Goal: Task Accomplishment & Management: Complete application form

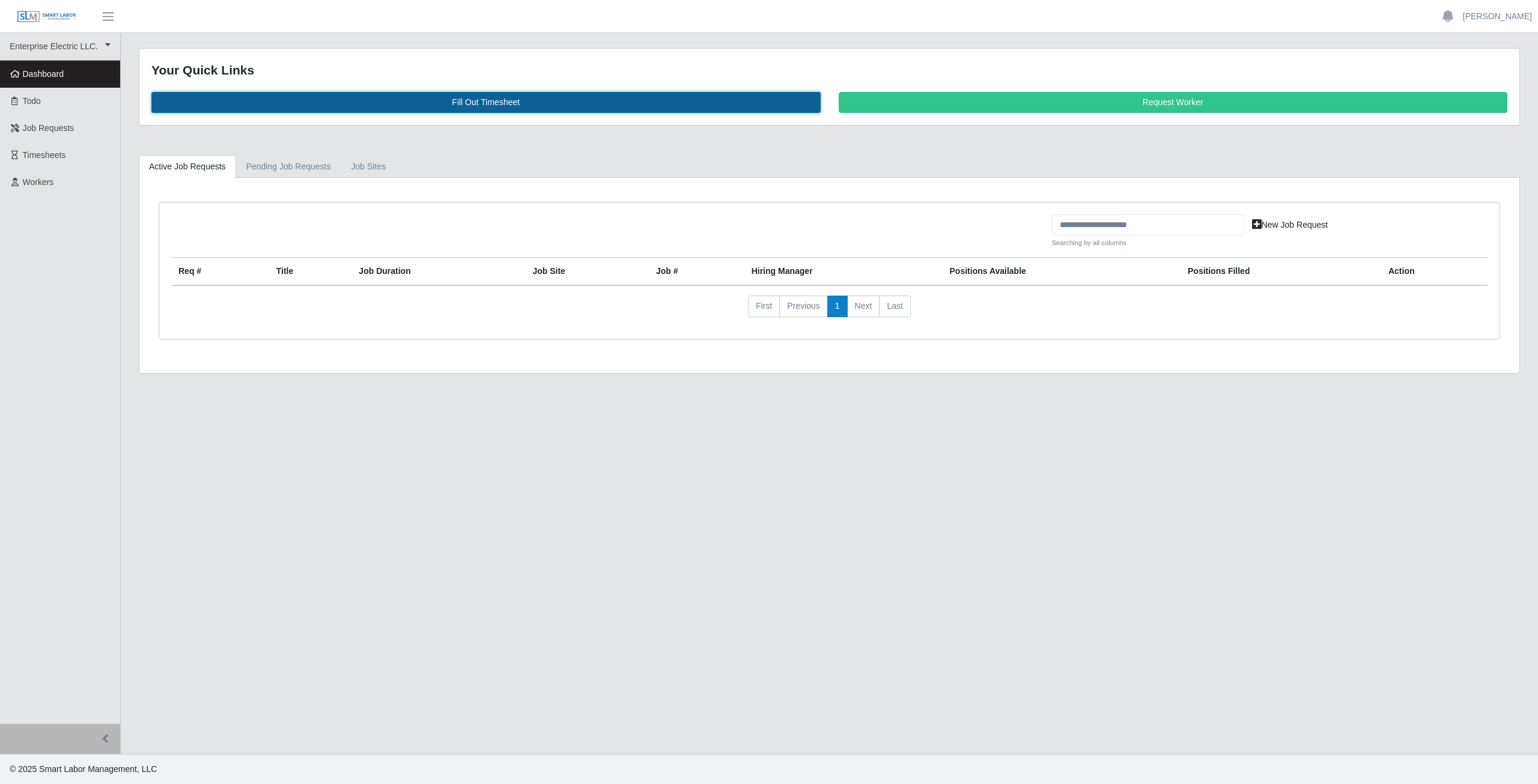
click at [485, 105] on link "Fill Out Timesheet" at bounding box center [486, 102] width 669 height 21
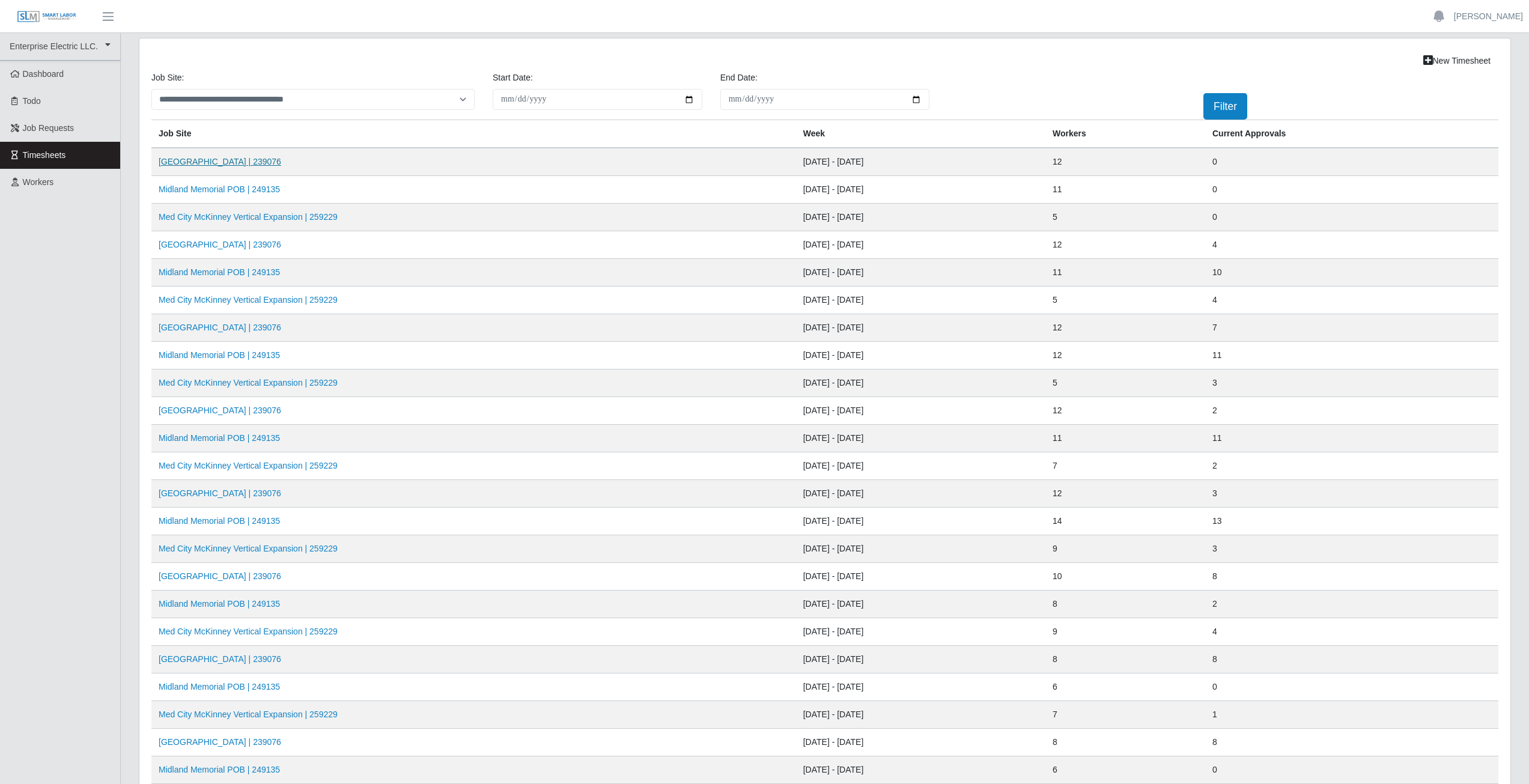
click at [213, 163] on link "Midland Memorial INFILL | 239076" at bounding box center [220, 162] width 122 height 10
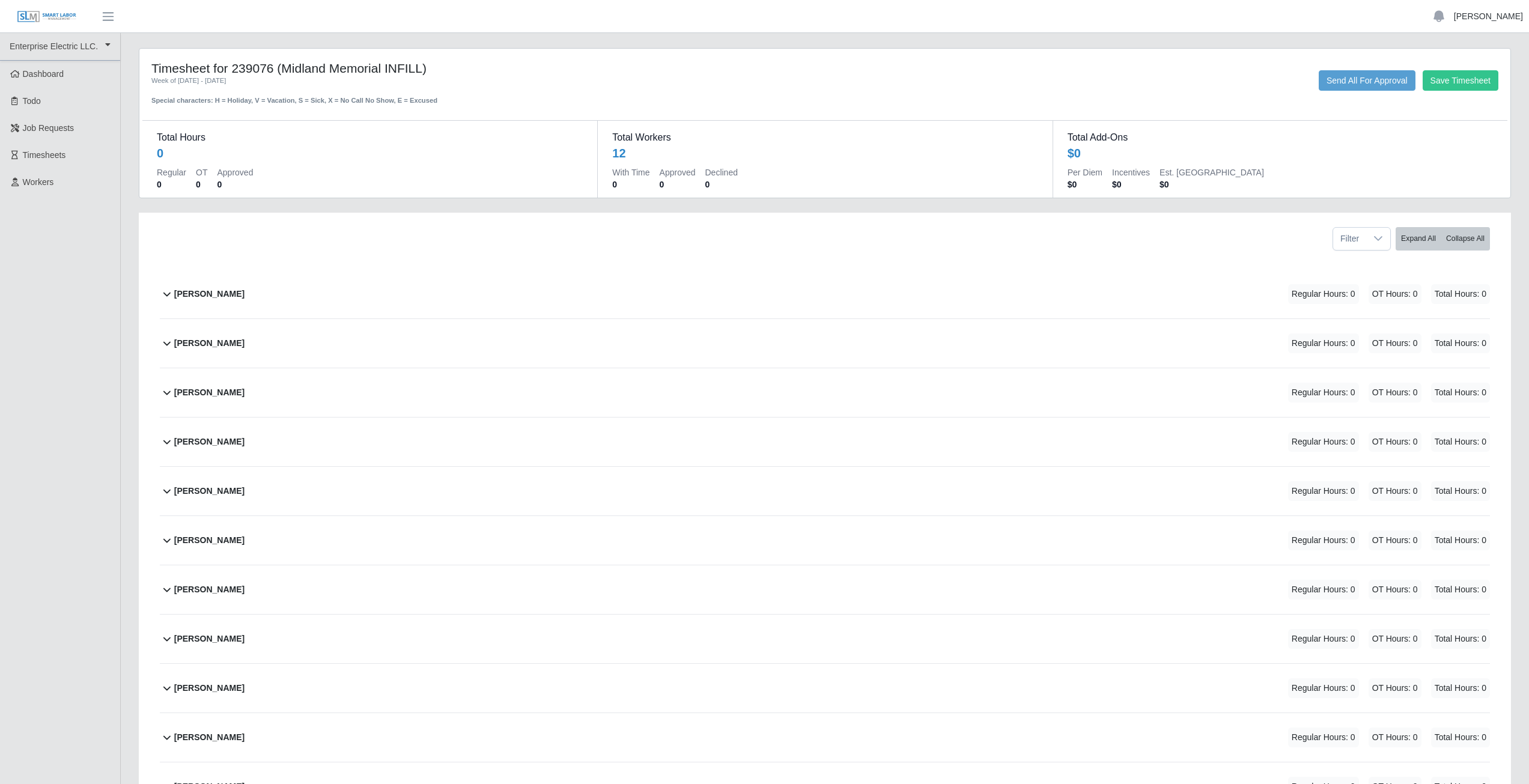
click at [1493, 18] on link "[PERSON_NAME]" at bounding box center [1488, 17] width 69 height 13
click at [1466, 89] on link "Logout" at bounding box center [1474, 83] width 108 height 25
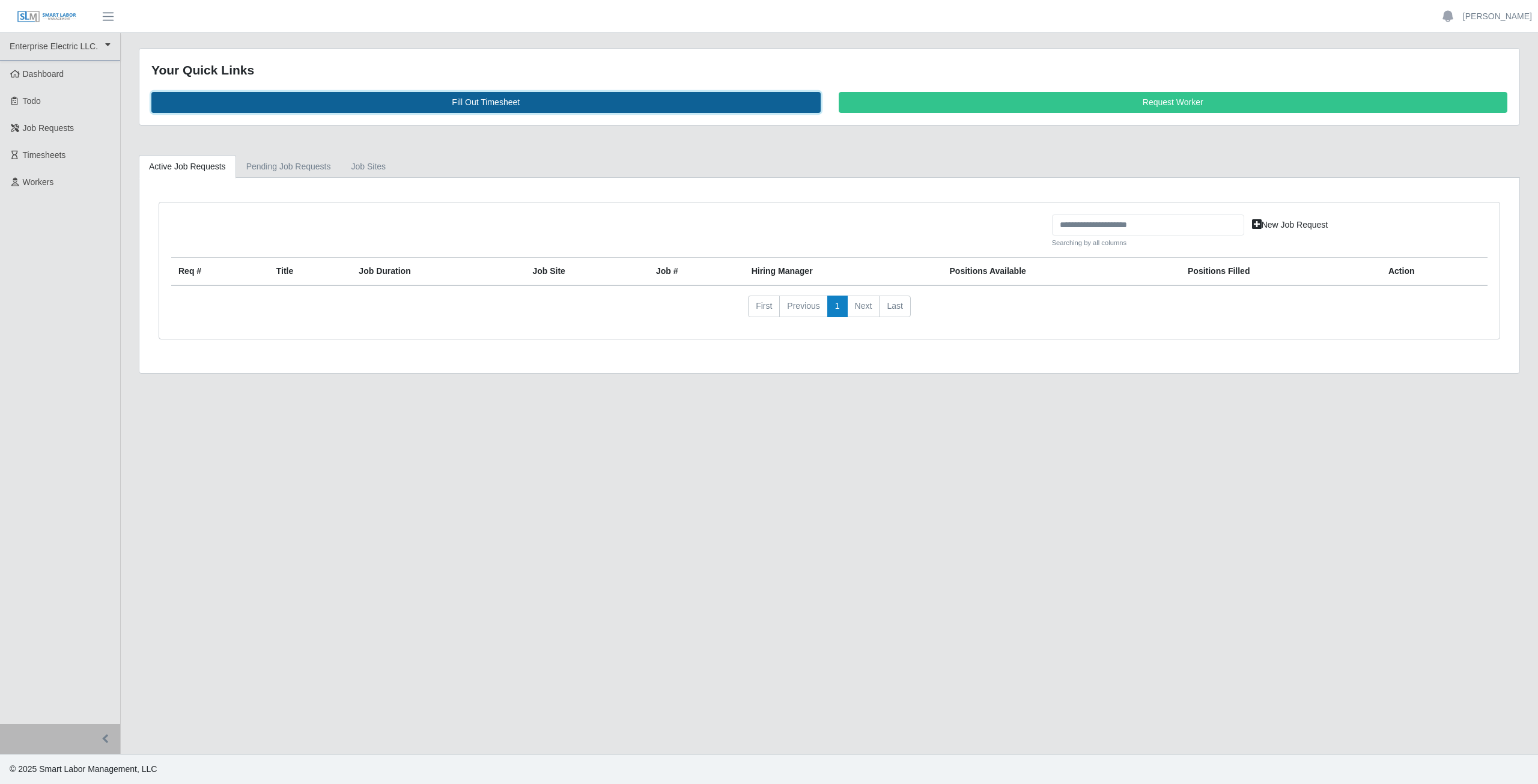
click at [495, 108] on link "Fill Out Timesheet" at bounding box center [486, 102] width 669 height 21
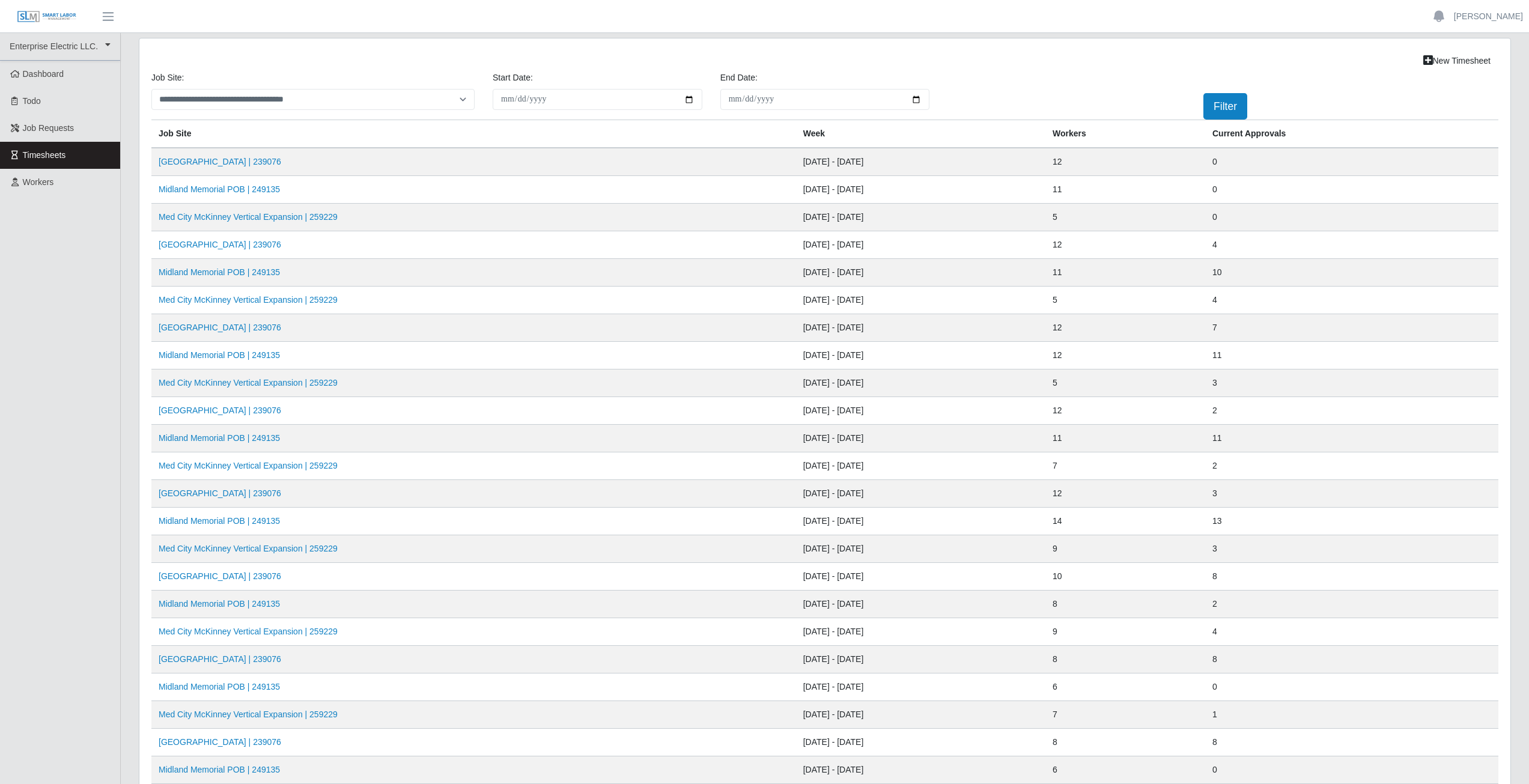
click at [233, 196] on td "Midland Memorial POB | 249135" at bounding box center [474, 189] width 645 height 28
click at [220, 190] on link "Midland Memorial POB | 249135" at bounding box center [219, 189] width 121 height 10
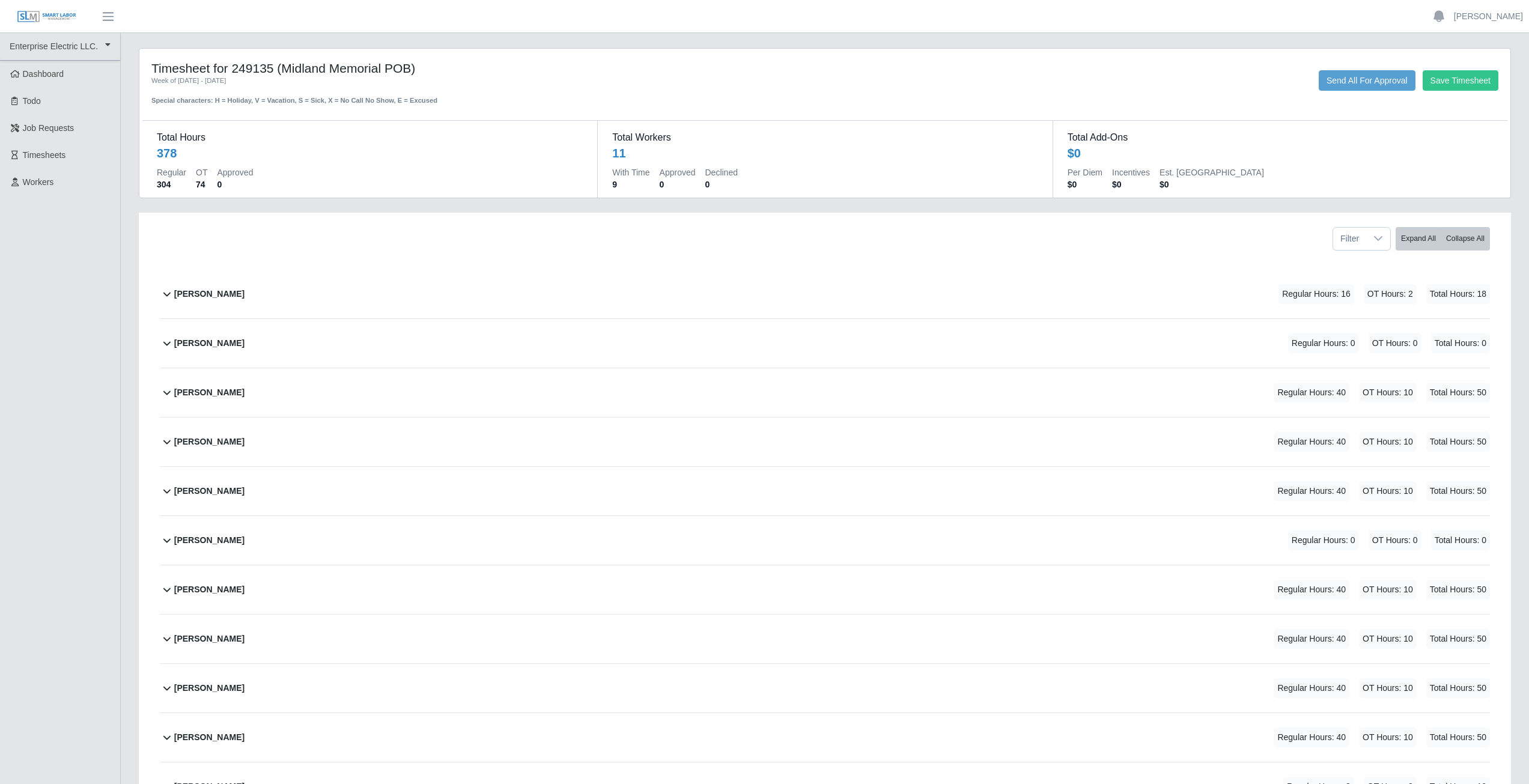
click at [186, 295] on b "Aiden Gavina" at bounding box center [209, 294] width 70 height 13
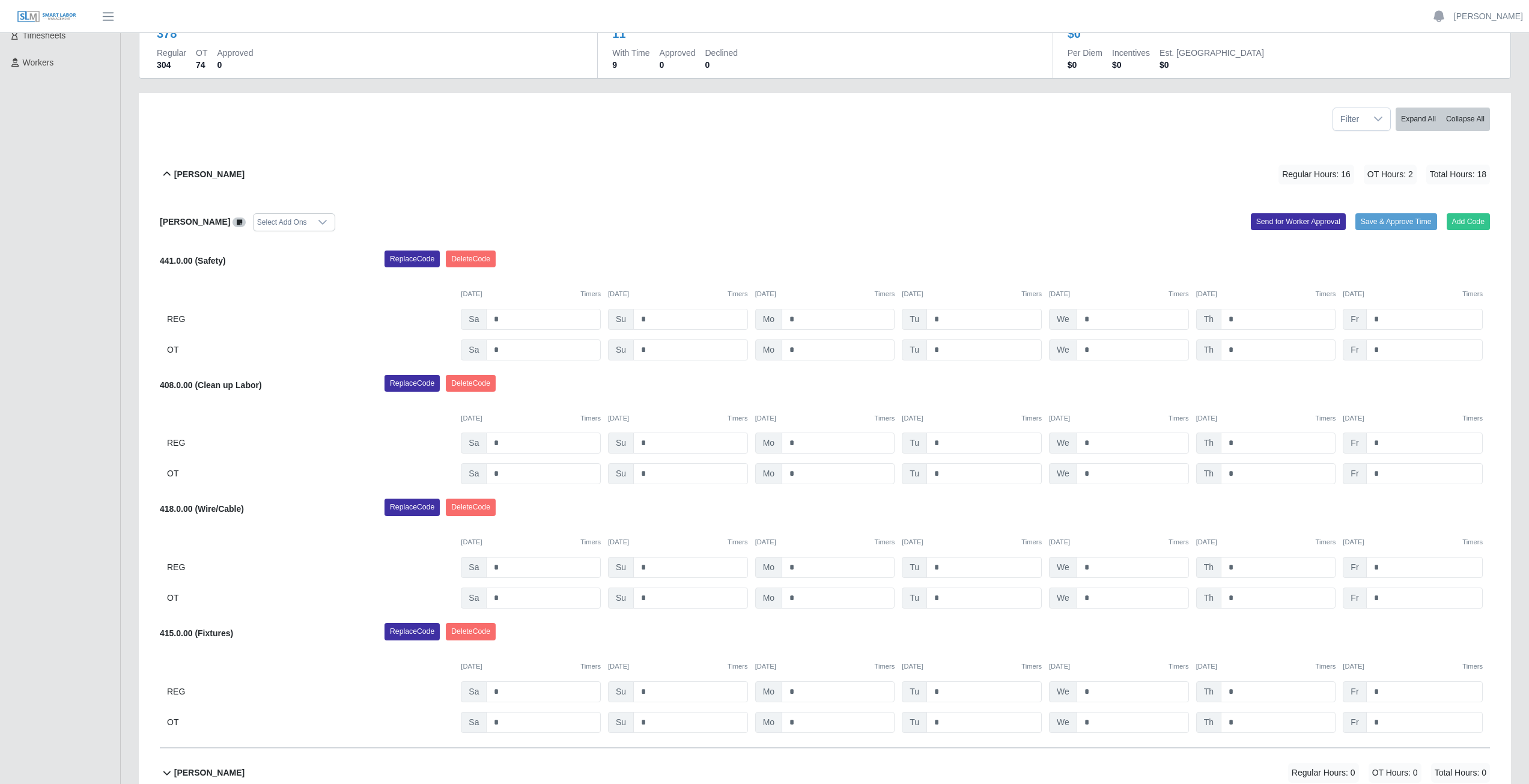
scroll to position [180, 0]
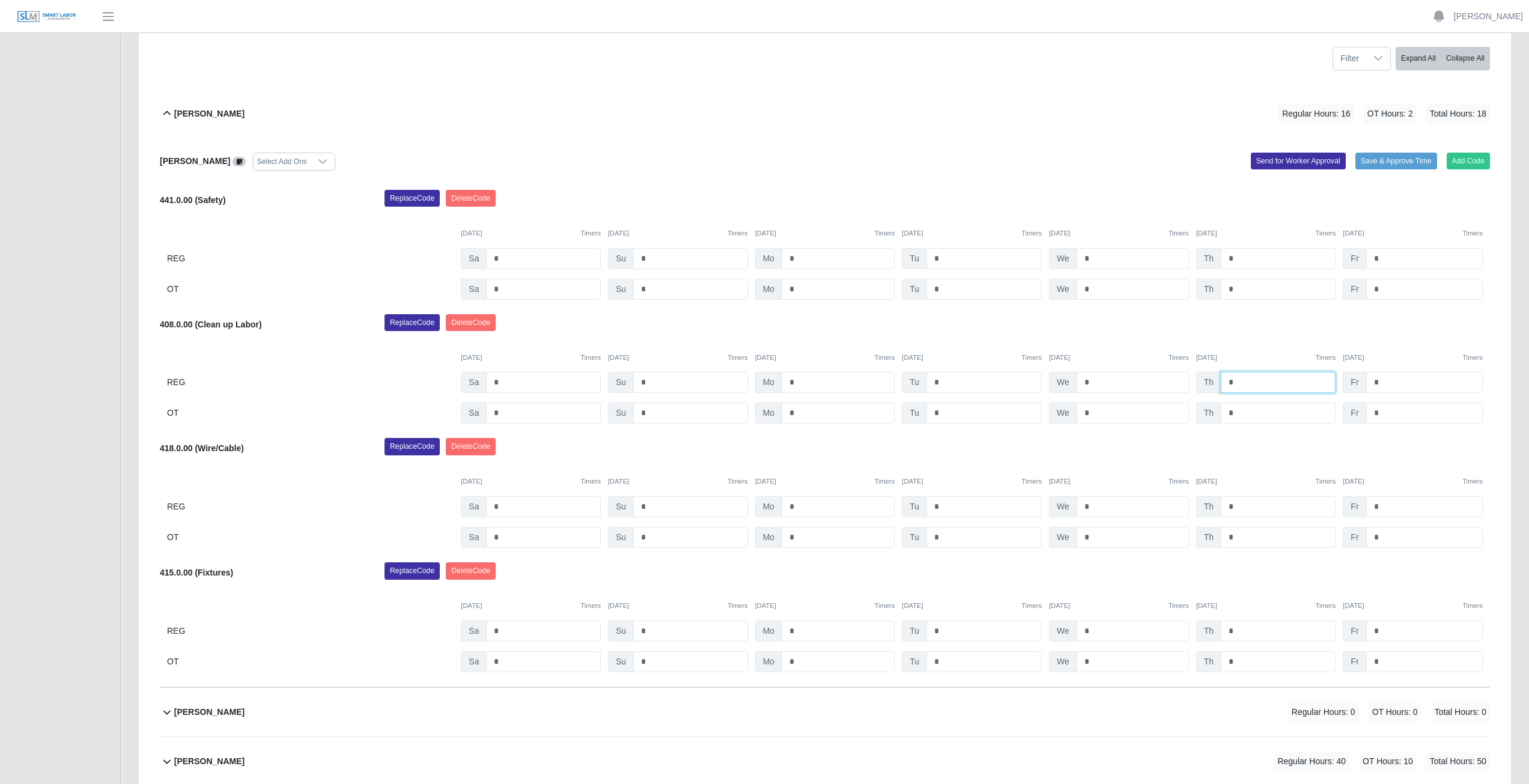
click at [1238, 380] on input "*" at bounding box center [1278, 382] width 115 height 21
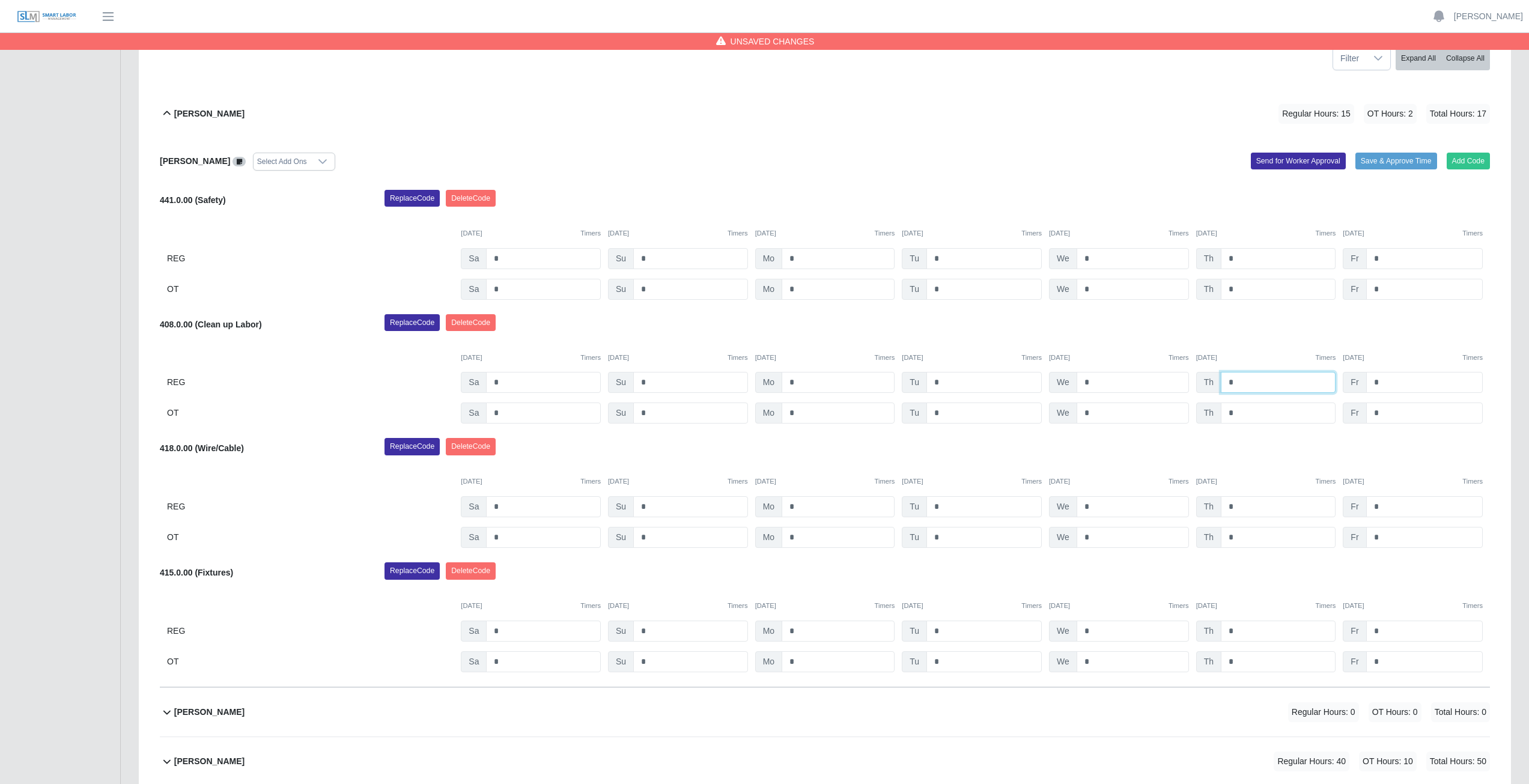
type input "*"
click at [1235, 257] on input "*" at bounding box center [1278, 258] width 115 height 21
type input "*"
click at [1091, 257] on input "*" at bounding box center [1132, 258] width 113 height 21
type input "*"
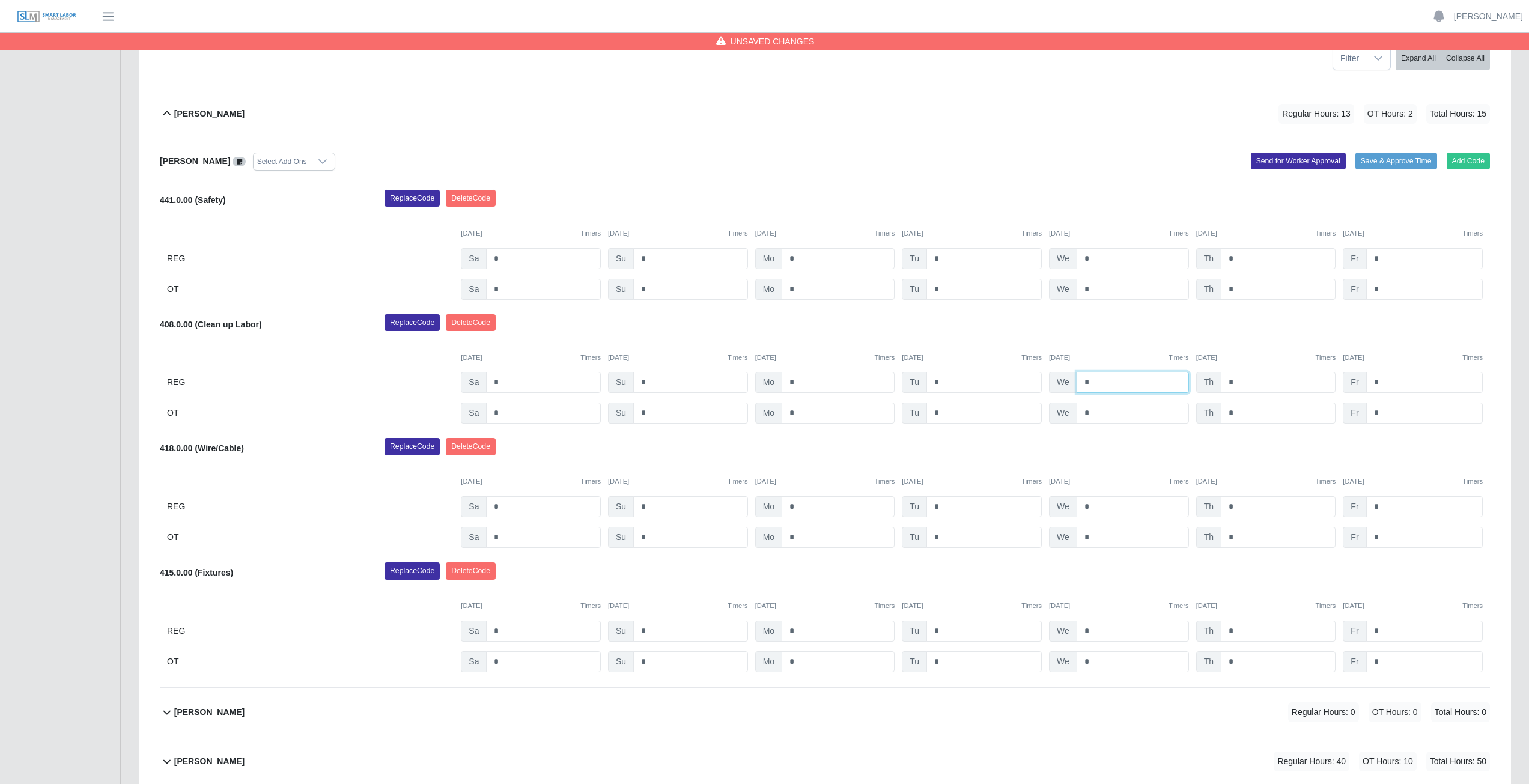
click at [1092, 381] on input "*" at bounding box center [1132, 382] width 113 height 21
type input "*"
click at [944, 382] on input "*" at bounding box center [984, 382] width 116 height 21
type input "*"
click at [942, 259] on input "*" at bounding box center [984, 258] width 116 height 21
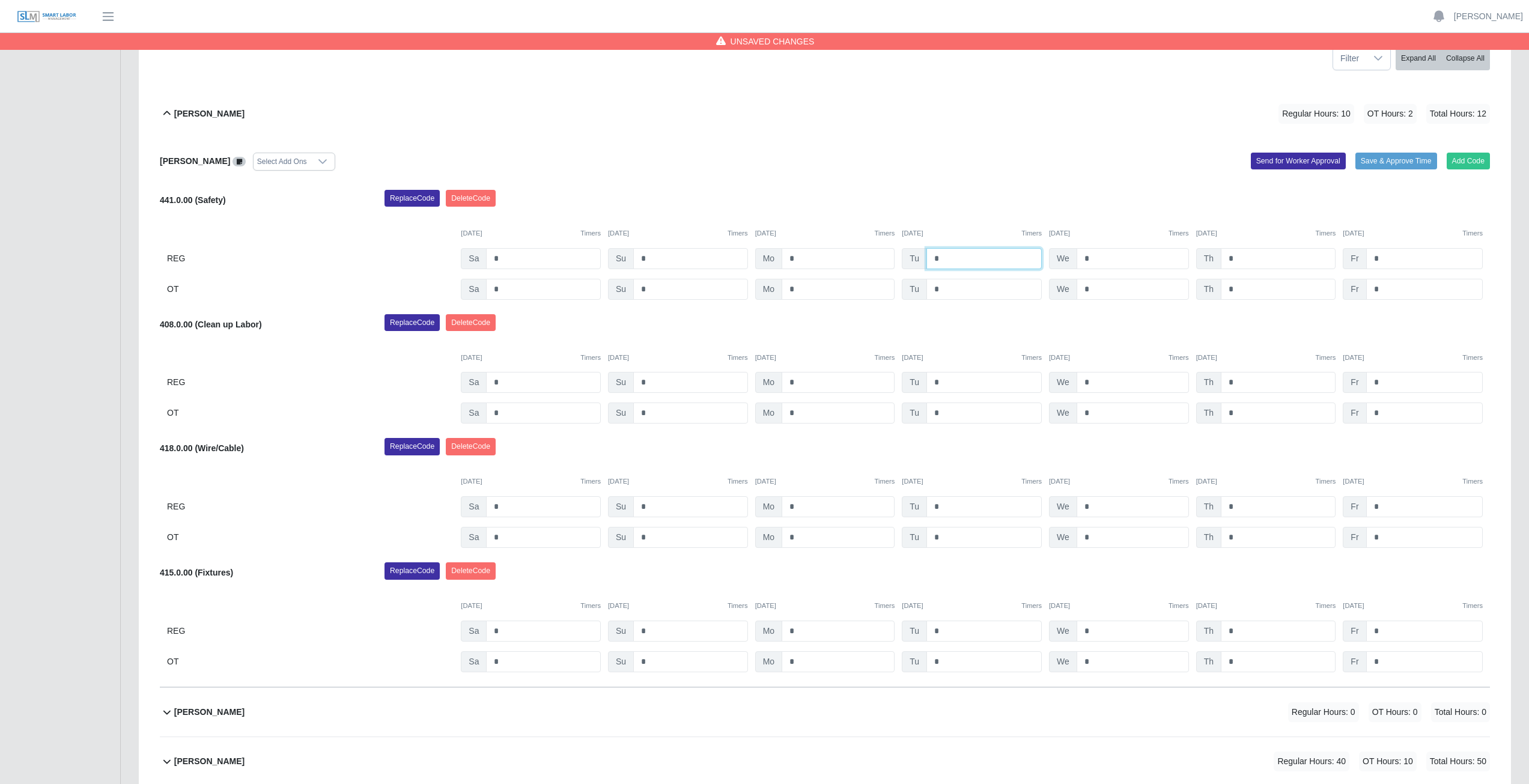
type input "*"
click at [797, 257] on input "*" at bounding box center [838, 258] width 113 height 21
type input "*"
click at [801, 384] on input "*" at bounding box center [838, 382] width 113 height 21
type input "*"
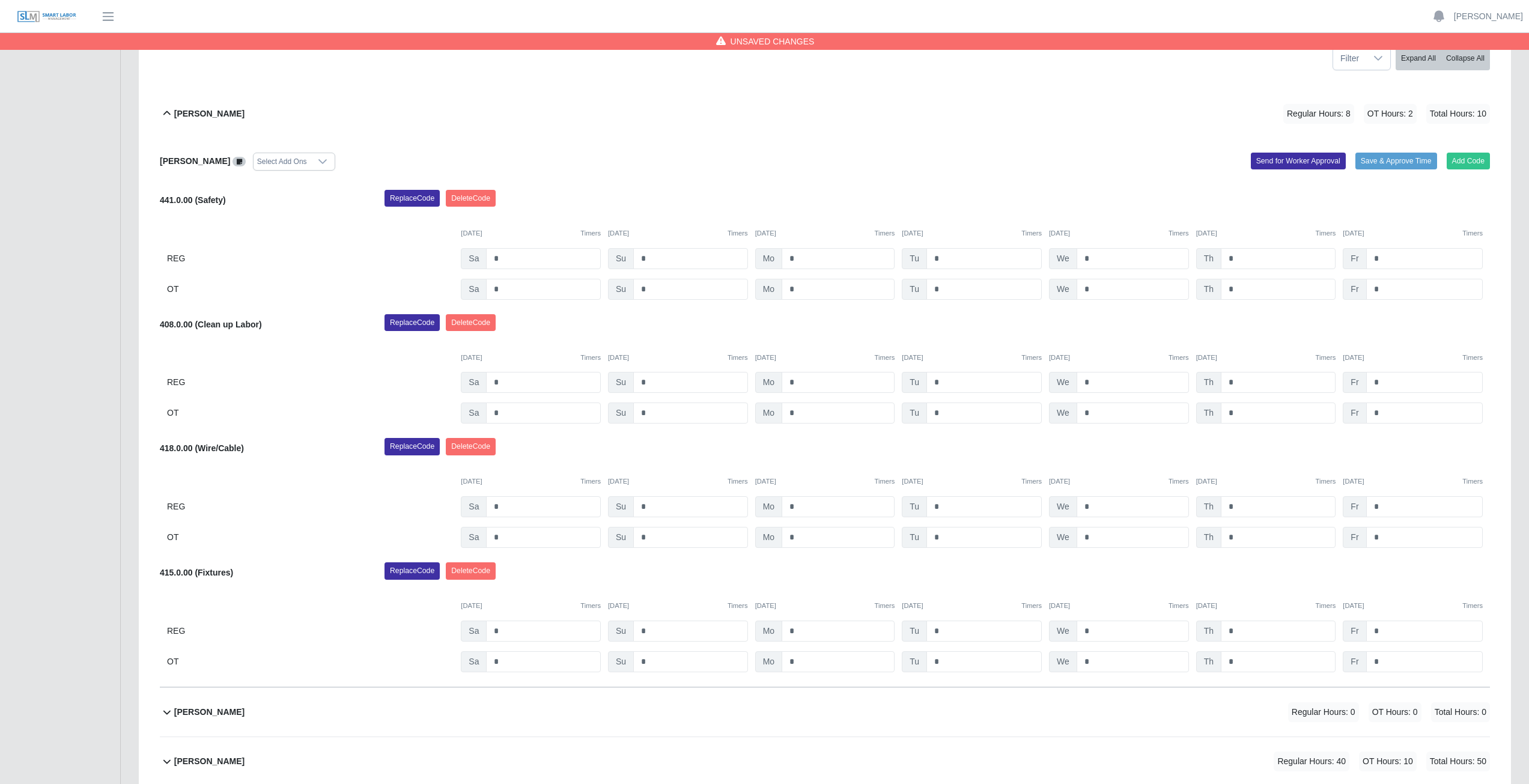
click at [833, 323] on div "Replace Code [GEOGRAPHIC_DATA] Code" at bounding box center [937, 326] width 1123 height 24
click at [1472, 164] on button "Add Code" at bounding box center [1468, 160] width 44 height 17
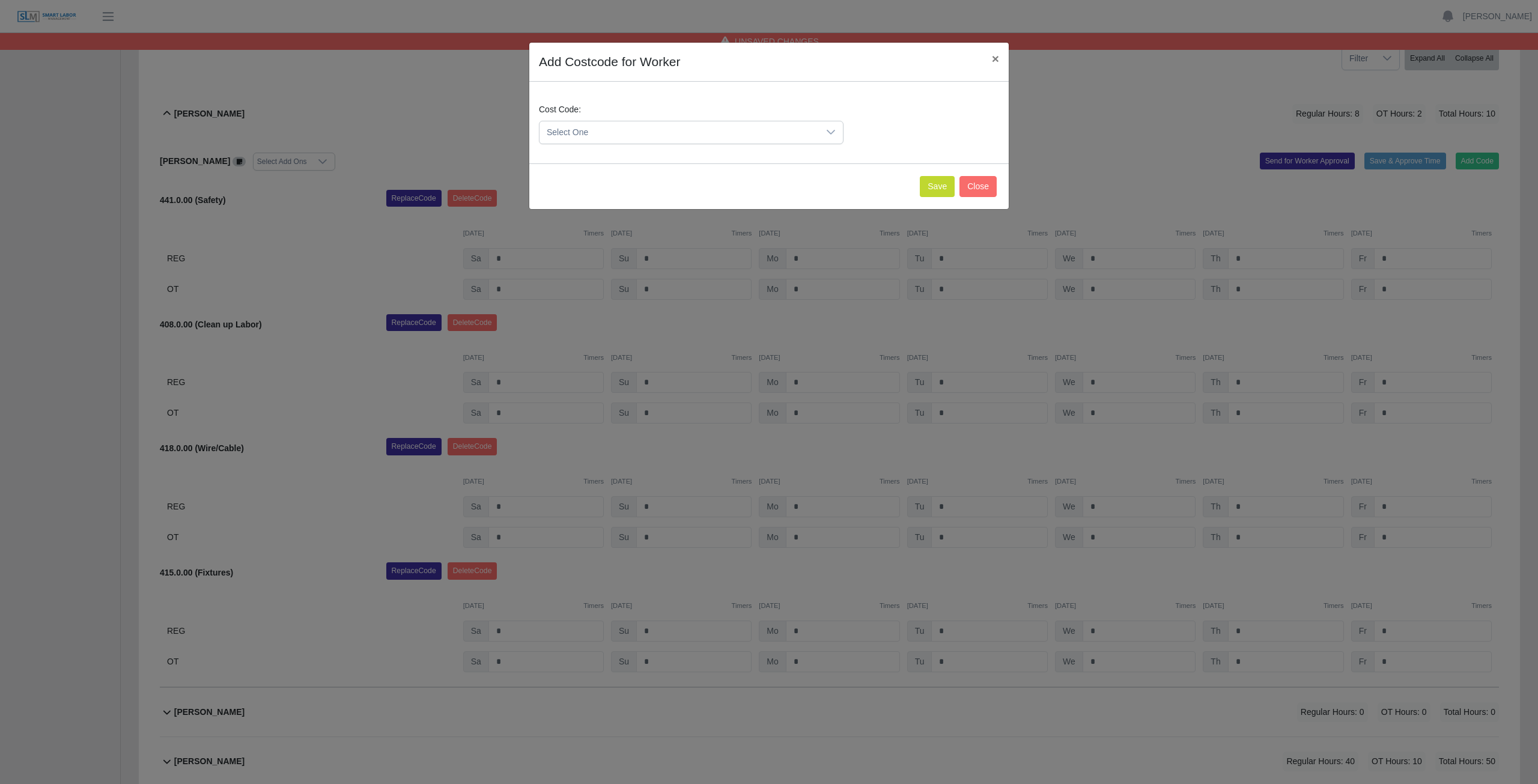
click at [631, 129] on span "Select One" at bounding box center [679, 132] width 279 height 22
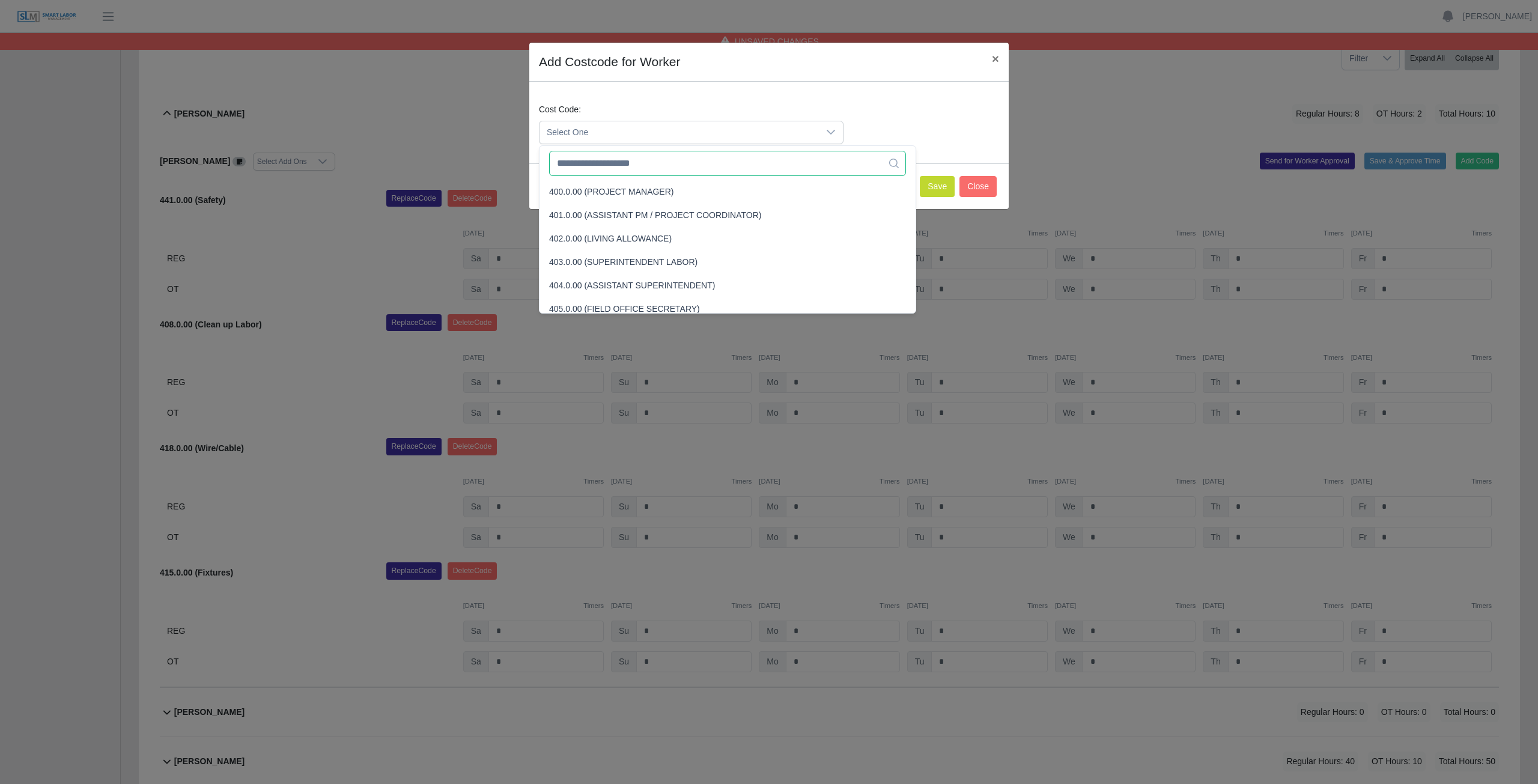
click at [618, 168] on input "text" at bounding box center [728, 163] width 357 height 25
click at [658, 162] on input "text" at bounding box center [728, 163] width 357 height 25
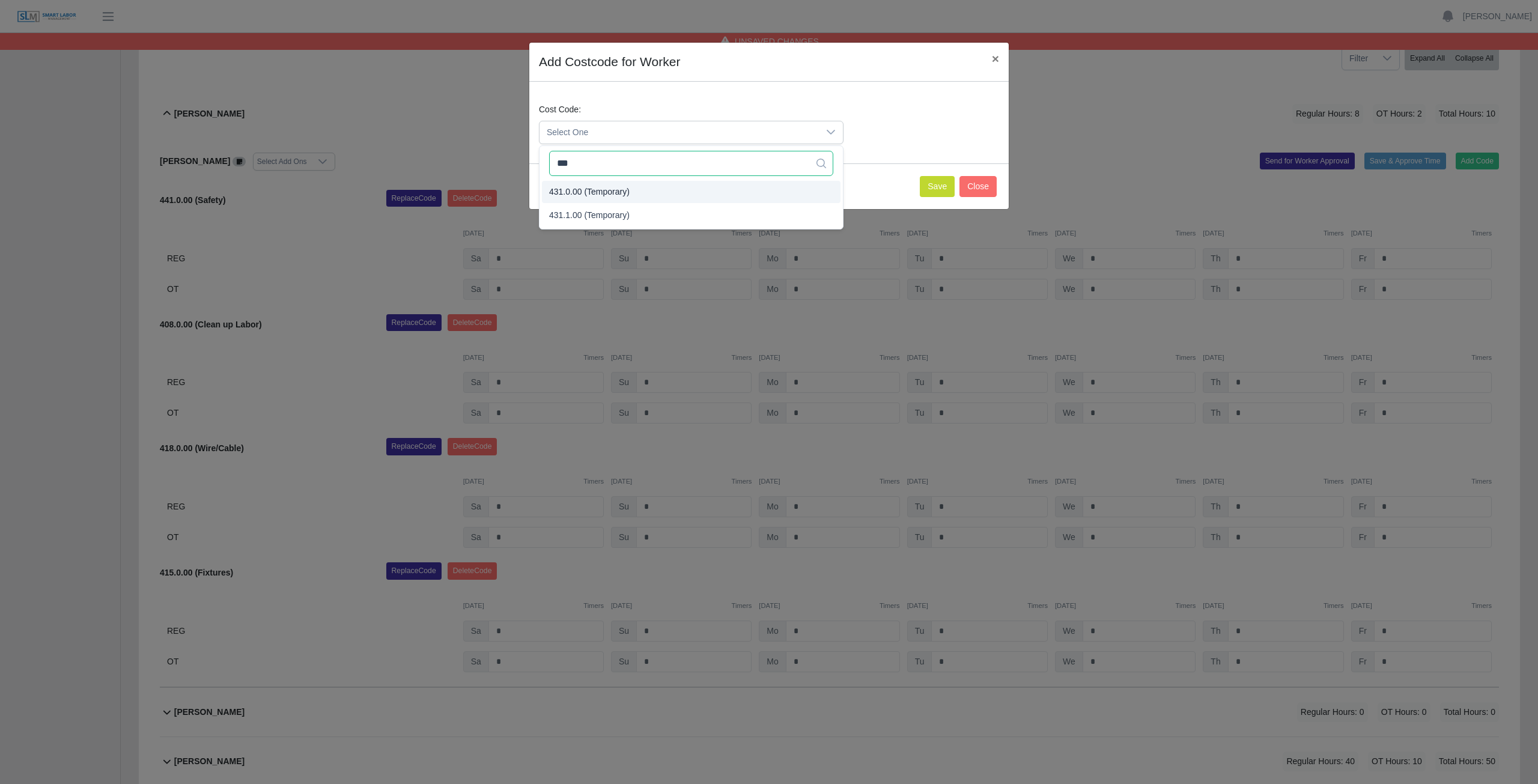
type input "***"
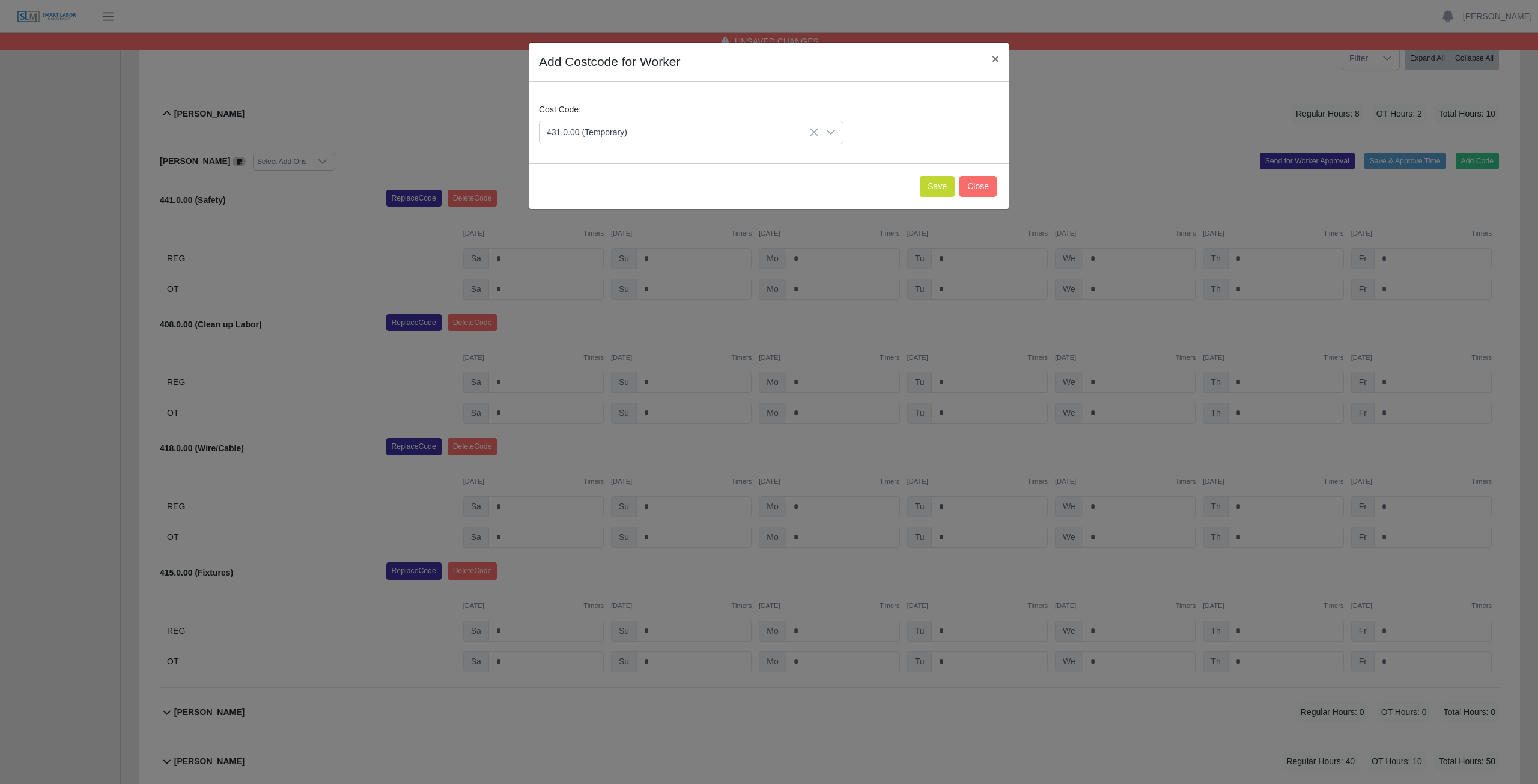
click at [592, 190] on span "431.0.00 (Temporary)" at bounding box center [589, 192] width 81 height 13
click at [941, 186] on button "Save" at bounding box center [937, 186] width 35 height 21
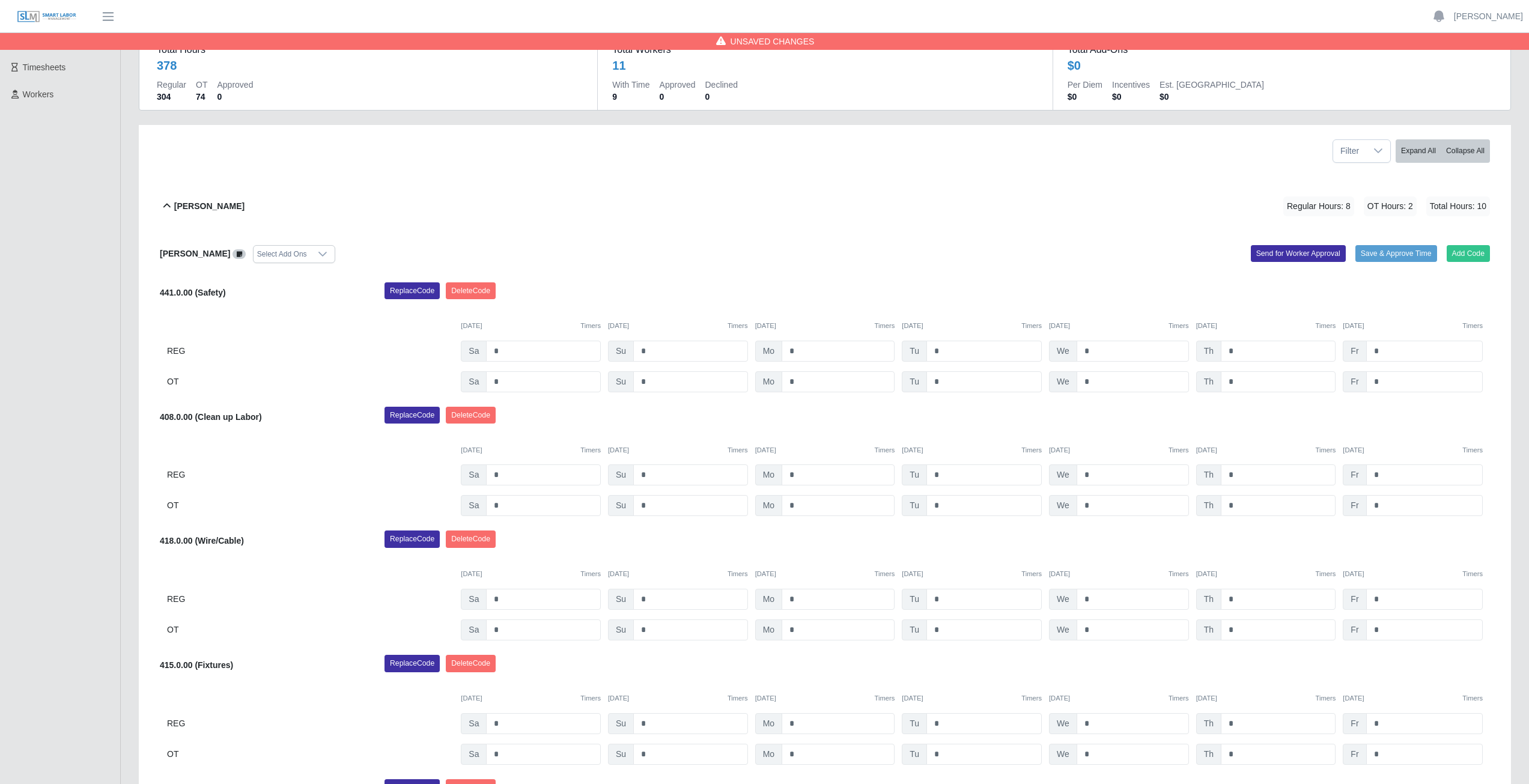
scroll to position [60, 0]
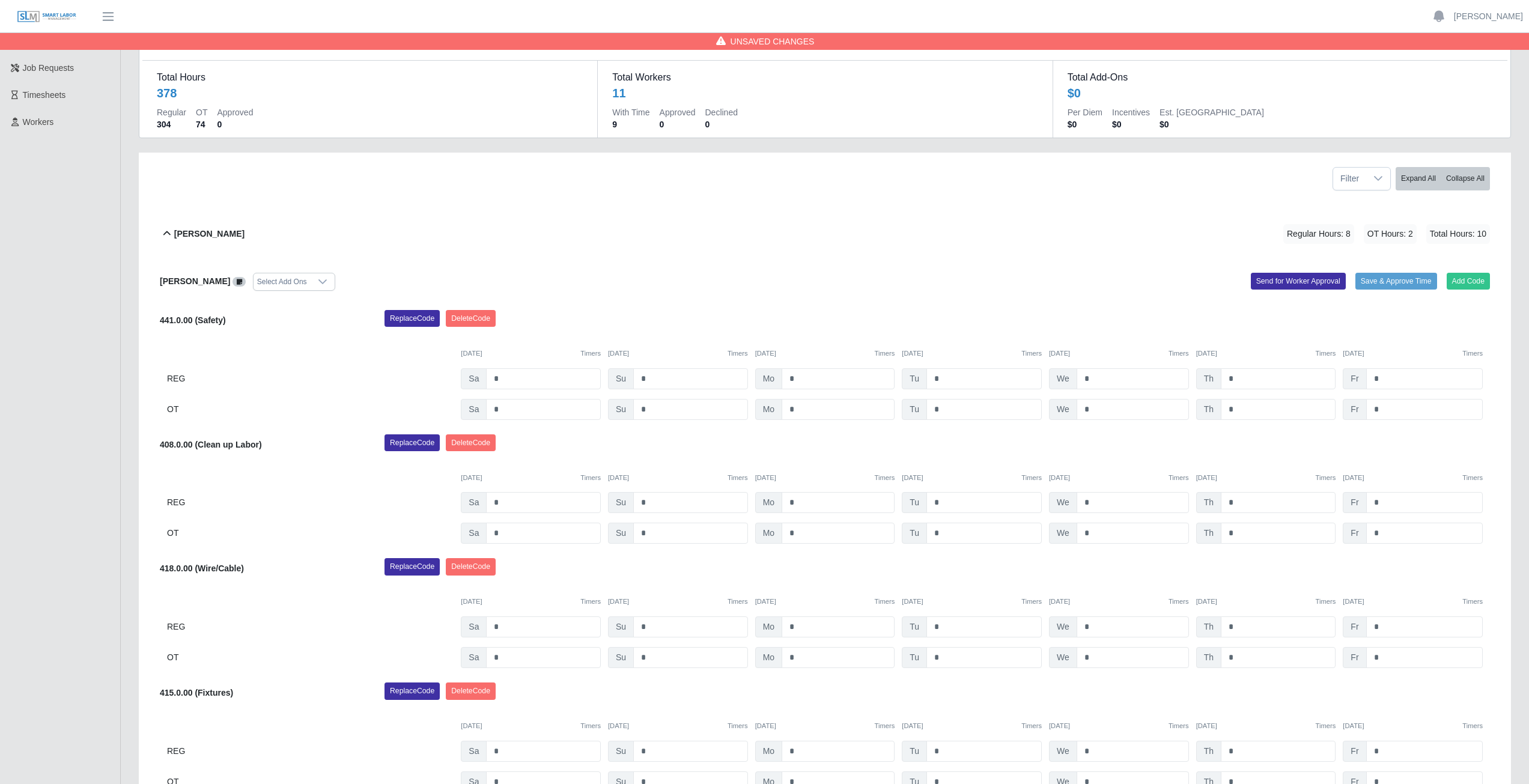
click at [164, 229] on icon at bounding box center [167, 233] width 14 height 14
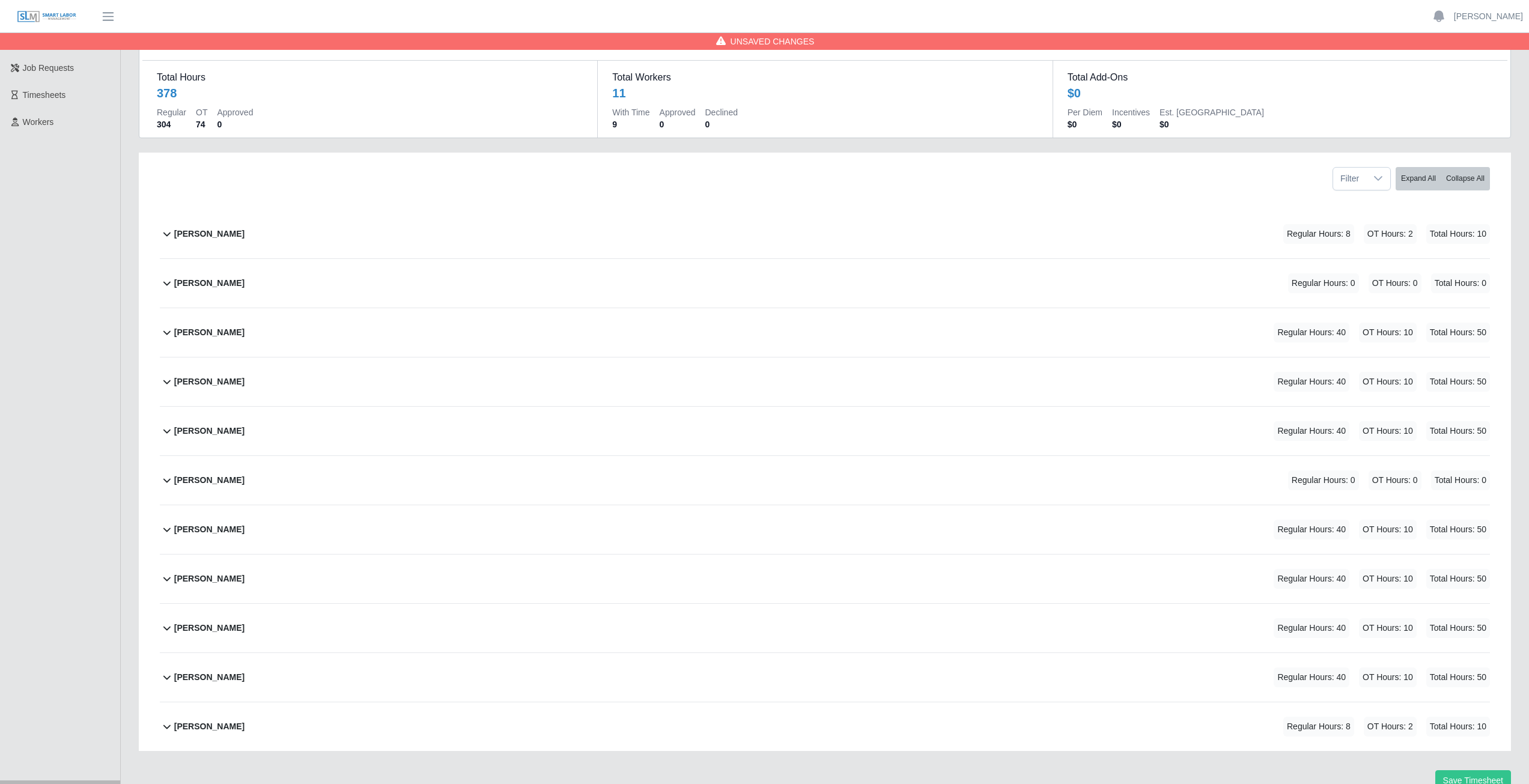
click at [166, 733] on icon at bounding box center [167, 726] width 14 height 14
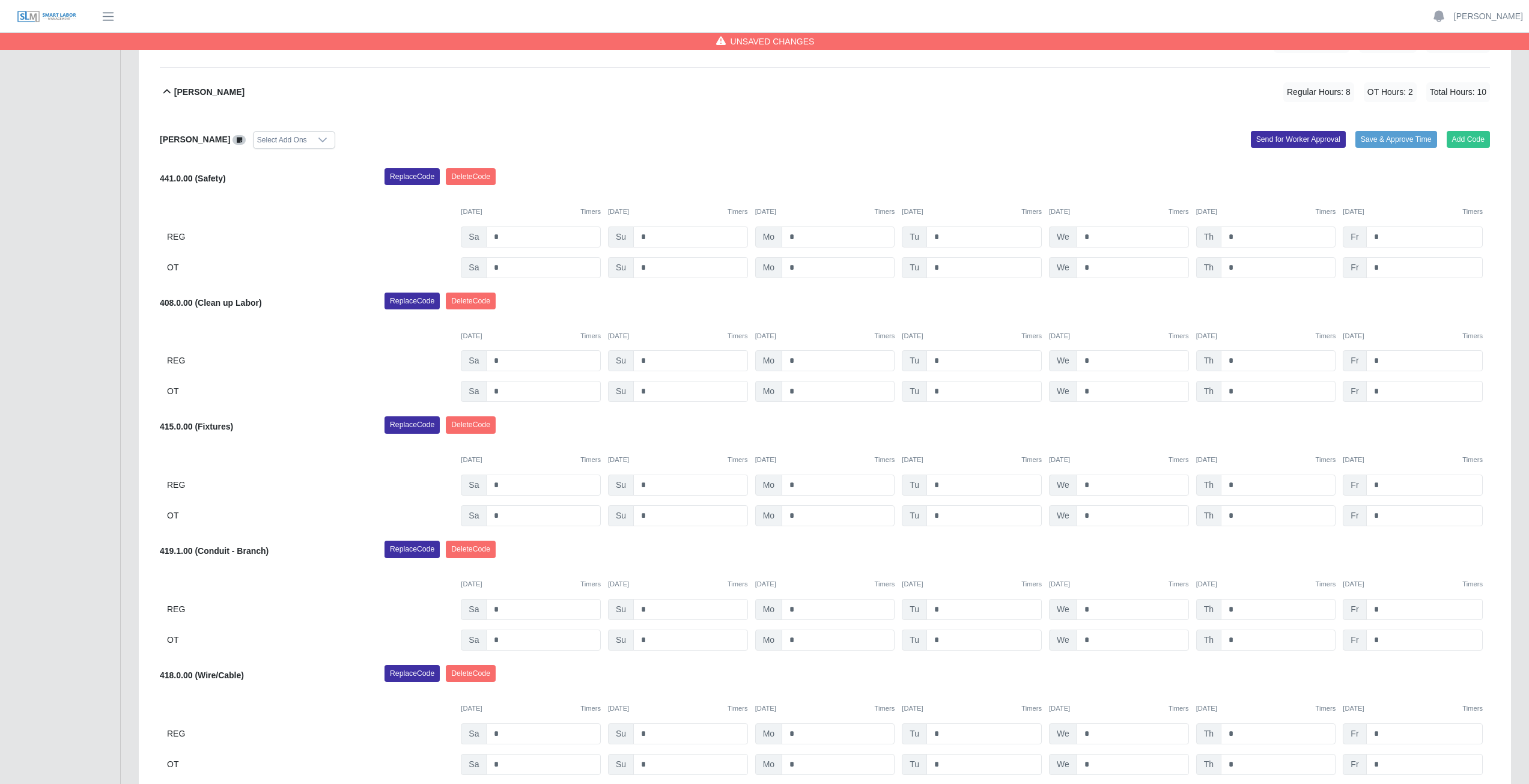
scroll to position [673, 0]
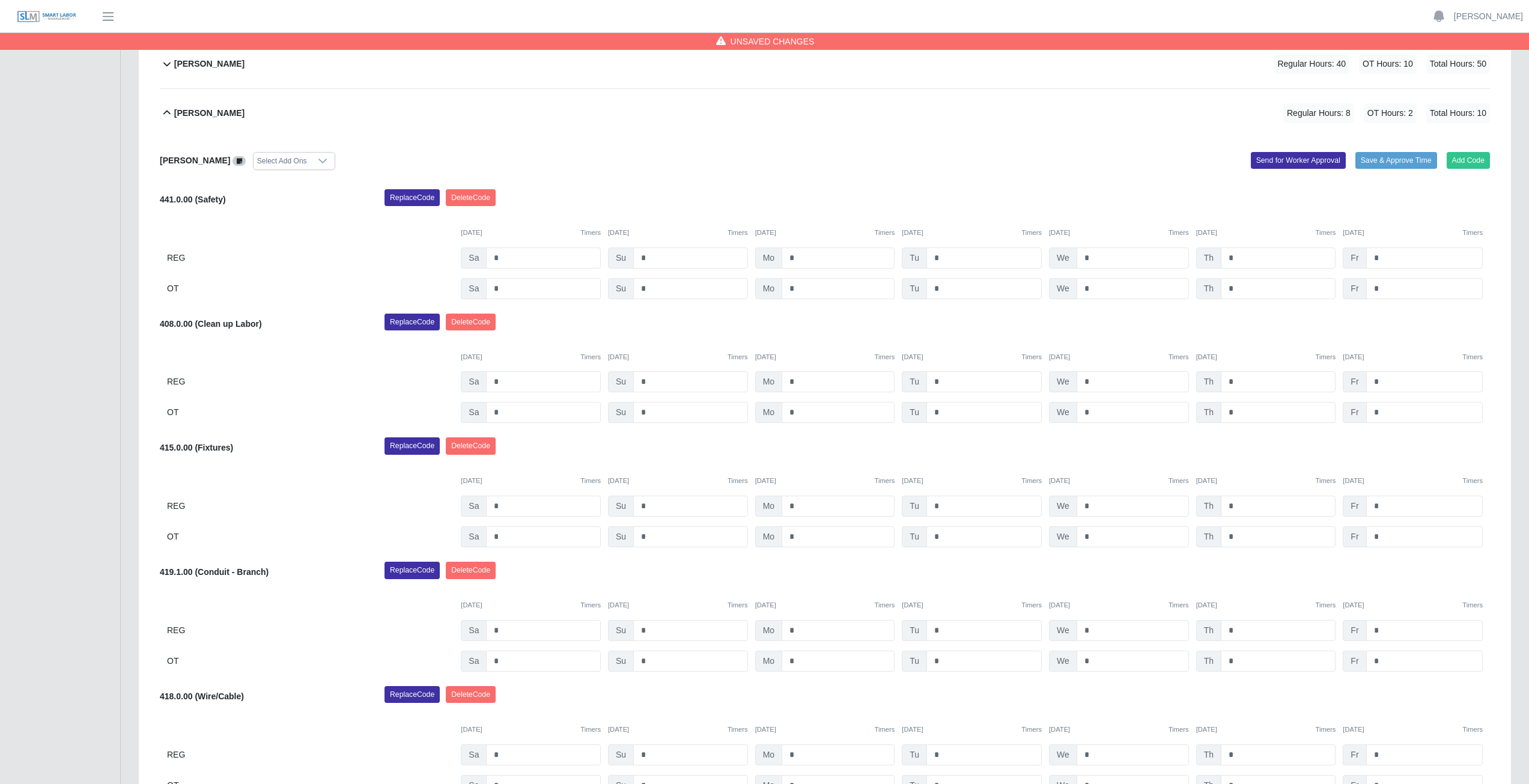
click at [165, 113] on icon at bounding box center [167, 113] width 7 height 4
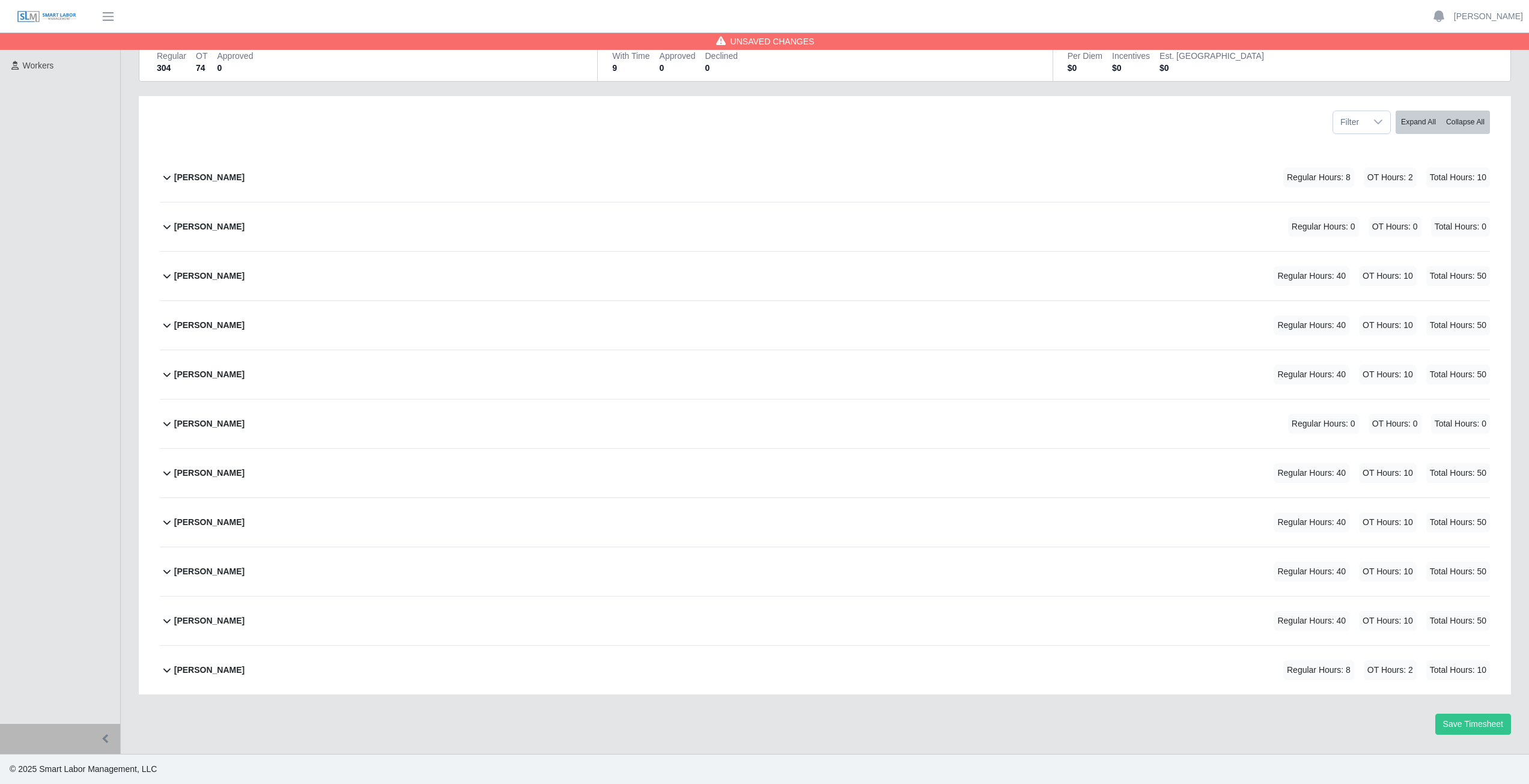
scroll to position [116, 0]
click at [1456, 723] on button "Save Timesheet" at bounding box center [1472, 724] width 76 height 21
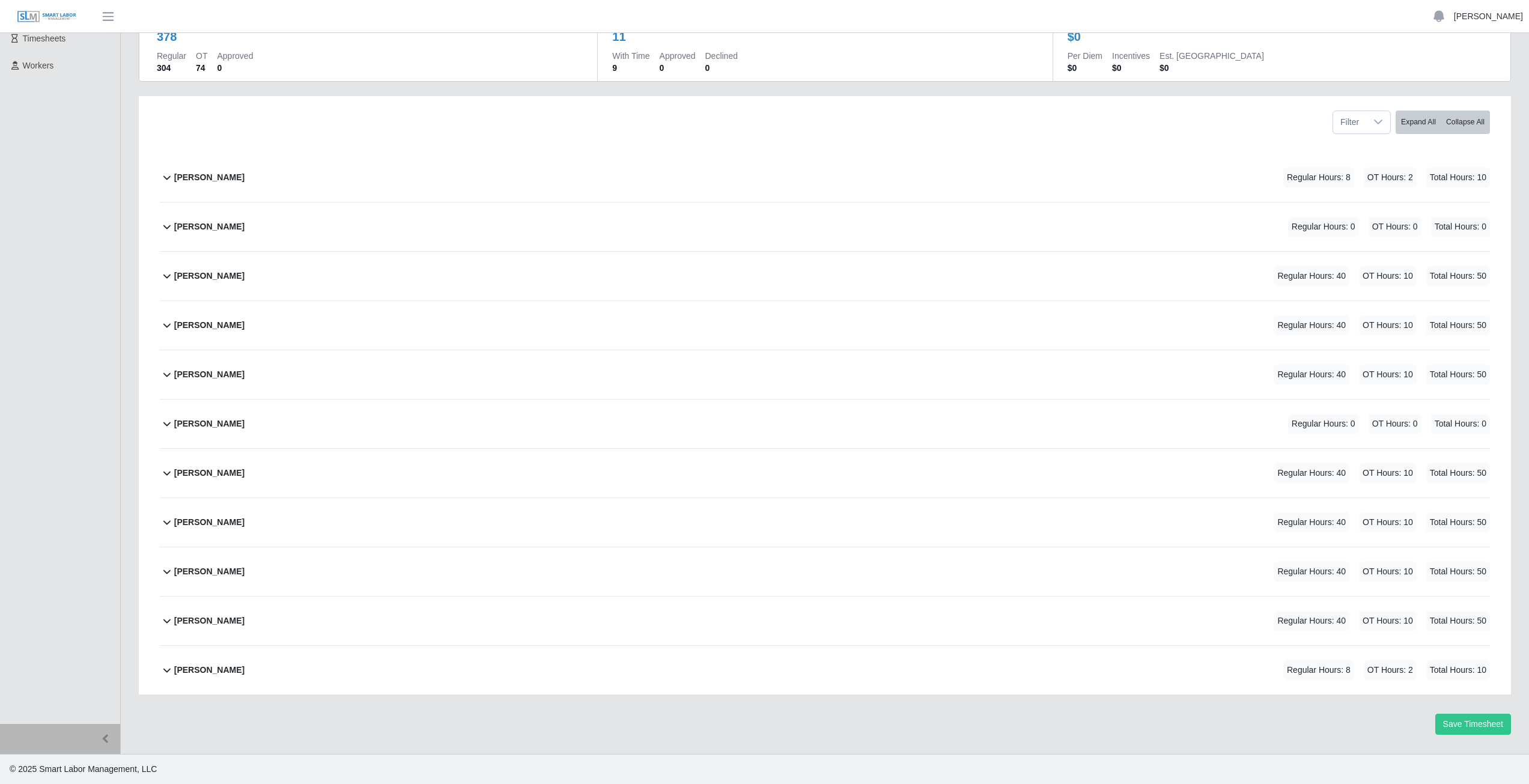
click at [1489, 15] on link "[PERSON_NAME]" at bounding box center [1488, 17] width 69 height 13
click at [1462, 87] on link "Logout" at bounding box center [1474, 83] width 108 height 25
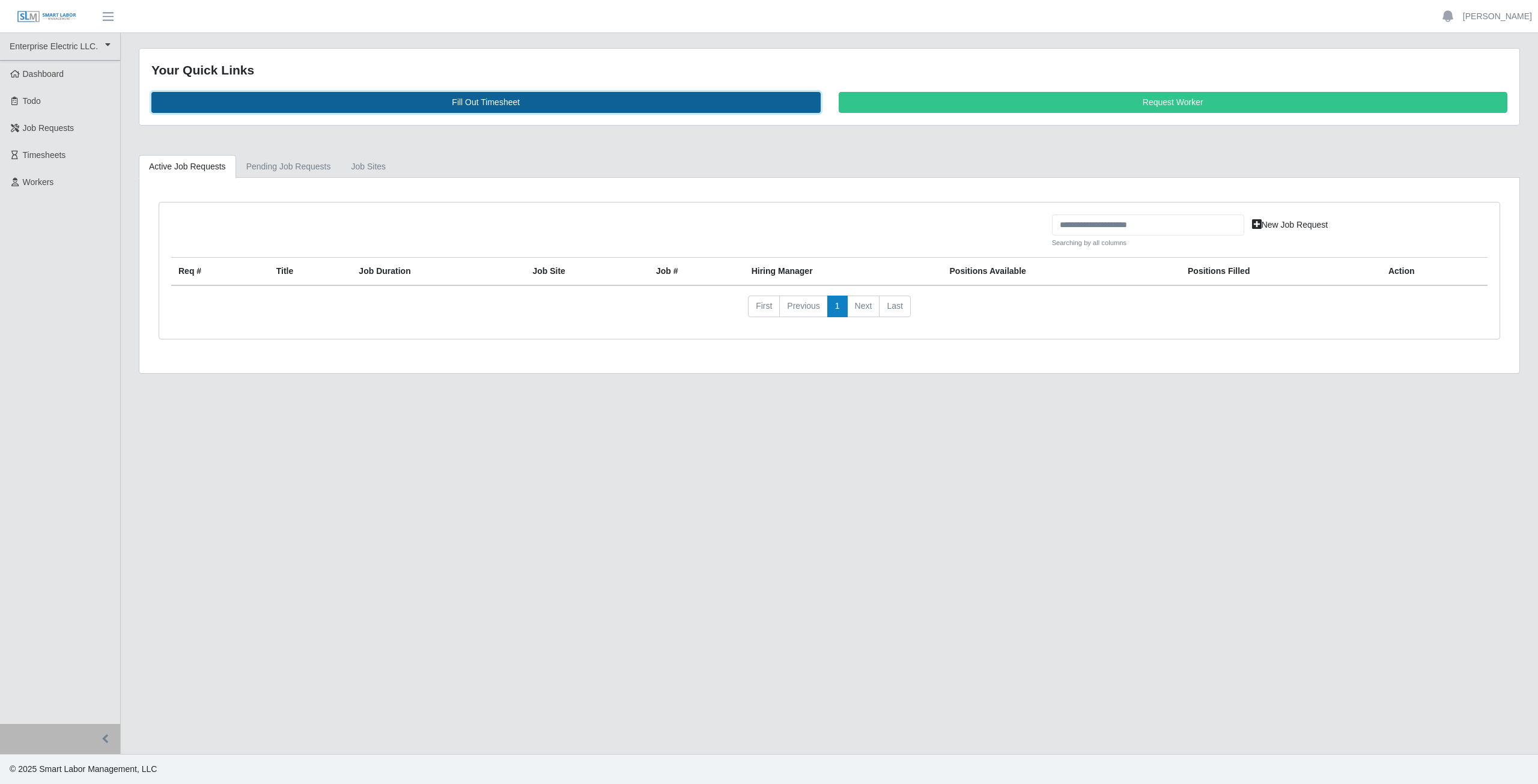
click at [474, 104] on link "Fill Out Timesheet" at bounding box center [486, 102] width 669 height 21
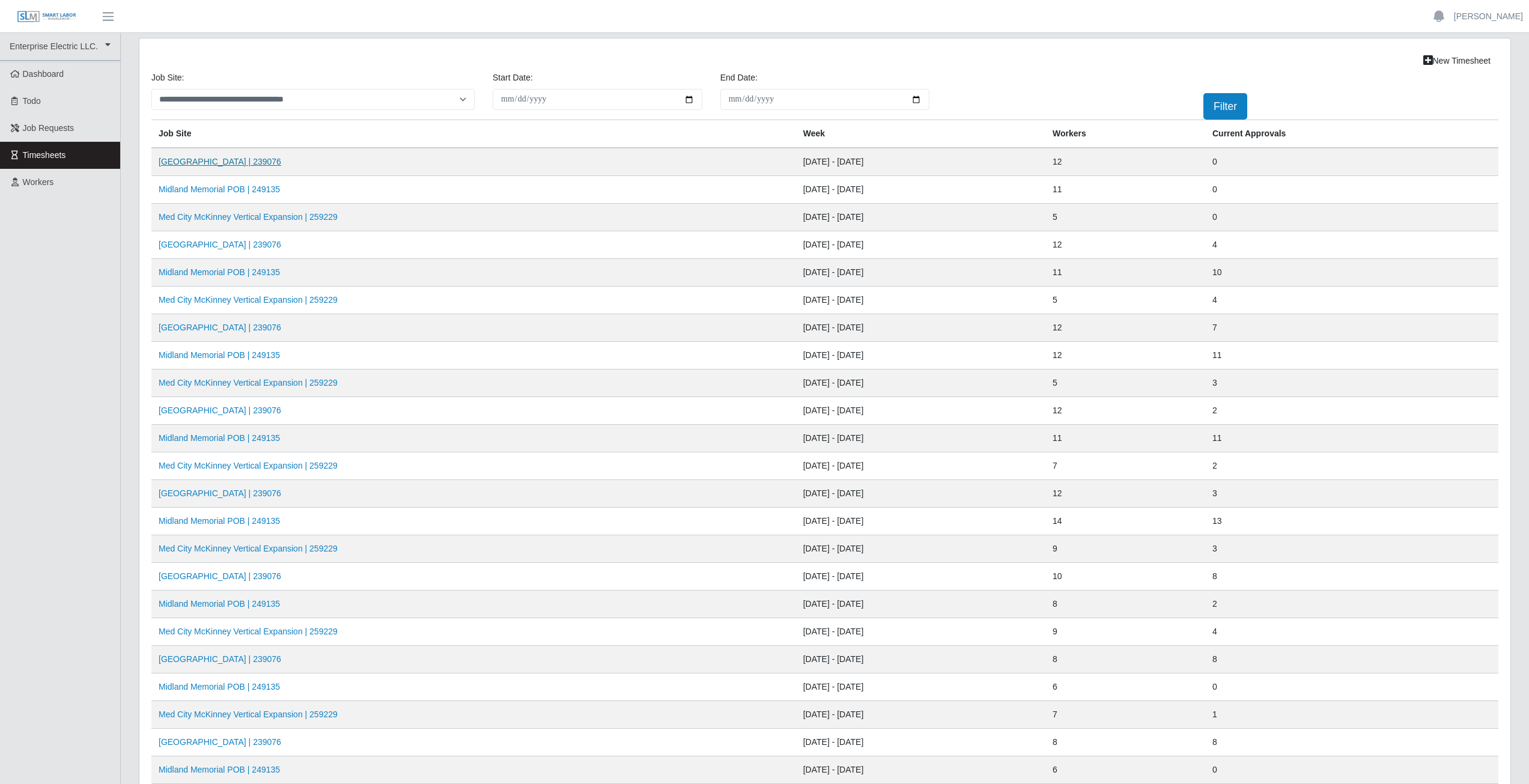
click at [221, 165] on link "[GEOGRAPHIC_DATA] | 239076" at bounding box center [220, 162] width 122 height 10
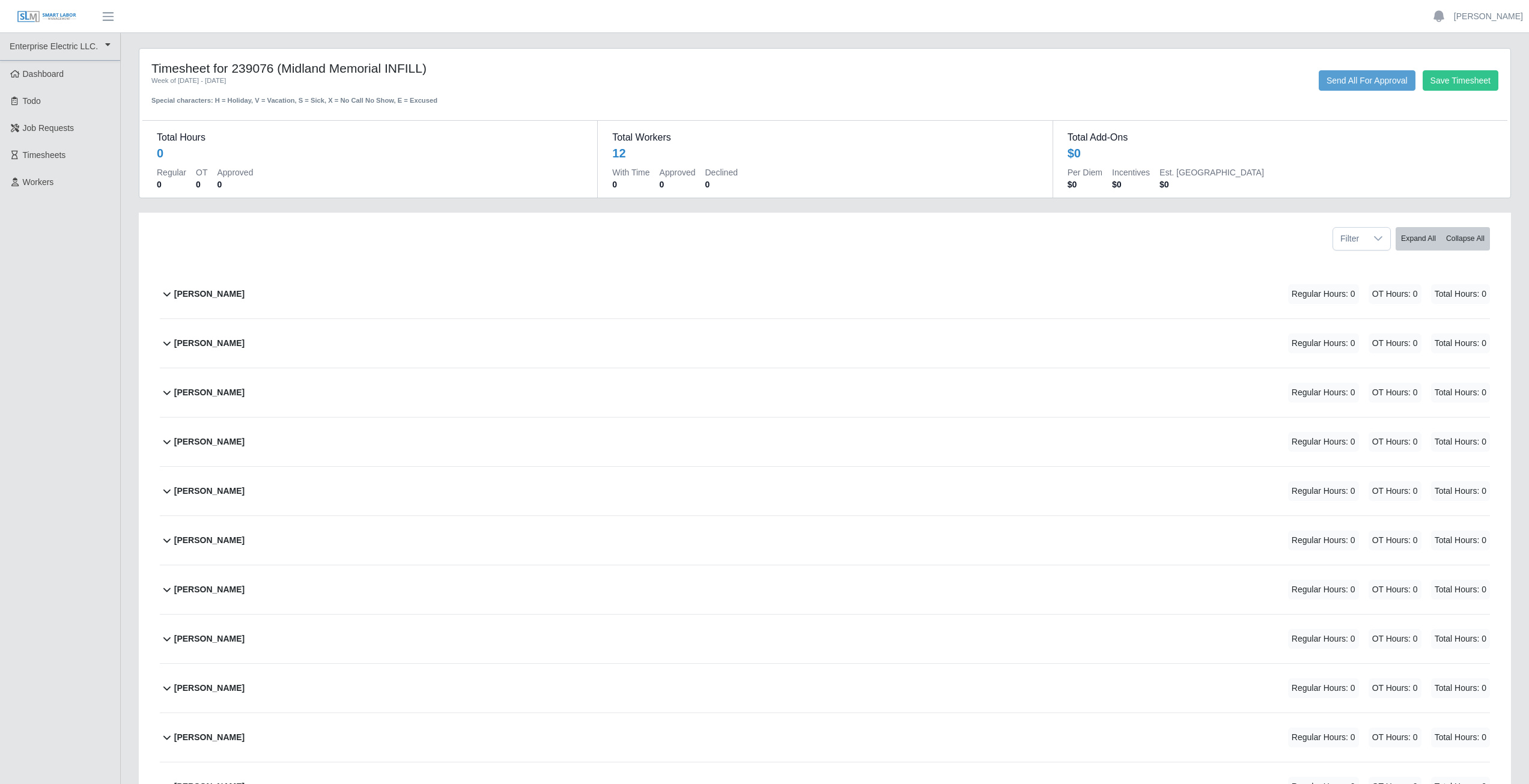
click at [167, 296] on icon at bounding box center [167, 293] width 14 height 14
click at [1464, 344] on button "Add Code" at bounding box center [1468, 341] width 44 height 17
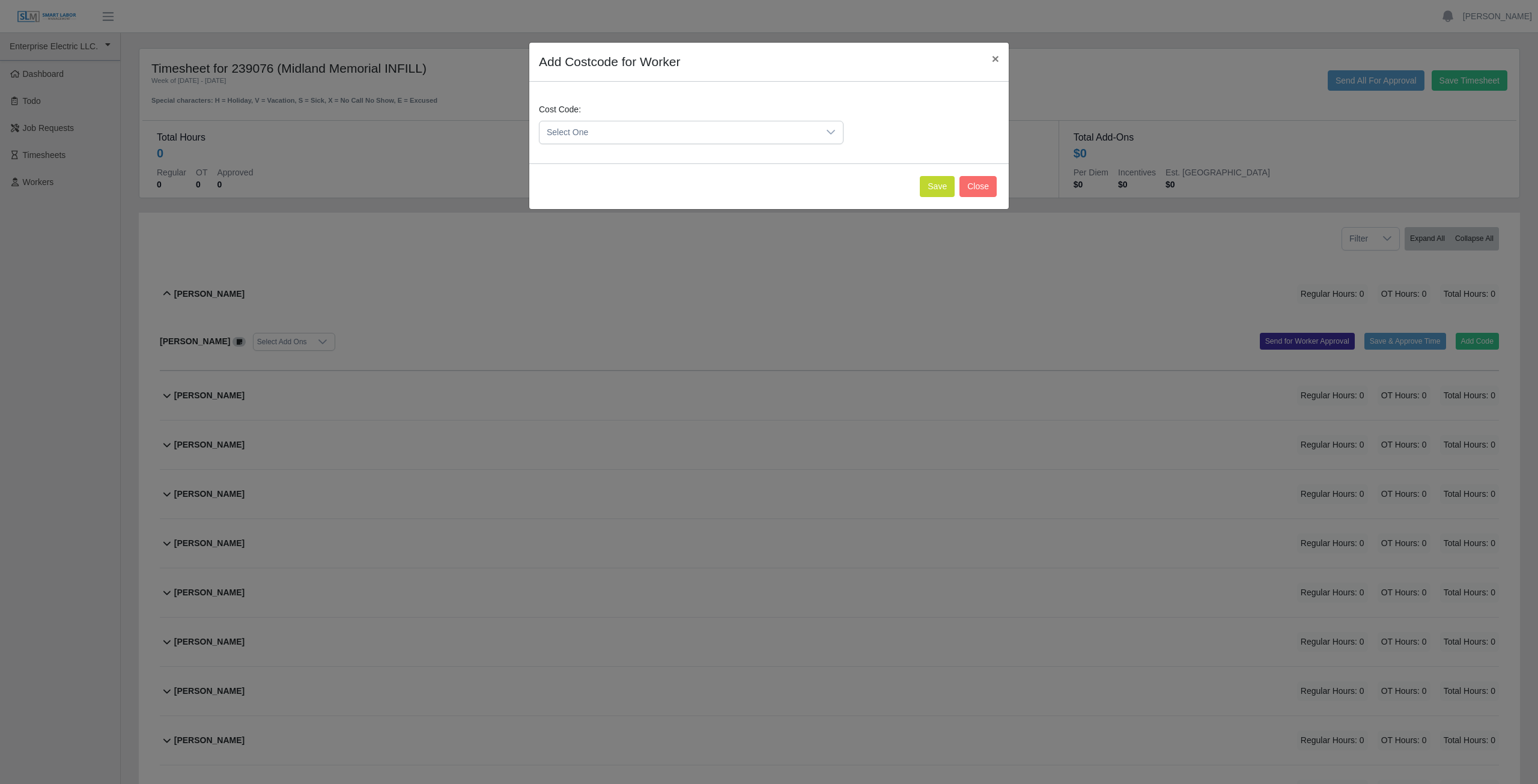
click at [648, 133] on span "Select One" at bounding box center [679, 132] width 279 height 22
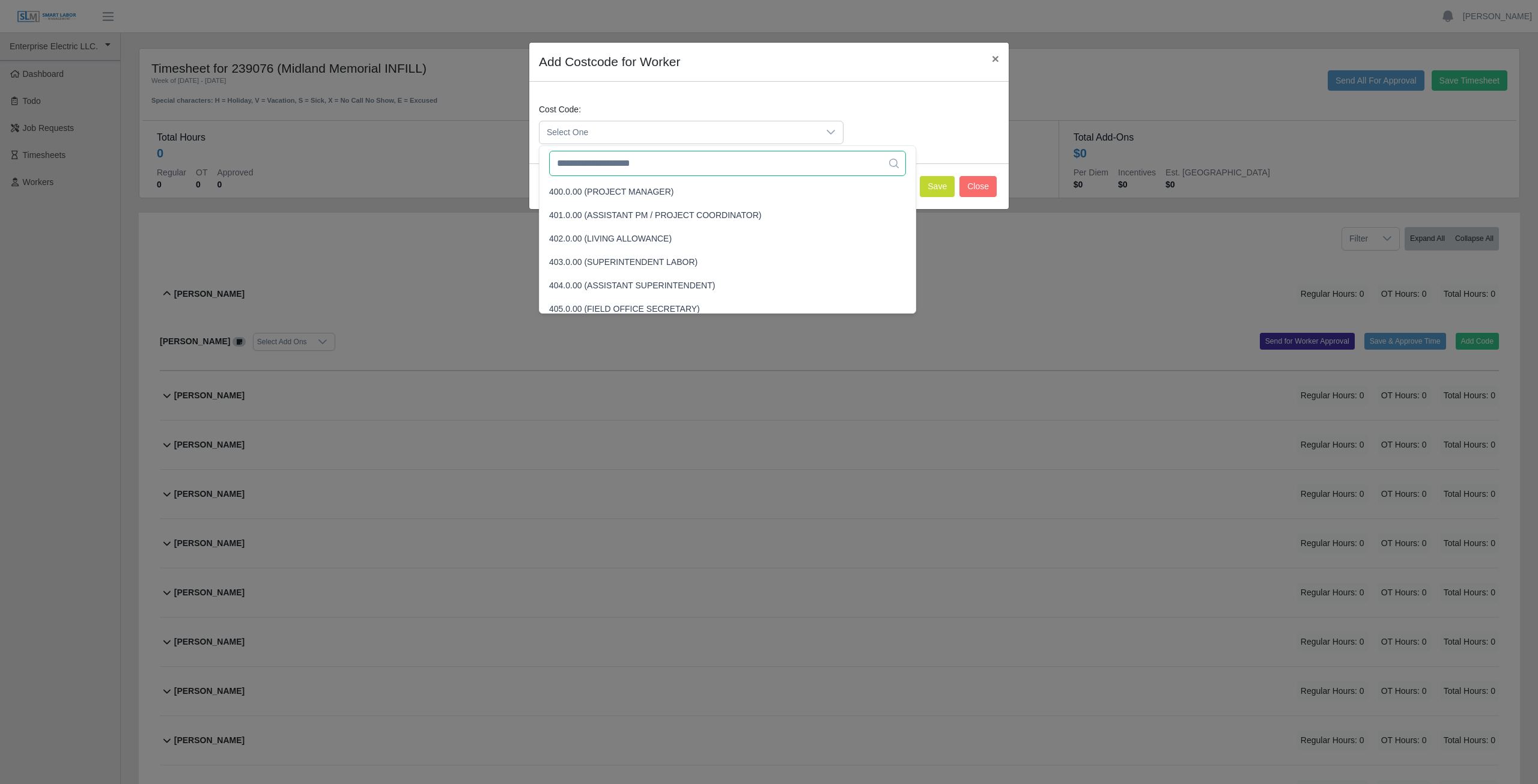
click at [629, 171] on input "text" at bounding box center [728, 163] width 357 height 25
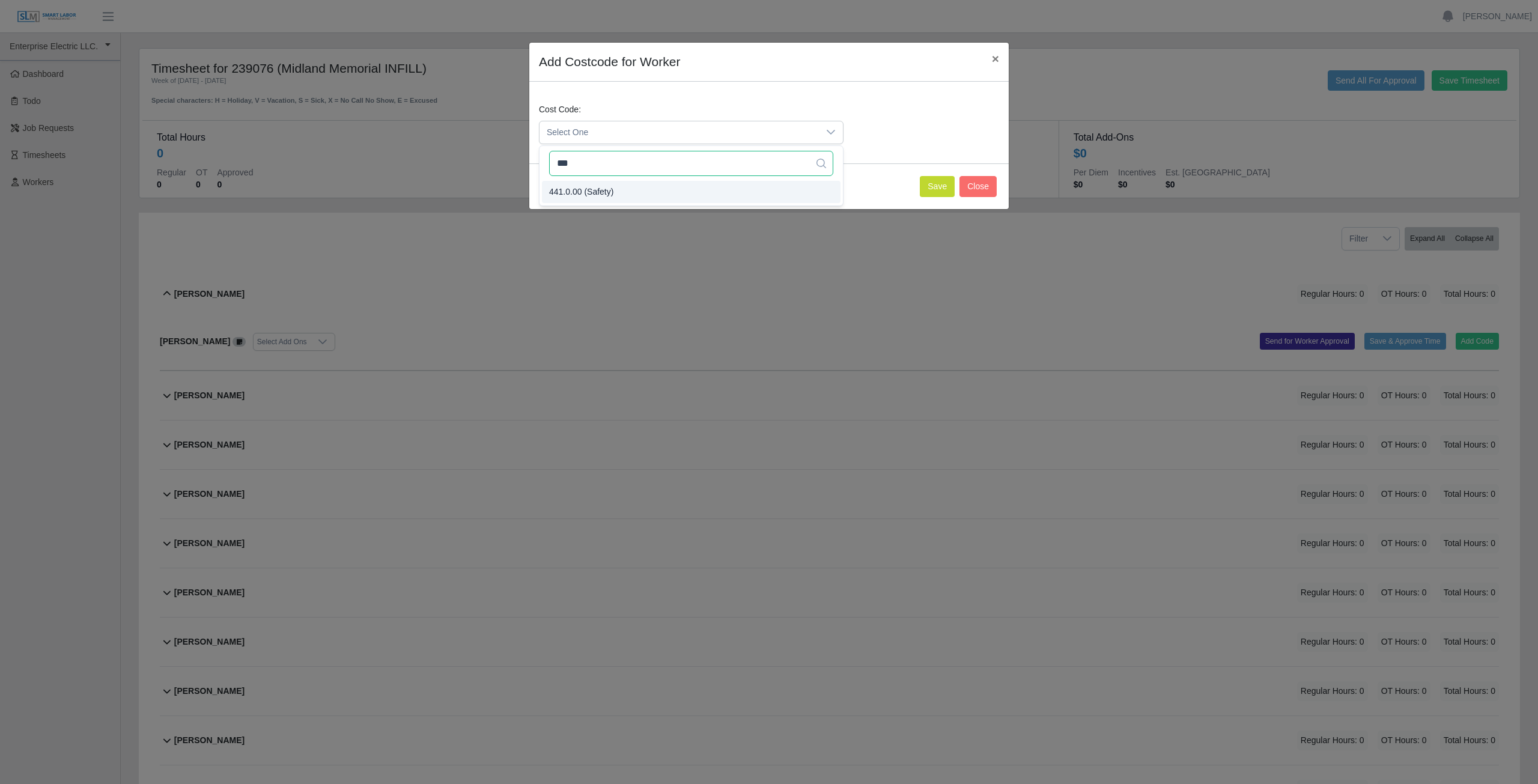
type input "***"
click at [591, 192] on span "441.0.00 (Safety)" at bounding box center [581, 192] width 65 height 13
click at [927, 187] on button "Save" at bounding box center [937, 186] width 35 height 21
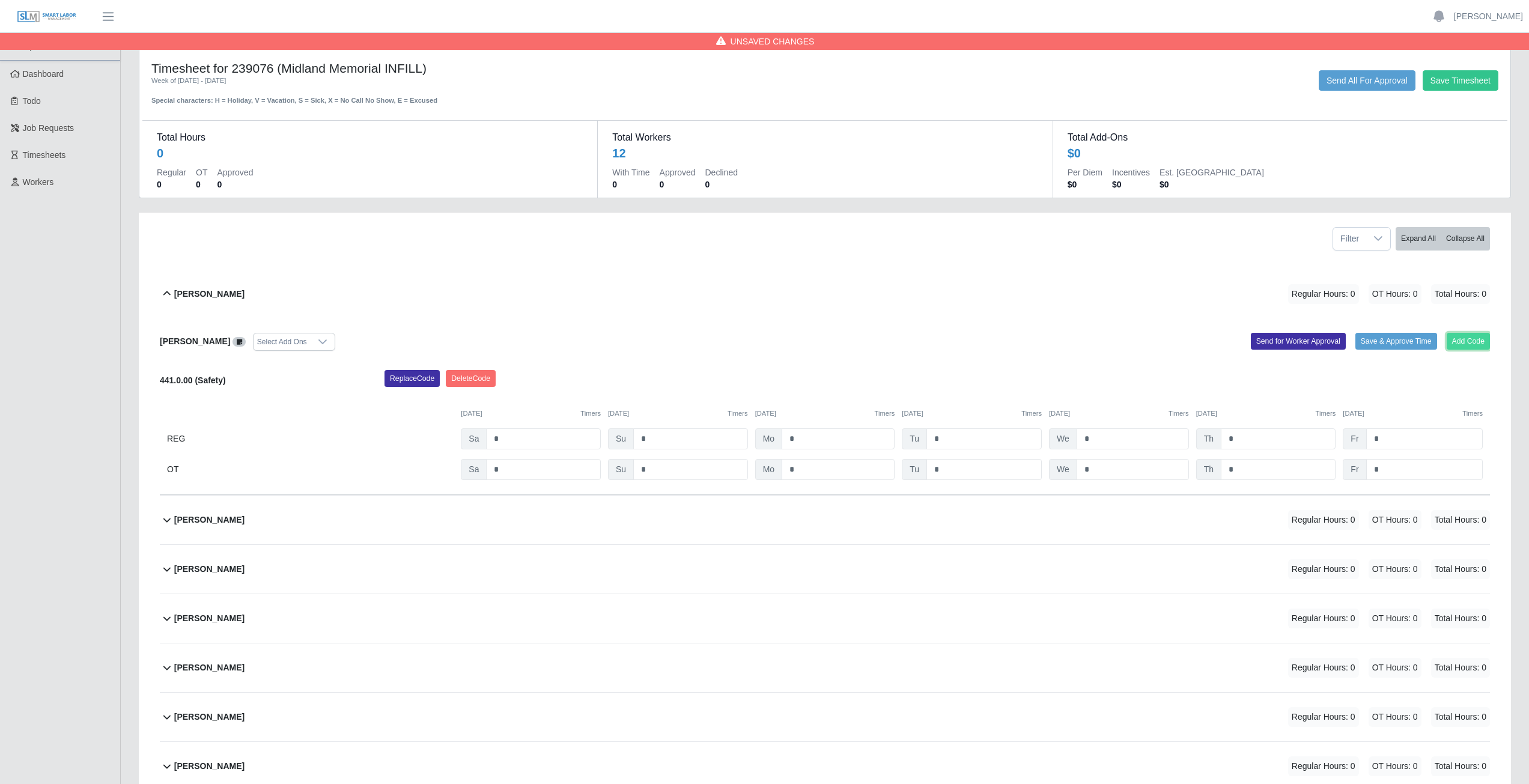
click at [1479, 336] on button "Add Code" at bounding box center [1468, 341] width 44 height 17
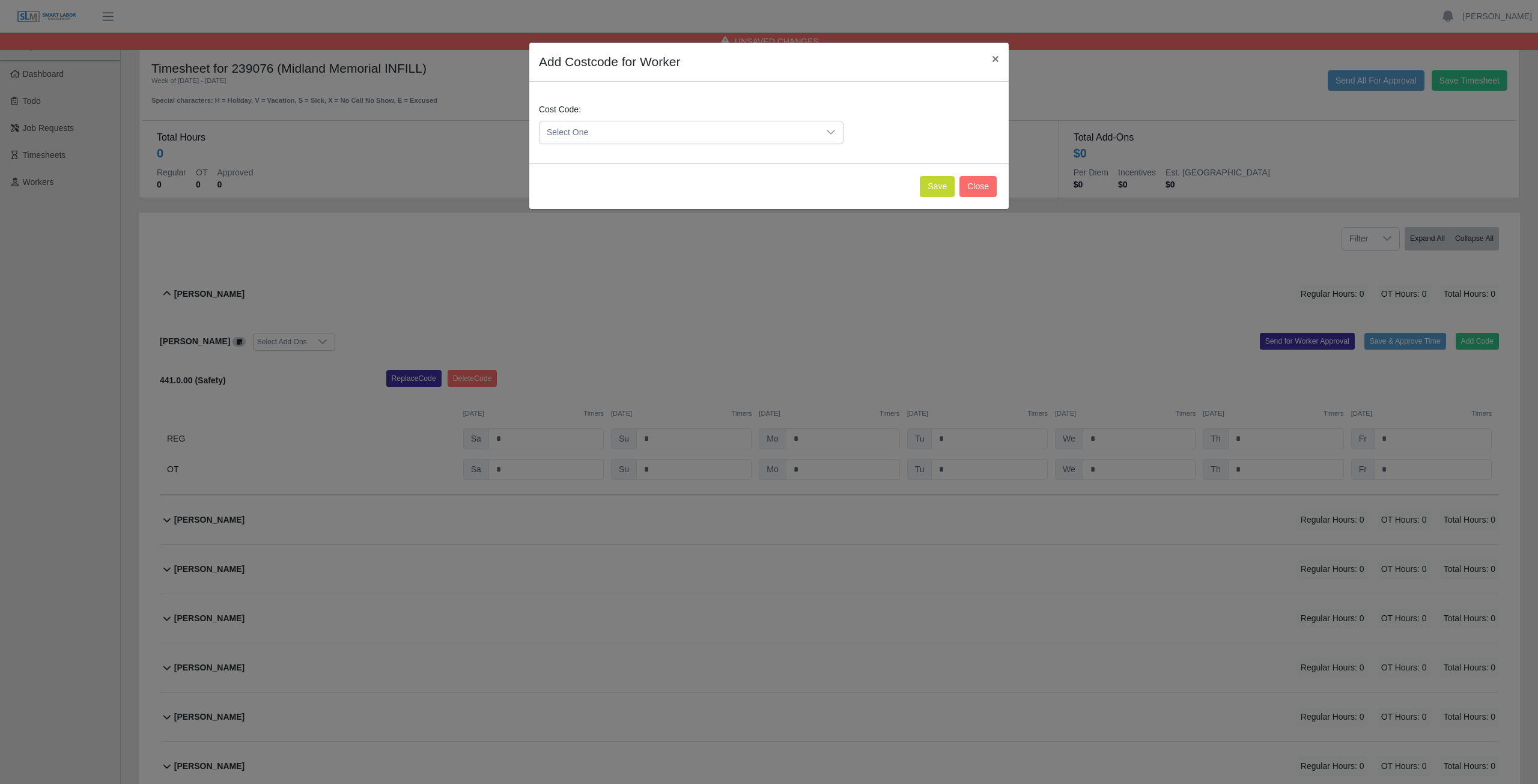
click at [631, 130] on span "Select One" at bounding box center [679, 132] width 279 height 22
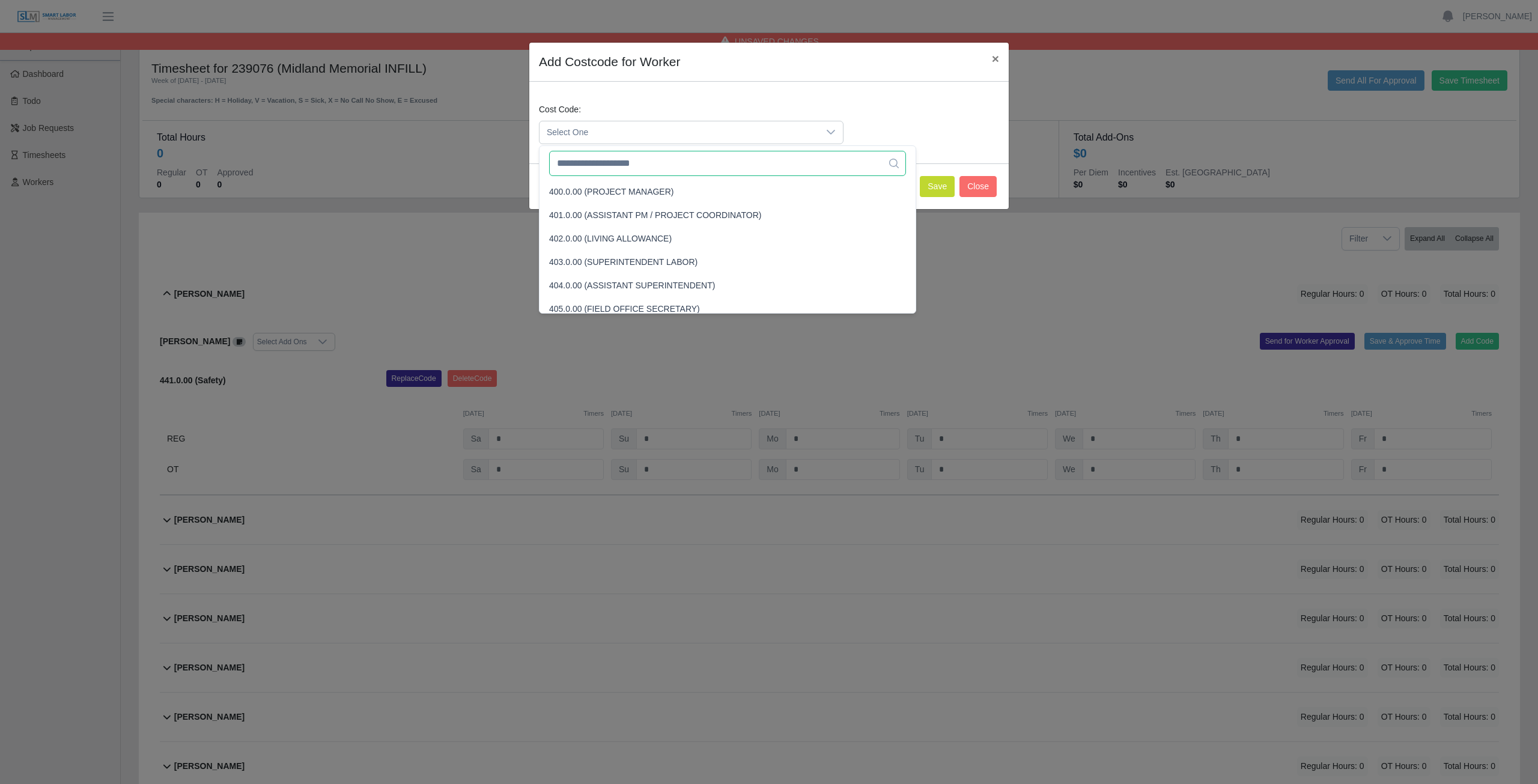
click at [642, 164] on input "text" at bounding box center [728, 163] width 357 height 25
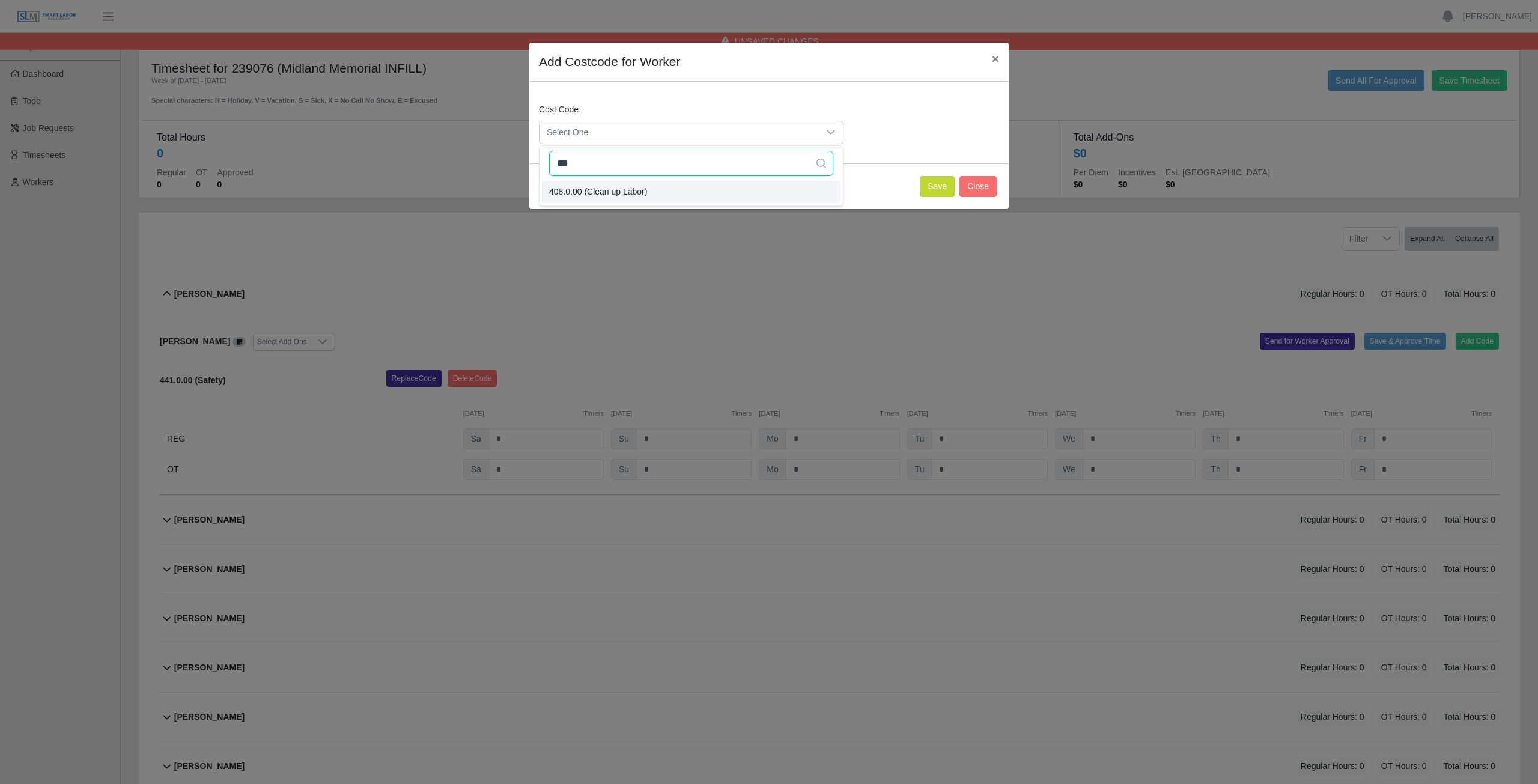
type input "***"
click at [612, 191] on span "408.0.00 (Clean up Labor)" at bounding box center [598, 192] width 98 height 13
click at [929, 188] on button "Save" at bounding box center [937, 186] width 35 height 21
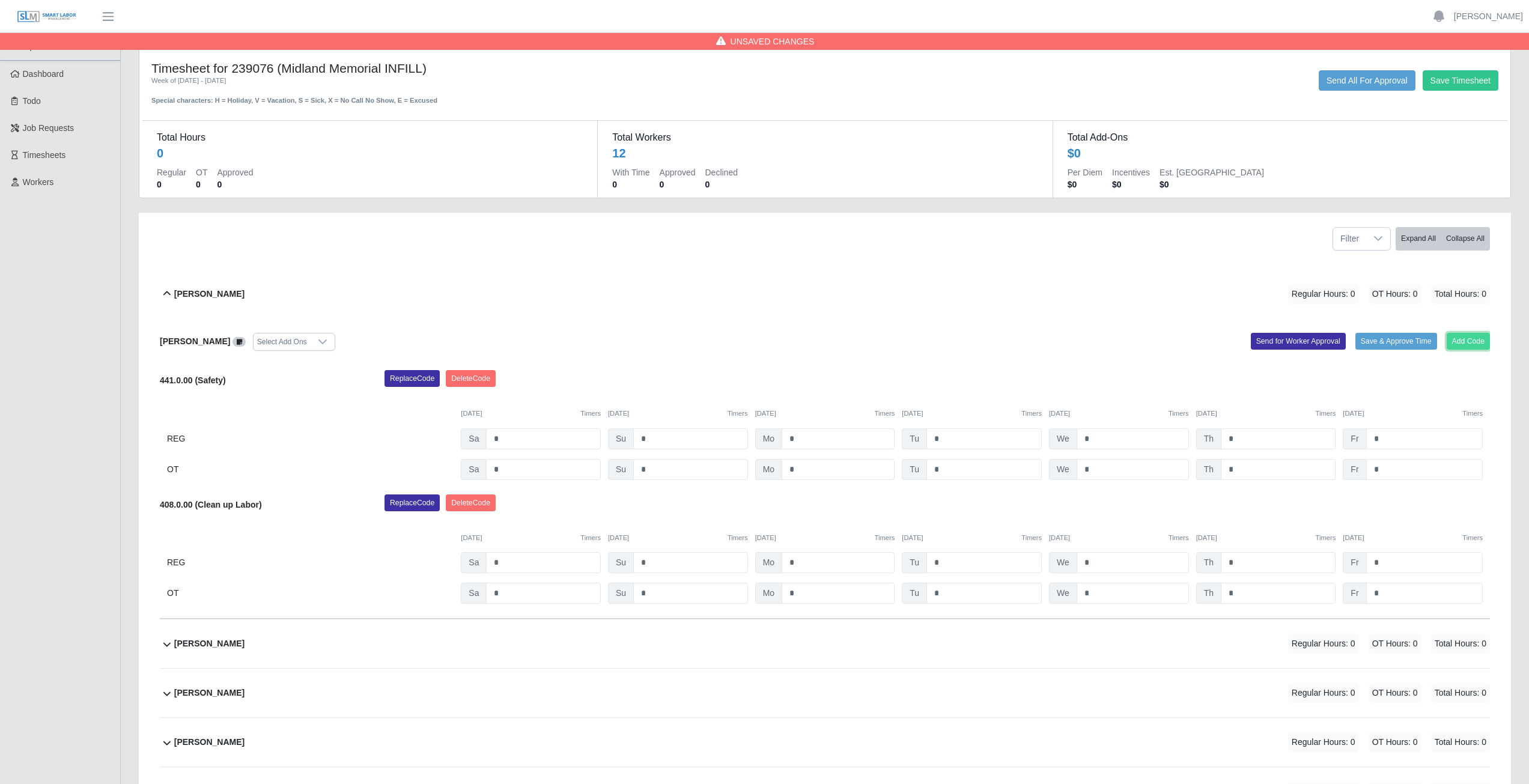
click at [1478, 343] on button "Add Code" at bounding box center [1468, 341] width 44 height 17
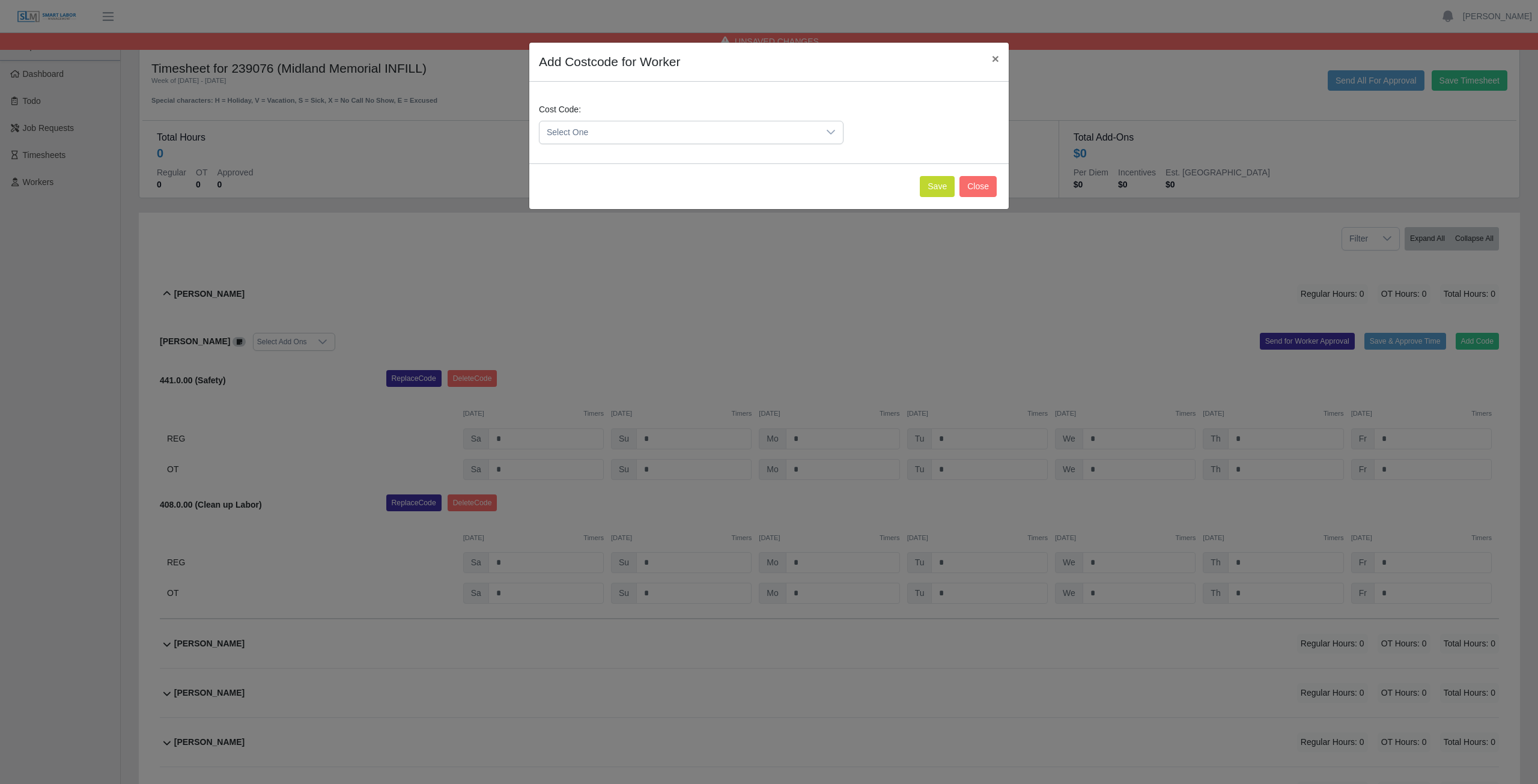
click at [631, 122] on div "Cost Code: Select One" at bounding box center [691, 124] width 311 height 41
click at [631, 131] on span "Select One" at bounding box center [679, 132] width 279 height 22
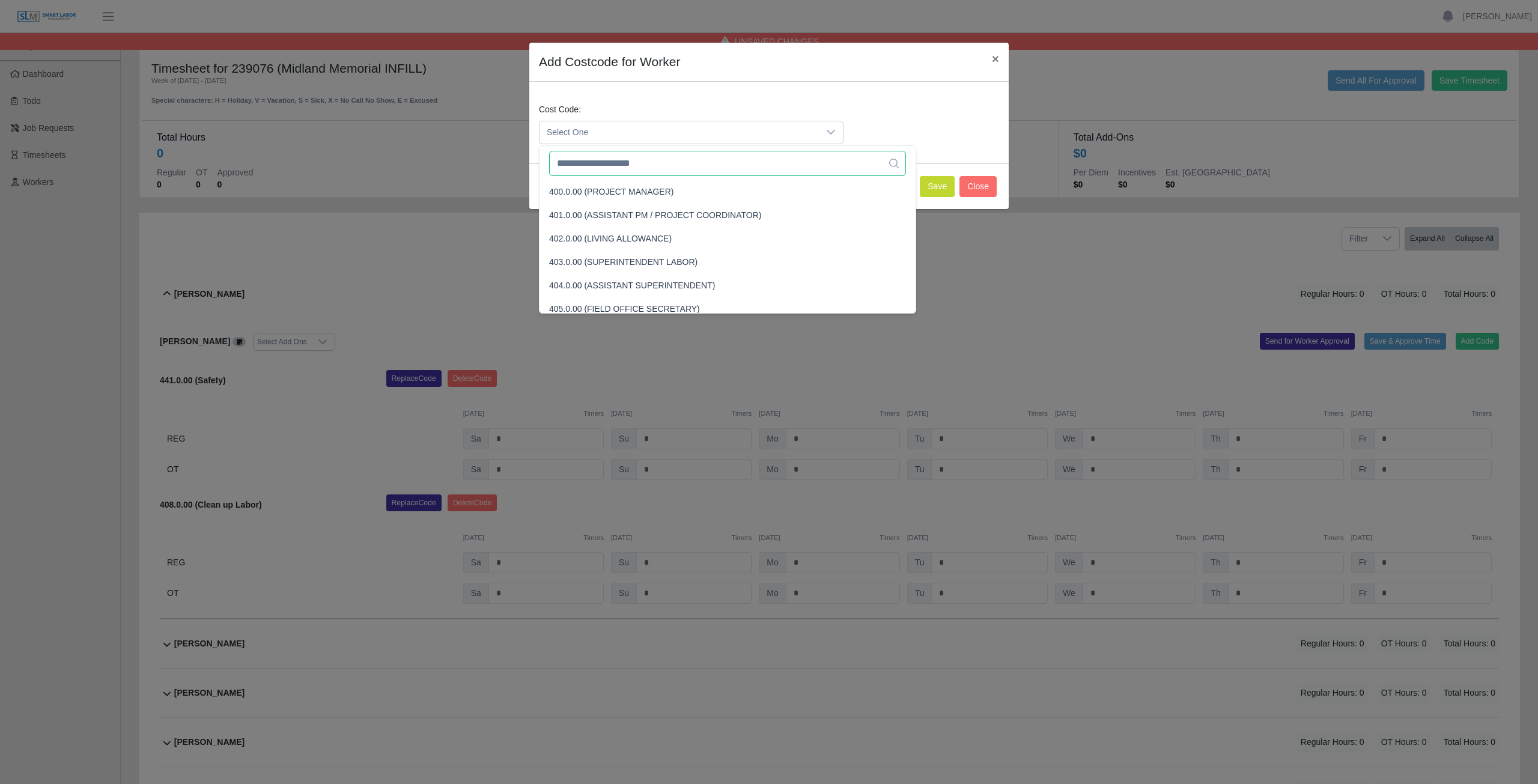
click at [635, 167] on input "text" at bounding box center [728, 163] width 357 height 25
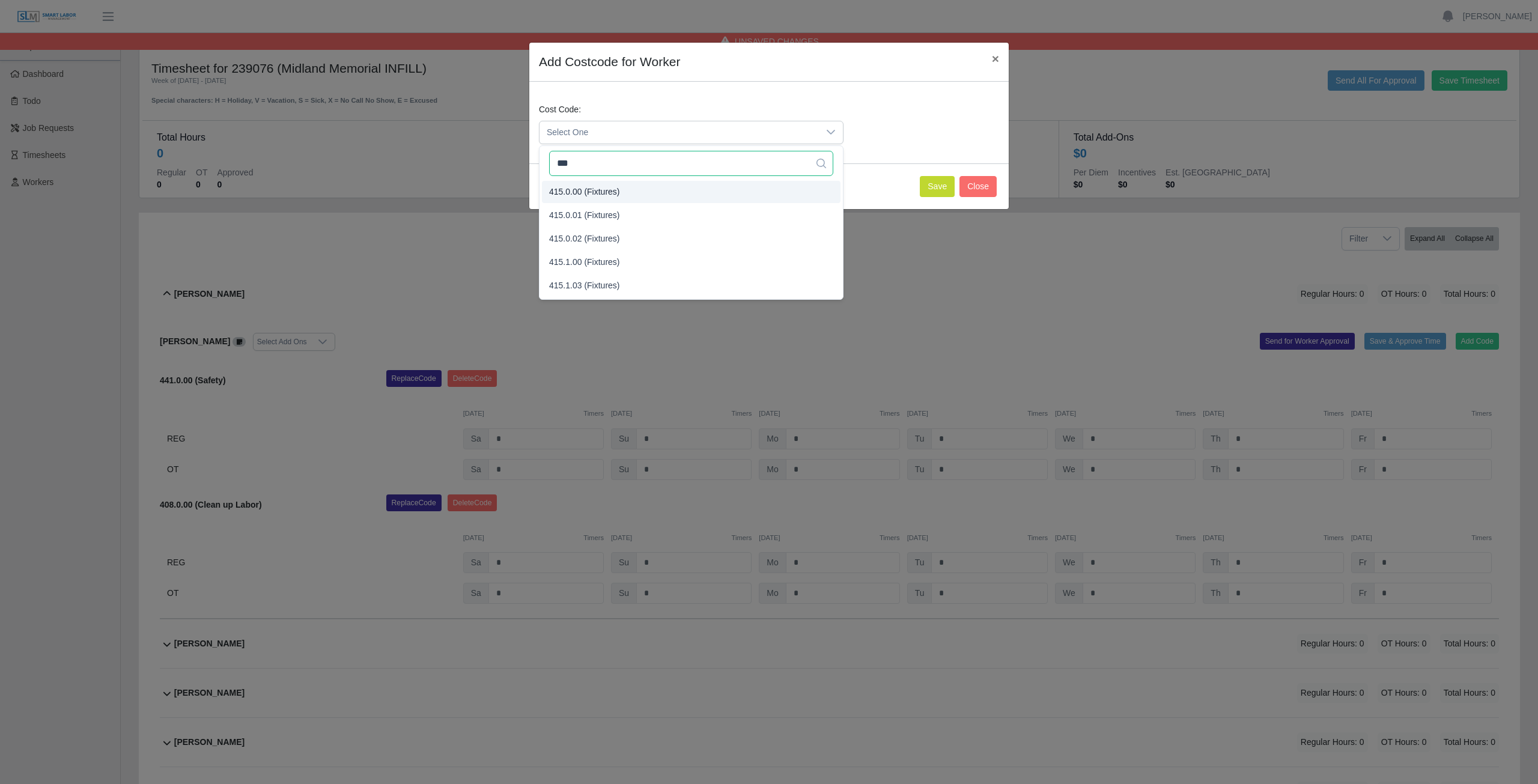
type input "***"
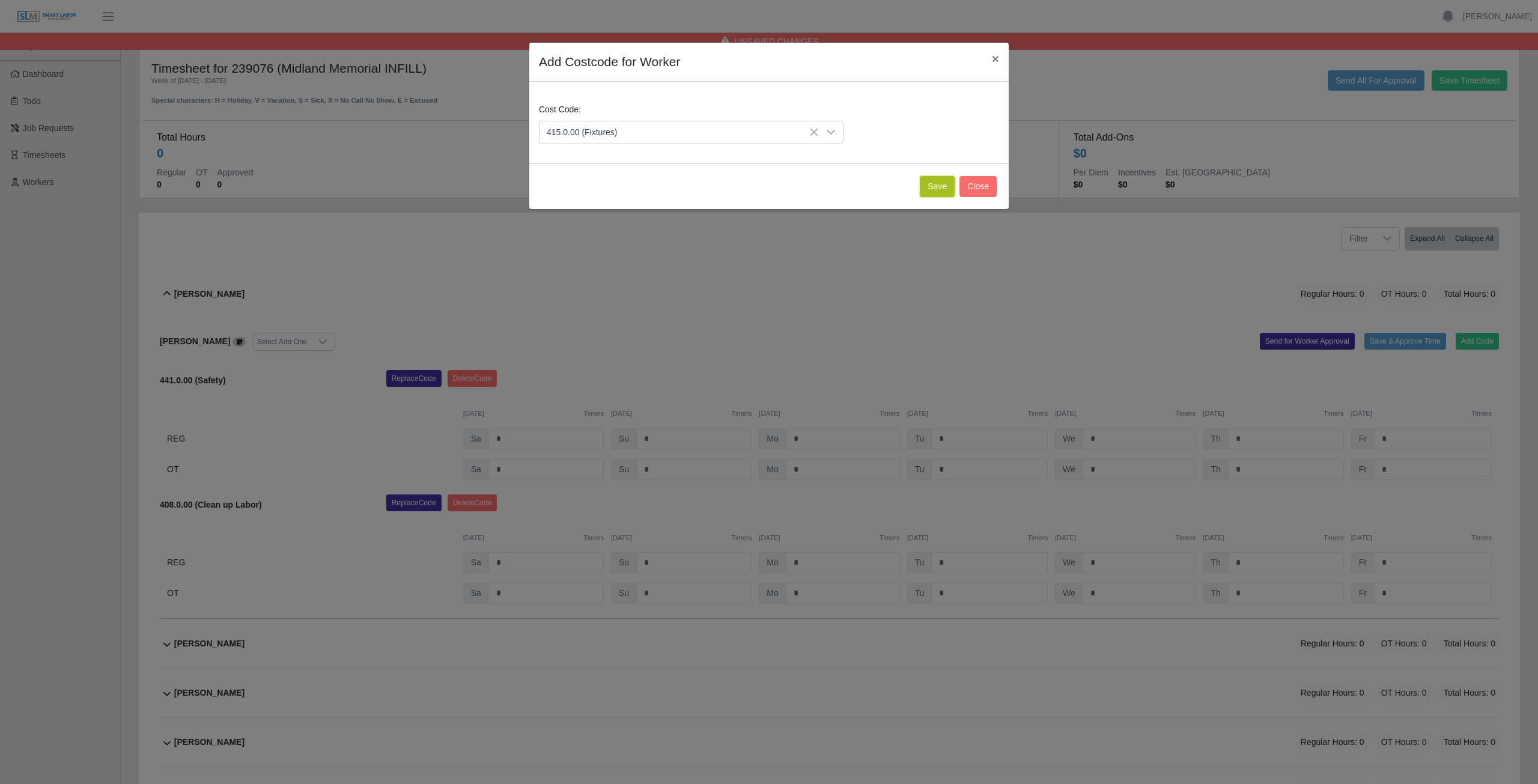
click at [938, 187] on button "Save" at bounding box center [937, 186] width 35 height 21
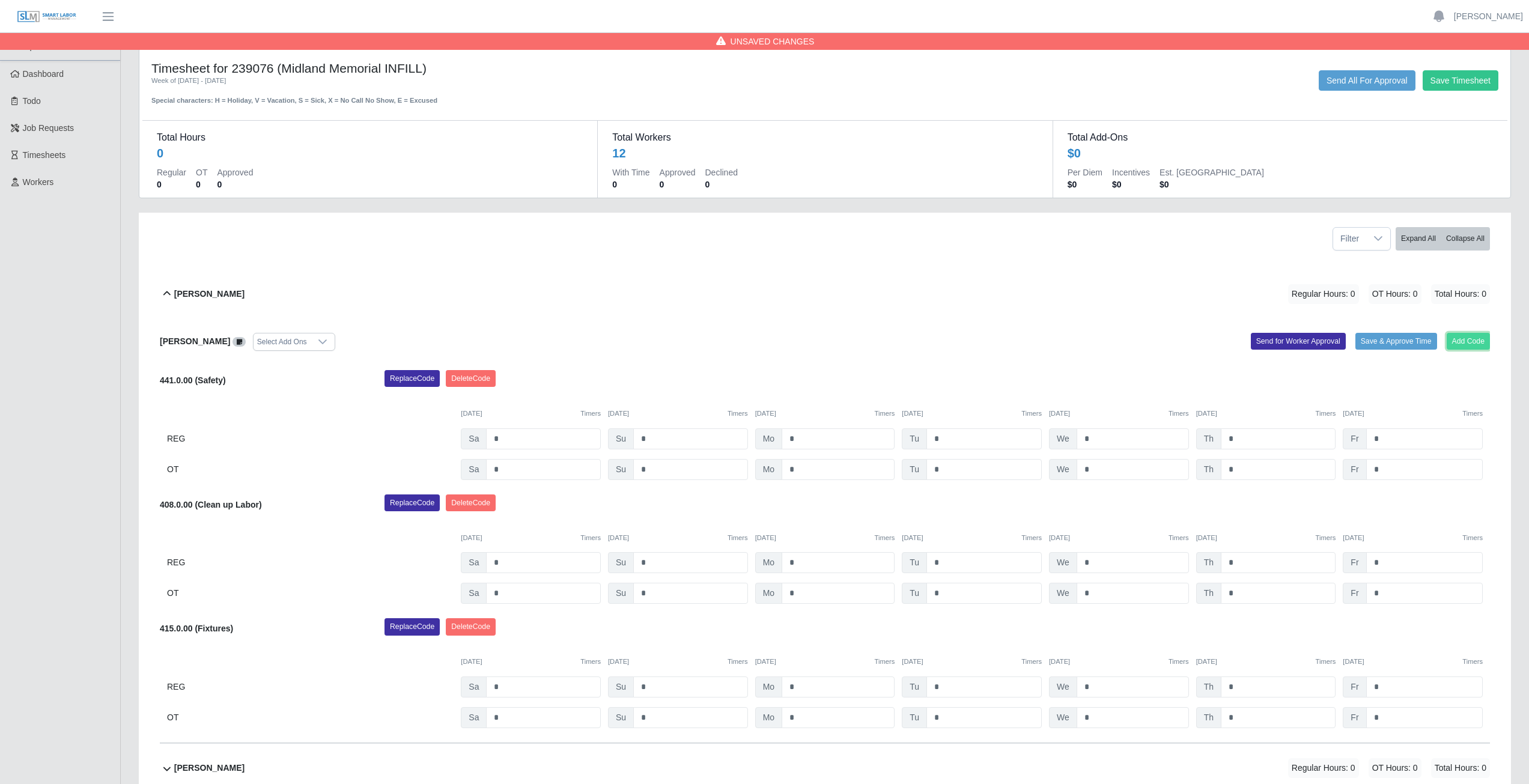
click at [1466, 343] on button "Add Code" at bounding box center [1468, 341] width 44 height 17
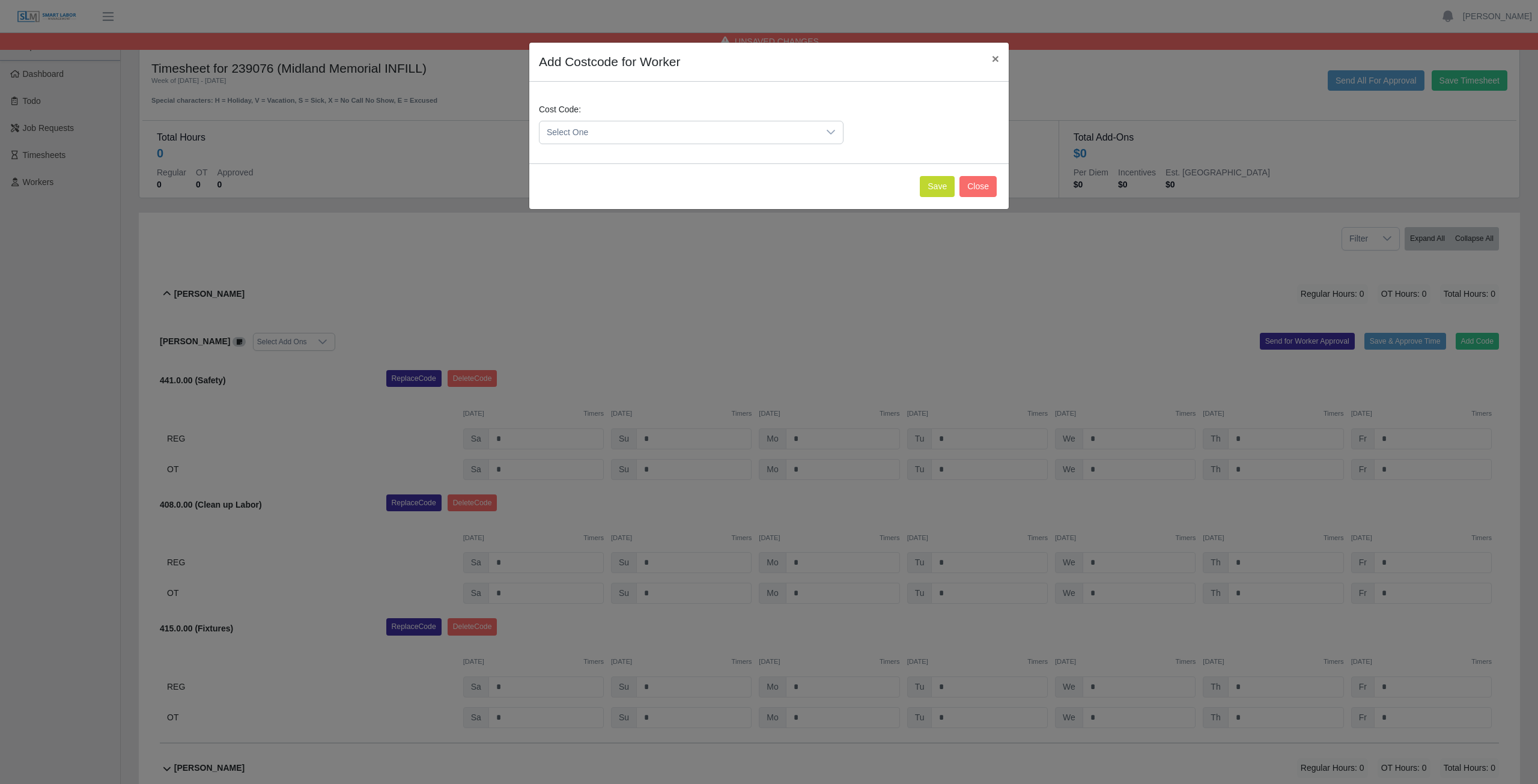
click at [608, 131] on span "Select One" at bounding box center [679, 132] width 279 height 22
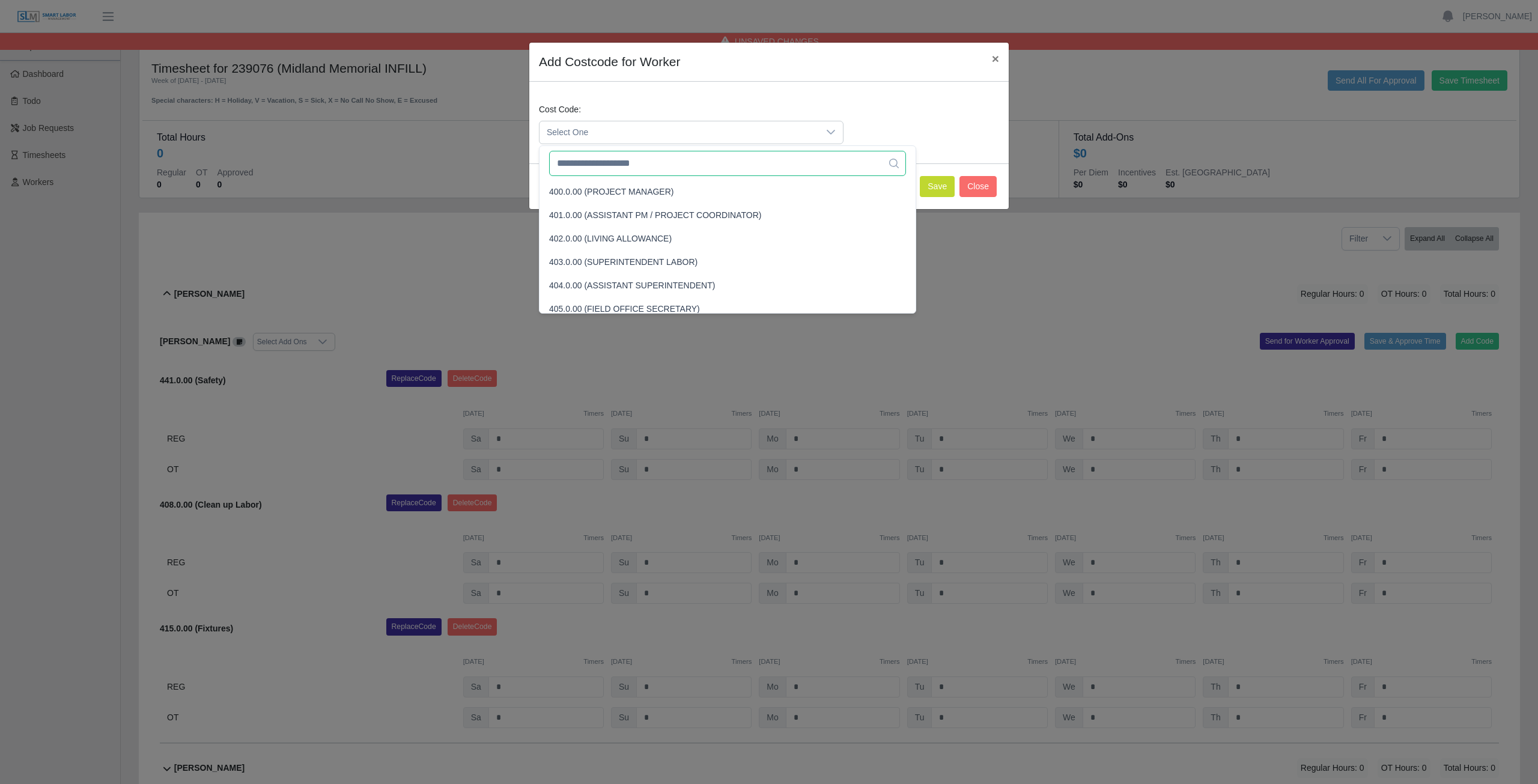
click at [621, 165] on input "text" at bounding box center [728, 163] width 357 height 25
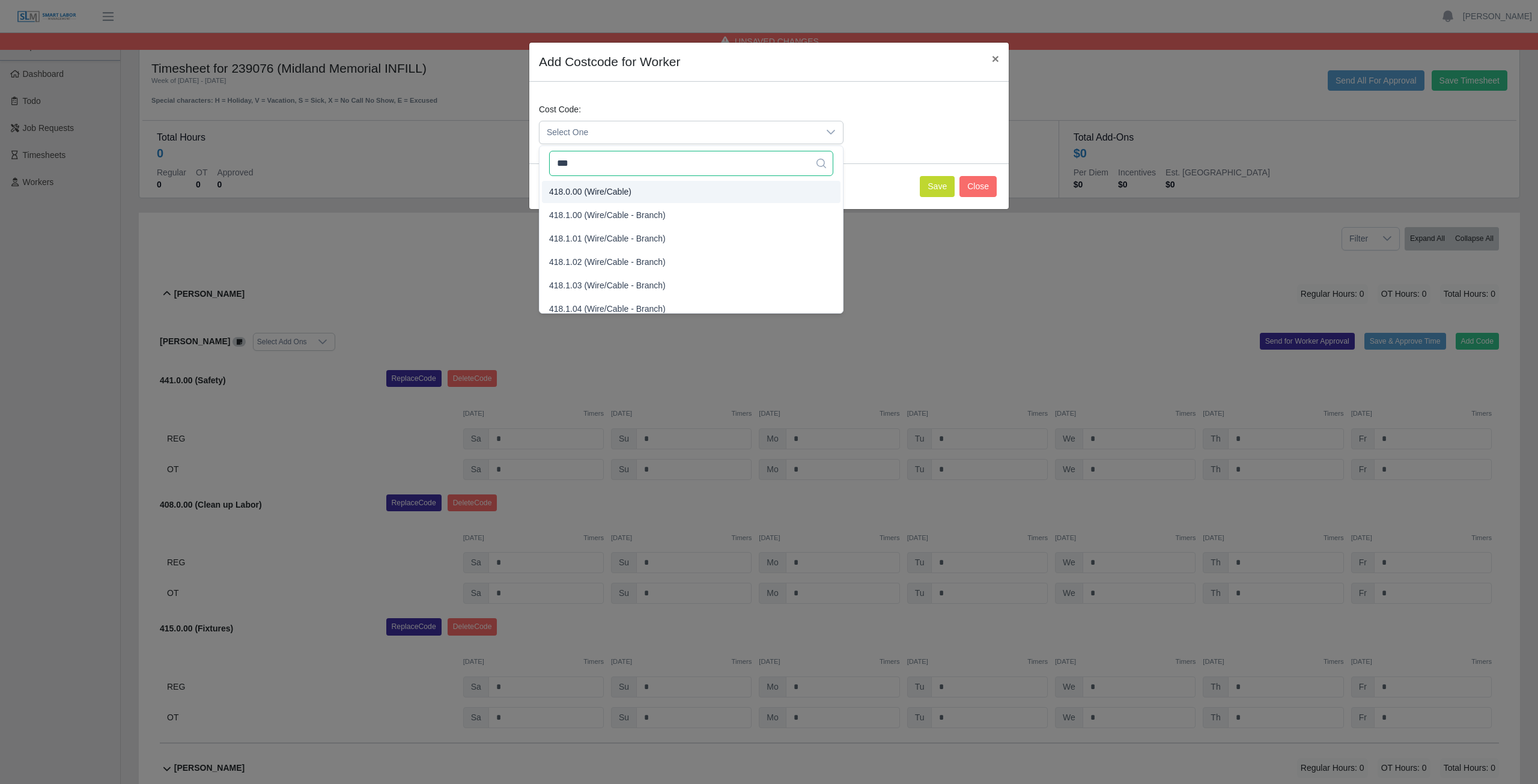
type input "***"
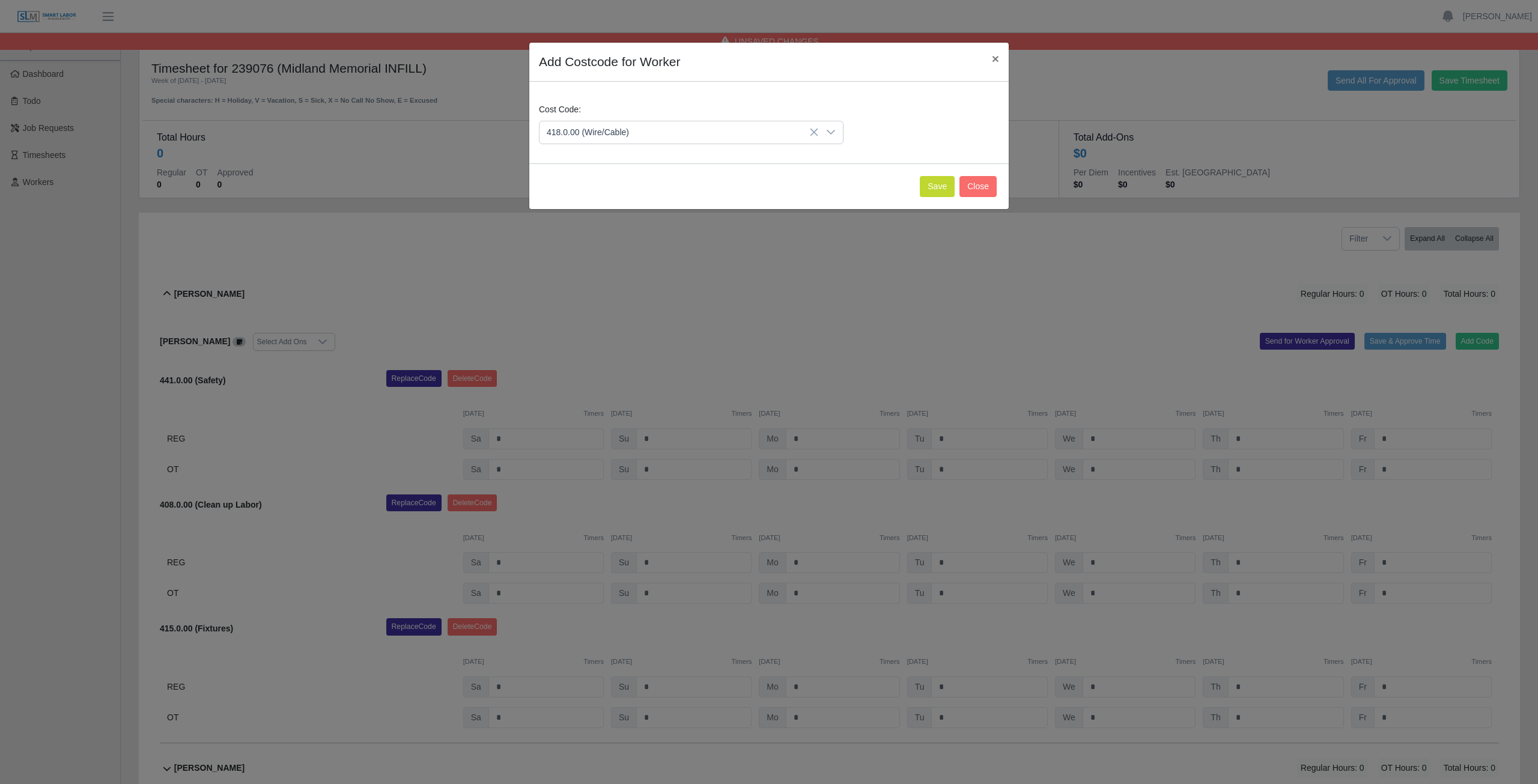
click at [594, 192] on span "418.0.00 (Wire/Cable)" at bounding box center [591, 192] width 82 height 13
click at [930, 189] on button "Save" at bounding box center [937, 186] width 35 height 21
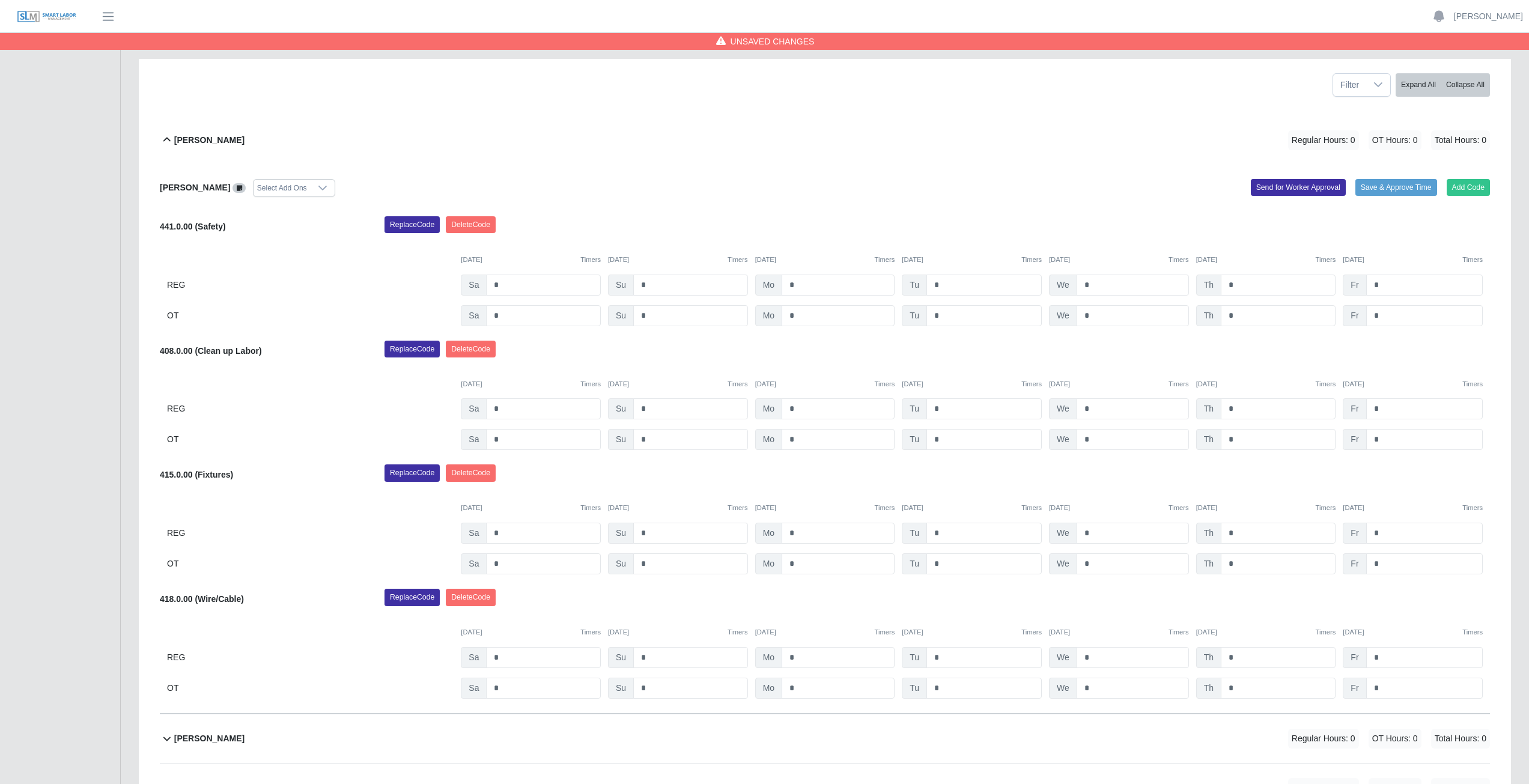
scroll to position [120, 0]
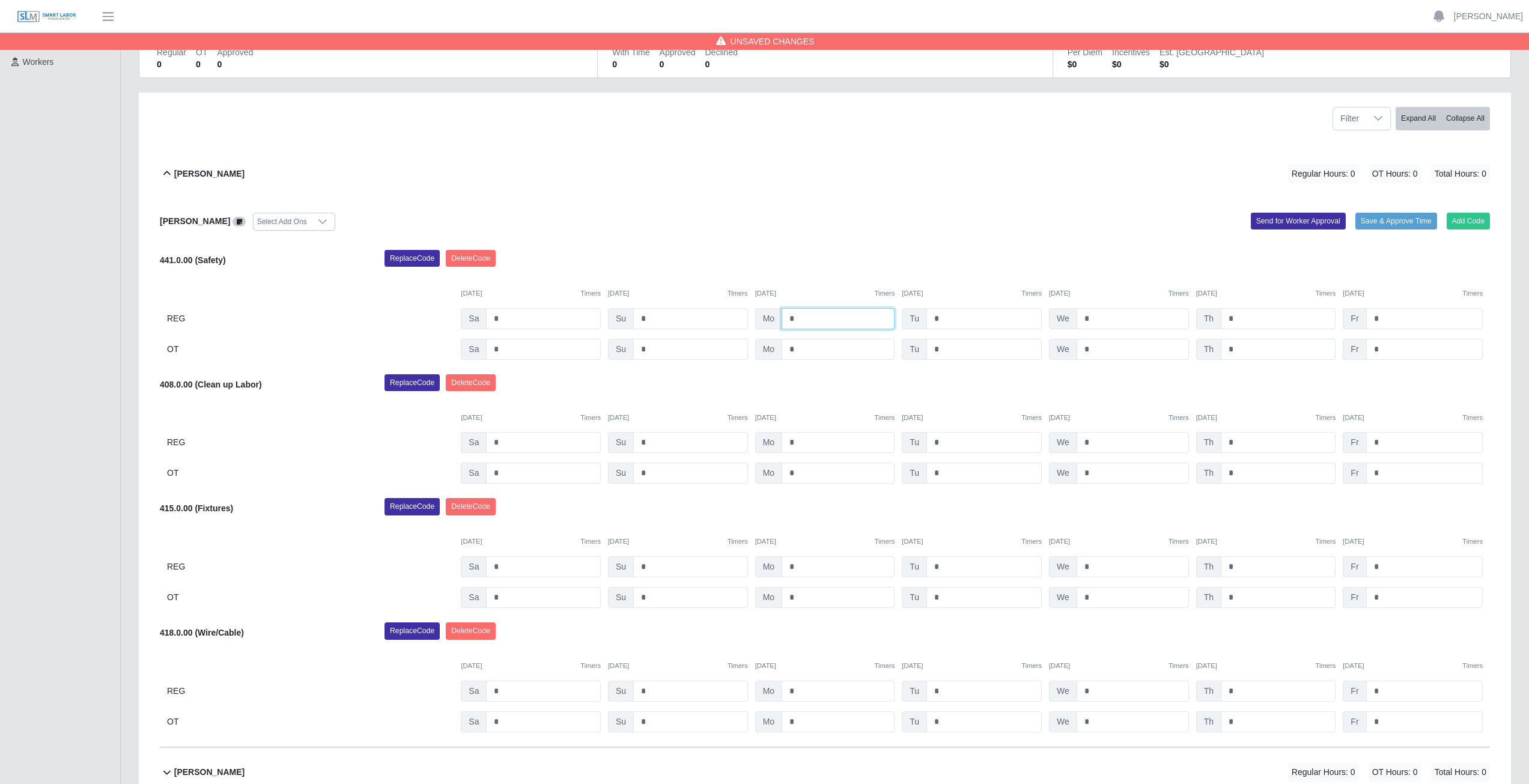
click at [806, 317] on input "*" at bounding box center [838, 319] width 113 height 21
type input "*"
click at [940, 320] on input "*" at bounding box center [984, 319] width 116 height 21
type input "*"
click at [1100, 319] on input "*" at bounding box center [1132, 319] width 113 height 21
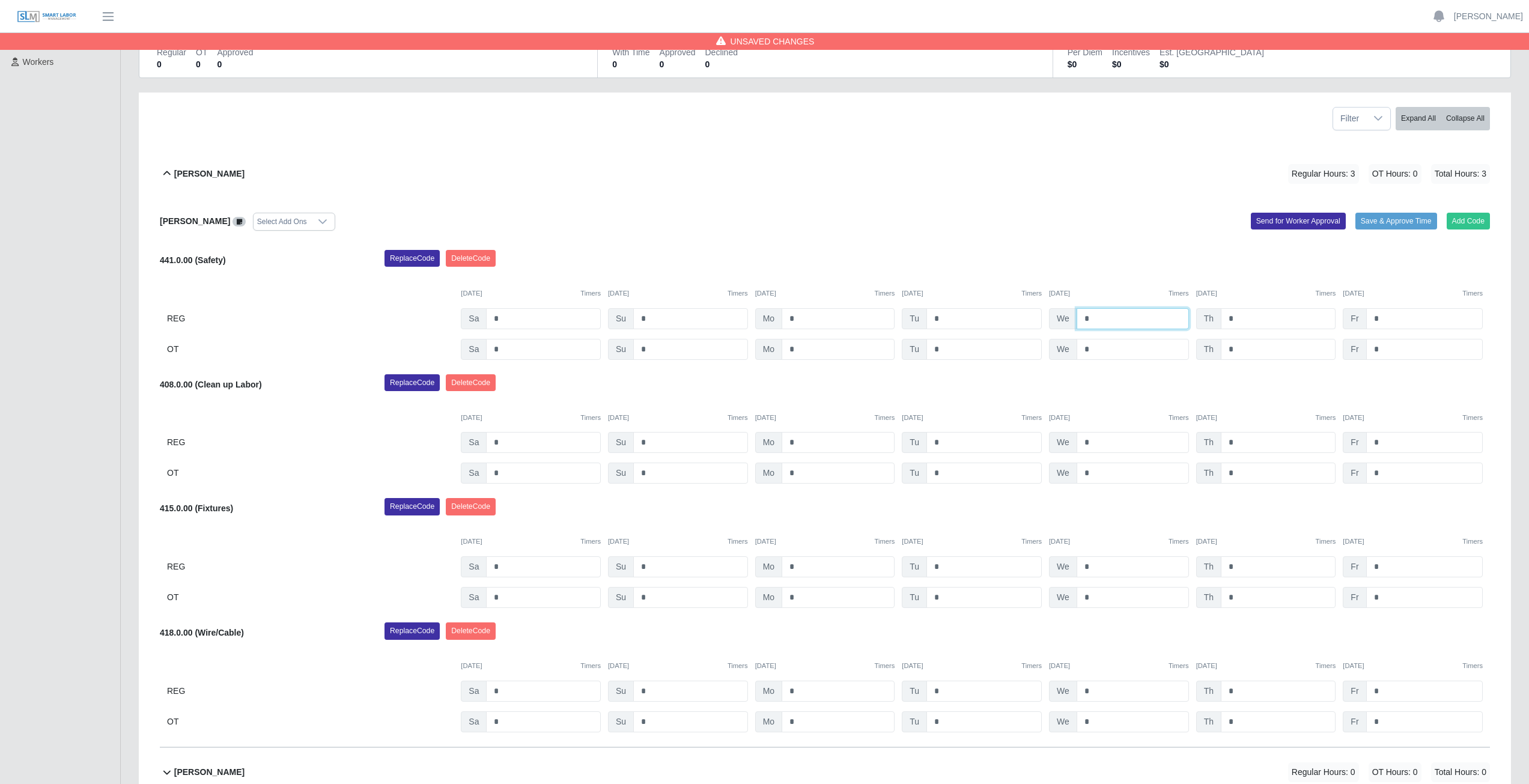
type input "*"
click at [1238, 315] on input "*" at bounding box center [1278, 319] width 115 height 21
type input "*"
click at [801, 443] on input "*" at bounding box center [838, 442] width 113 height 21
type input "*"
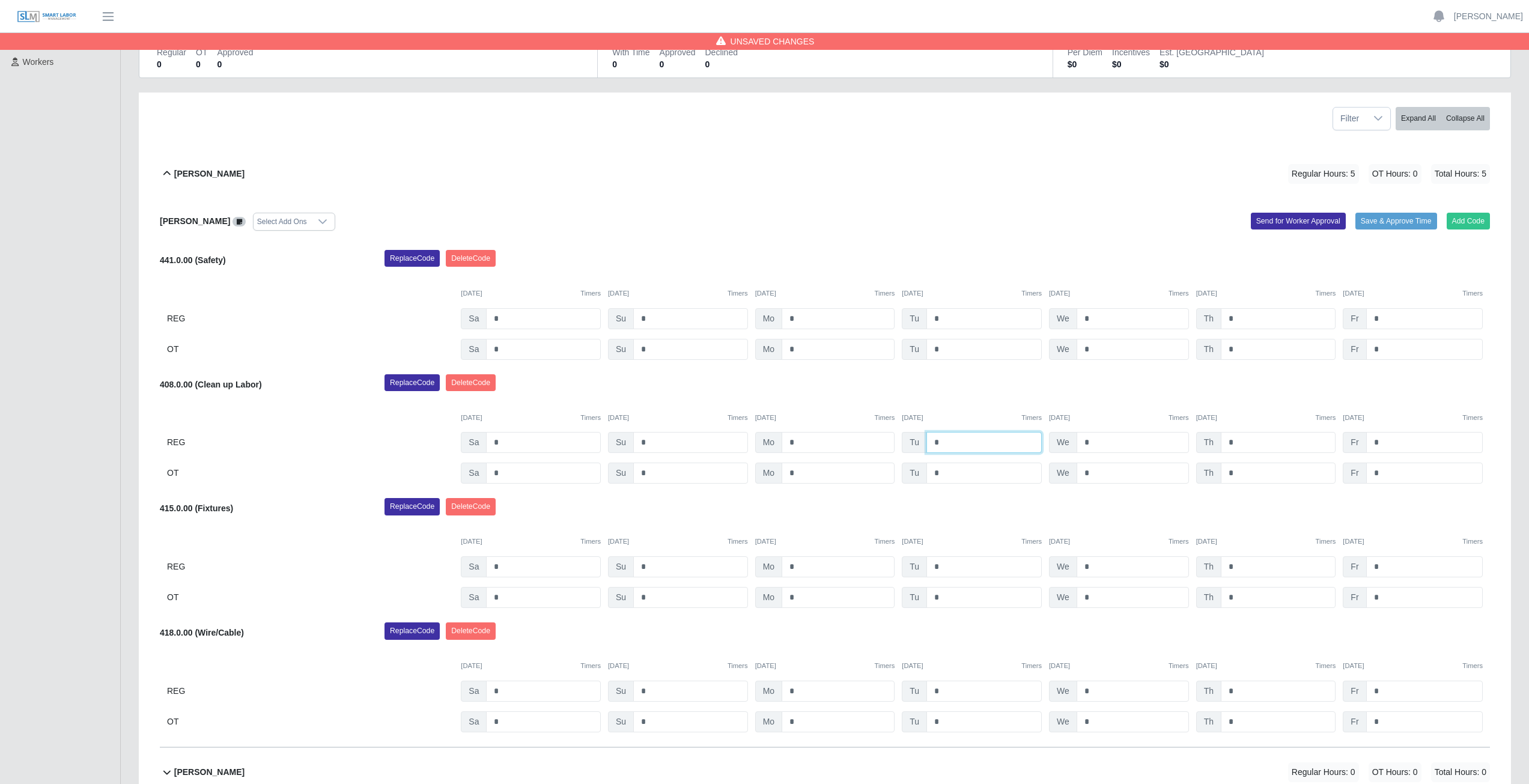
click at [941, 443] on input "*" at bounding box center [984, 442] width 116 height 21
type input "*"
click at [1092, 441] on input "*" at bounding box center [1132, 442] width 113 height 21
type input "*"
click at [1239, 441] on input "*" at bounding box center [1278, 442] width 115 height 21
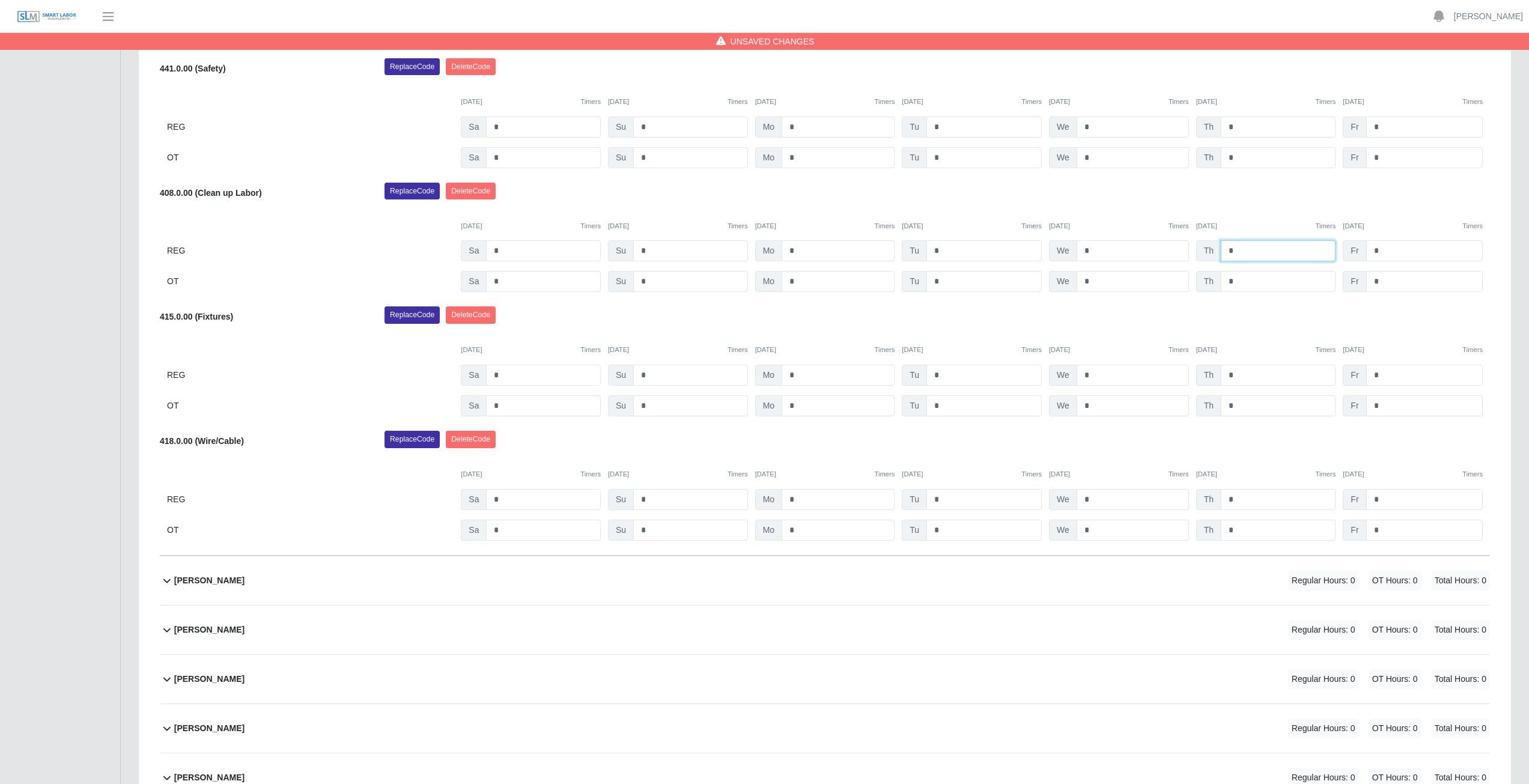
scroll to position [360, 0]
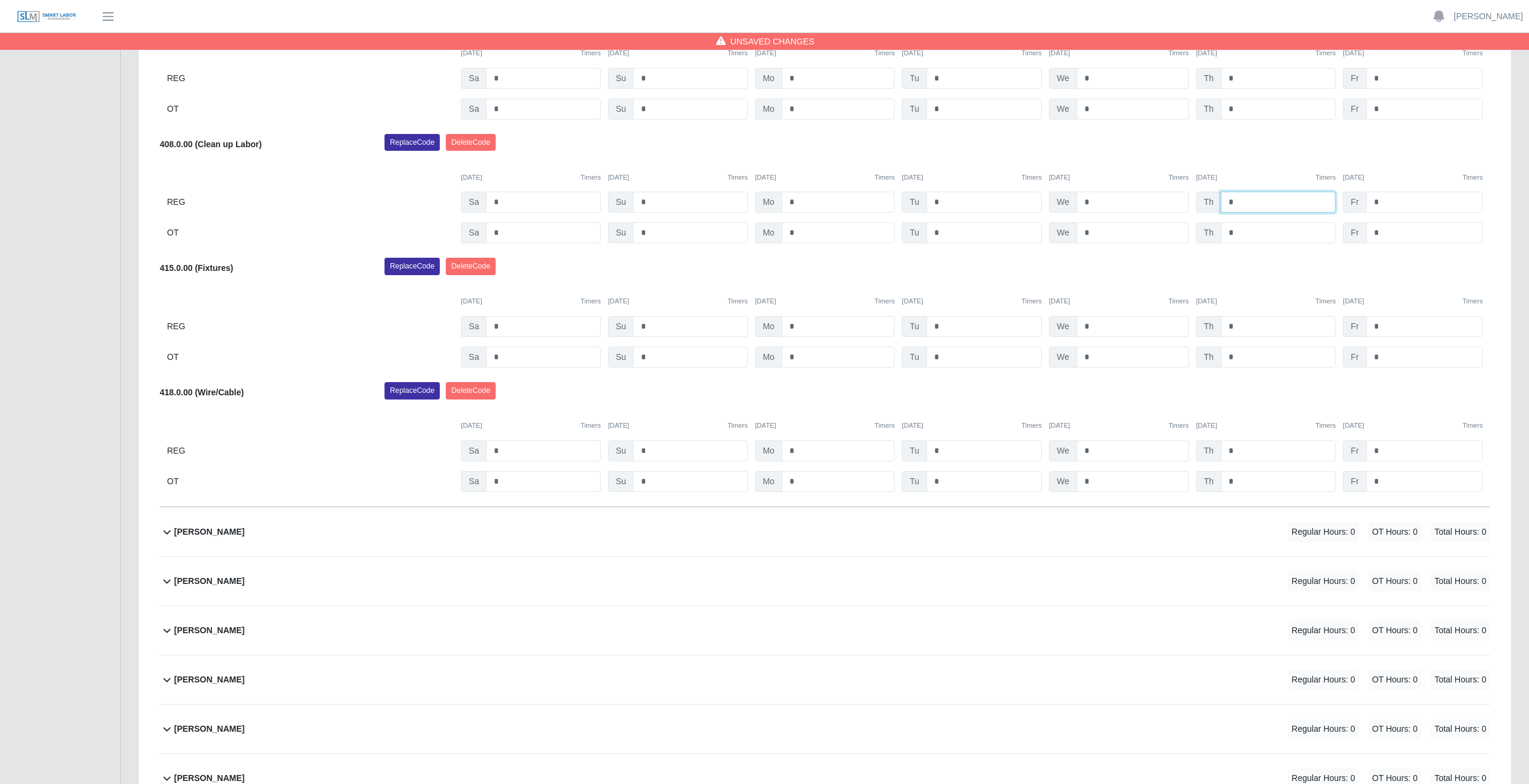
type input "*"
click at [799, 329] on input "*" at bounding box center [838, 327] width 113 height 21
type input "*"
click at [796, 359] on input "*" at bounding box center [838, 357] width 113 height 21
type input "*"
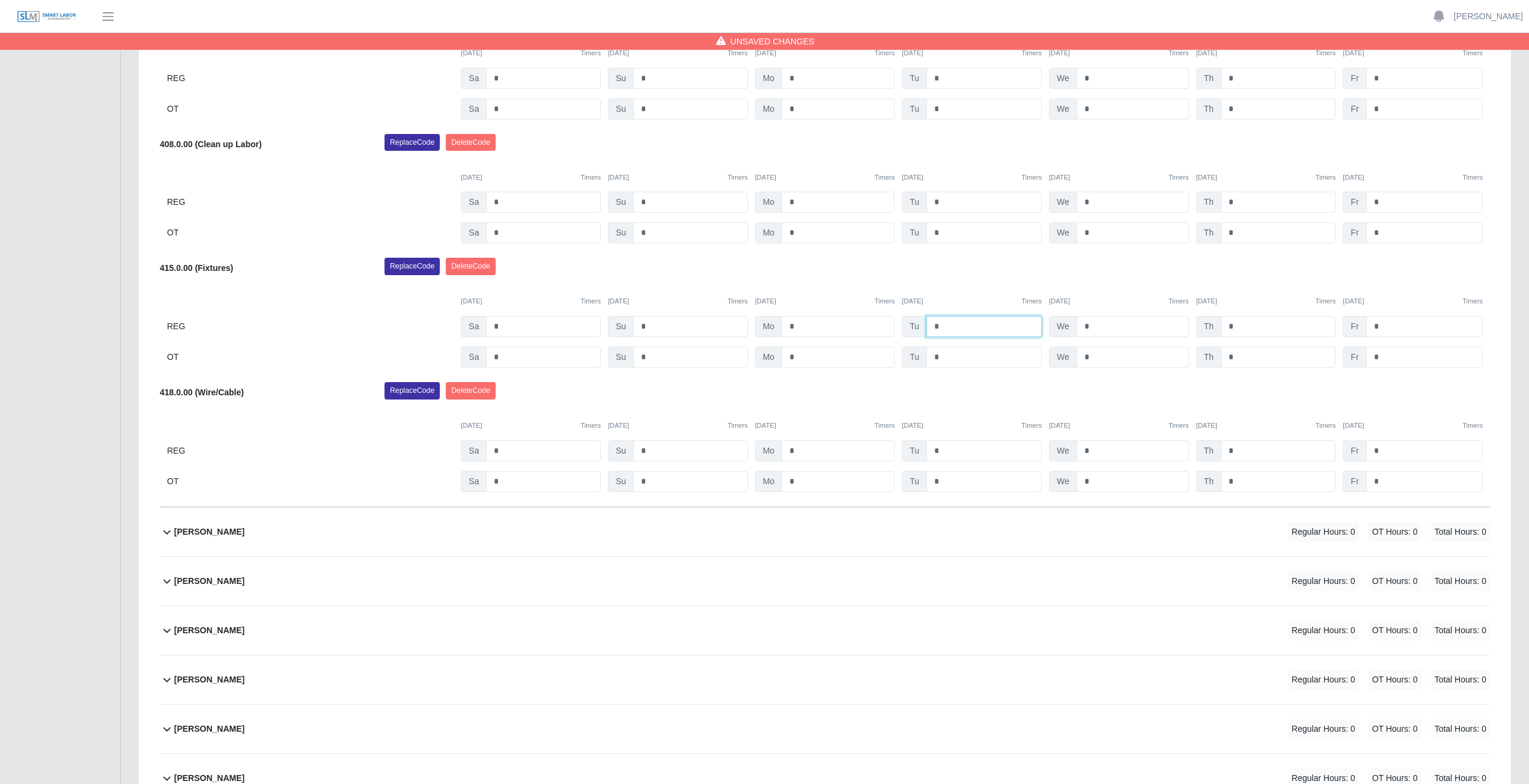
click at [941, 325] on input "*" at bounding box center [984, 327] width 116 height 21
type input "*"
click at [940, 358] on input "*" at bounding box center [984, 357] width 116 height 21
type input "*"
click at [1094, 451] on input "*" at bounding box center [1132, 451] width 113 height 21
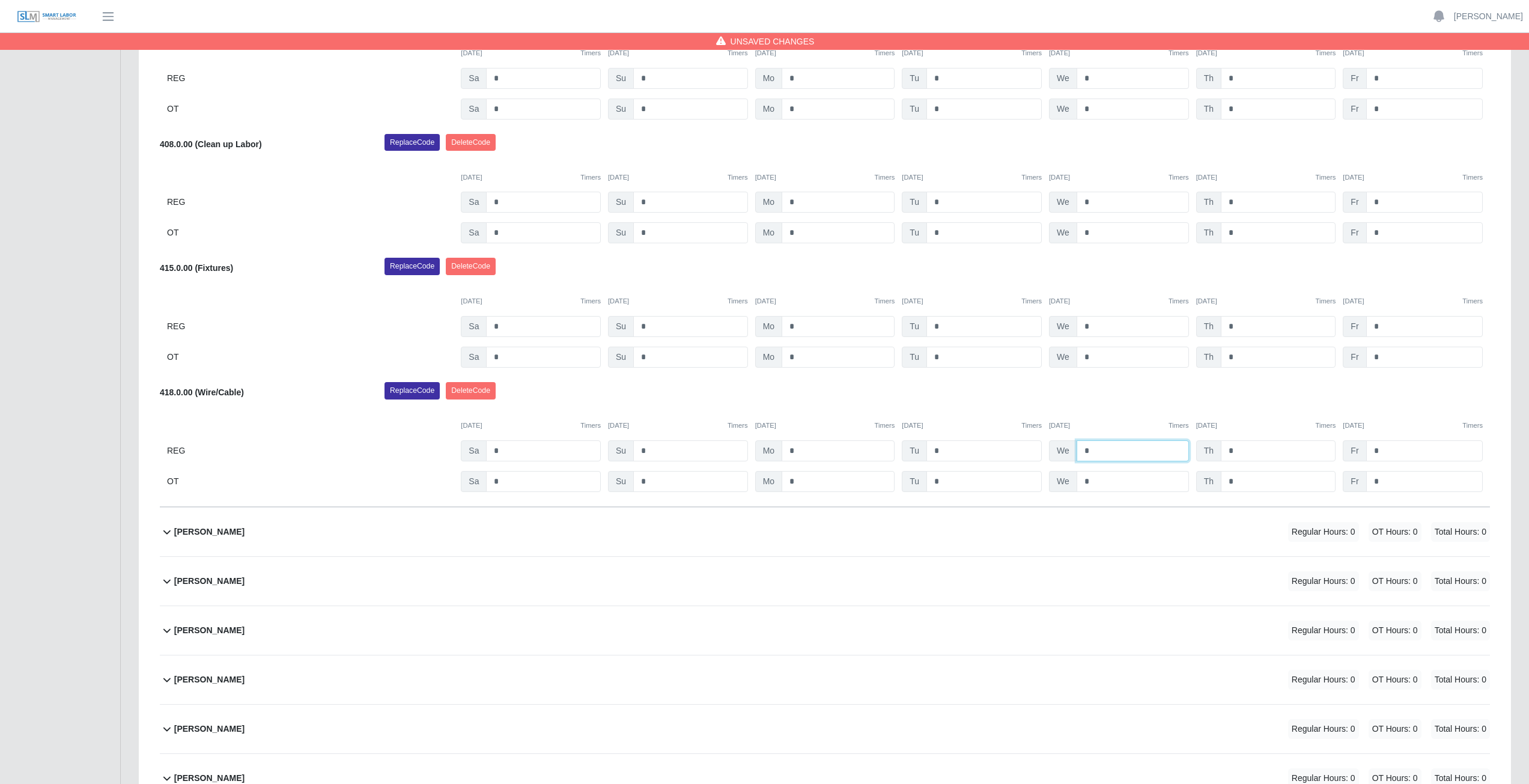
type input "*"
click at [1090, 480] on input "*" at bounding box center [1132, 481] width 113 height 21
type input "*"
click at [1239, 449] on input "*" at bounding box center [1278, 451] width 115 height 21
type input "*"
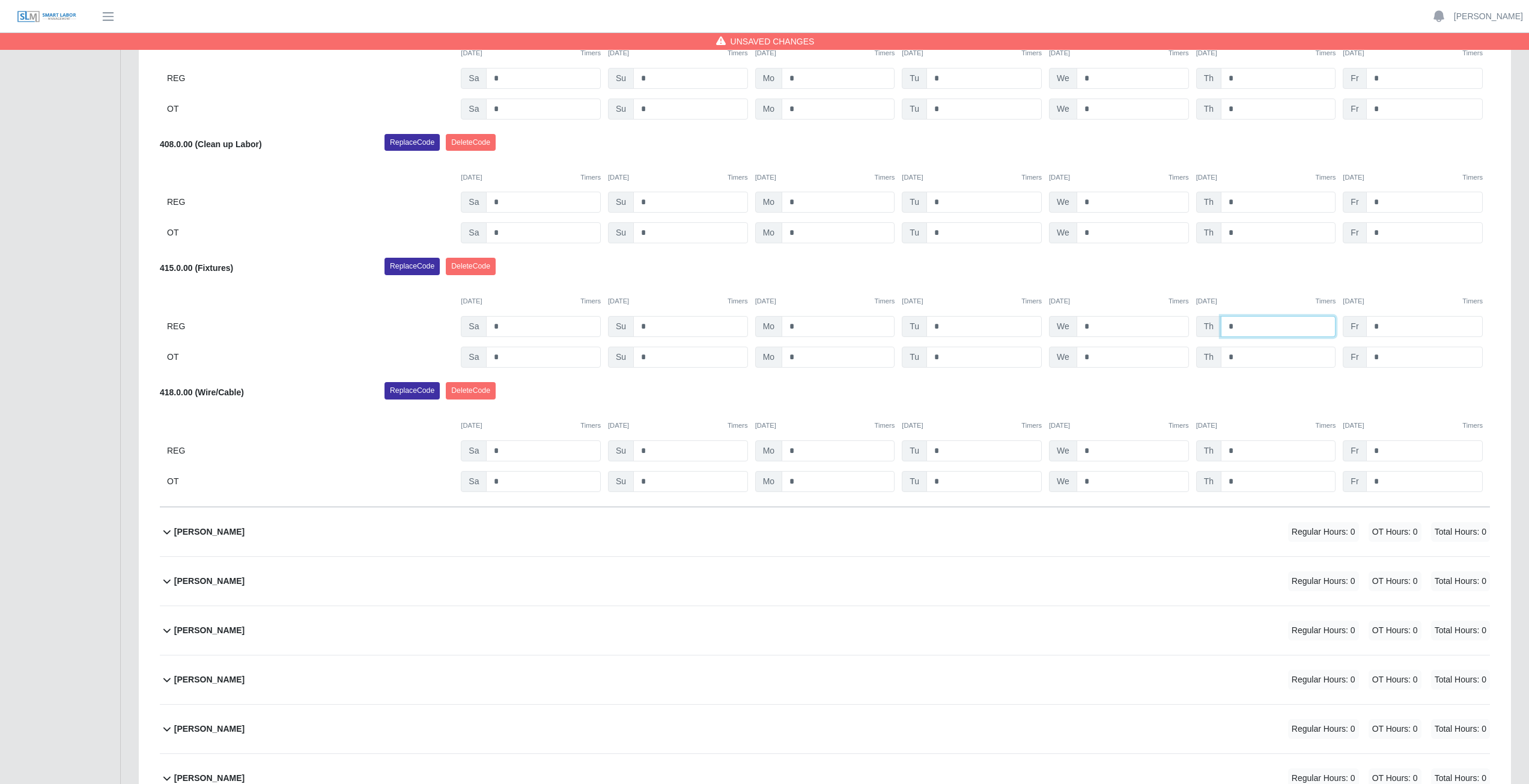
click at [1240, 324] on input "*" at bounding box center [1278, 327] width 115 height 21
type input "*"
click at [1235, 360] on input "*" at bounding box center [1278, 357] width 115 height 21
type input "*"
click at [1279, 277] on div "Replace Code [GEOGRAPHIC_DATA] Code" at bounding box center [937, 269] width 1123 height 24
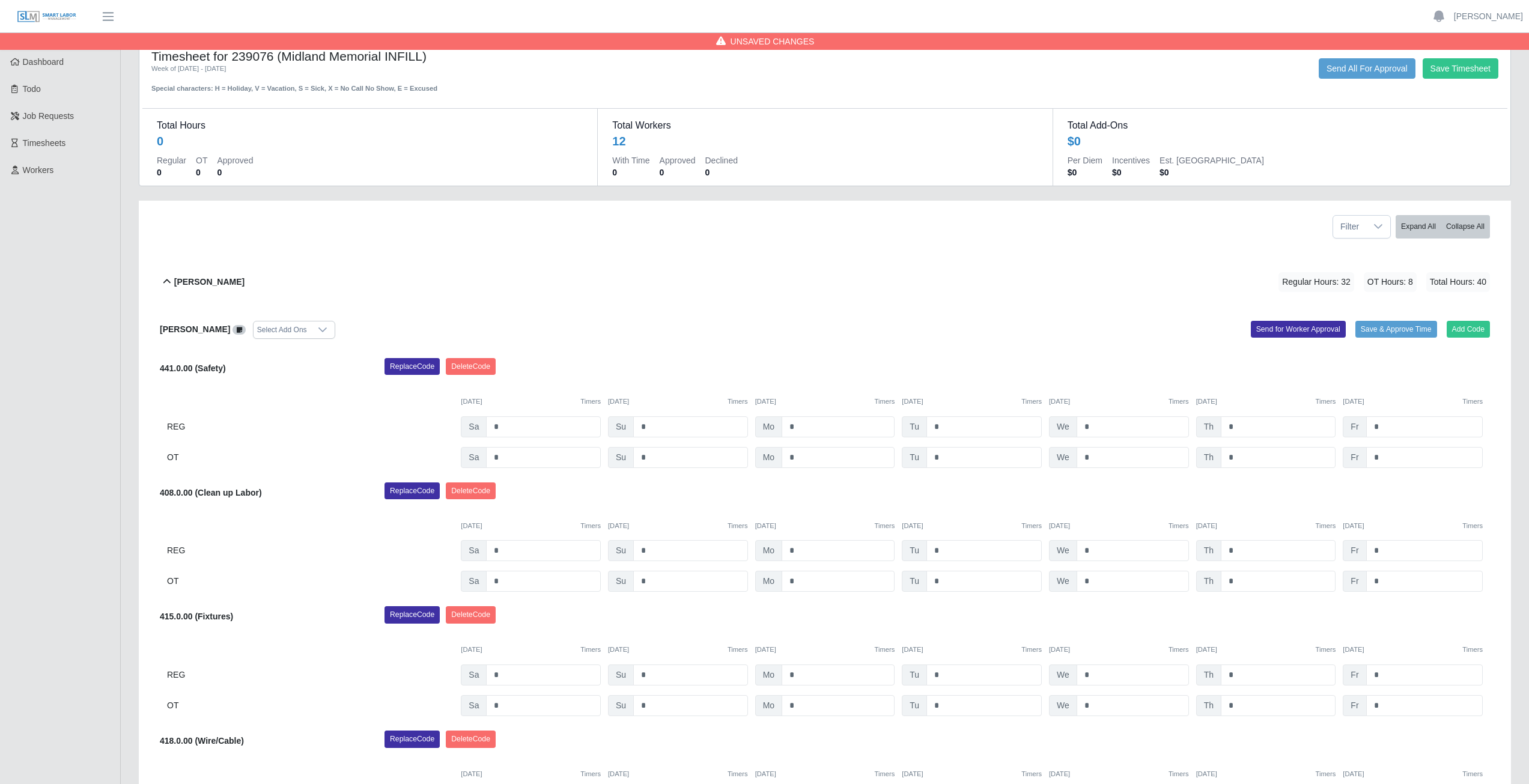
scroll to position [0, 0]
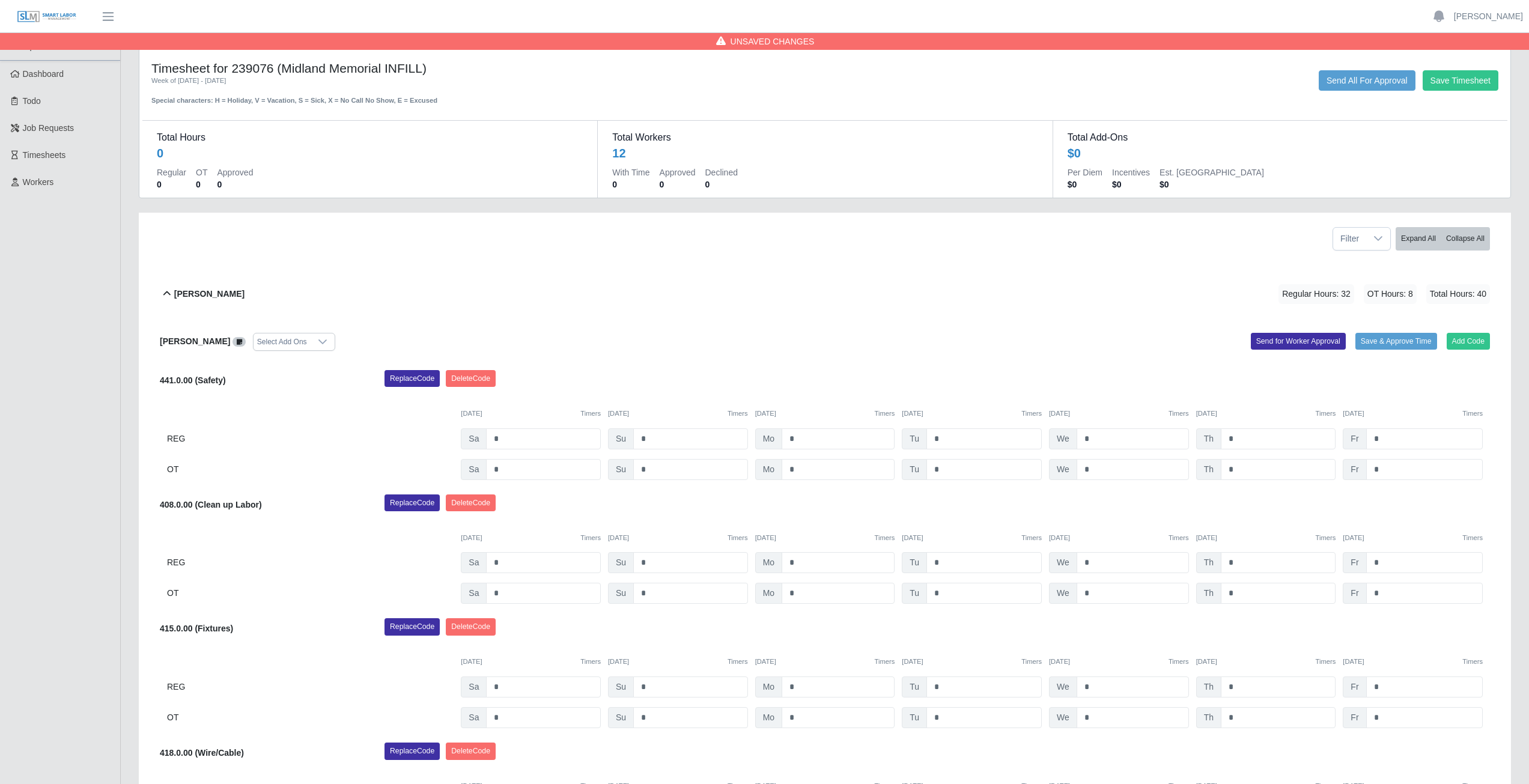
click at [169, 294] on icon at bounding box center [167, 293] width 7 height 4
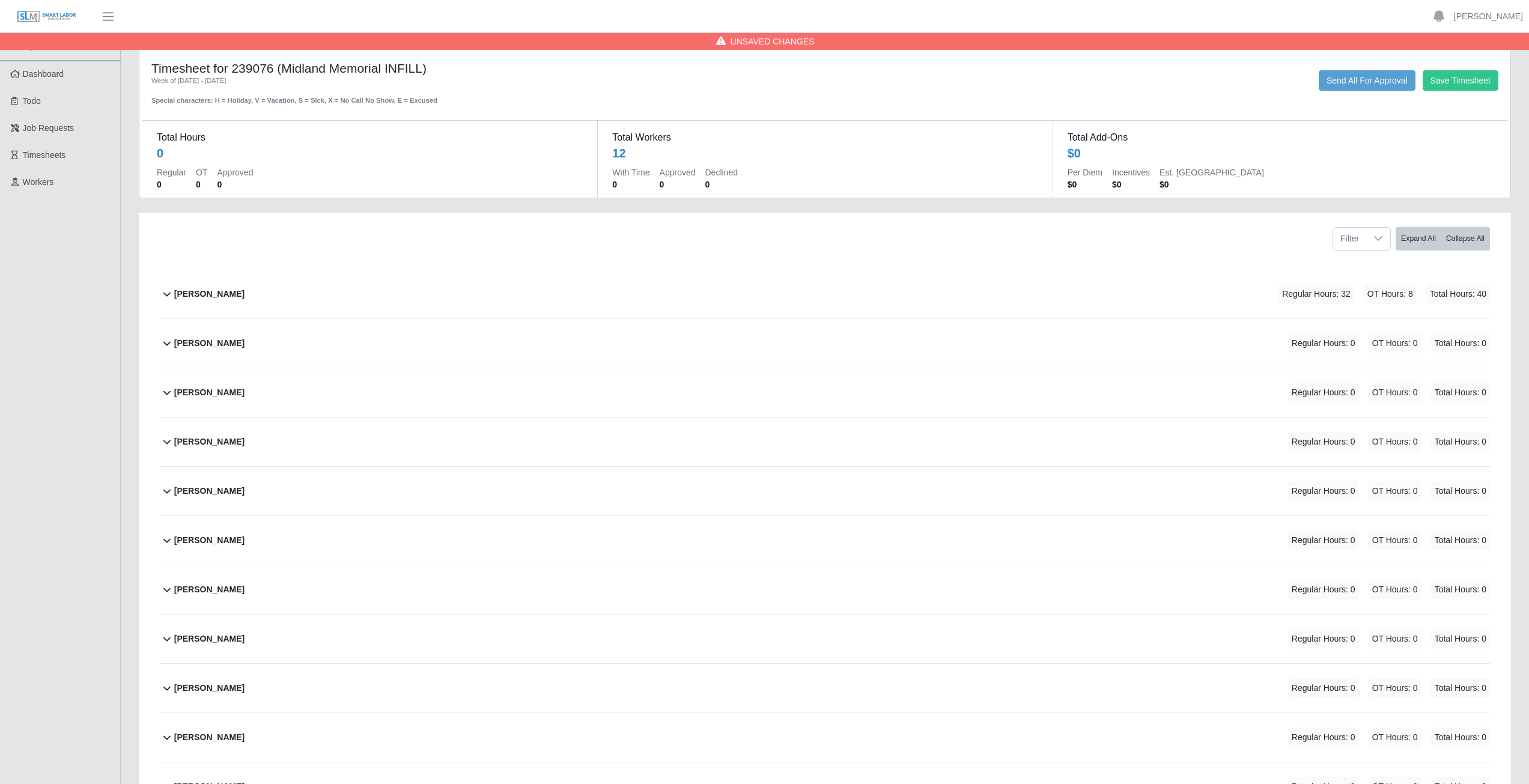
click at [164, 293] on icon at bounding box center [167, 293] width 14 height 14
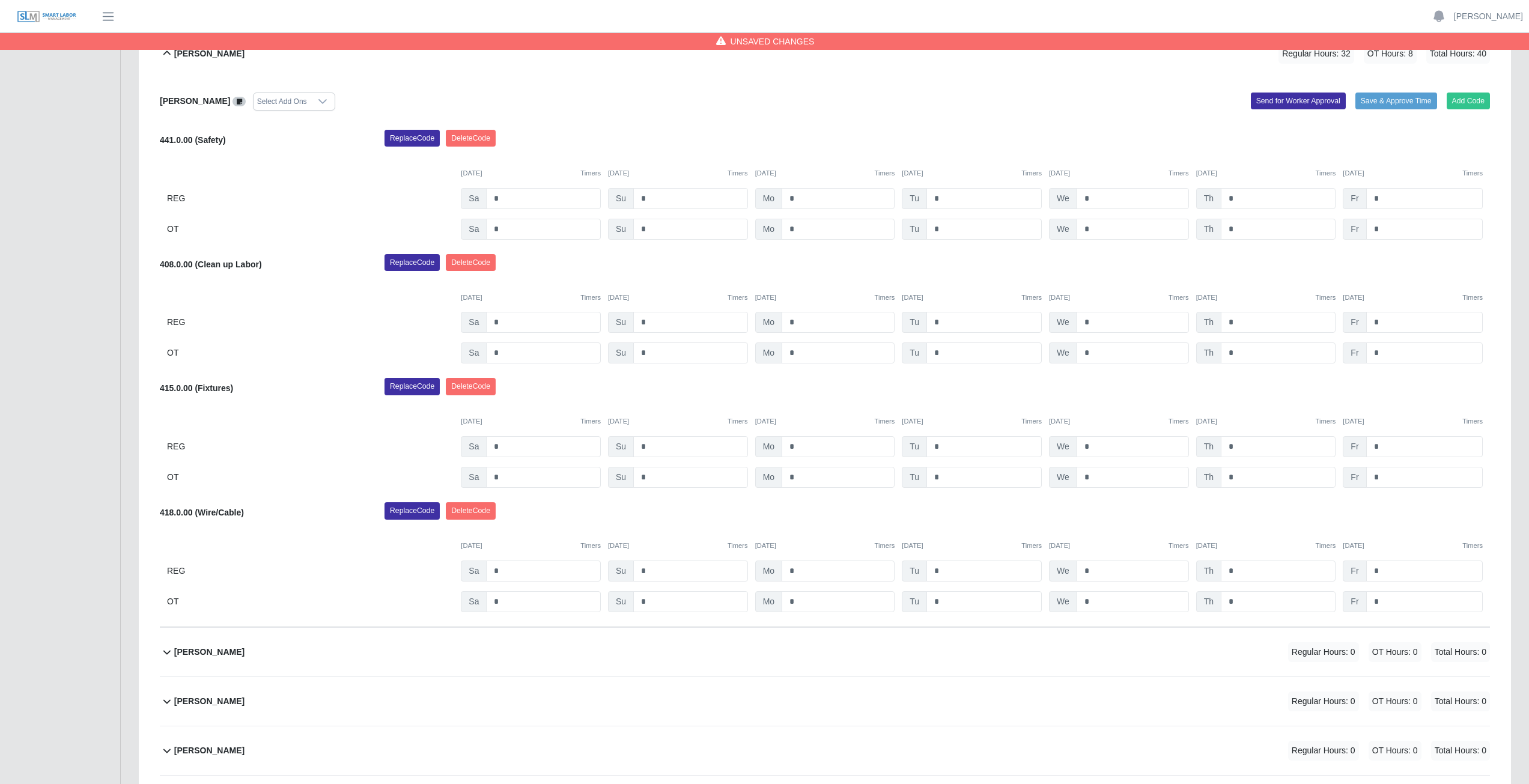
scroll to position [180, 0]
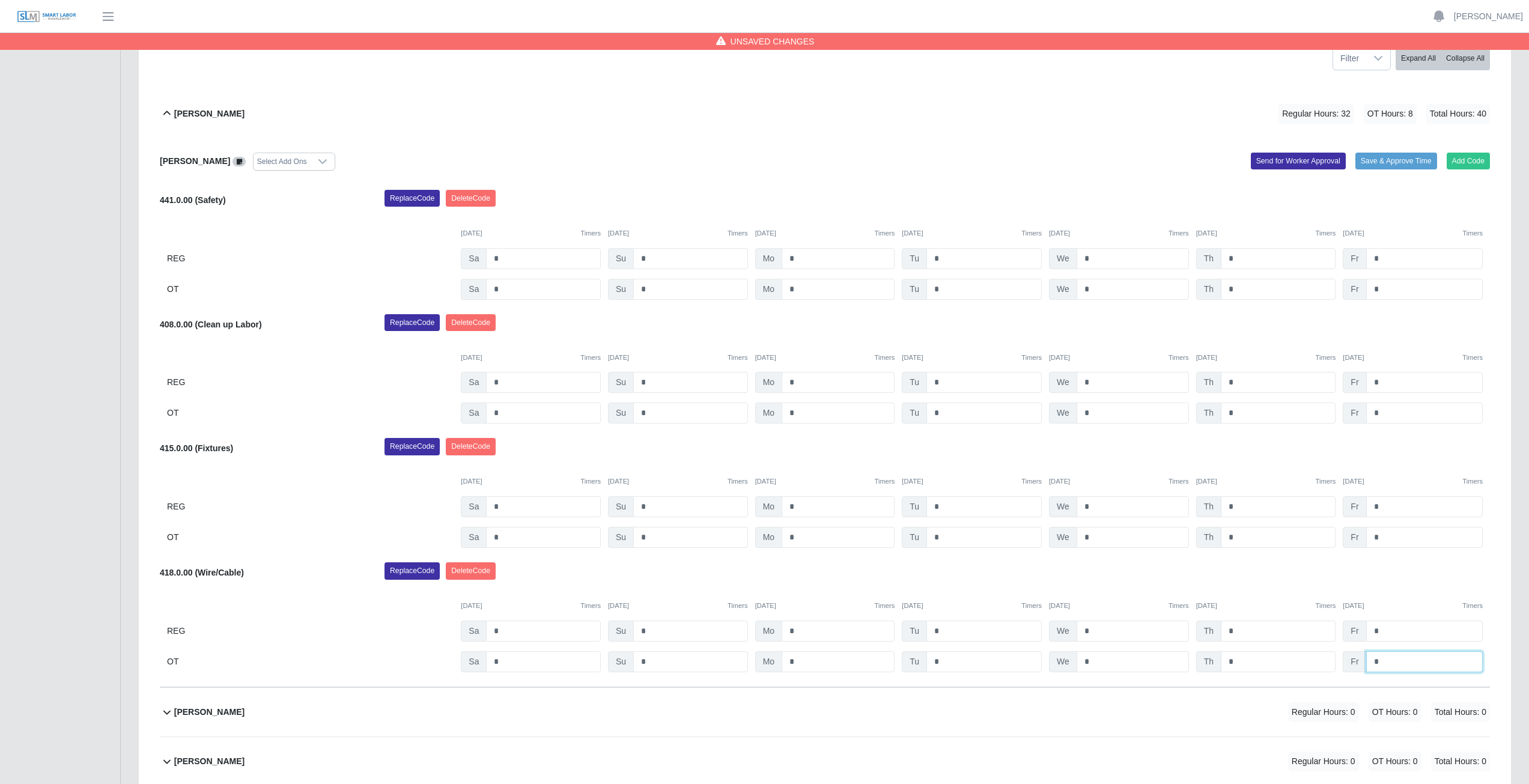
click at [1388, 661] on input "*" at bounding box center [1424, 662] width 116 height 21
type input "*"
click at [1380, 632] on input "*" at bounding box center [1424, 631] width 116 height 21
type input "*"
click at [1381, 260] on input "*" at bounding box center [1424, 258] width 116 height 21
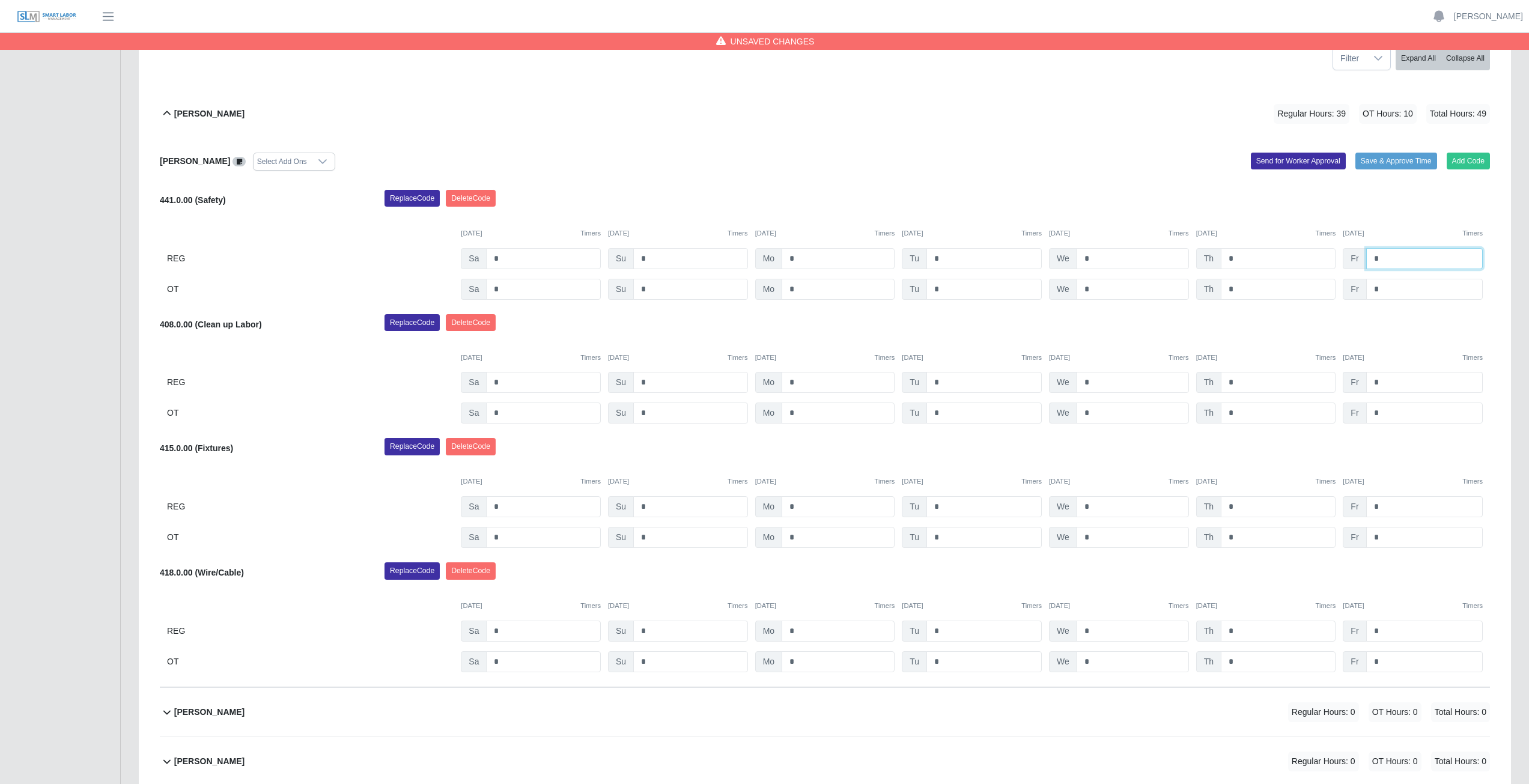
type input "*"
click at [1380, 380] on input "*" at bounding box center [1424, 382] width 116 height 21
type input "*"
click at [1293, 443] on div "Replace Code [GEOGRAPHIC_DATA] Code" at bounding box center [937, 449] width 1123 height 24
click at [167, 115] on icon at bounding box center [167, 113] width 14 height 14
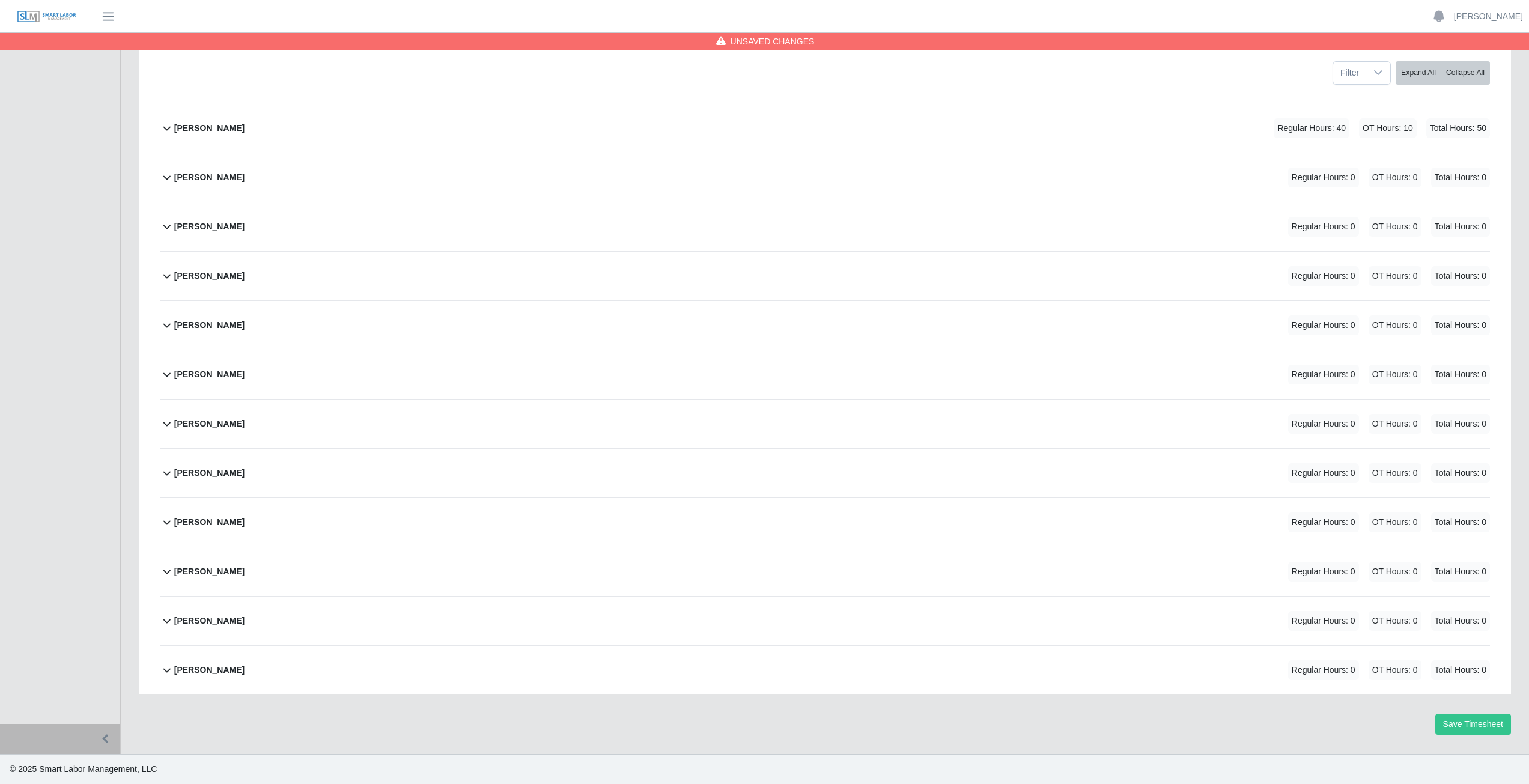
scroll to position [166, 0]
click at [168, 623] on icon at bounding box center [167, 620] width 14 height 14
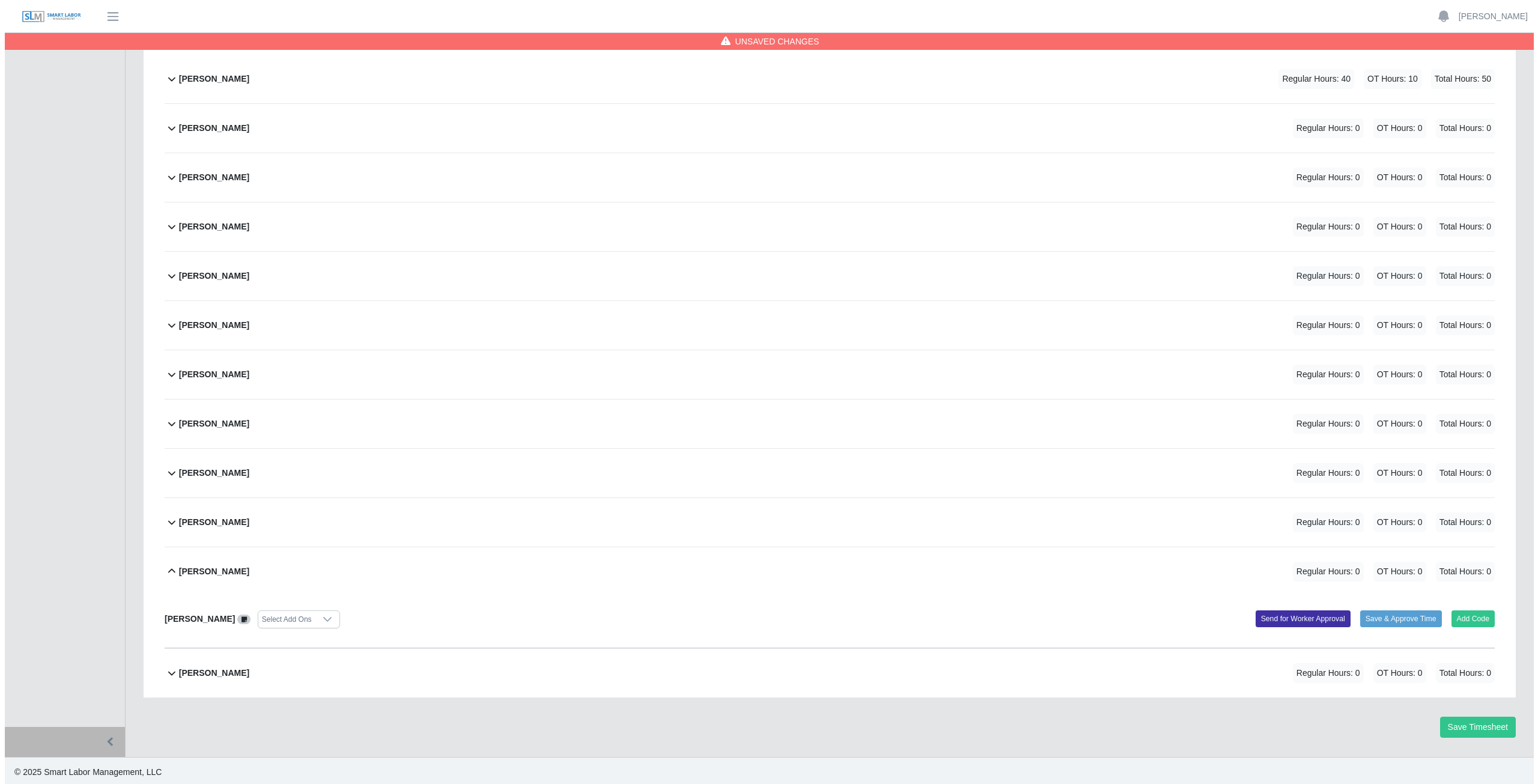
scroll to position [218, 0]
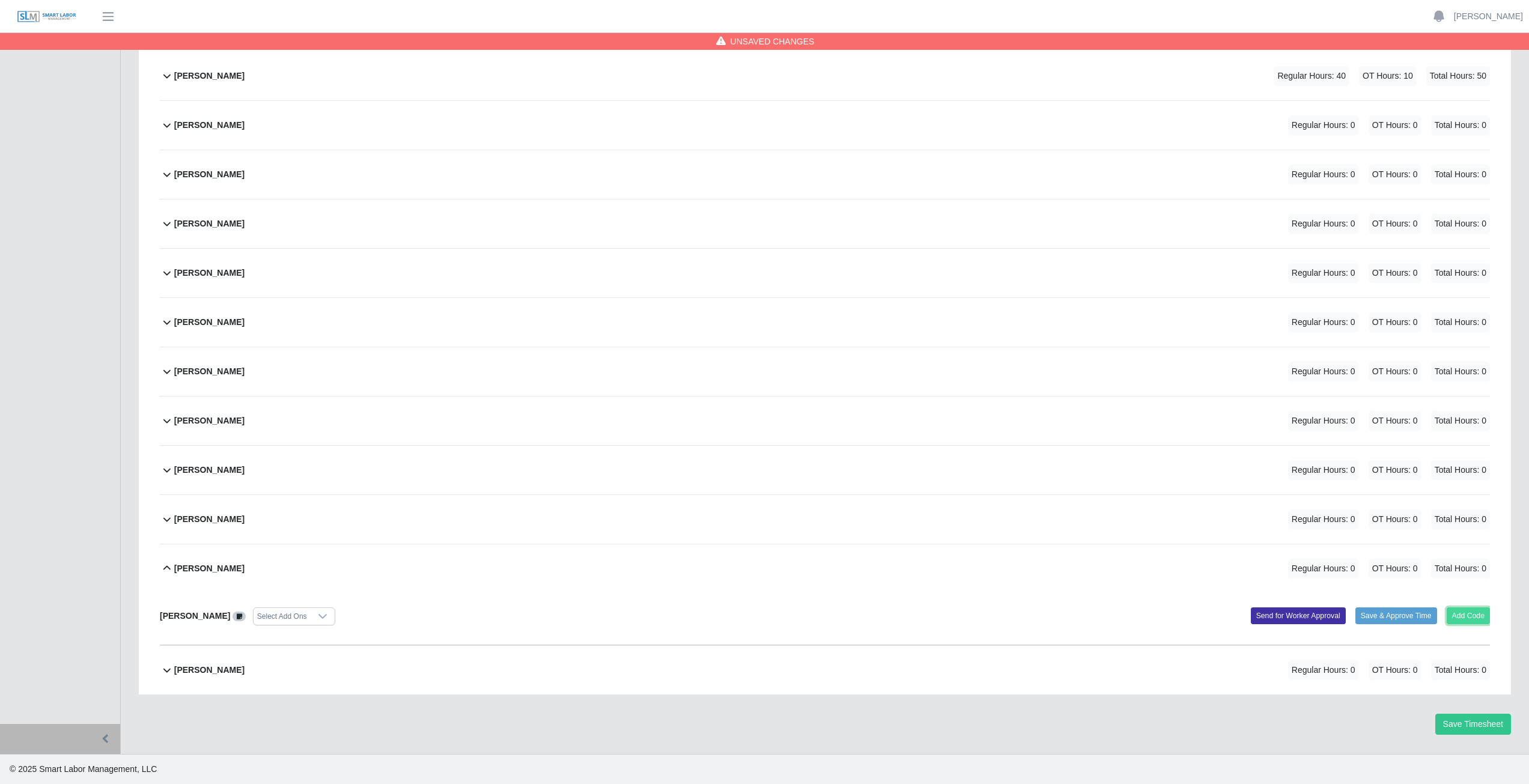
click at [1465, 612] on button "Add Code" at bounding box center [1468, 615] width 44 height 17
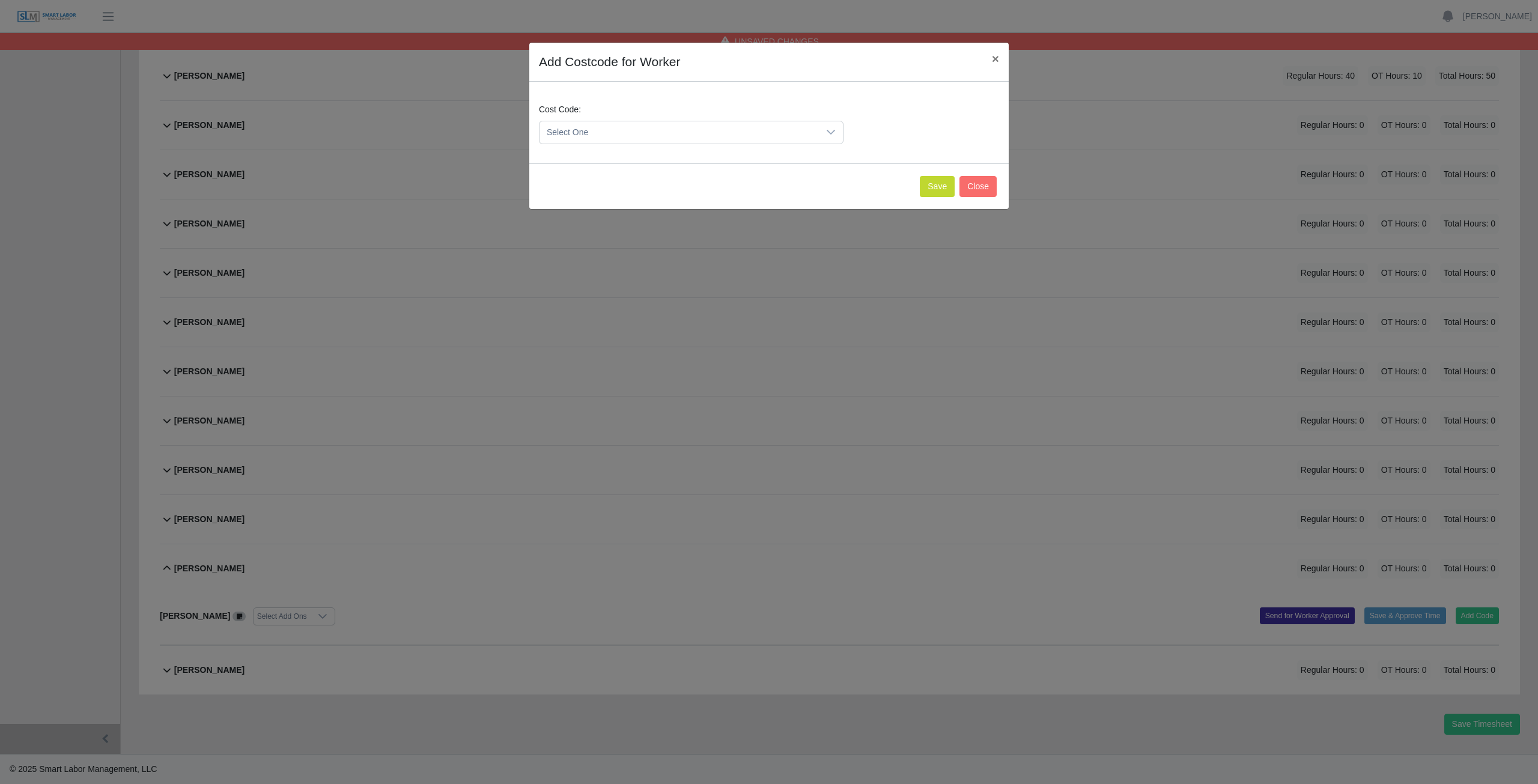
click at [606, 125] on span "Select One" at bounding box center [679, 132] width 279 height 22
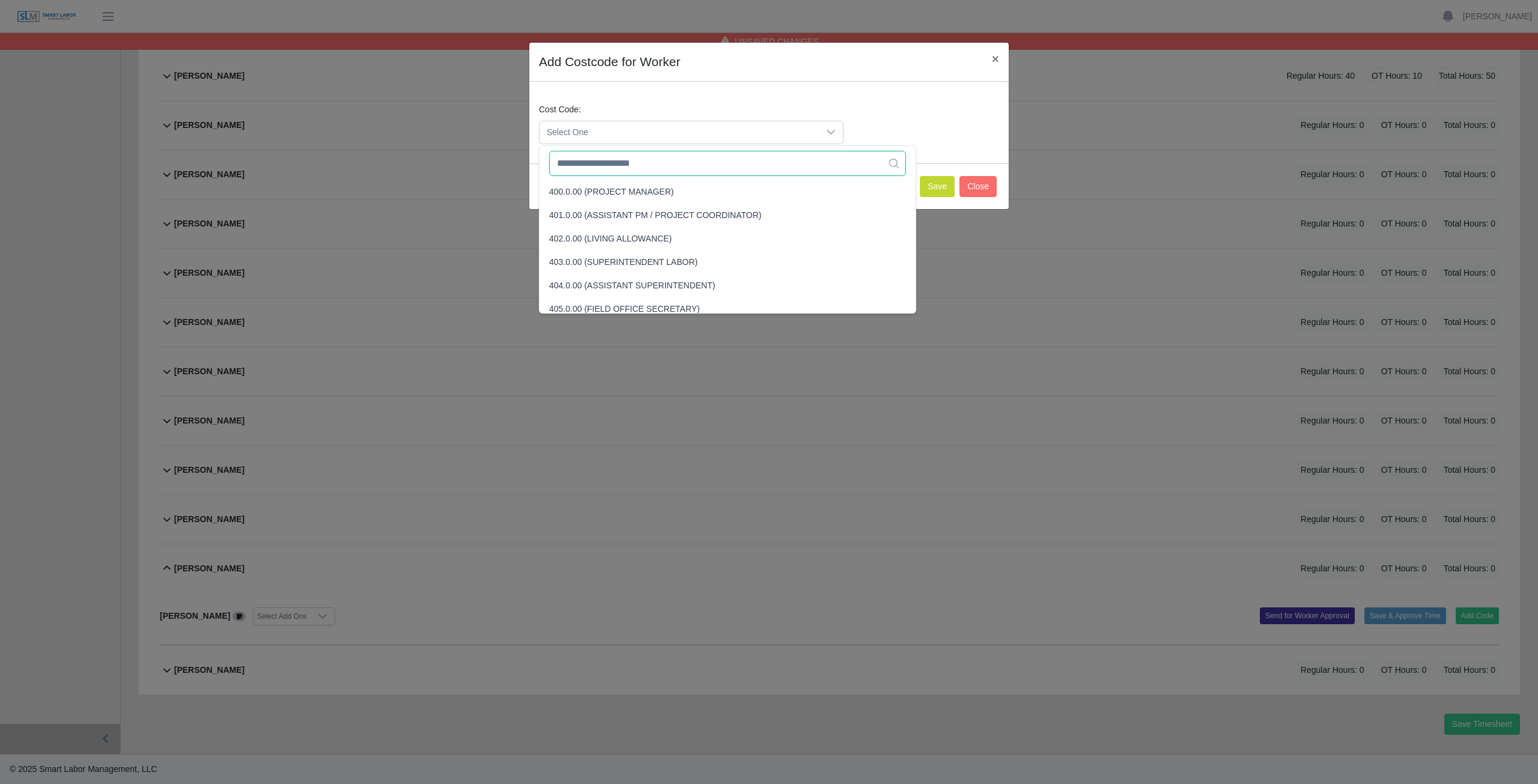
click at [599, 170] on input "text" at bounding box center [728, 163] width 357 height 25
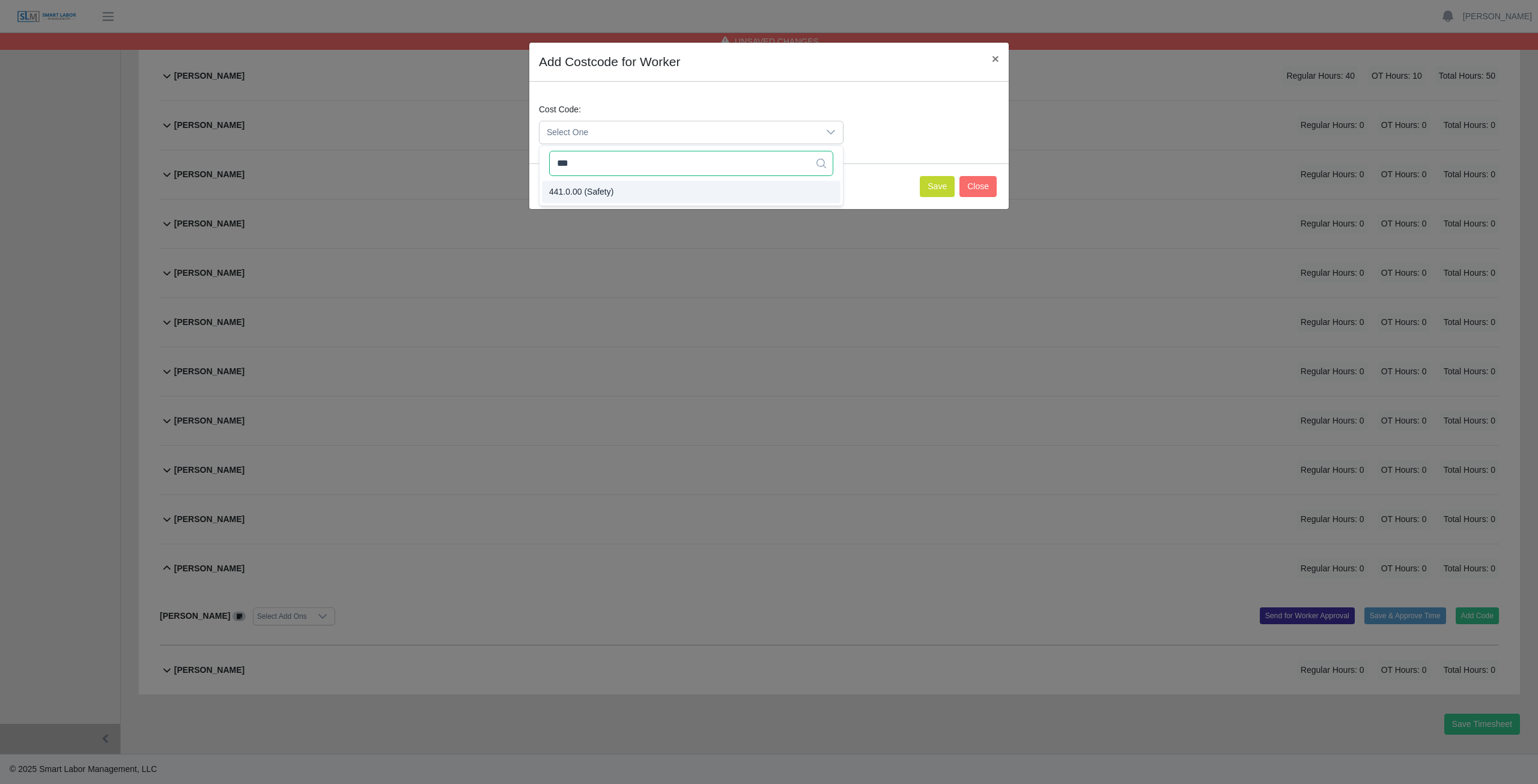
type input "***"
drag, startPoint x: 590, startPoint y: 190, endPoint x: 586, endPoint y: 197, distance: 8.1
drag, startPoint x: 944, startPoint y: 190, endPoint x: 927, endPoint y: 156, distance: 38.0
click at [941, 173] on div "Save Close" at bounding box center [768, 186] width 479 height 46
click at [929, 191] on button "Save" at bounding box center [937, 186] width 35 height 21
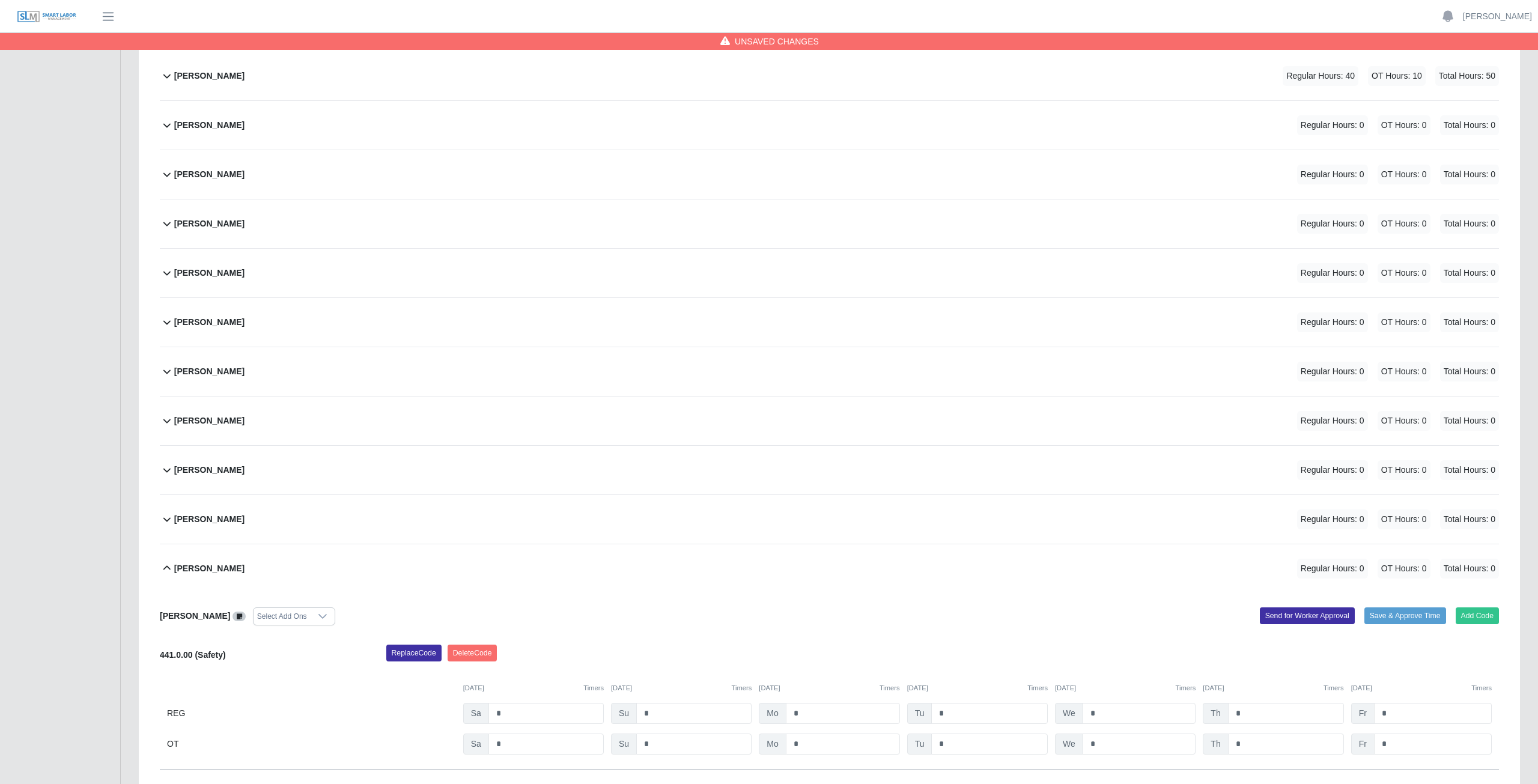
scroll to position [343, 0]
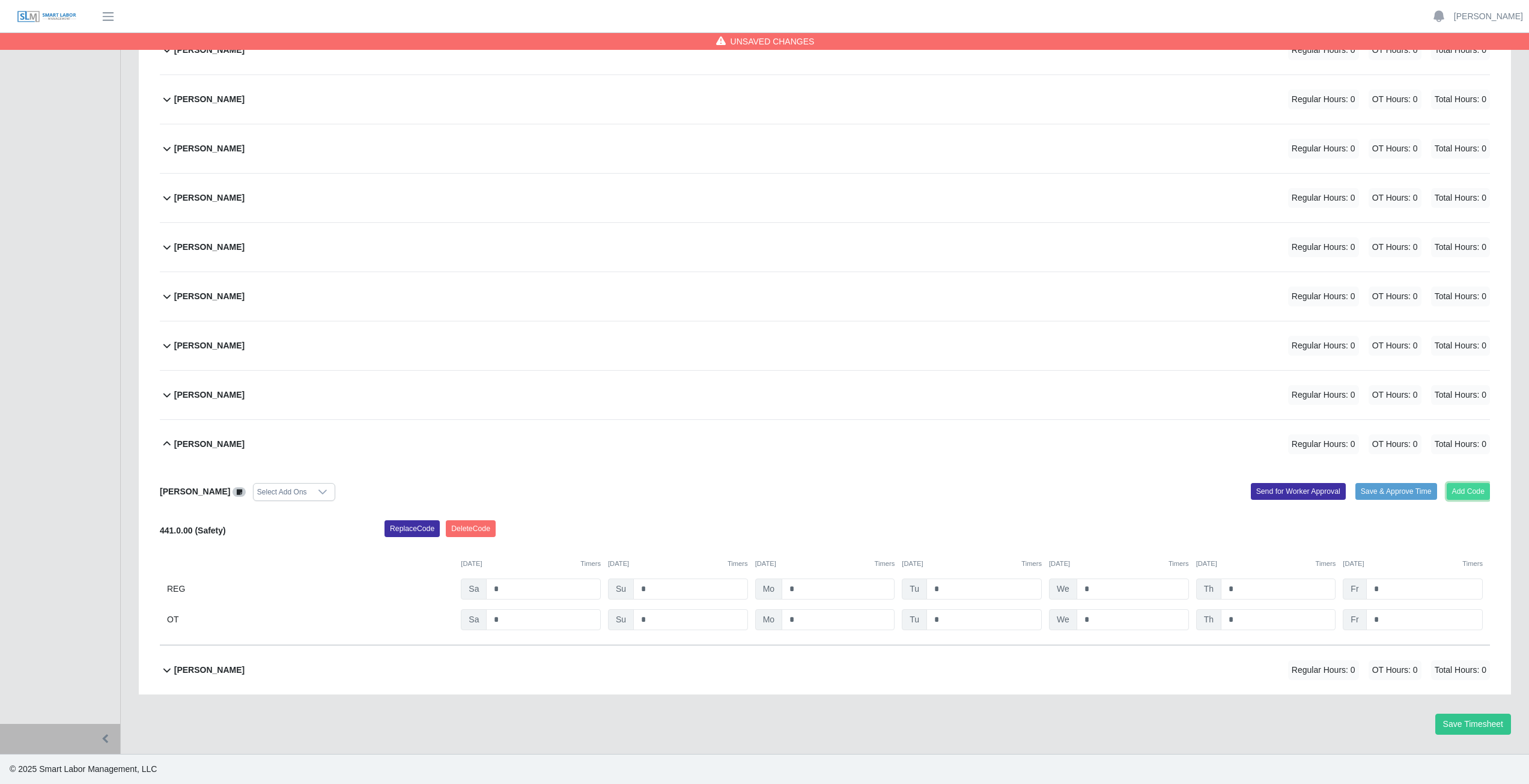
click at [1461, 489] on button "Add Code" at bounding box center [1468, 491] width 44 height 17
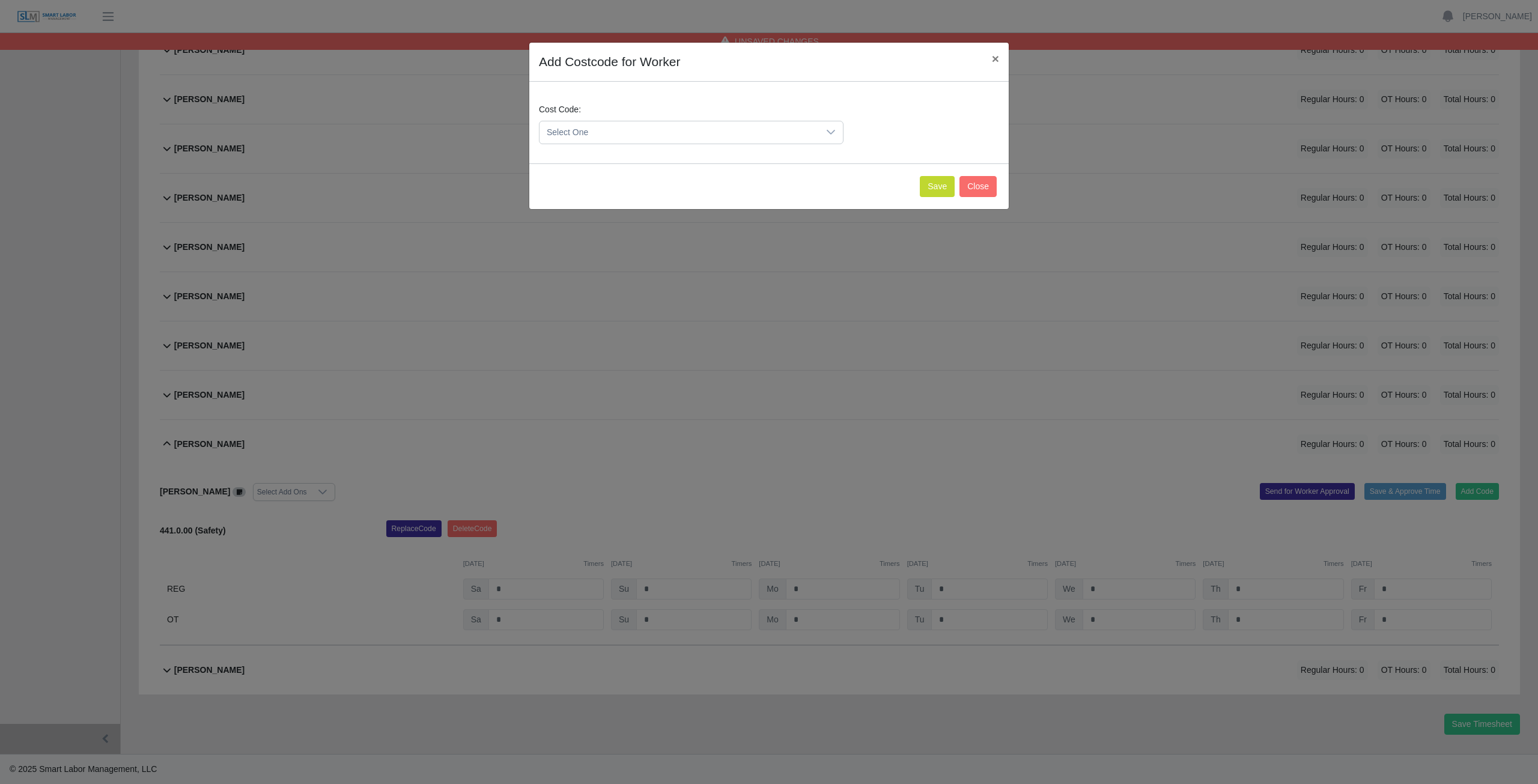
click at [593, 137] on span "Select One" at bounding box center [679, 132] width 279 height 22
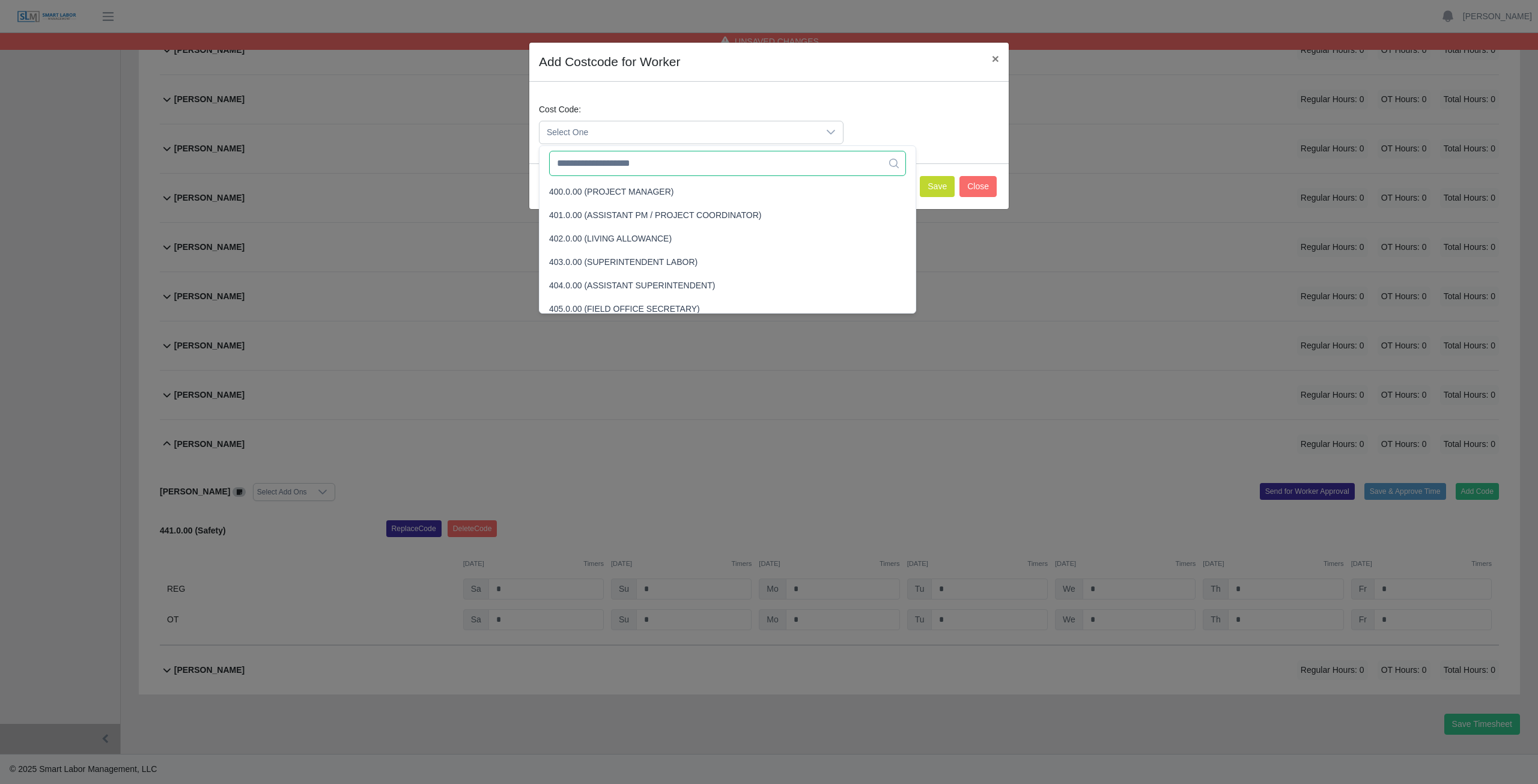
click at [595, 167] on input "text" at bounding box center [728, 163] width 357 height 25
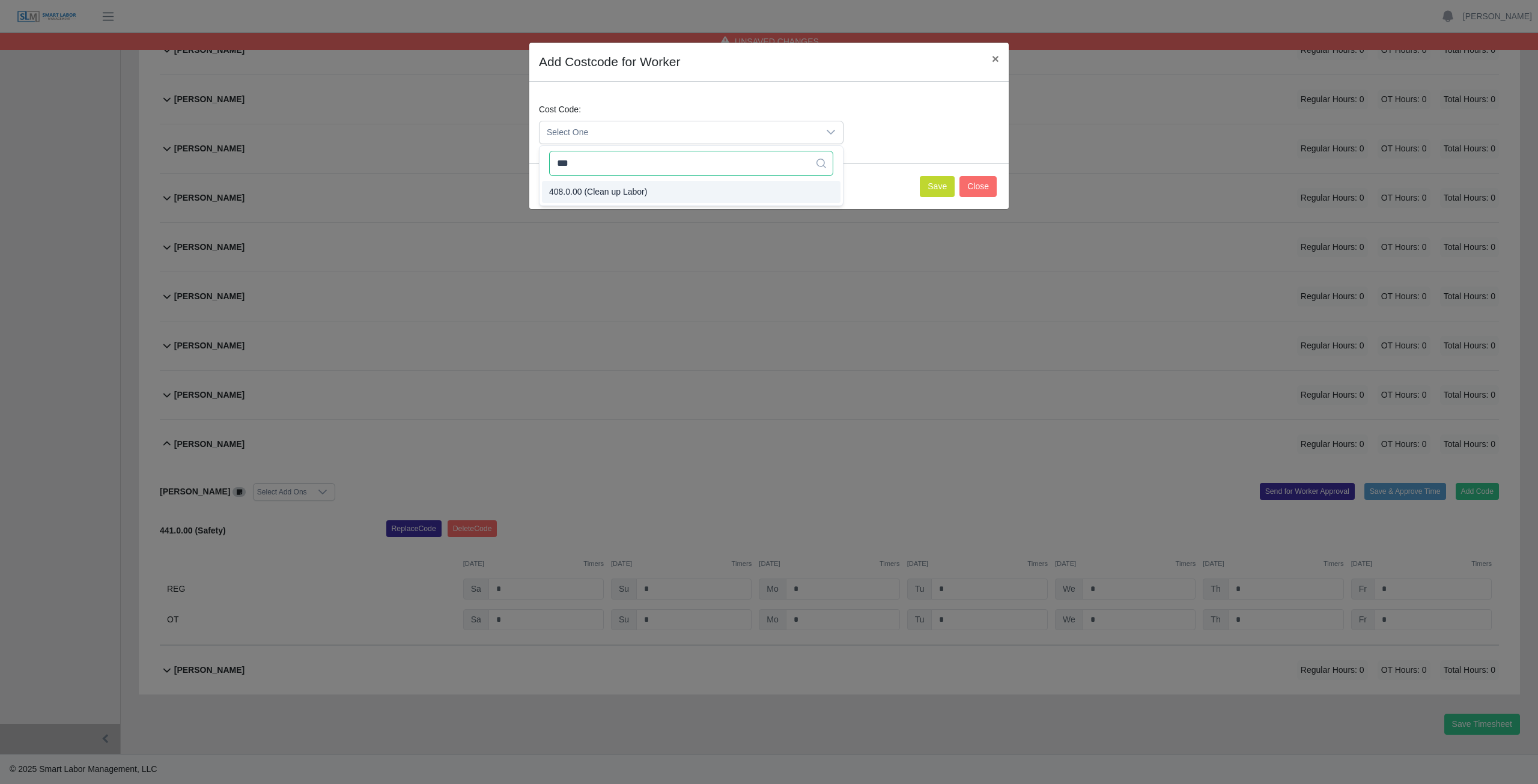
type input "***"
click at [938, 191] on button "Save" at bounding box center [937, 186] width 35 height 21
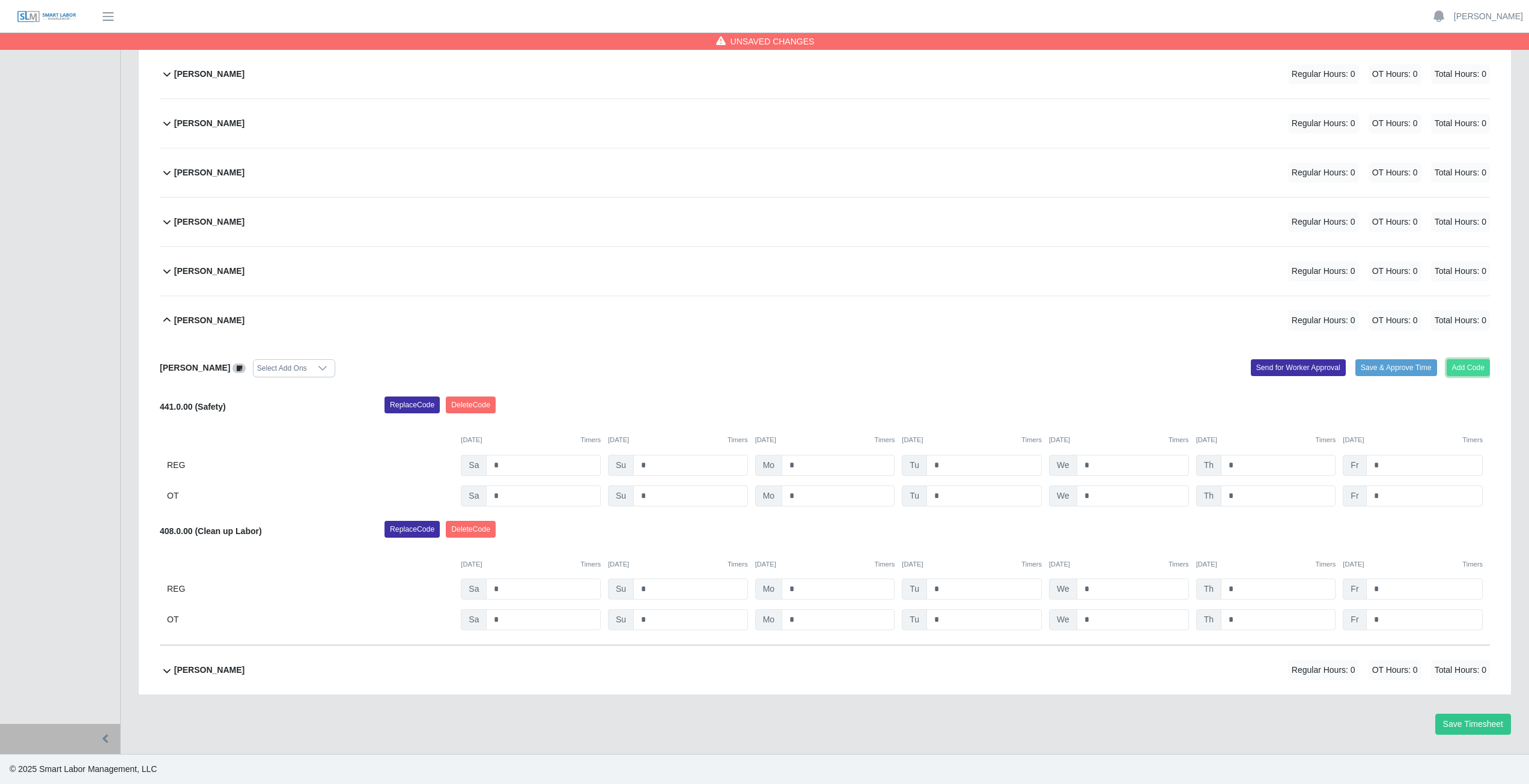
click at [1464, 362] on button "Add Code" at bounding box center [1468, 367] width 44 height 17
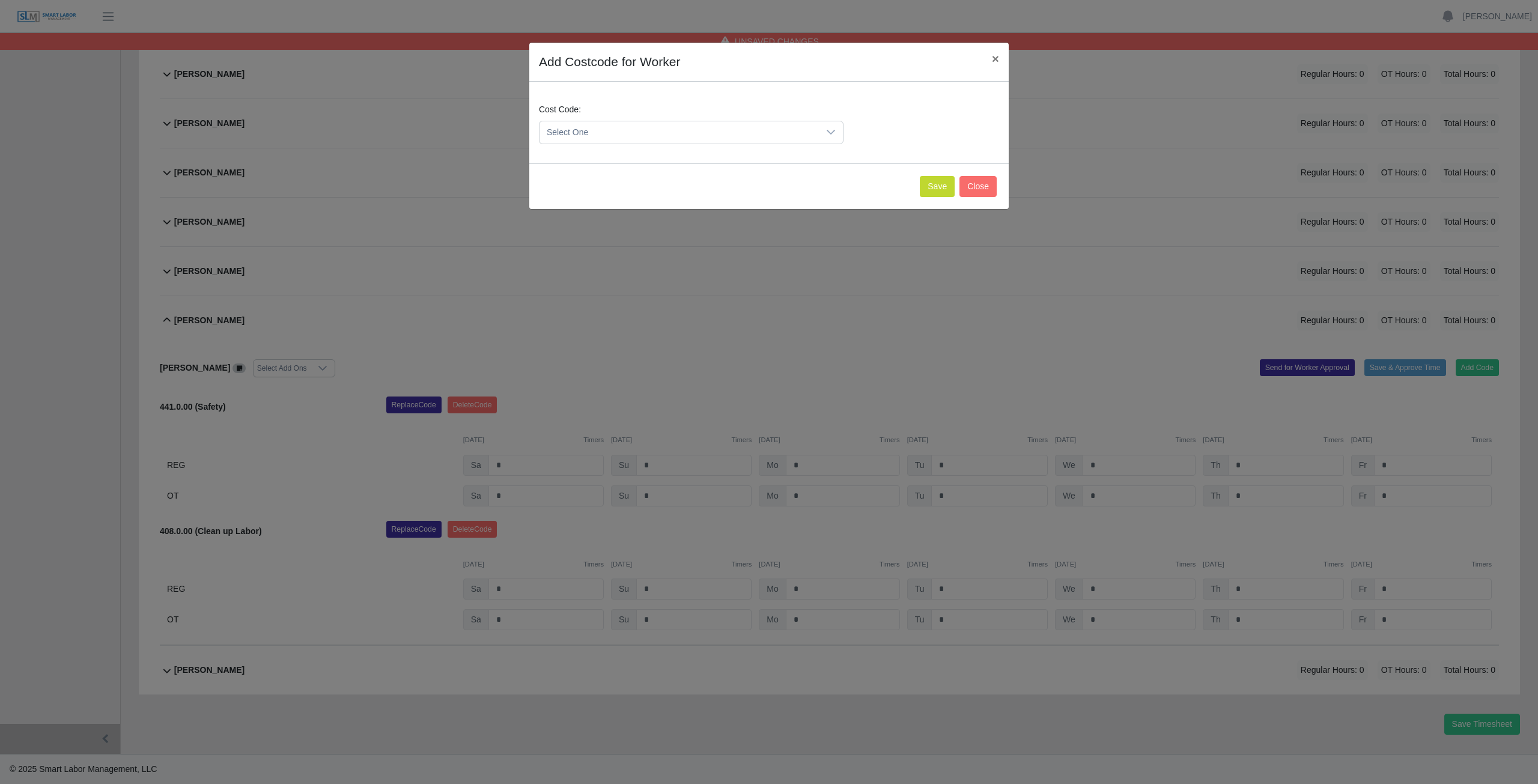
click at [602, 133] on span "Select One" at bounding box center [679, 132] width 279 height 22
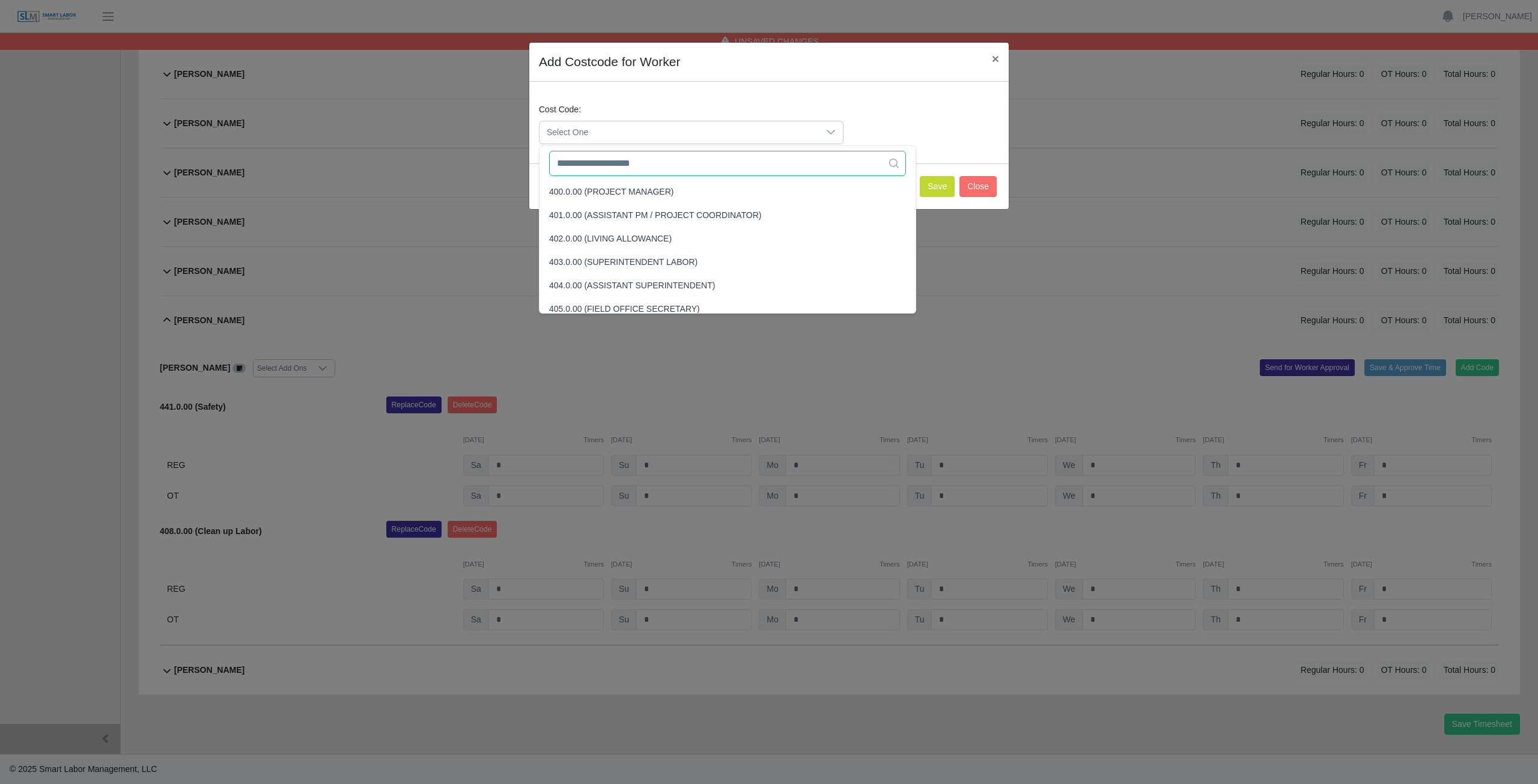
click at [599, 165] on input "text" at bounding box center [728, 163] width 357 height 25
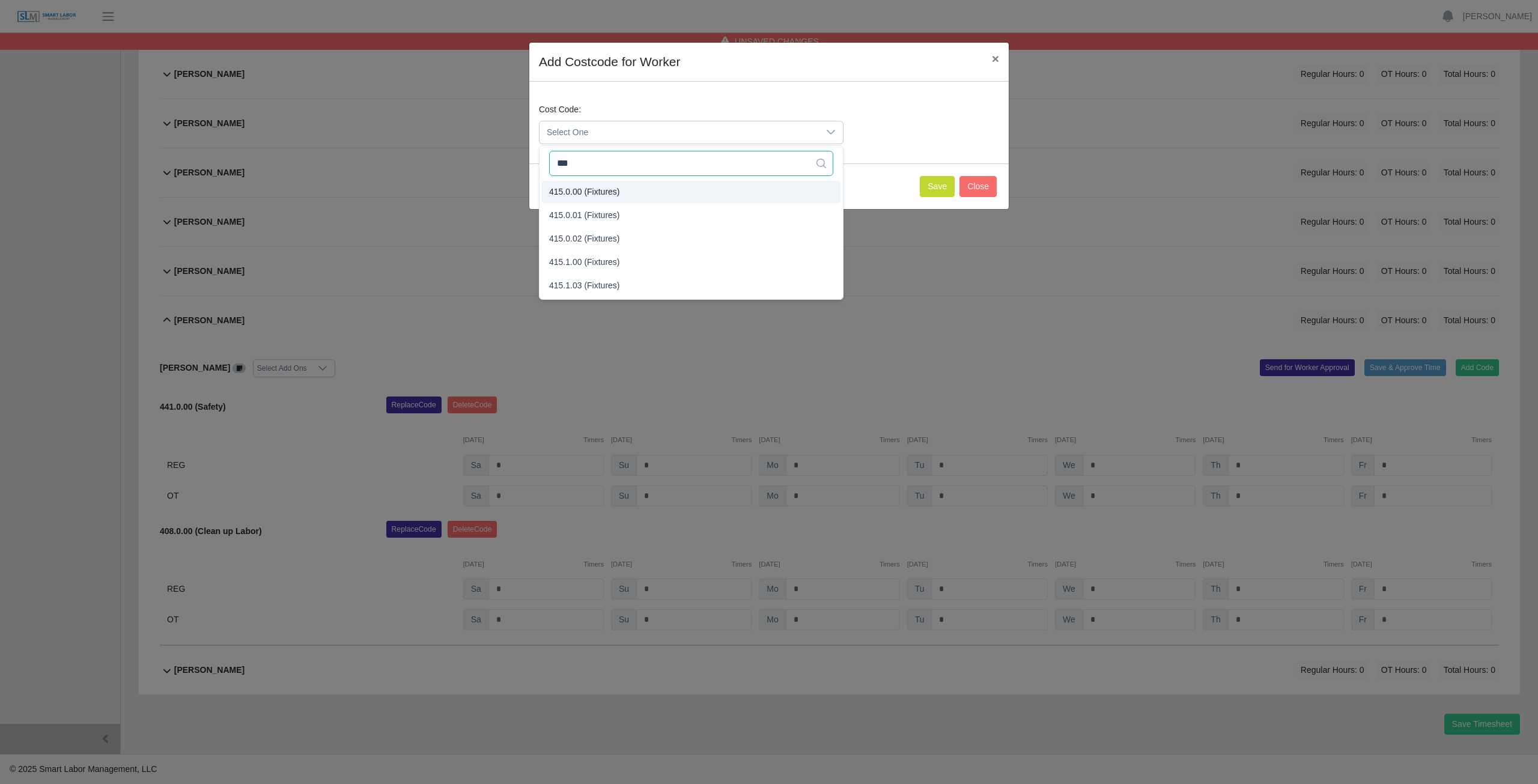
type input "***"
drag, startPoint x: 599, startPoint y: 189, endPoint x: 626, endPoint y: 181, distance: 28.2
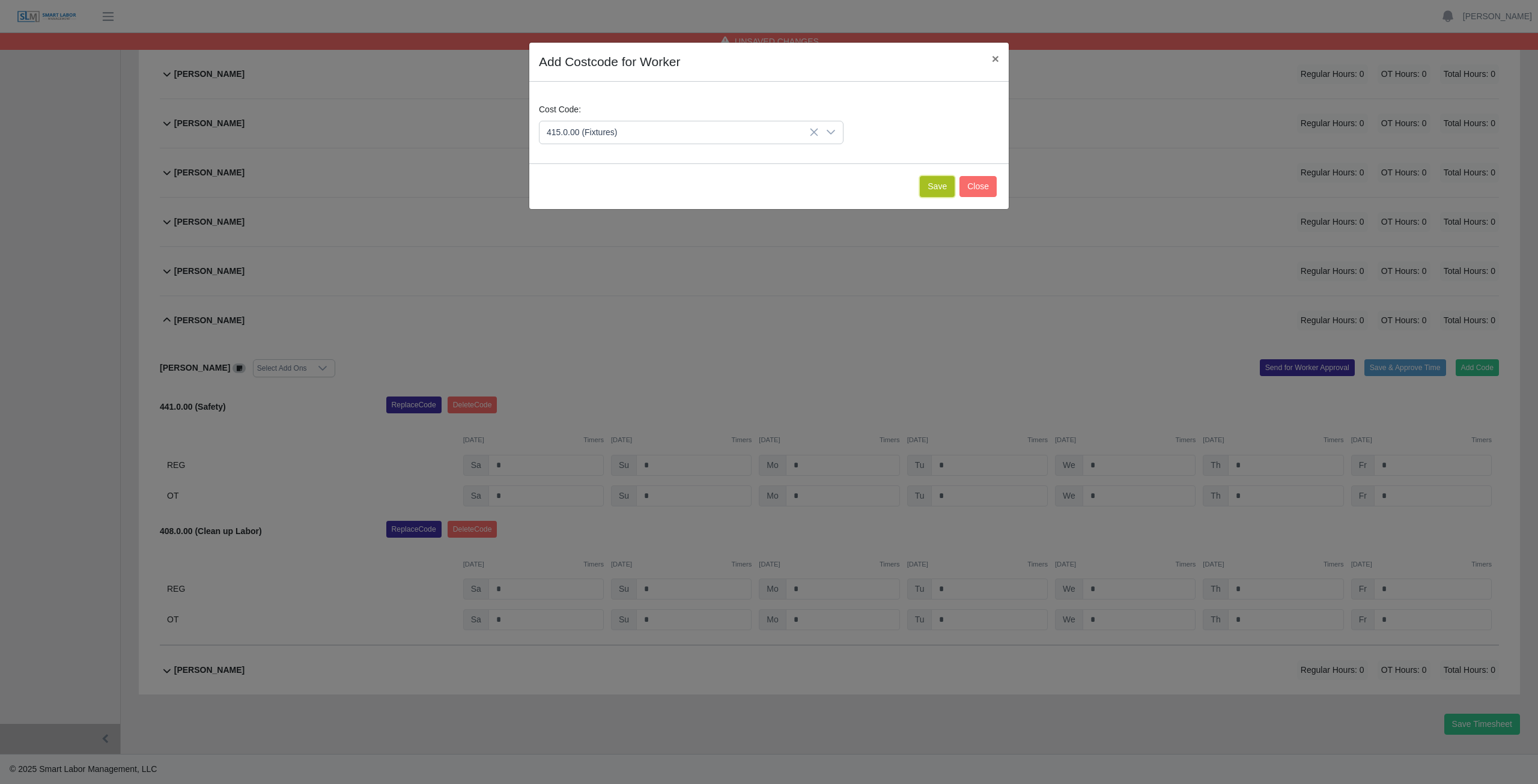
click at [936, 186] on button "Save" at bounding box center [937, 186] width 35 height 21
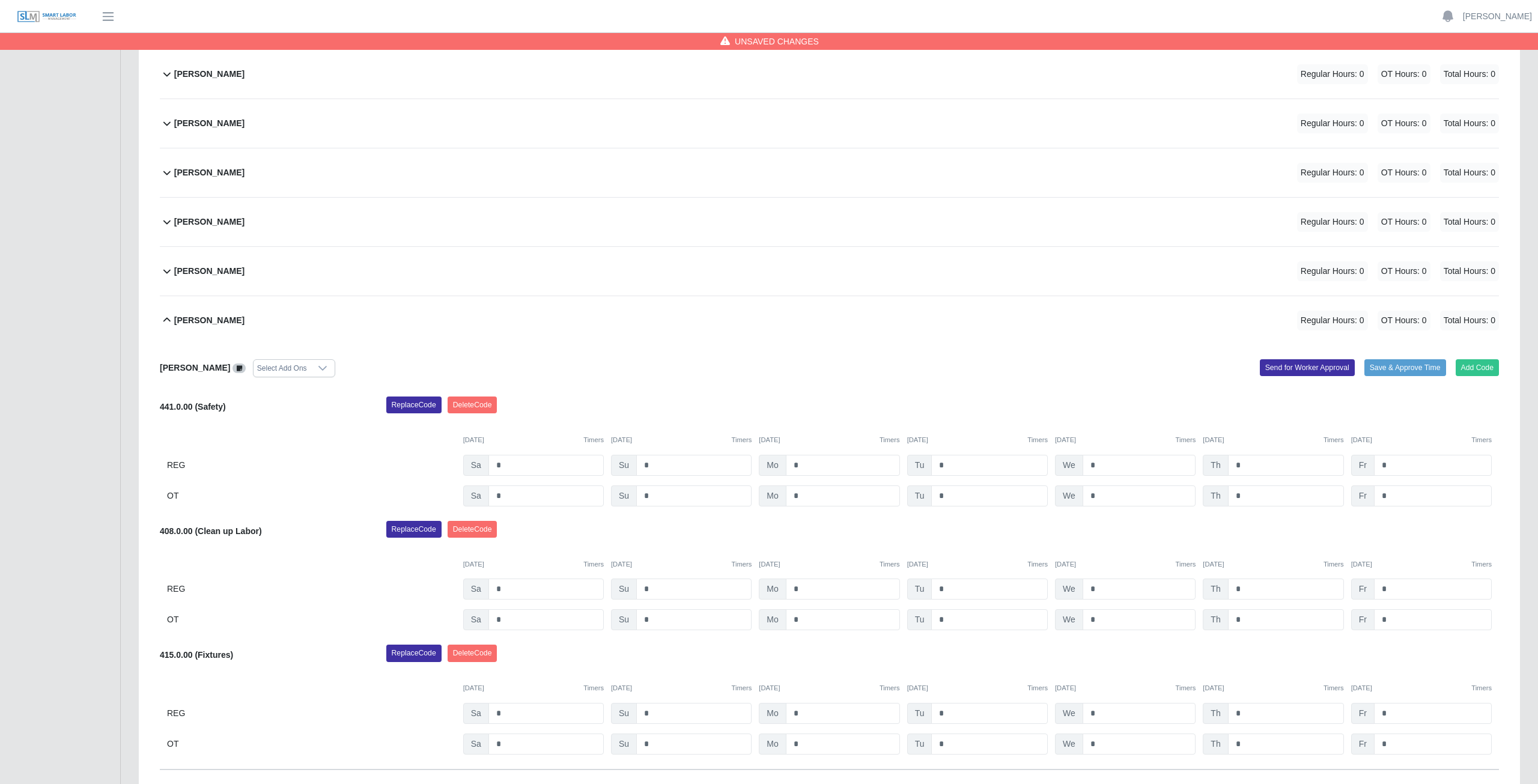
scroll to position [590, 0]
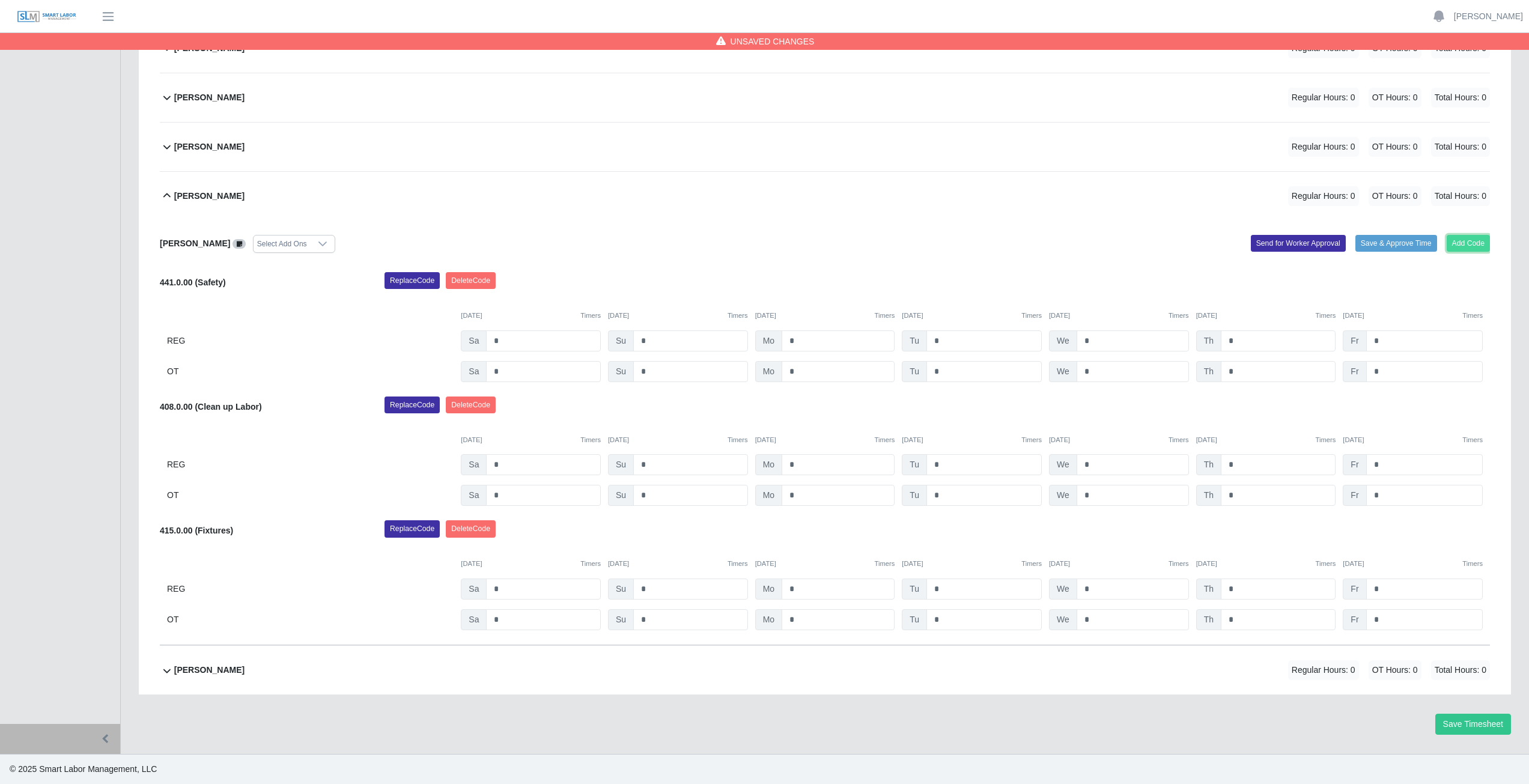
click at [1467, 235] on button "Add Code" at bounding box center [1468, 243] width 44 height 17
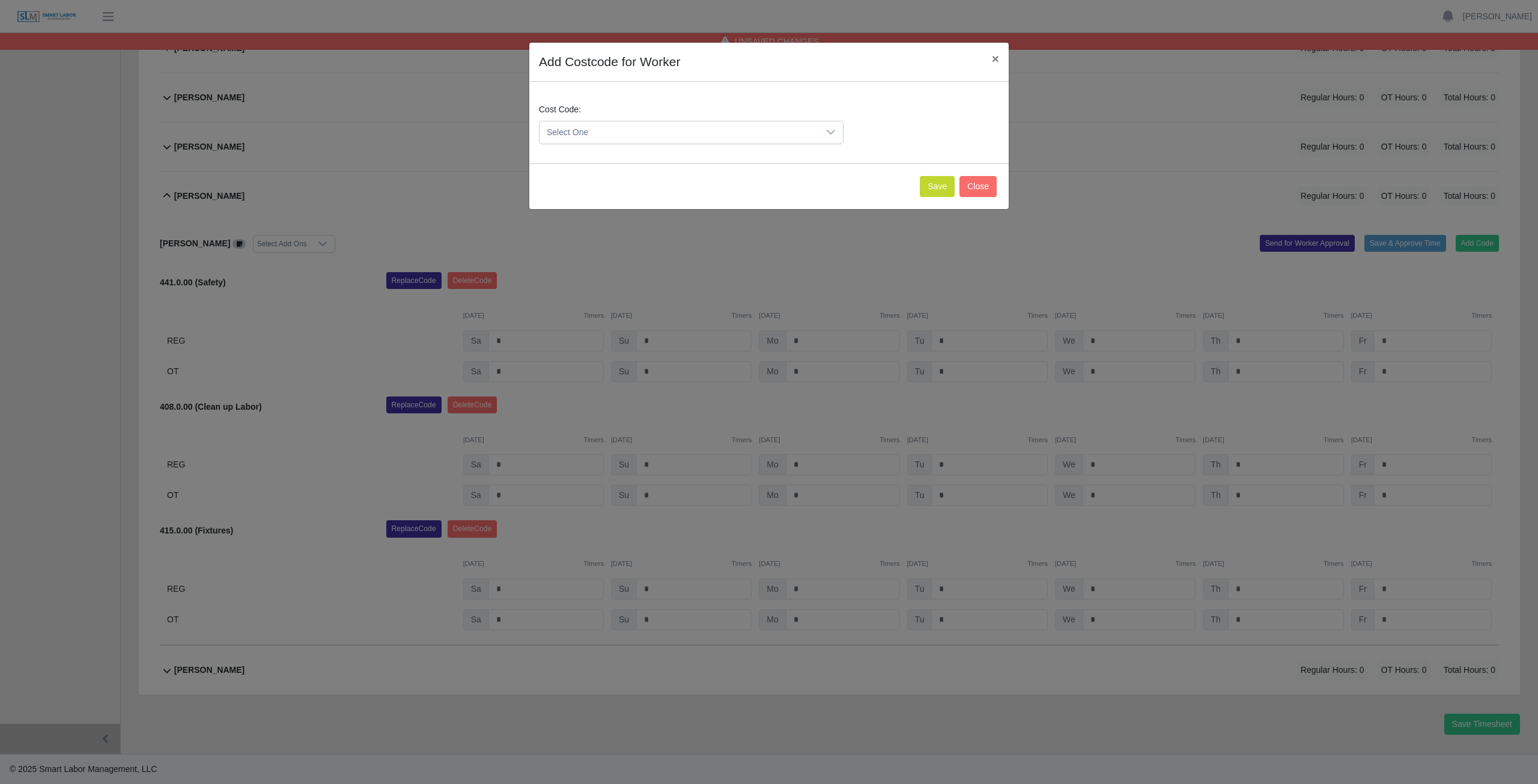
click at [602, 133] on span "Select One" at bounding box center [679, 132] width 279 height 22
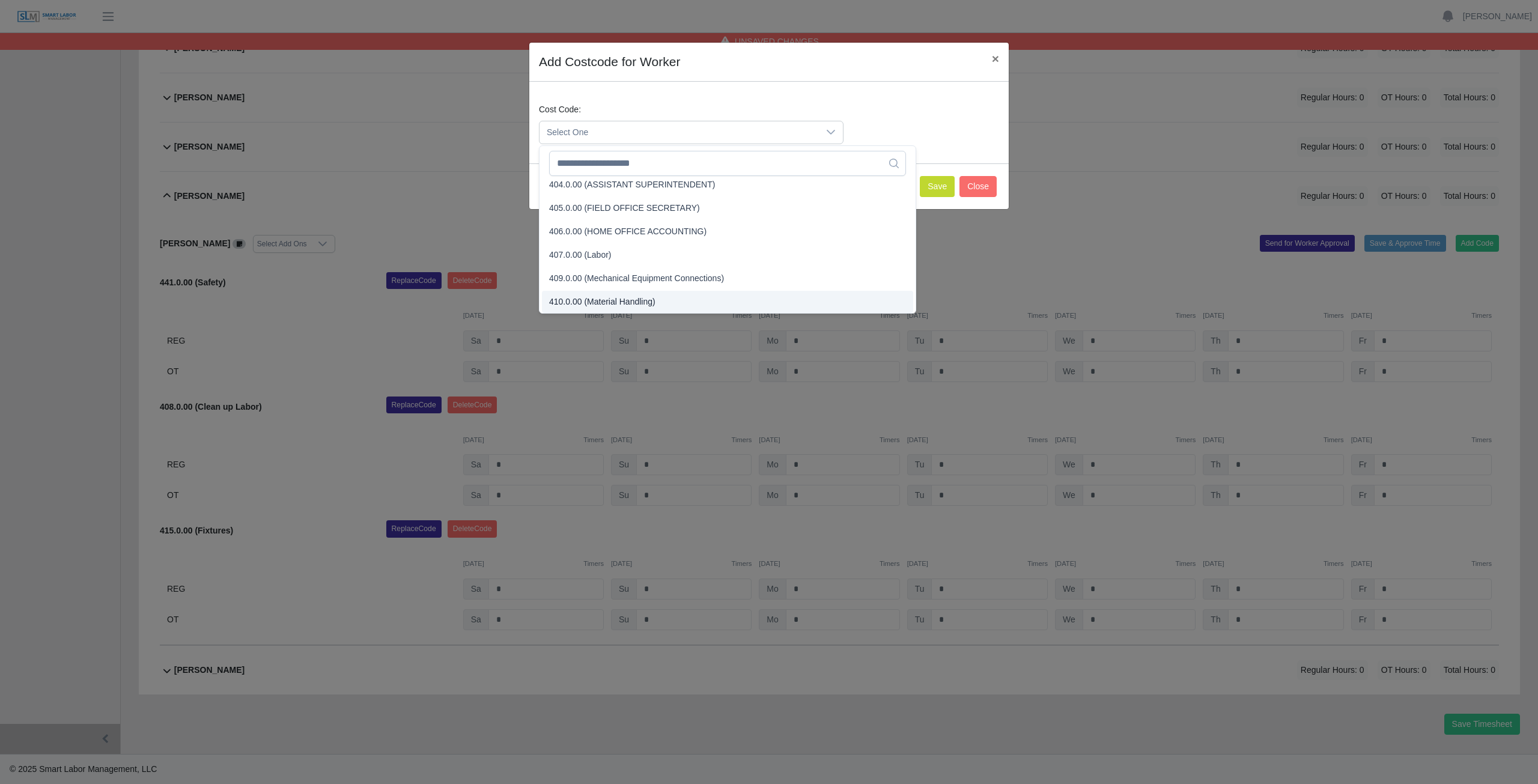
scroll to position [523, 0]
click at [604, 164] on input "text" at bounding box center [728, 163] width 357 height 25
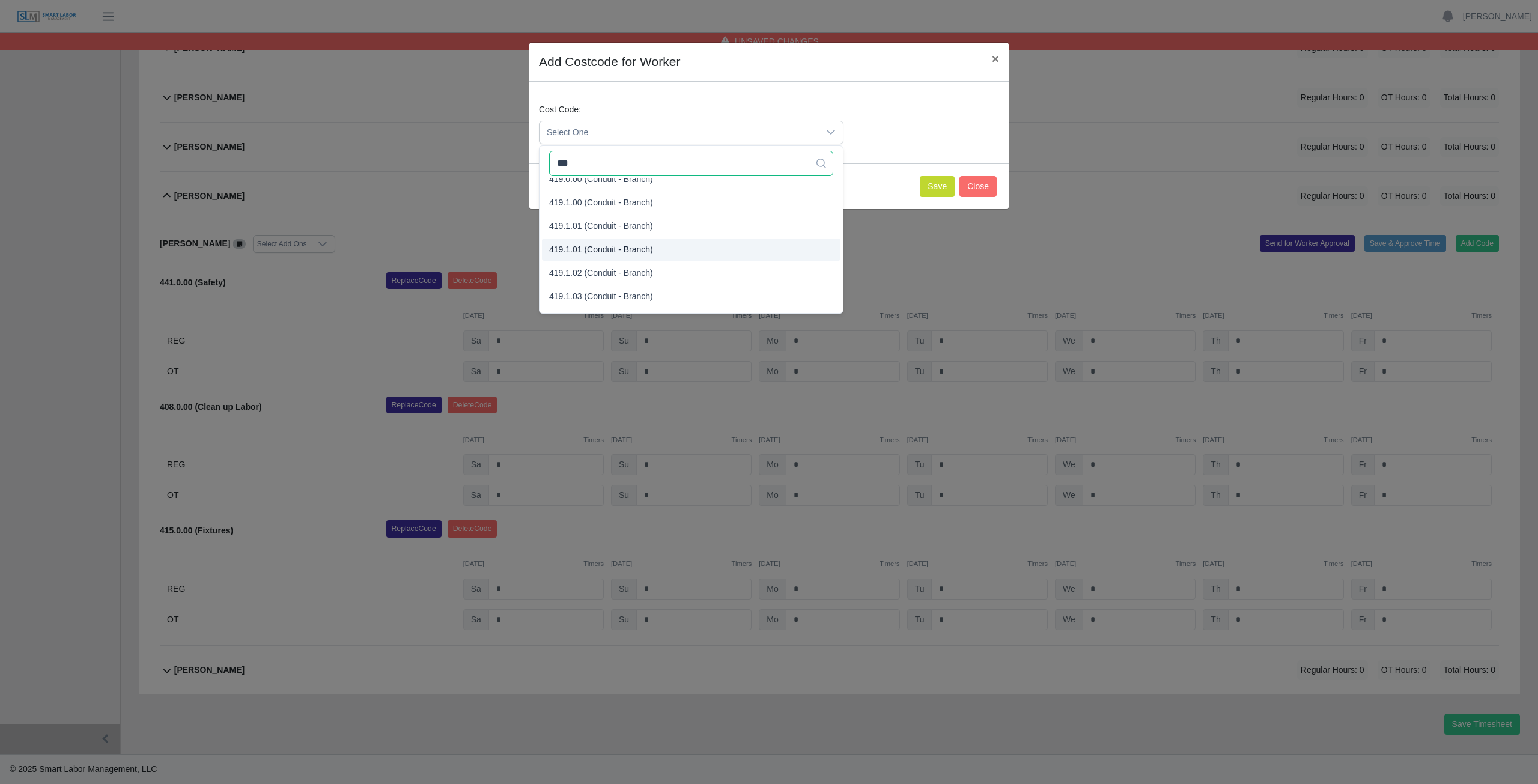
scroll to position [2, 0]
type input "***"
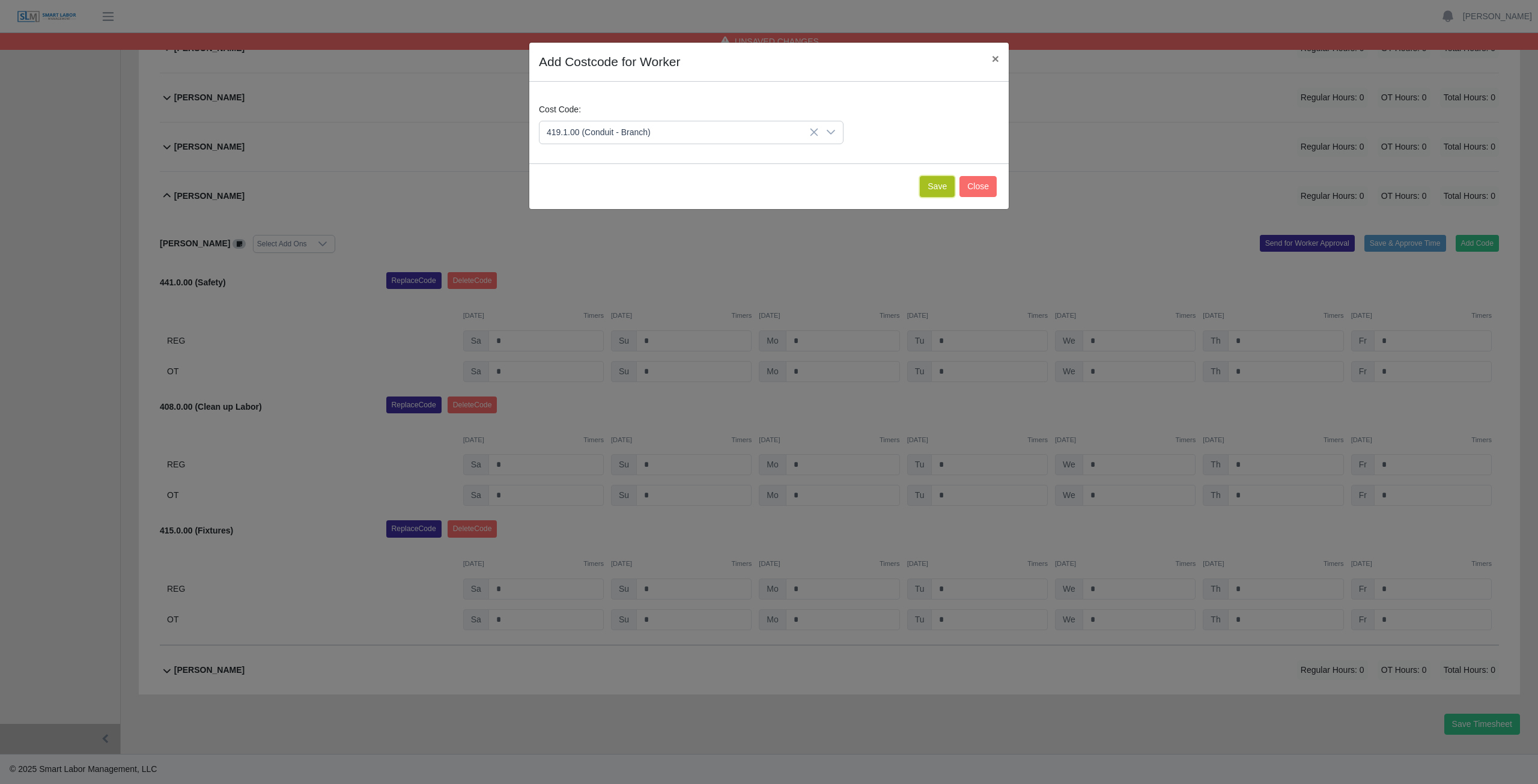
click at [936, 189] on button "Save" at bounding box center [937, 186] width 35 height 21
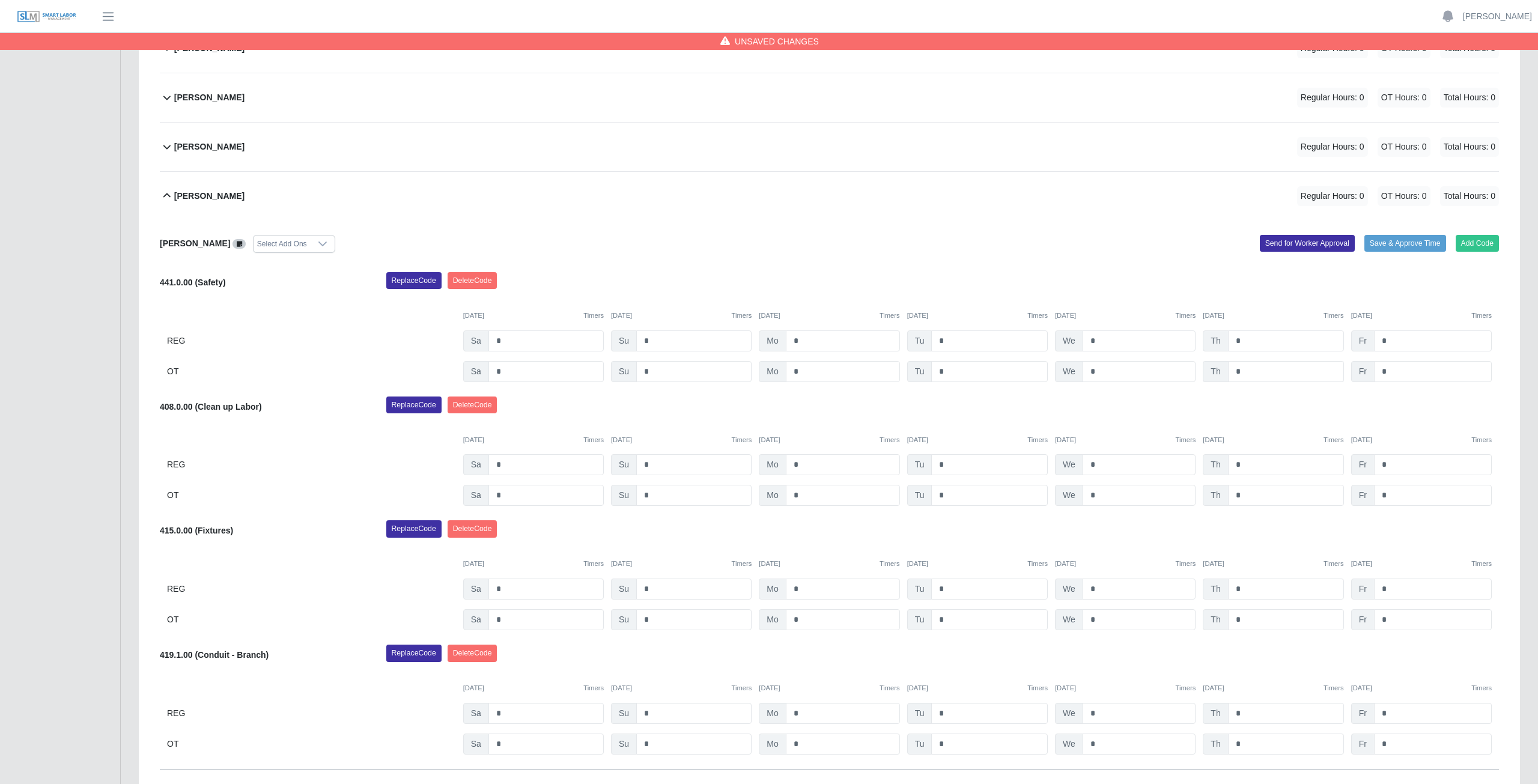
scroll to position [715, 0]
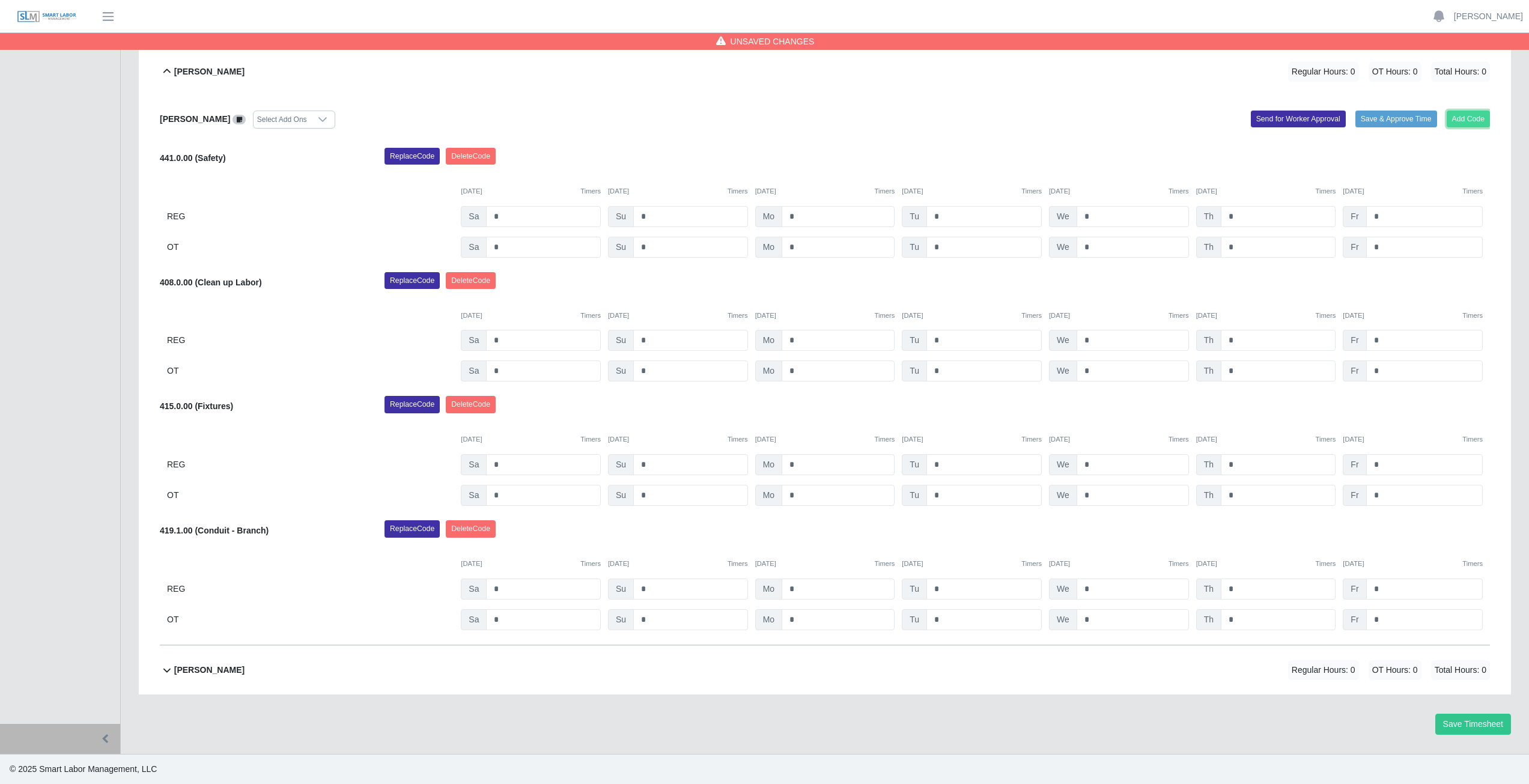
click at [1477, 119] on button "Add Code" at bounding box center [1468, 119] width 44 height 17
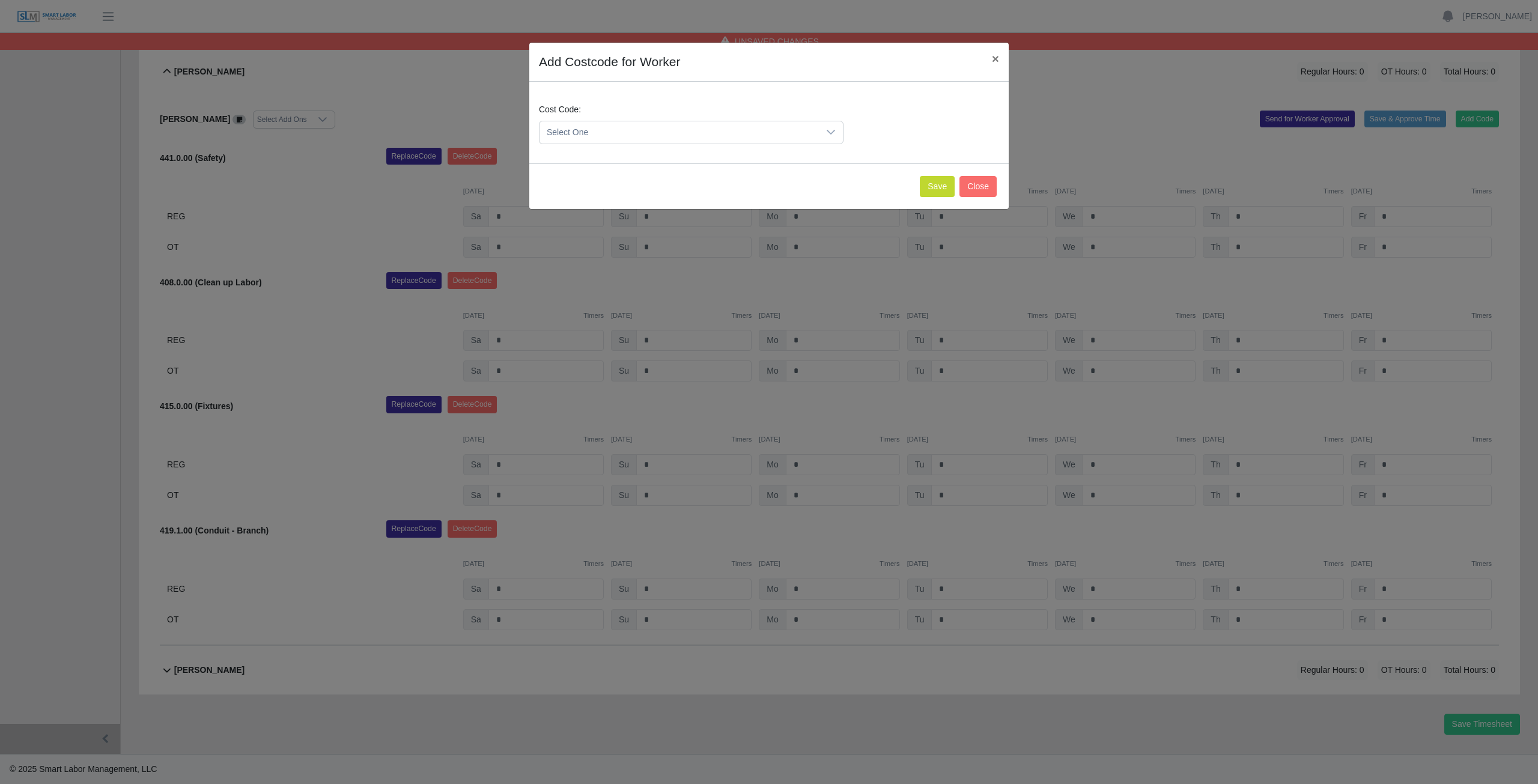
click at [624, 129] on span "Select One" at bounding box center [679, 132] width 279 height 22
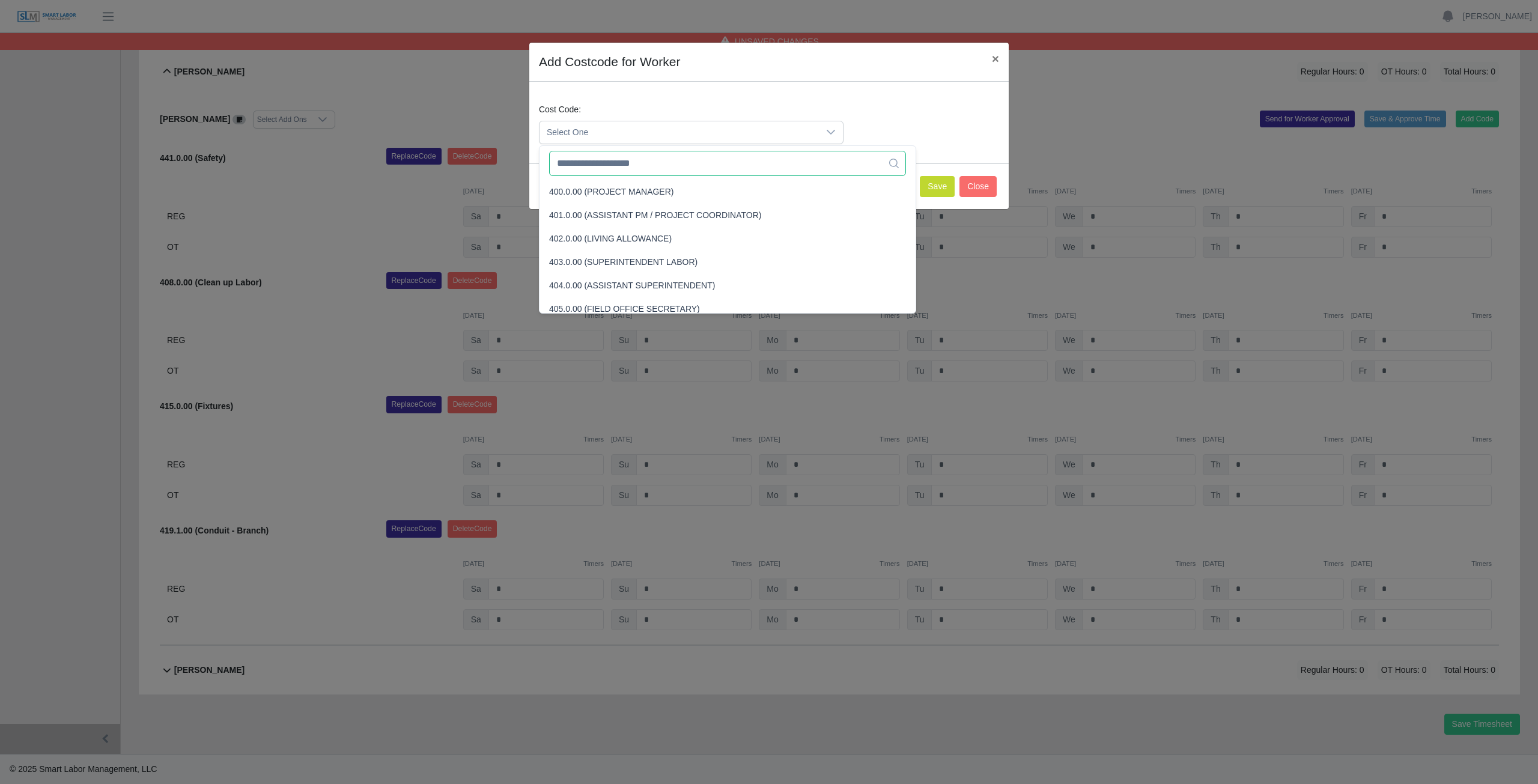
click at [610, 168] on input "text" at bounding box center [728, 163] width 357 height 25
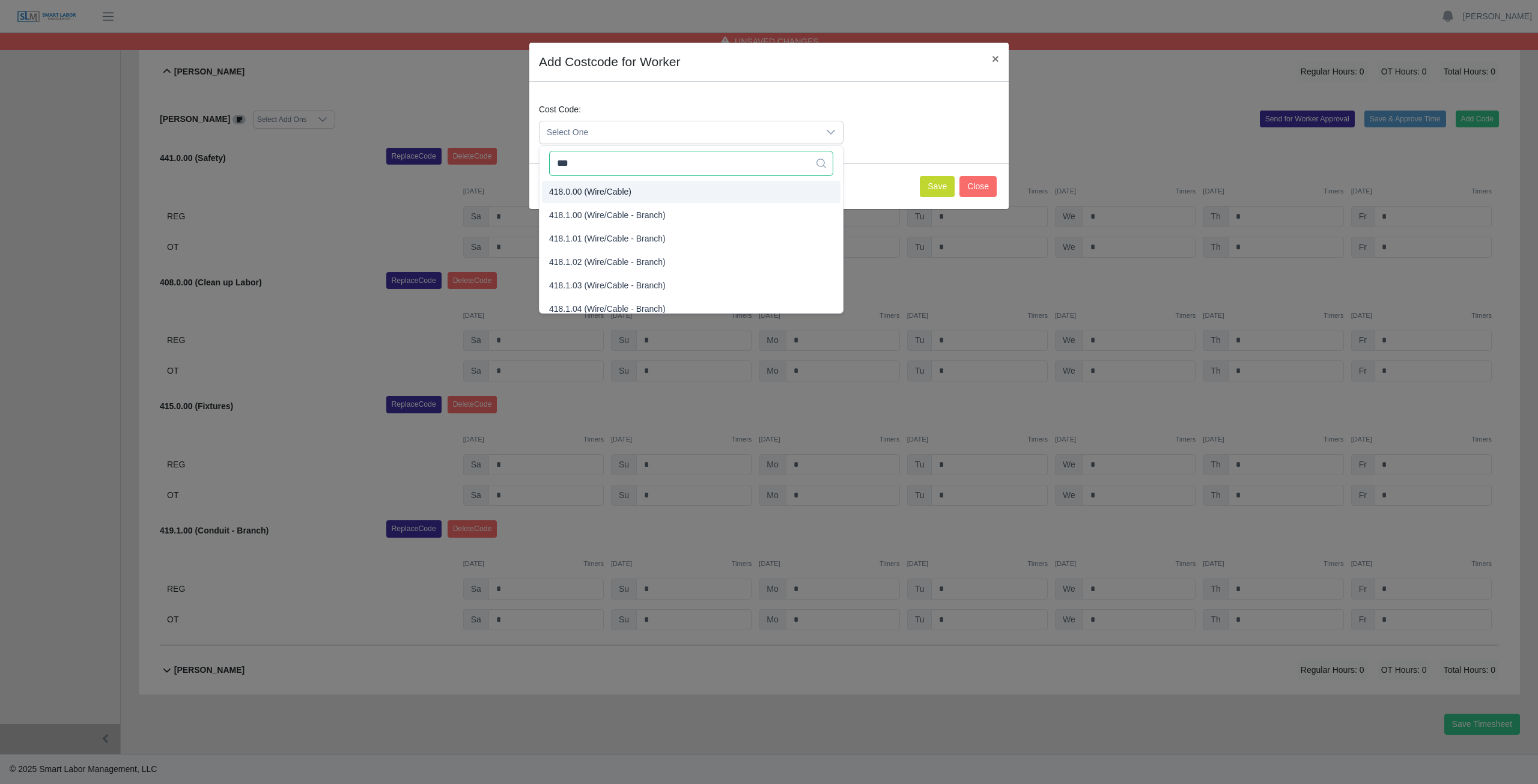
type input "***"
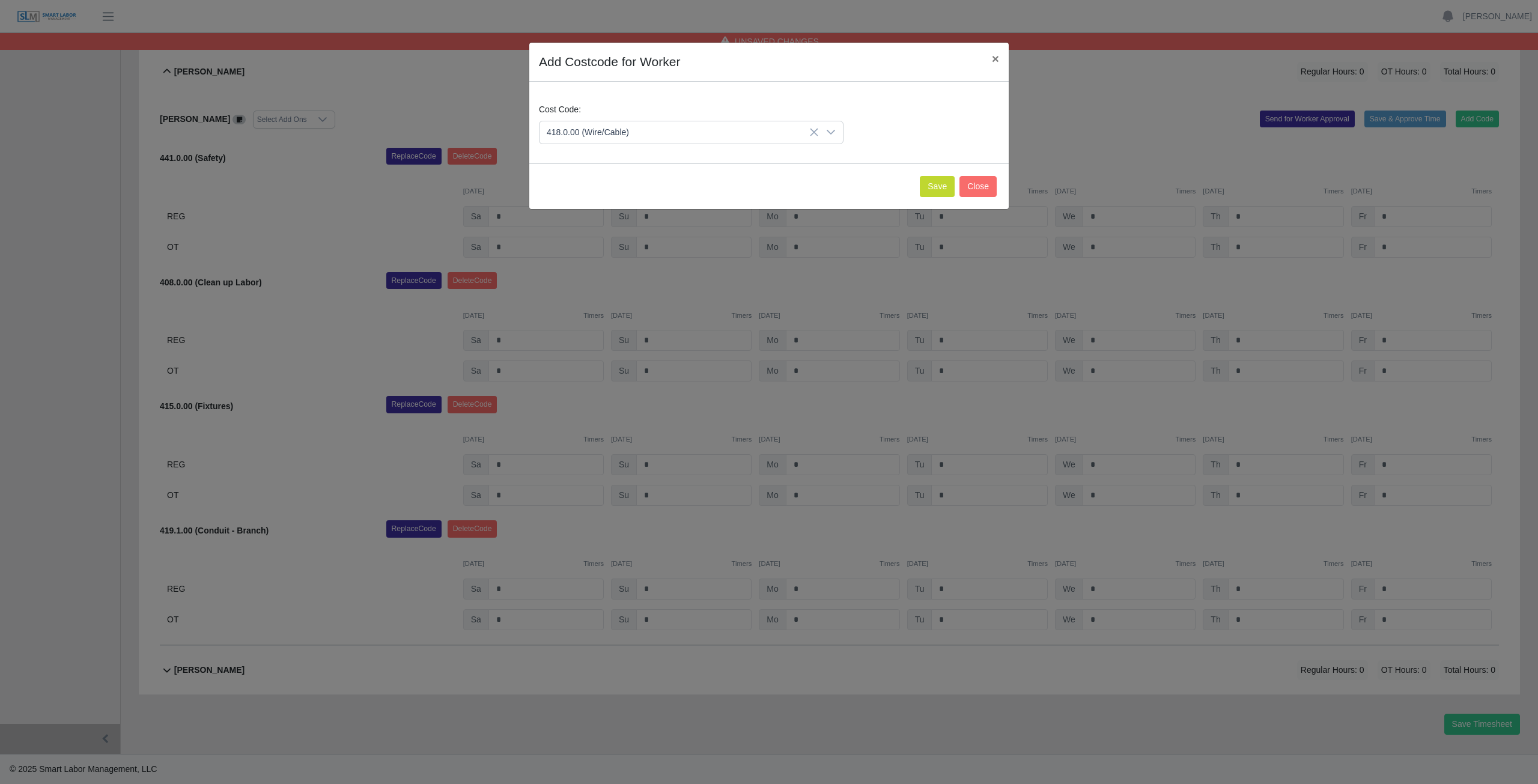
click at [607, 192] on span "418.0.00 (Wire/Cable)" at bounding box center [591, 192] width 82 height 13
click at [938, 181] on button "Save" at bounding box center [937, 186] width 35 height 21
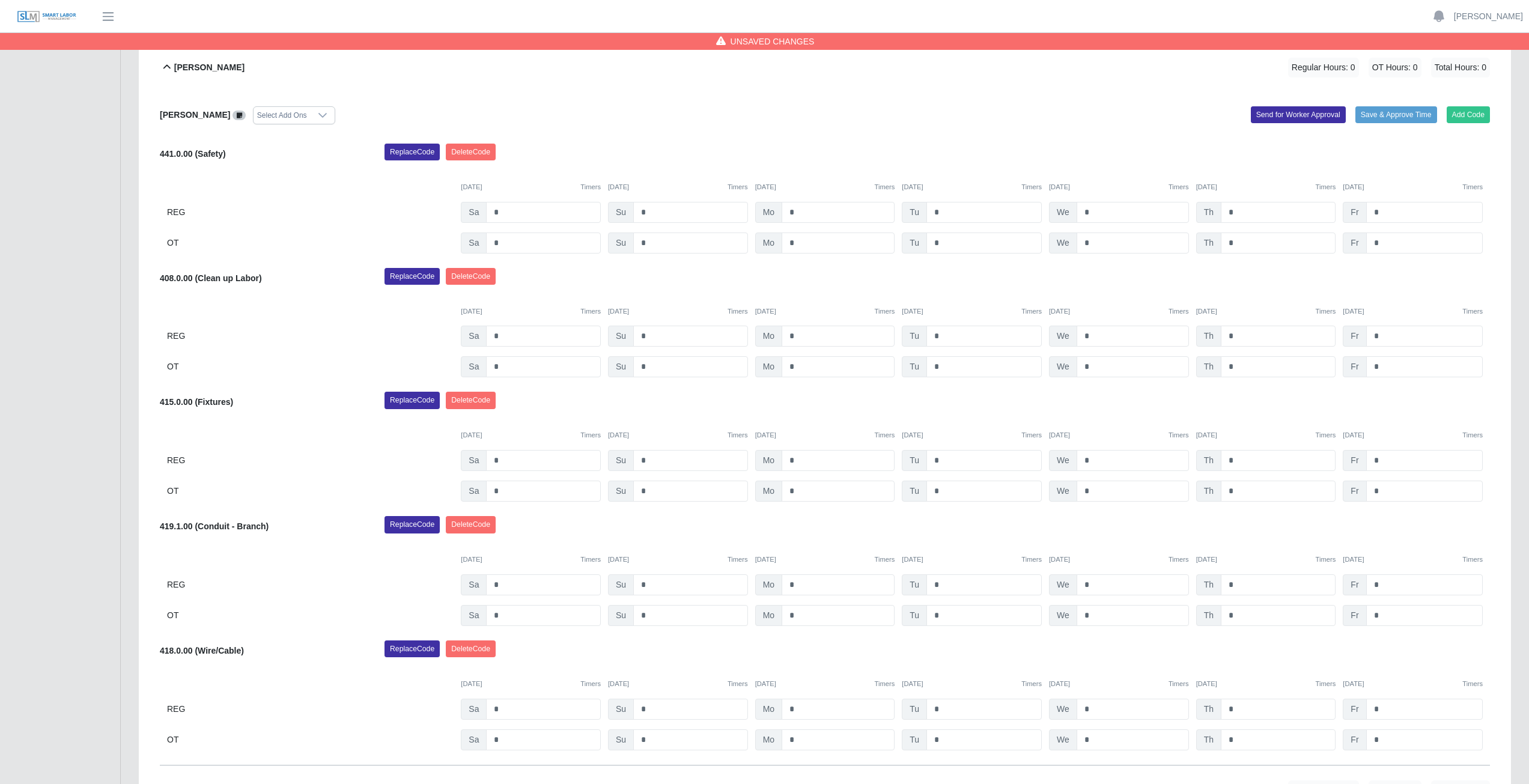
scroll to position [659, 0]
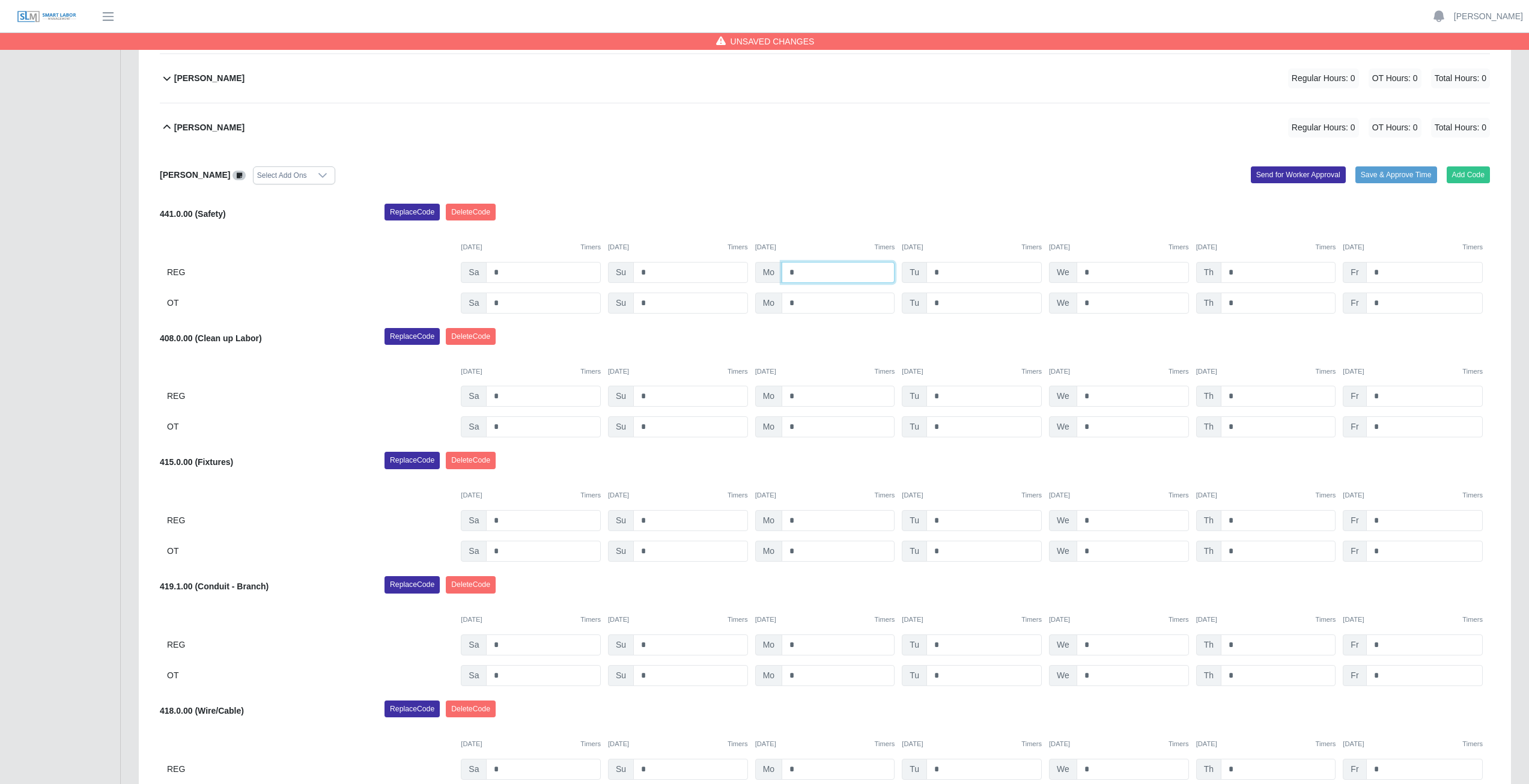
click at [808, 272] on input "*" at bounding box center [838, 272] width 113 height 21
type input "*"
click at [947, 272] on input "*" at bounding box center [984, 272] width 116 height 21
type input "*"
click at [1092, 269] on input "*" at bounding box center [1132, 272] width 113 height 21
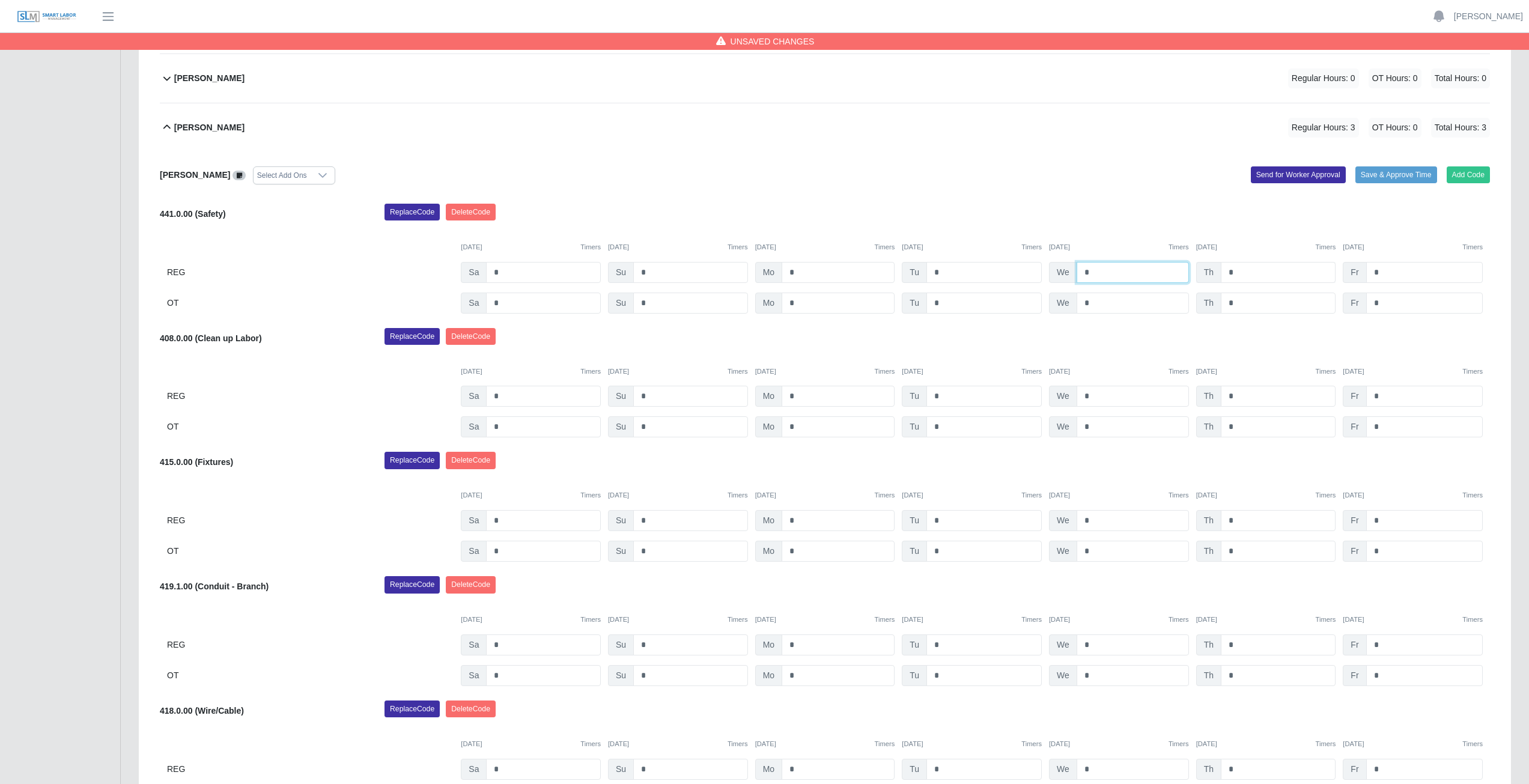
type input "*"
click at [1237, 271] on input "*" at bounding box center [1278, 272] width 115 height 21
type input "*"
click at [1383, 274] on input "*" at bounding box center [1424, 272] width 116 height 21
type input "*"
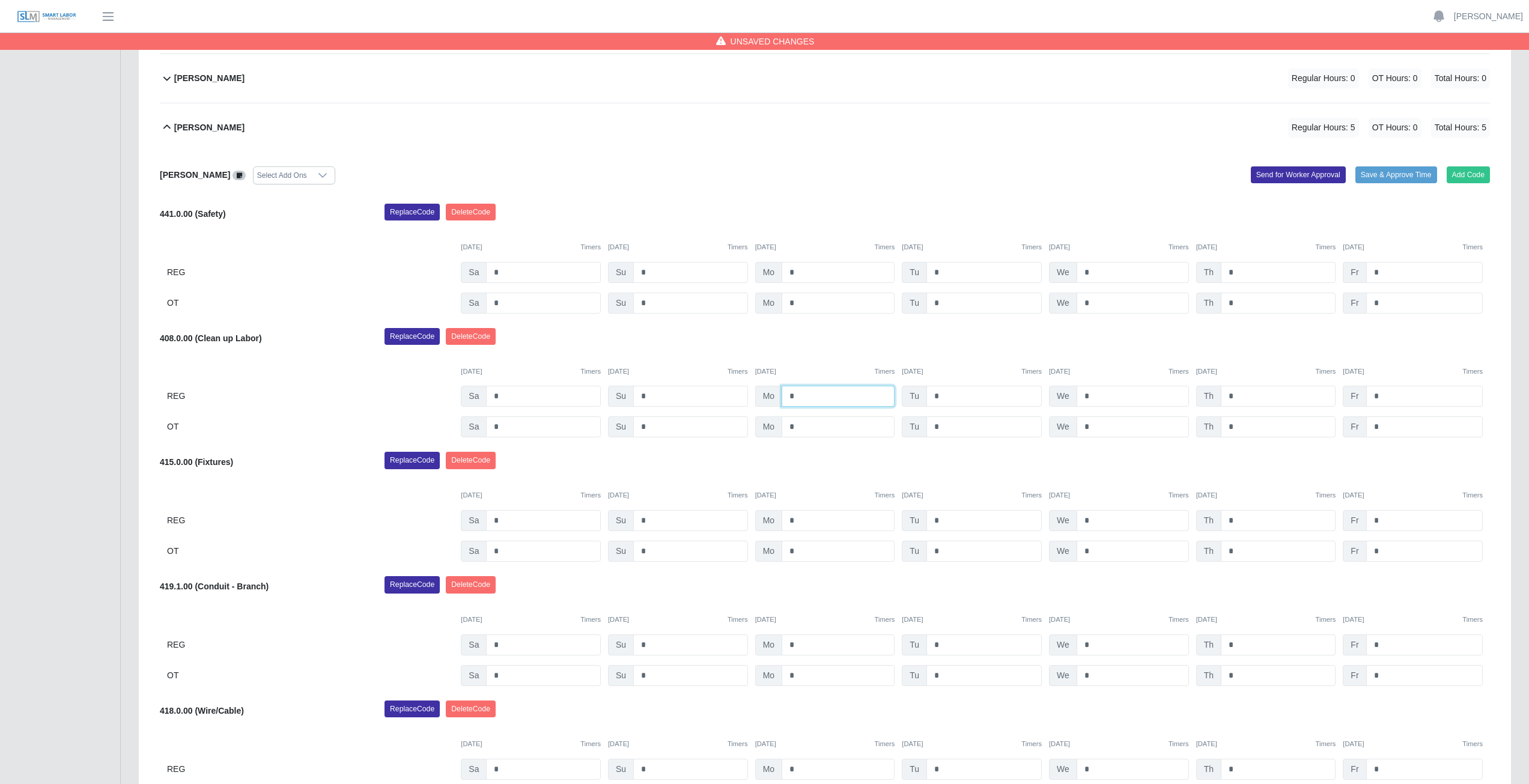
click at [801, 395] on input "*" at bounding box center [838, 396] width 113 height 21
type input "*"
click at [938, 399] on input "*" at bounding box center [984, 396] width 116 height 21
type input "*"
click at [1092, 395] on input "*" at bounding box center [1132, 396] width 113 height 21
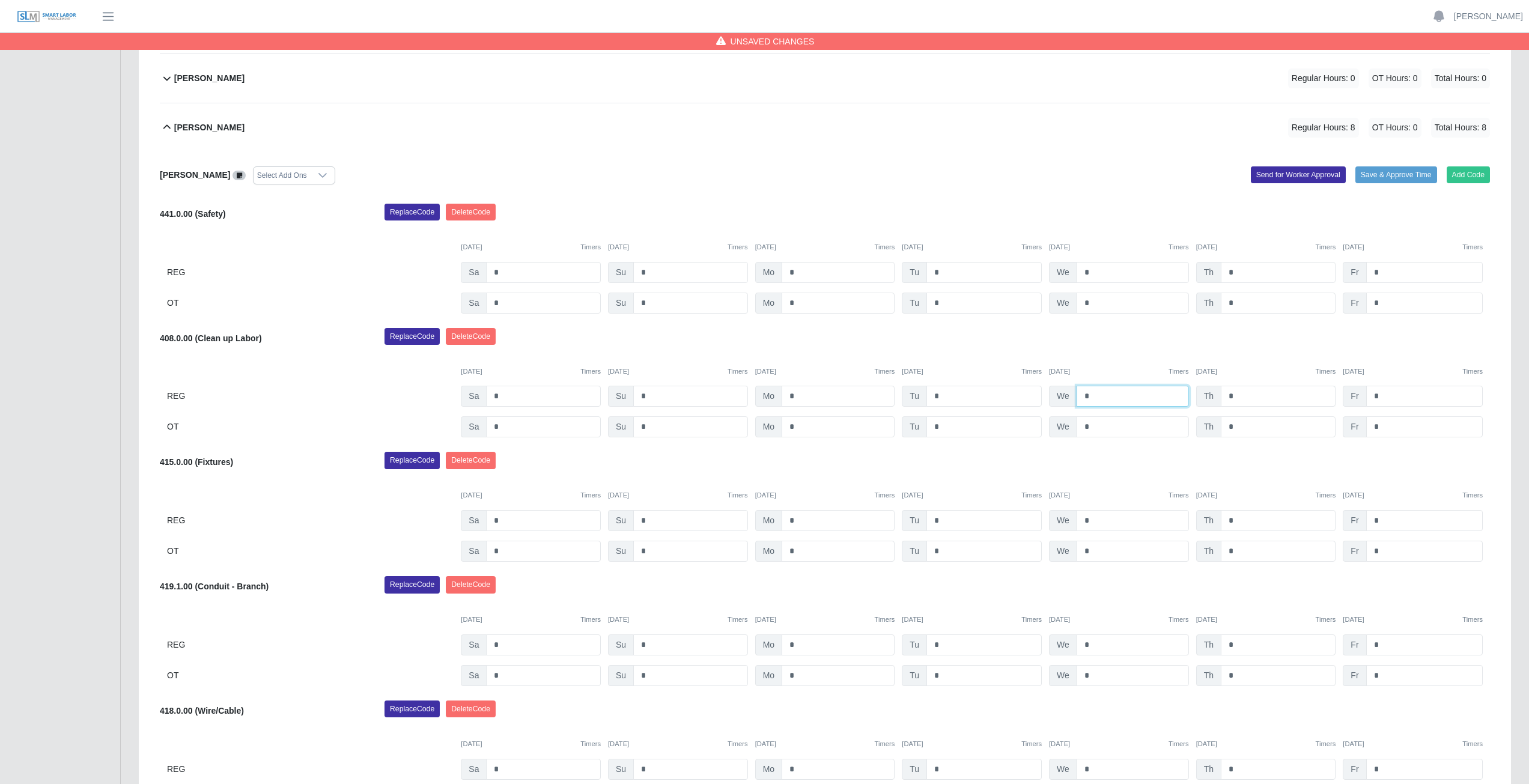
type input "*"
click at [1235, 395] on input "*" at bounding box center [1278, 396] width 115 height 21
type input "*"
click at [1380, 397] on input "*" at bounding box center [1424, 396] width 116 height 21
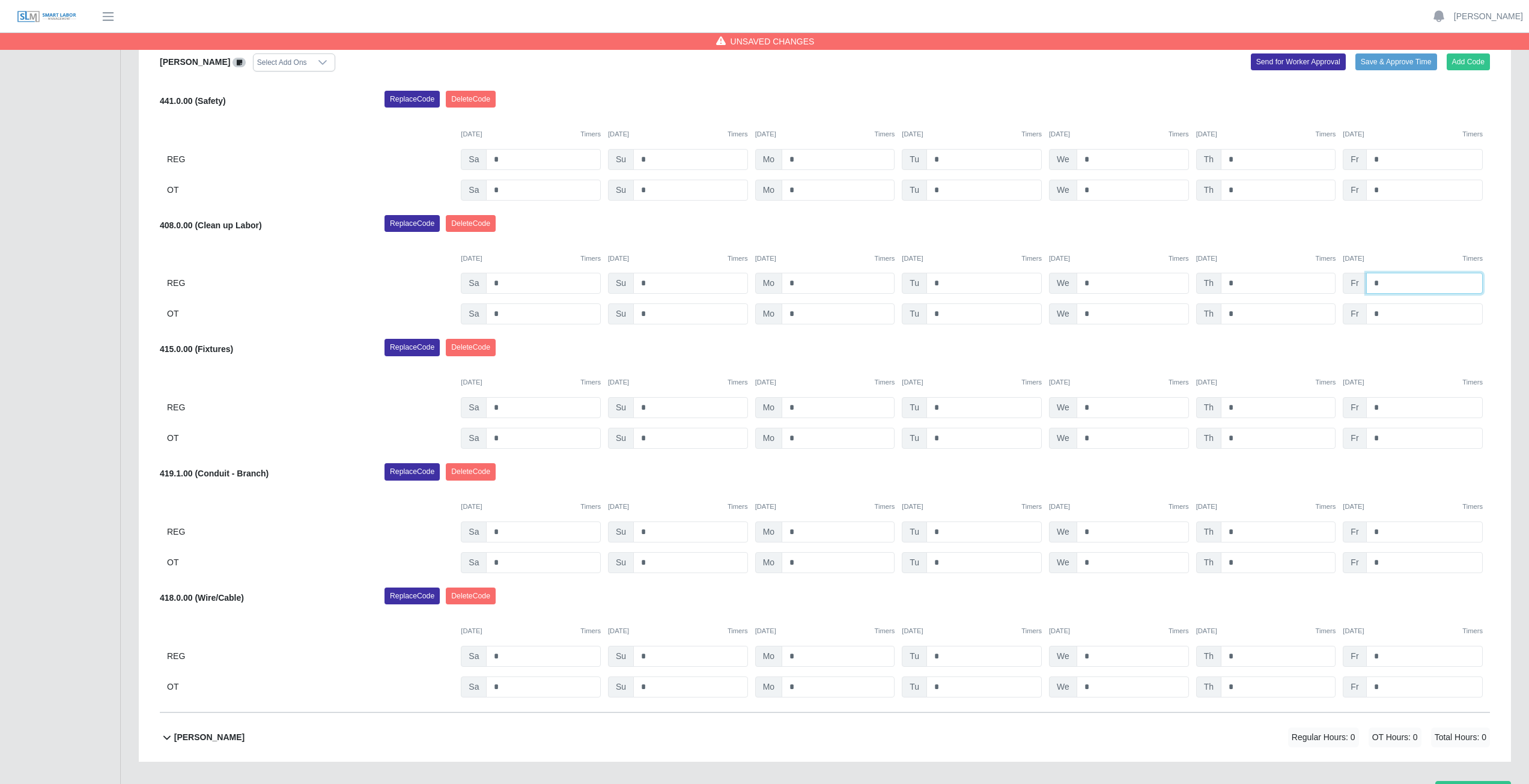
scroll to position [779, 0]
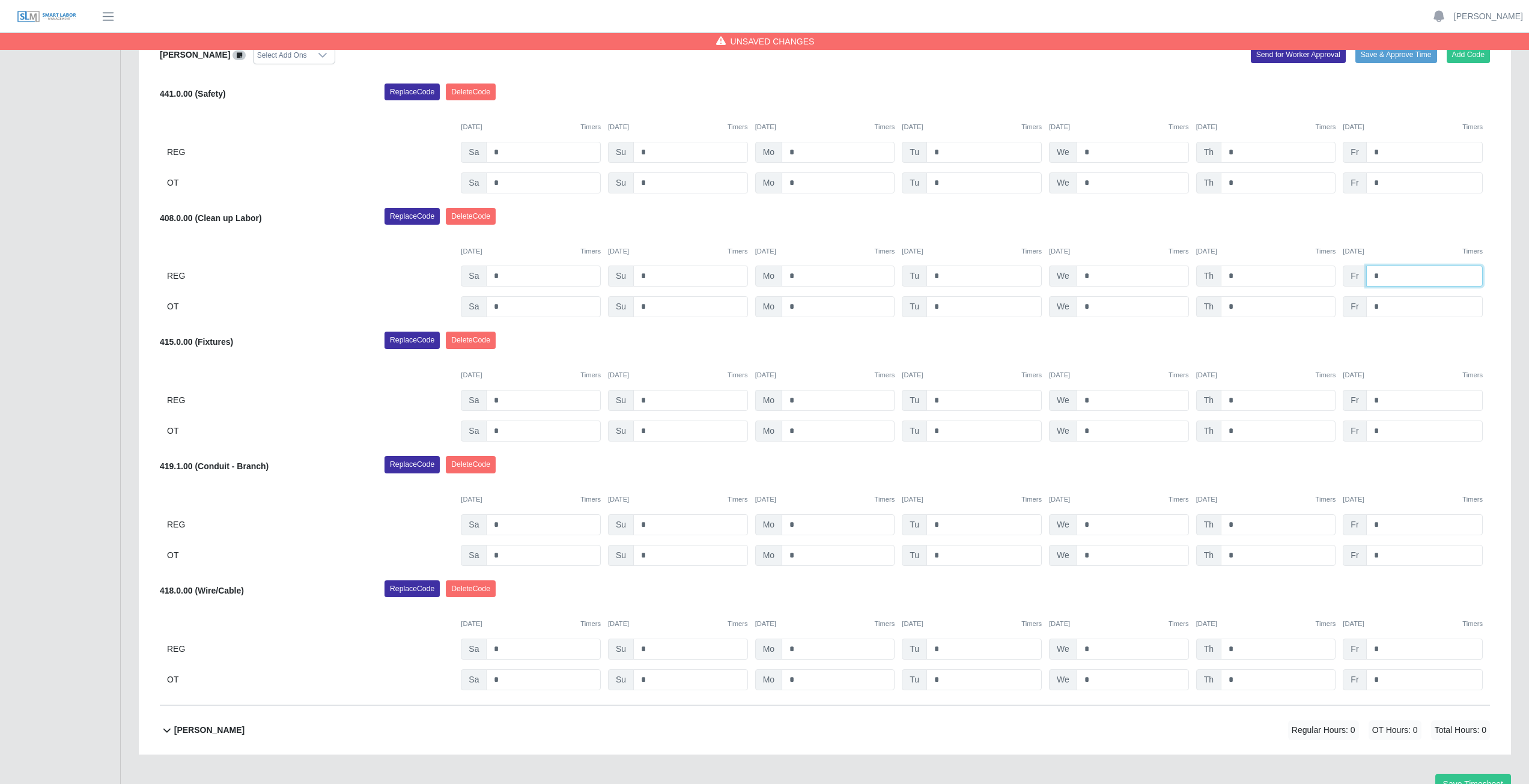
type input "*"
click at [800, 402] on input "*" at bounding box center [838, 400] width 113 height 21
type input "*"
click at [793, 430] on input "*" at bounding box center [838, 431] width 113 height 21
type input "*"
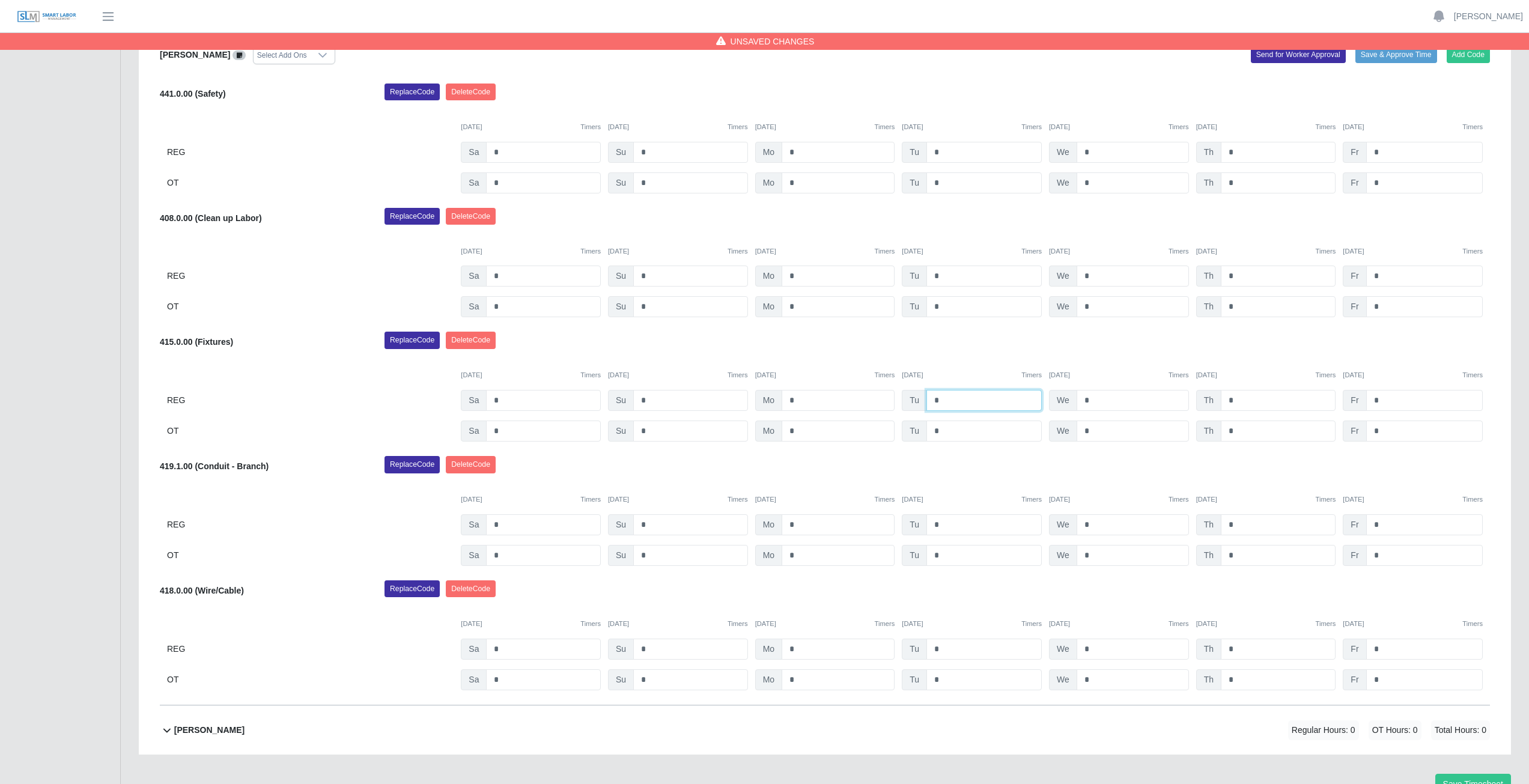
click at [943, 398] on input "*" at bounding box center [984, 400] width 116 height 21
type input "*"
click at [945, 432] on input "*" at bounding box center [984, 431] width 116 height 21
type input "*"
click at [1095, 524] on input "*" at bounding box center [1132, 525] width 113 height 21
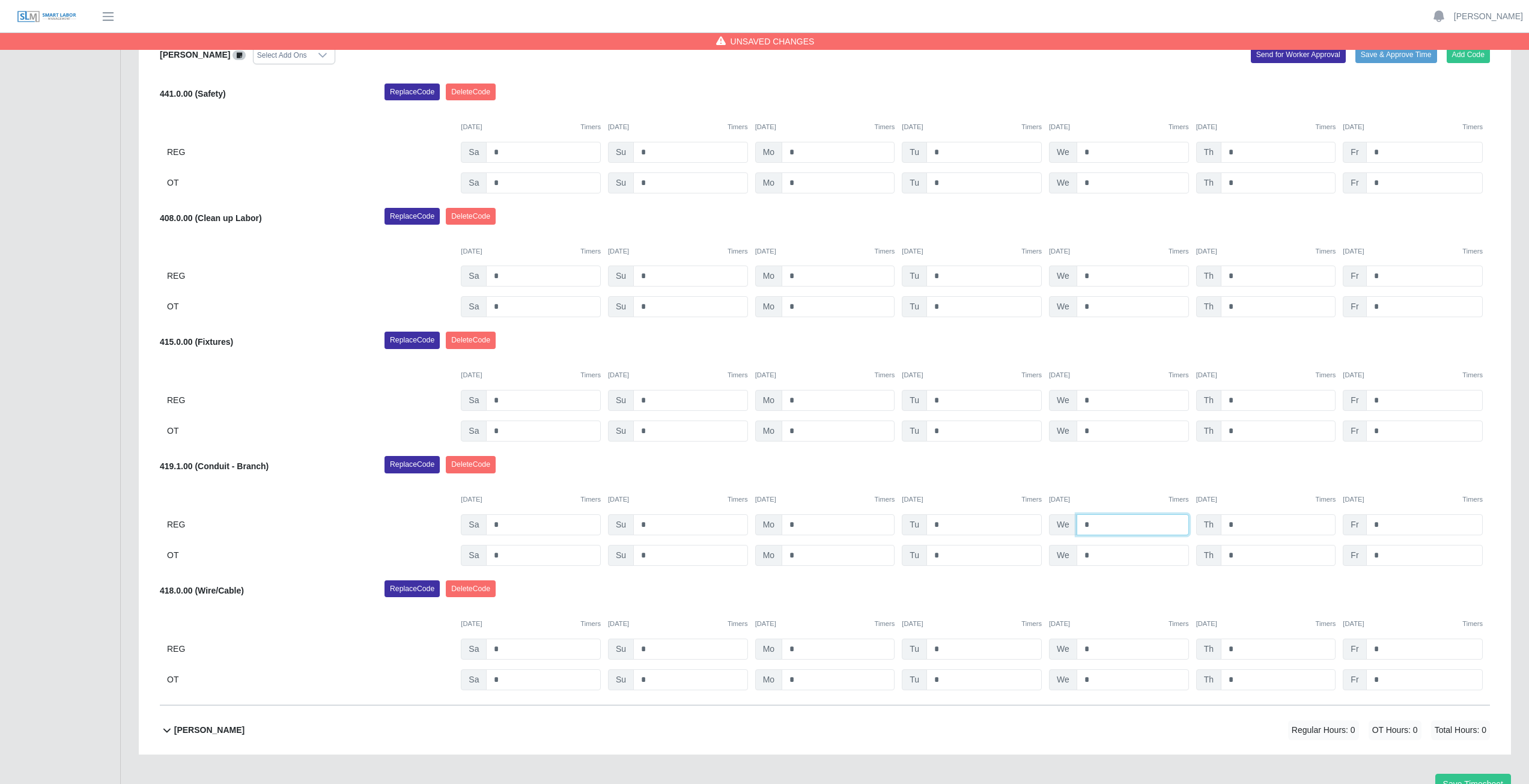
type input "*"
click at [1092, 556] on input "*" at bounding box center [1132, 555] width 113 height 21
type input "*"
click at [1244, 647] on input "*" at bounding box center [1278, 649] width 115 height 21
type input "*"
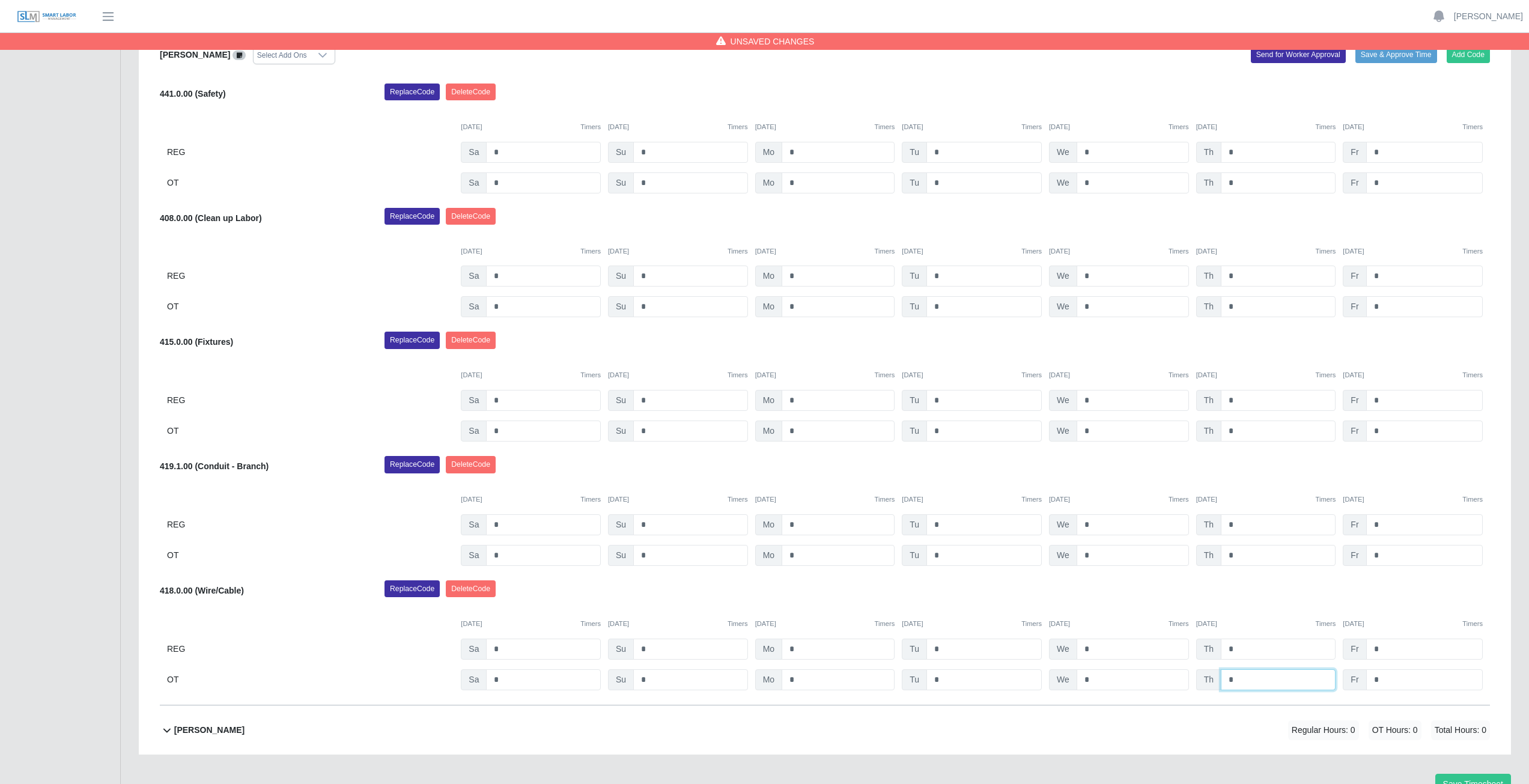
click at [1248, 678] on input "*" at bounding box center [1278, 679] width 115 height 21
type input "*"
click at [1383, 647] on input "*" at bounding box center [1424, 649] width 116 height 21
type input "*"
click at [1390, 681] on input "*" at bounding box center [1424, 679] width 116 height 21
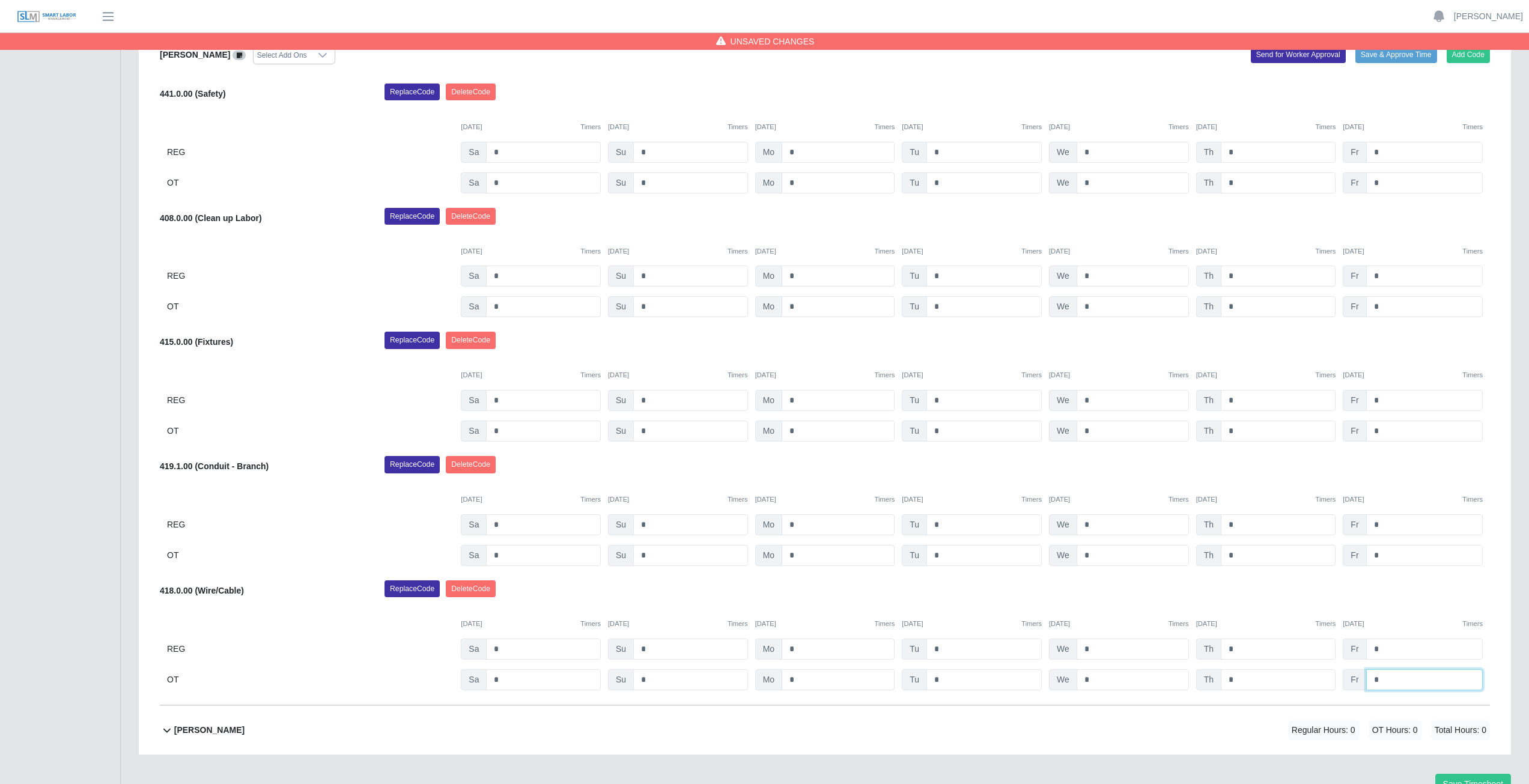
type input "*"
click at [1396, 588] on div "Replace Code [GEOGRAPHIC_DATA] Code" at bounding box center [937, 592] width 1123 height 24
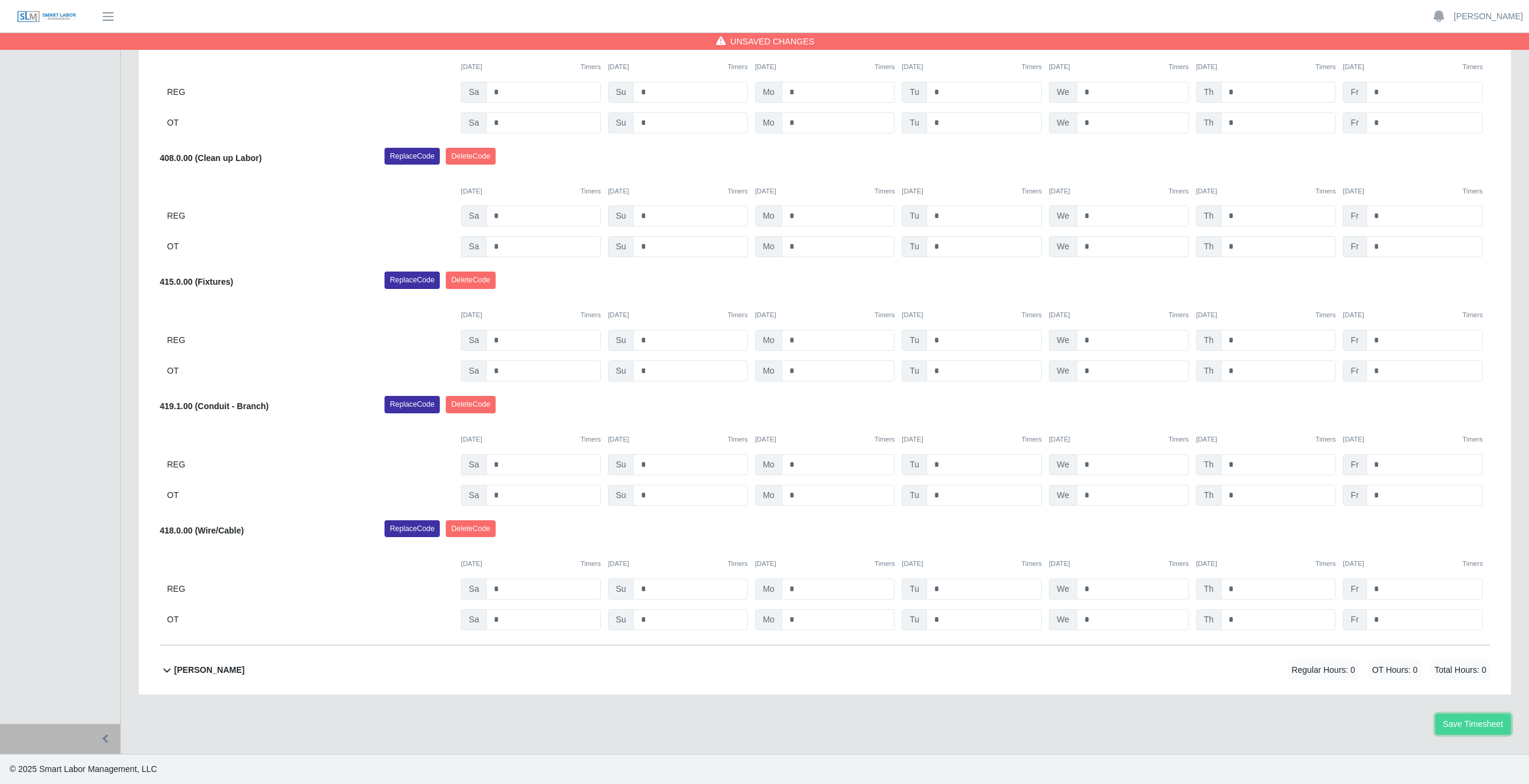
click at [1458, 725] on button "Save Timesheet" at bounding box center [1472, 724] width 76 height 21
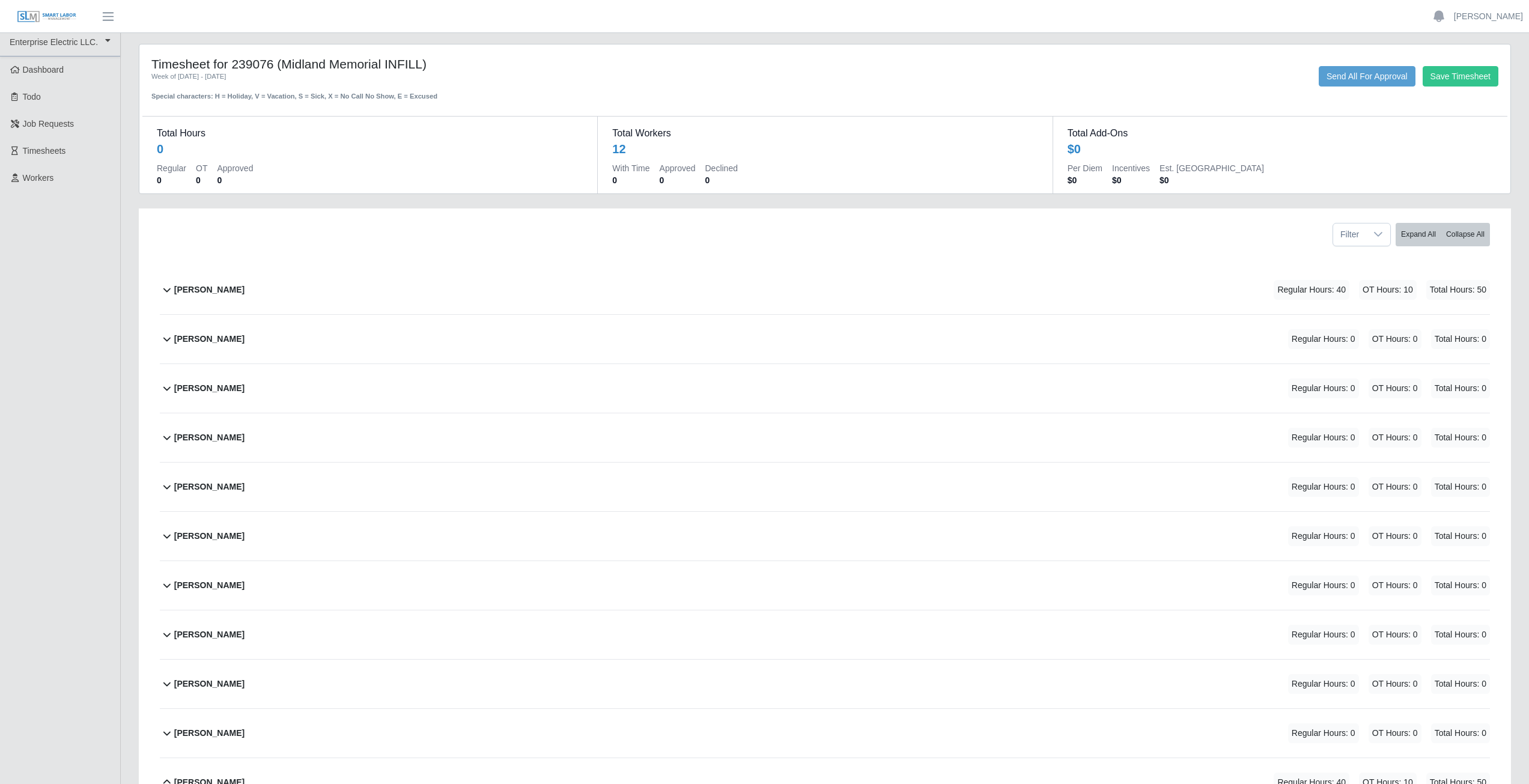
scroll to position [0, 0]
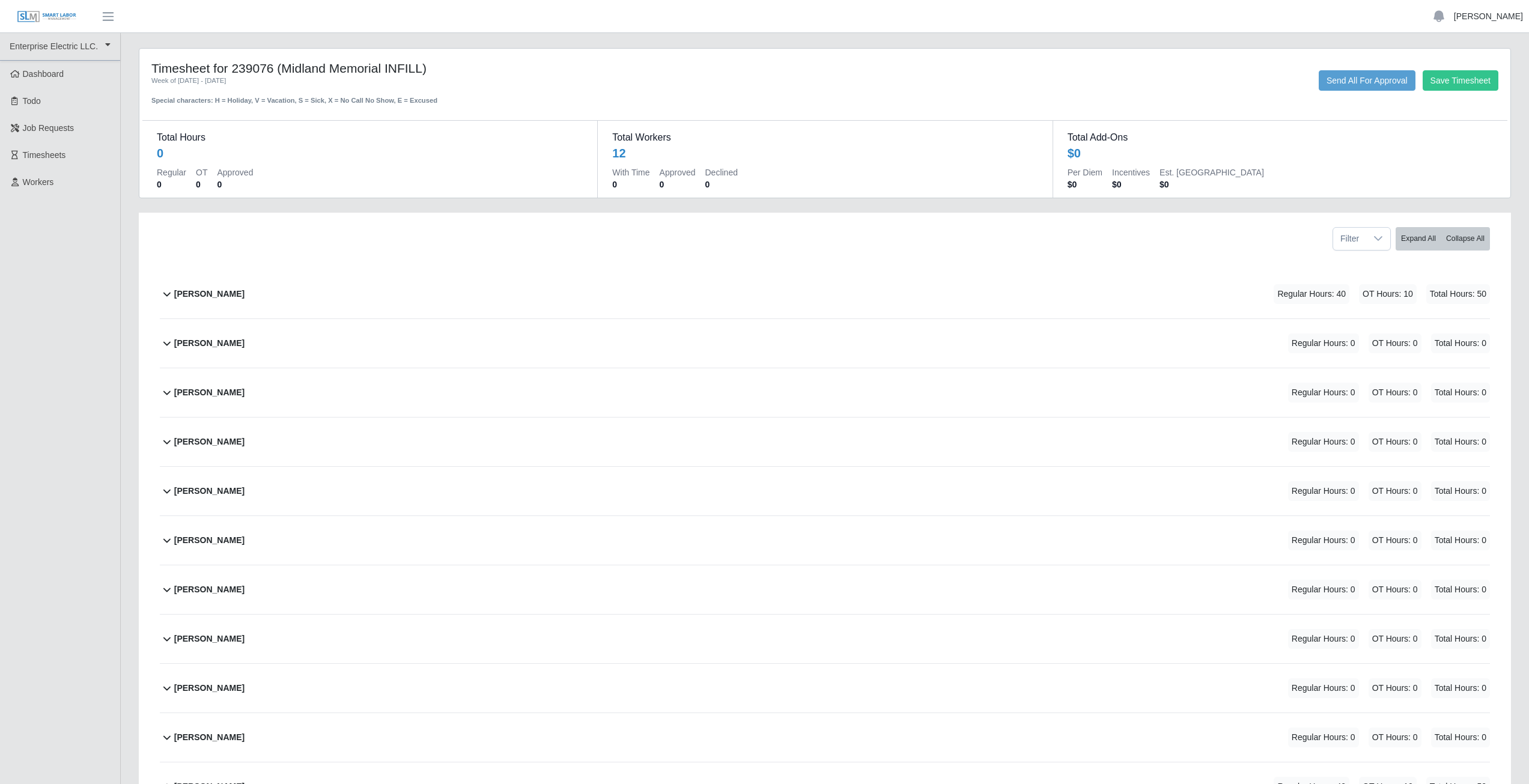
click at [1492, 15] on link "[PERSON_NAME]" at bounding box center [1488, 17] width 69 height 13
click at [1467, 84] on link "Logout" at bounding box center [1474, 83] width 108 height 25
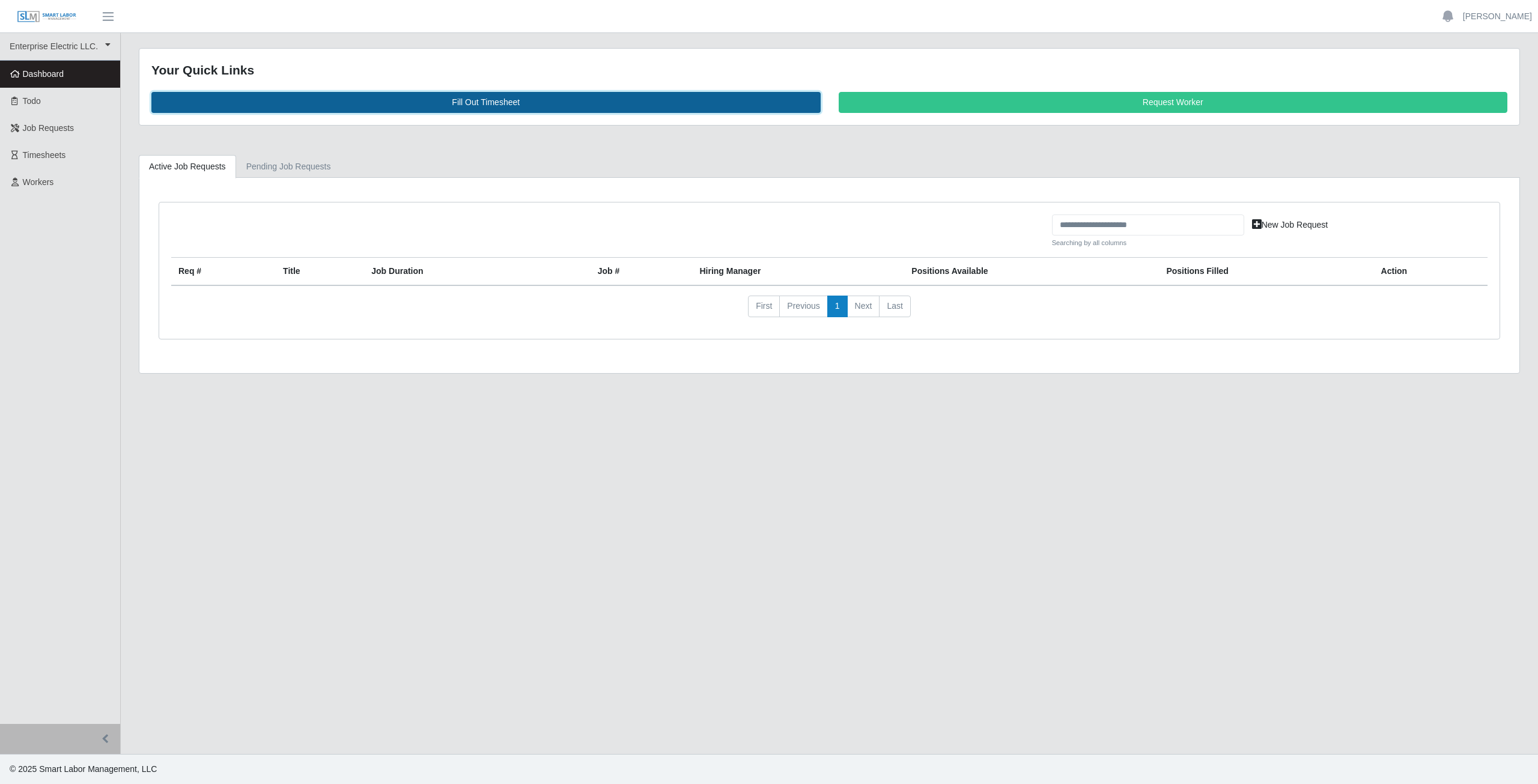
click at [496, 102] on link "Fill Out Timesheet" at bounding box center [486, 102] width 669 height 21
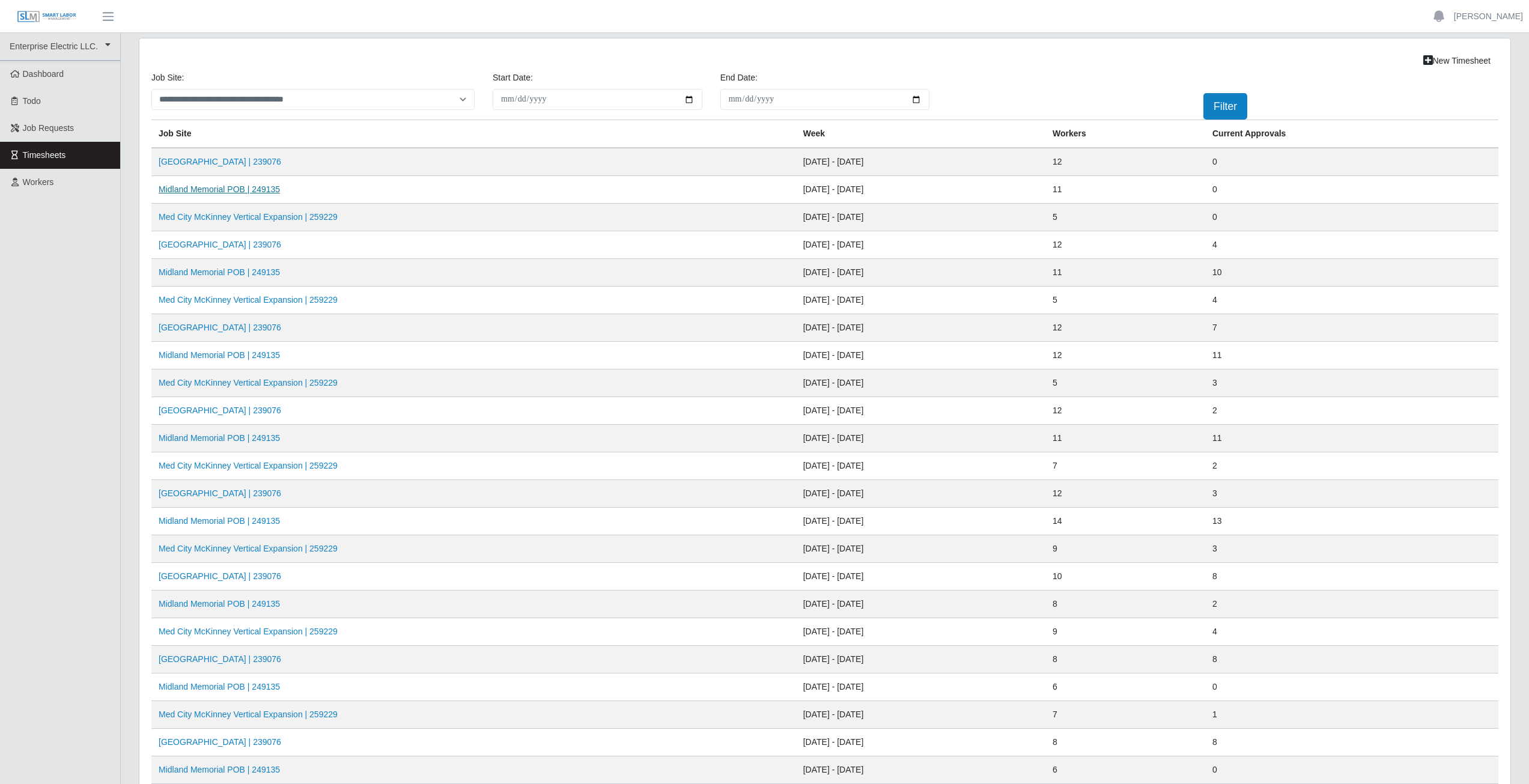
click at [246, 194] on link "Midland Memorial POB | 249135" at bounding box center [219, 189] width 121 height 10
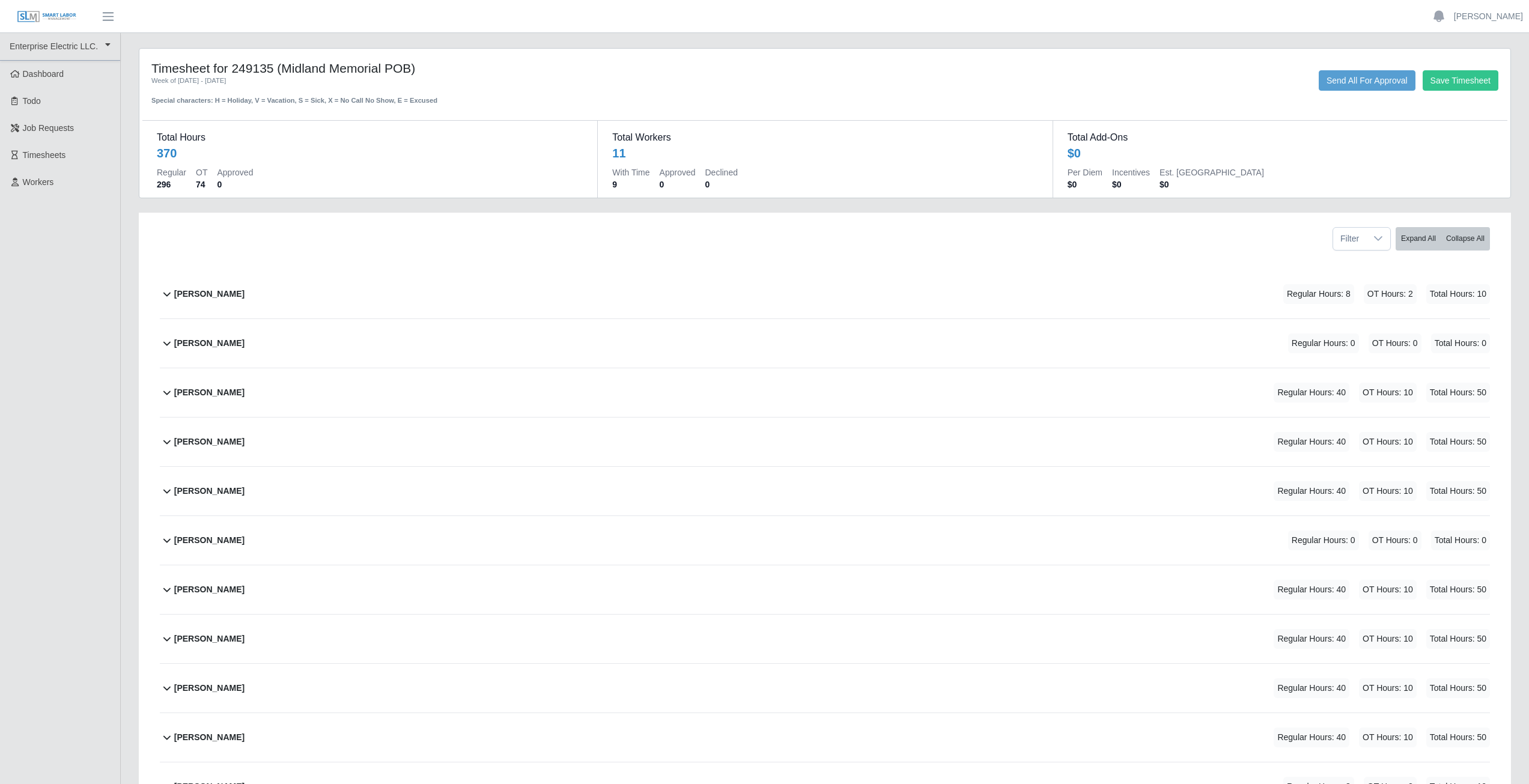
click at [165, 295] on icon at bounding box center [167, 295] width 7 height 4
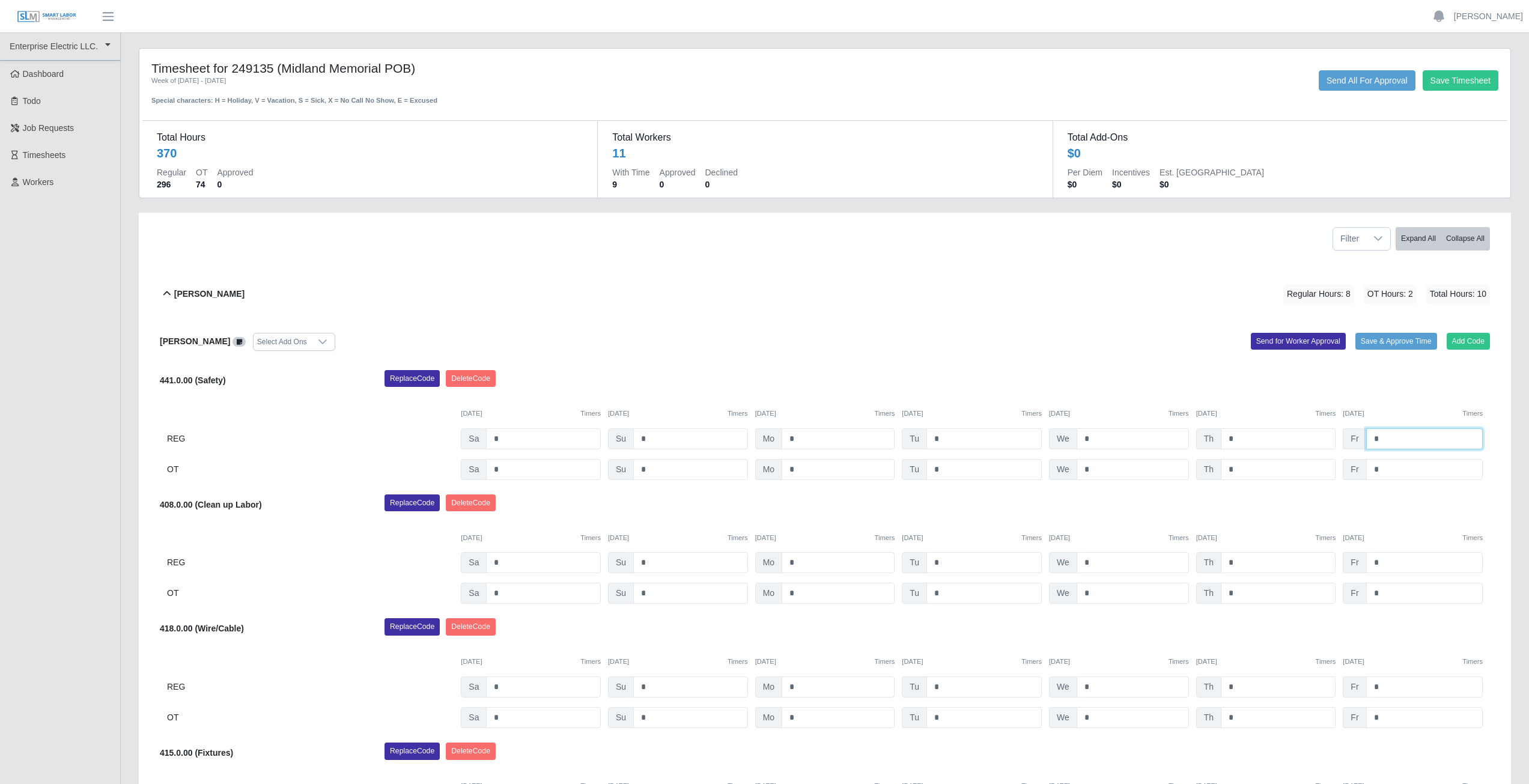
click at [1387, 441] on input "*" at bounding box center [1424, 438] width 116 height 21
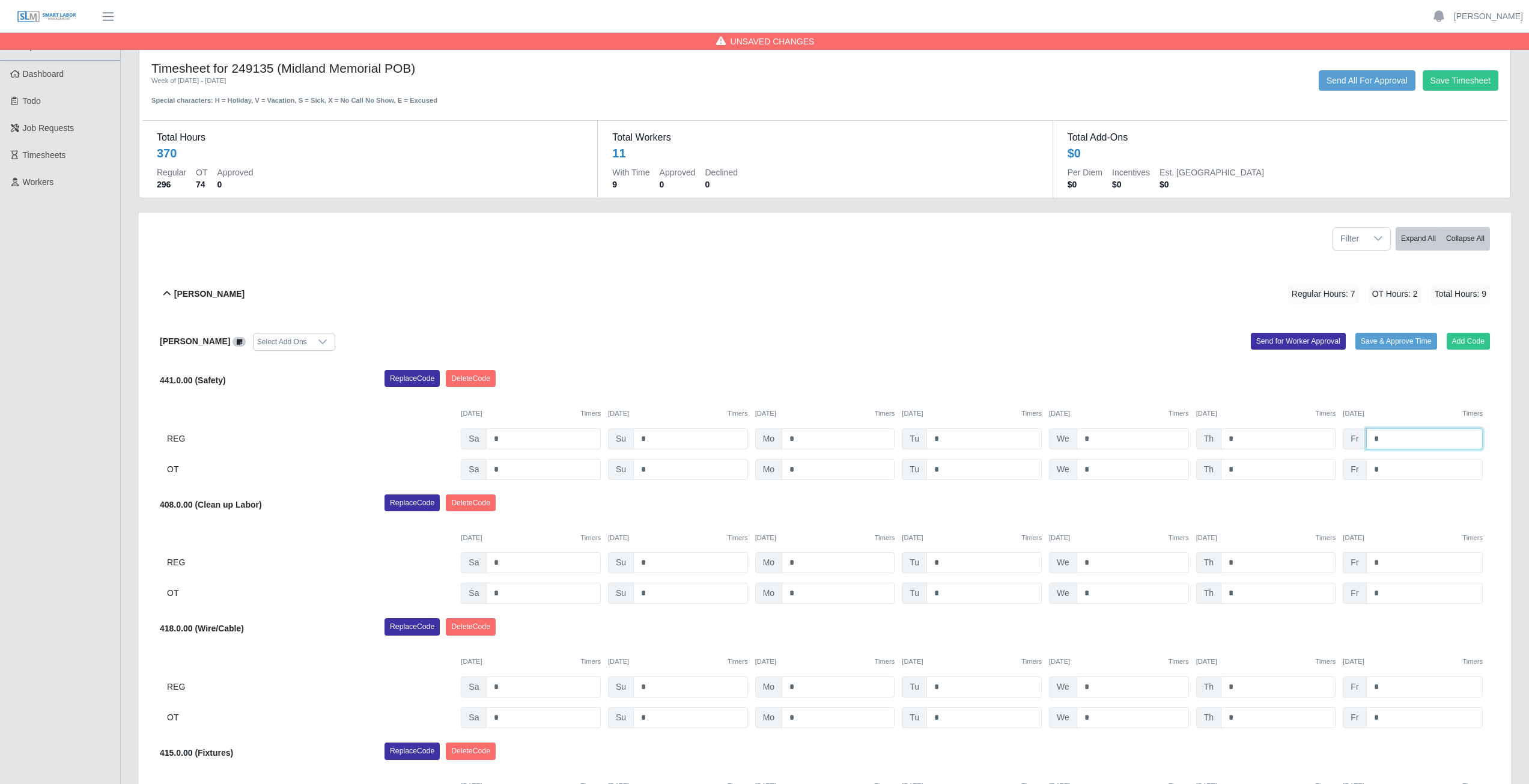
type input "*"
click at [1391, 563] on input "*" at bounding box center [1424, 563] width 116 height 21
type input "*"
click at [1384, 691] on input "*" at bounding box center [1424, 687] width 116 height 21
type input "*"
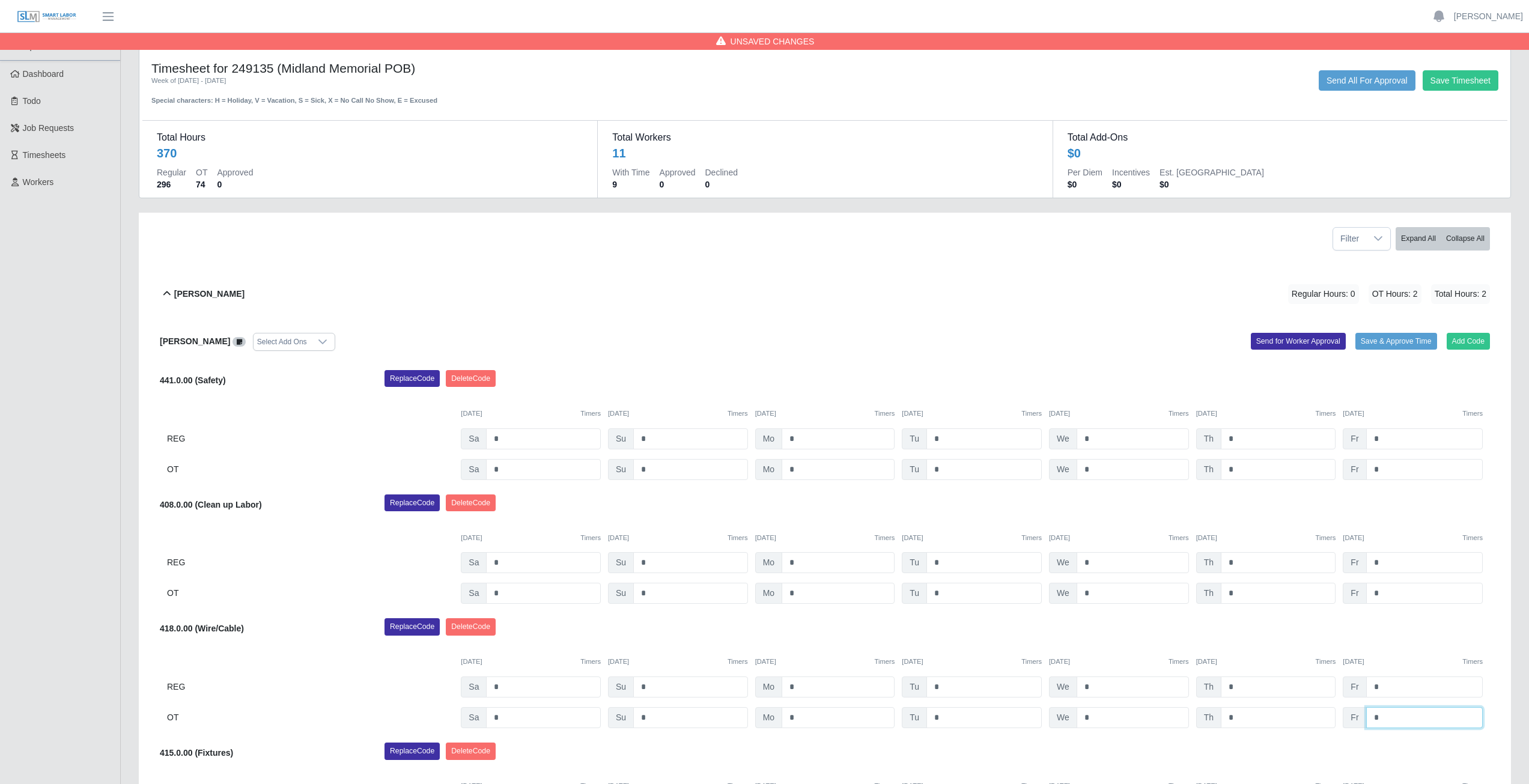
click at [1389, 717] on input "*" at bounding box center [1424, 718] width 116 height 21
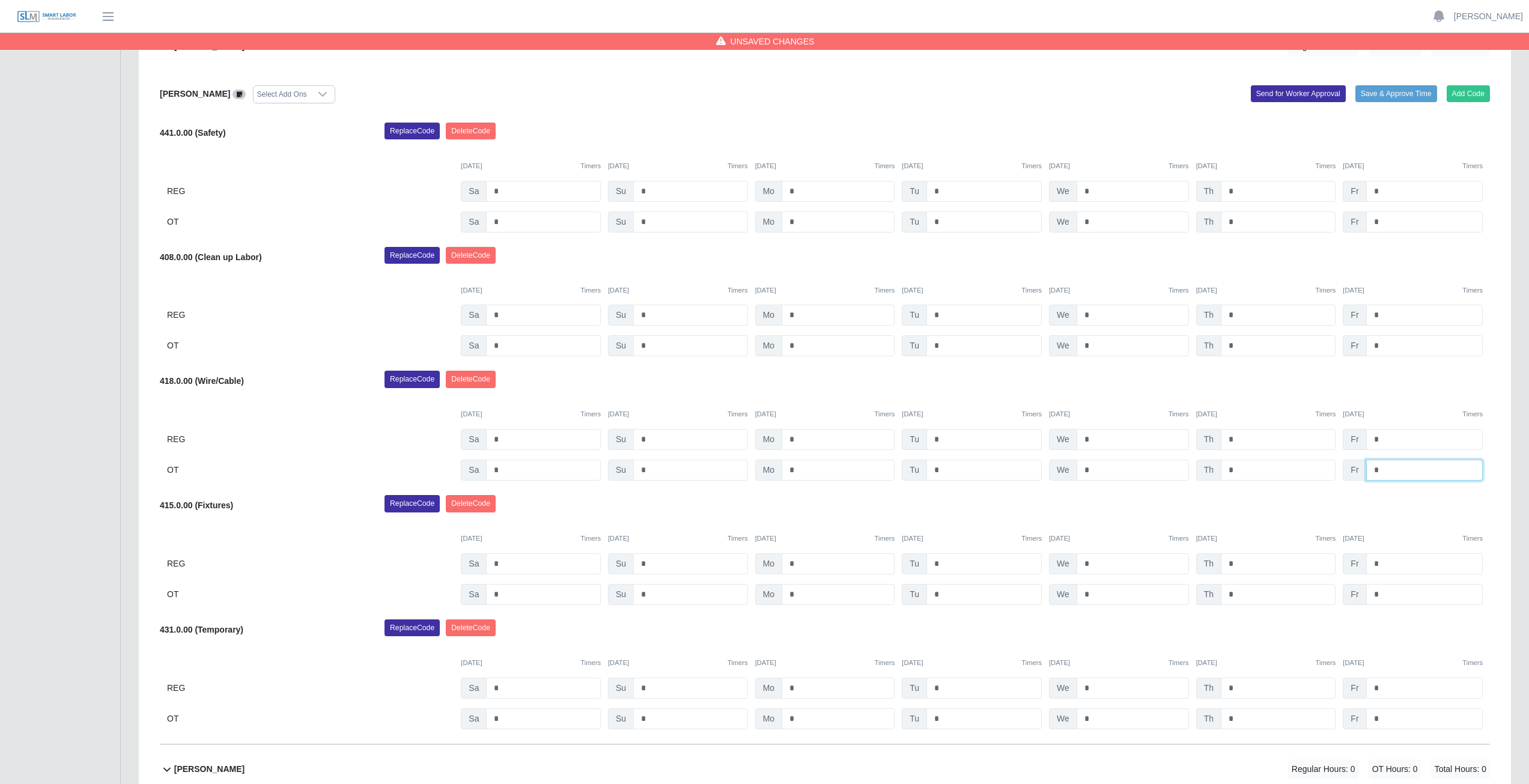
scroll to position [240, 0]
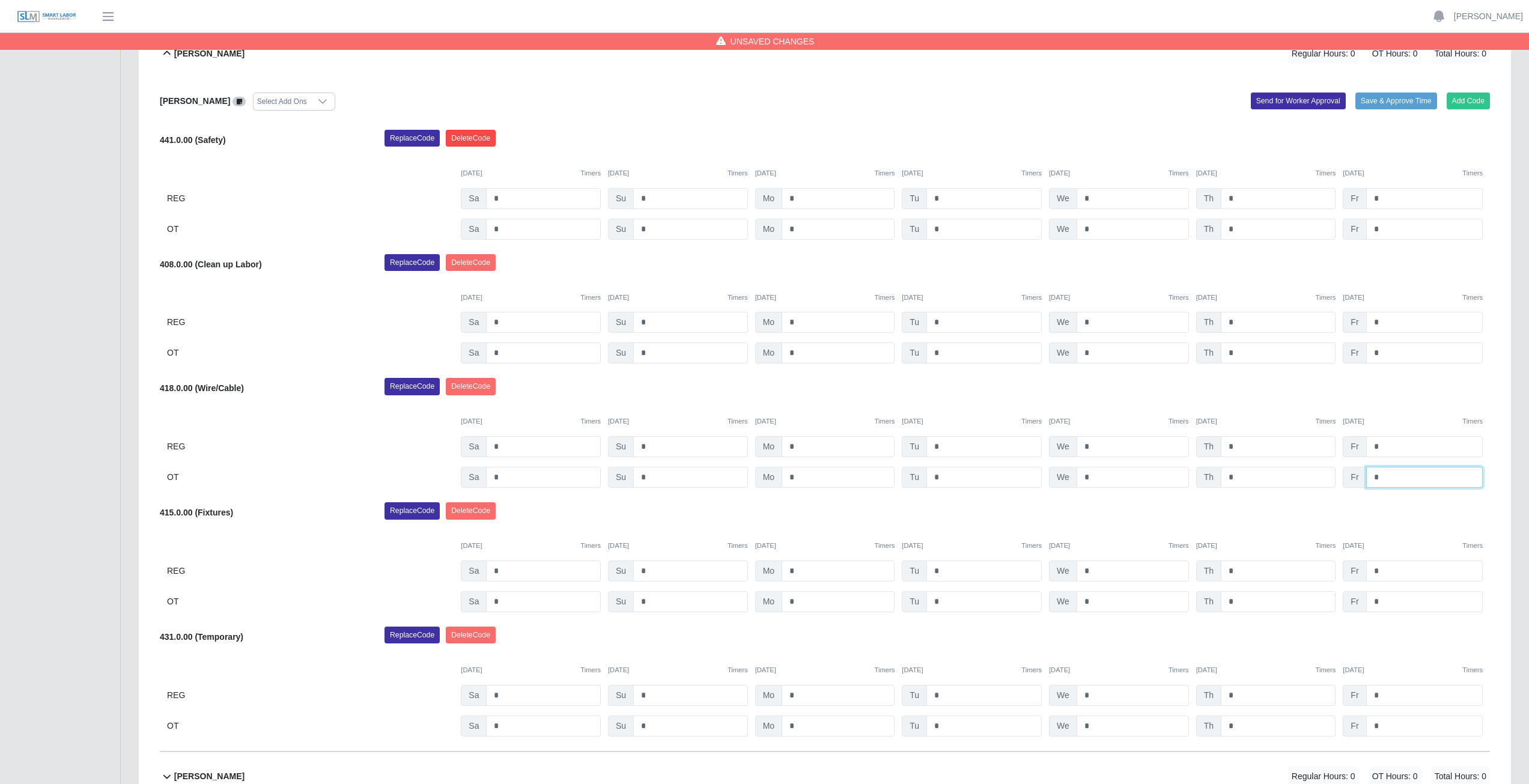
type input "*"
click at [474, 132] on button "Delete Code" at bounding box center [471, 138] width 50 height 17
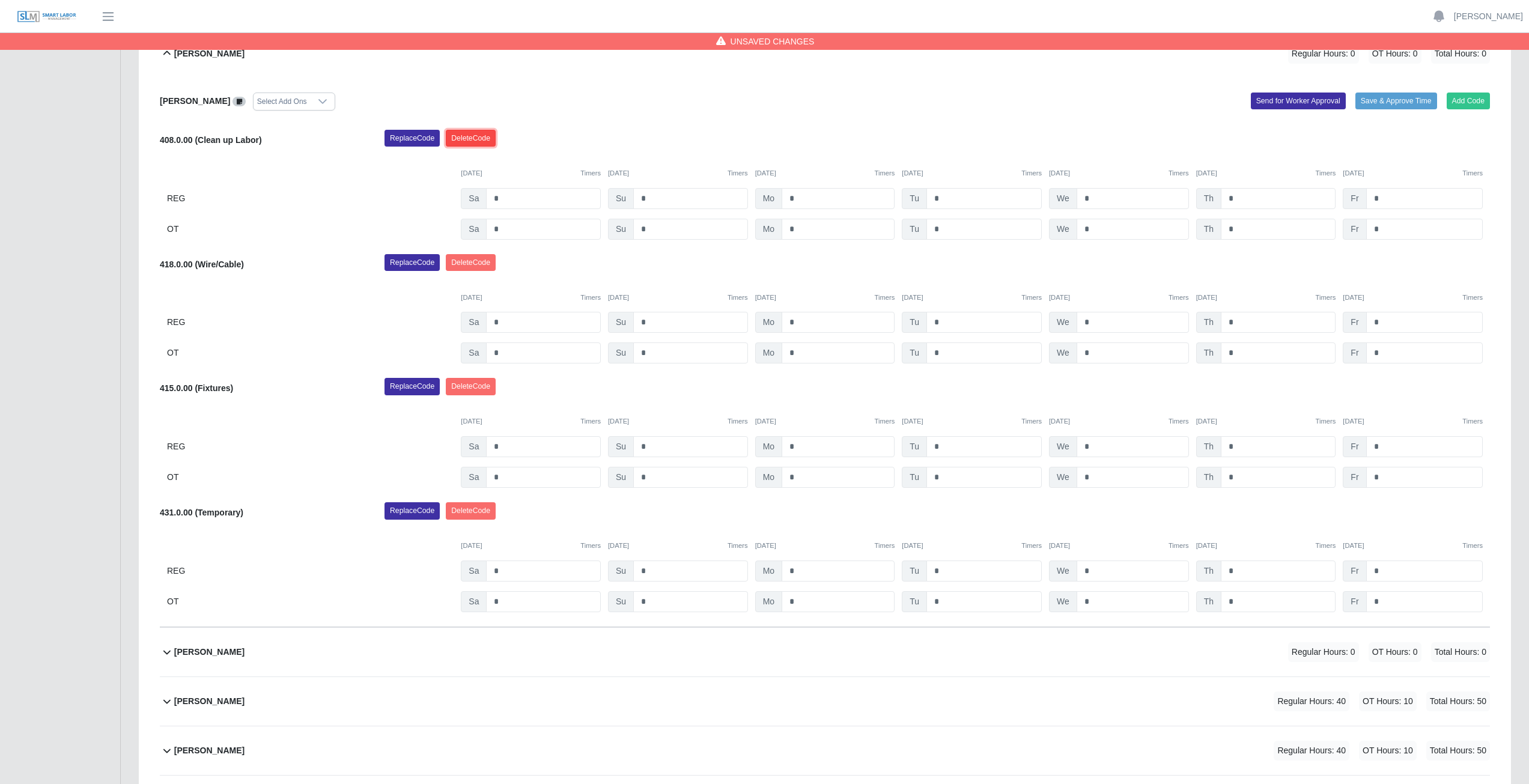
click at [478, 137] on button "Delete Code" at bounding box center [471, 138] width 50 height 17
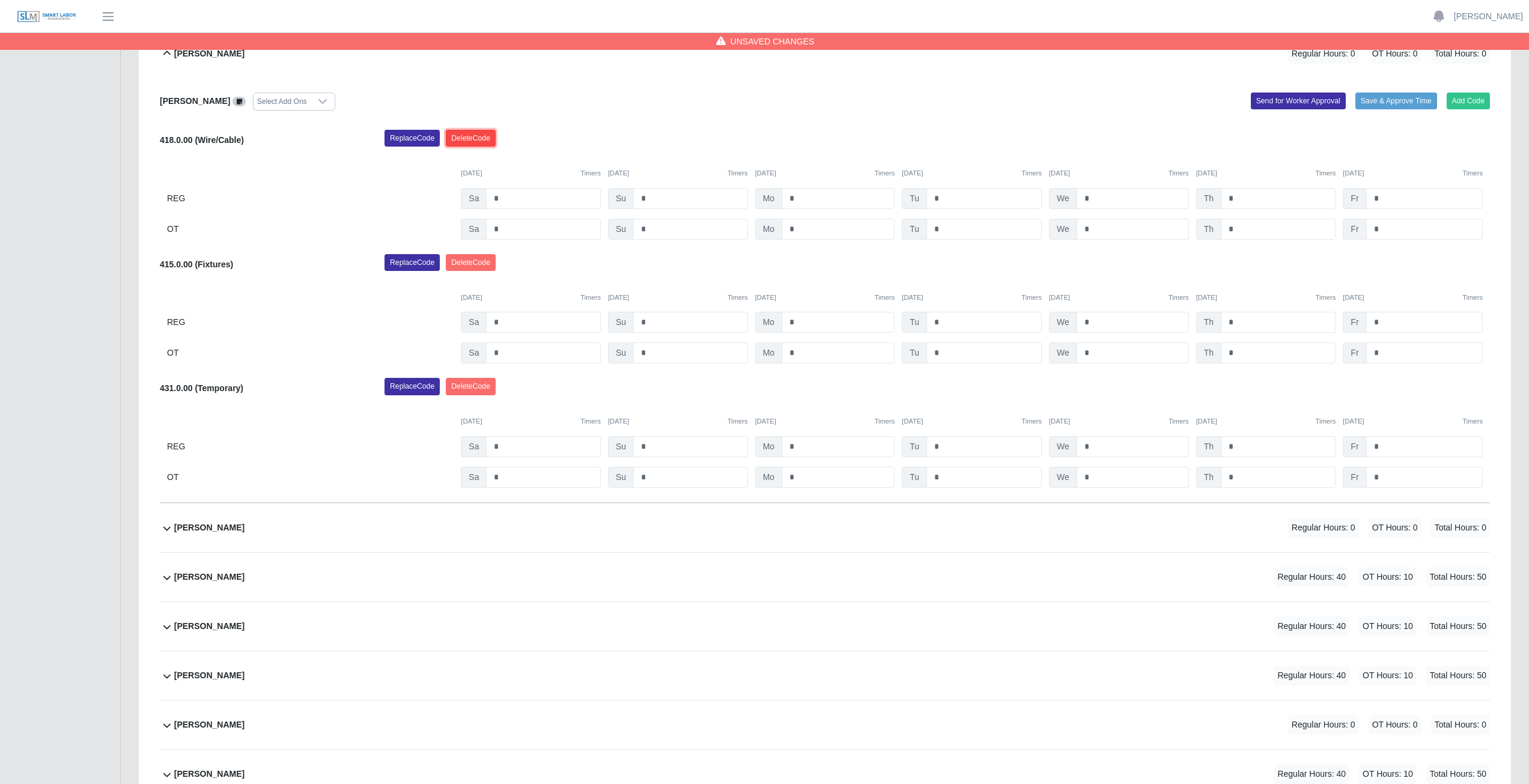
click at [465, 135] on button "Delete Code" at bounding box center [471, 138] width 50 height 17
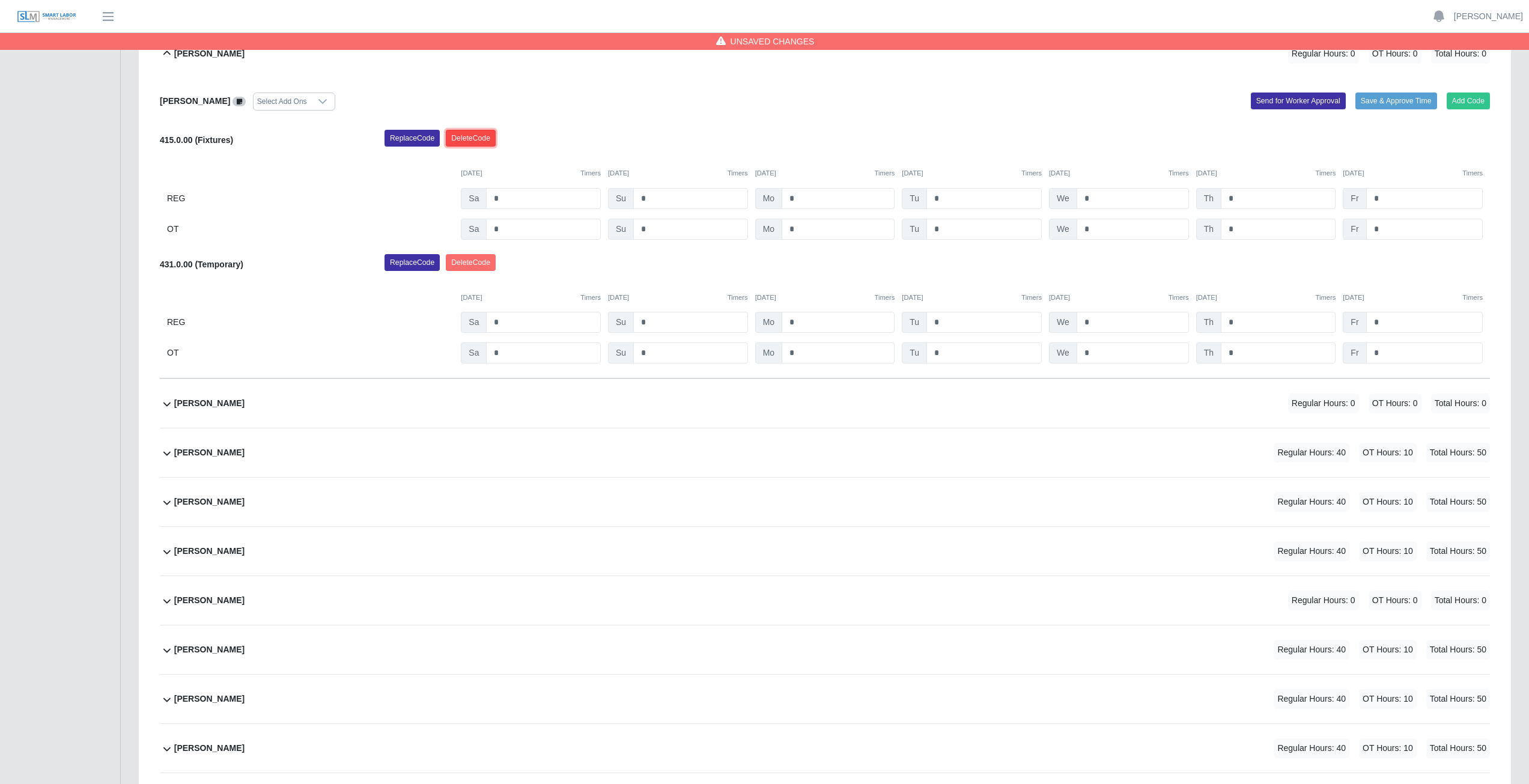
click at [469, 134] on button "Delete Code" at bounding box center [471, 138] width 50 height 17
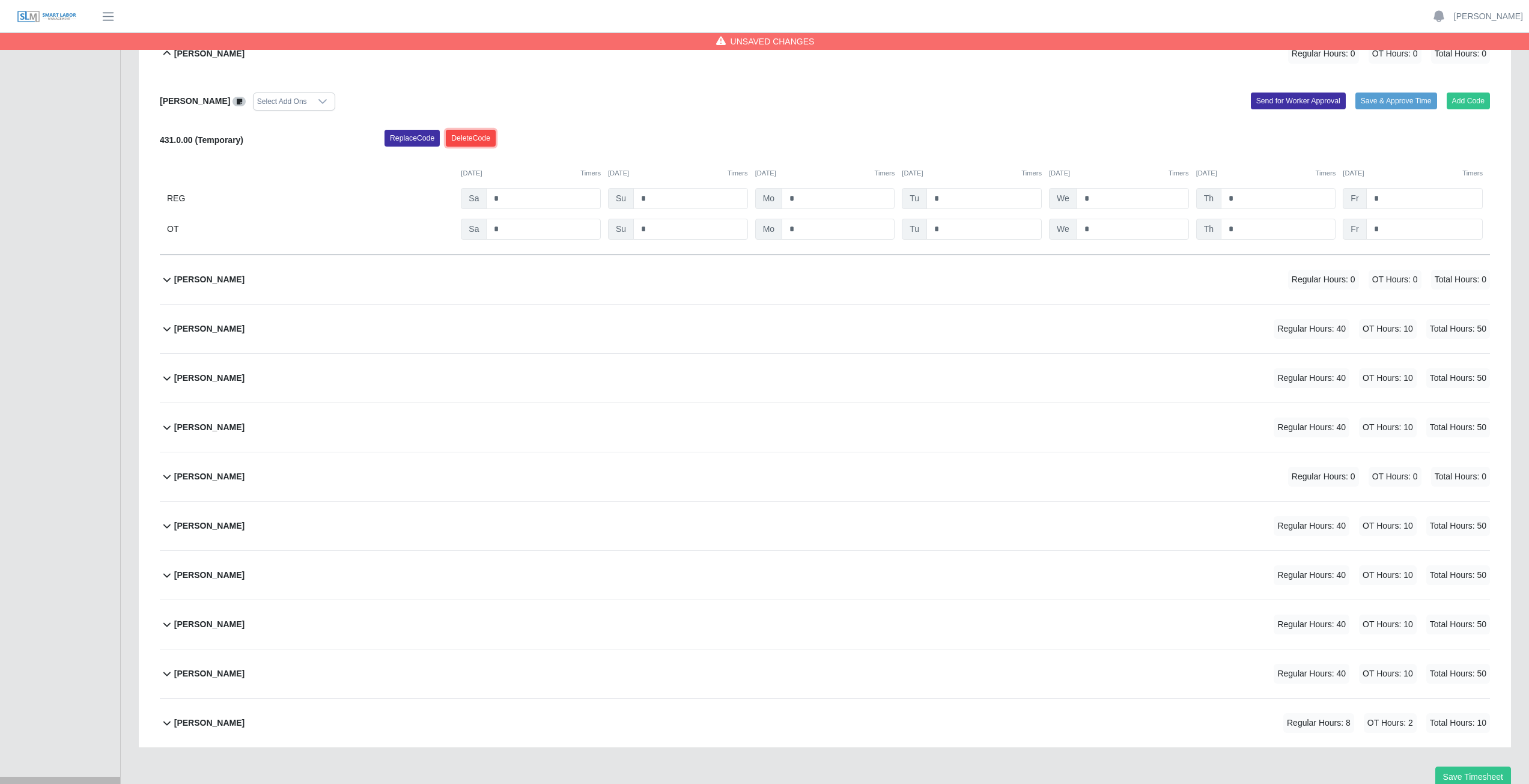
click at [481, 133] on button "Delete Code" at bounding box center [471, 138] width 50 height 17
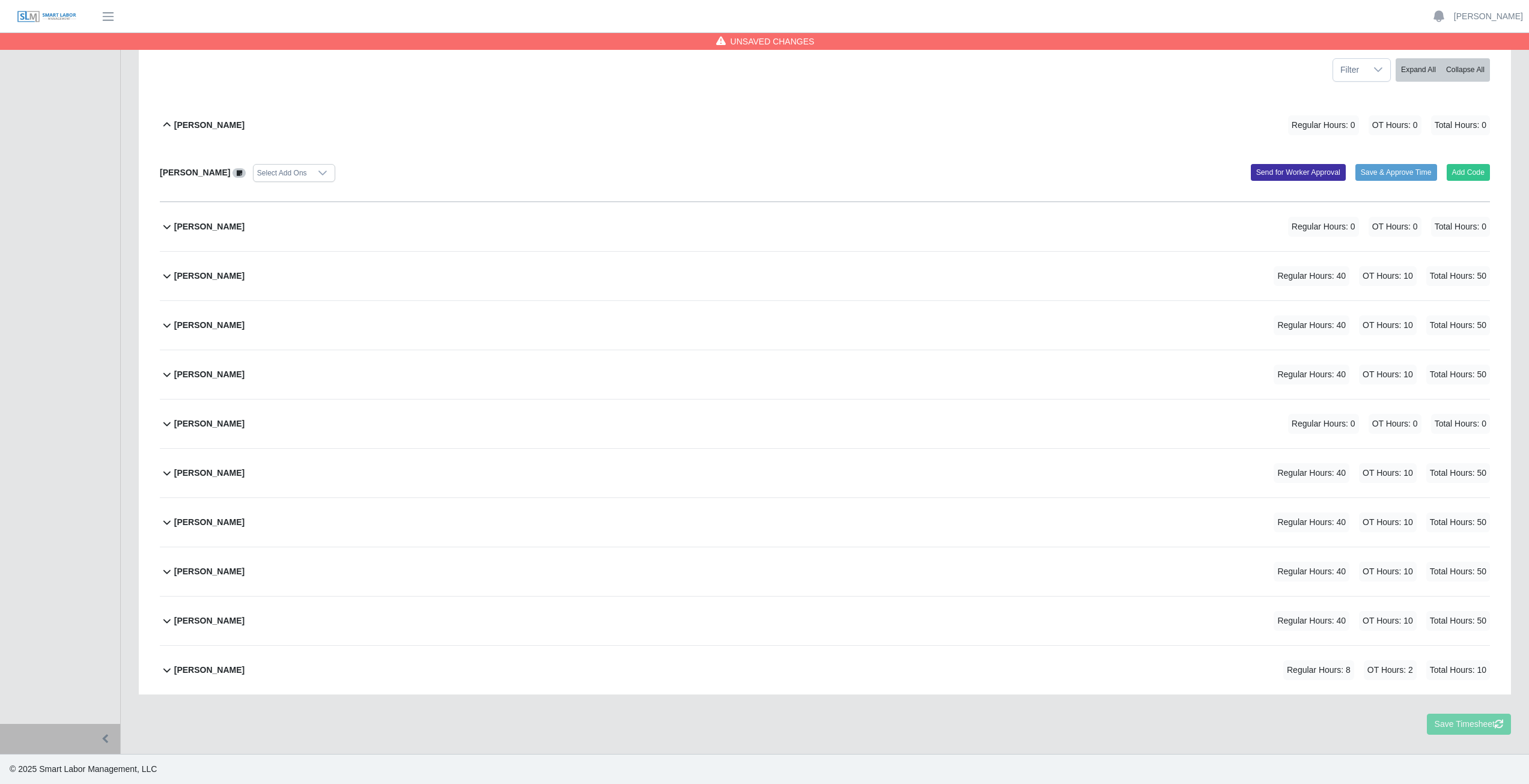
scroll to position [116, 0]
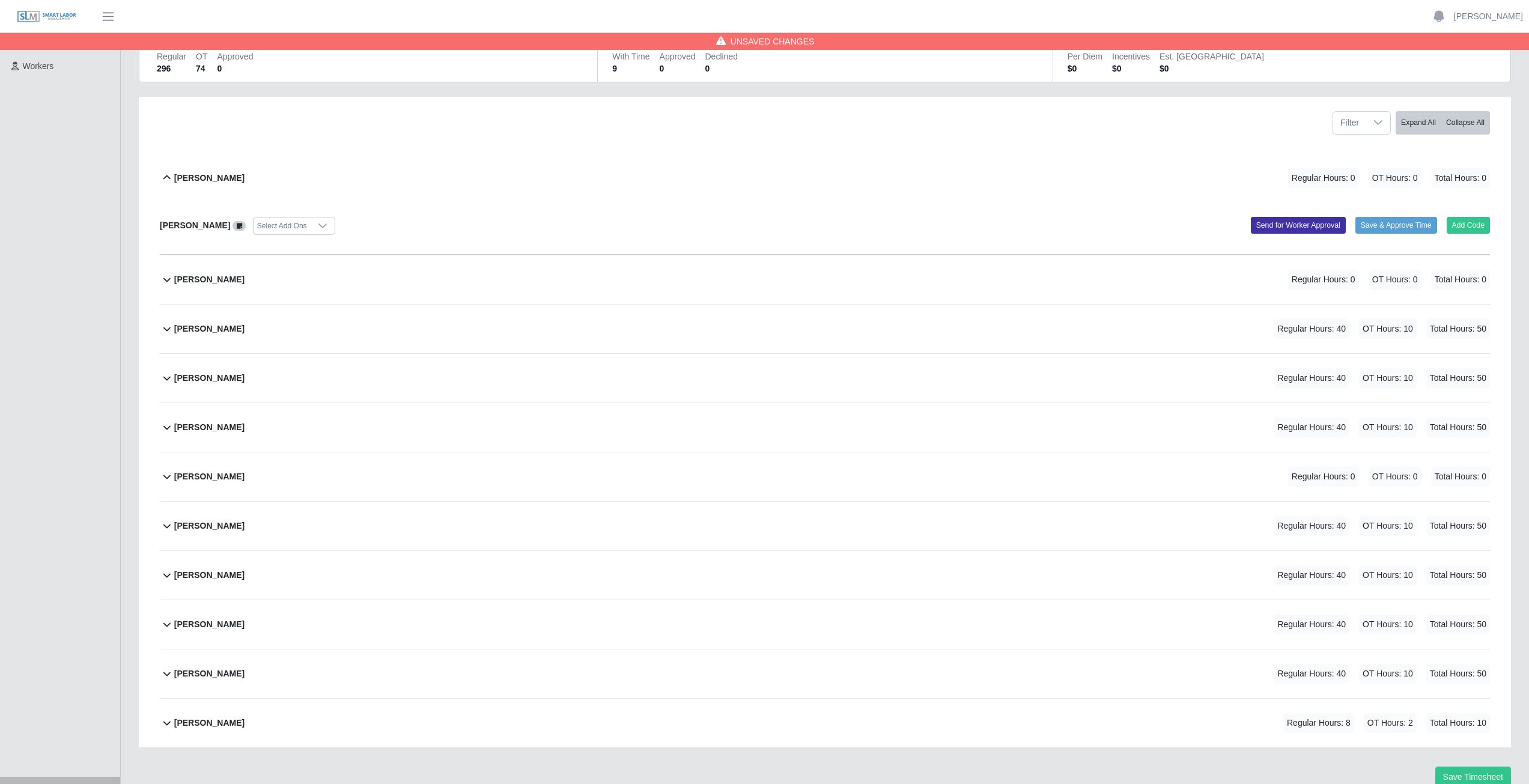
click at [168, 181] on icon at bounding box center [167, 177] width 14 height 14
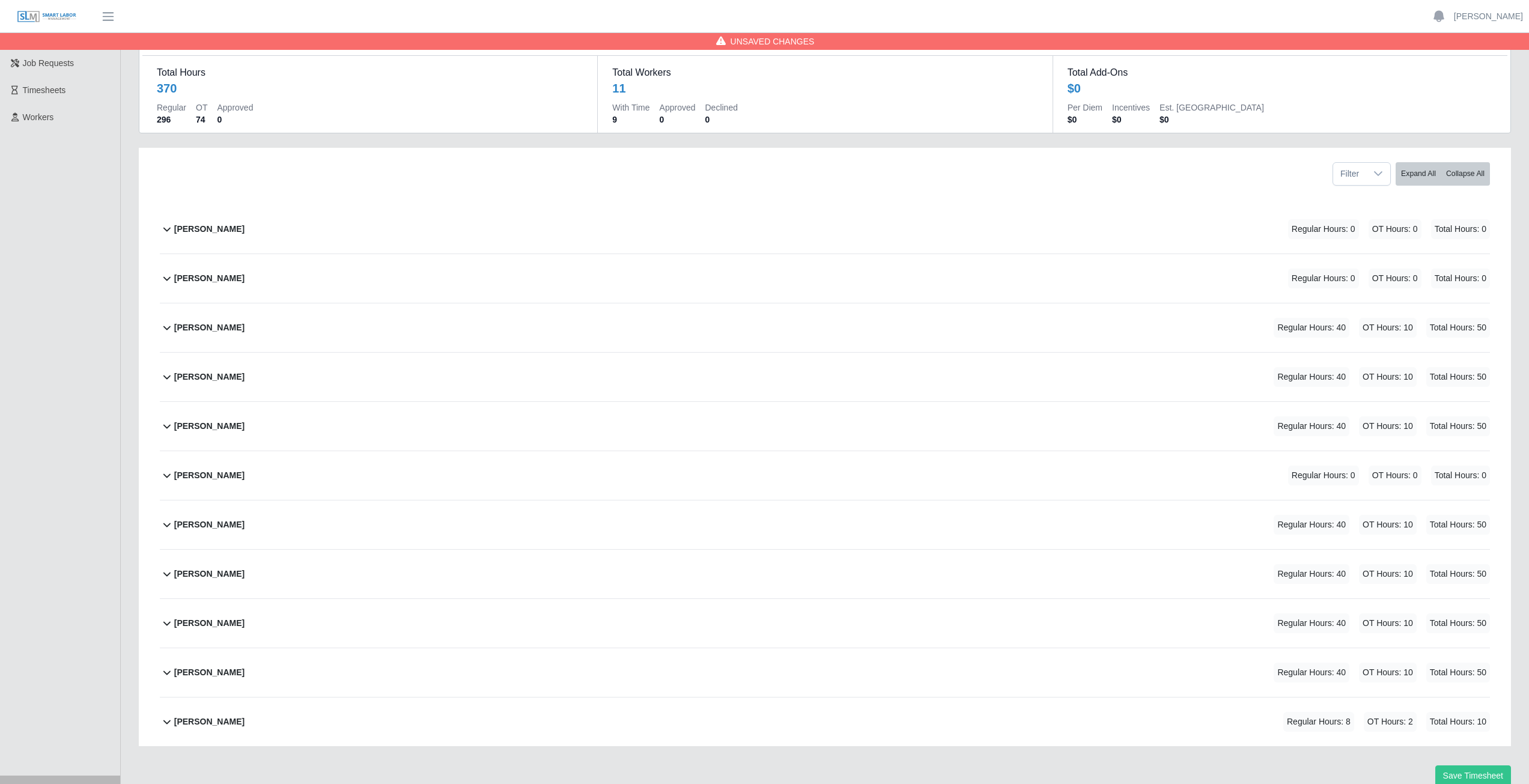
scroll to position [64, 0]
click at [170, 329] on icon at bounding box center [167, 328] width 14 height 14
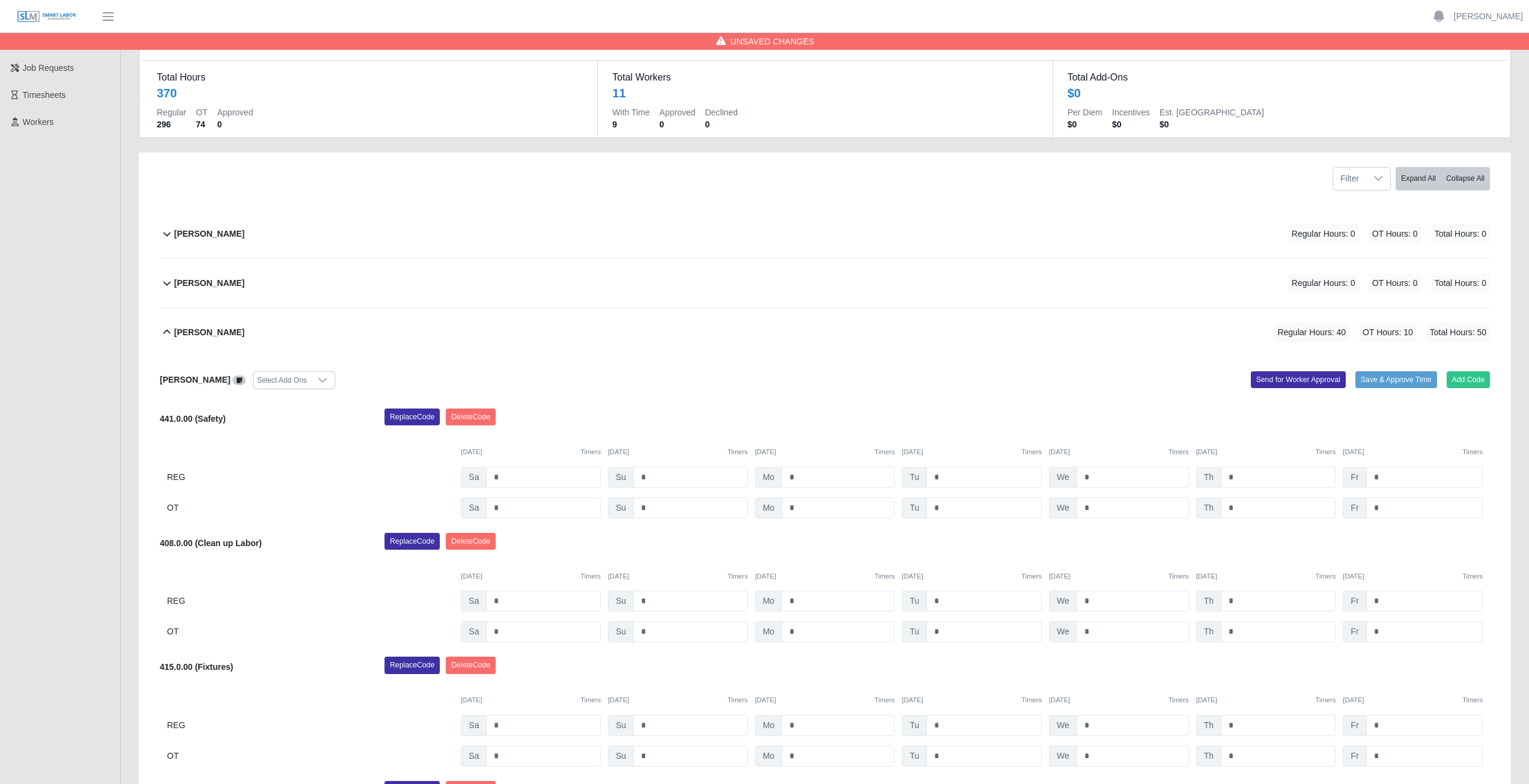
scroll to position [0, 0]
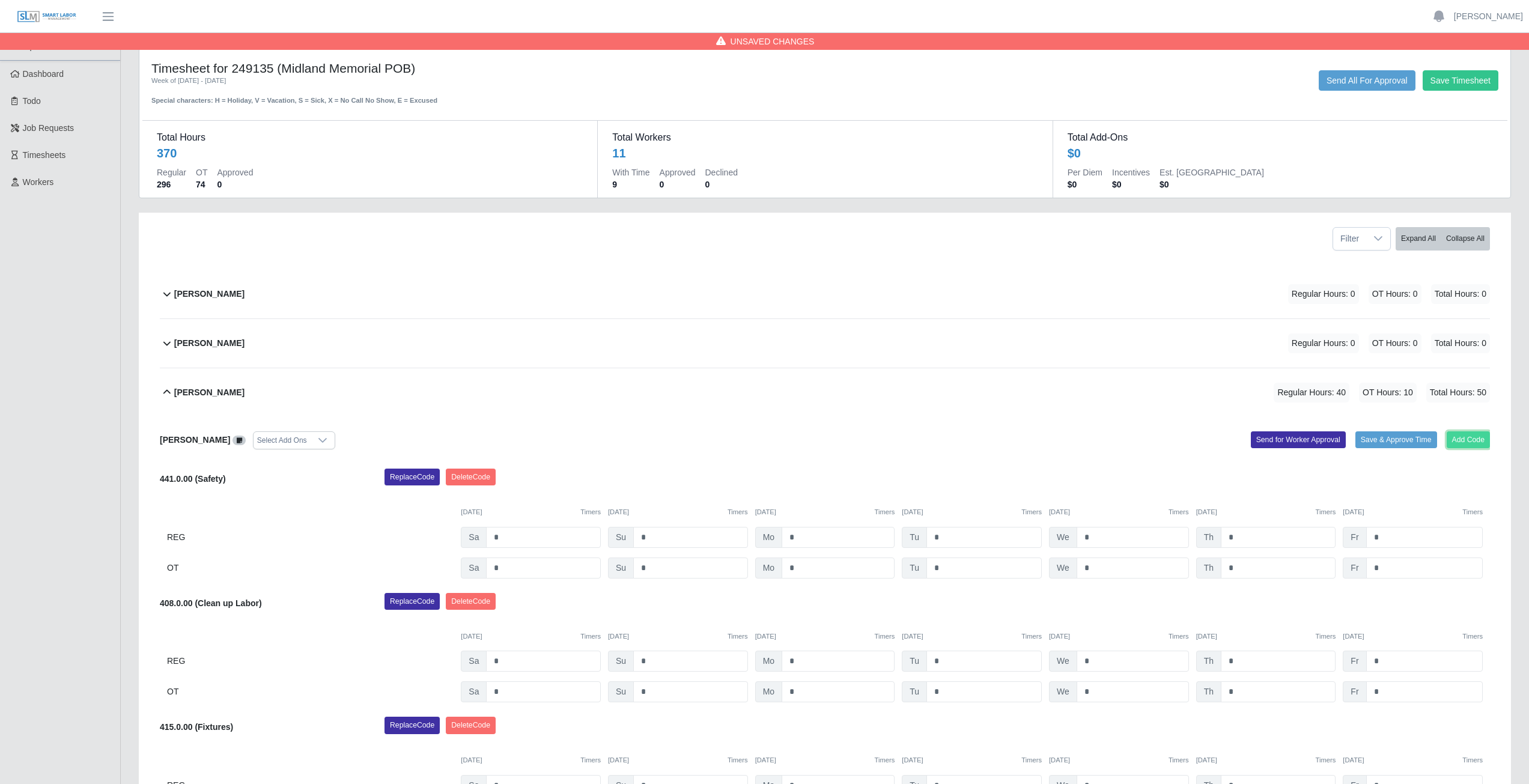
click at [1469, 442] on button "Add Code" at bounding box center [1468, 439] width 44 height 17
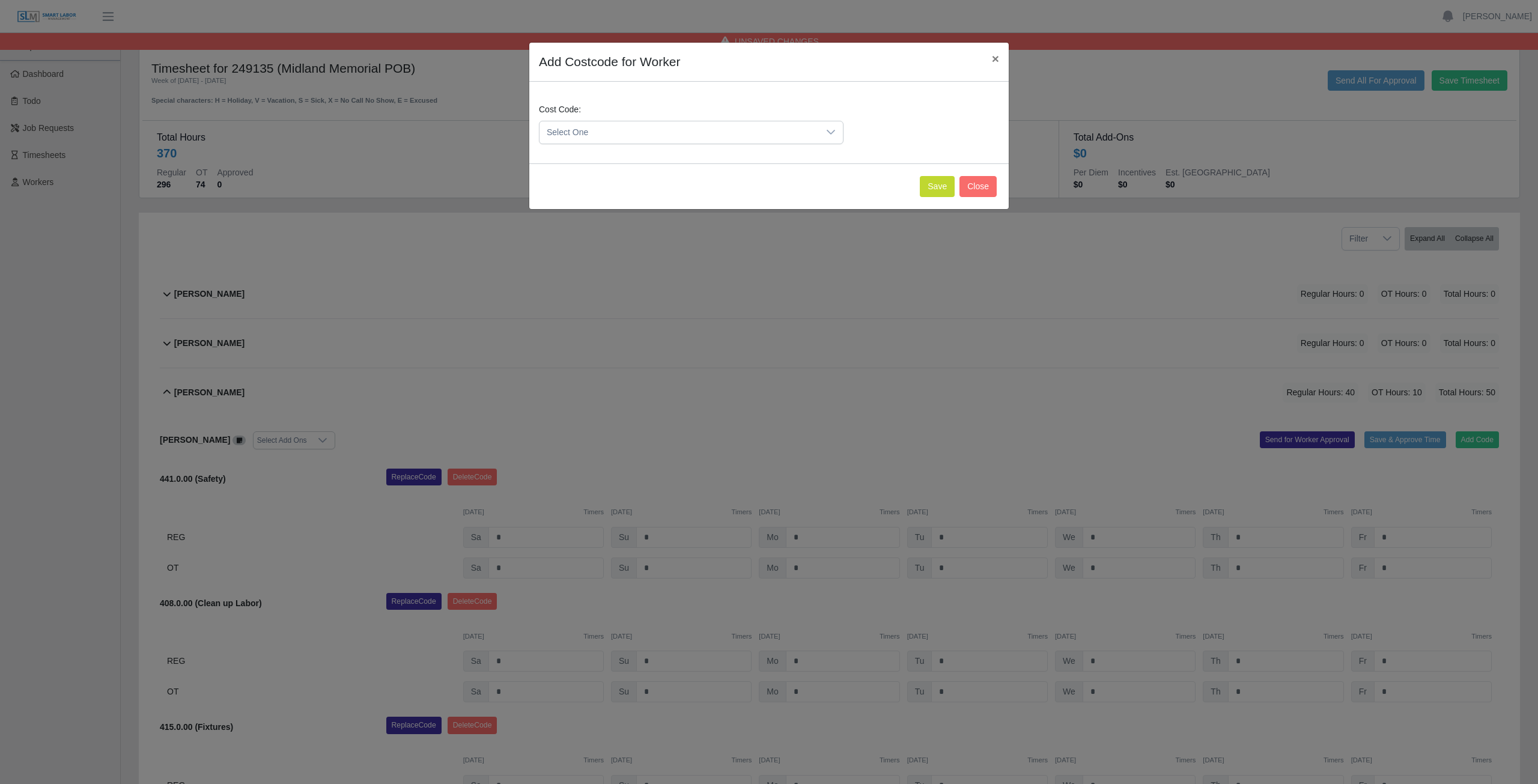
click at [659, 128] on span "Select One" at bounding box center [679, 132] width 279 height 22
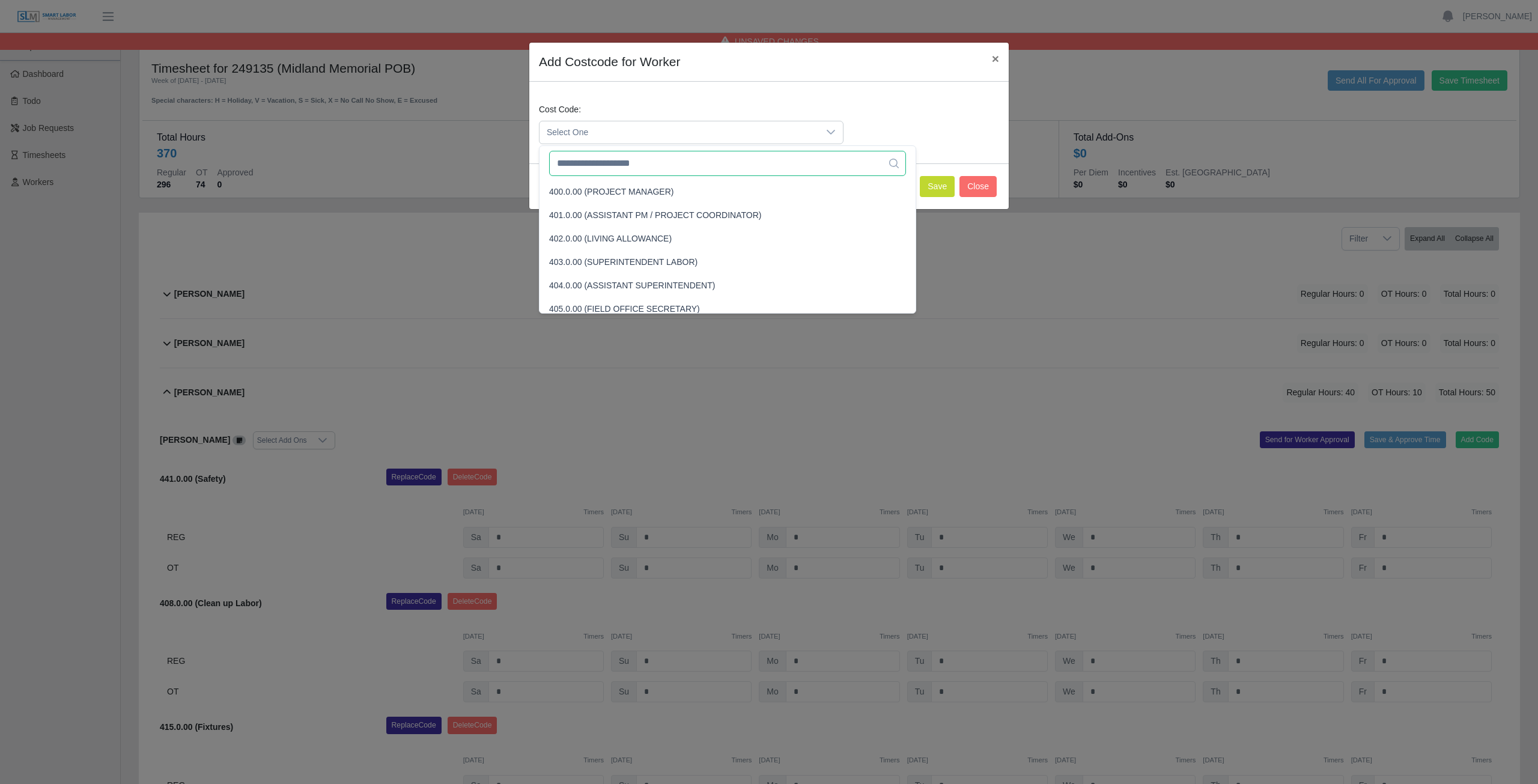
click at [661, 168] on input "text" at bounding box center [728, 163] width 357 height 25
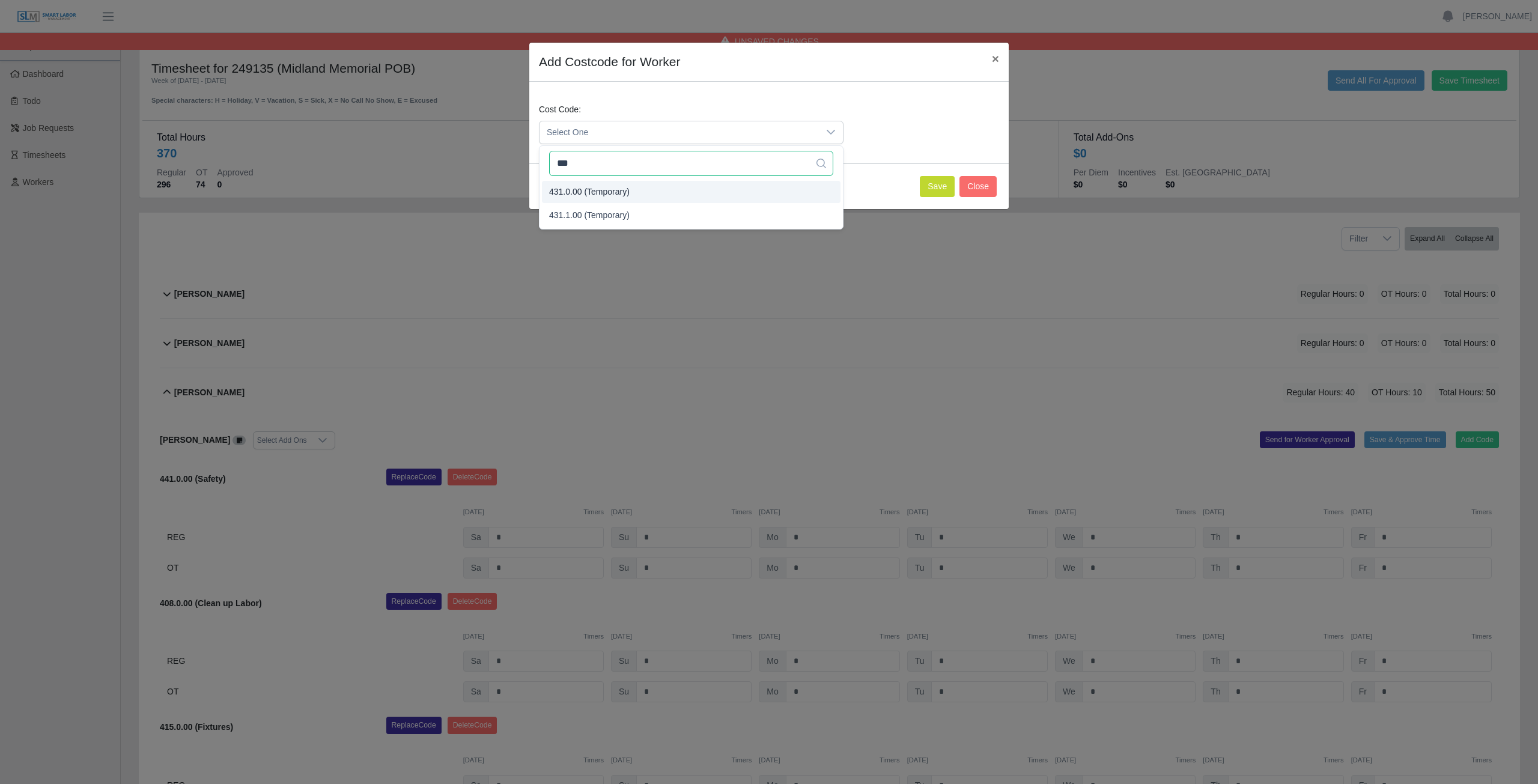
type input "***"
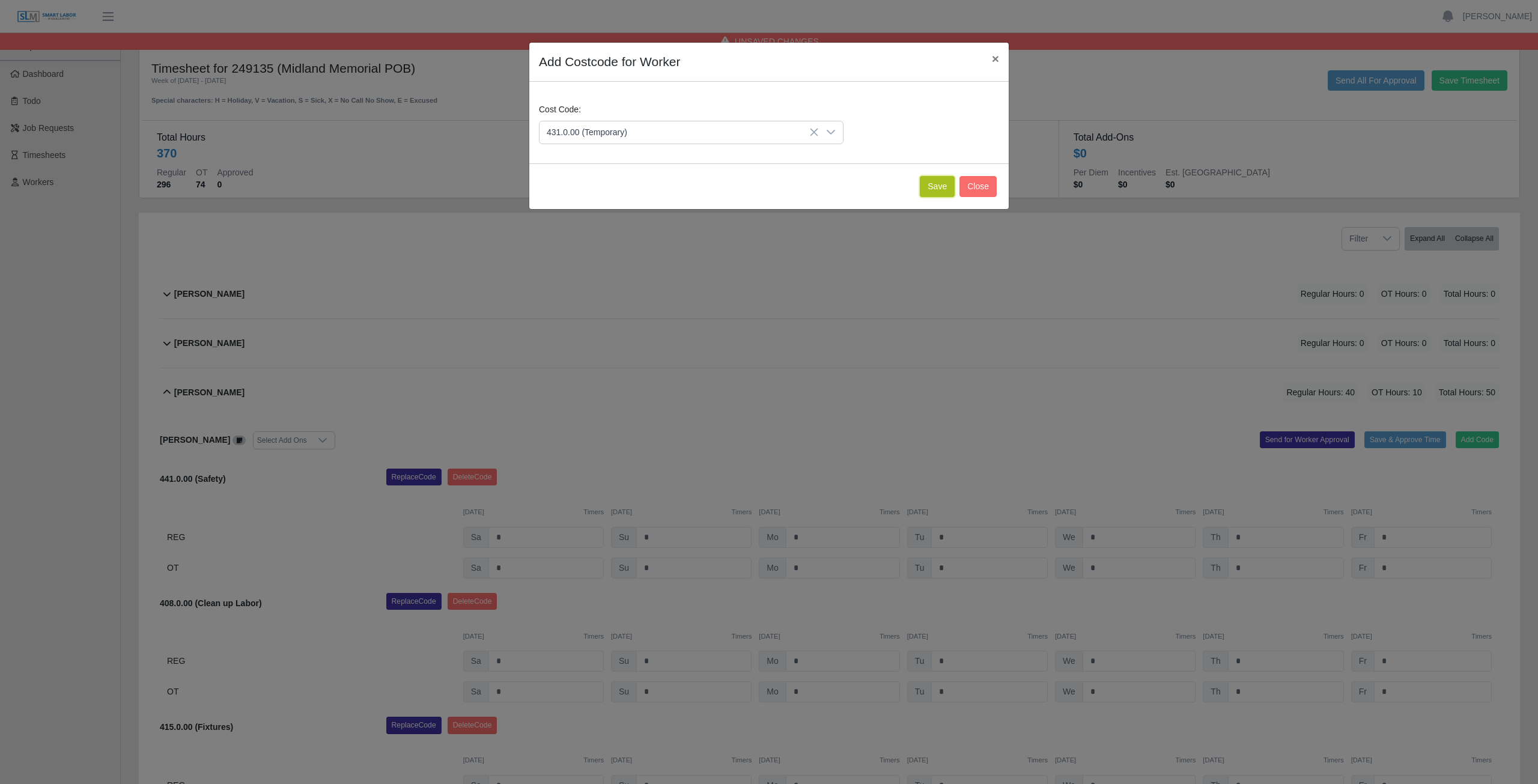
click at [934, 186] on button "Save" at bounding box center [937, 186] width 35 height 21
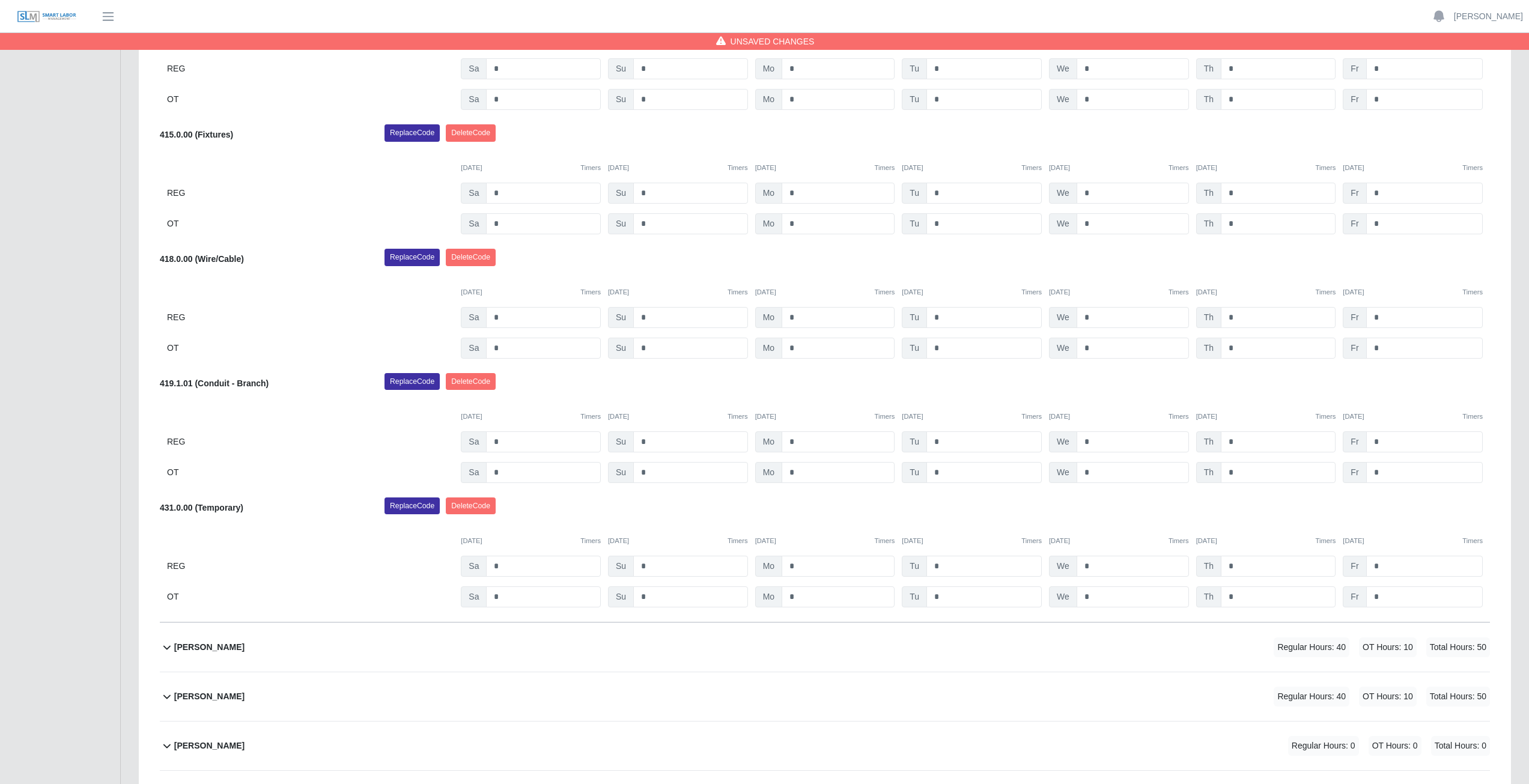
scroll to position [721, 0]
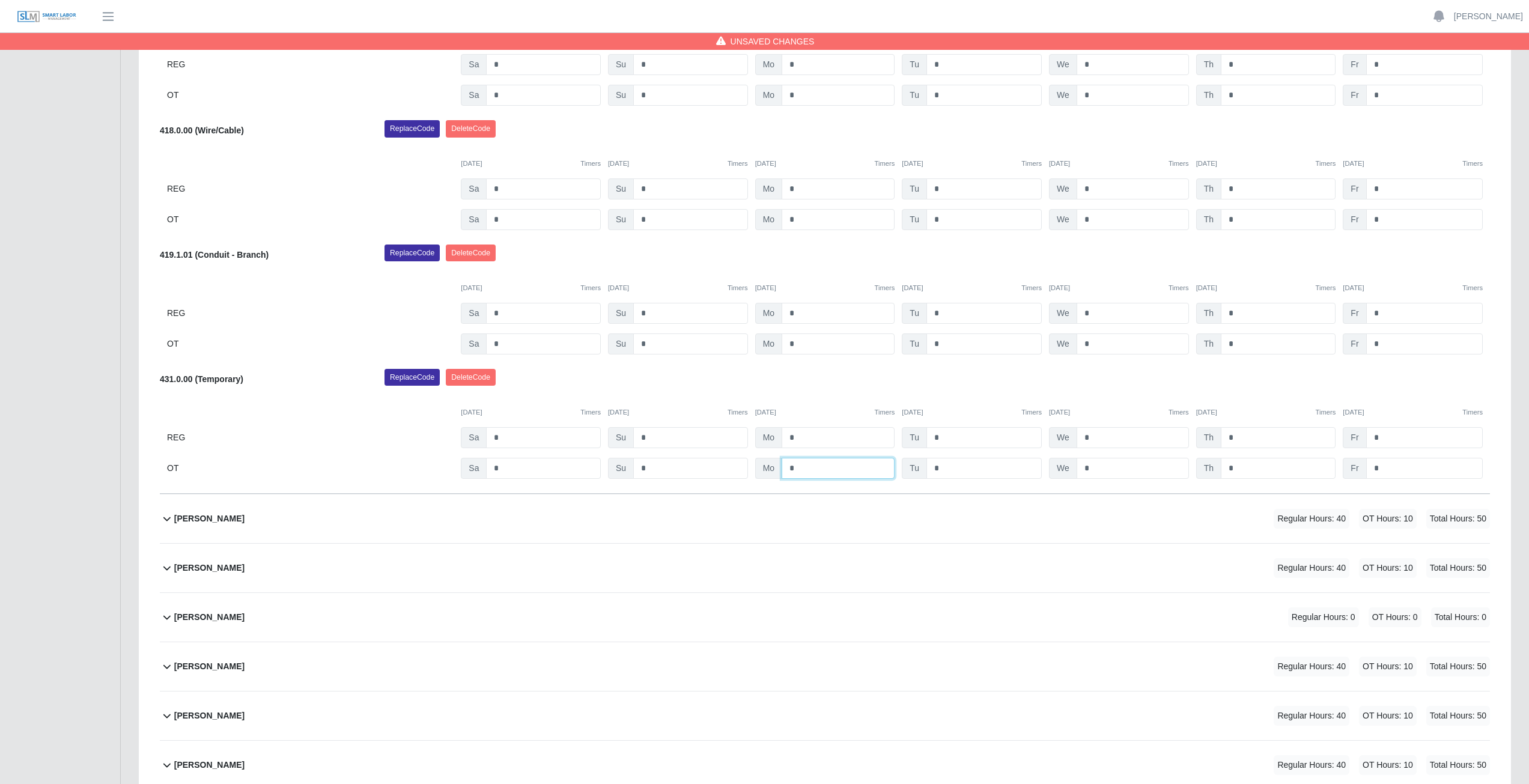
drag, startPoint x: 803, startPoint y: 467, endPoint x: 806, endPoint y: 473, distance: 6.7
click at [806, 473] on input "*" at bounding box center [838, 468] width 113 height 21
type input "*"
click at [782, 373] on div "Replace Code [GEOGRAPHIC_DATA] Code" at bounding box center [937, 381] width 1123 height 24
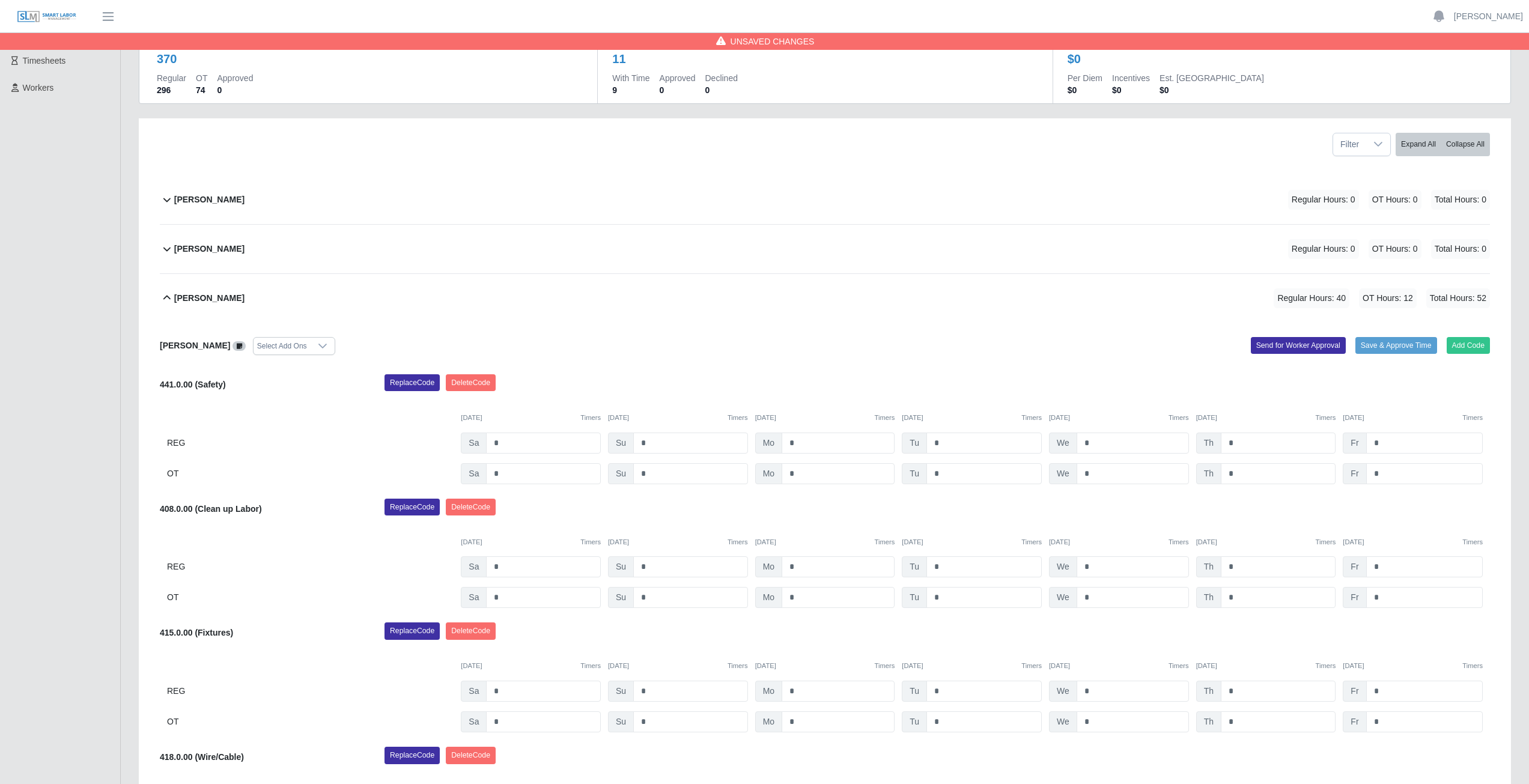
scroll to position [60, 0]
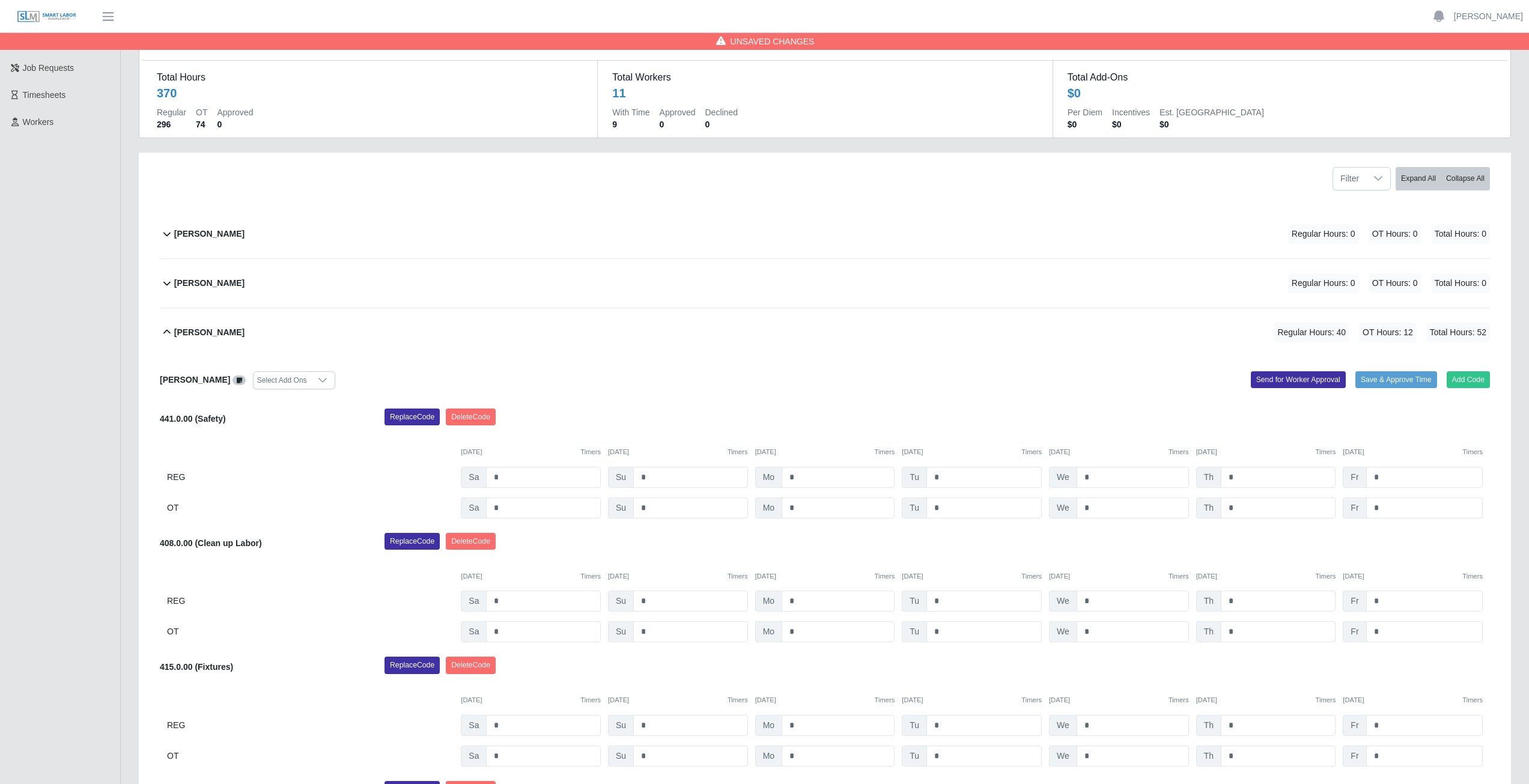
click at [166, 332] on icon at bounding box center [167, 331] width 14 height 14
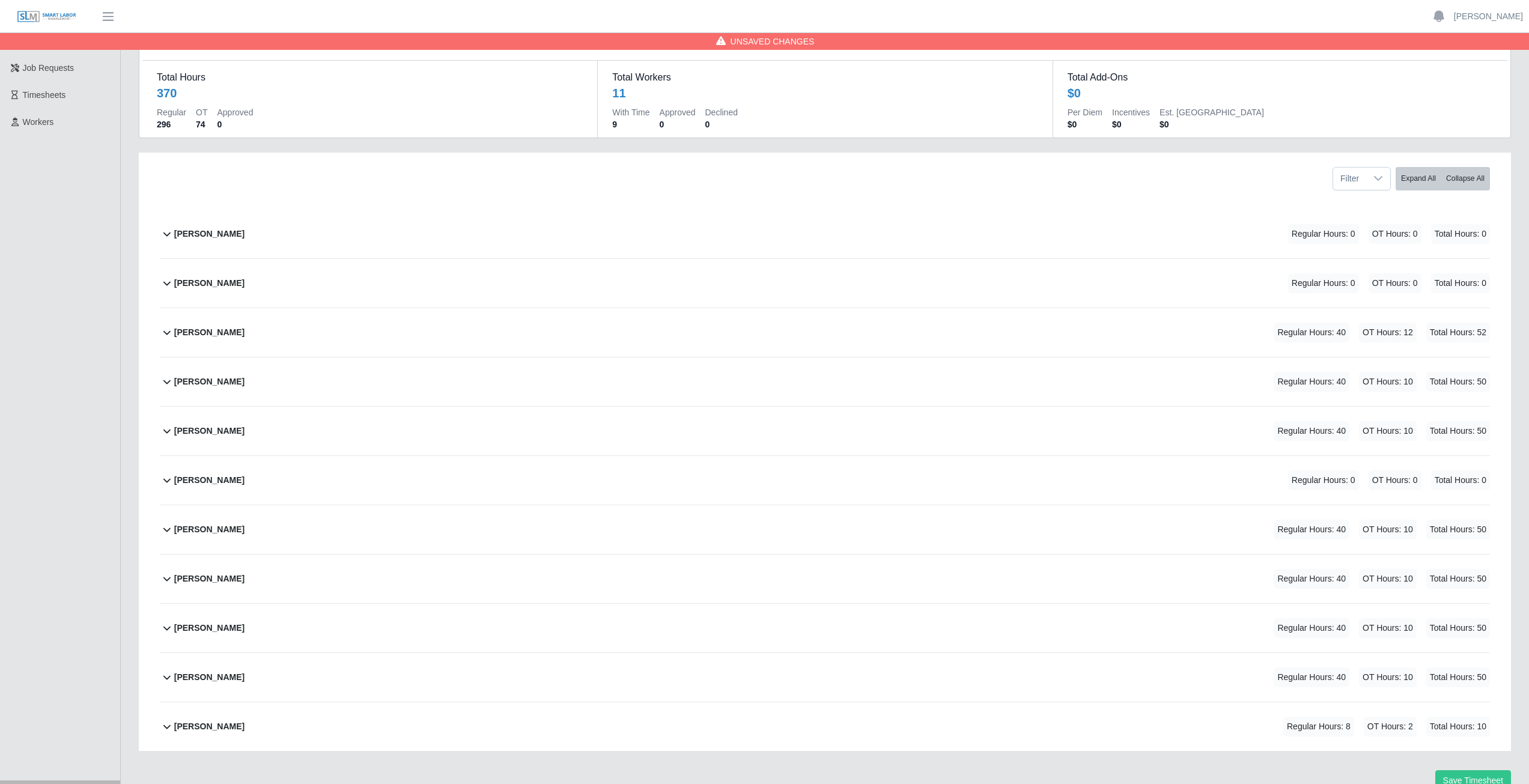
click at [167, 385] on icon at bounding box center [167, 381] width 14 height 14
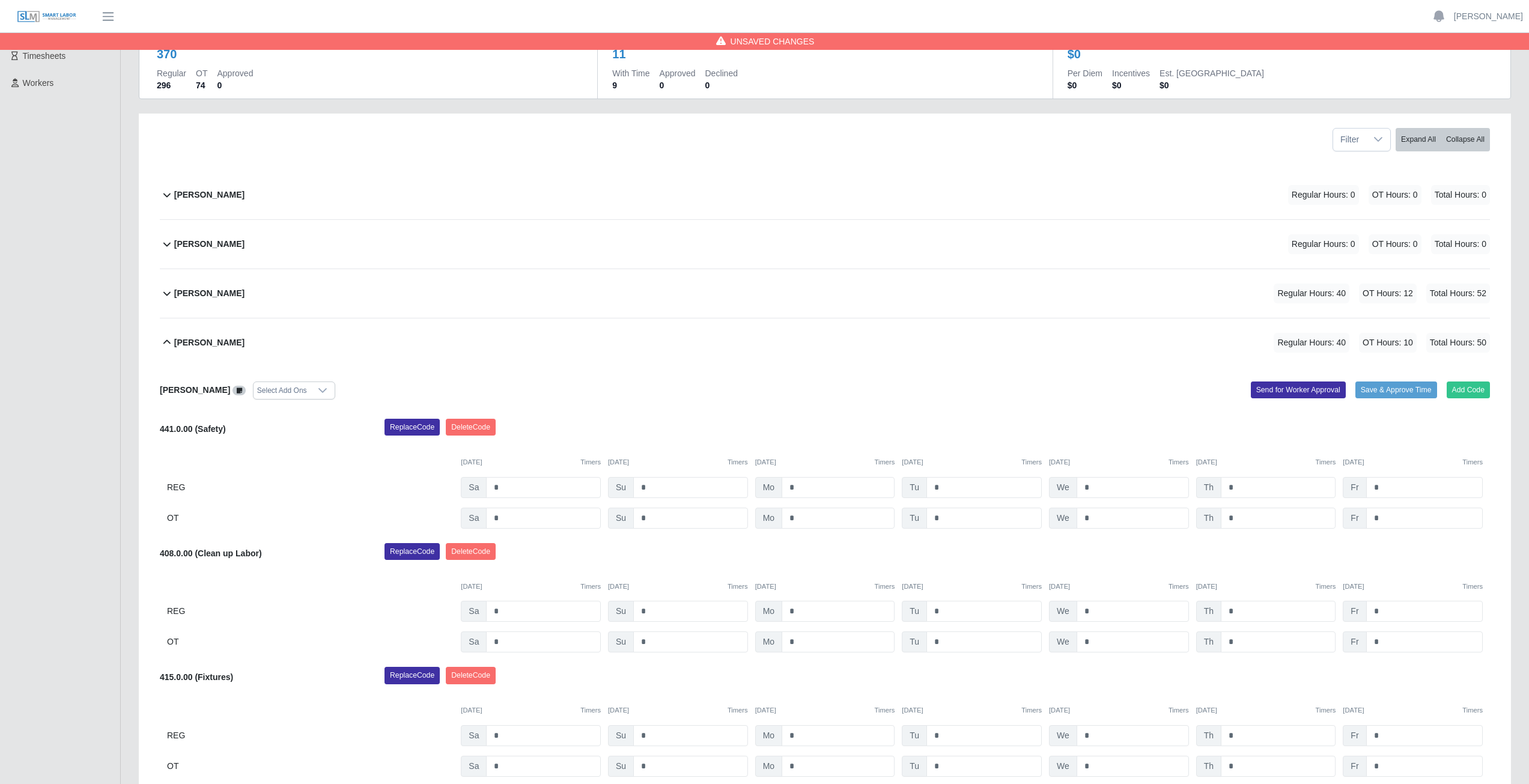
scroll to position [9, 0]
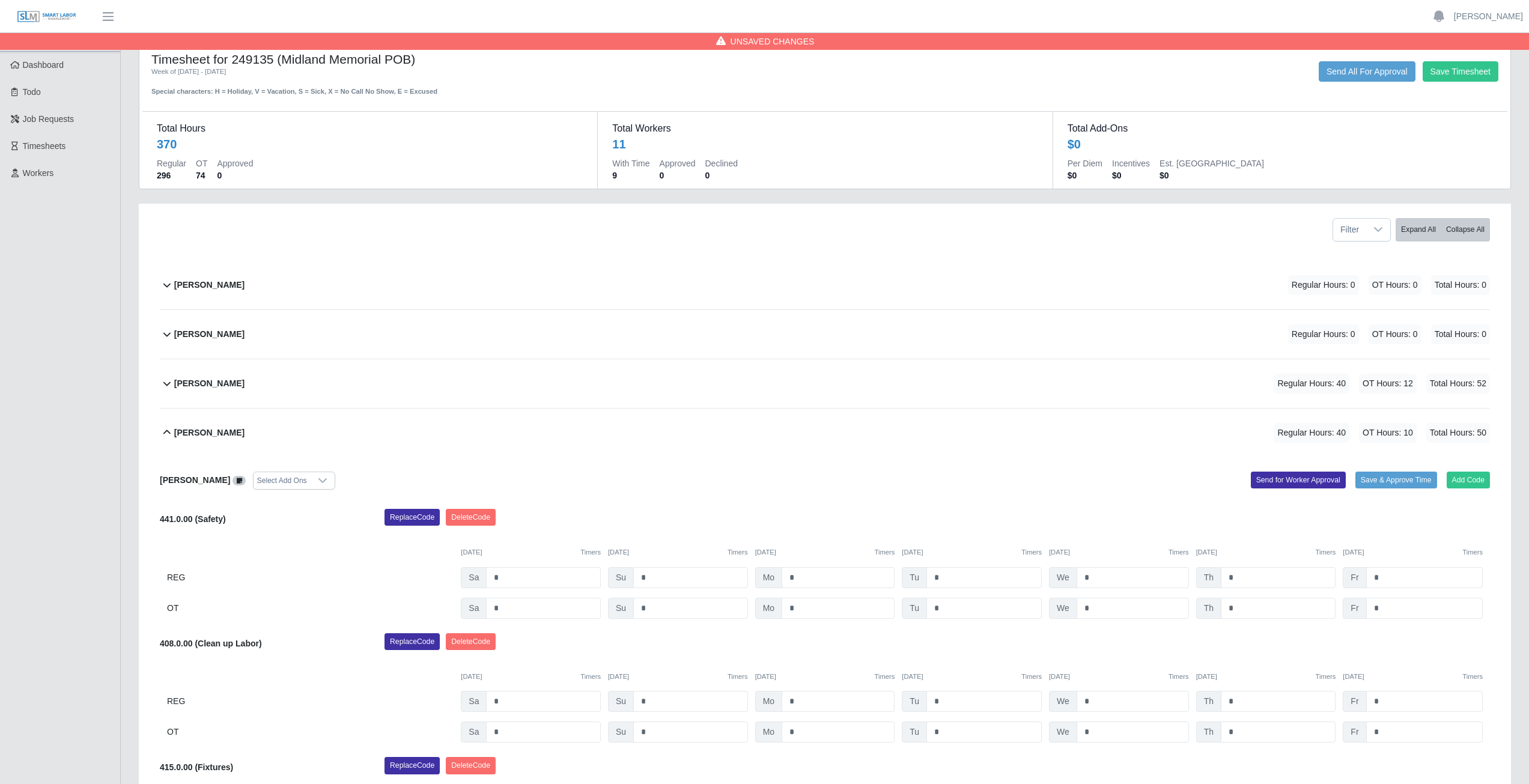
click at [165, 432] on icon at bounding box center [167, 432] width 7 height 4
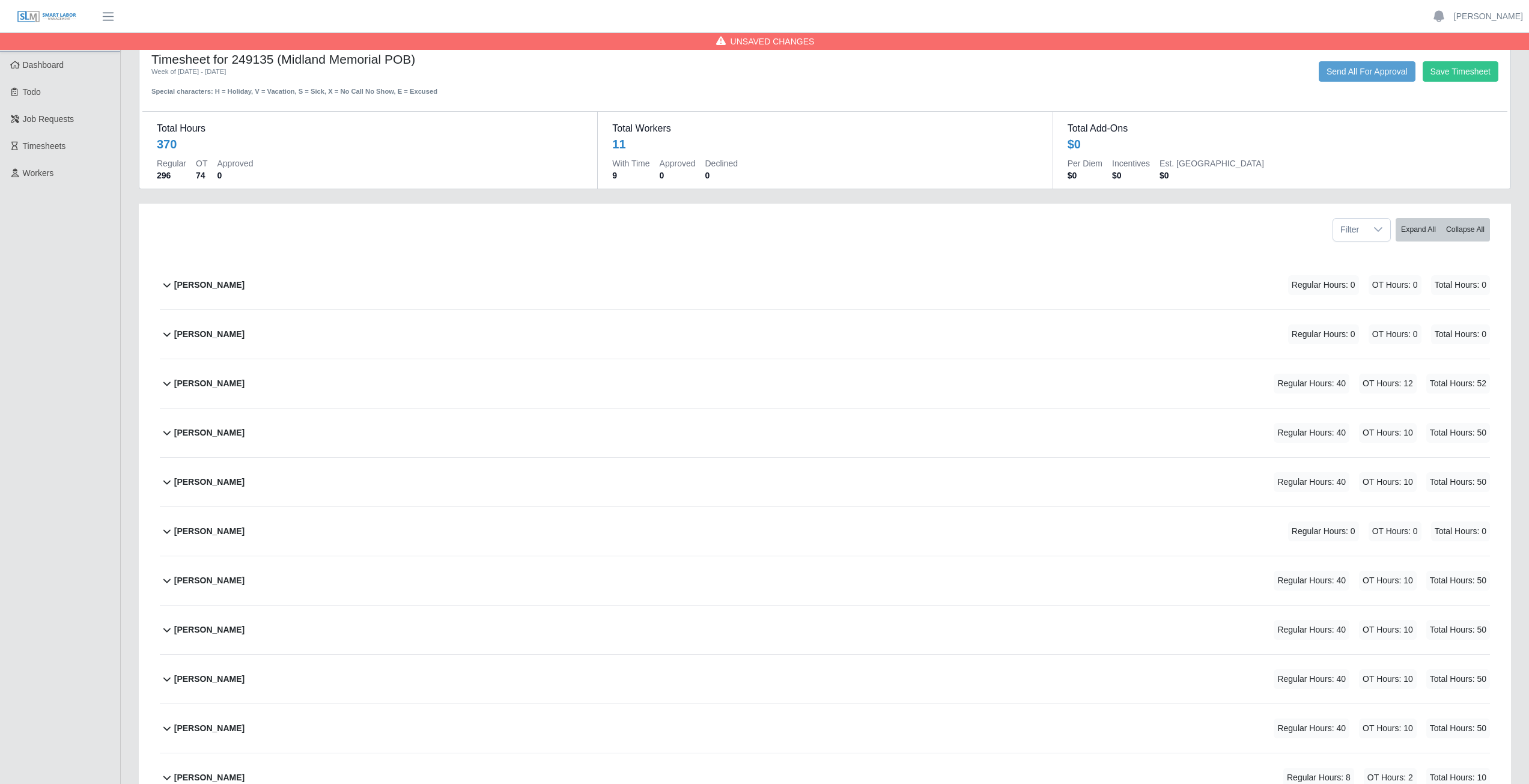
click at [165, 435] on icon at bounding box center [167, 432] width 14 height 14
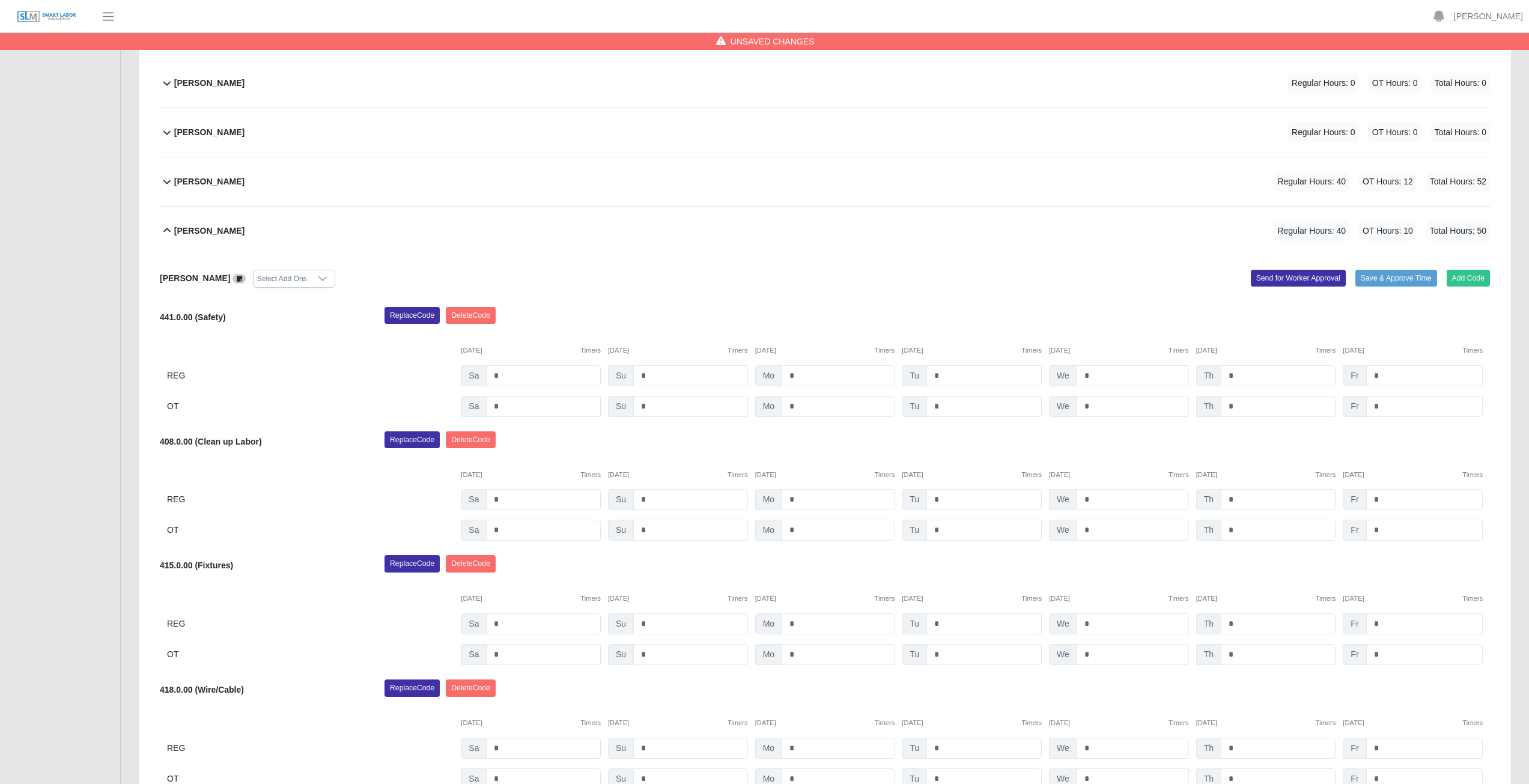
scroll to position [189, 0]
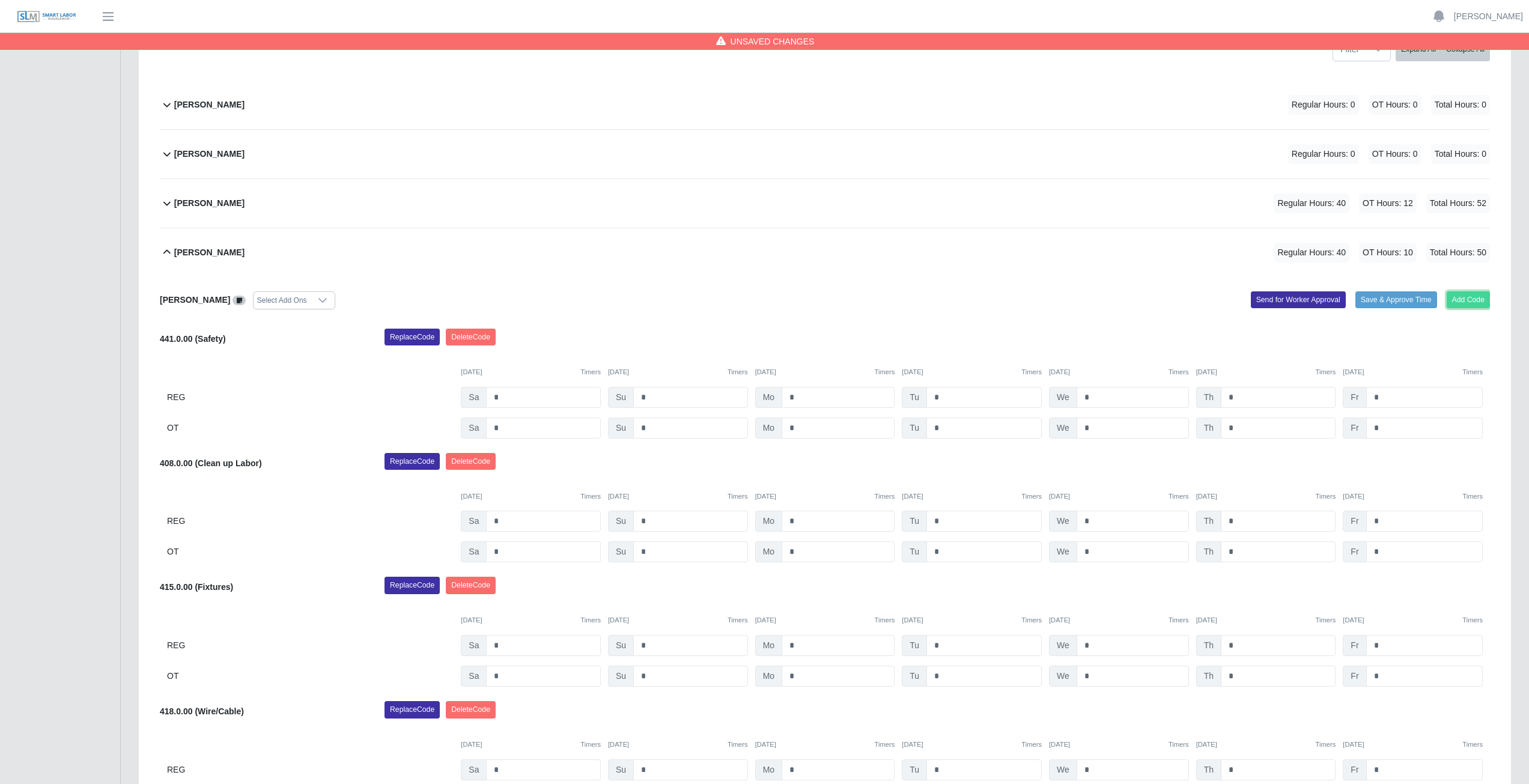
click at [1471, 301] on button "Add Code" at bounding box center [1468, 299] width 44 height 17
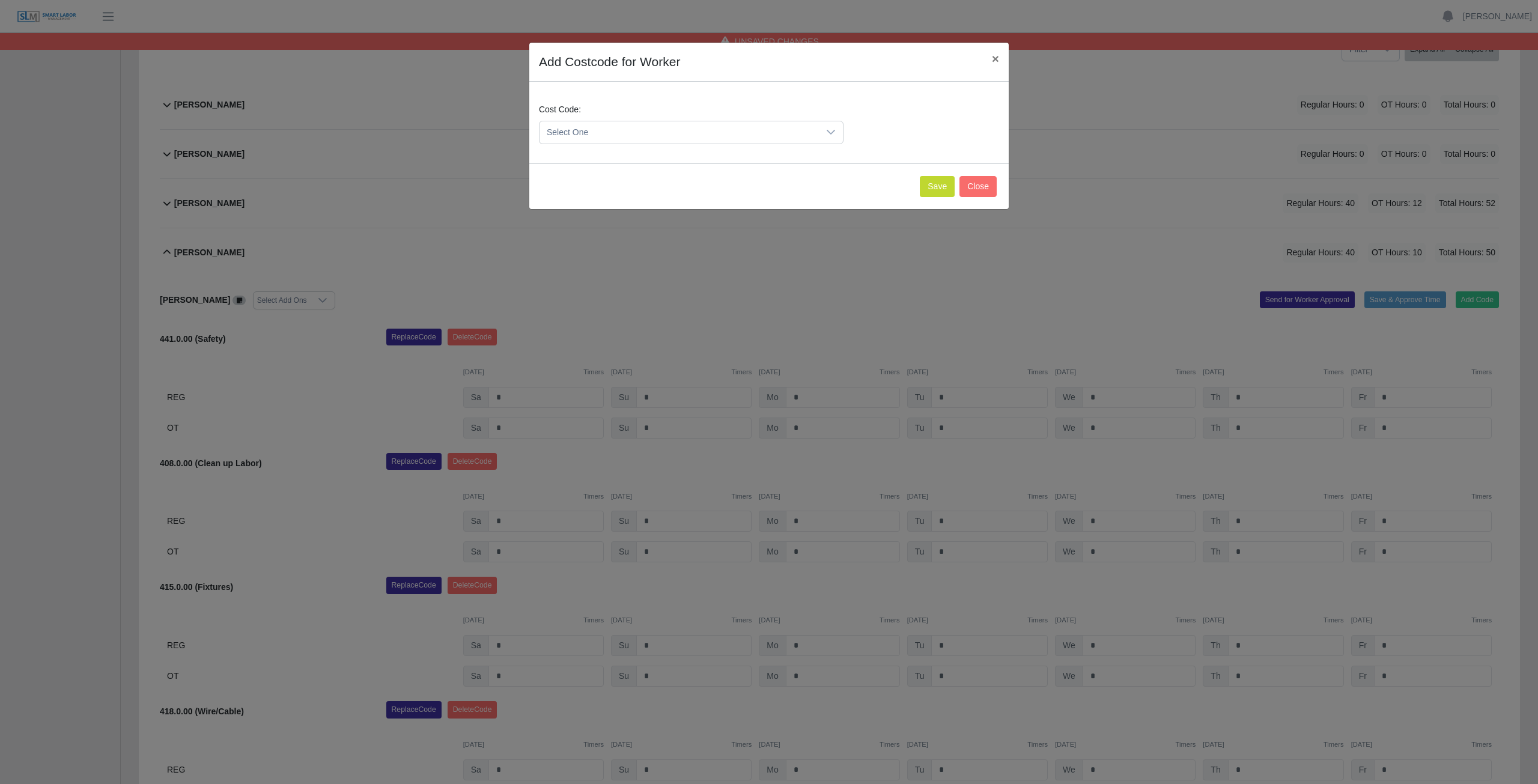
click at [625, 133] on span "Select One" at bounding box center [679, 132] width 279 height 22
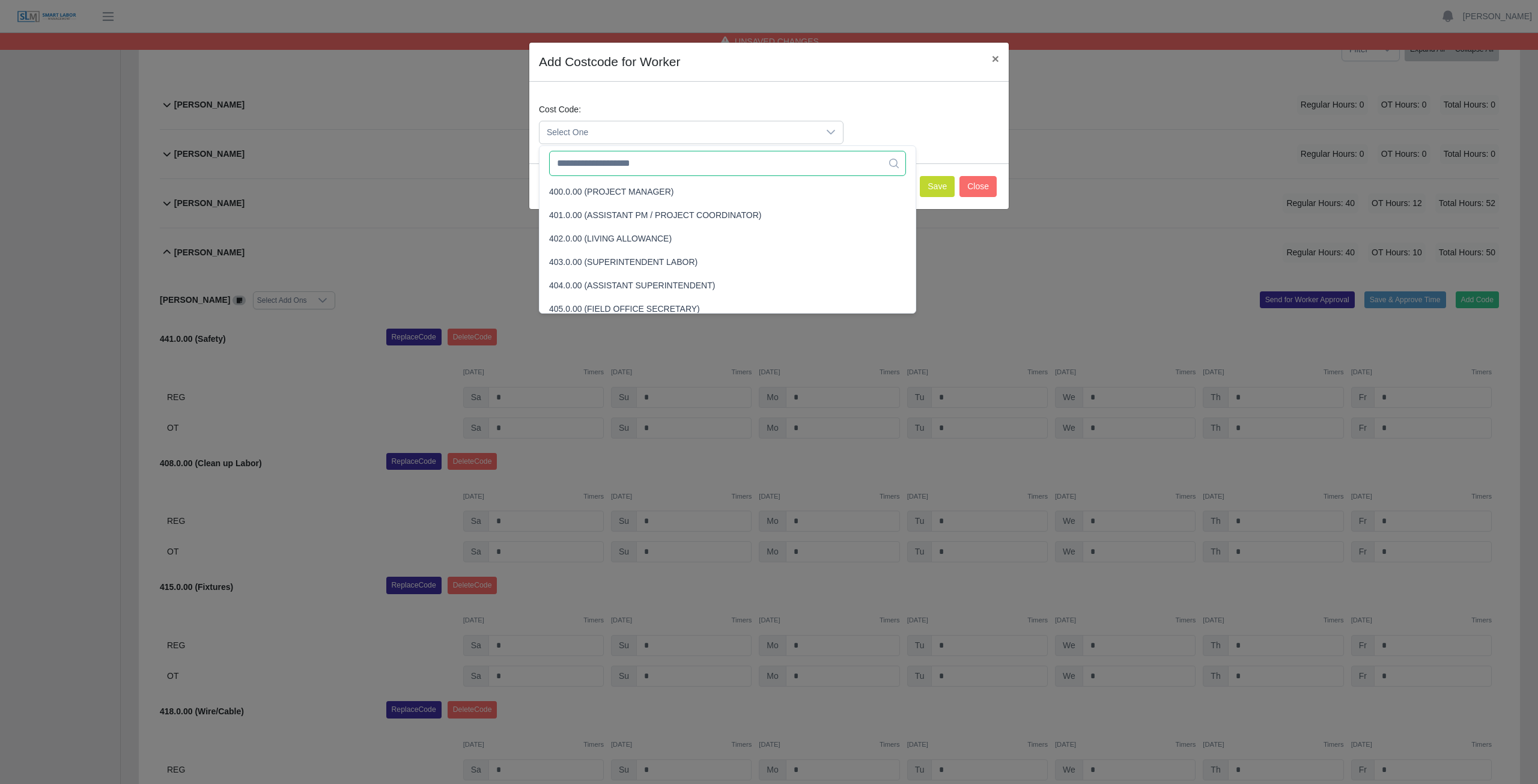
click at [613, 165] on input "text" at bounding box center [728, 163] width 357 height 25
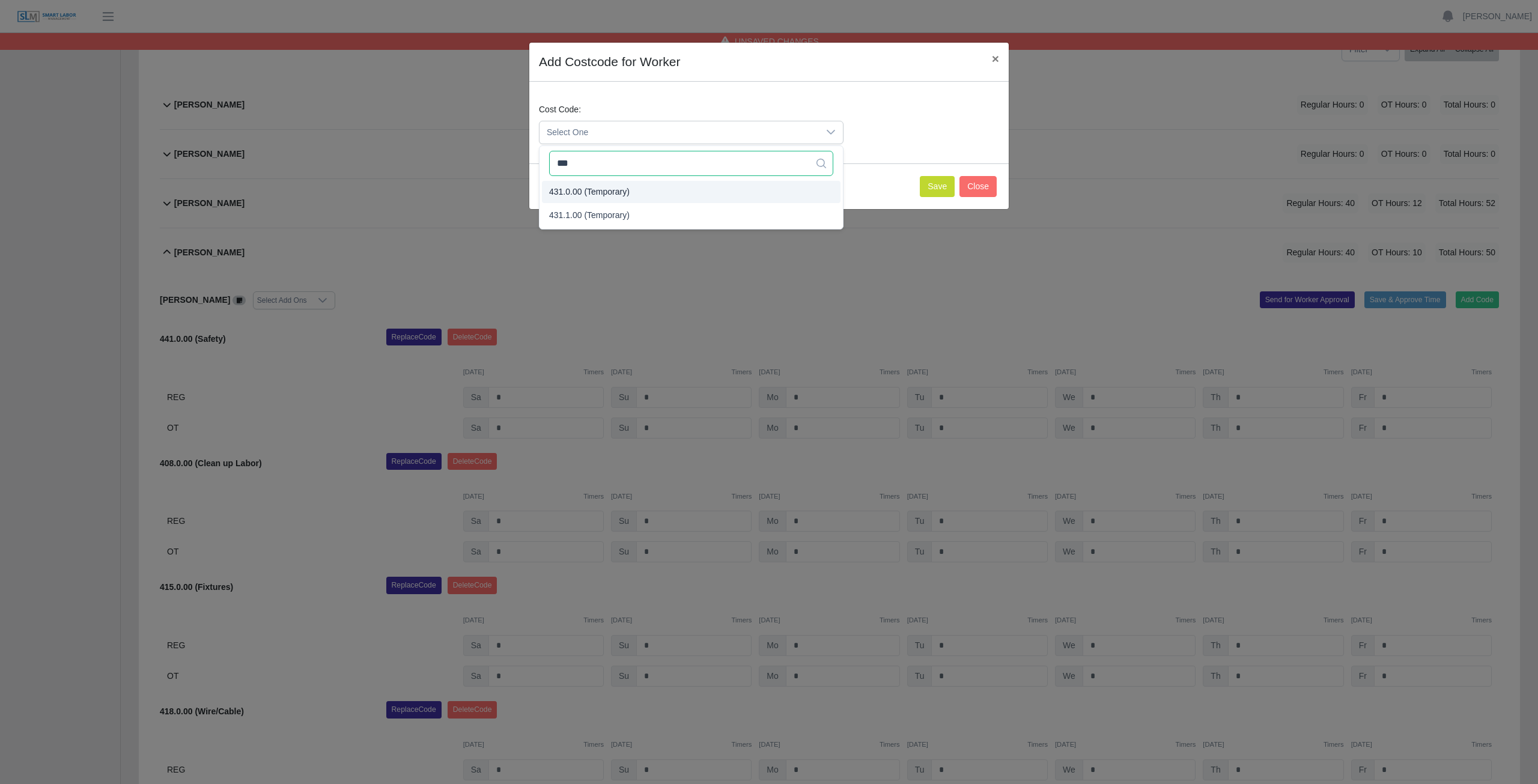
type input "***"
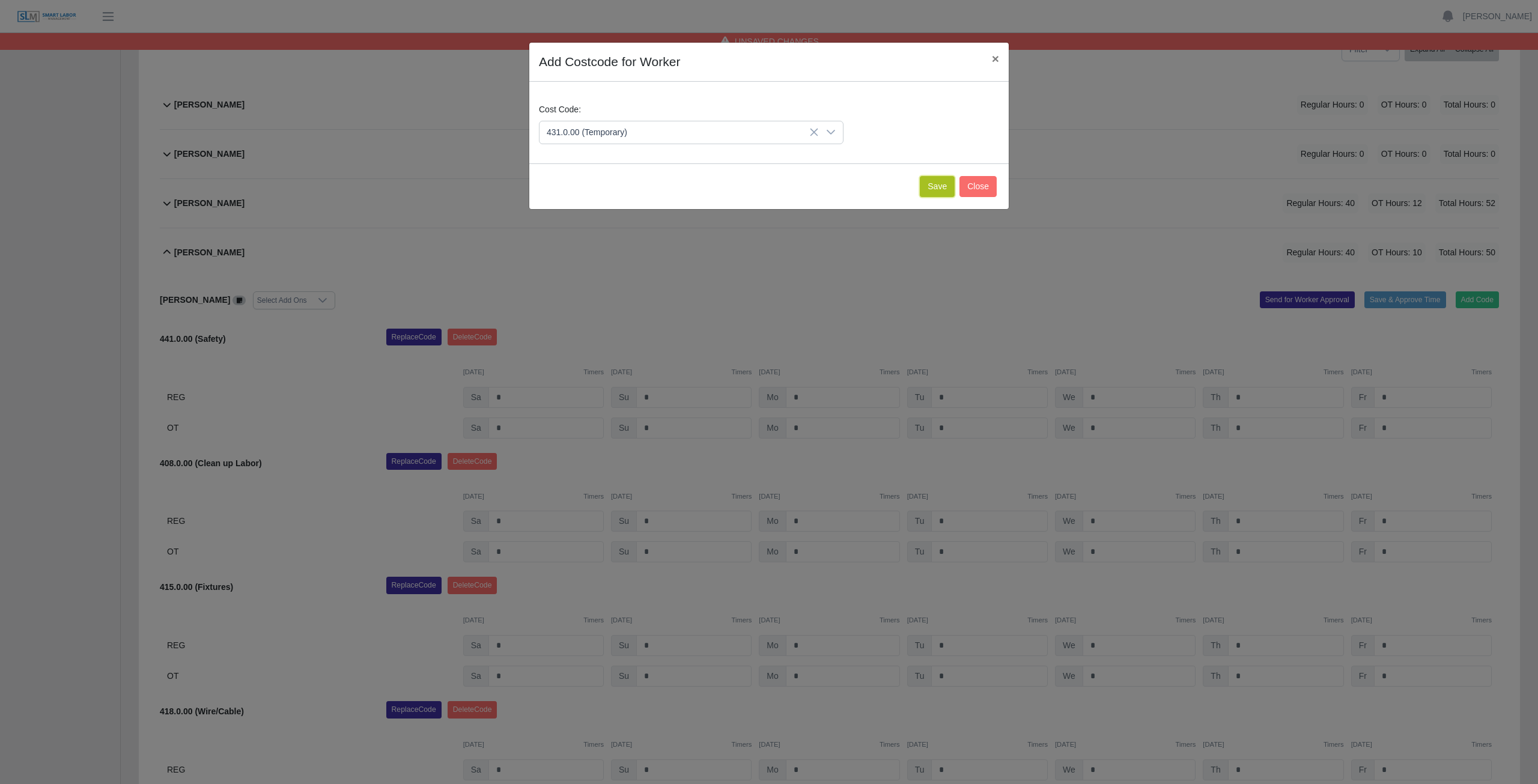
click at [938, 190] on button "Save" at bounding box center [937, 186] width 35 height 21
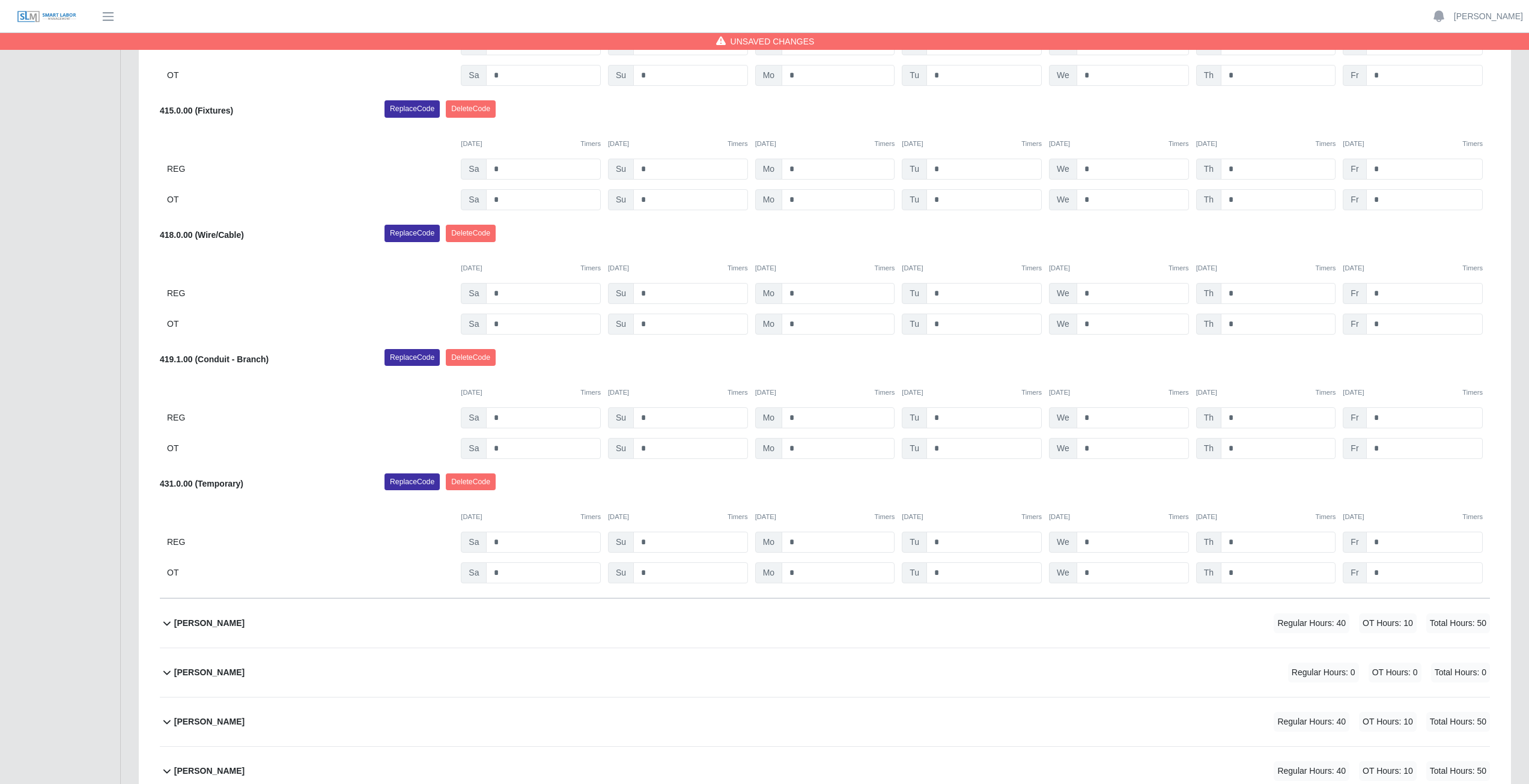
scroll to position [670, 0]
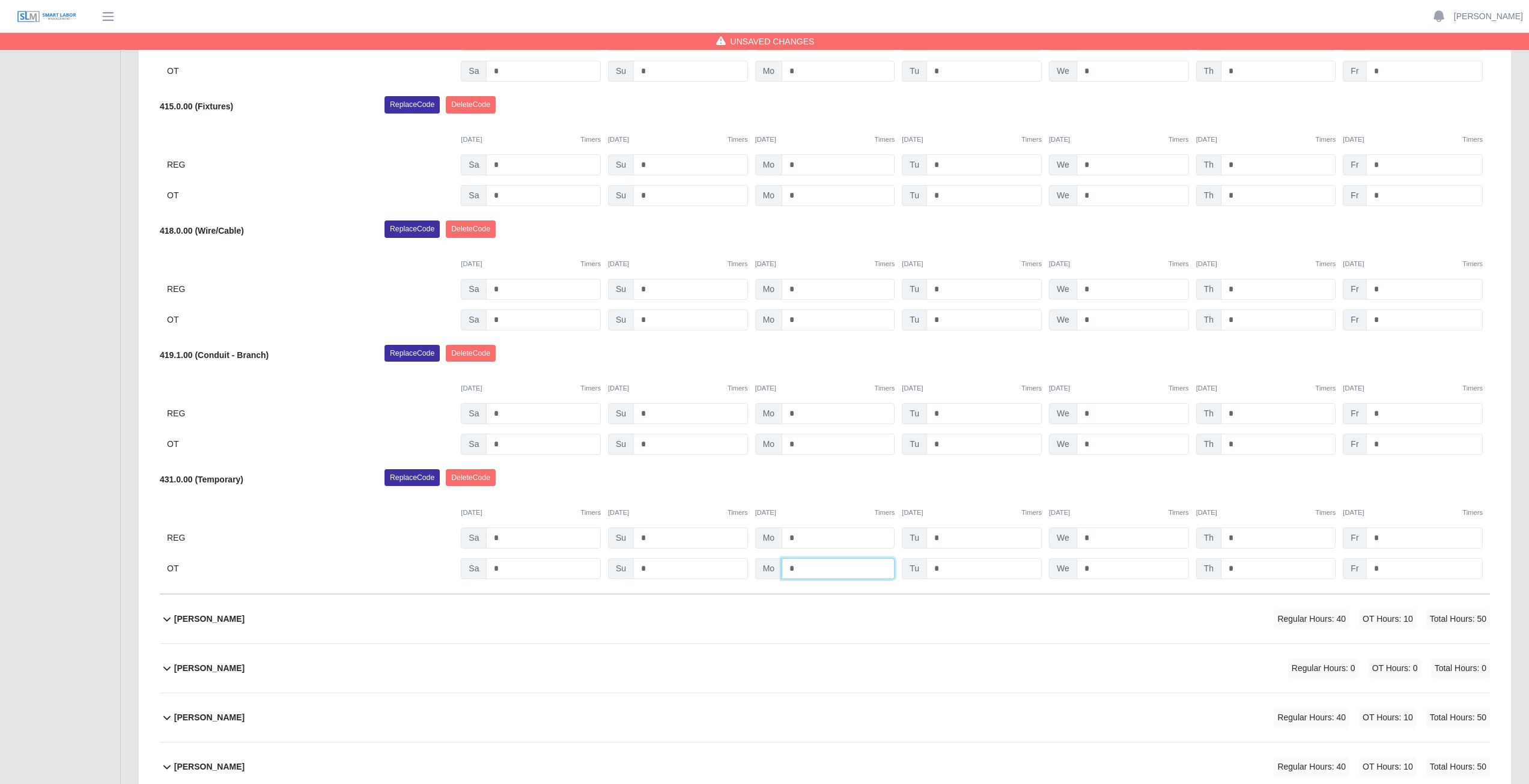
click at [807, 567] on input "*" at bounding box center [838, 568] width 113 height 21
type input "*"
click at [817, 510] on div "10/13/2025 Timers" at bounding box center [825, 512] width 140 height 10
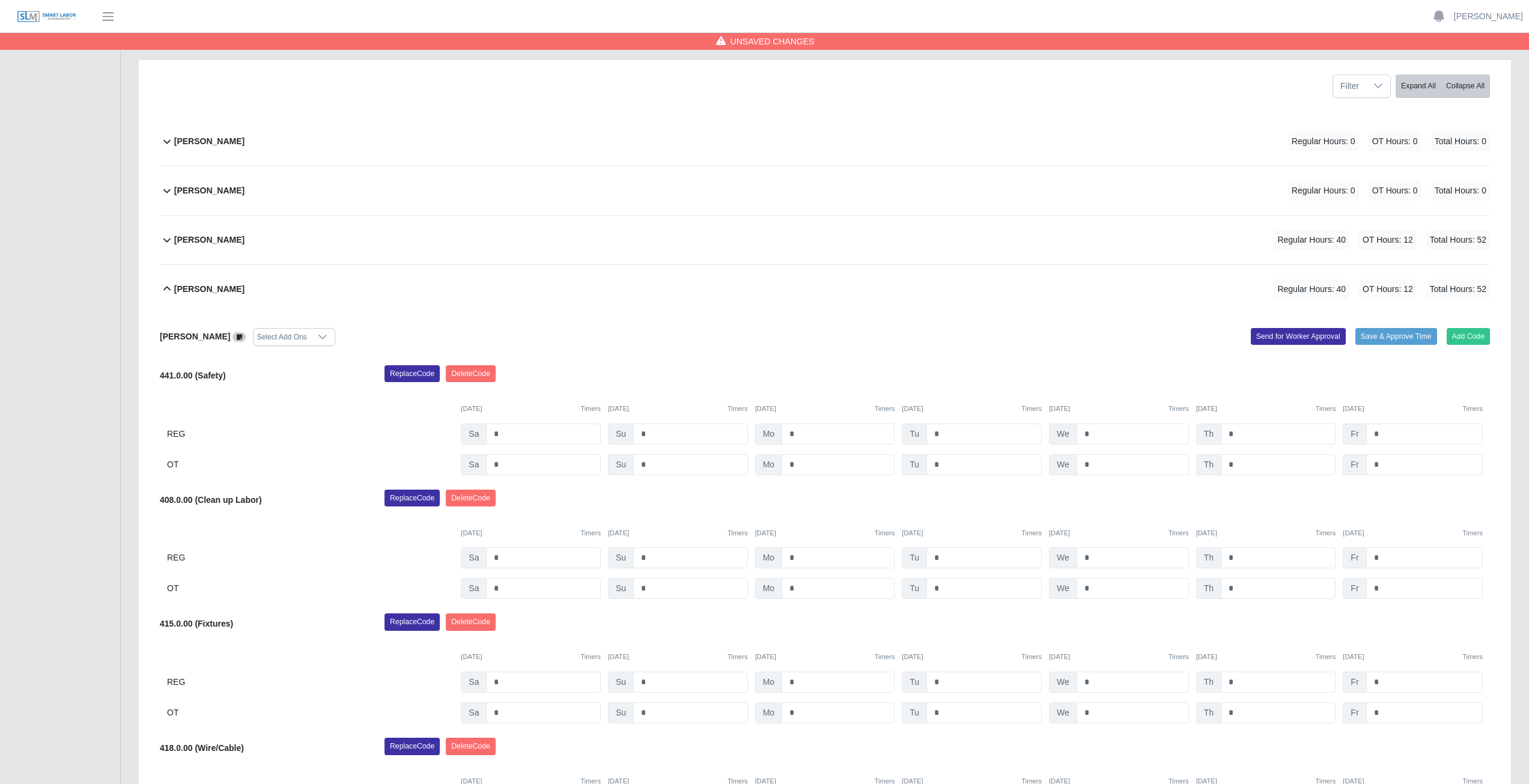
scroll to position [129, 0]
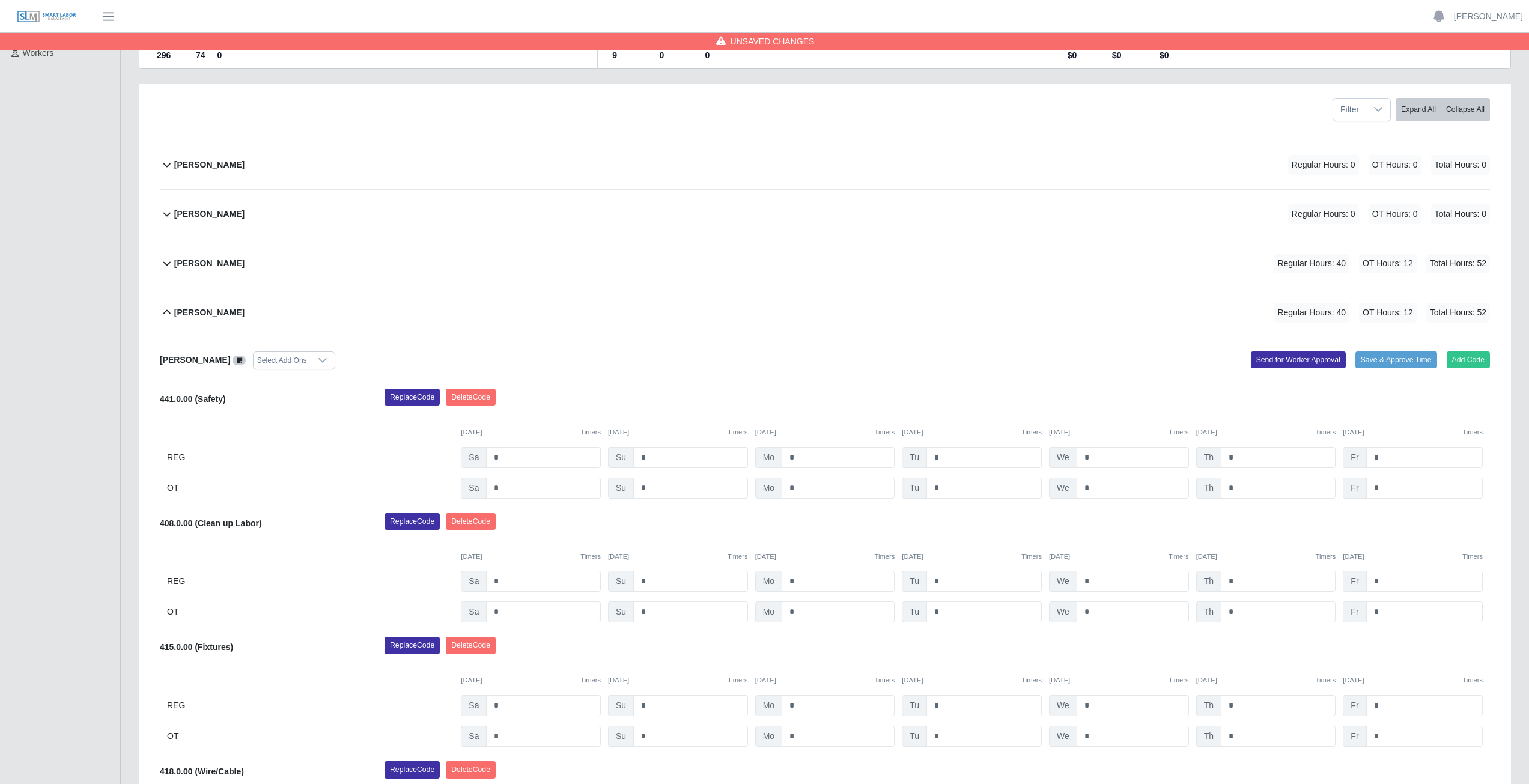
click at [164, 315] on icon at bounding box center [167, 312] width 14 height 14
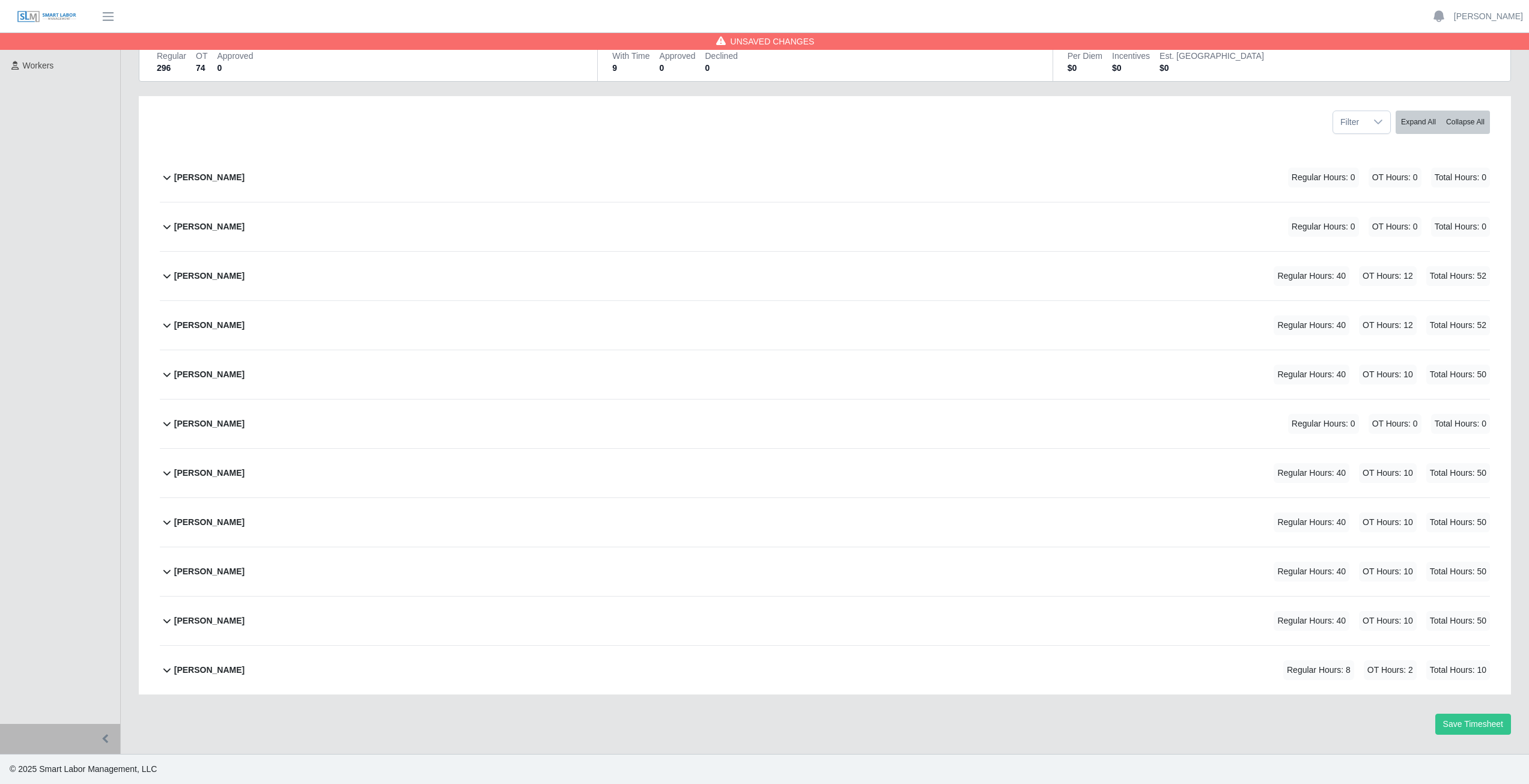
scroll to position [116, 0]
click at [165, 527] on icon at bounding box center [167, 521] width 14 height 14
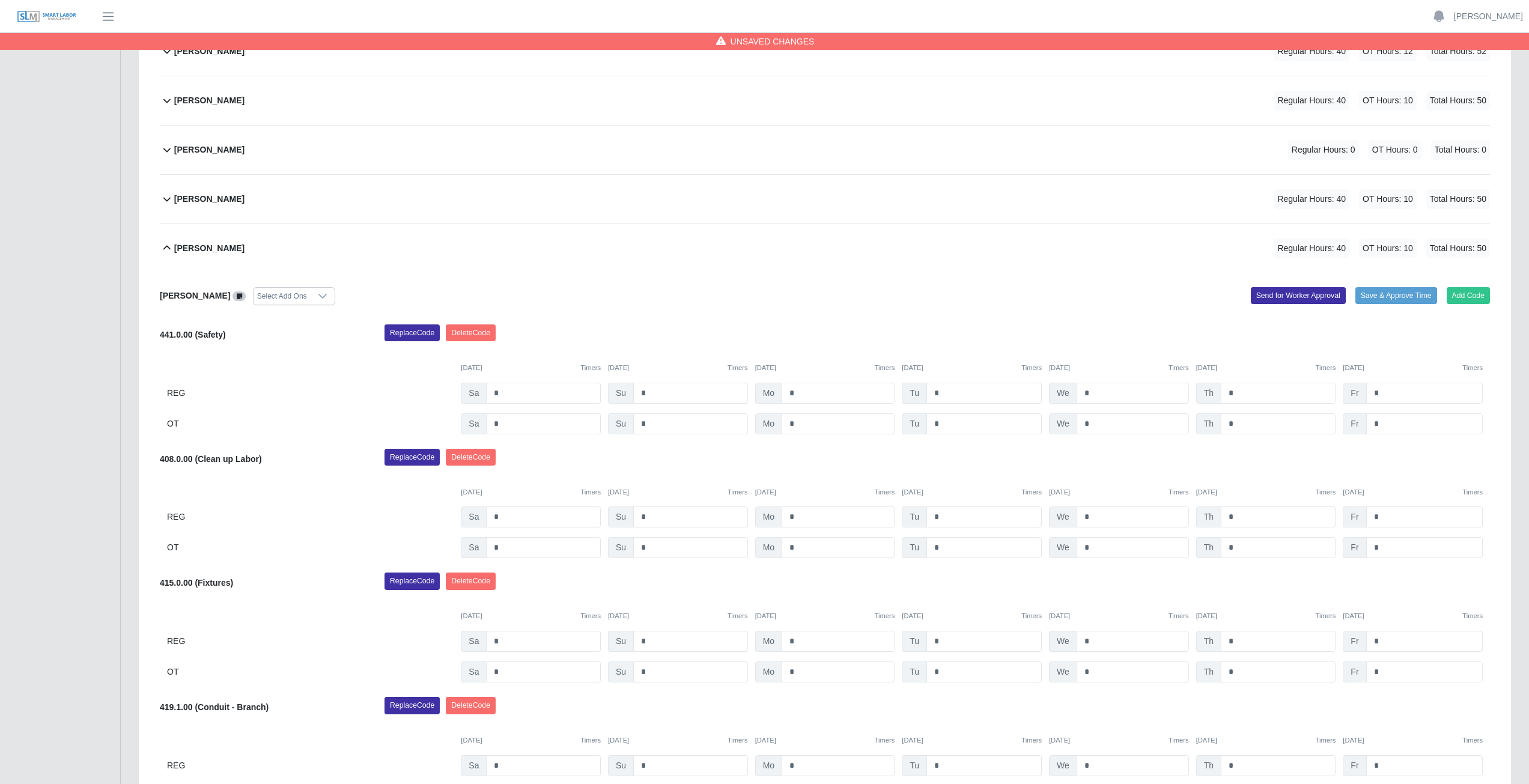
scroll to position [370, 0]
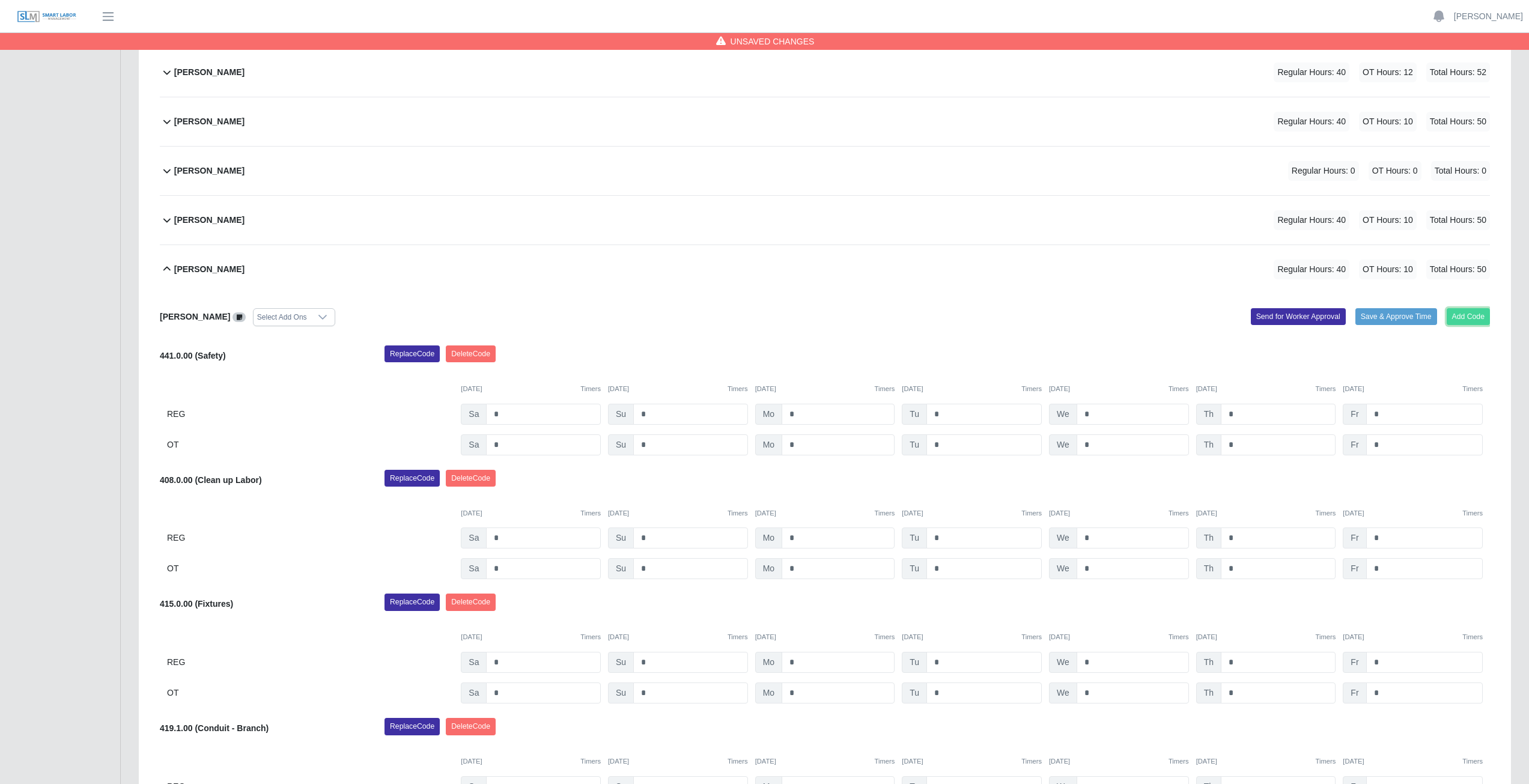
click at [1461, 312] on button "Add Code" at bounding box center [1468, 316] width 44 height 17
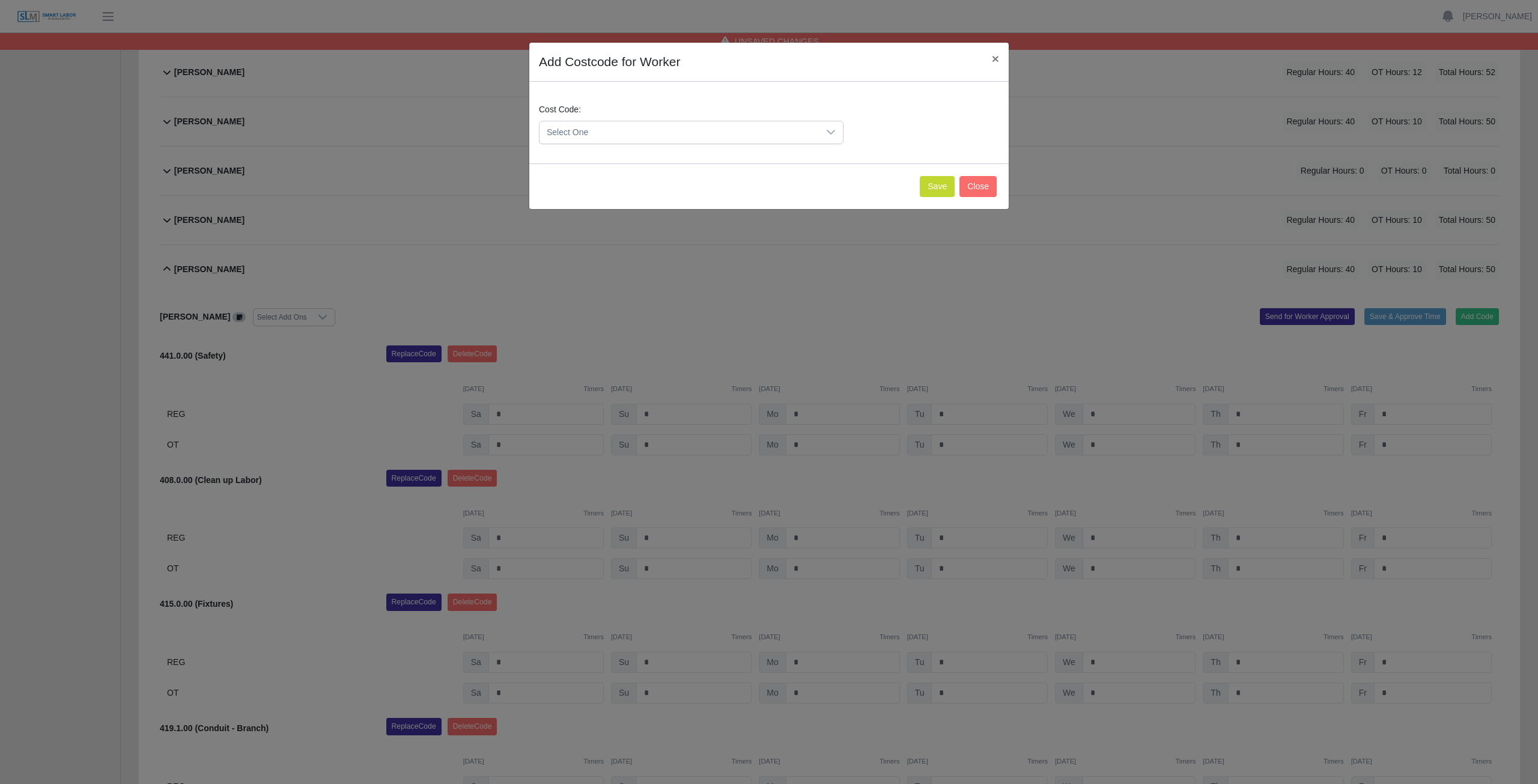
click at [620, 128] on span "Select One" at bounding box center [679, 132] width 279 height 22
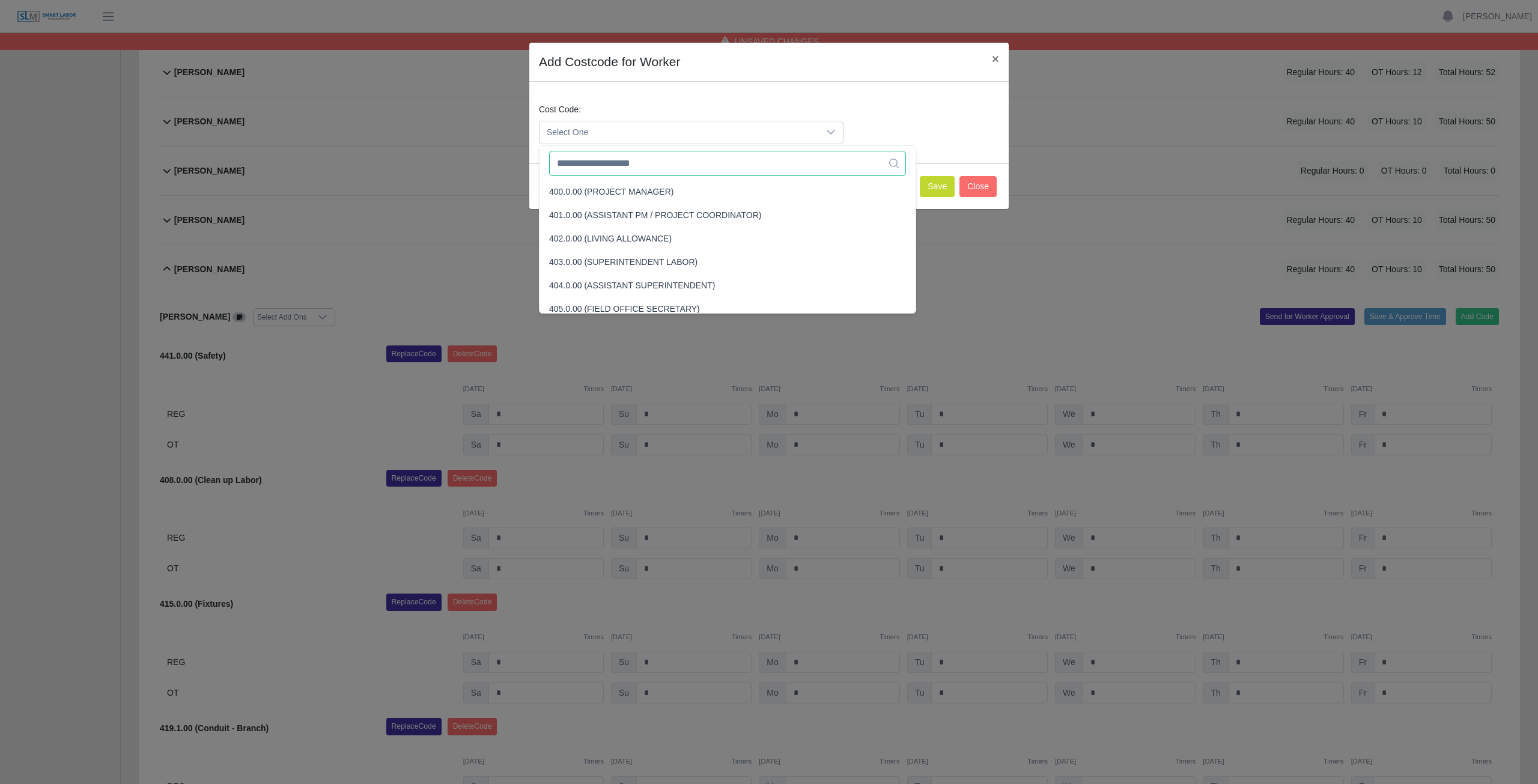
click at [612, 167] on input "text" at bounding box center [728, 163] width 357 height 25
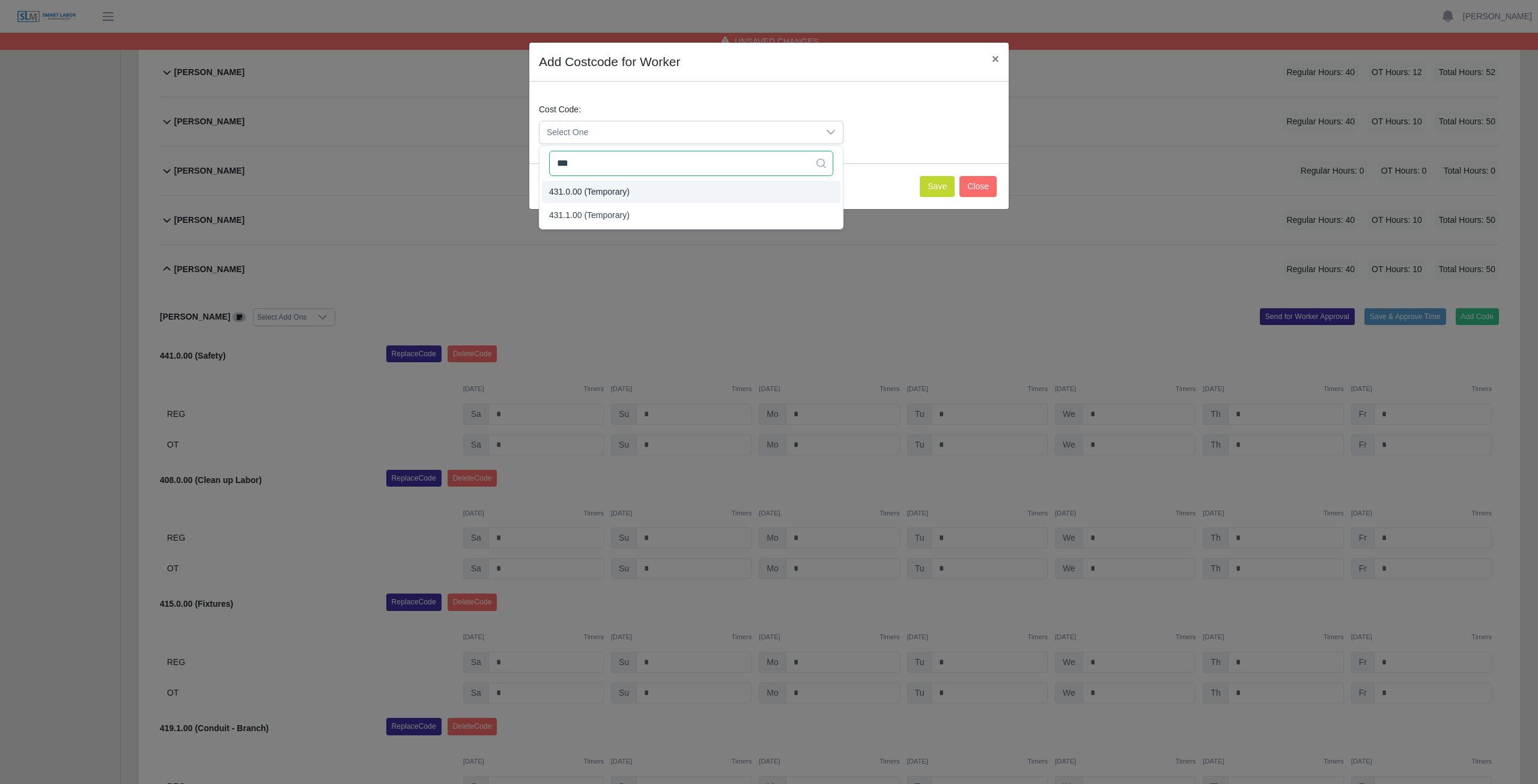
type input "***"
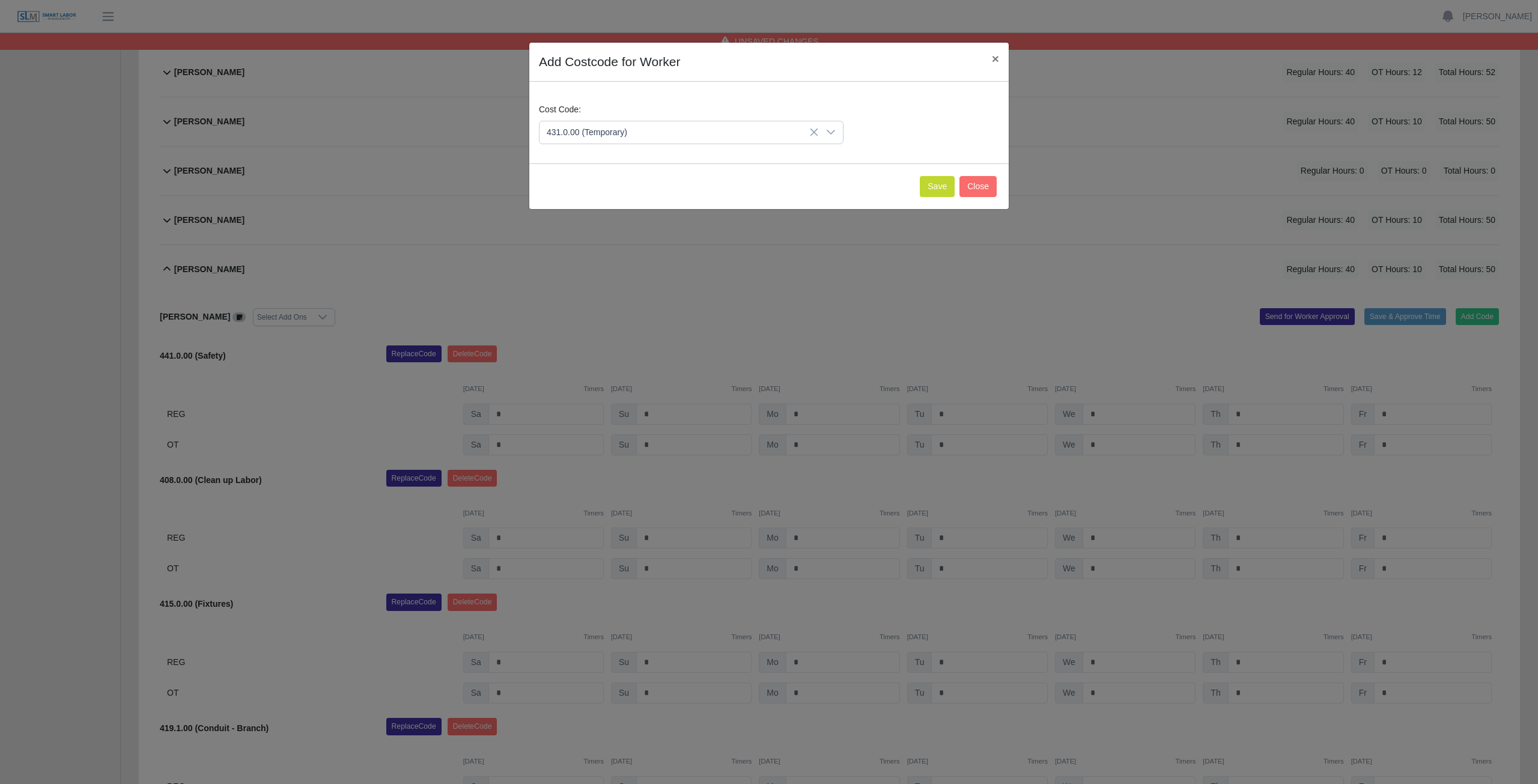
click at [603, 189] on span "431.0.00 (Temporary)" at bounding box center [589, 192] width 81 height 13
click at [936, 192] on button "Save" at bounding box center [937, 186] width 35 height 21
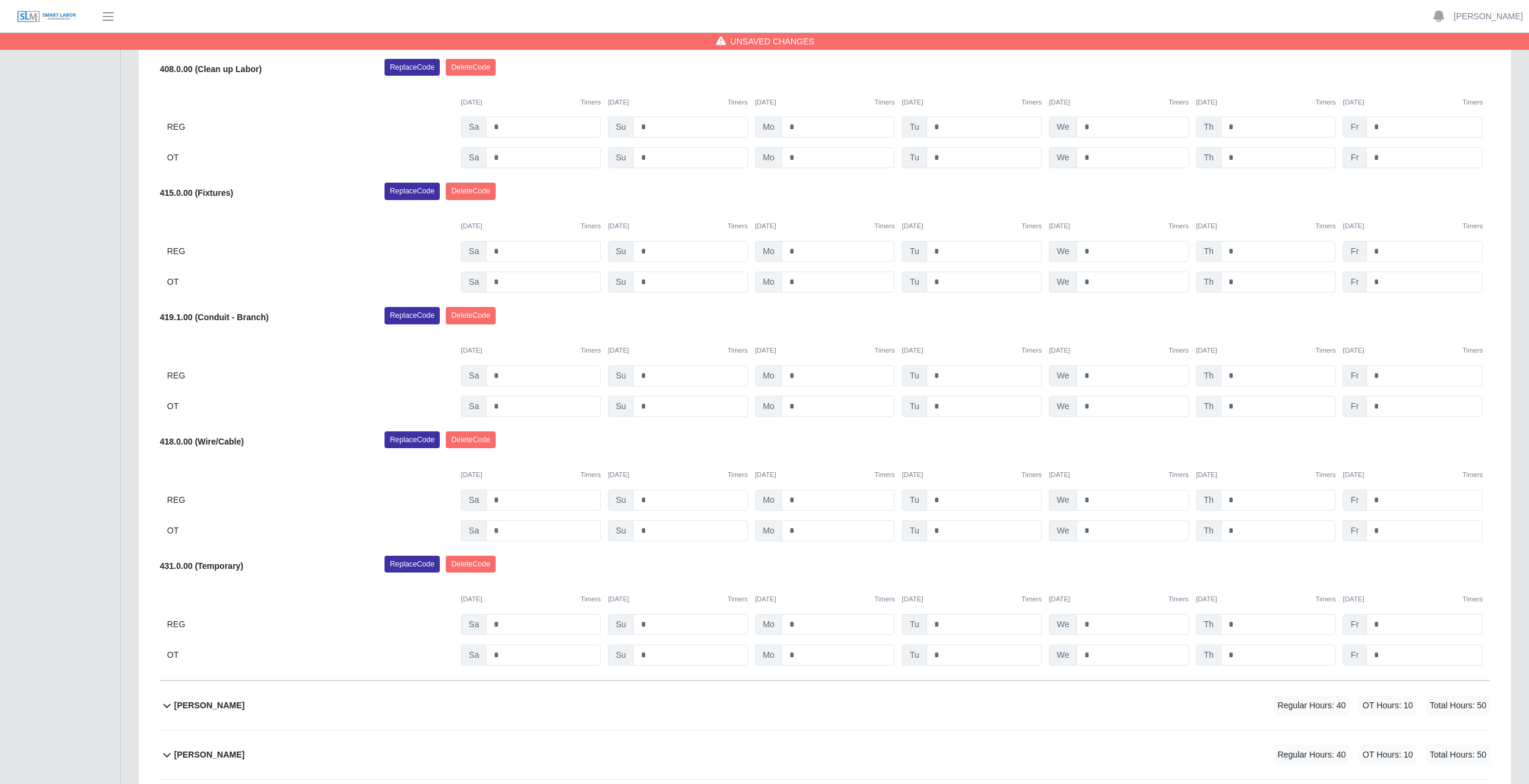
scroll to position [914, 0]
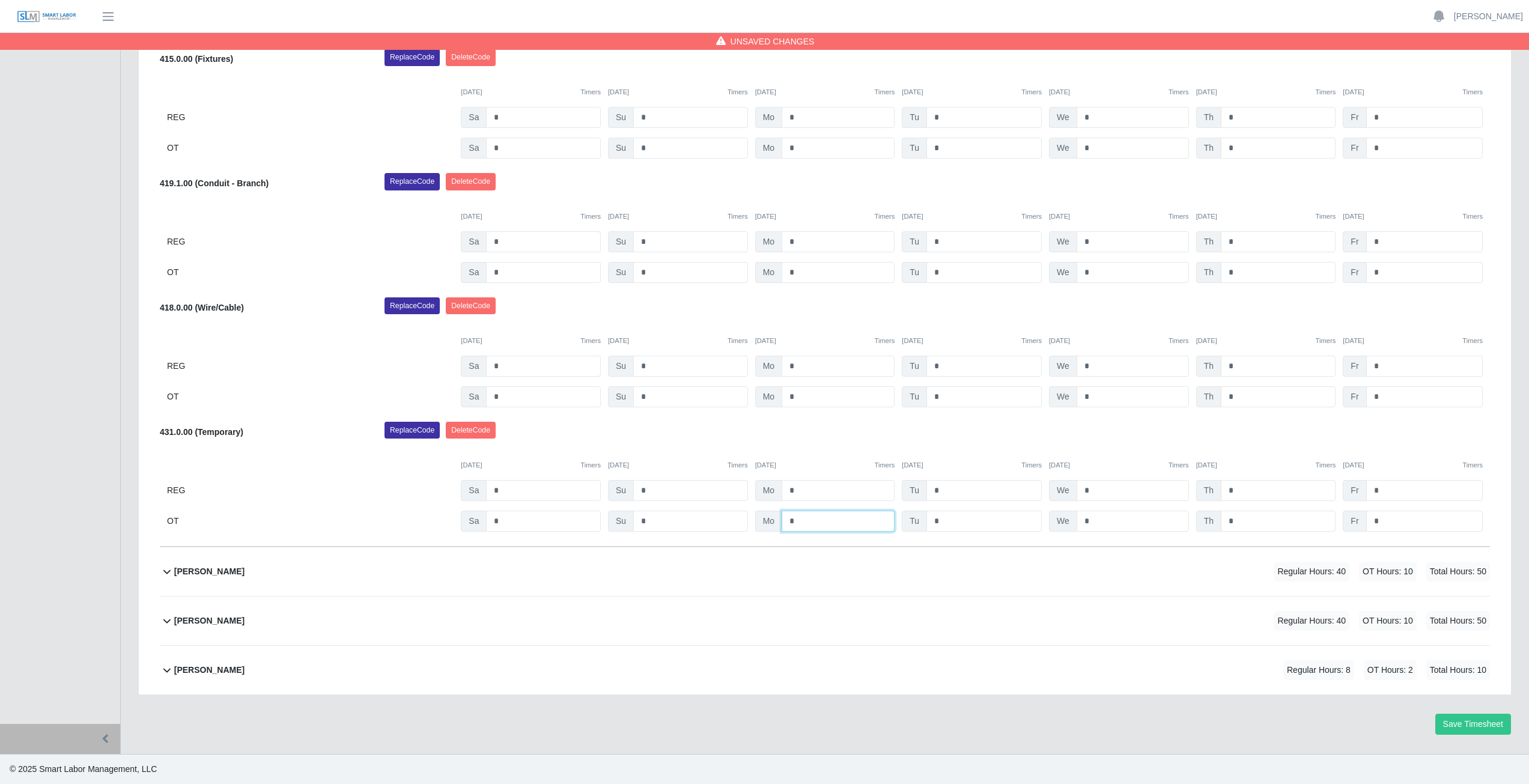
click at [804, 520] on input "*" at bounding box center [838, 521] width 113 height 21
type input "*"
click at [817, 427] on div "Replace Code [GEOGRAPHIC_DATA] Code" at bounding box center [937, 434] width 1123 height 24
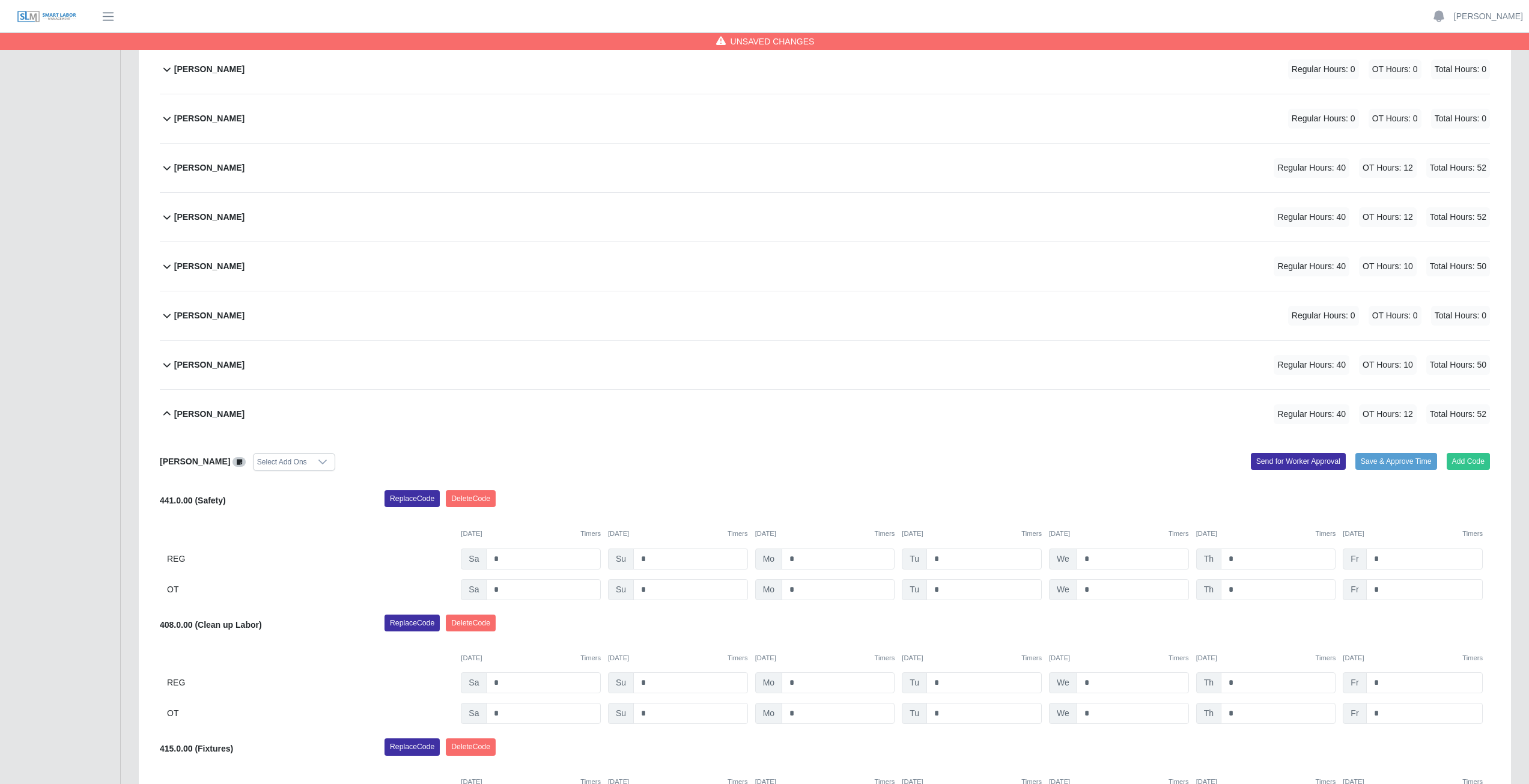
scroll to position [193, 0]
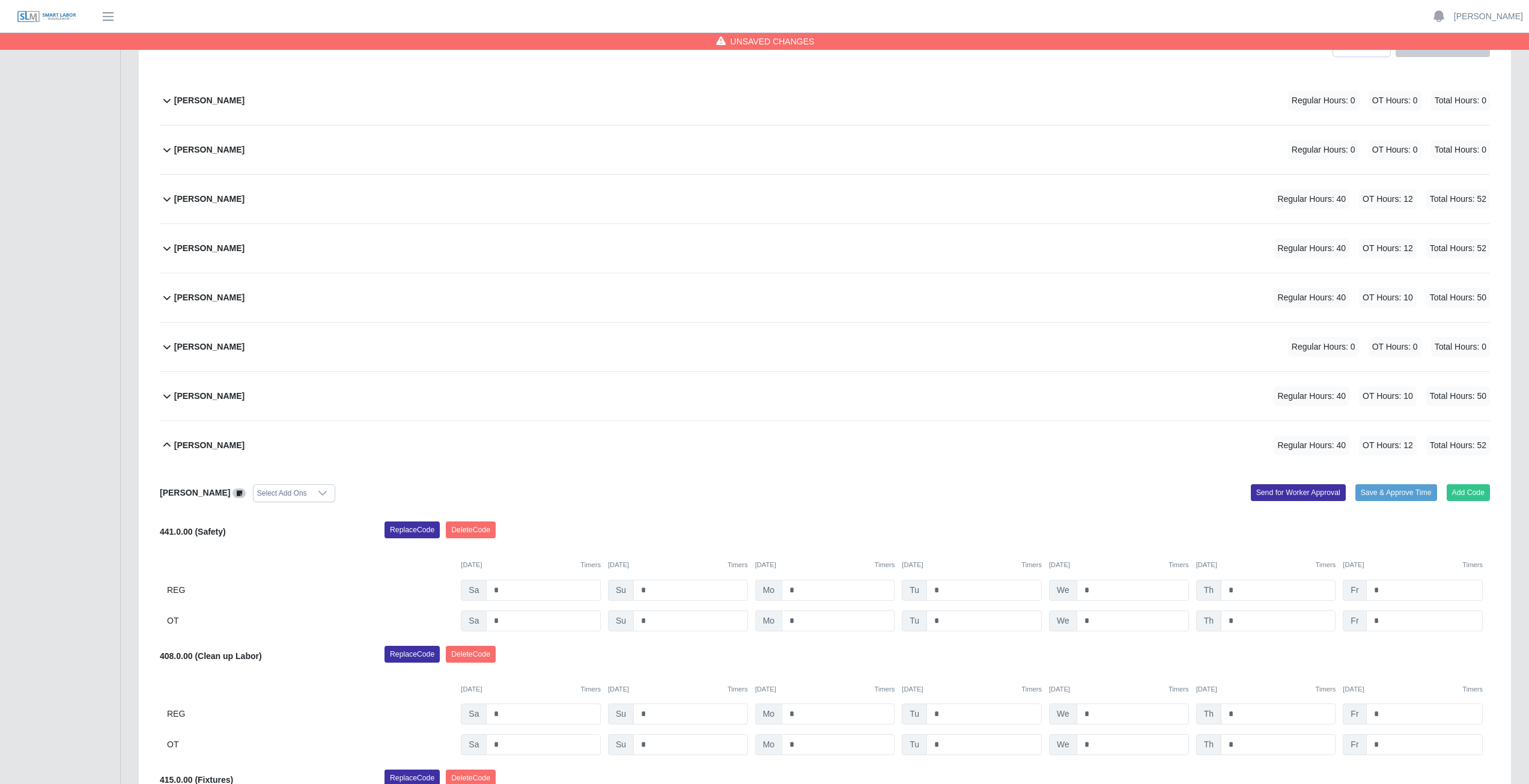
click at [167, 450] on icon at bounding box center [167, 445] width 14 height 14
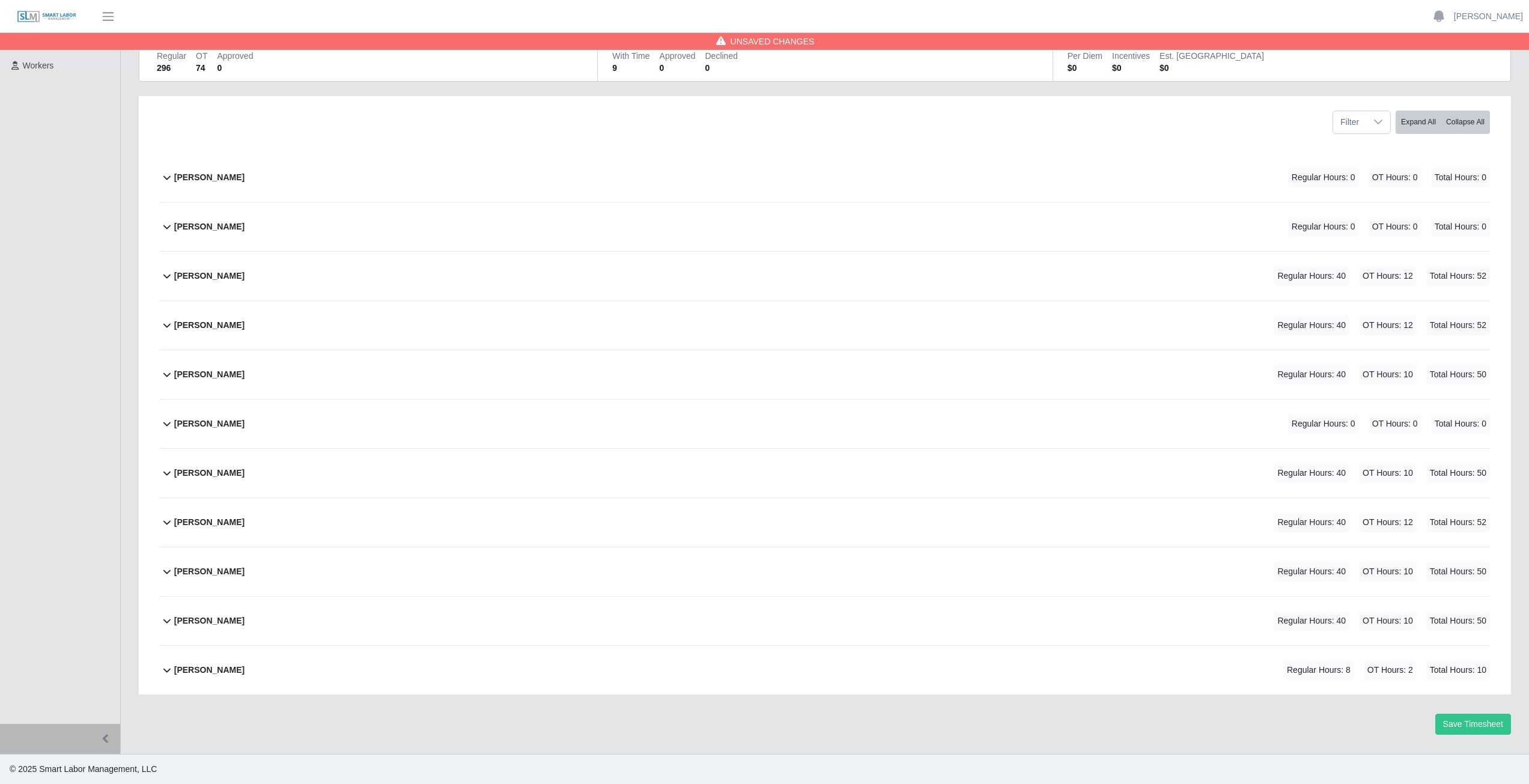
scroll to position [116, 0]
click at [164, 576] on icon at bounding box center [167, 571] width 14 height 14
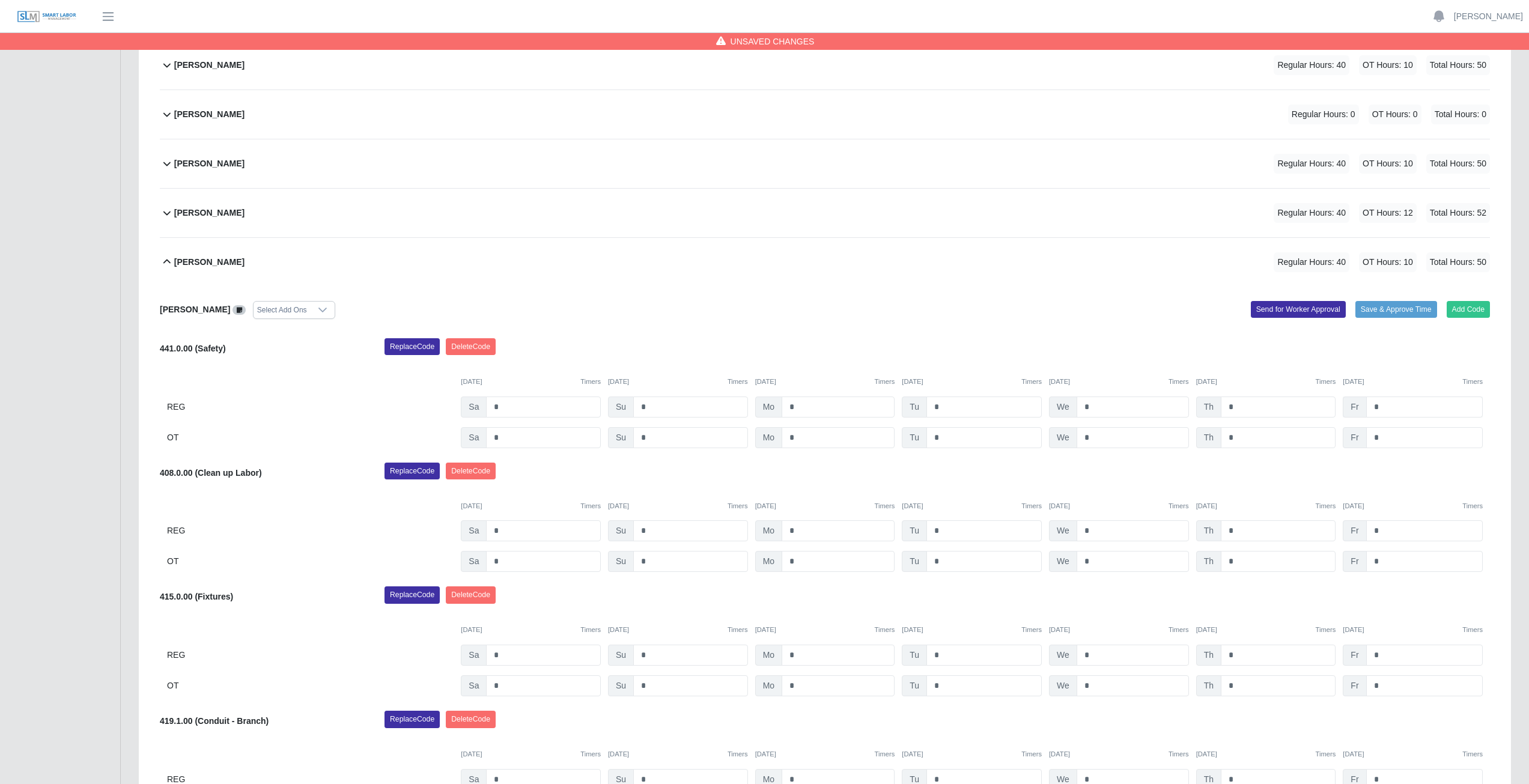
scroll to position [370, 0]
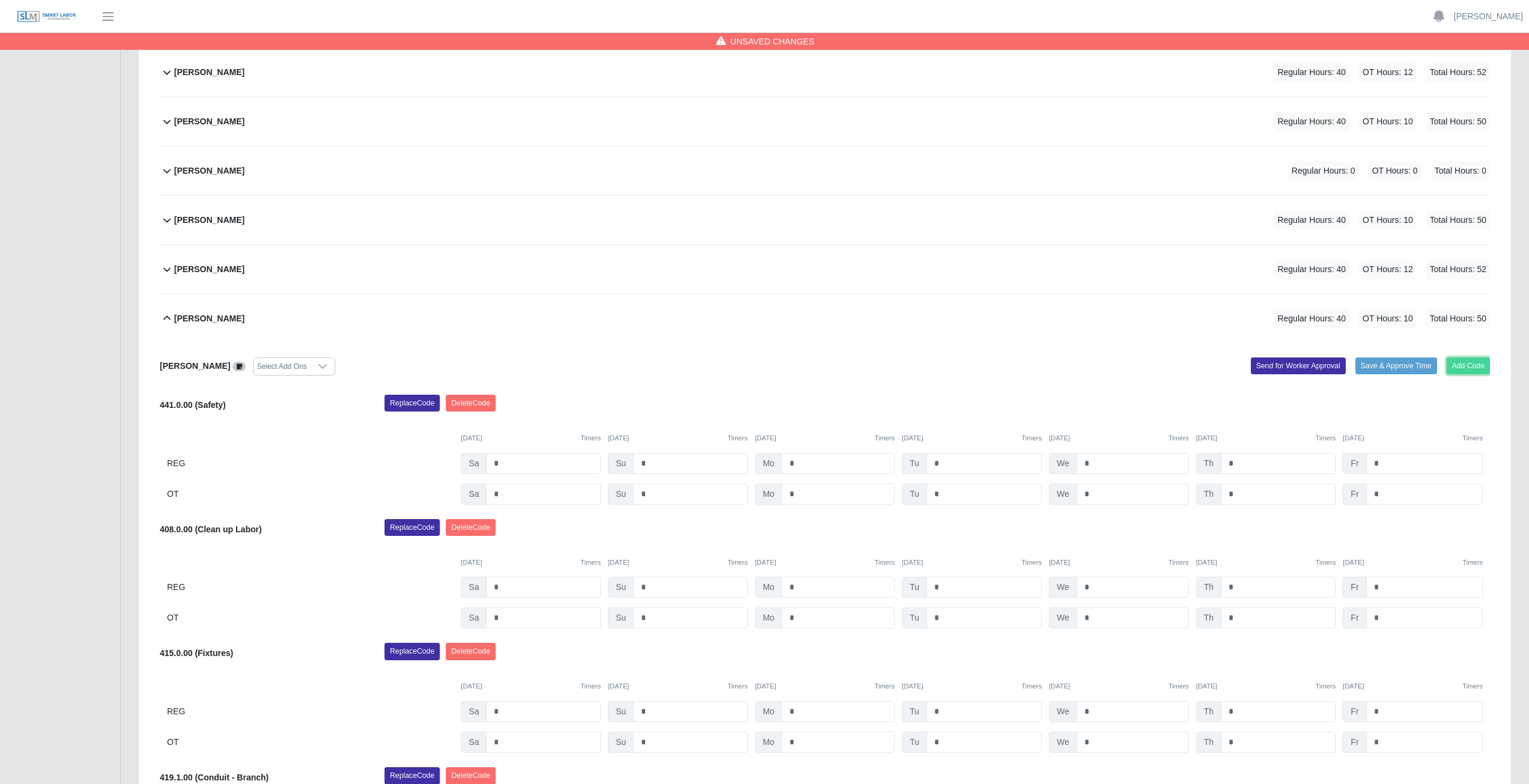
click at [1462, 366] on button "Add Code" at bounding box center [1468, 365] width 44 height 17
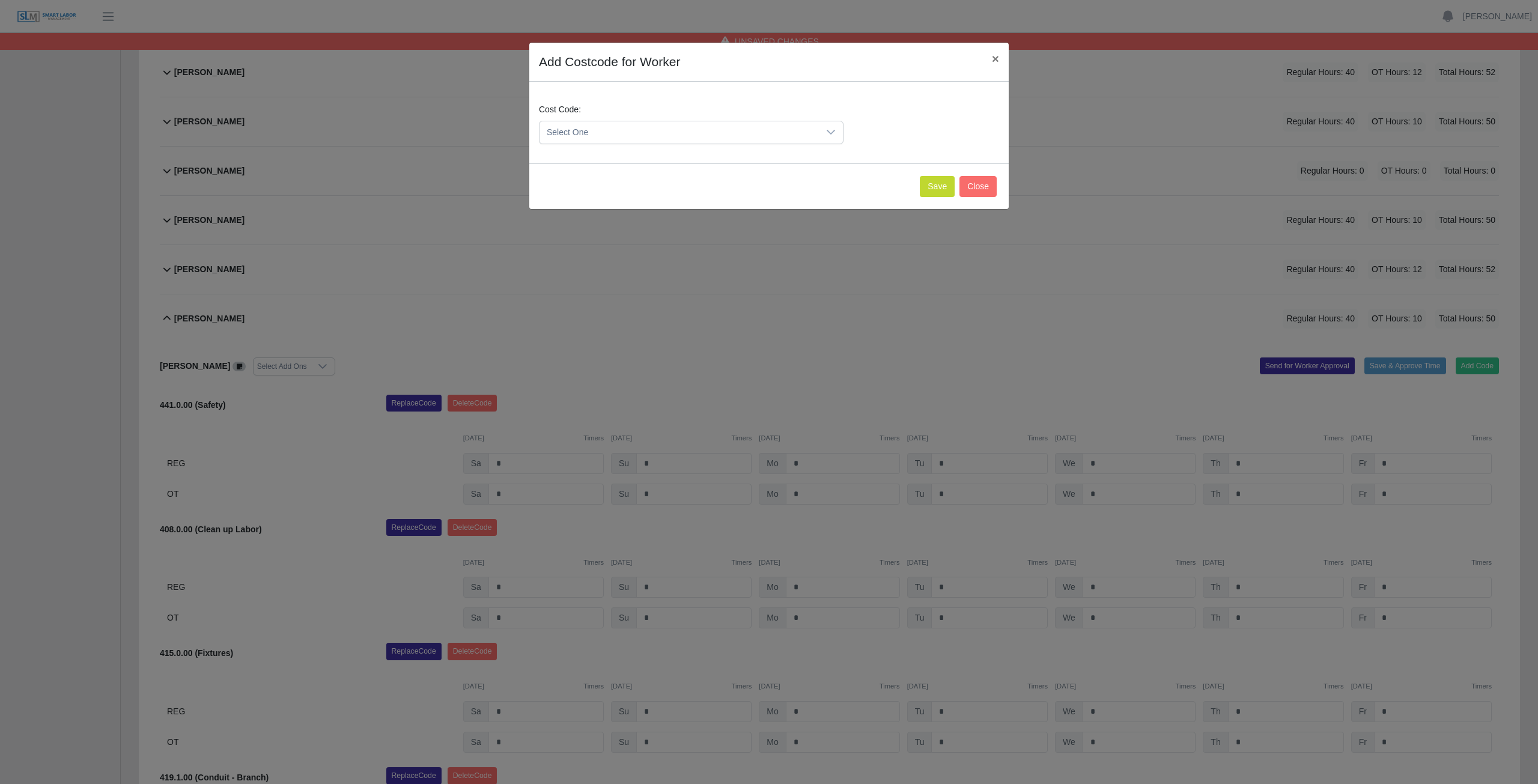
click at [645, 122] on span "Select One" at bounding box center [679, 132] width 279 height 22
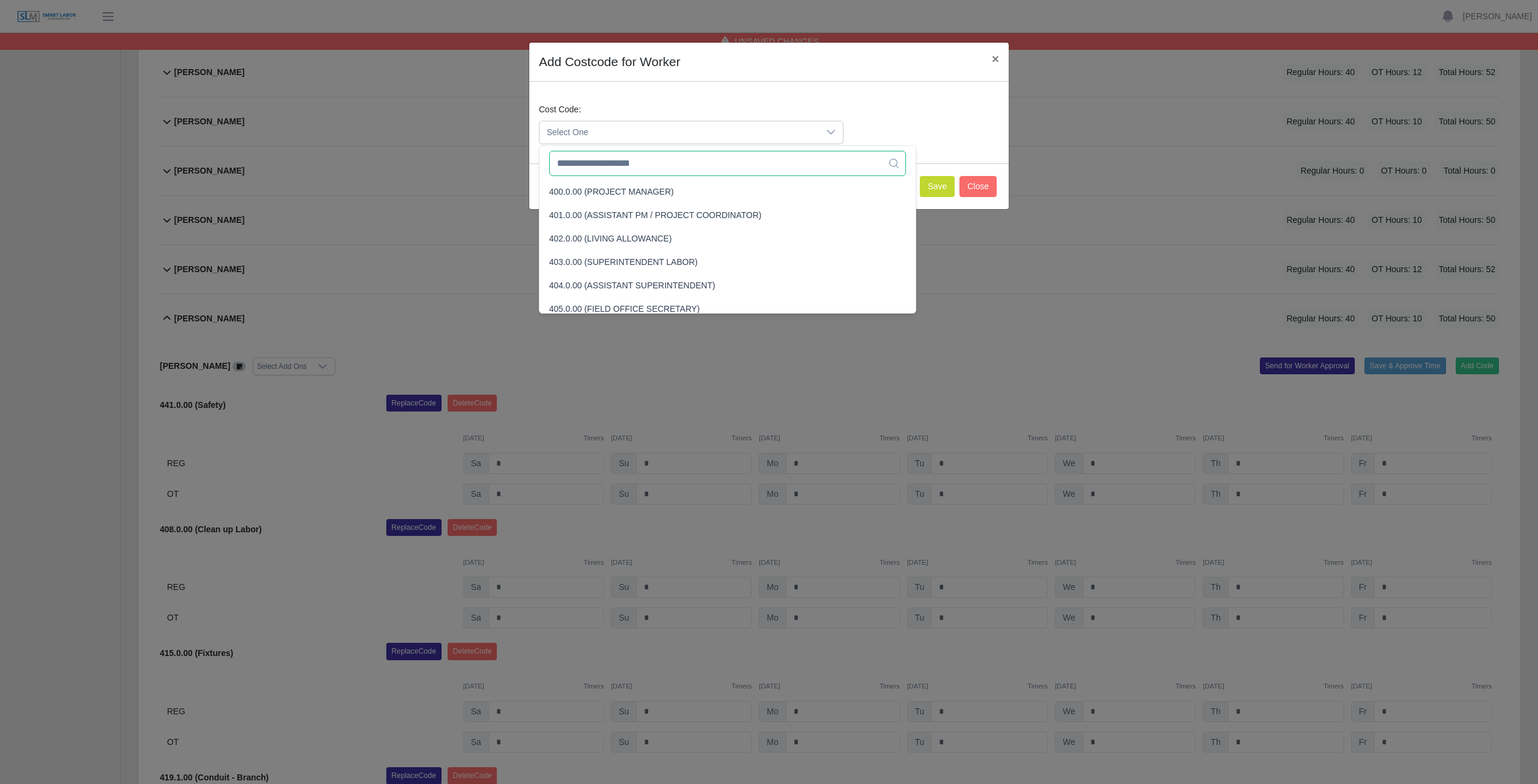
click at [644, 169] on input "text" at bounding box center [728, 163] width 357 height 25
click at [646, 167] on input "text" at bounding box center [728, 163] width 357 height 25
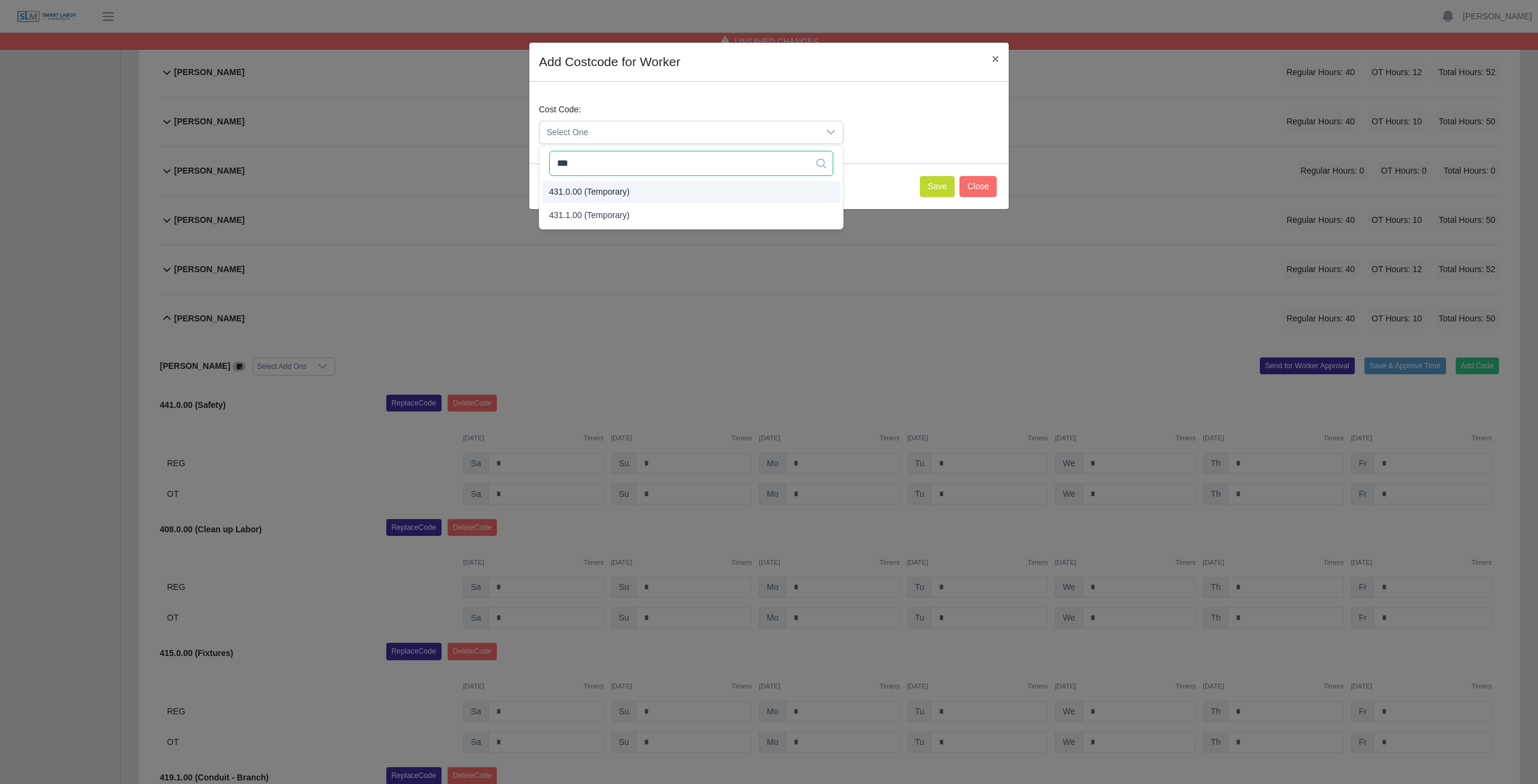
type input "***"
click at [614, 193] on span "431.0.00 (Temporary)" at bounding box center [589, 192] width 81 height 13
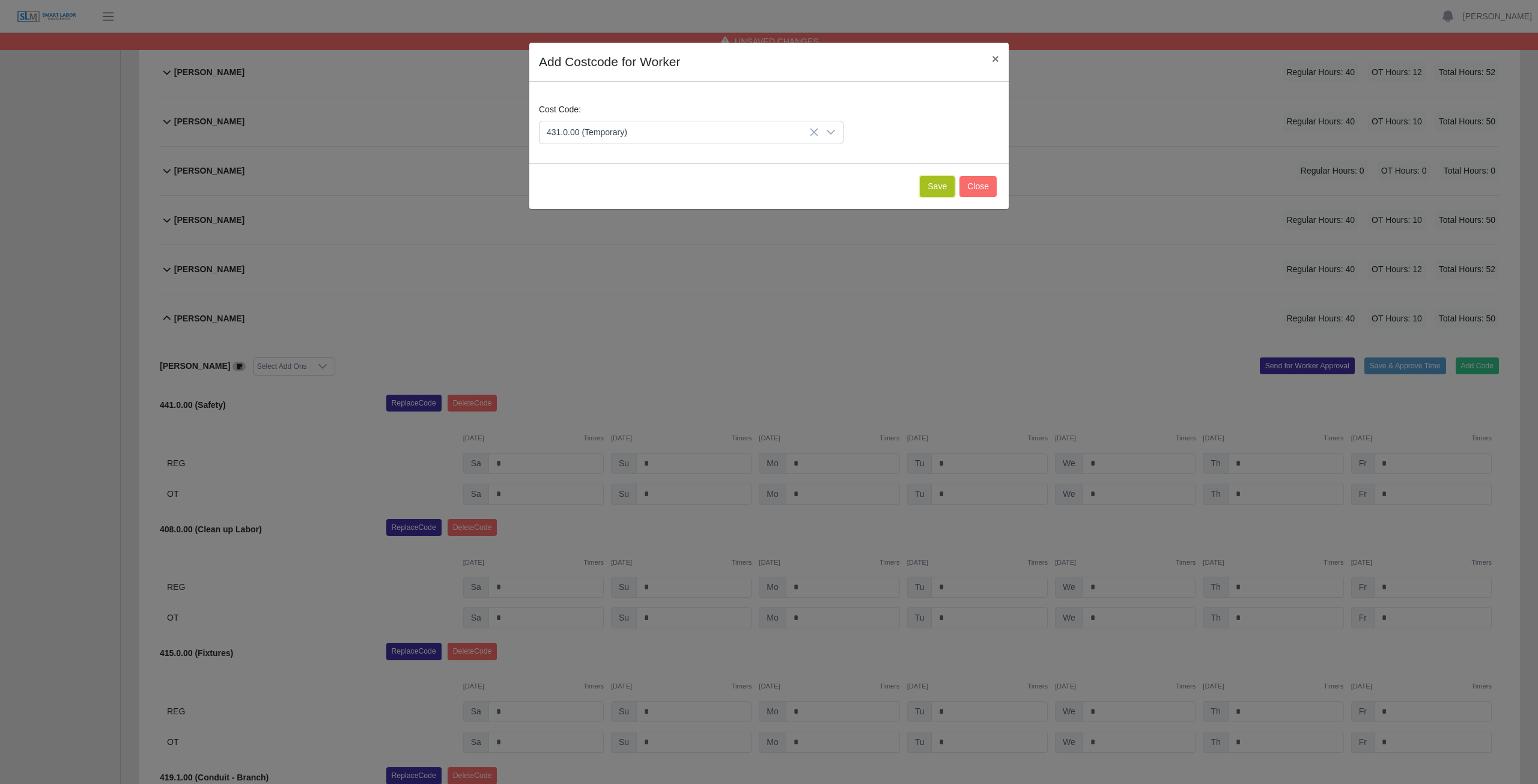
click at [942, 188] on button "Save" at bounding box center [937, 186] width 35 height 21
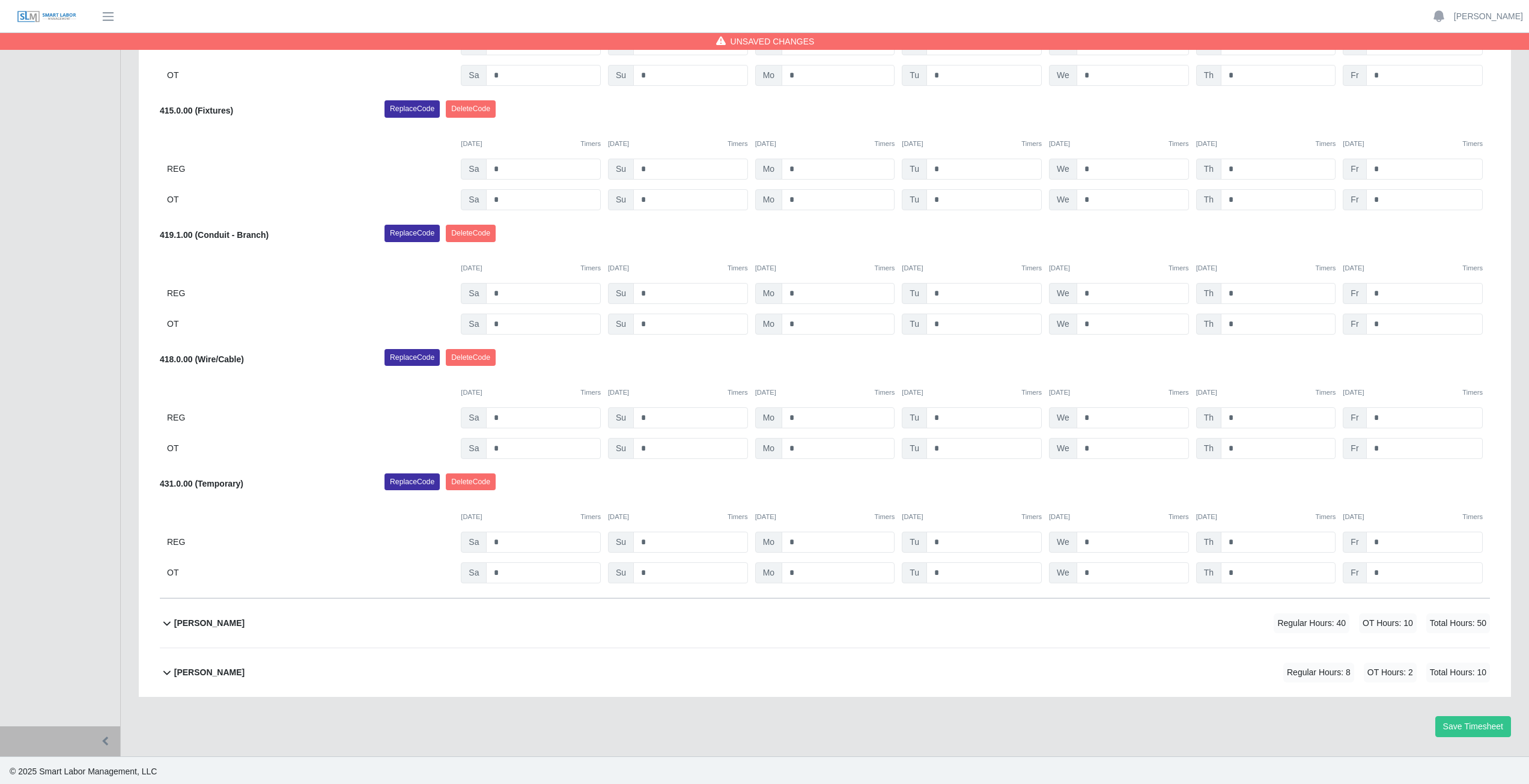
scroll to position [914, 0]
click at [806, 571] on input "*" at bounding box center [838, 570] width 113 height 21
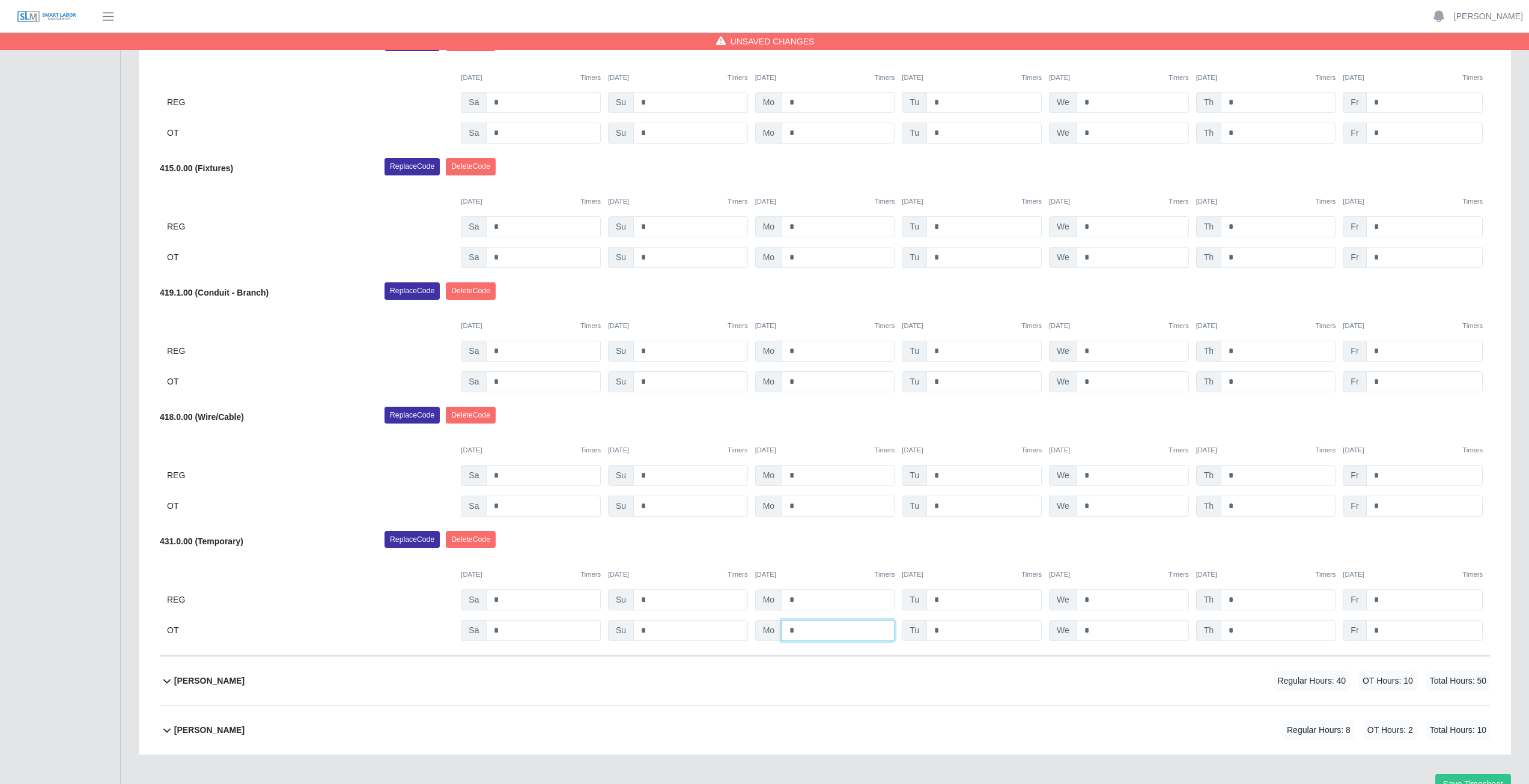
type input "*"
drag, startPoint x: 808, startPoint y: 545, endPoint x: 810, endPoint y: 537, distance: 8.2
click at [809, 541] on div "Replace Code [GEOGRAPHIC_DATA] Code" at bounding box center [937, 542] width 1123 height 24
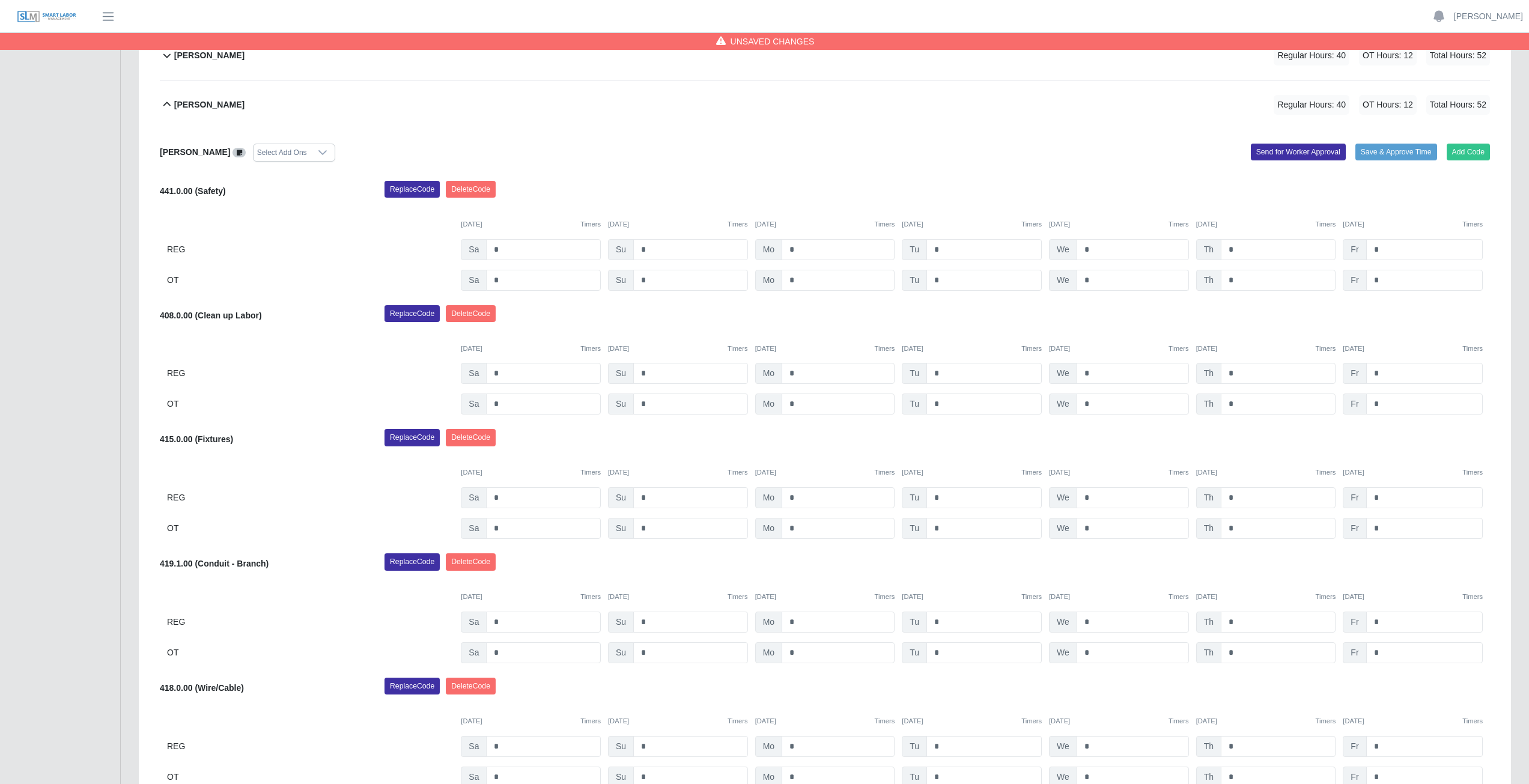
scroll to position [614, 0]
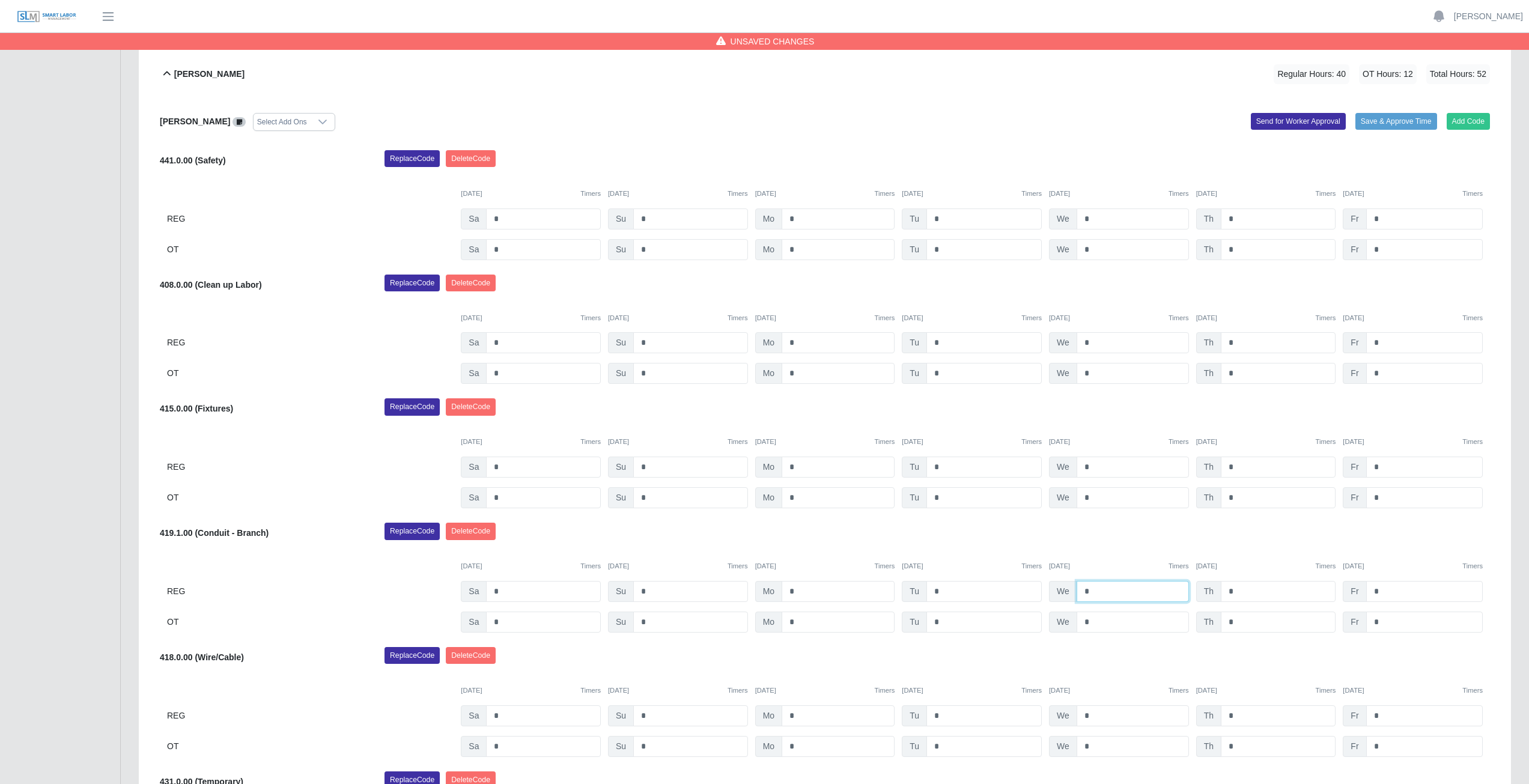
click at [1097, 593] on input "*" at bounding box center [1132, 591] width 113 height 21
type input "*"
click at [1092, 622] on input "*" at bounding box center [1132, 622] width 113 height 21
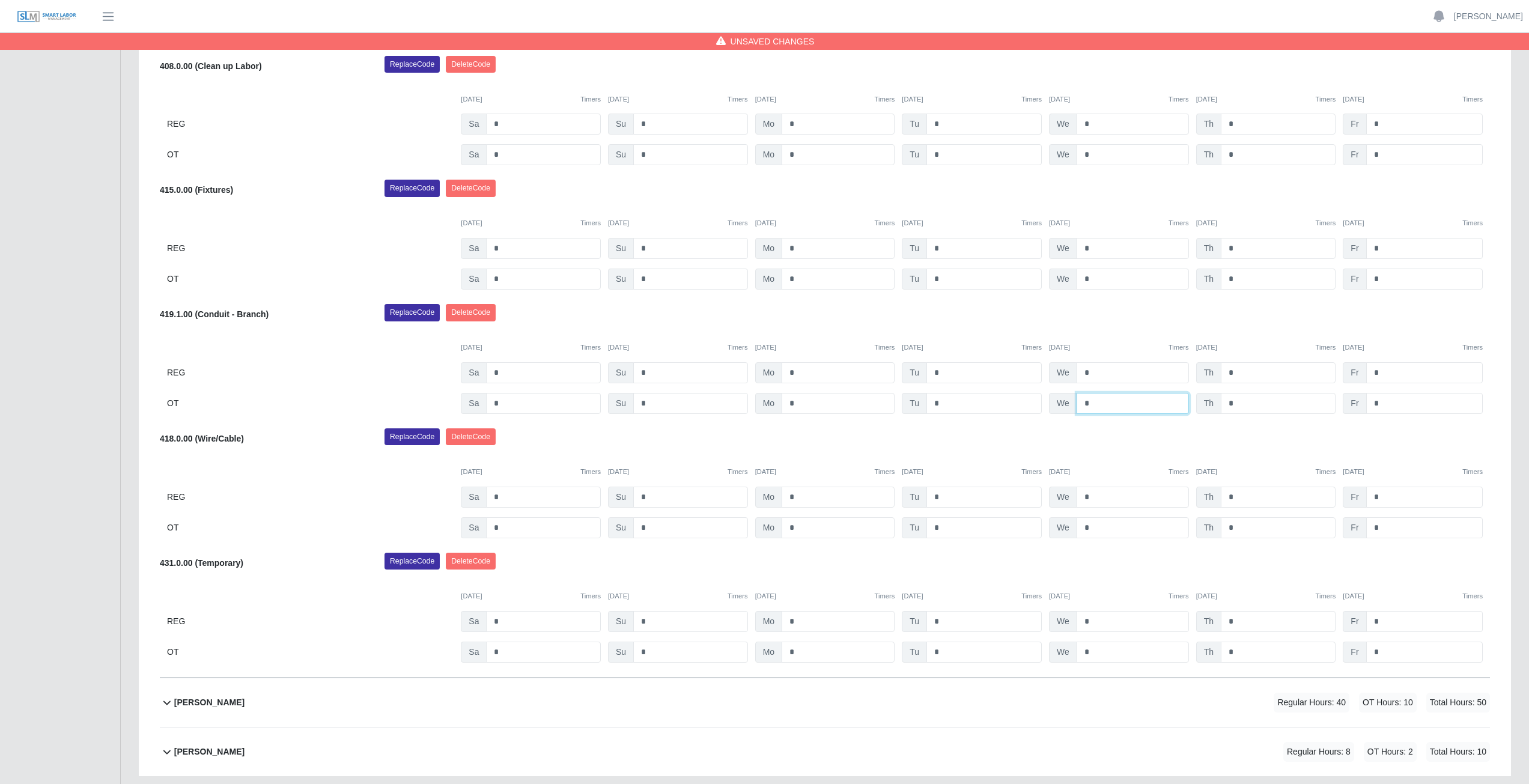
scroll to position [854, 0]
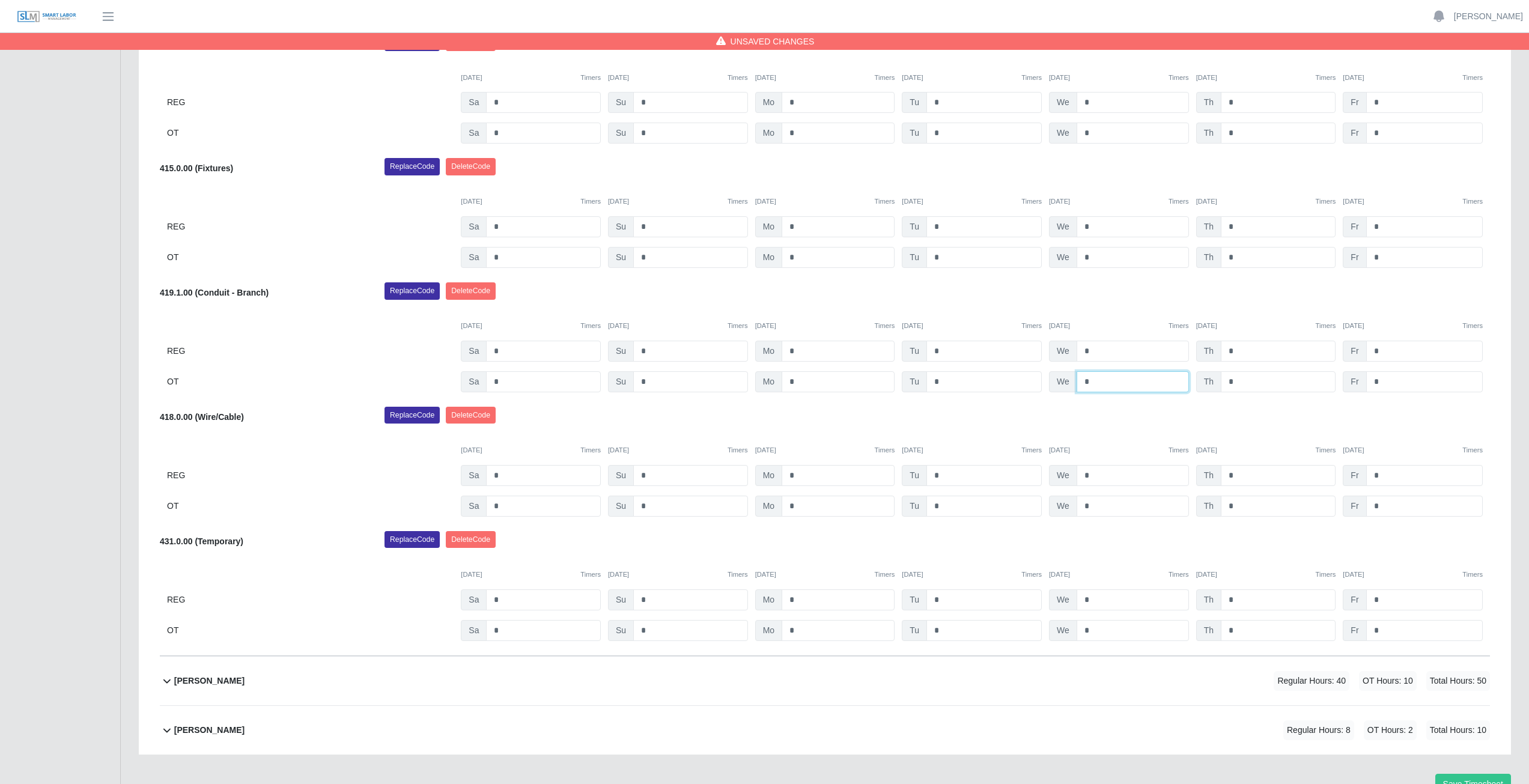
type input "*"
click at [1095, 600] on input "*" at bounding box center [1132, 600] width 113 height 21
type input "*"
click at [1096, 631] on input "*" at bounding box center [1132, 630] width 113 height 21
type input "*"
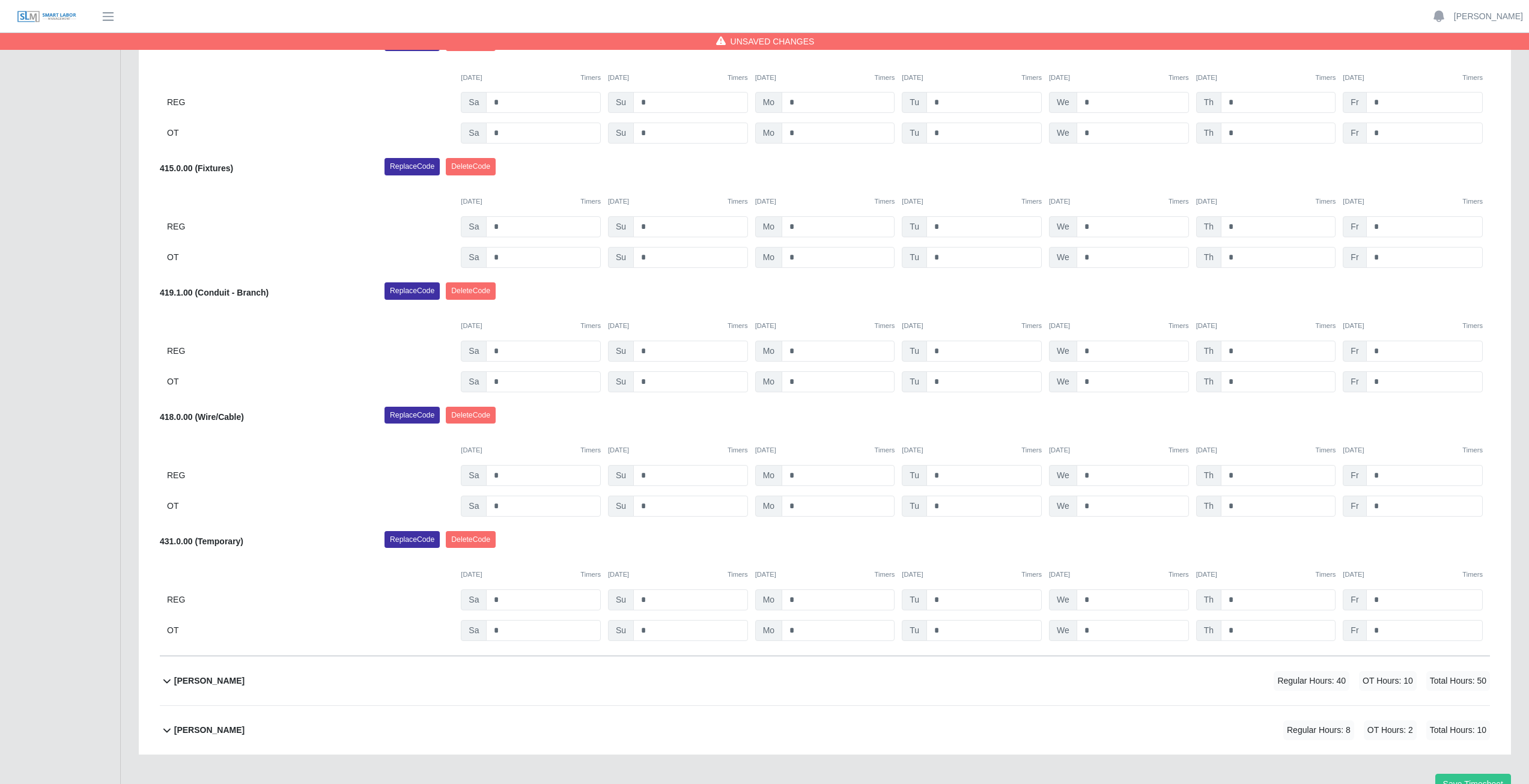
click at [1105, 546] on div "Replace Code [GEOGRAPHIC_DATA] Code" at bounding box center [937, 542] width 1123 height 24
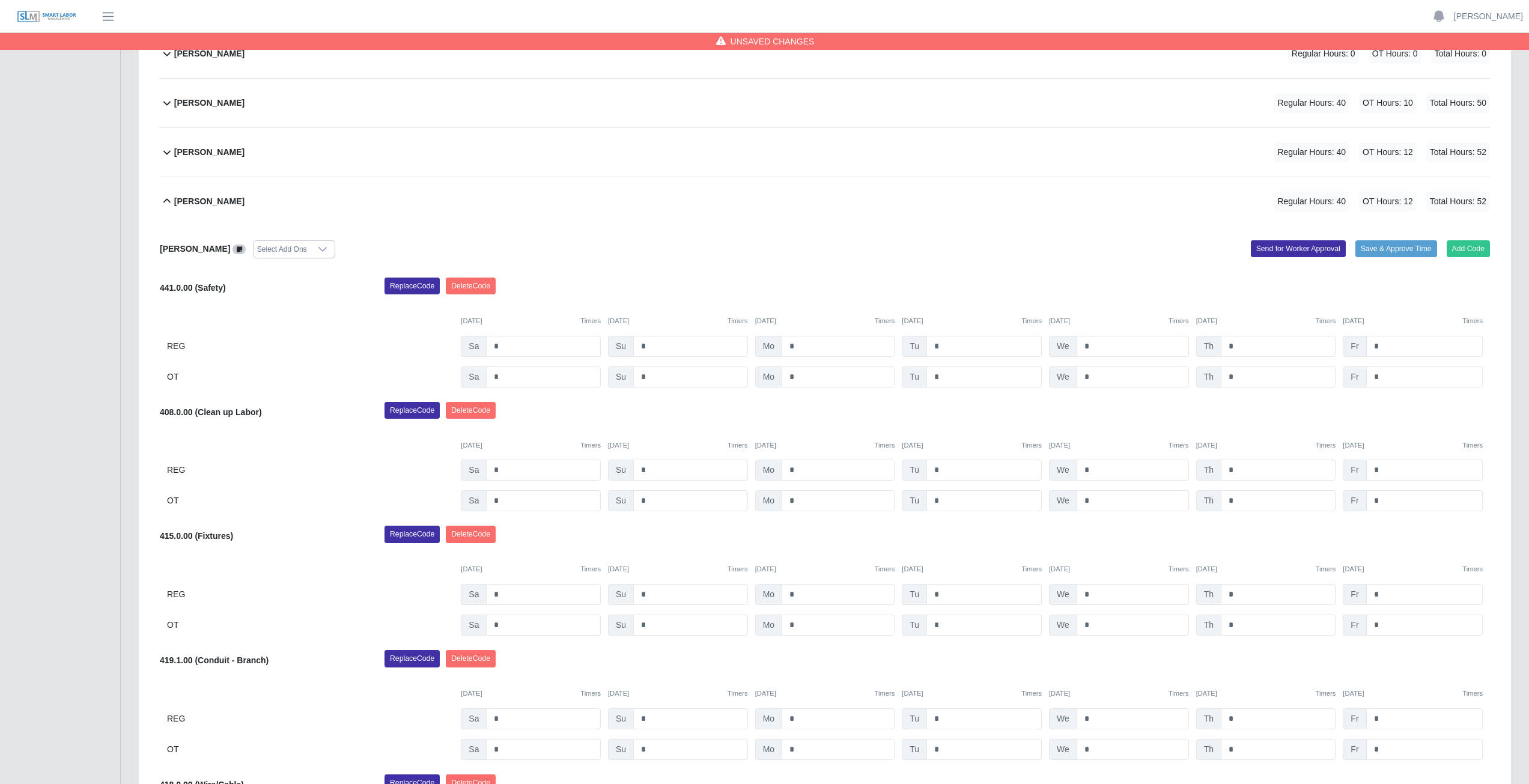
scroll to position [373, 0]
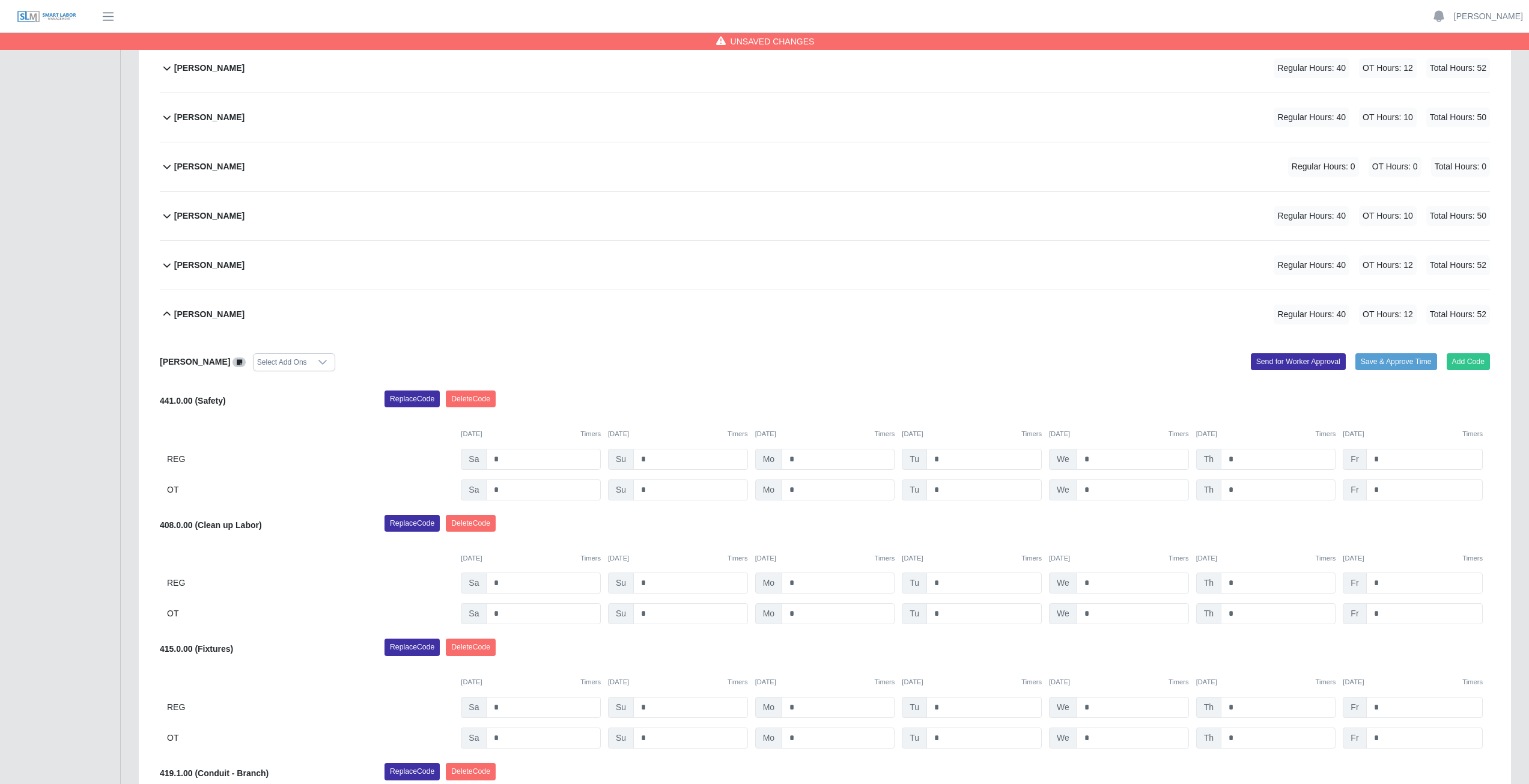
click at [165, 313] on icon at bounding box center [167, 314] width 14 height 14
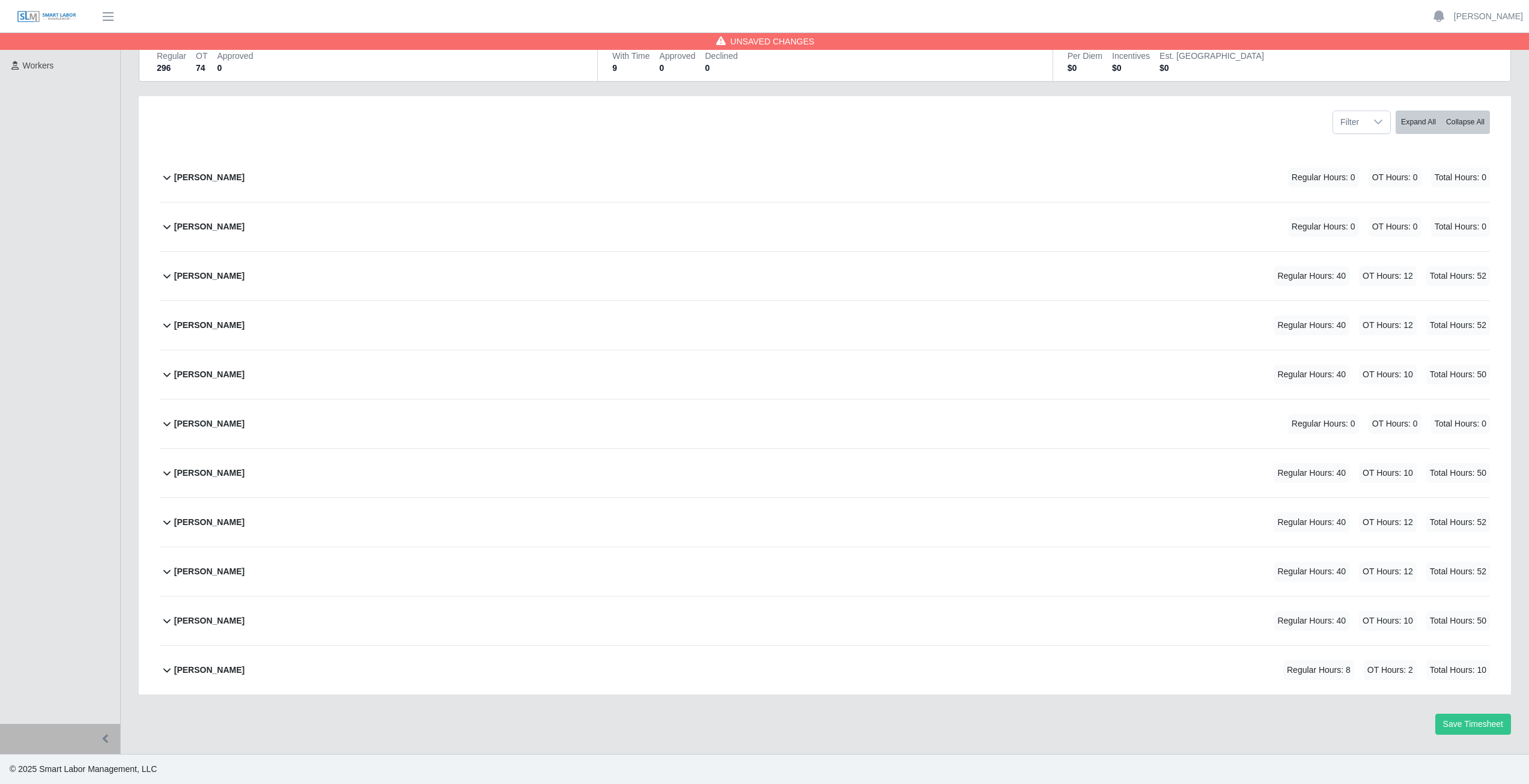
scroll to position [116, 0]
click at [166, 571] on icon at bounding box center [167, 571] width 14 height 14
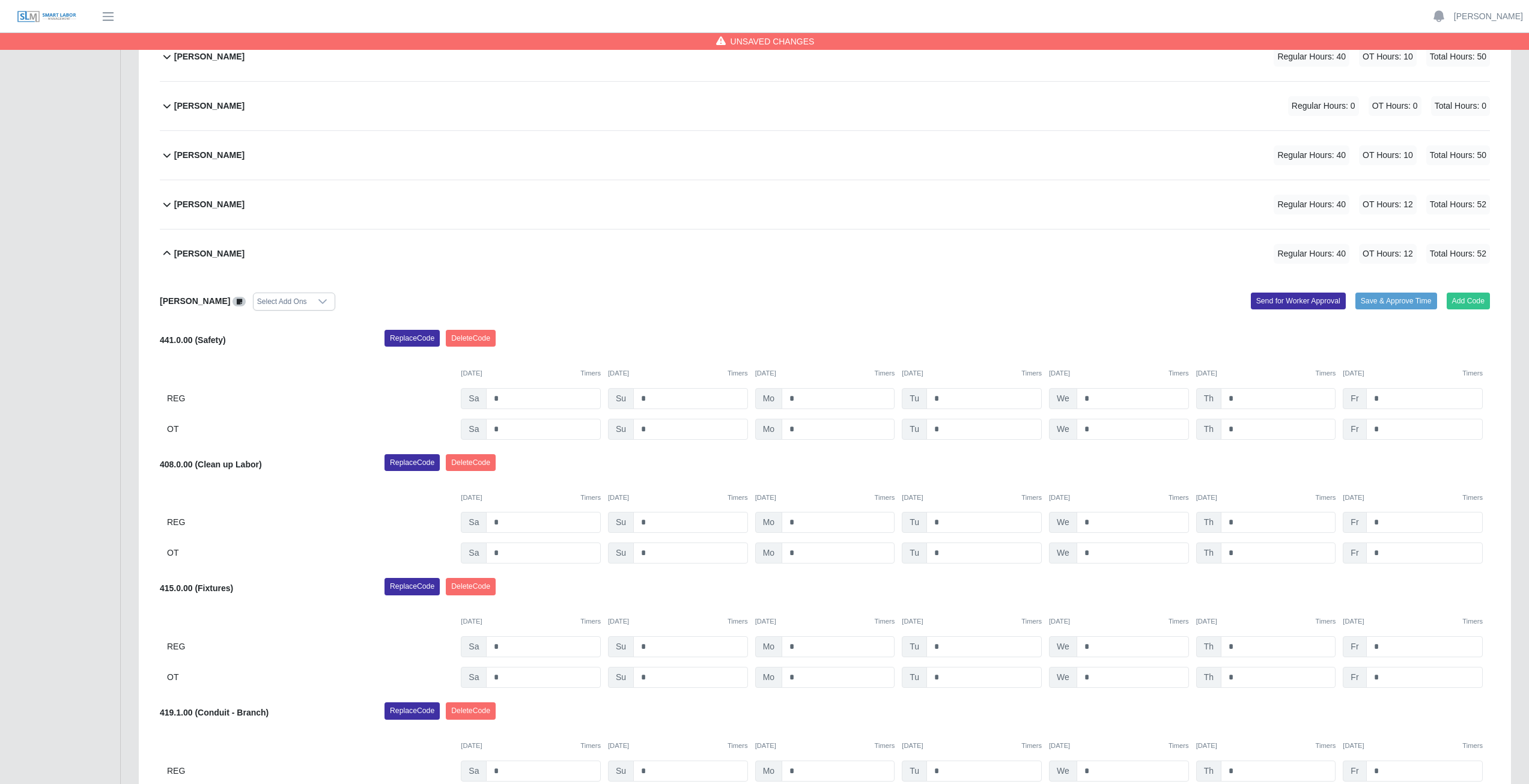
scroll to position [434, 0]
click at [167, 255] on icon at bounding box center [167, 253] width 14 height 14
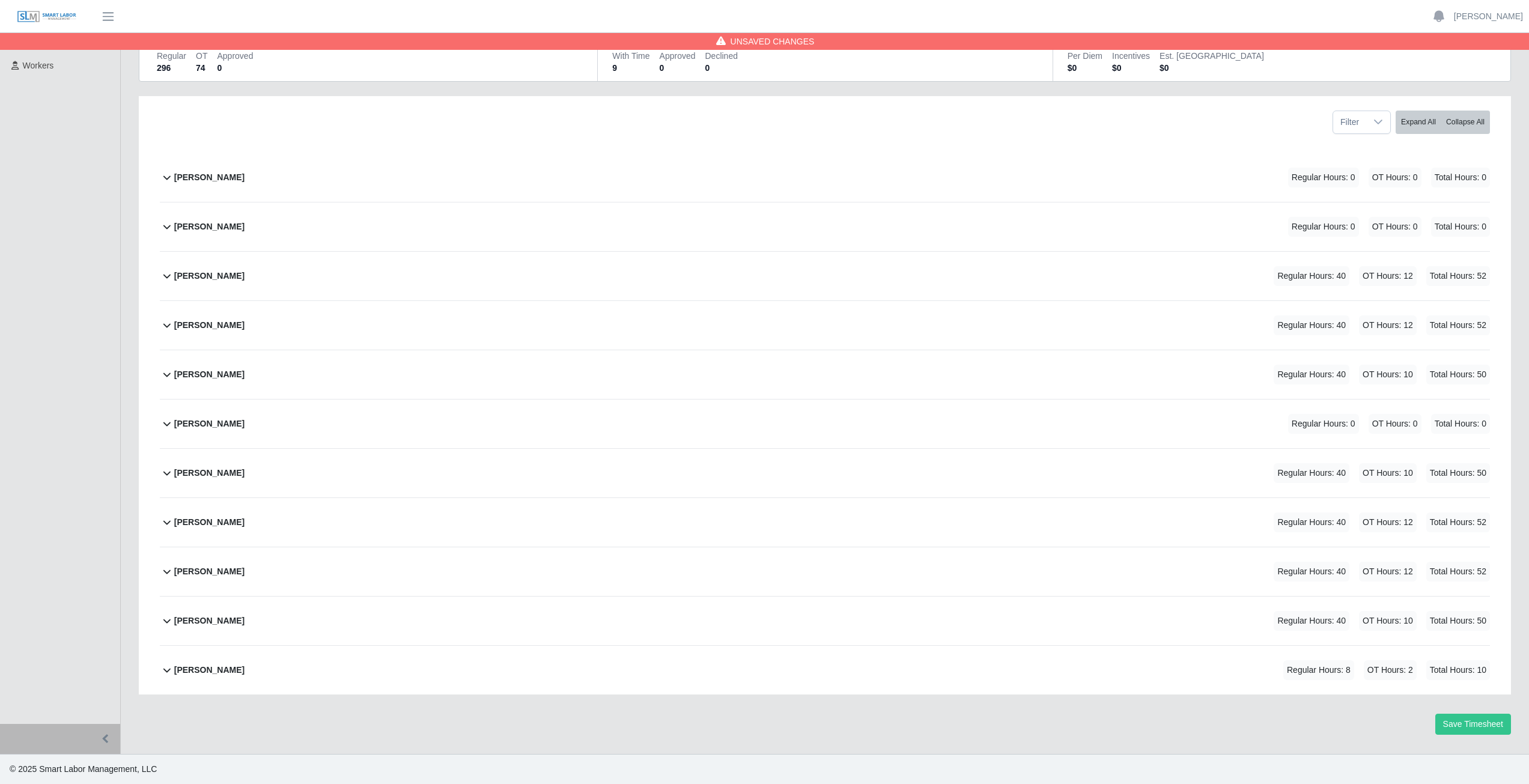
scroll to position [116, 0]
click at [165, 671] on icon at bounding box center [167, 669] width 14 height 14
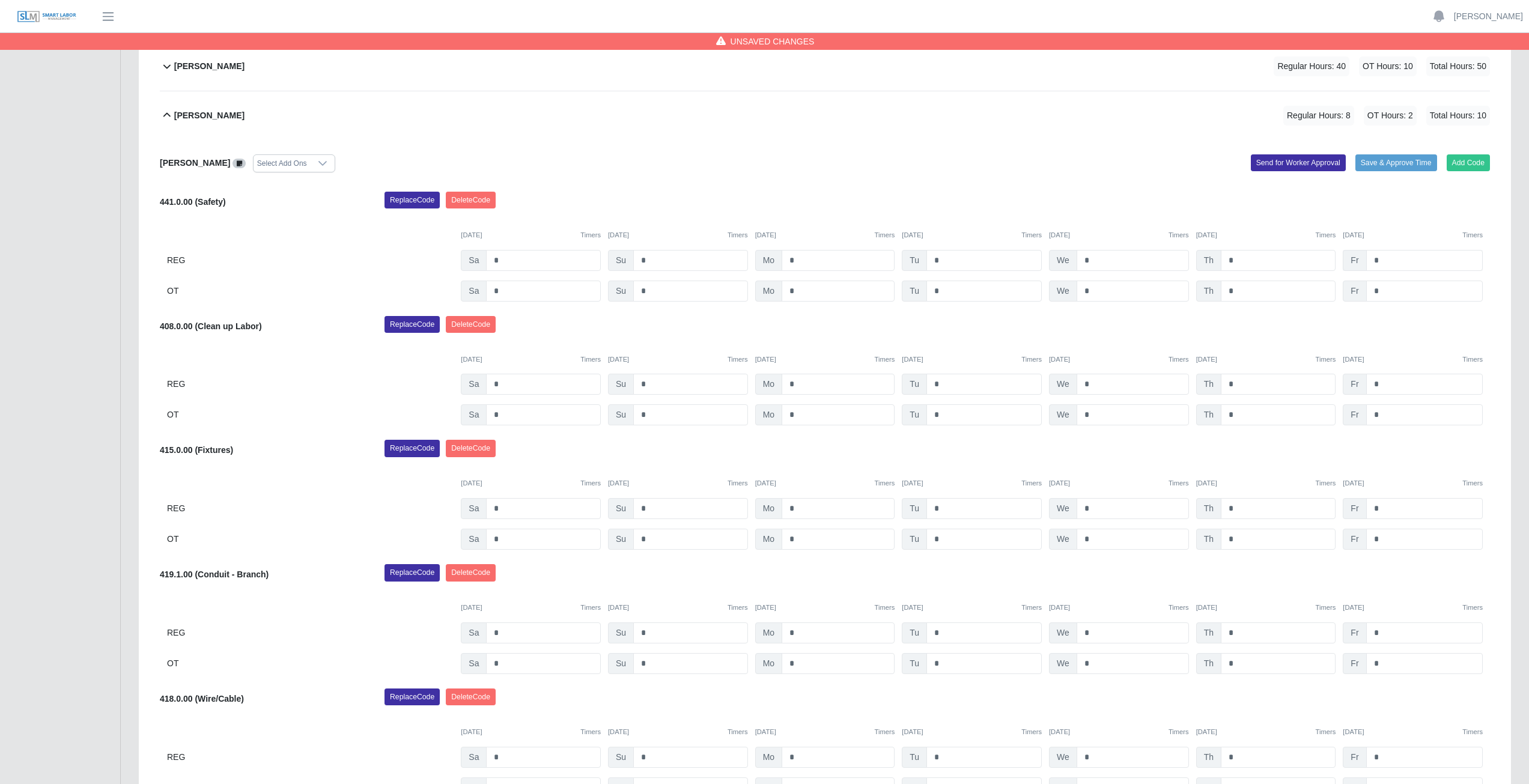
scroll to position [670, 0]
click at [1469, 160] on button "Add Code" at bounding box center [1468, 164] width 44 height 17
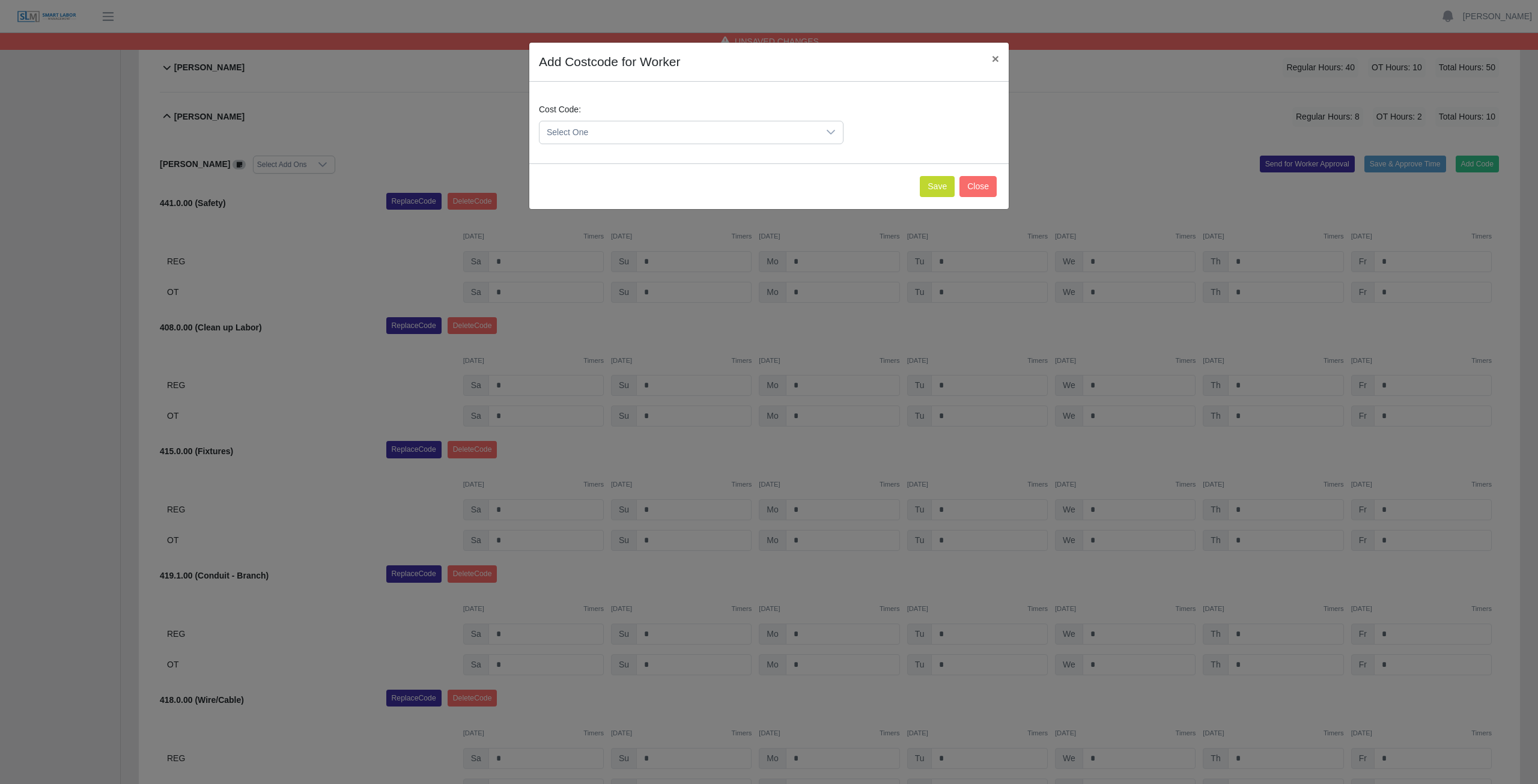
click at [615, 127] on span "Select One" at bounding box center [679, 132] width 279 height 22
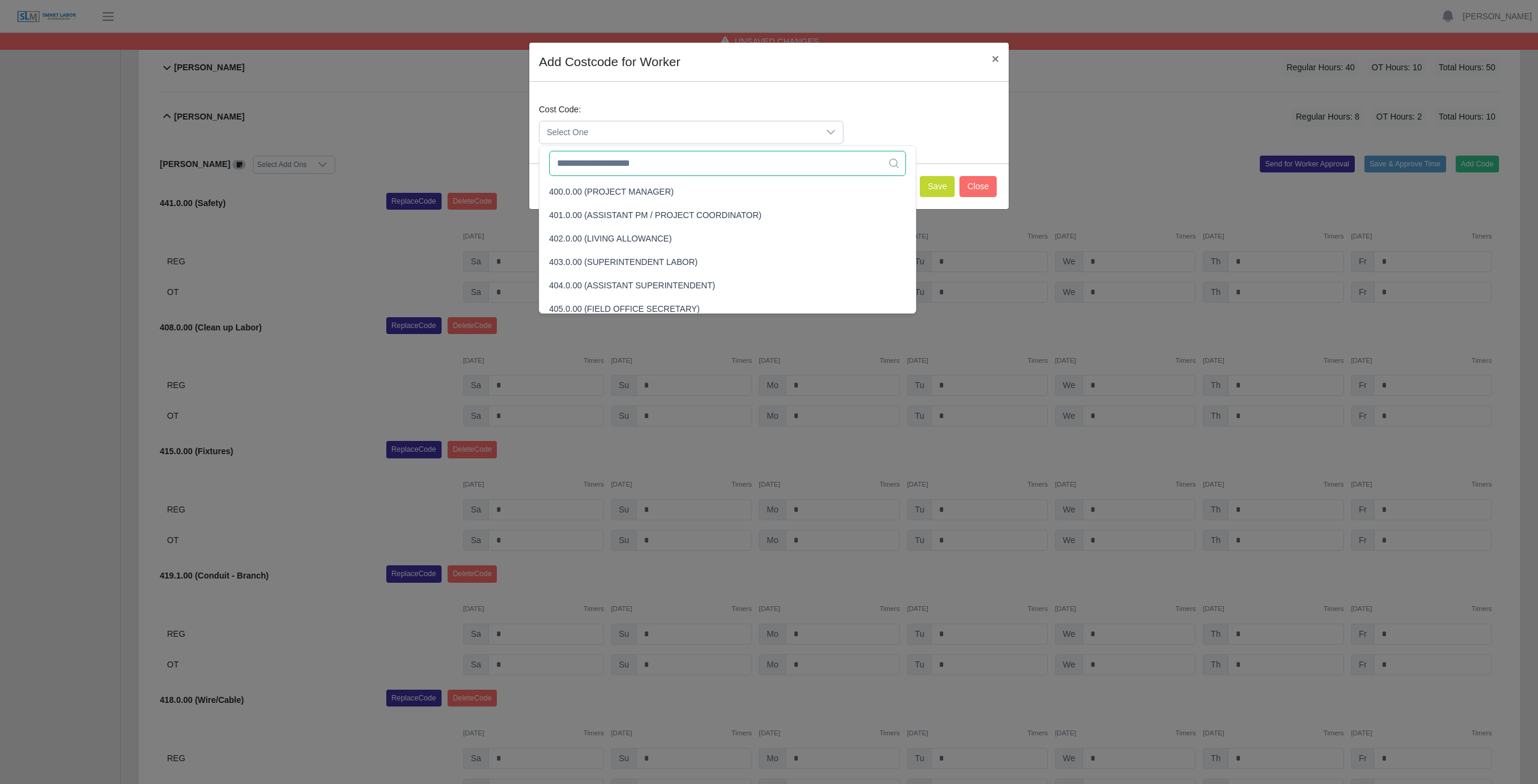
click at [611, 165] on input "text" at bounding box center [728, 163] width 357 height 25
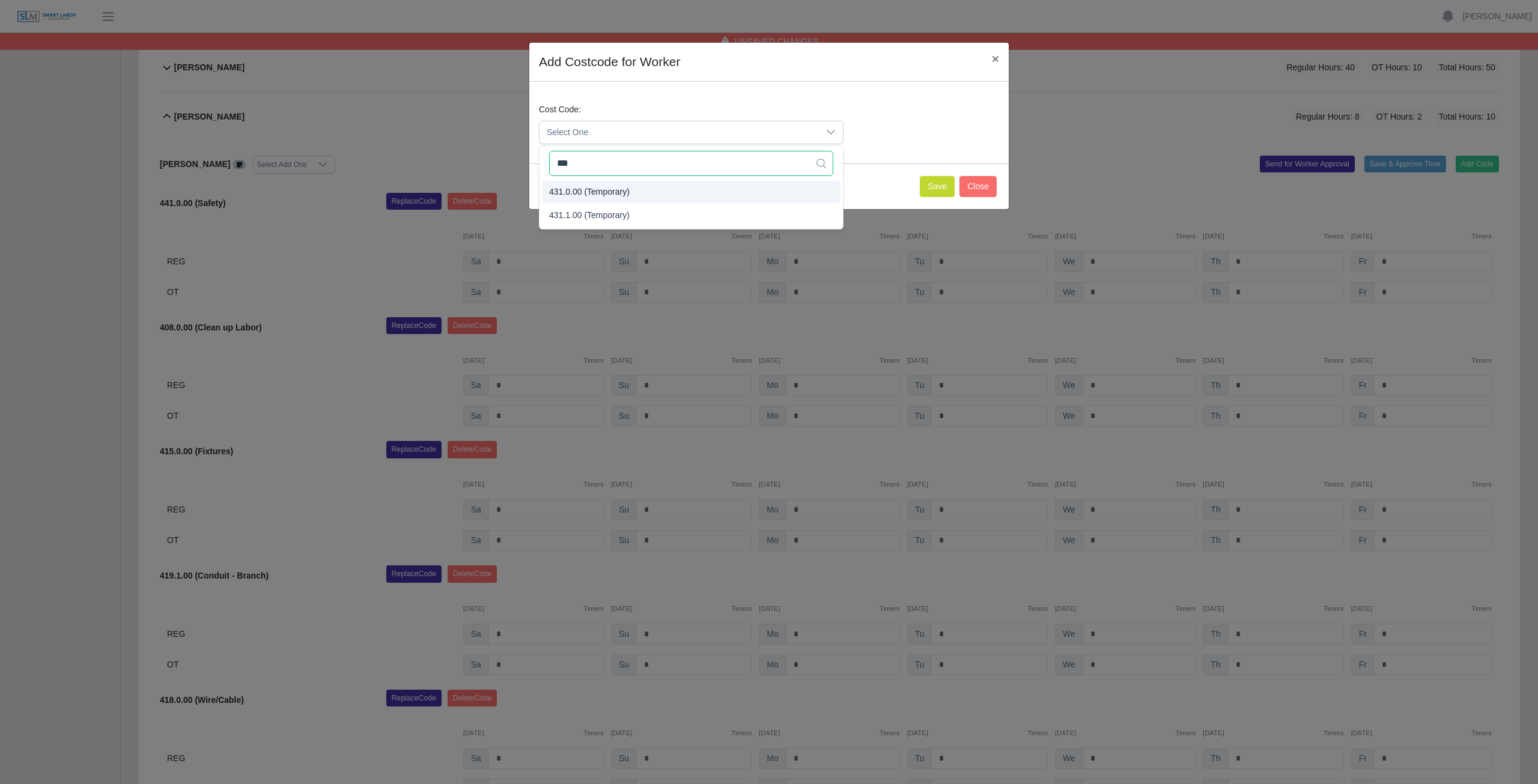
type input "***"
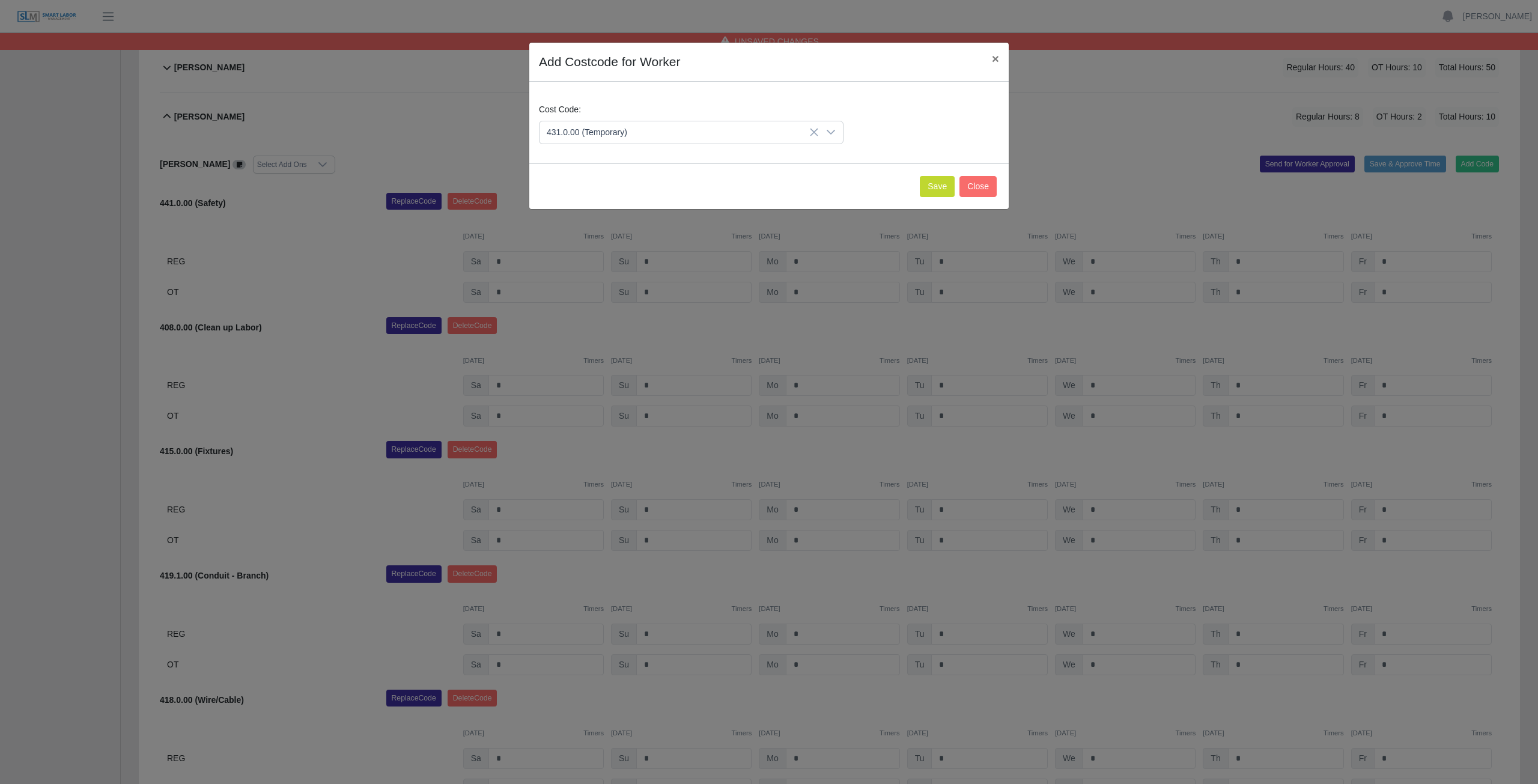
click at [608, 191] on span "431.0.00 (Temporary)" at bounding box center [589, 192] width 81 height 13
click at [934, 189] on button "Save" at bounding box center [937, 186] width 35 height 21
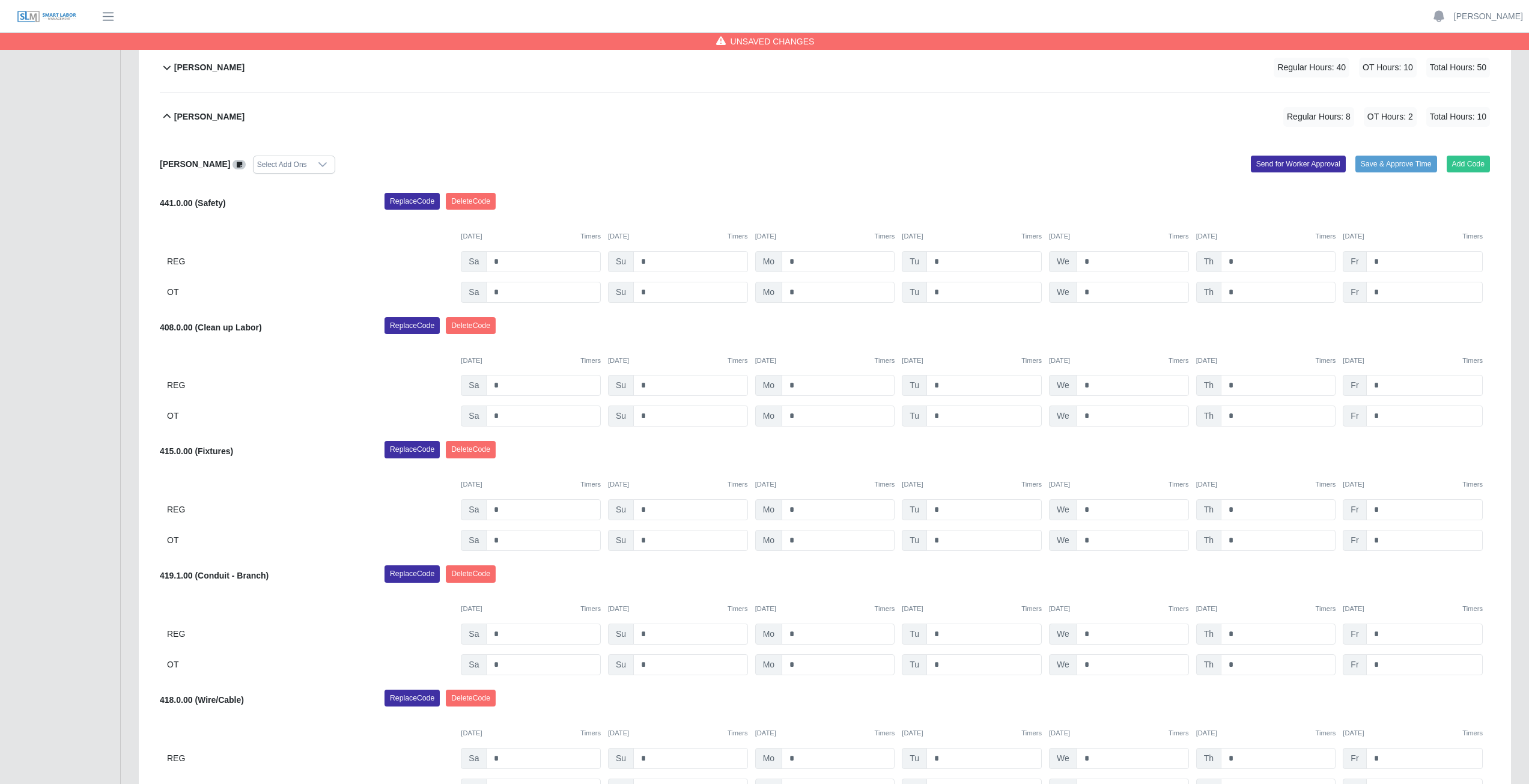
scroll to position [914, 0]
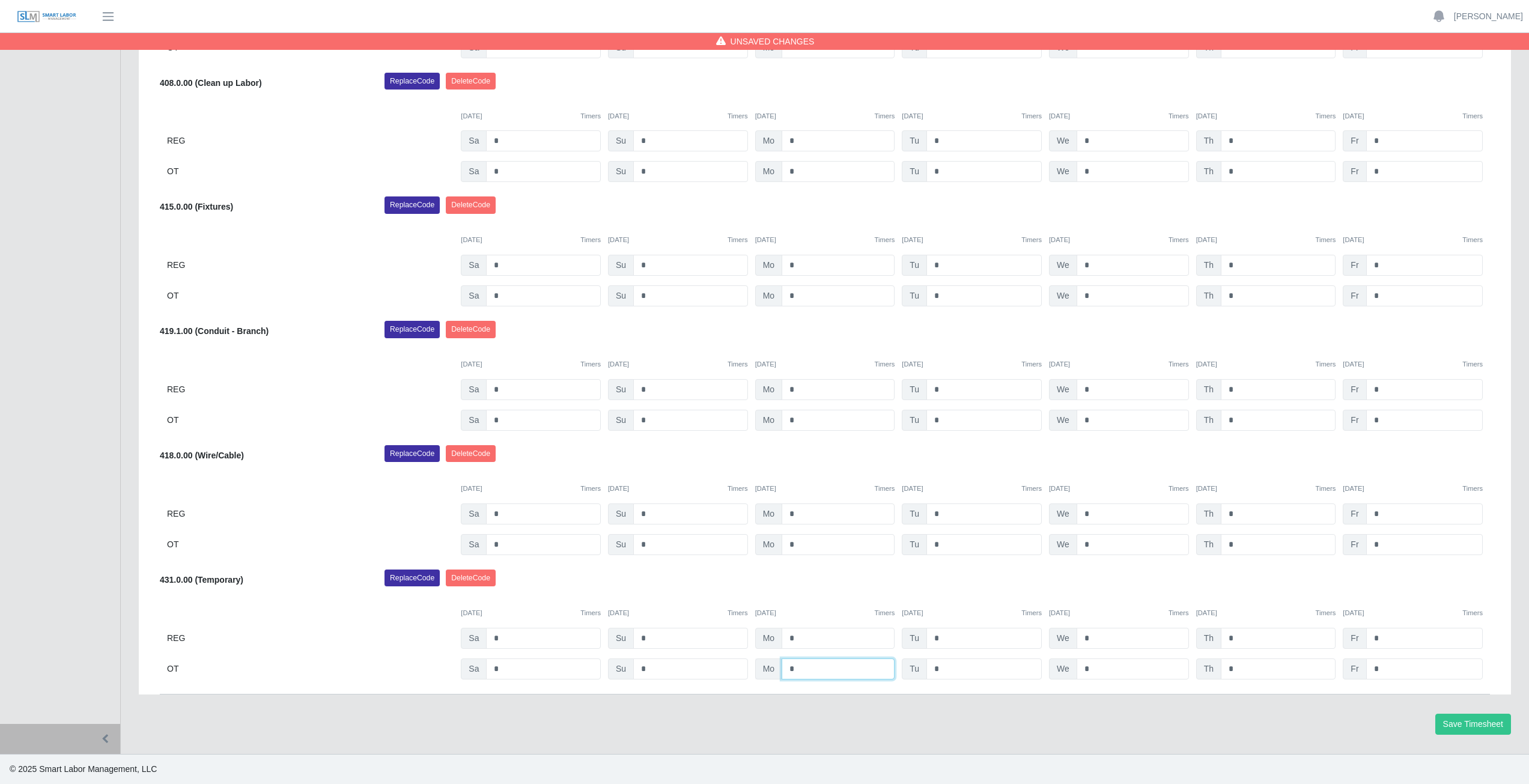
click at [804, 670] on input "*" at bounding box center [838, 668] width 113 height 21
type input "*"
click at [813, 583] on div "Replace Code [GEOGRAPHIC_DATA] Code" at bounding box center [937, 581] width 1123 height 24
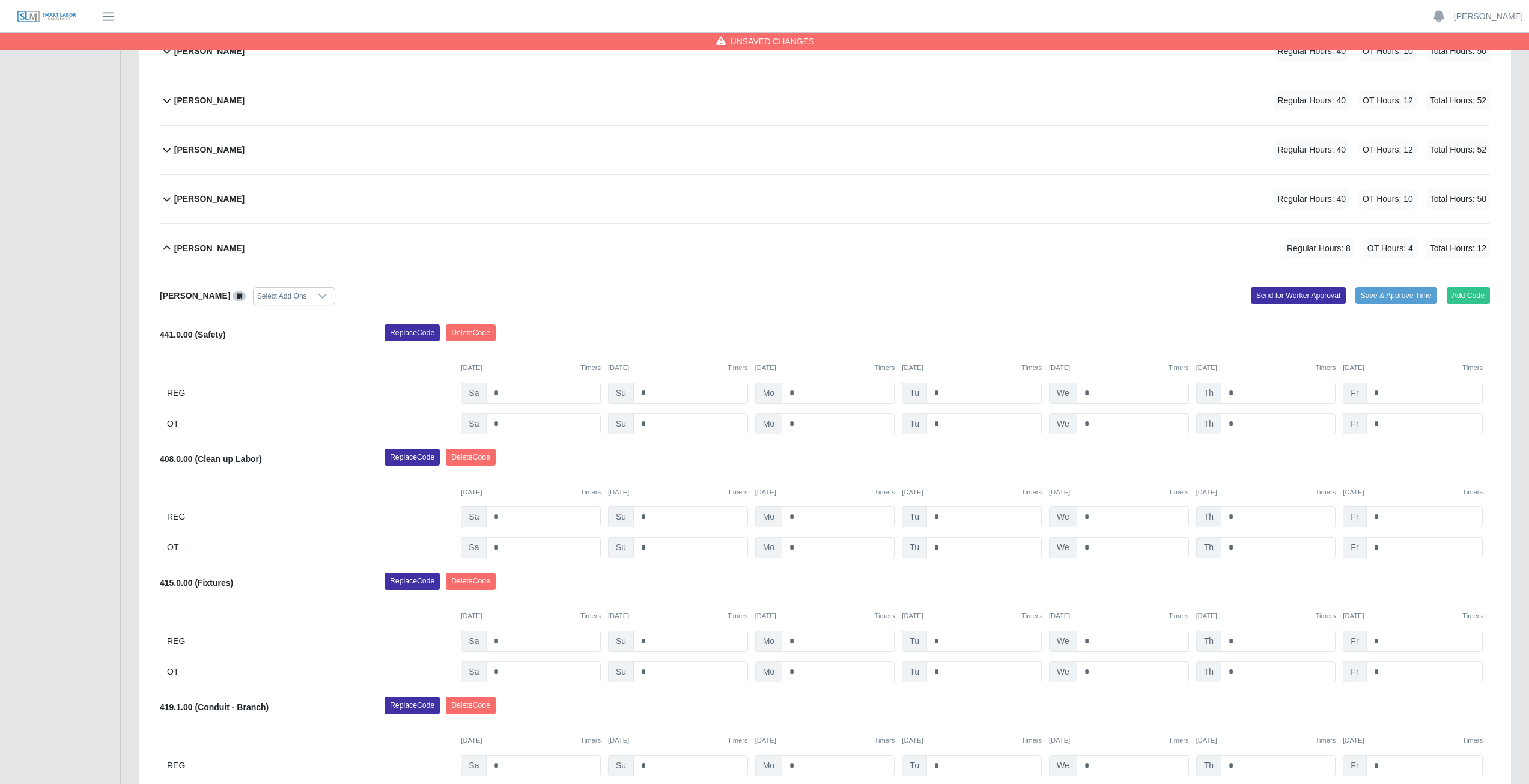
scroll to position [494, 0]
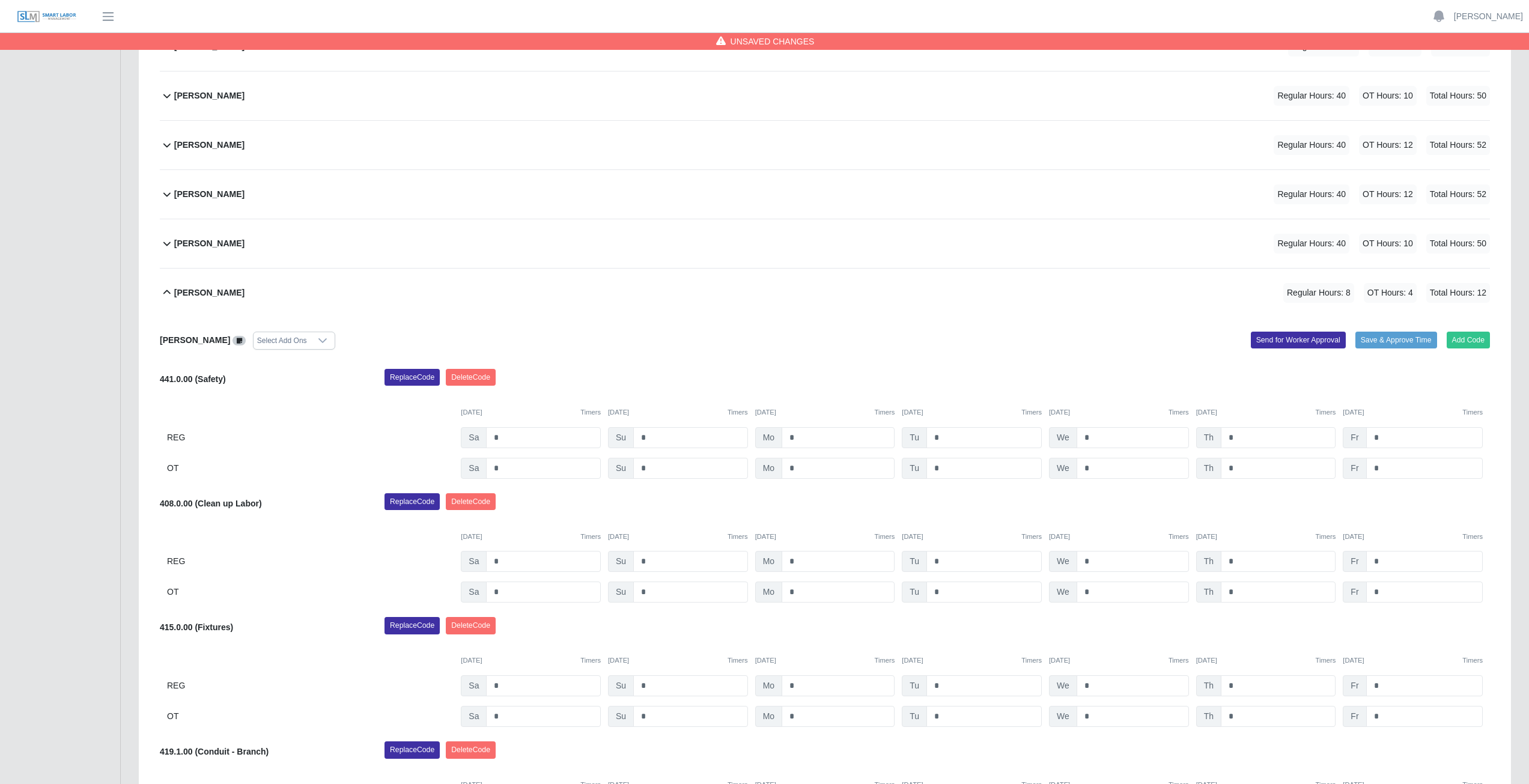
click at [168, 291] on icon at bounding box center [167, 292] width 14 height 14
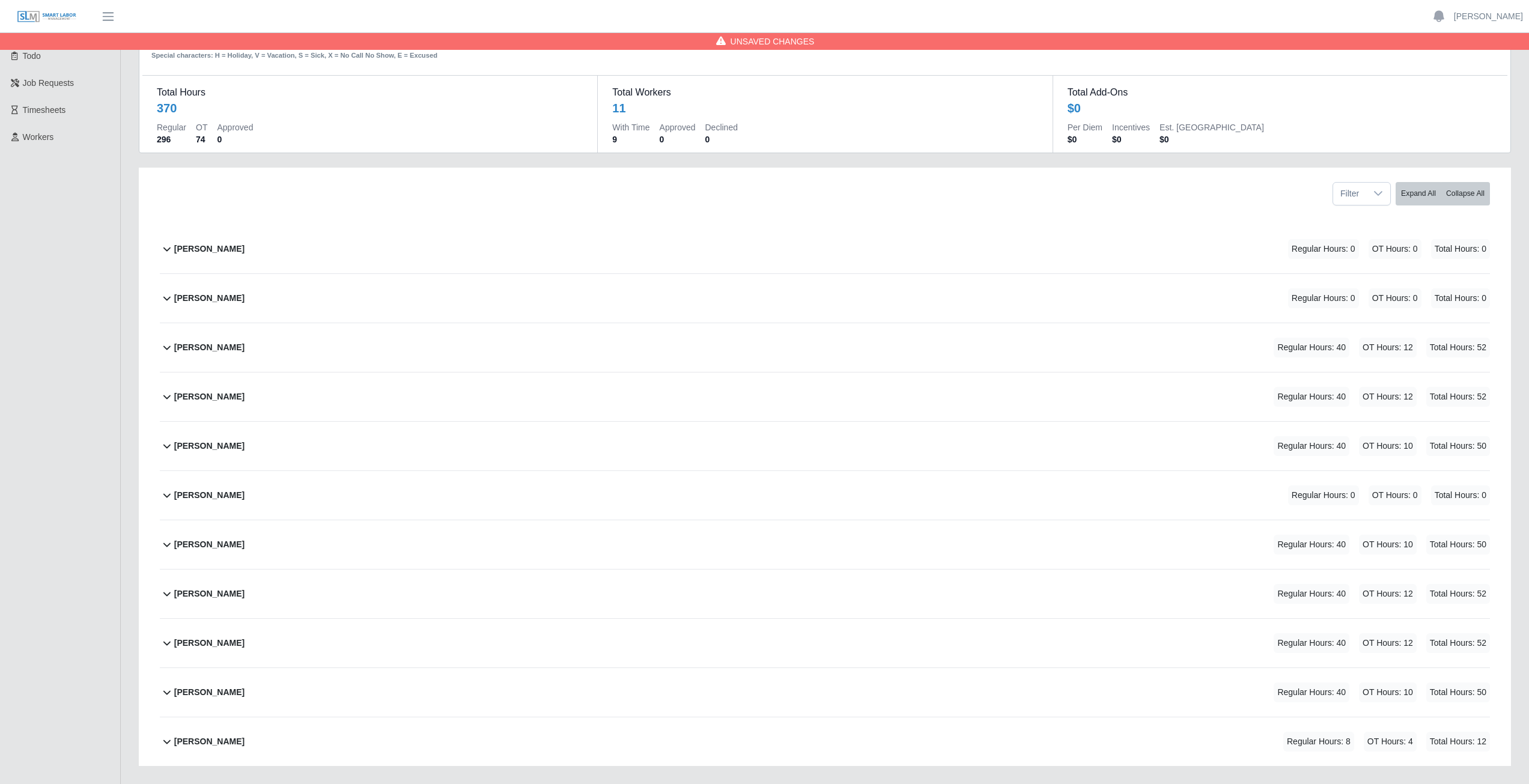
scroll to position [116, 0]
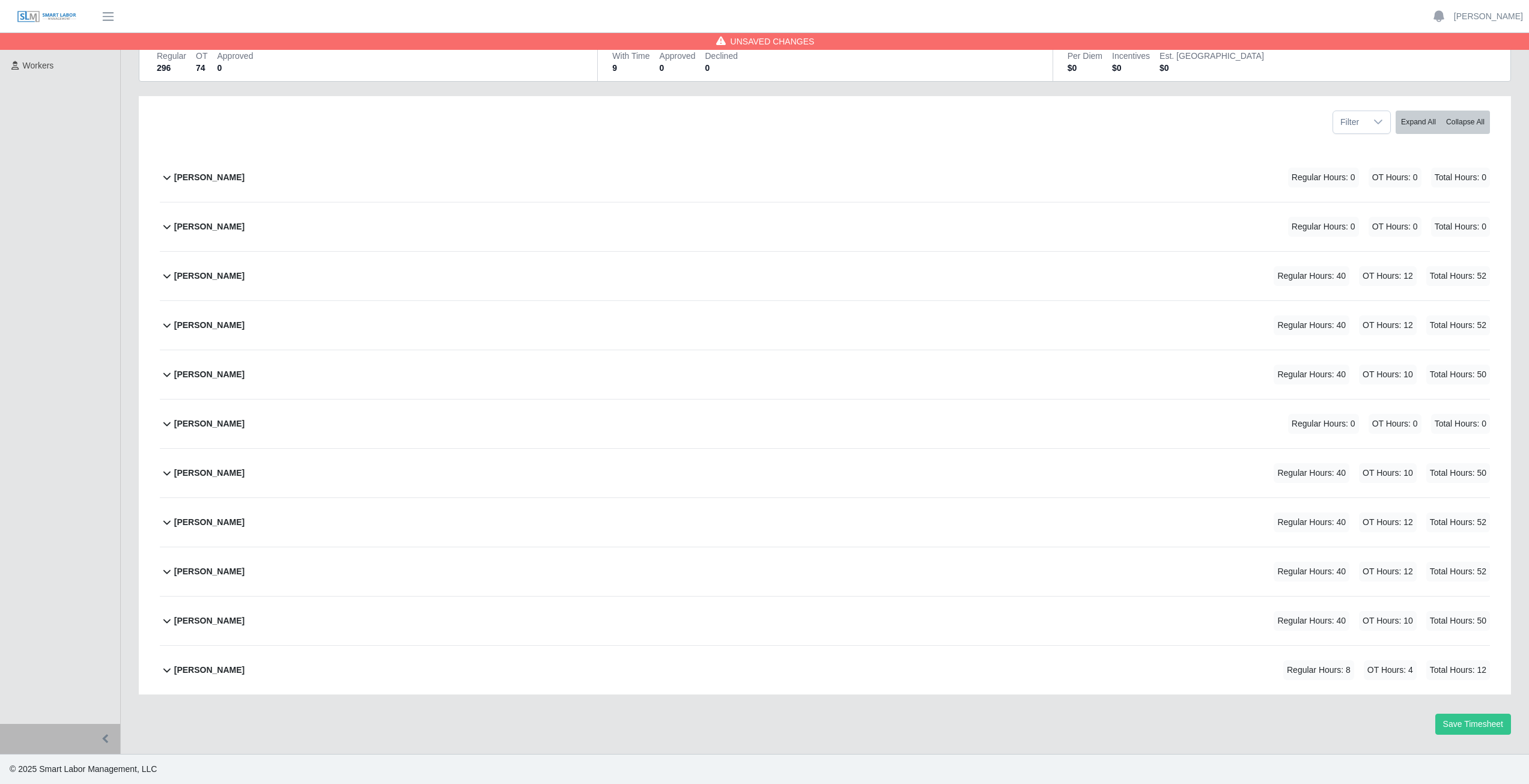
click at [174, 682] on div "Reynaldo Garcia Regular Hours: 8 OT Hours: 4 Total Hours: 12" at bounding box center [832, 670] width 1316 height 49
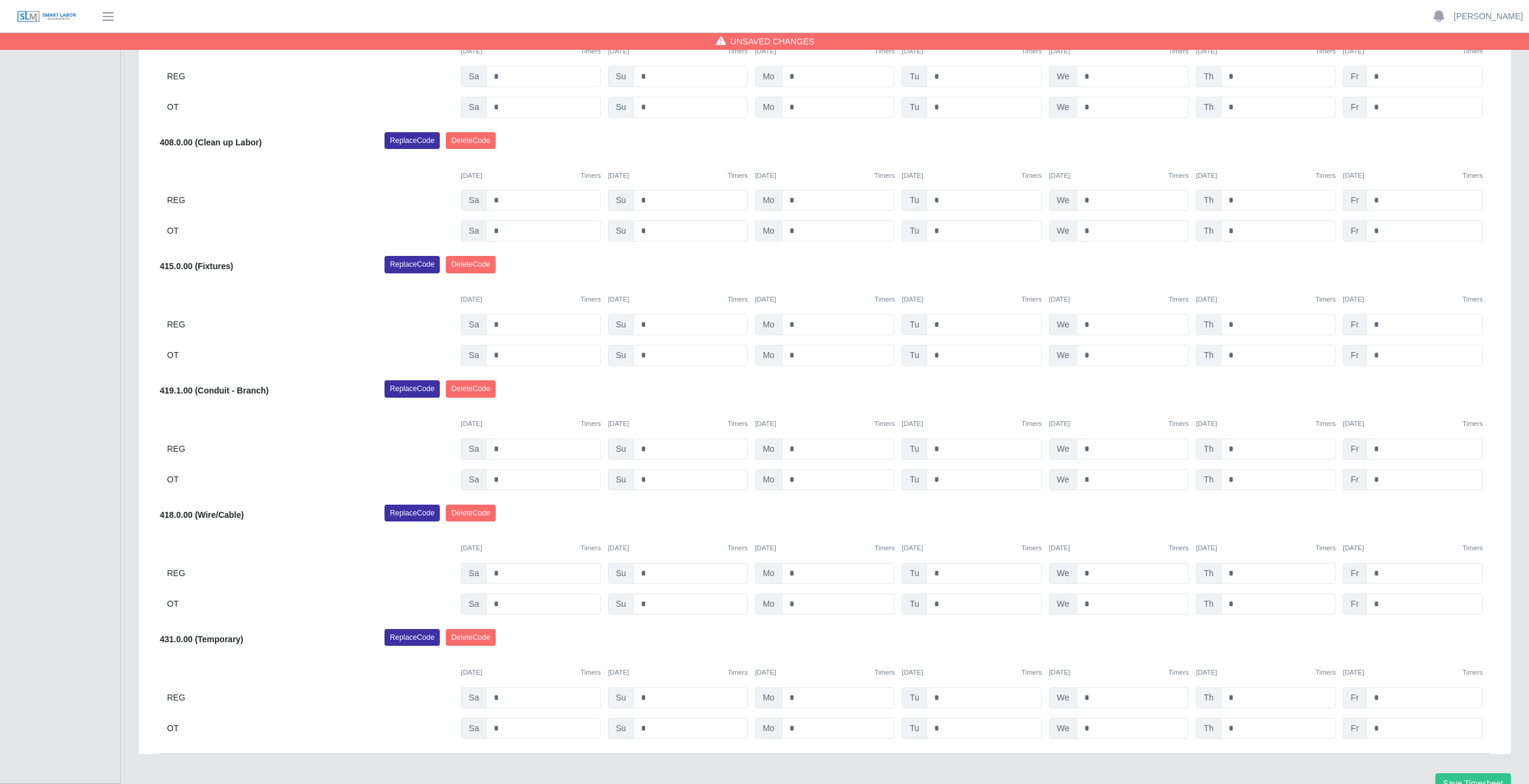
scroll to position [914, 0]
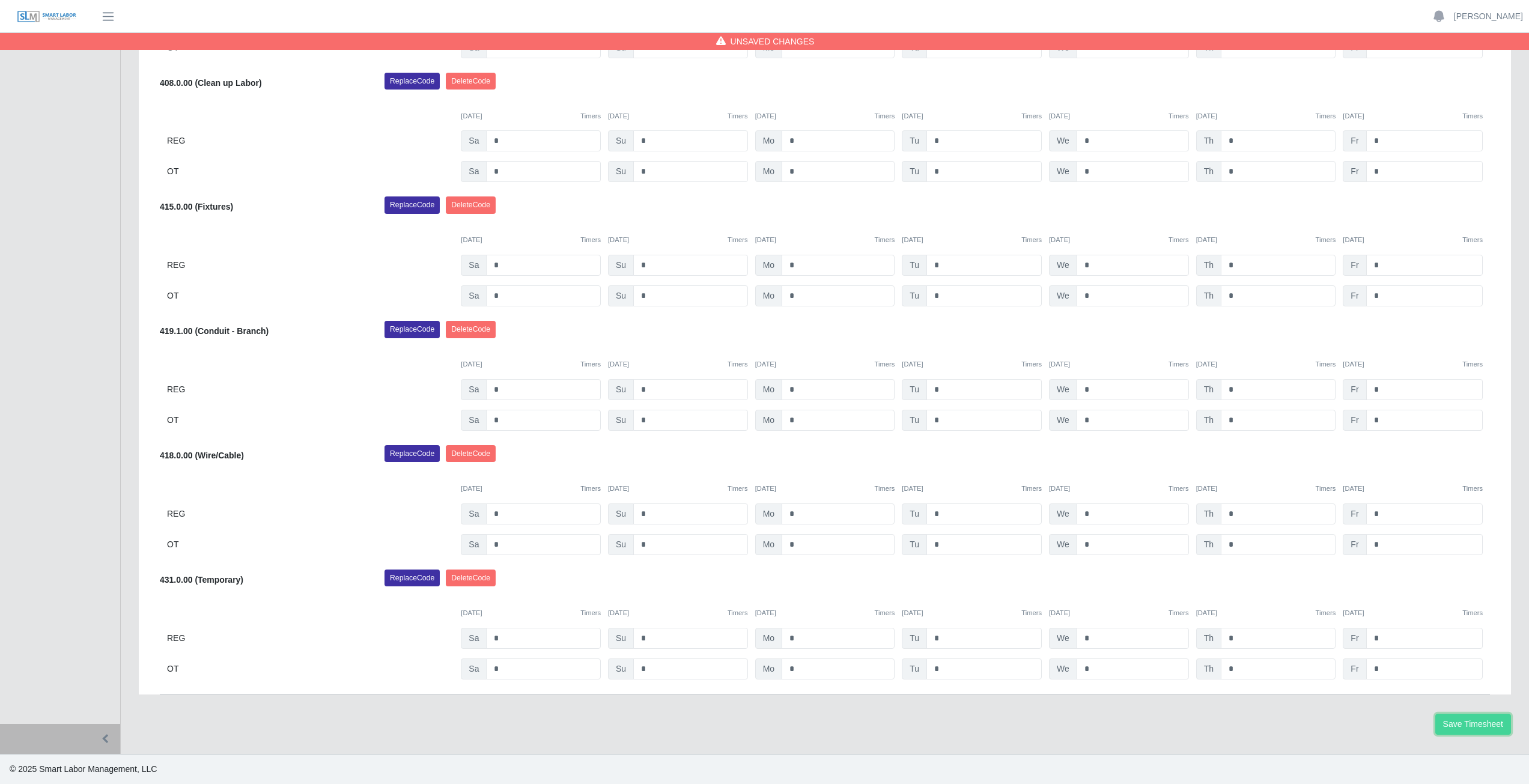
click at [1480, 724] on button "Save Timesheet" at bounding box center [1472, 724] width 76 height 21
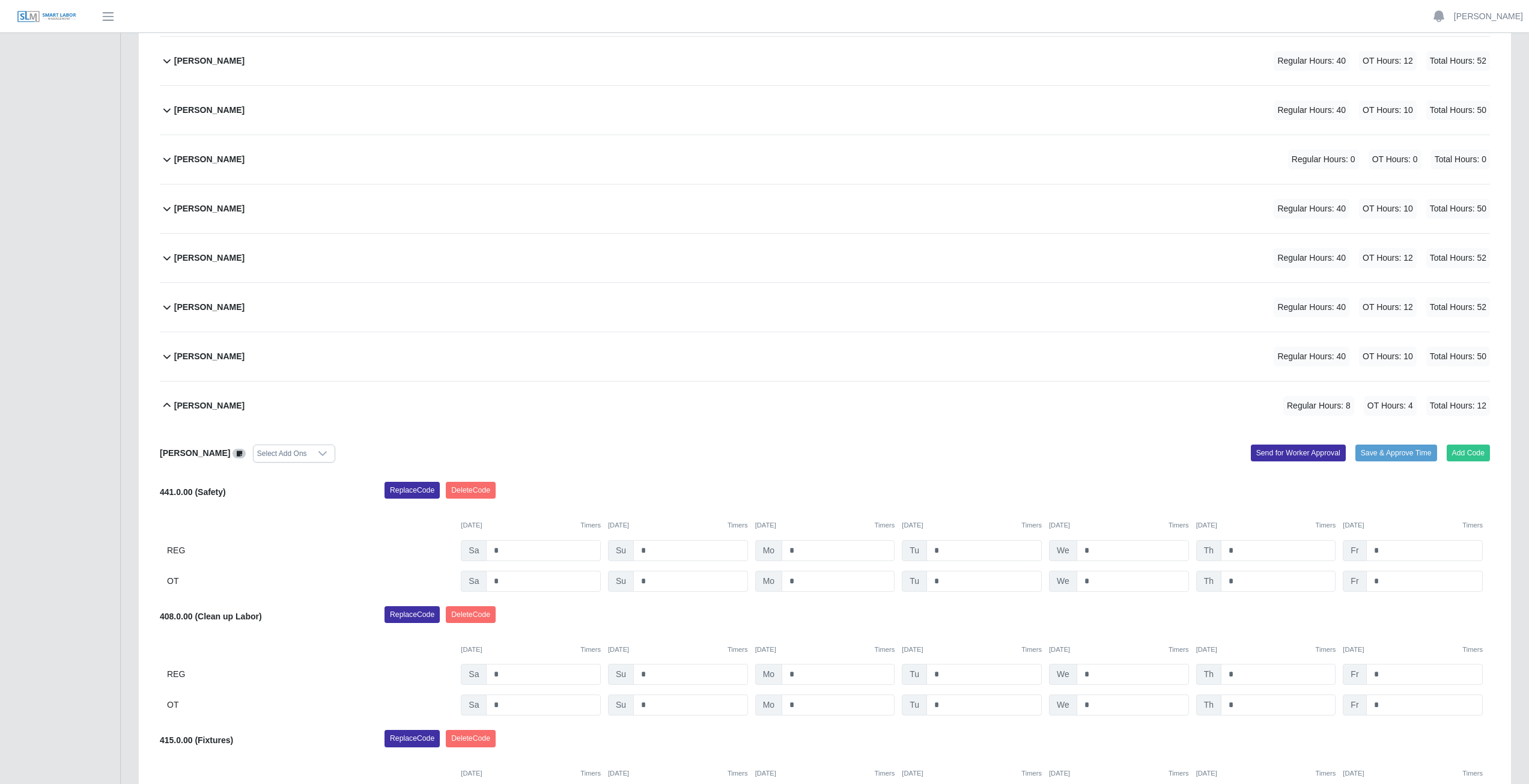
scroll to position [373, 0]
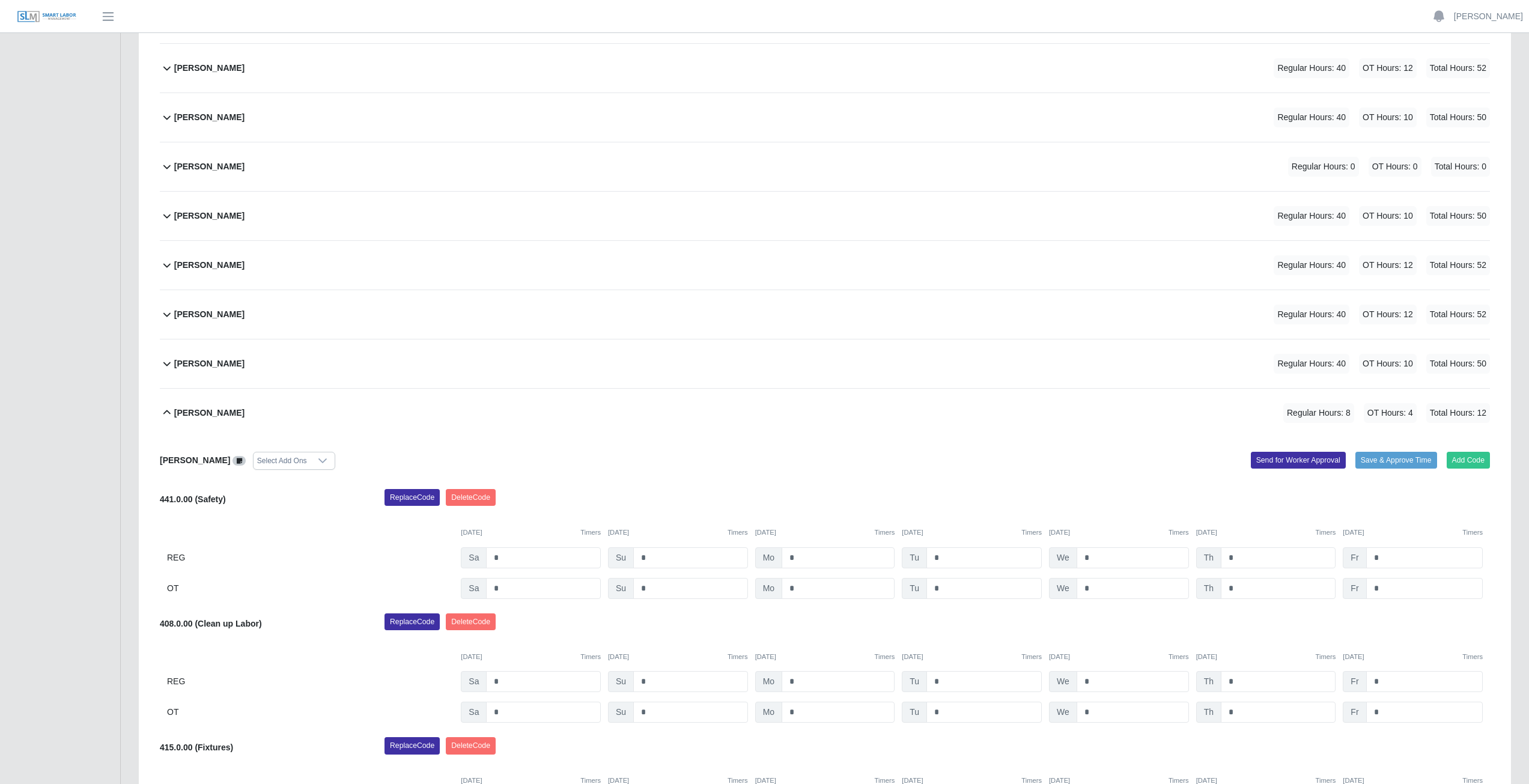
click at [164, 419] on icon at bounding box center [167, 412] width 14 height 14
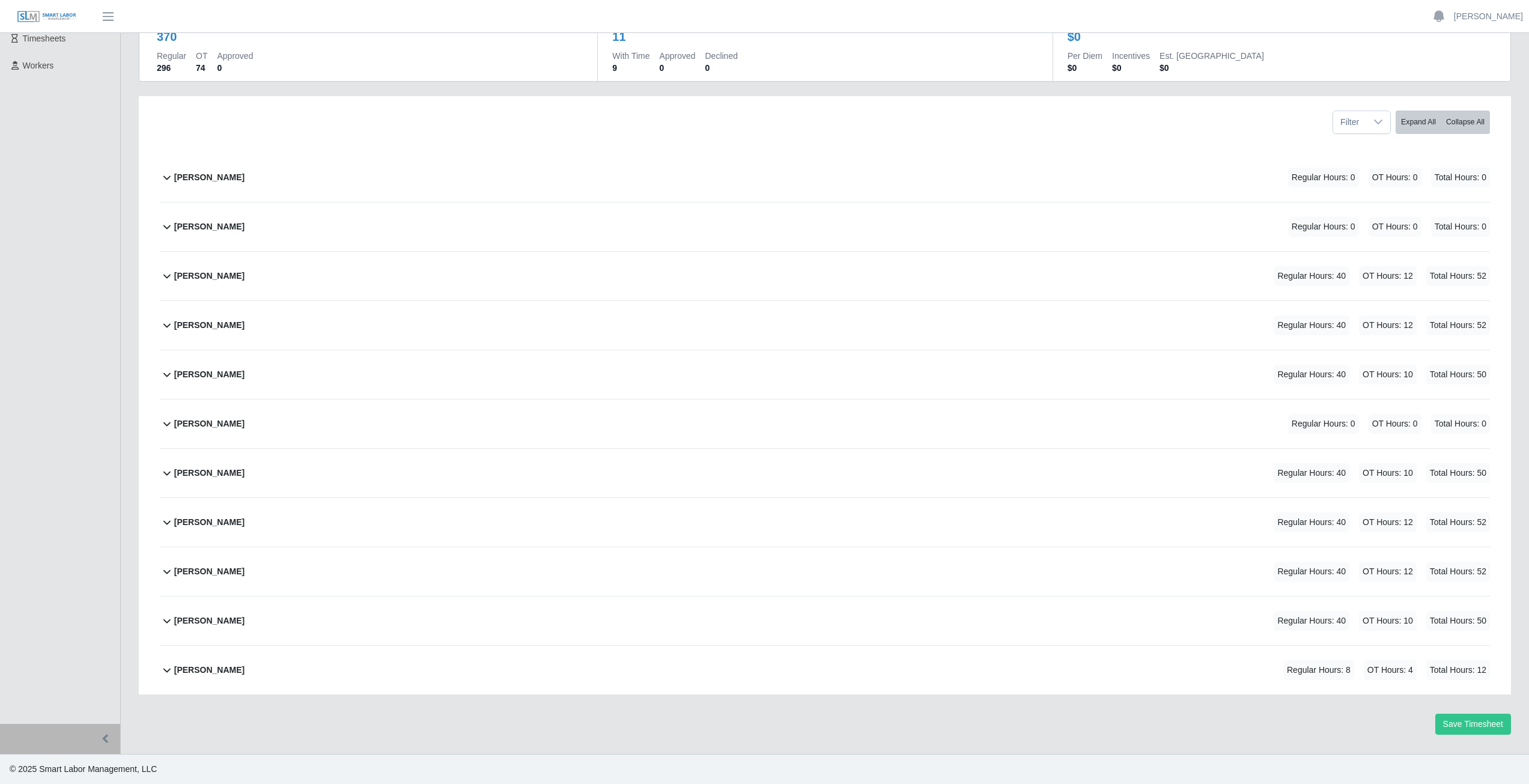
scroll to position [116, 0]
click at [163, 673] on icon at bounding box center [167, 669] width 14 height 14
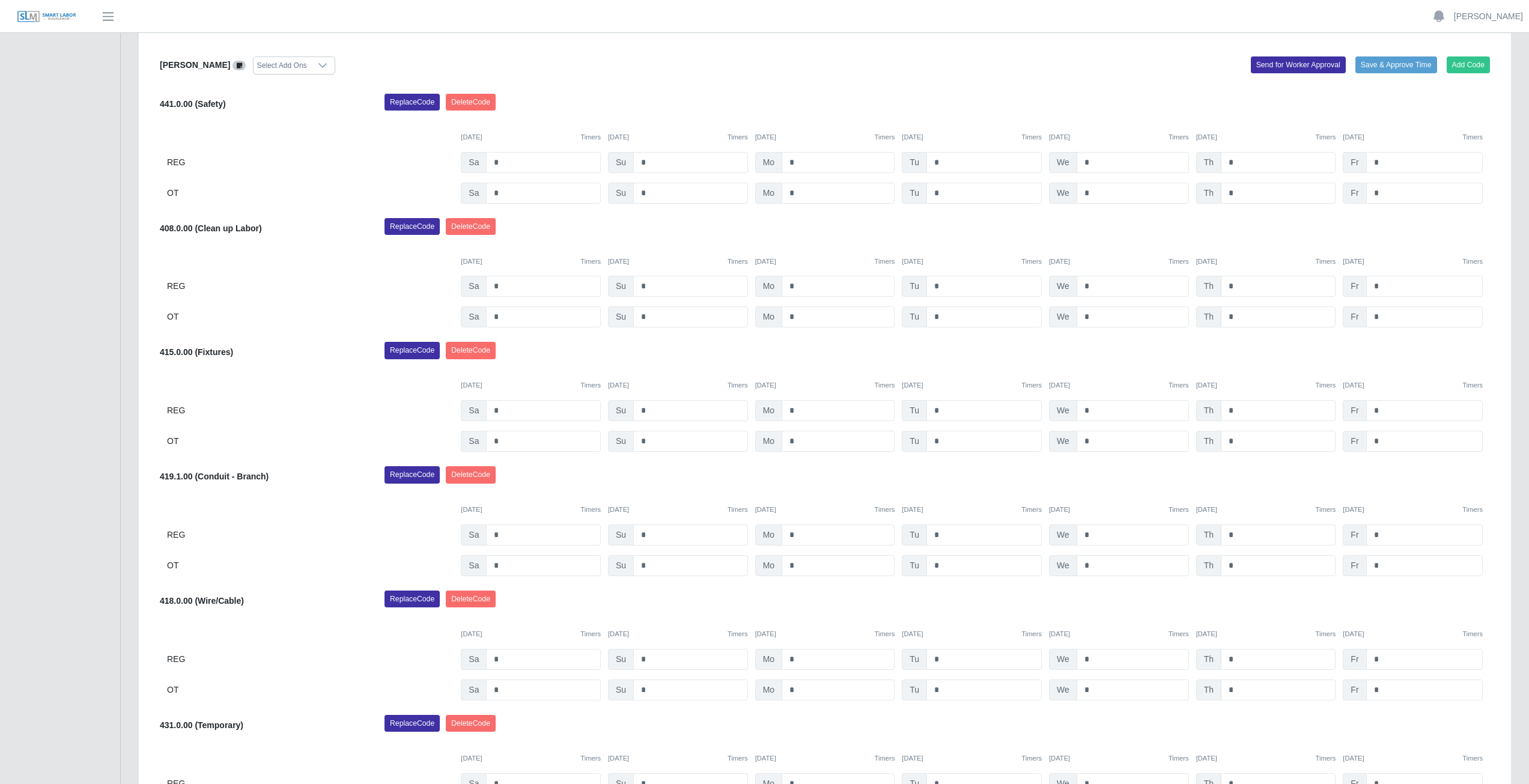
scroll to position [781, 0]
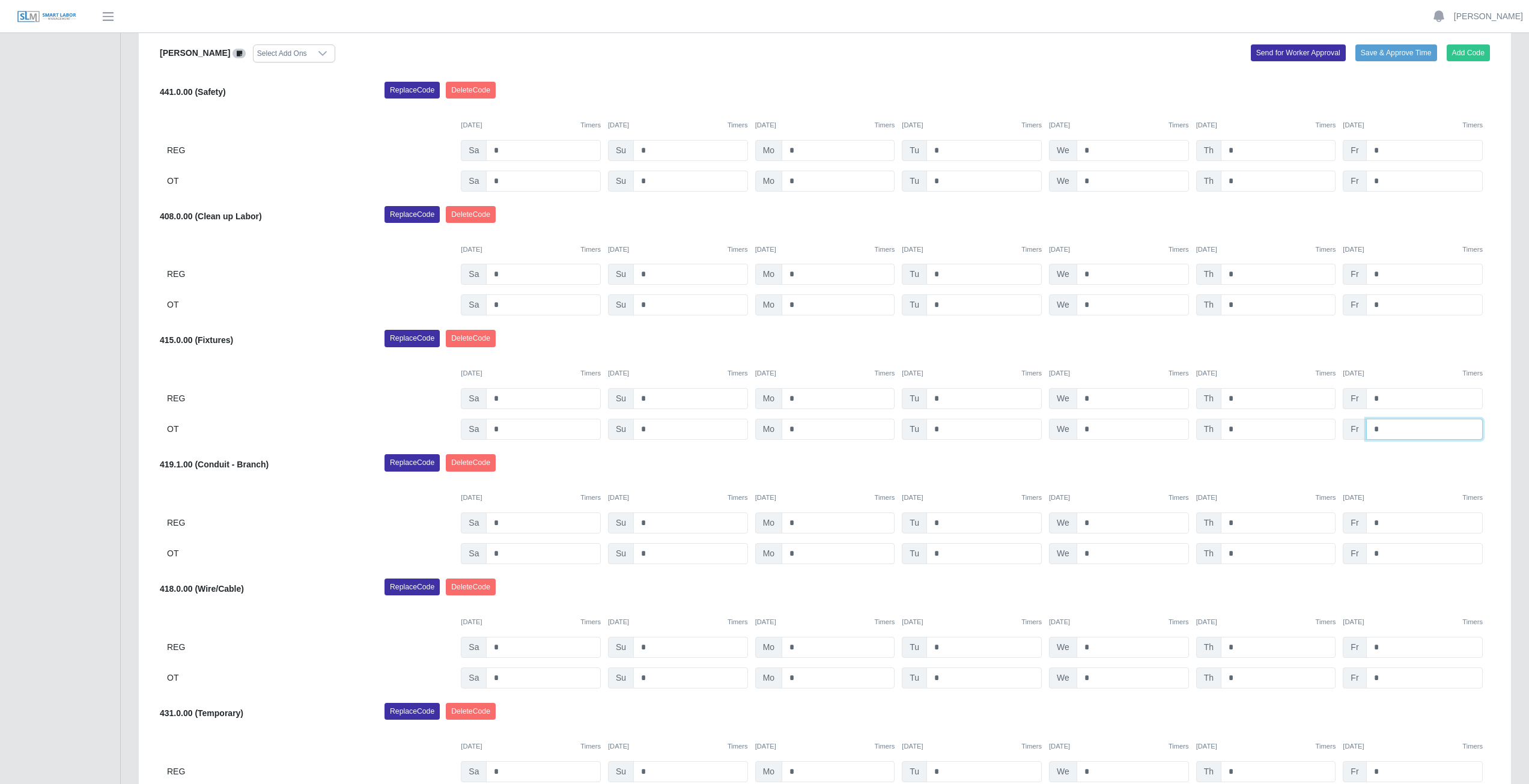
click at [1388, 429] on input "*" at bounding box center [1424, 429] width 116 height 21
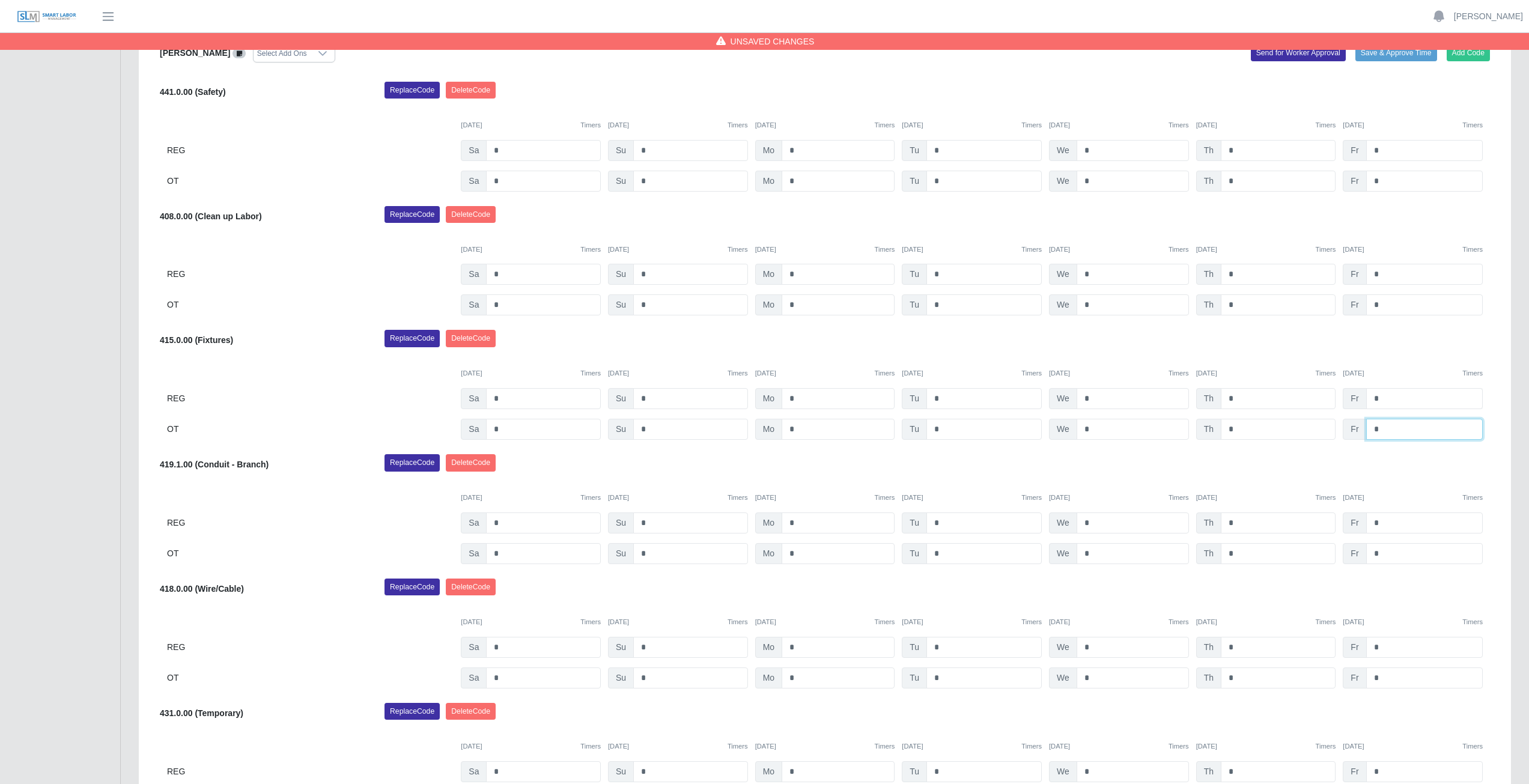
type input "*"
click at [1383, 402] on input "*" at bounding box center [1424, 398] width 116 height 21
type input "*"
click at [1391, 274] on input "*" at bounding box center [1424, 274] width 116 height 21
type input "*"
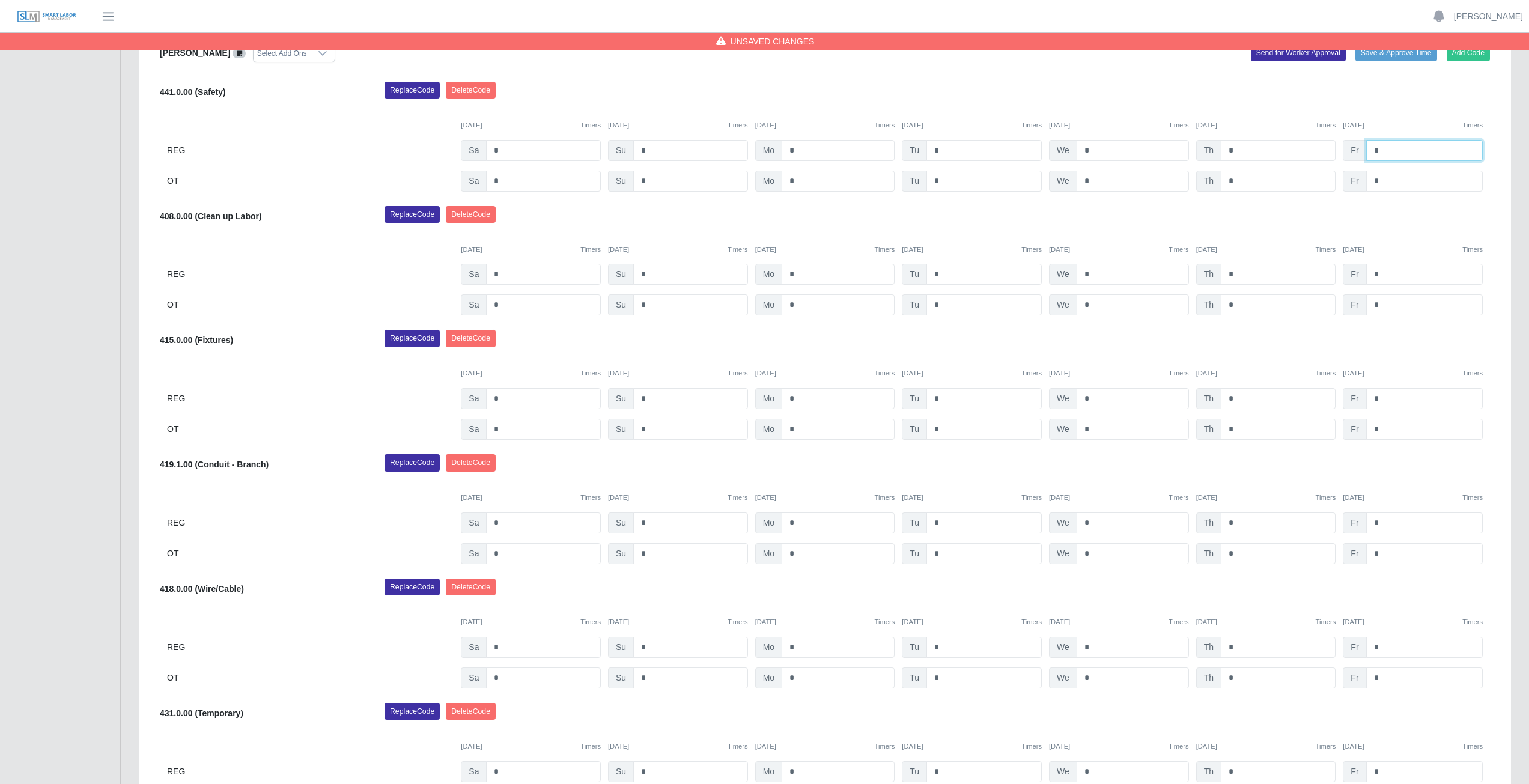
click at [1390, 151] on input "*" at bounding box center [1424, 151] width 116 height 21
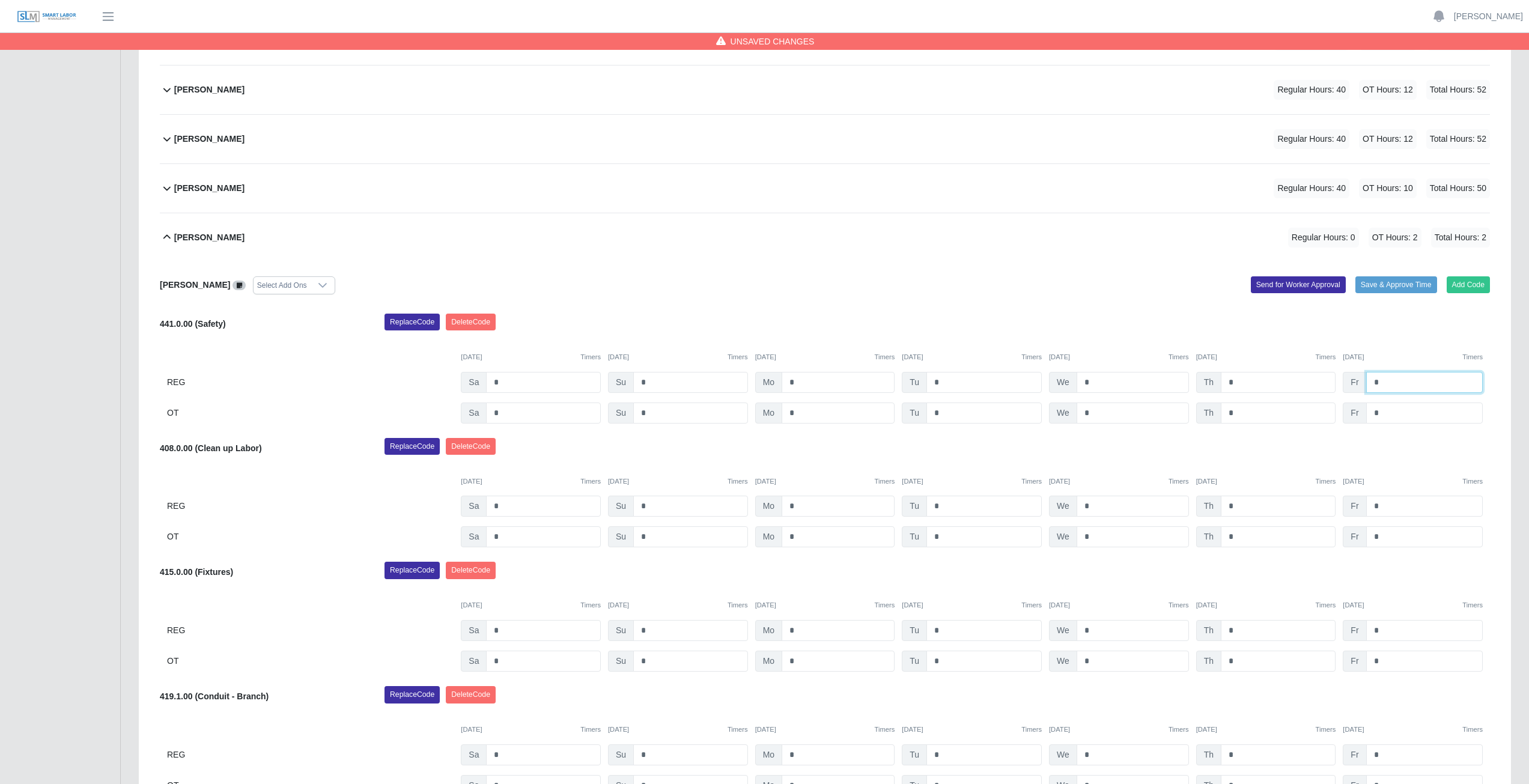
scroll to position [540, 0]
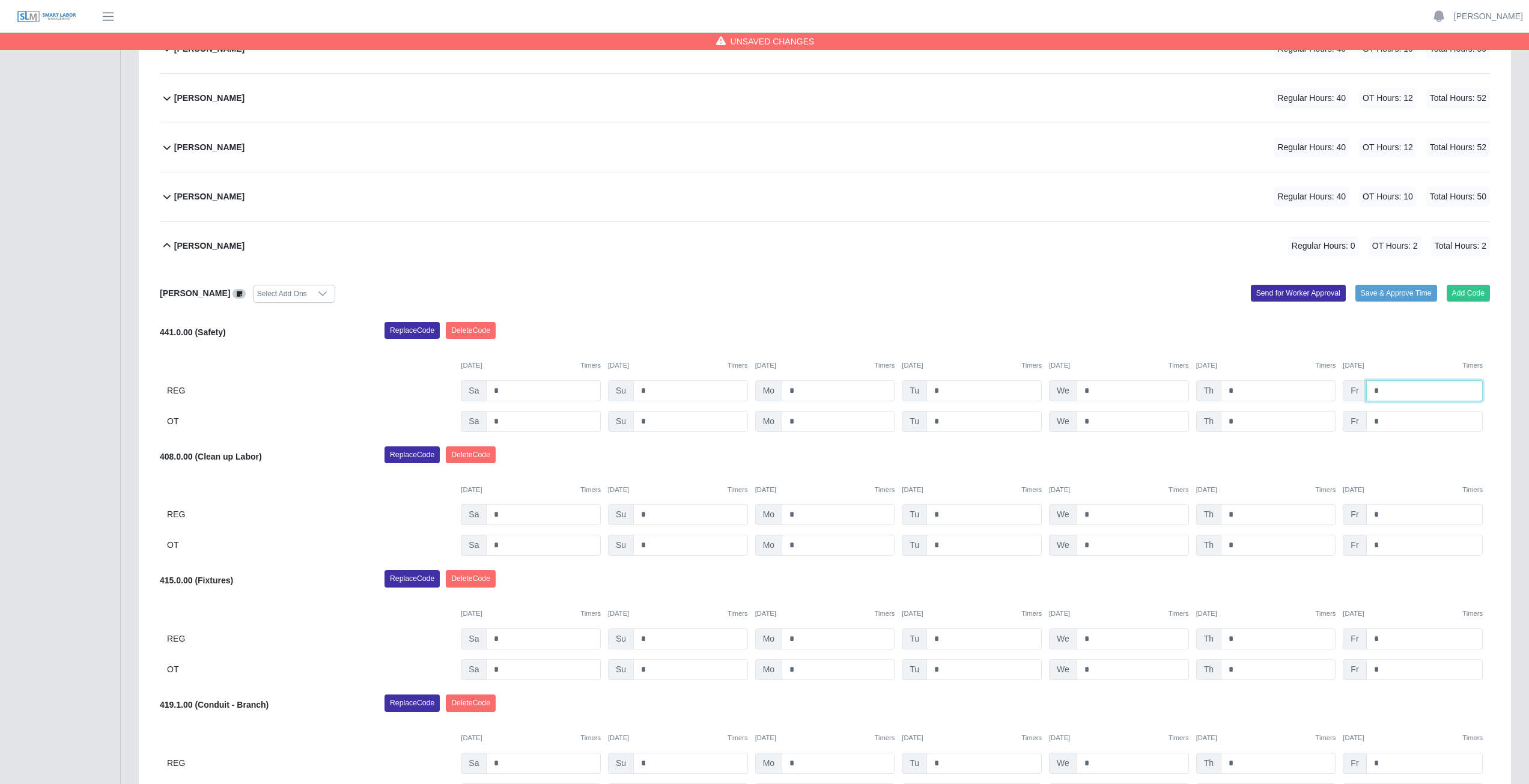
type input "*"
click at [702, 266] on div "Reynaldo Garcia Regular Hours: 0 OT Hours: 2 Total Hours: 2" at bounding box center [832, 245] width 1316 height 49
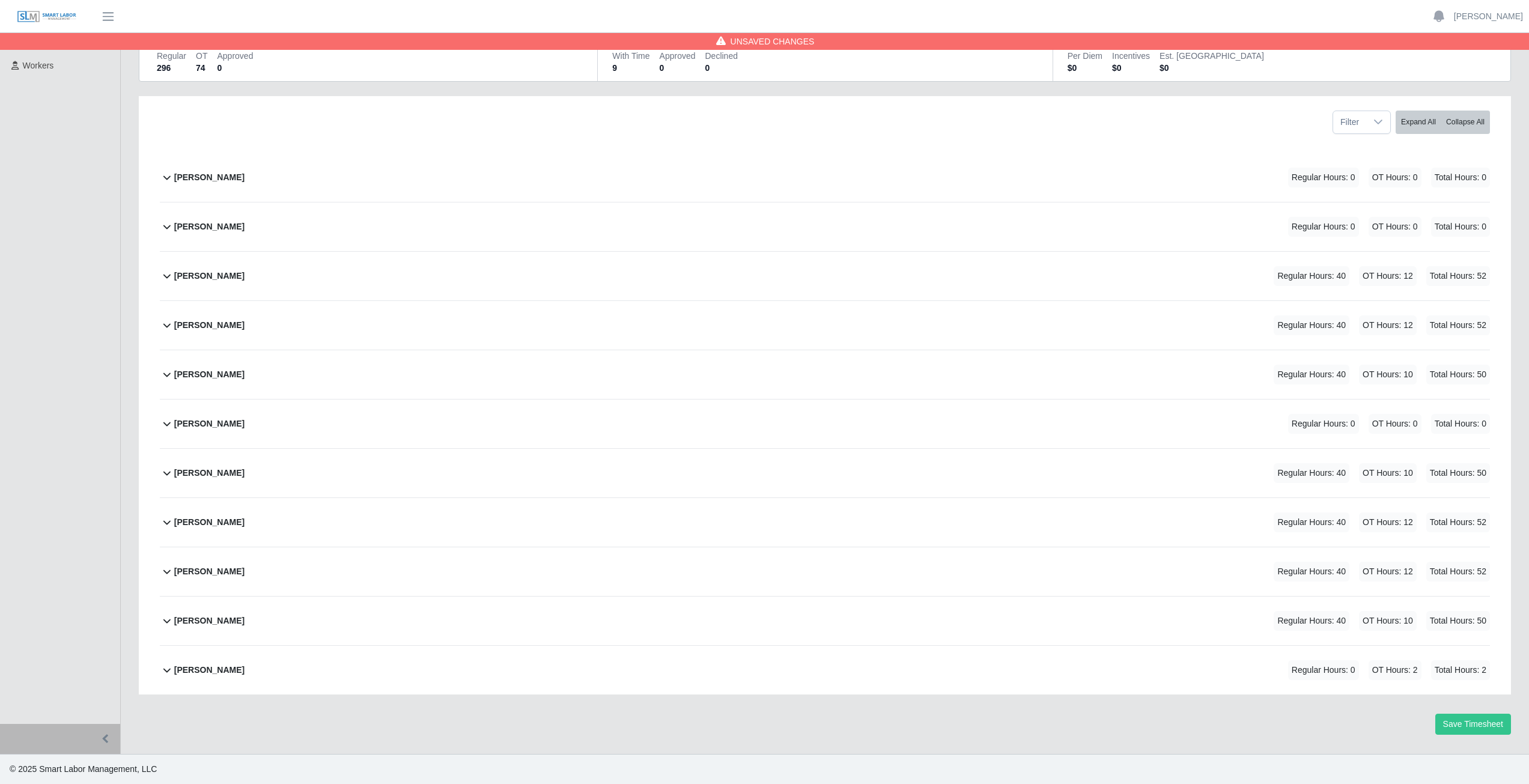
scroll to position [116, 0]
click at [162, 671] on icon at bounding box center [167, 669] width 14 height 14
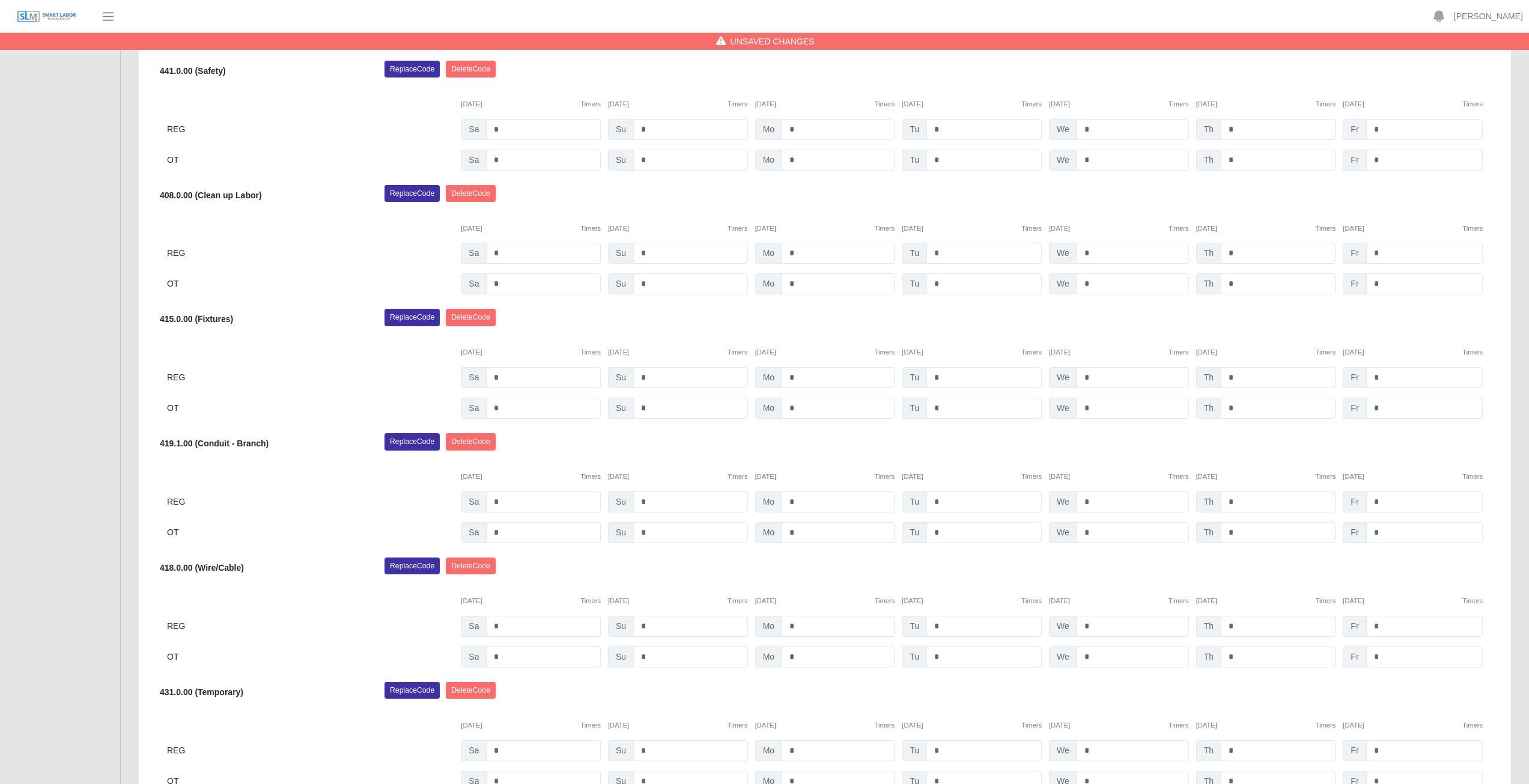
scroll to position [914, 0]
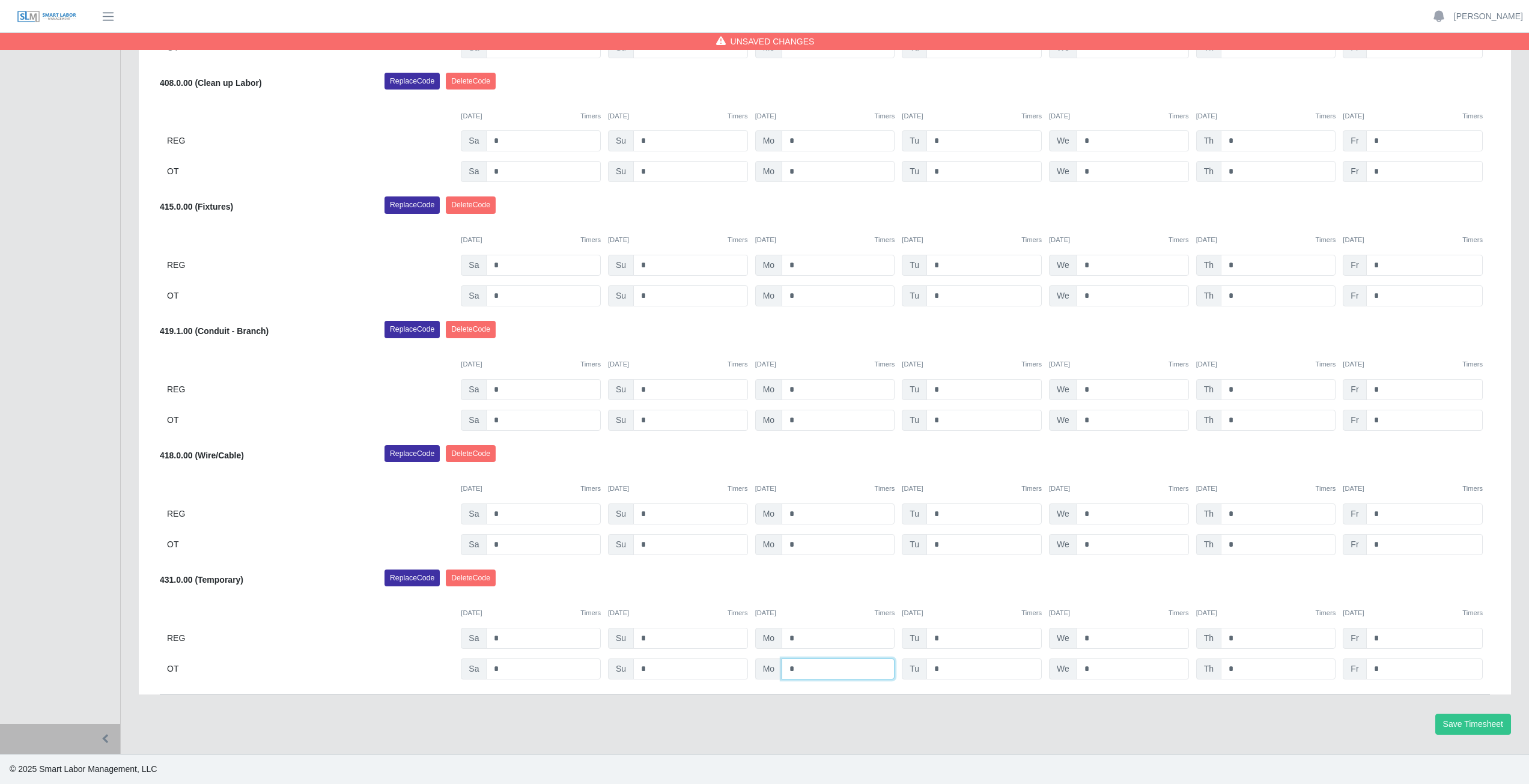
click at [800, 668] on input "*" at bounding box center [838, 668] width 113 height 21
type input "*"
drag, startPoint x: 837, startPoint y: 544, endPoint x: 826, endPoint y: 649, distance: 105.6
click at [832, 585] on div "Reynaldo Garcia Select Add Ons Add Code Save & Approve Time Send for Worker App…" at bounding box center [825, 295] width 1330 height 798
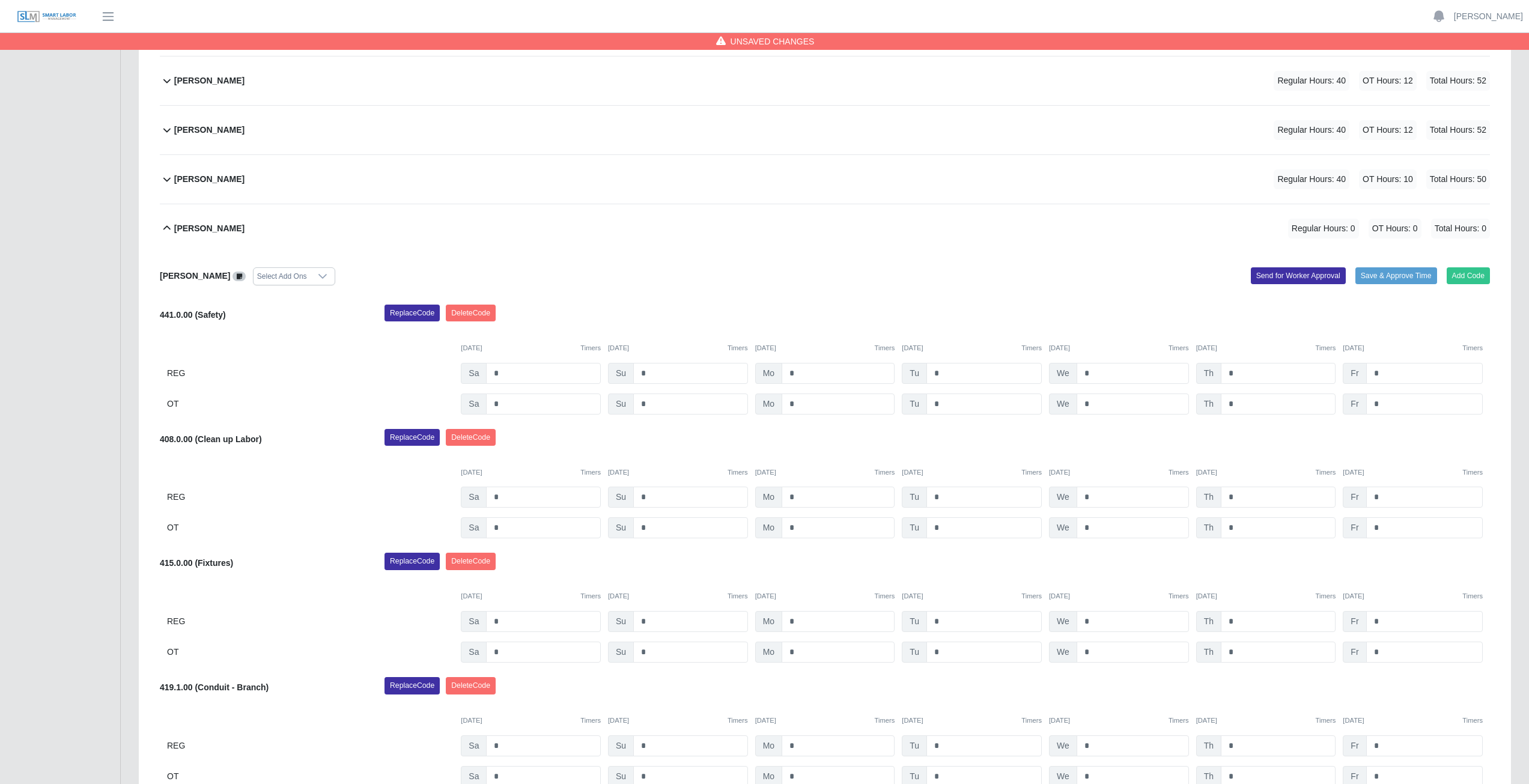
scroll to position [553, 0]
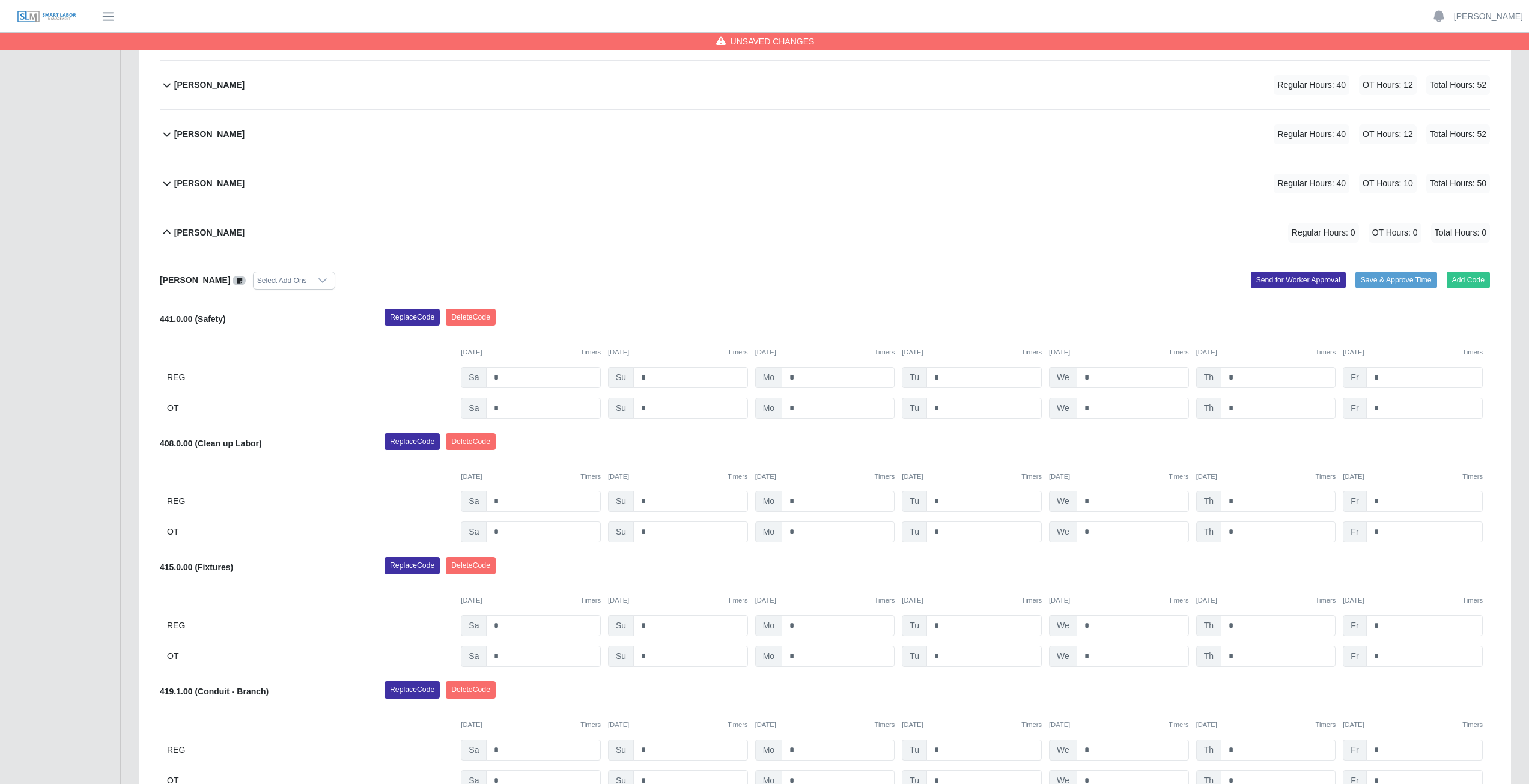
click at [167, 230] on icon at bounding box center [167, 232] width 7 height 4
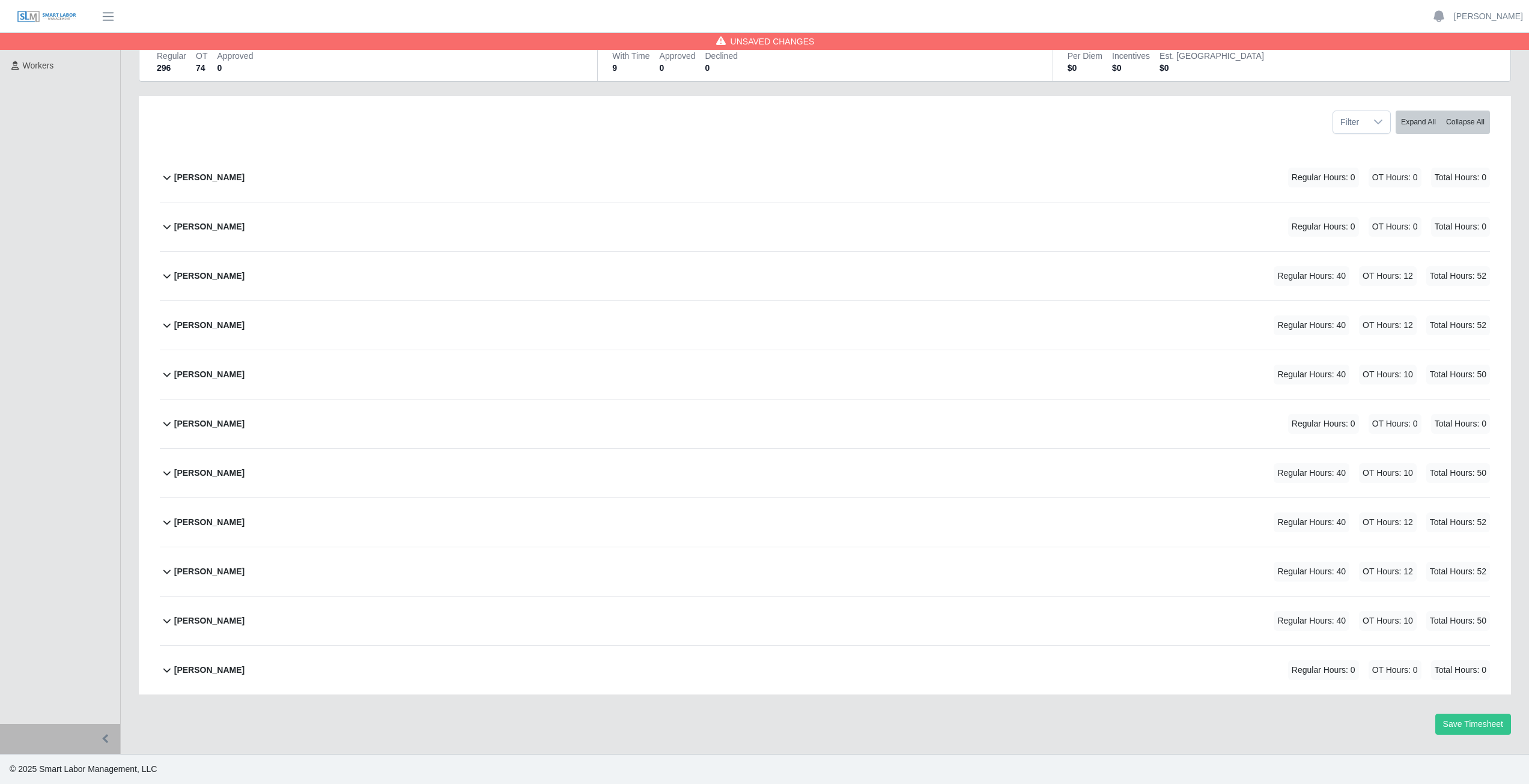
scroll to position [116, 0]
click at [1468, 722] on button "Save Timesheet" at bounding box center [1472, 724] width 76 height 21
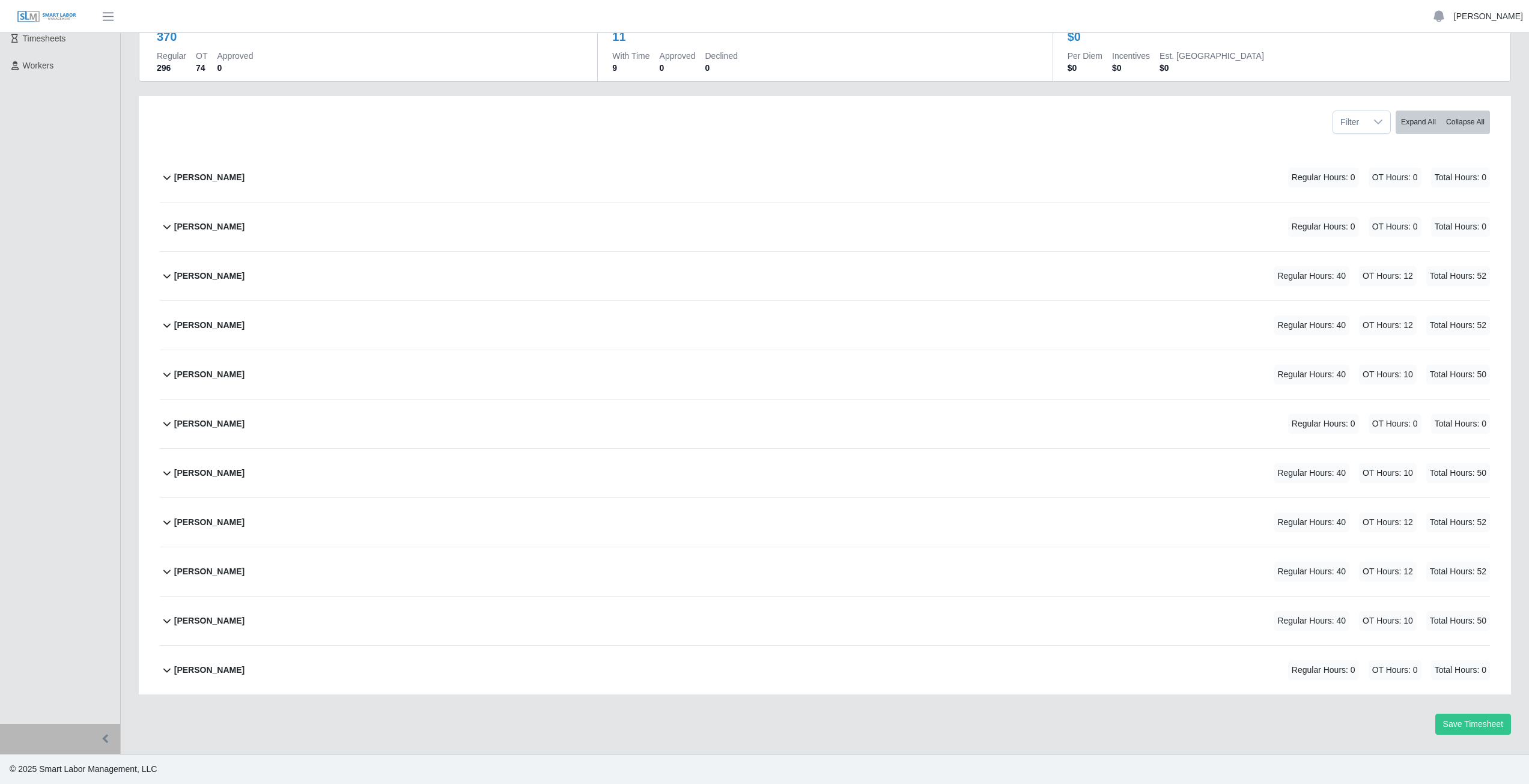
click at [1474, 14] on link "[PERSON_NAME]" at bounding box center [1488, 17] width 69 height 13
click at [1445, 88] on link "Logout" at bounding box center [1474, 83] width 108 height 25
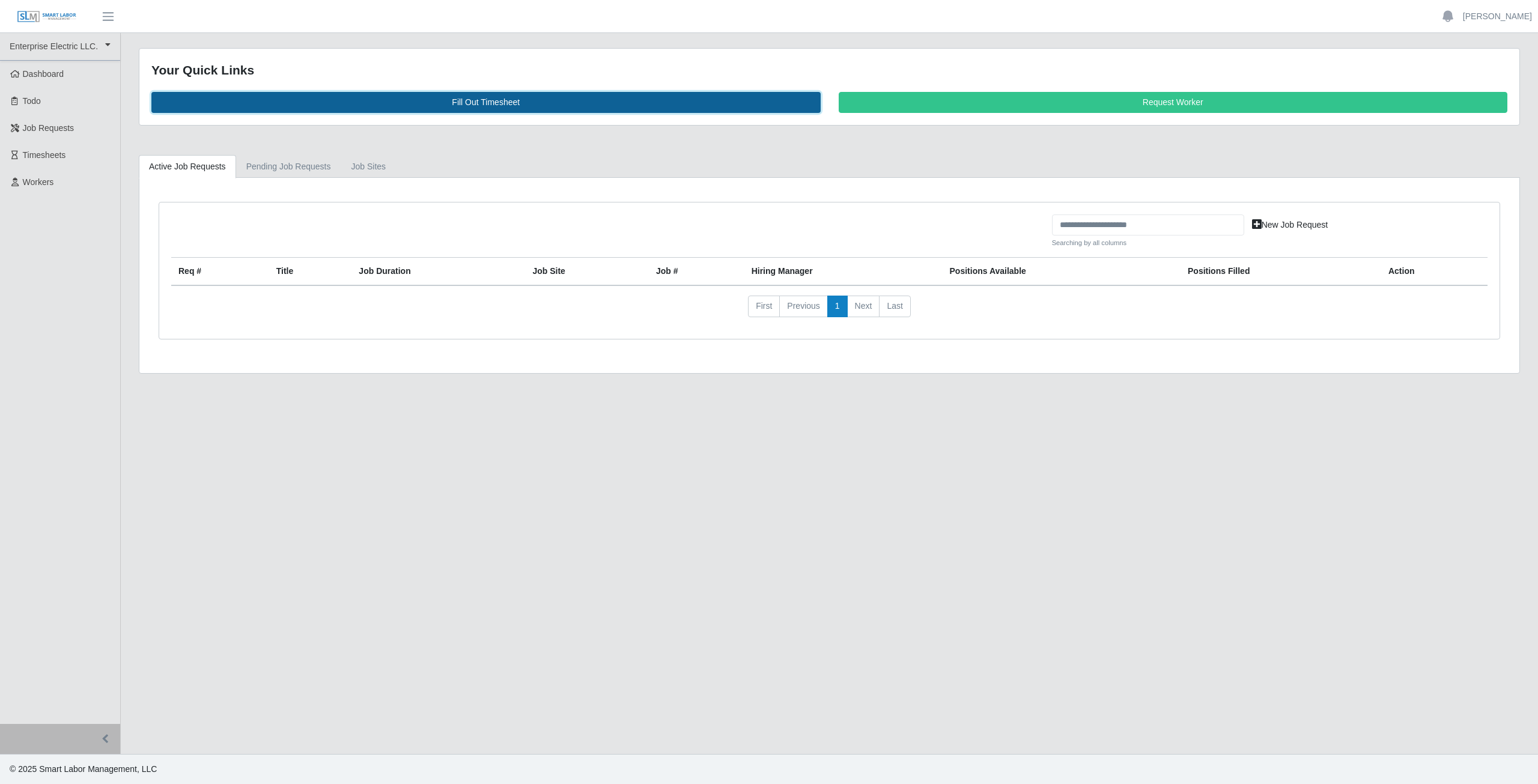
click at [480, 97] on link "Fill Out Timesheet" at bounding box center [486, 102] width 669 height 21
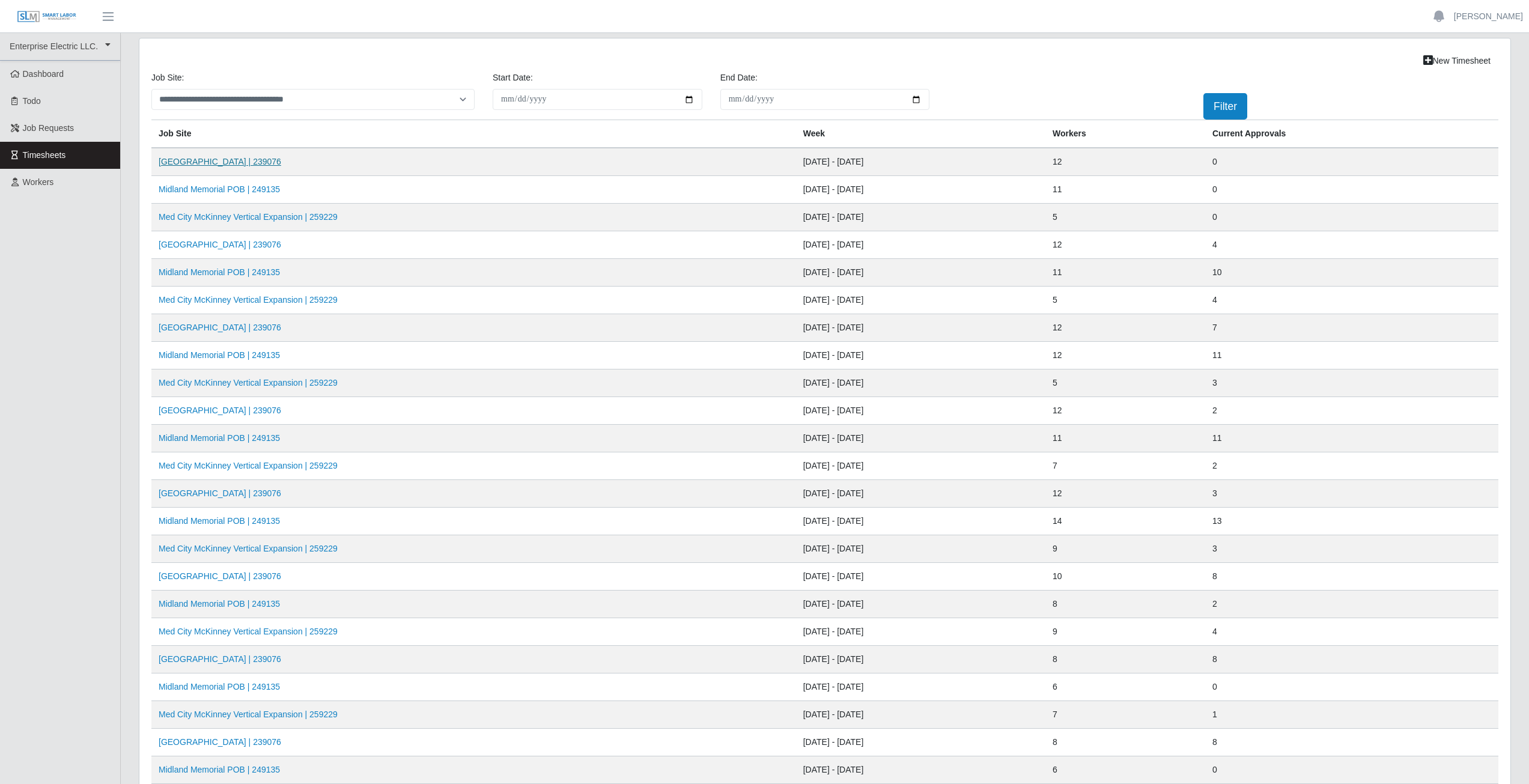
click at [239, 162] on link "[GEOGRAPHIC_DATA] | 239076" at bounding box center [220, 162] width 122 height 10
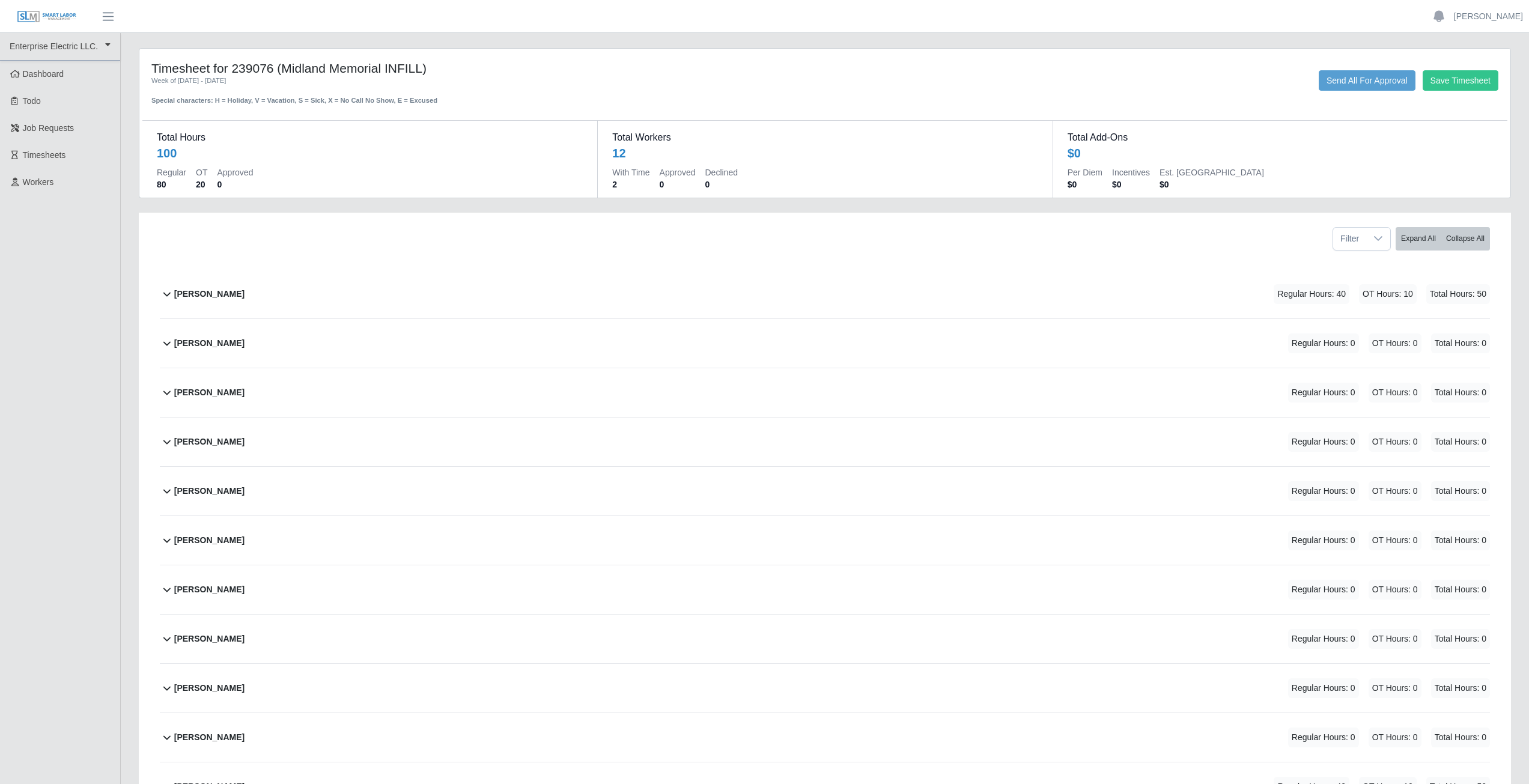
click at [162, 296] on icon at bounding box center [167, 293] width 14 height 14
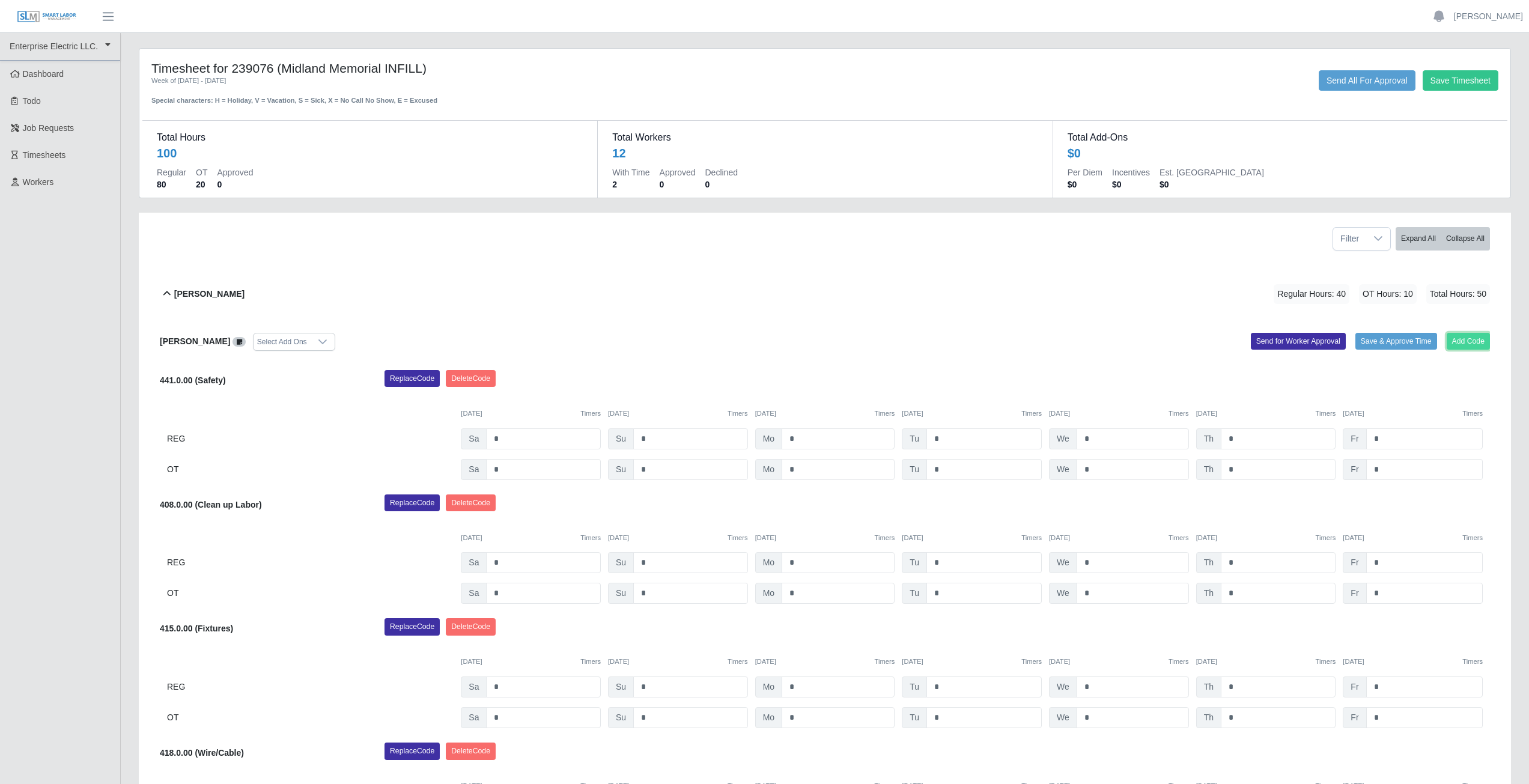
click at [1479, 339] on button "Add Code" at bounding box center [1468, 341] width 44 height 17
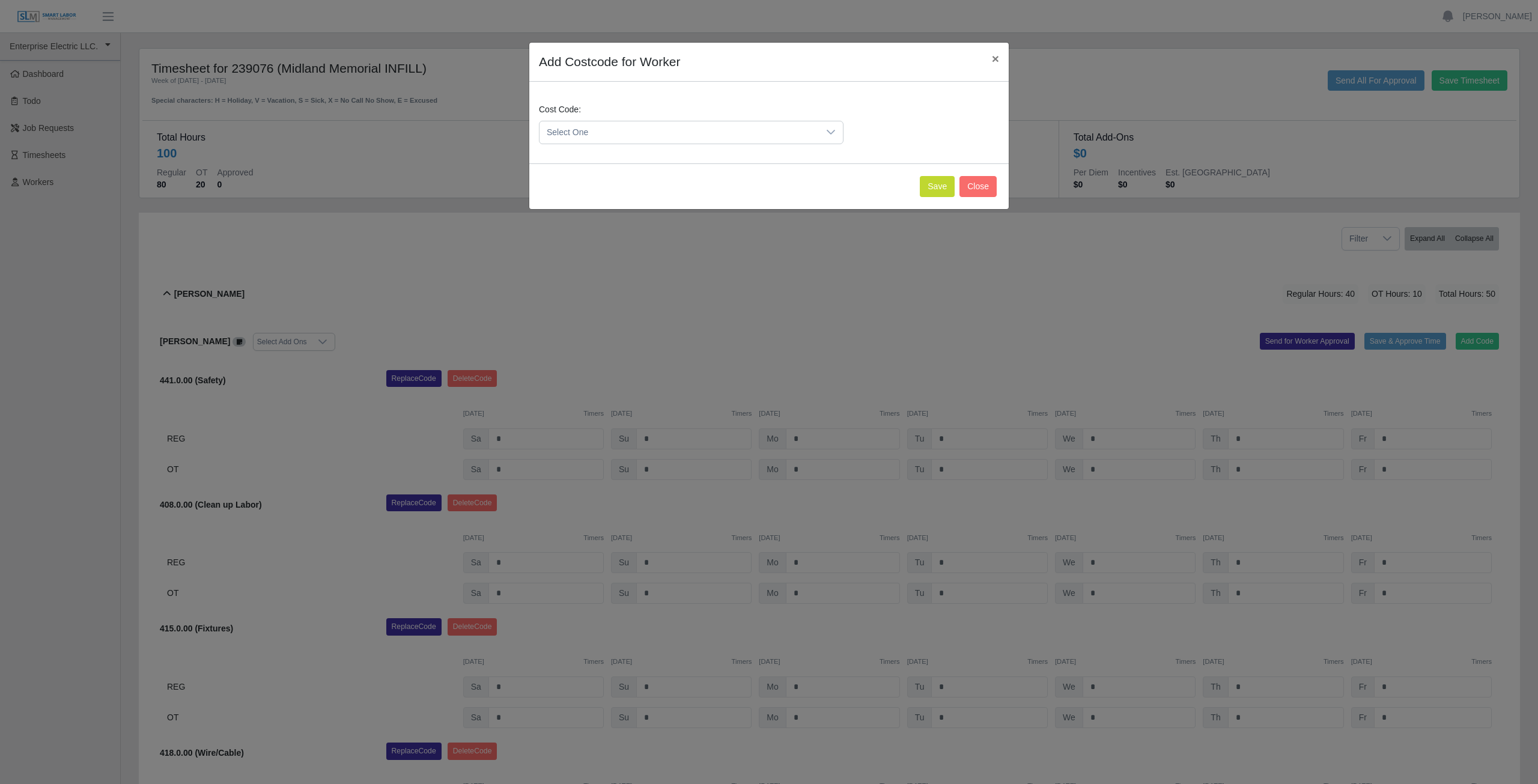
click at [674, 137] on span "Select One" at bounding box center [679, 132] width 279 height 22
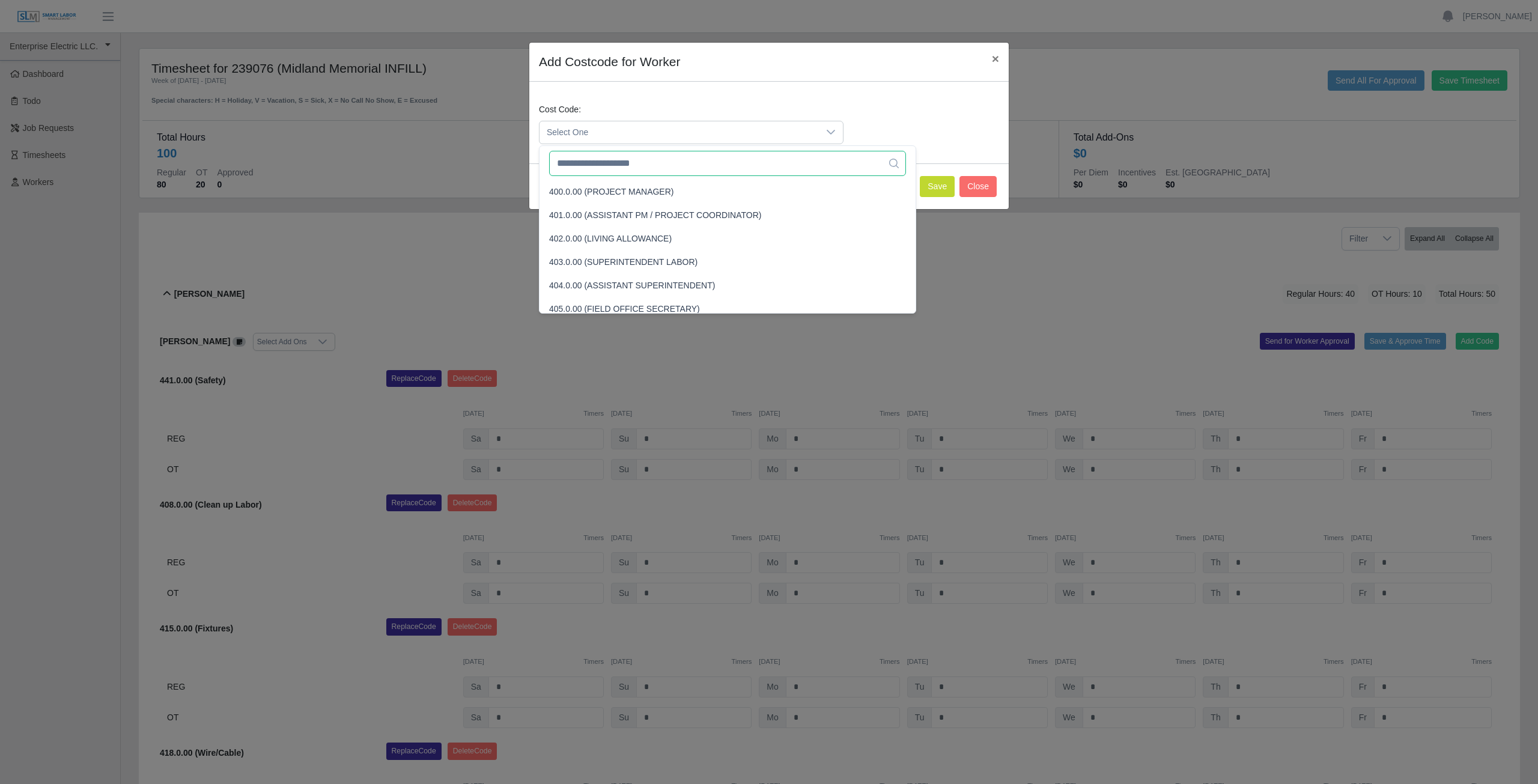
click at [653, 165] on input "text" at bounding box center [728, 163] width 357 height 25
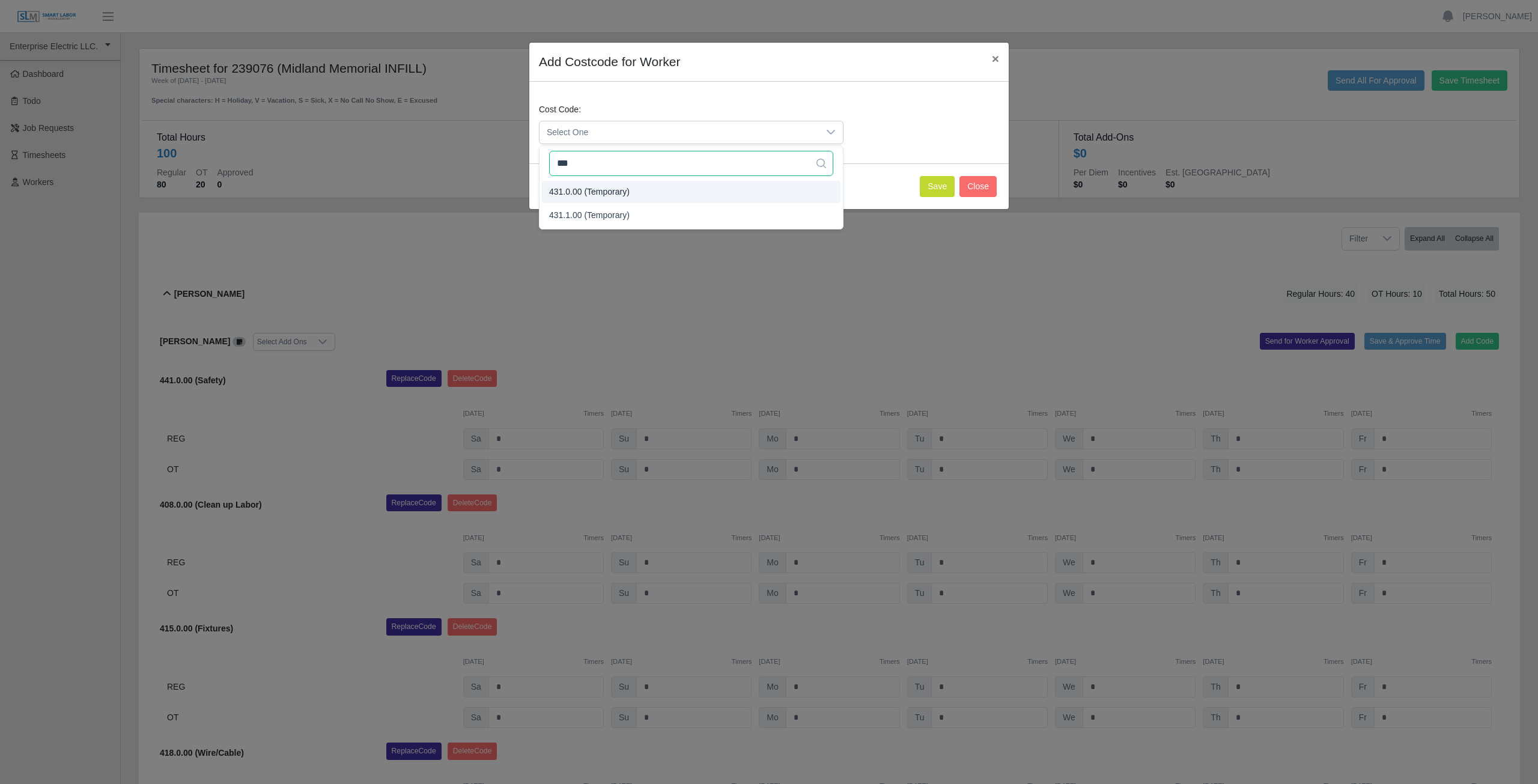
type input "***"
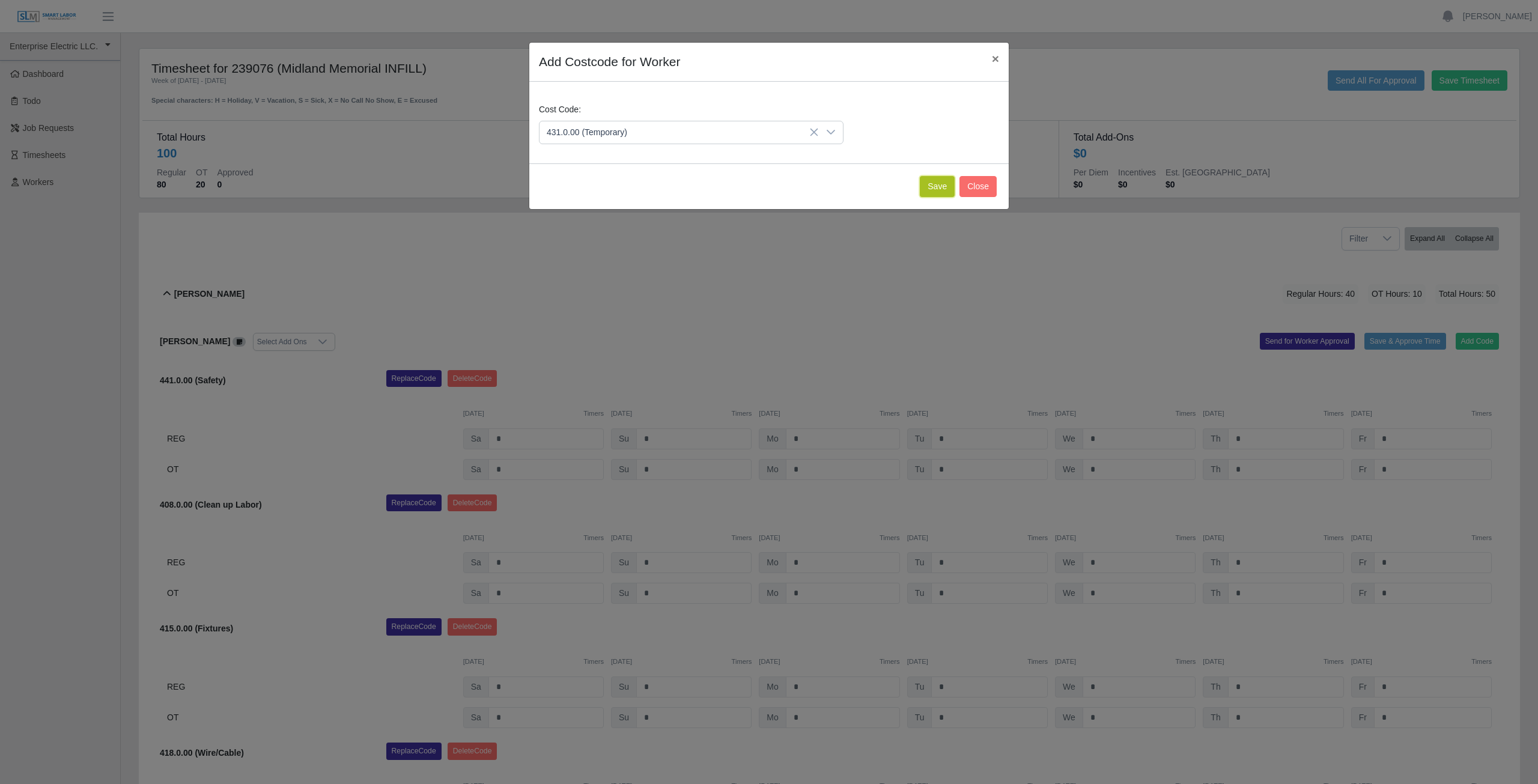
click at [938, 184] on button "Save" at bounding box center [937, 186] width 35 height 21
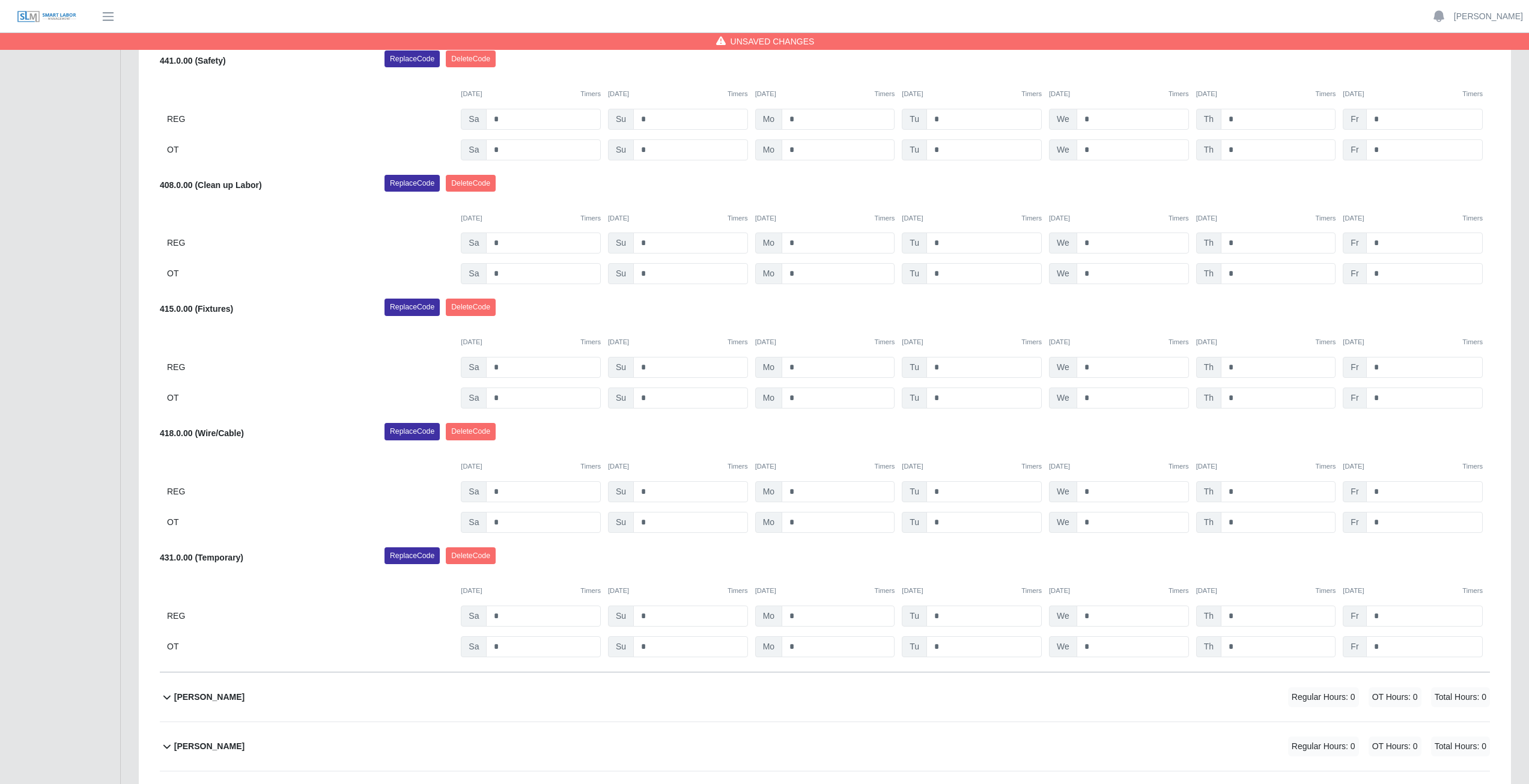
scroll to position [540, 0]
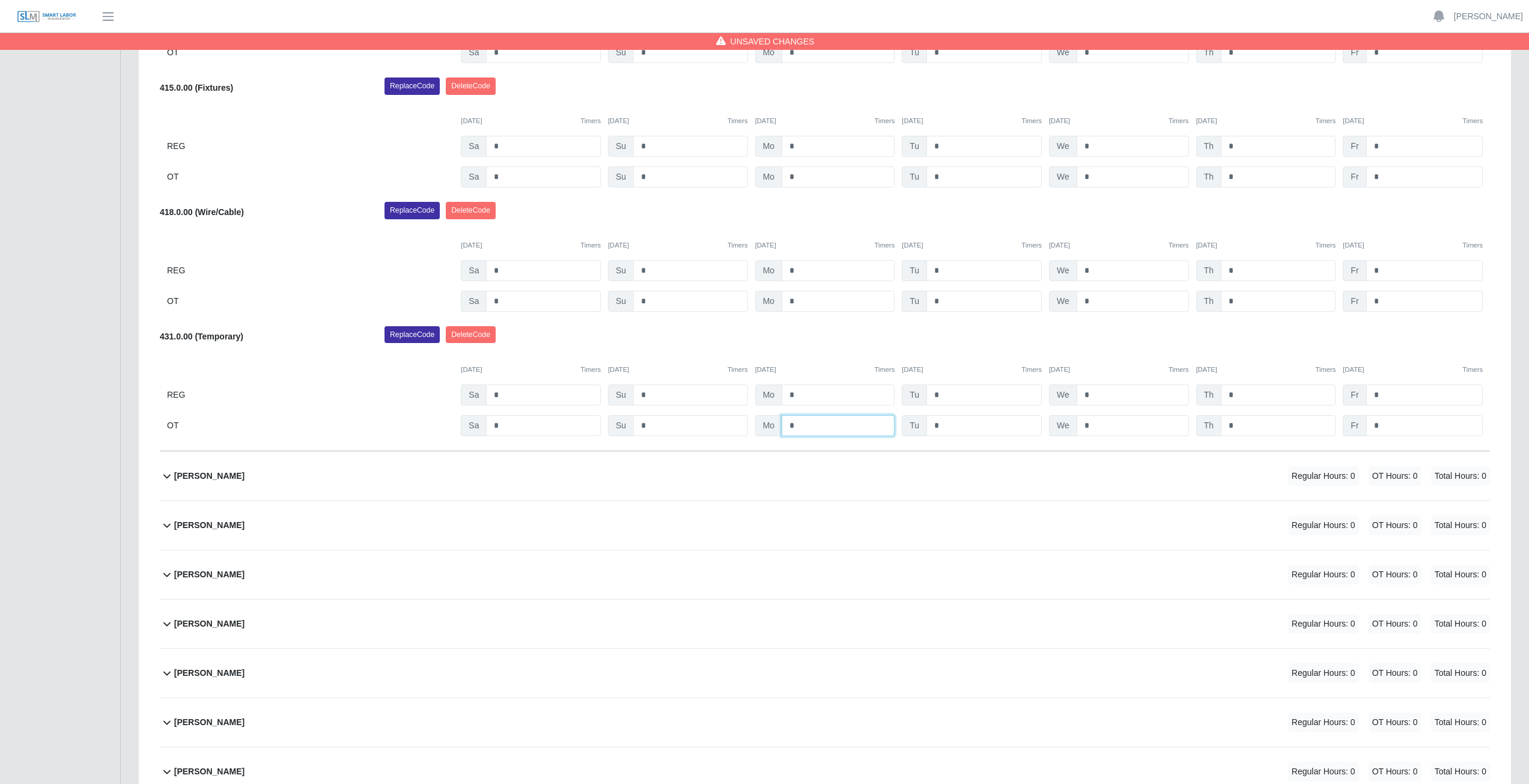
click at [800, 424] on input "*" at bounding box center [838, 426] width 113 height 21
type input "*"
click at [800, 349] on div "Replace Code [GEOGRAPHIC_DATA] Code" at bounding box center [937, 338] width 1123 height 24
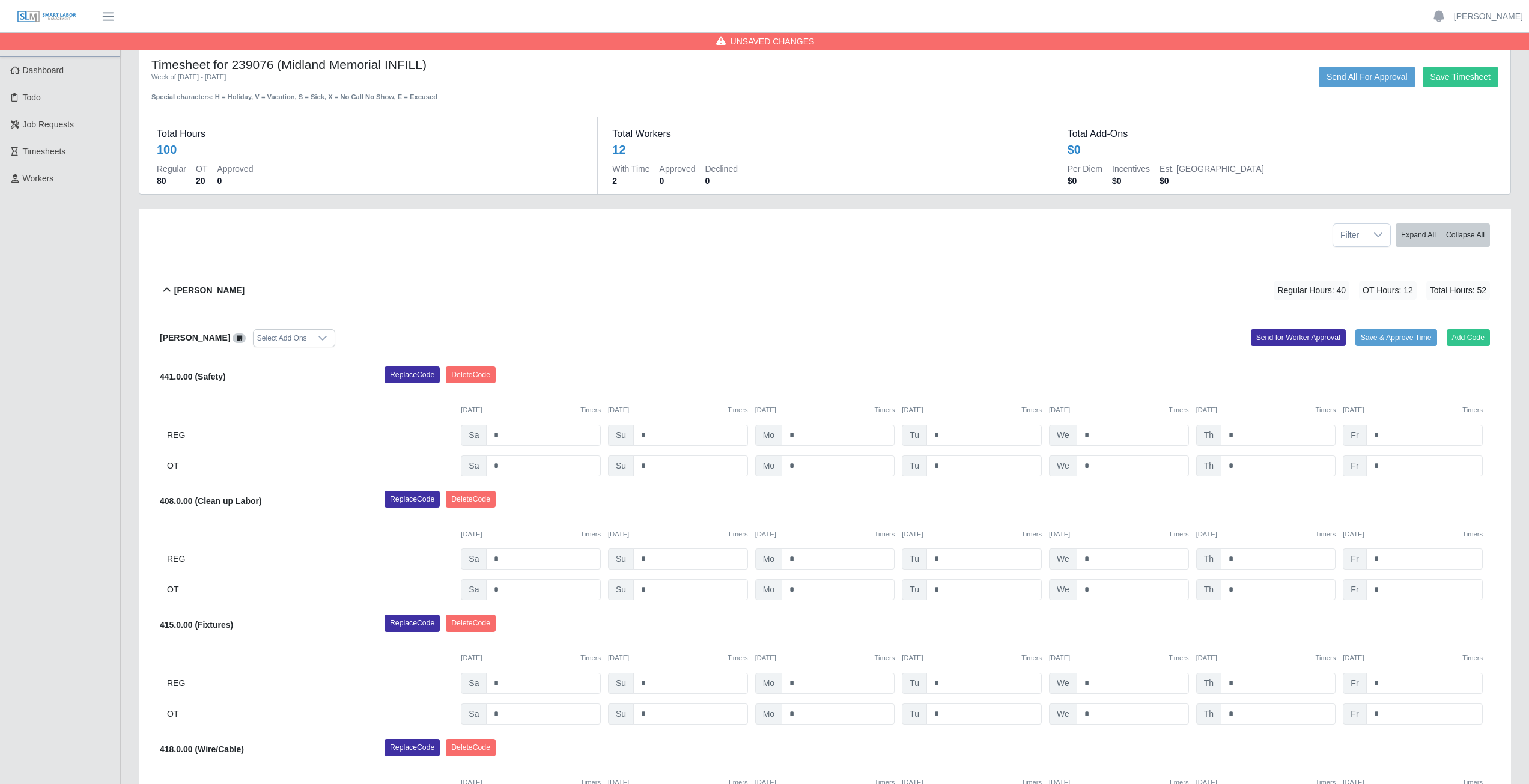
scroll to position [0, 0]
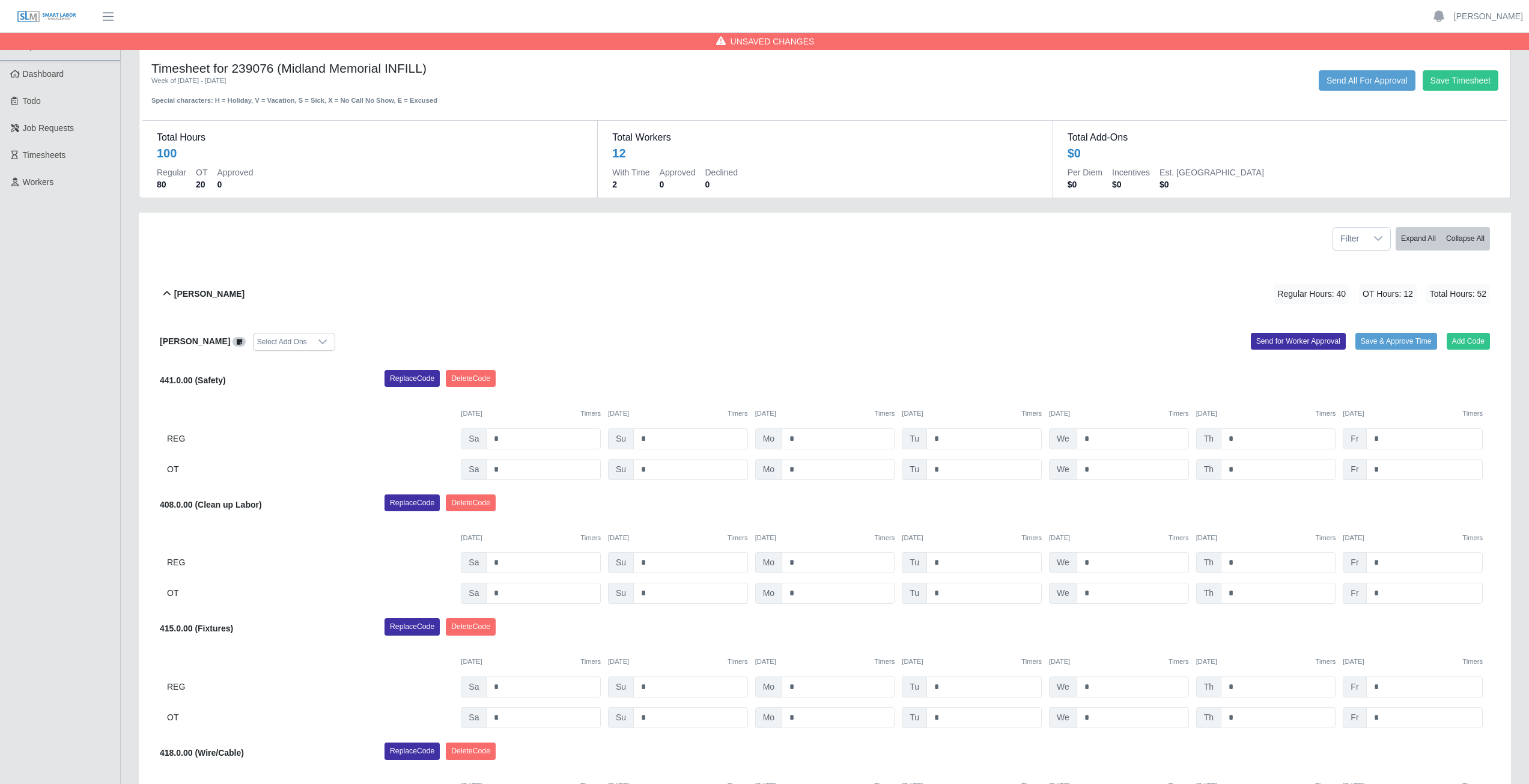
click at [167, 289] on icon at bounding box center [167, 293] width 14 height 14
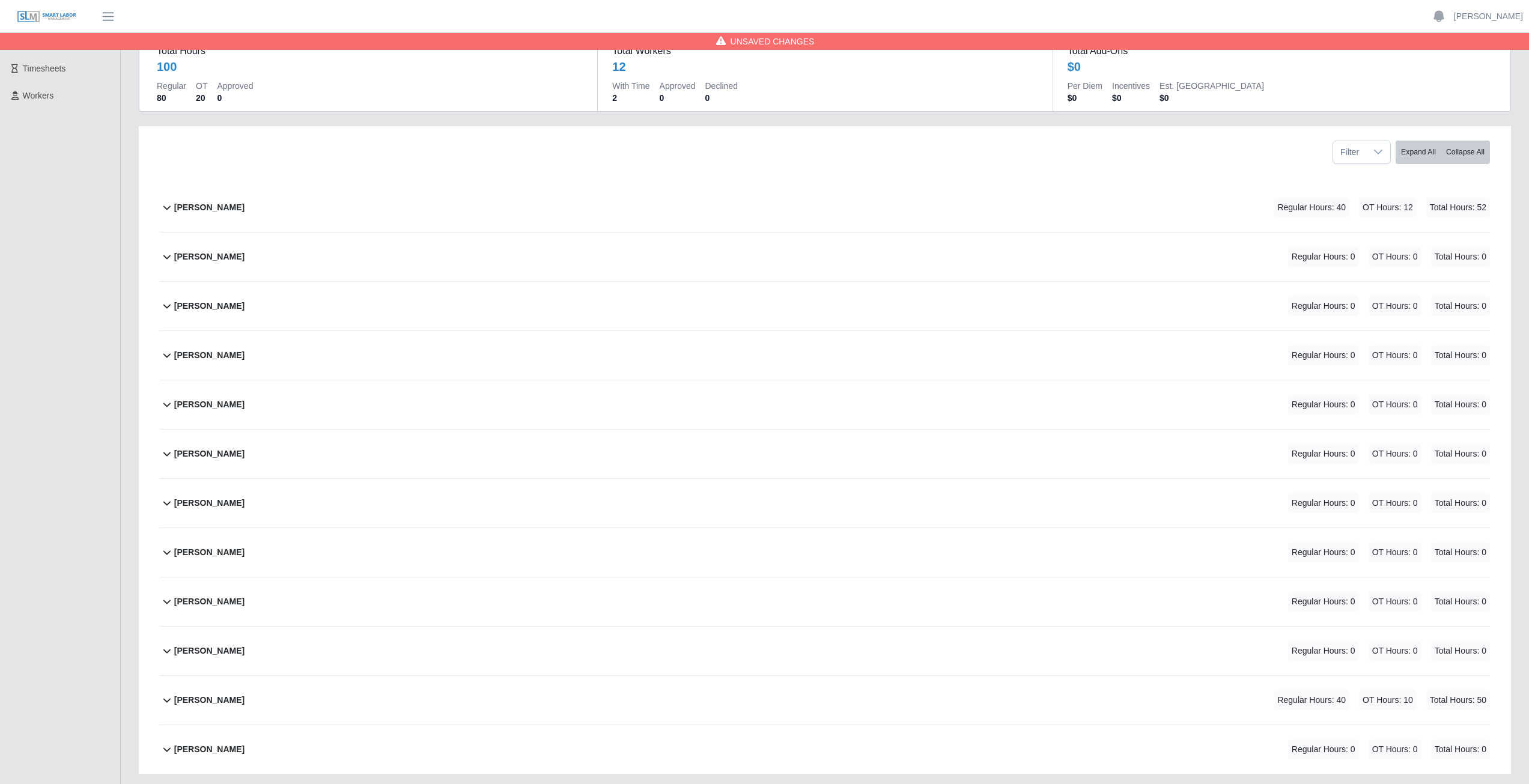
scroll to position [166, 0]
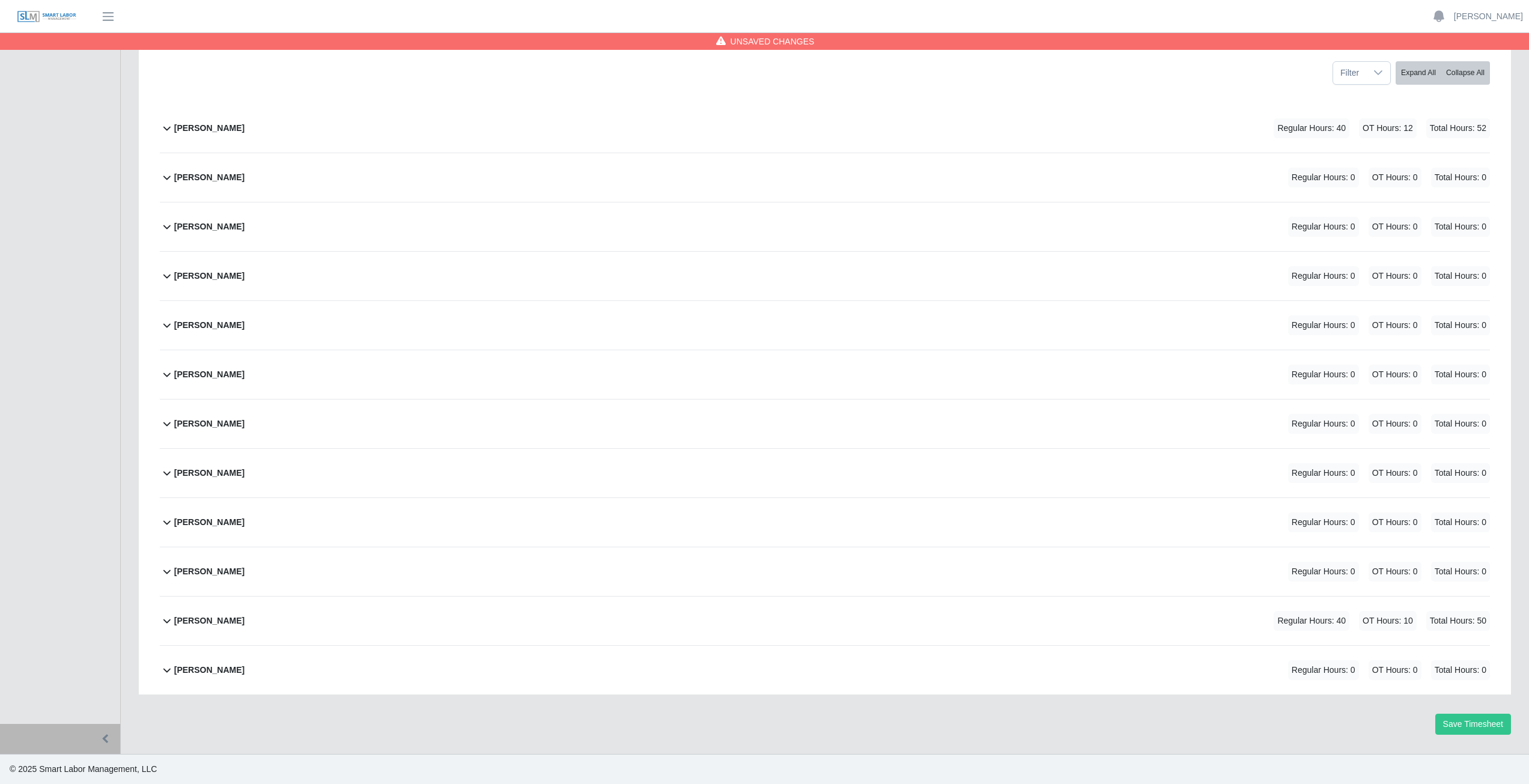
click at [165, 624] on icon at bounding box center [167, 620] width 14 height 14
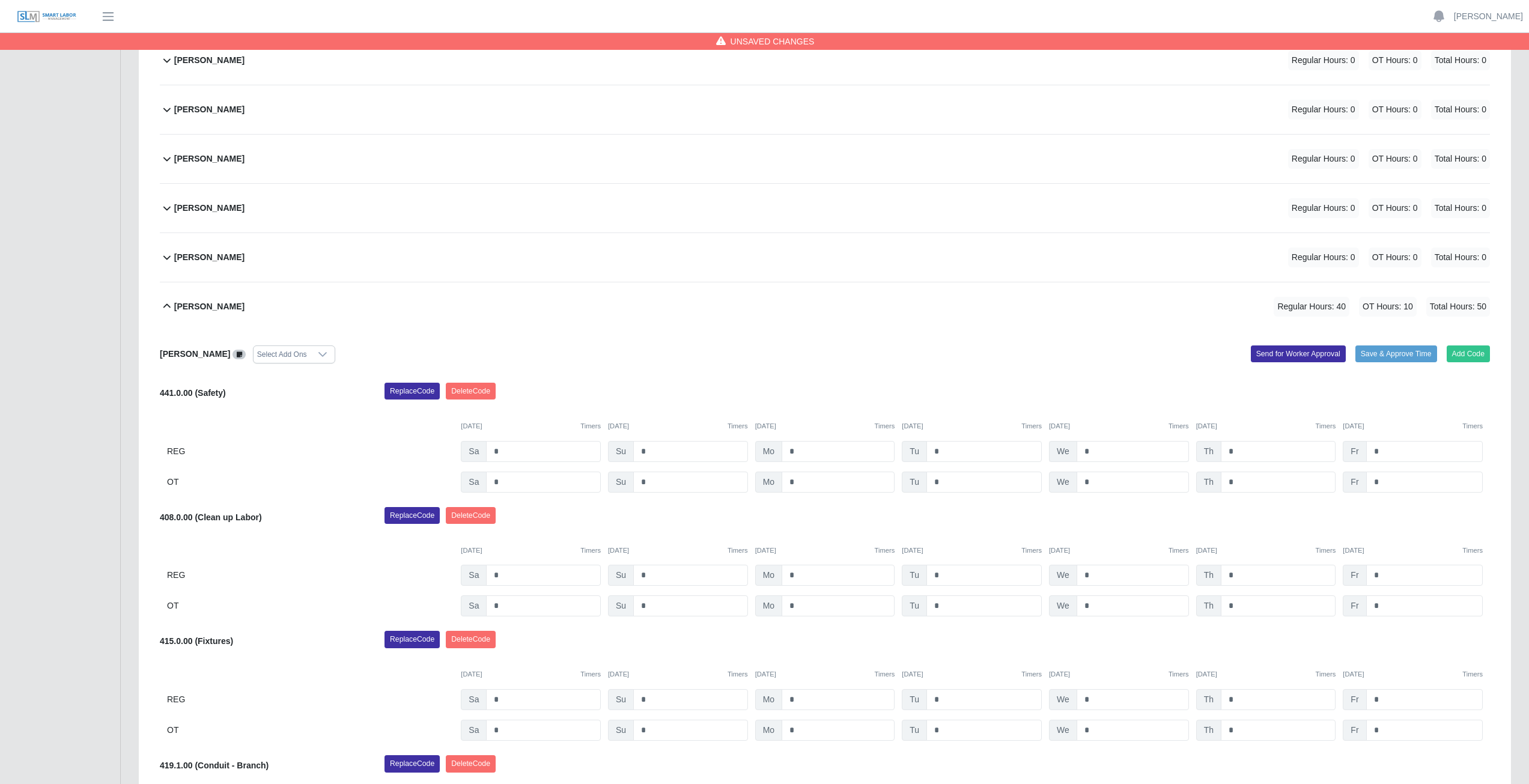
scroll to position [478, 0]
click at [1458, 354] on button "Add Code" at bounding box center [1468, 355] width 44 height 17
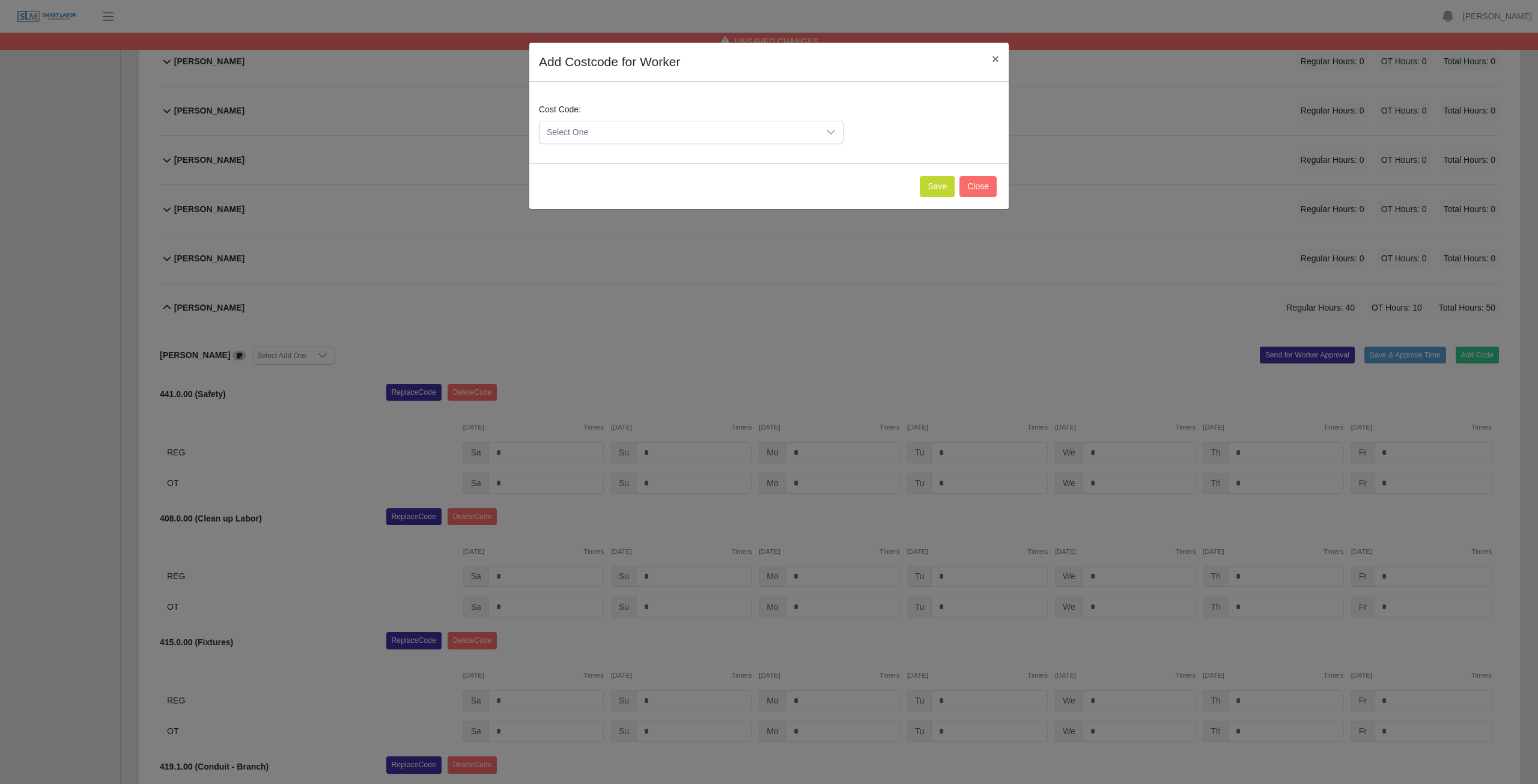
click at [632, 126] on span "Select One" at bounding box center [679, 132] width 279 height 22
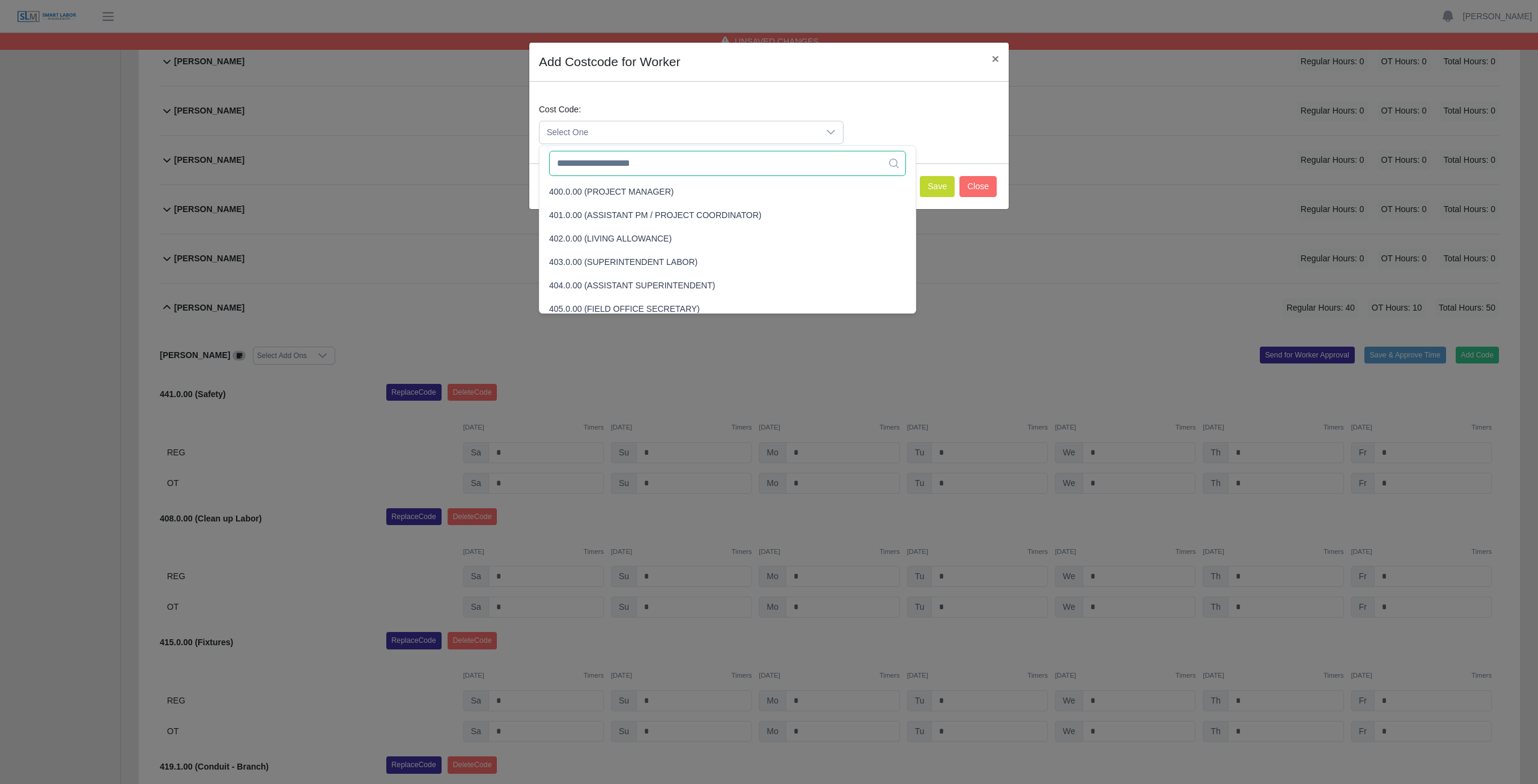
click at [626, 164] on input "text" at bounding box center [728, 163] width 357 height 25
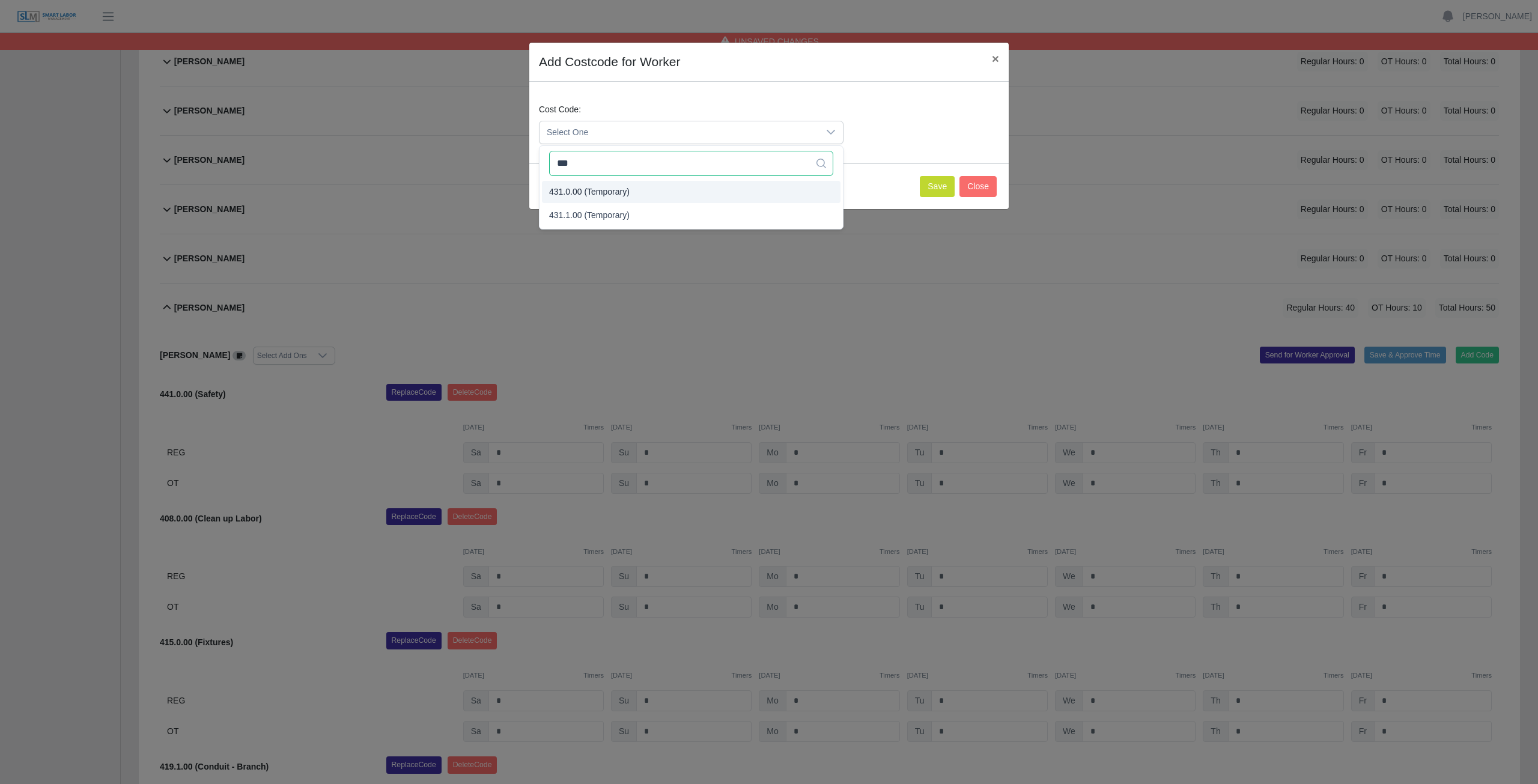
type input "***"
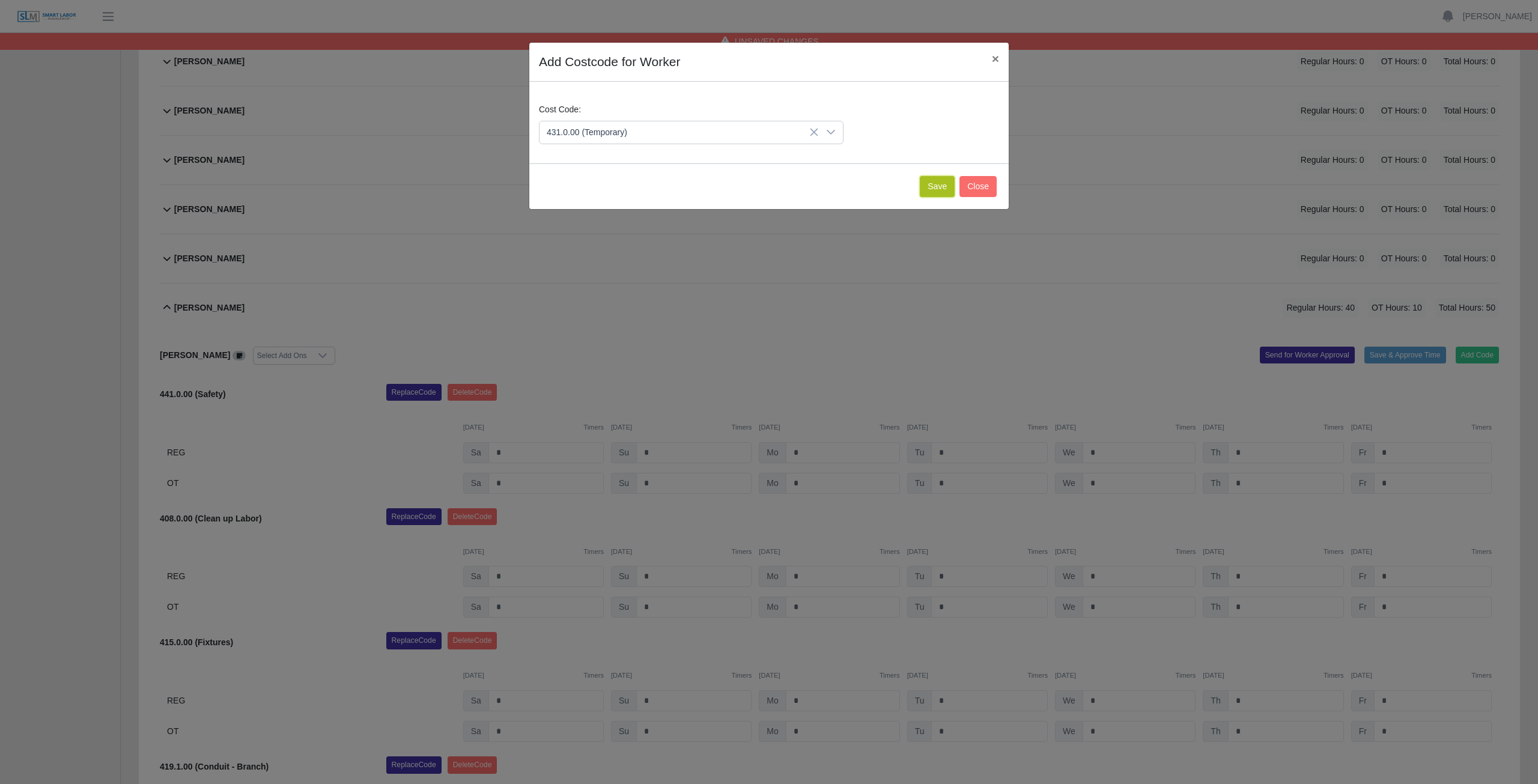
click at [944, 188] on button "Save" at bounding box center [937, 186] width 35 height 21
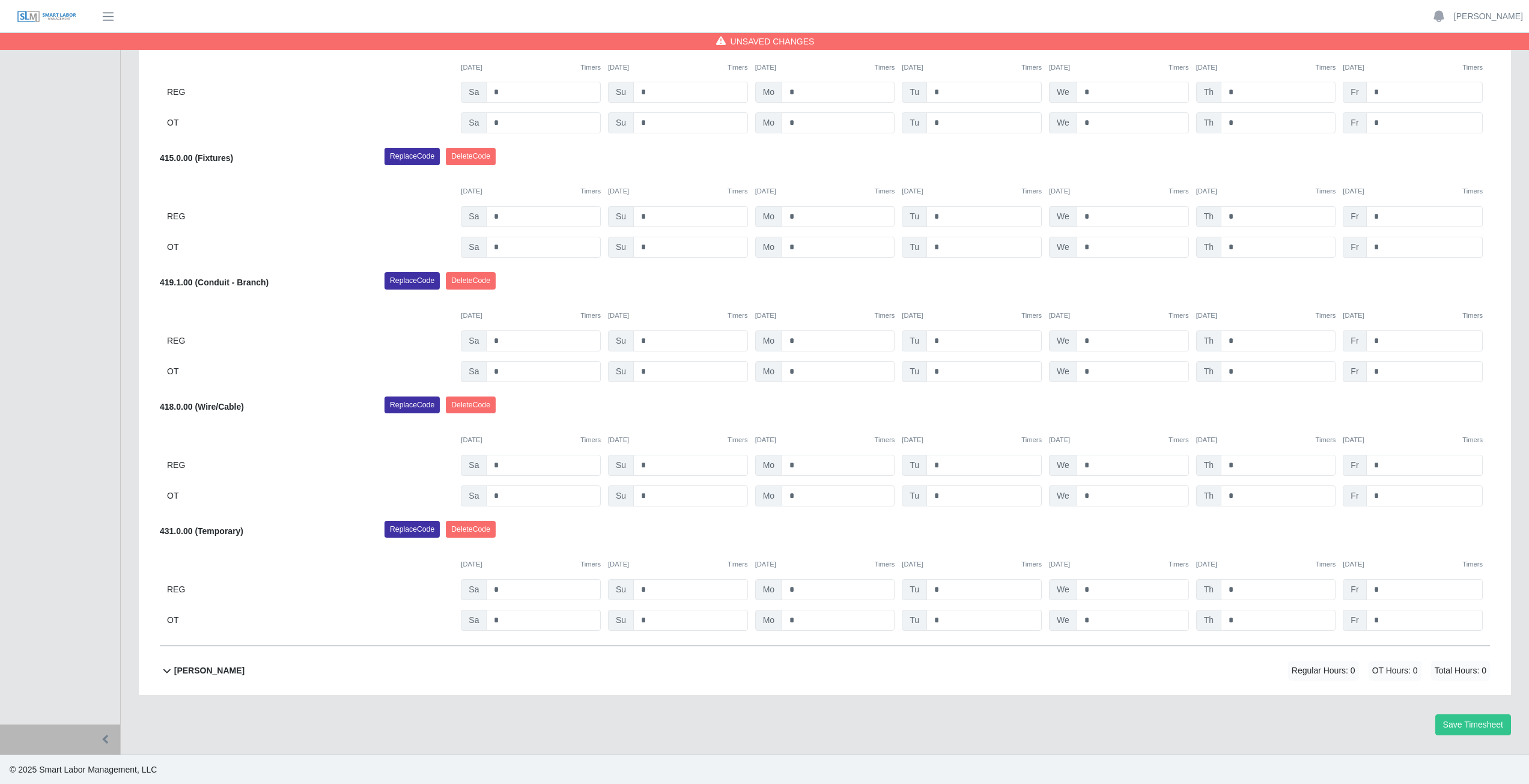
scroll to position [964, 0]
click at [798, 616] on input "*" at bounding box center [838, 619] width 113 height 21
type input "*"
click at [662, 531] on div "Replace Code Delete Code" at bounding box center [937, 532] width 1123 height 24
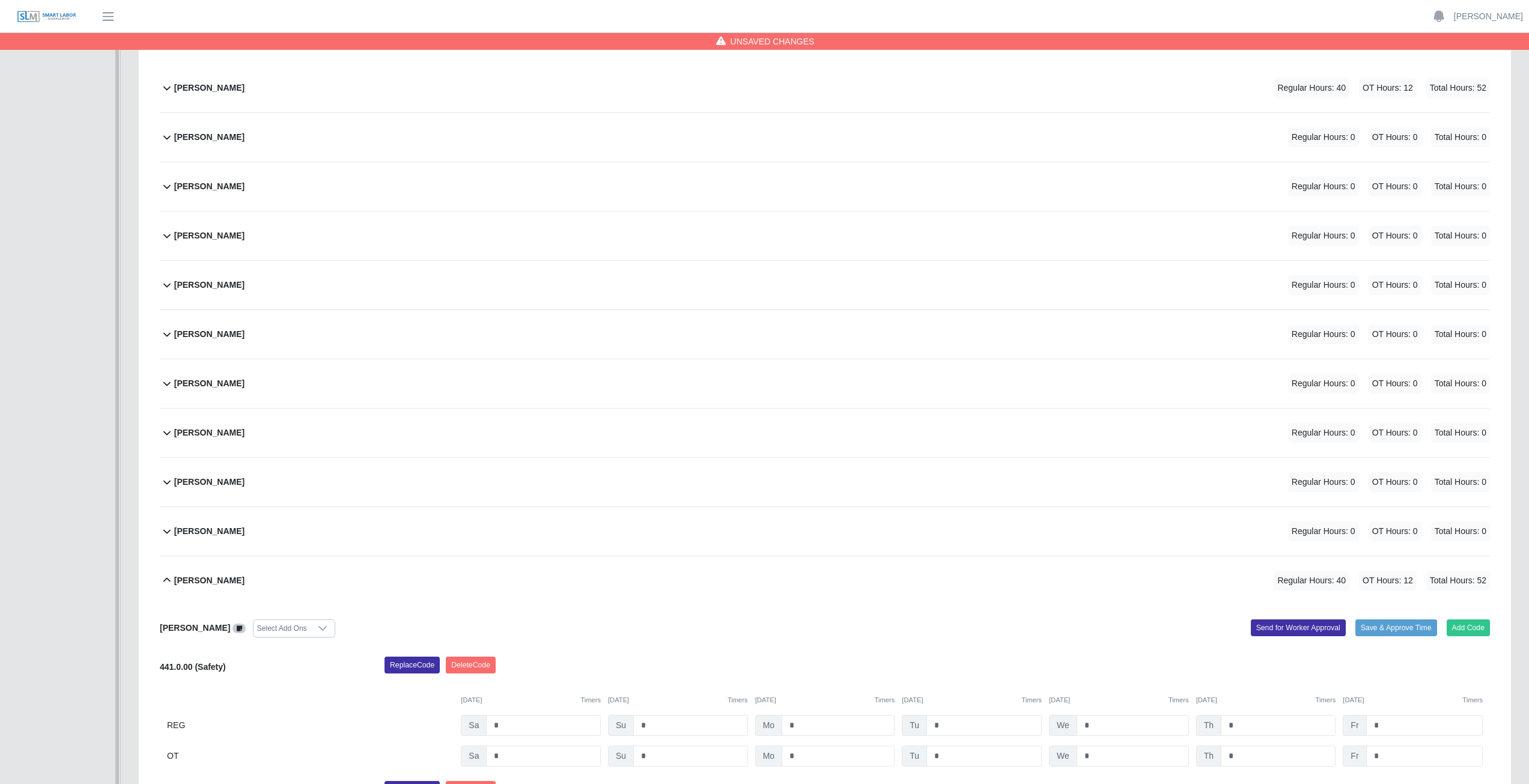
scroll to position [363, 0]
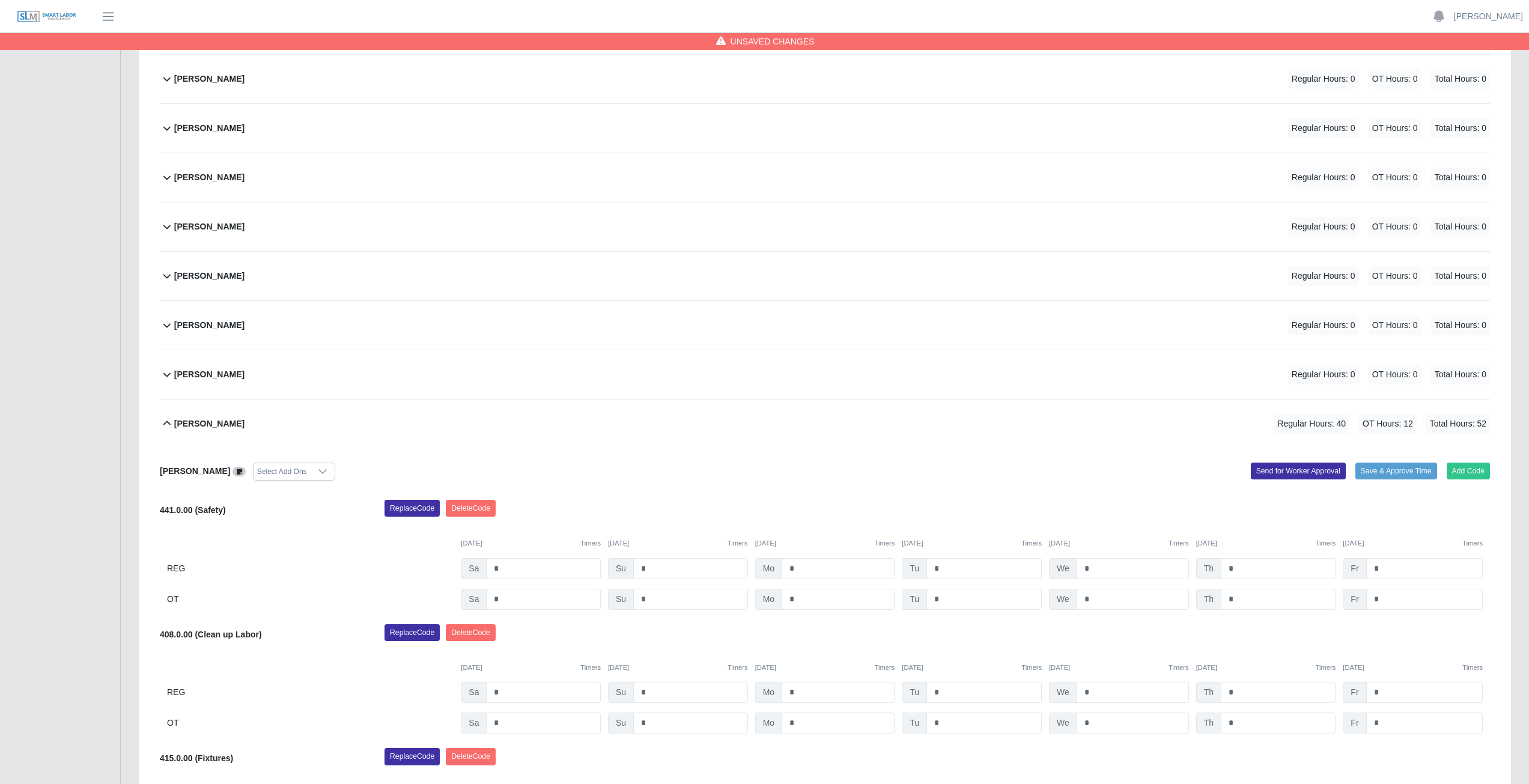
click at [165, 420] on icon at bounding box center [167, 423] width 14 height 14
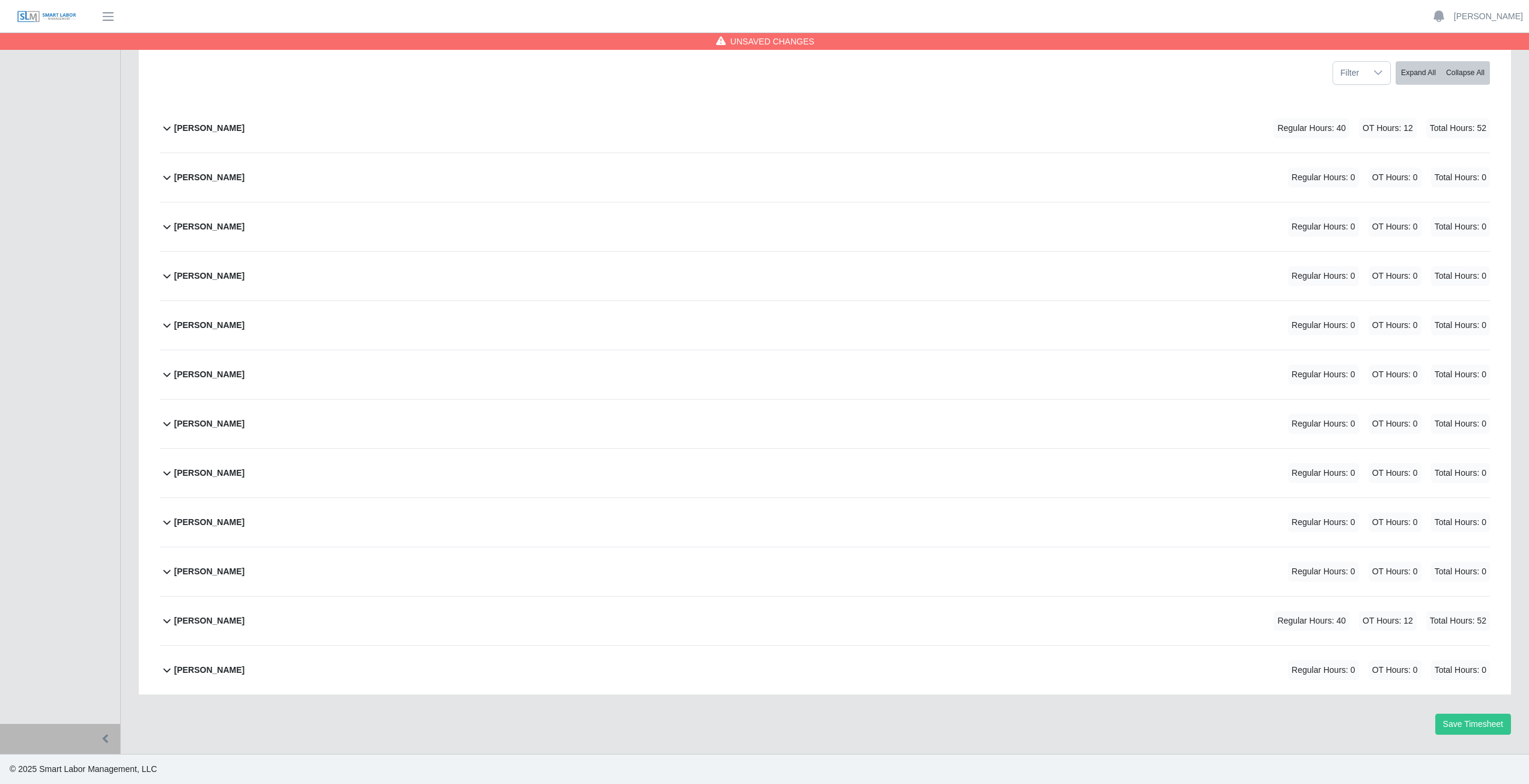
scroll to position [166, 0]
click at [1456, 724] on button "Save Timesheet" at bounding box center [1472, 724] width 76 height 21
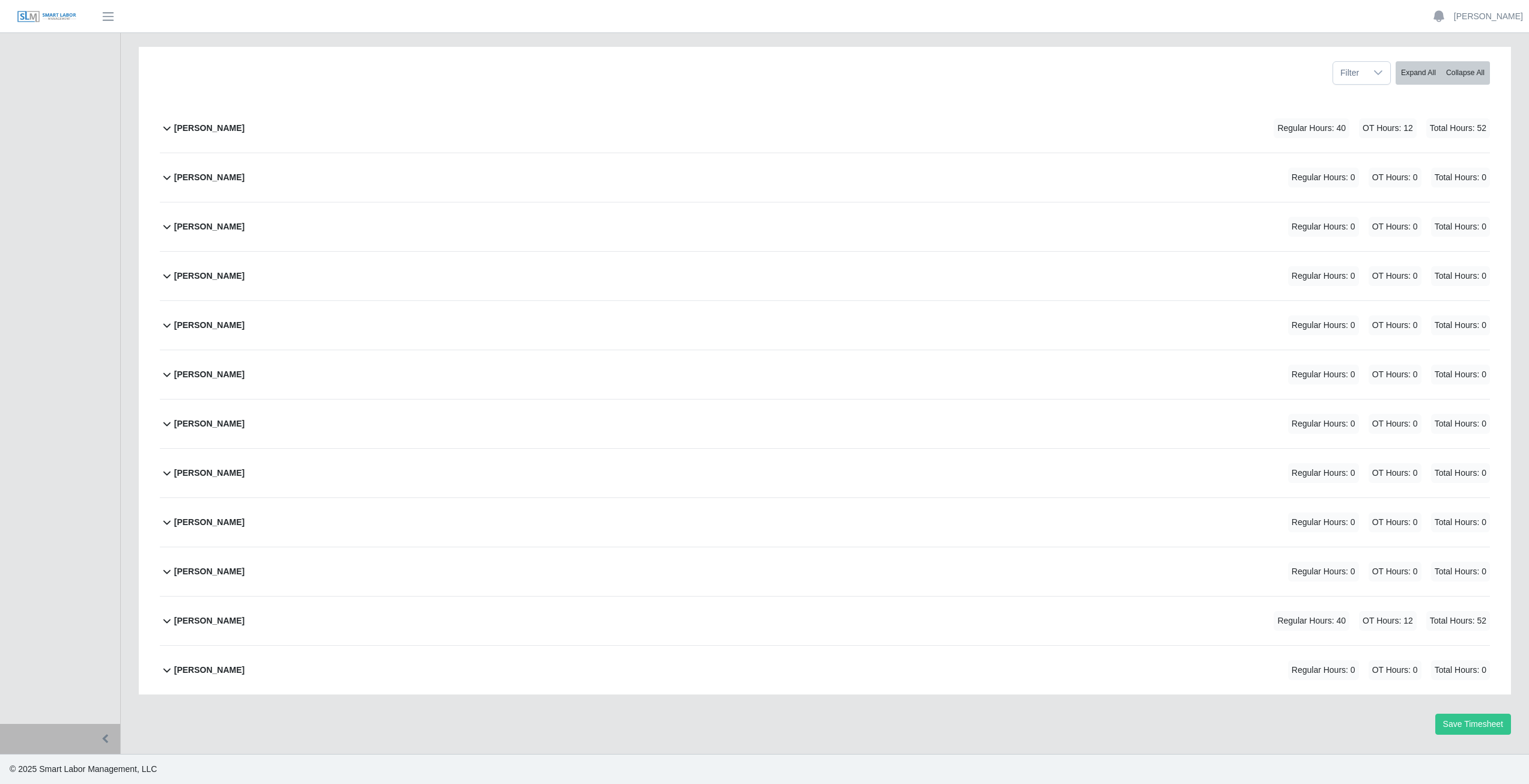
drag, startPoint x: 989, startPoint y: 518, endPoint x: 995, endPoint y: 530, distance: 13.4
click at [996, 529] on div "Marlon Castro Montelongo Regular Hours: 0 OT Hours: 0 Total Hours: 0" at bounding box center [832, 522] width 1316 height 49
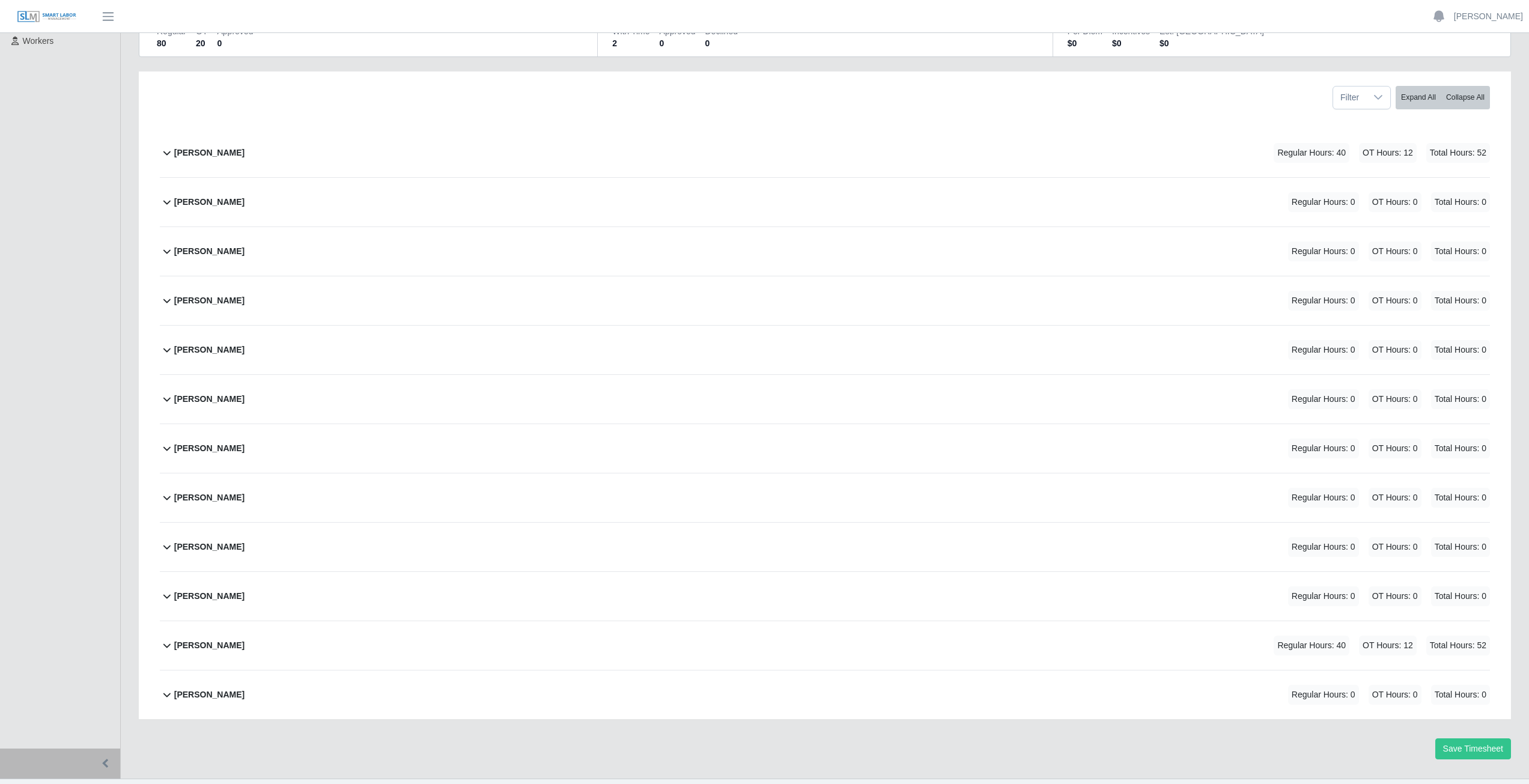
click at [995, 530] on div "Marlon Castro Montelongo Regular Hours: 0 OT Hours: 0 Total Hours: 0" at bounding box center [832, 547] width 1316 height 49
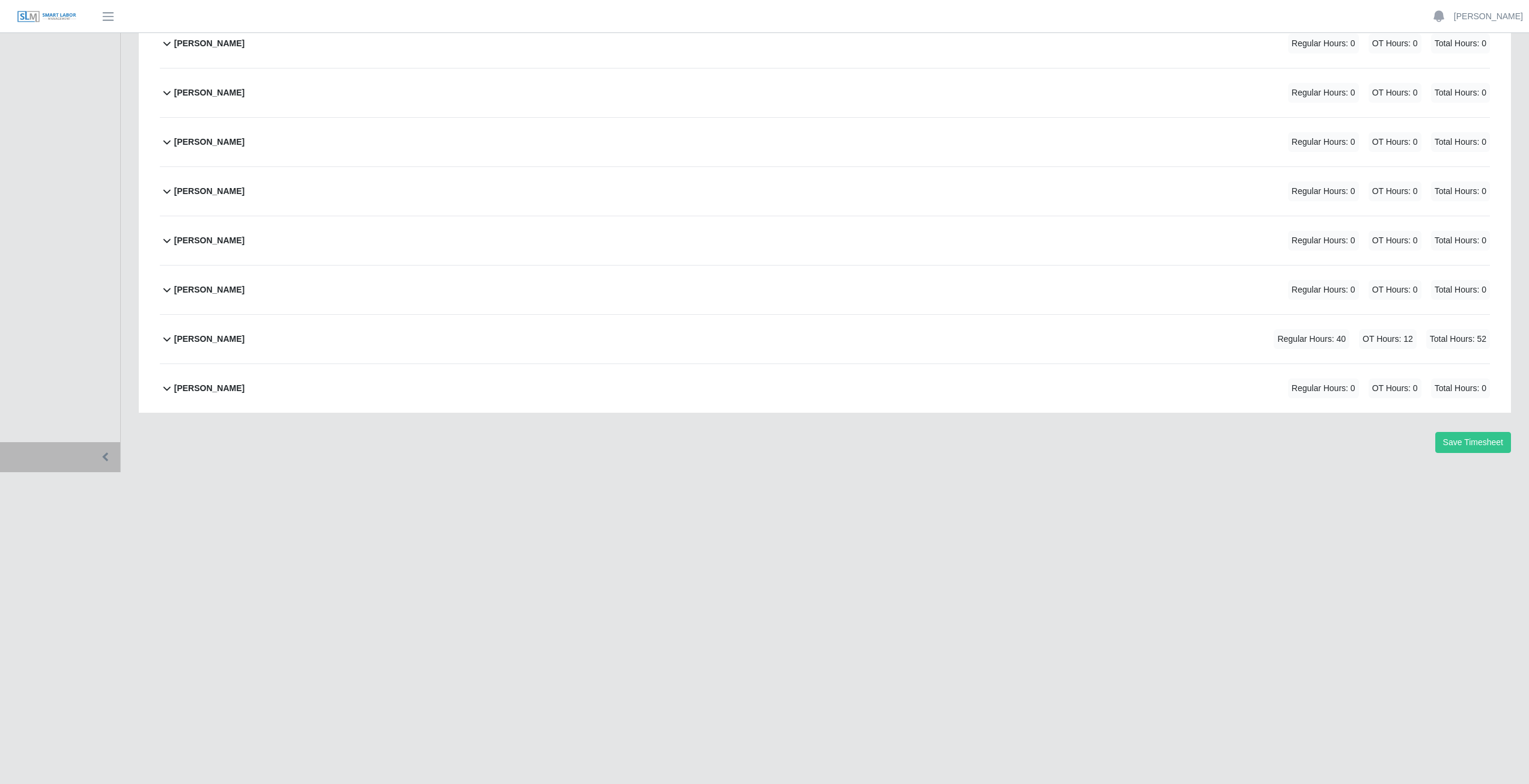
scroll to position [480, 0]
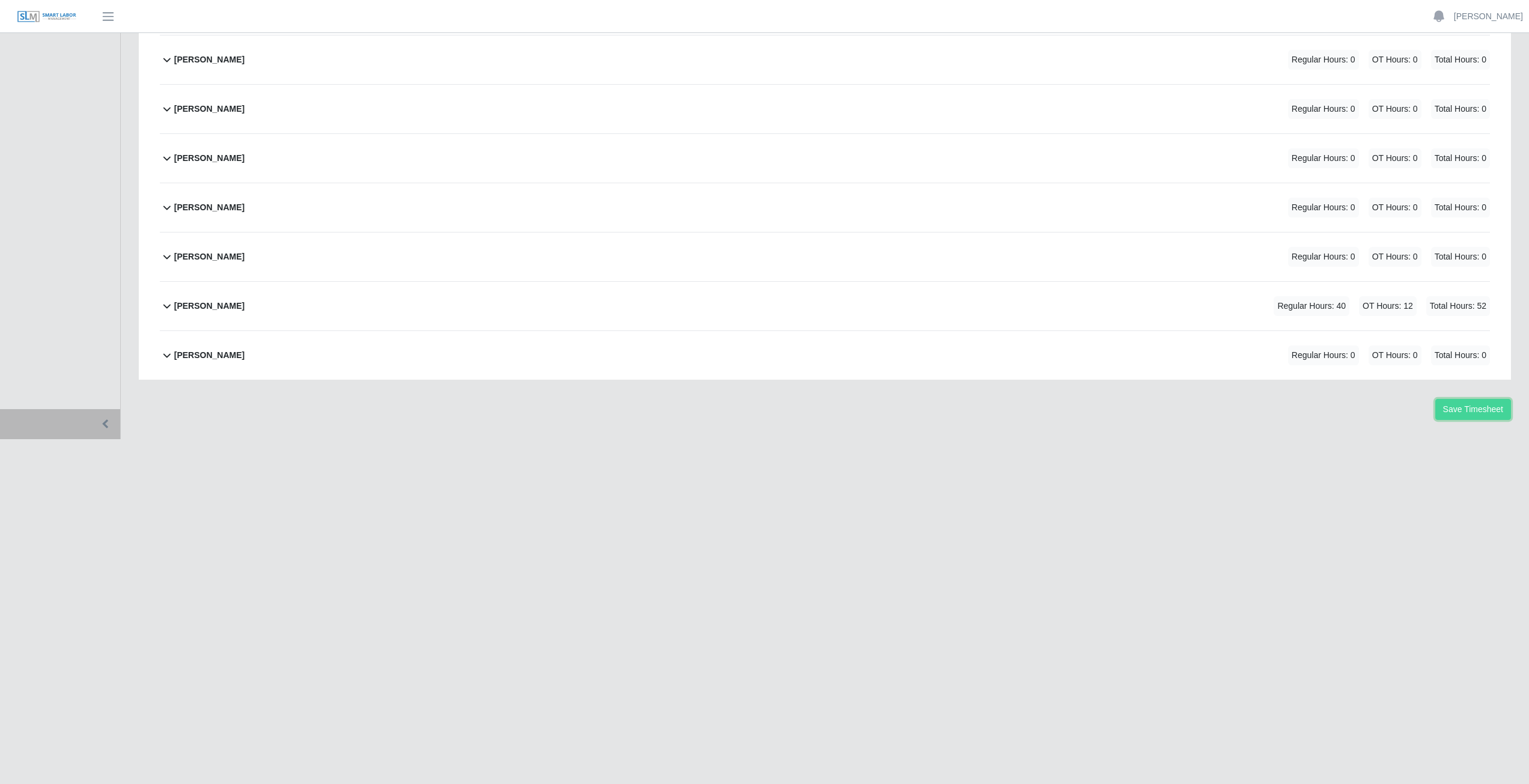
click at [1461, 406] on button "Save Timesheet" at bounding box center [1472, 410] width 76 height 21
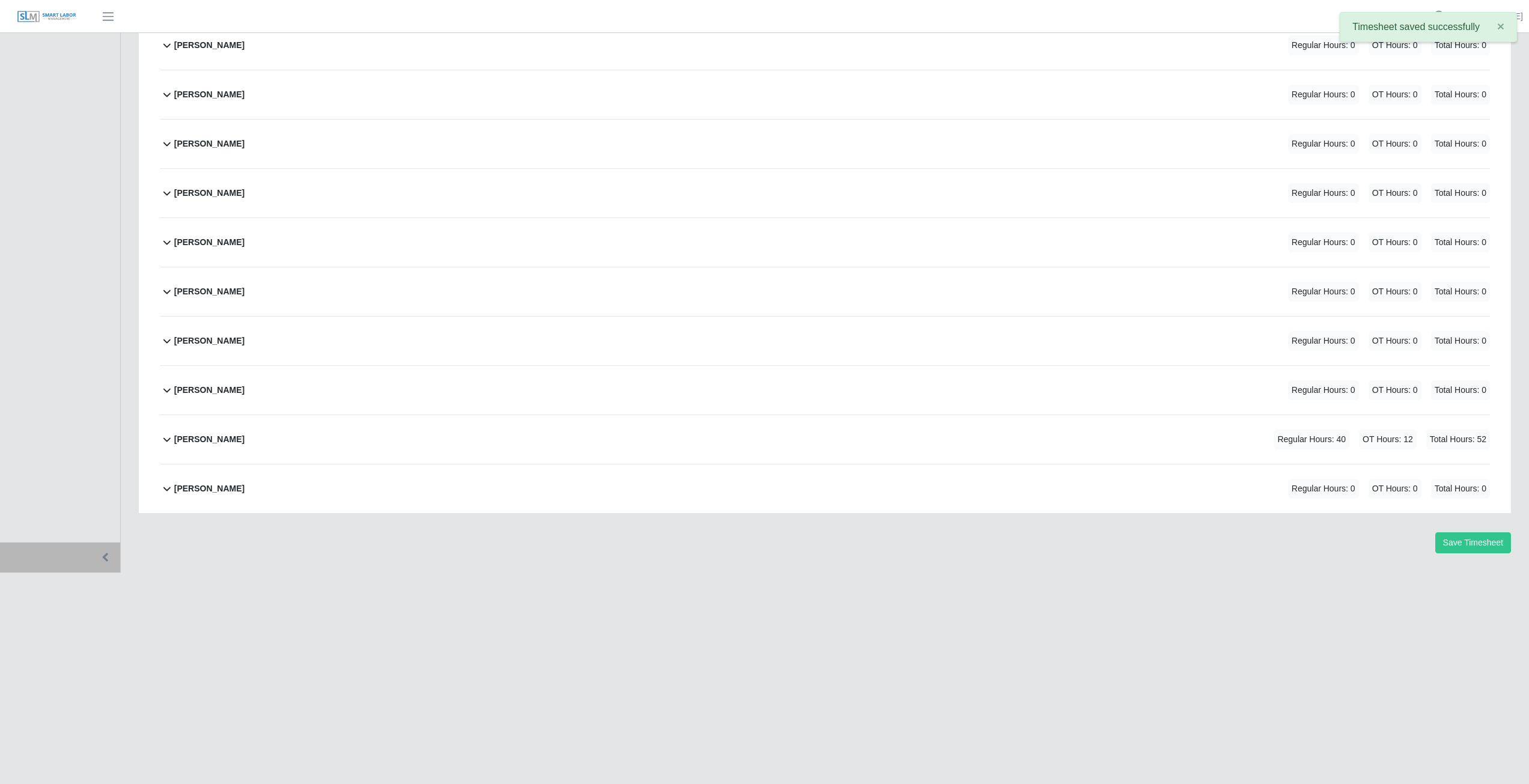
scroll to position [0, 0]
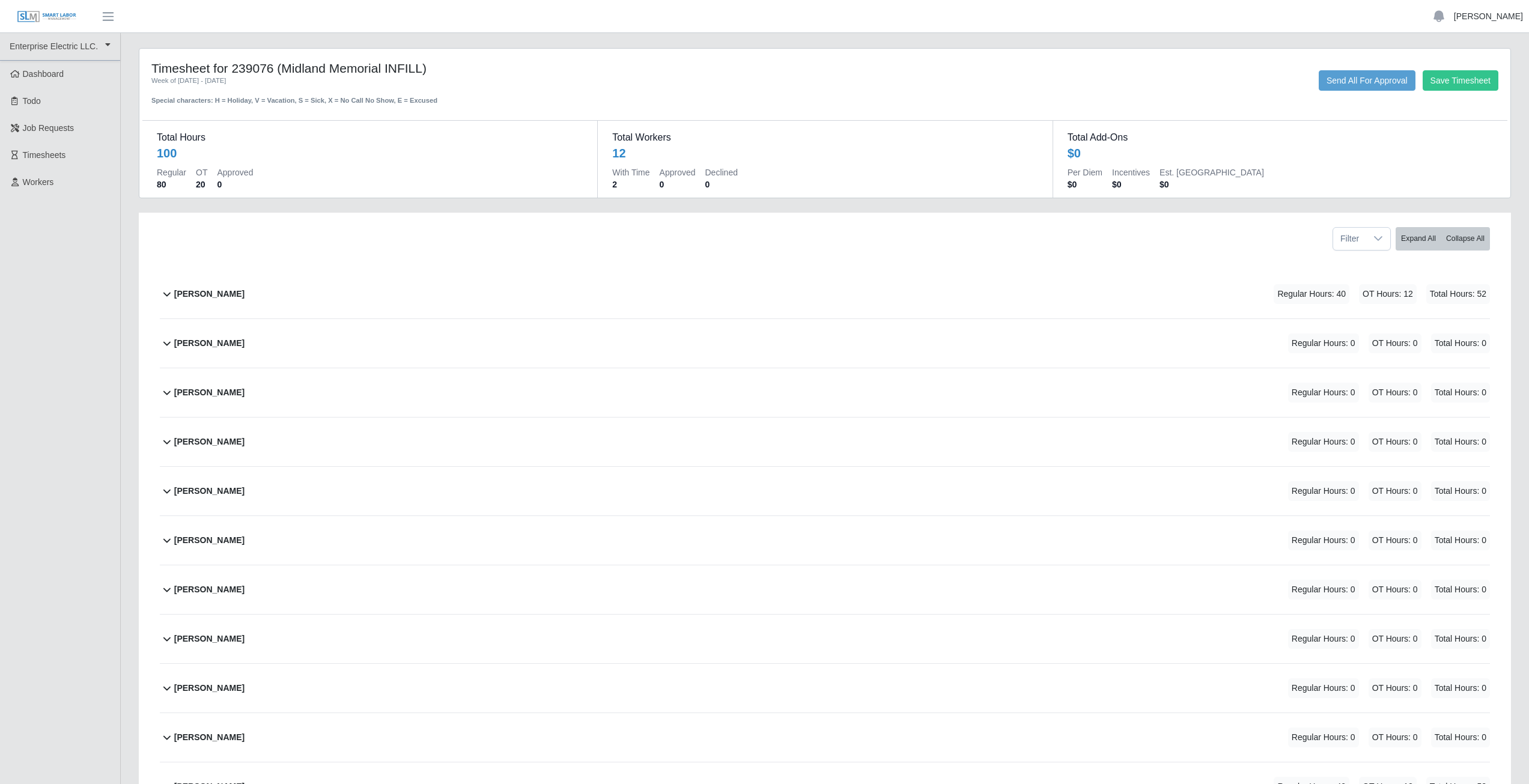
click at [1494, 20] on link "[PERSON_NAME]" at bounding box center [1488, 17] width 69 height 13
click at [1462, 90] on link "Logout" at bounding box center [1474, 83] width 108 height 25
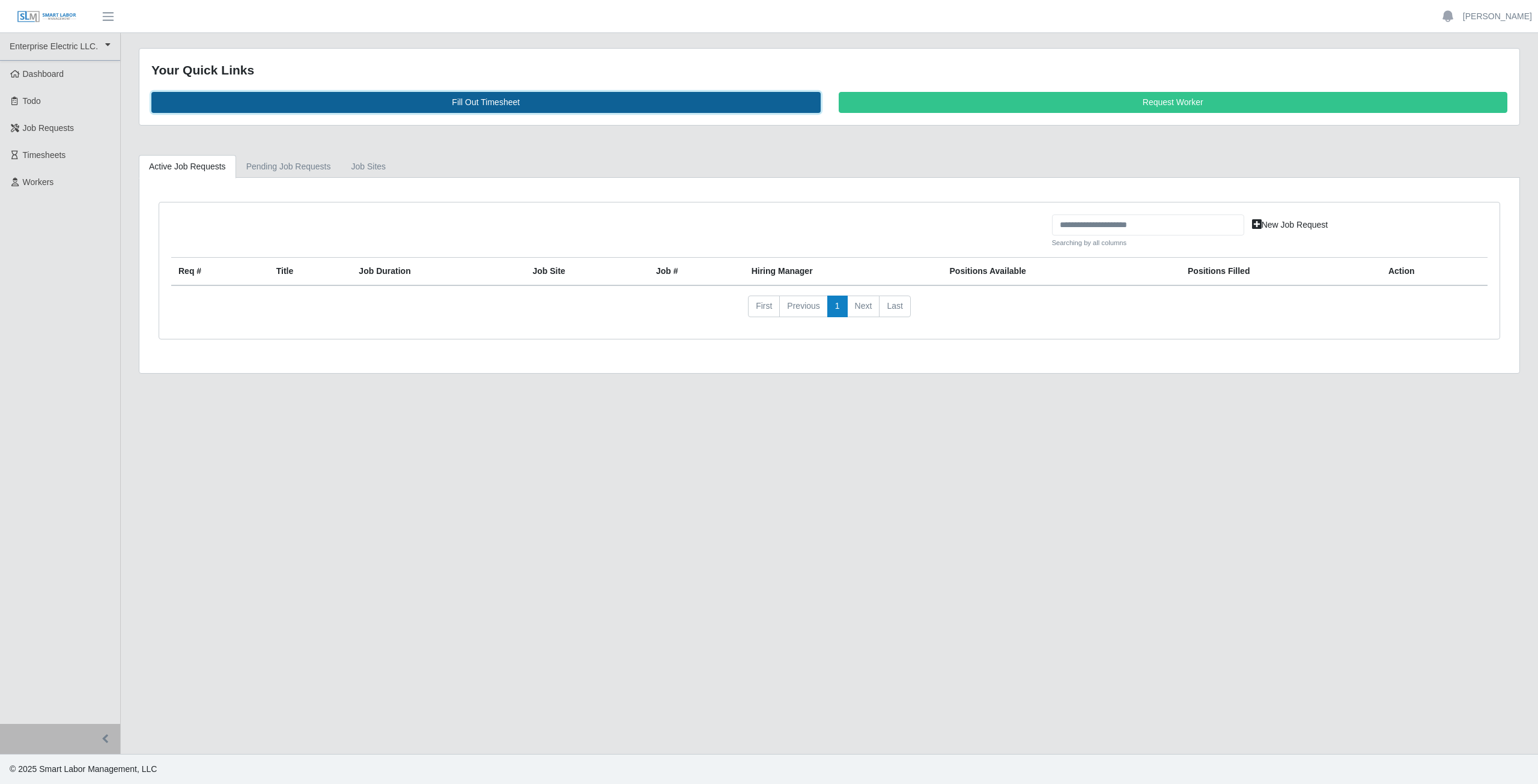
click at [482, 104] on link "Fill Out Timesheet" at bounding box center [486, 102] width 669 height 21
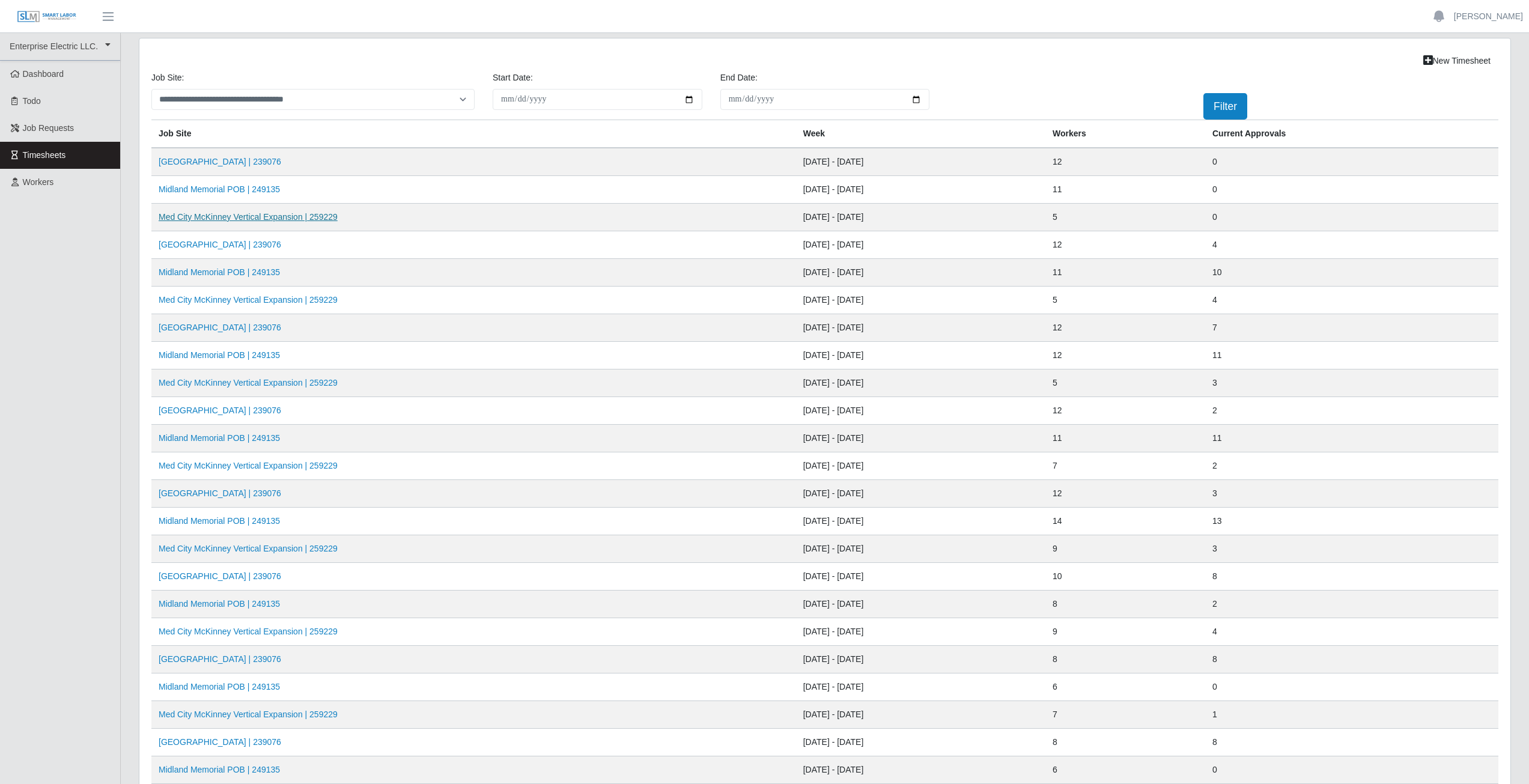
click at [260, 219] on link "Med City McKinney Vertical Expansion | 259229" at bounding box center [248, 217] width 179 height 10
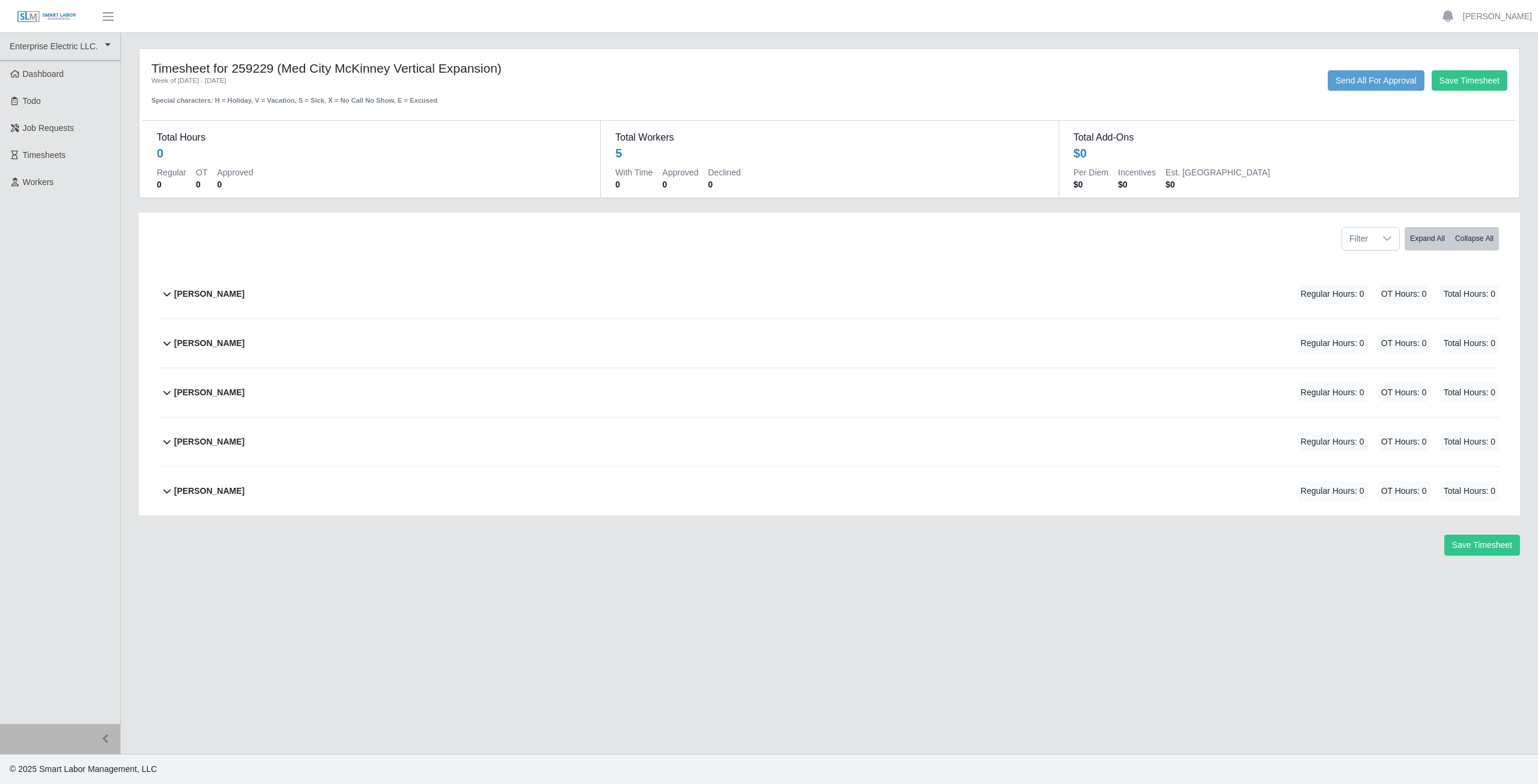
click at [161, 299] on icon at bounding box center [167, 293] width 14 height 14
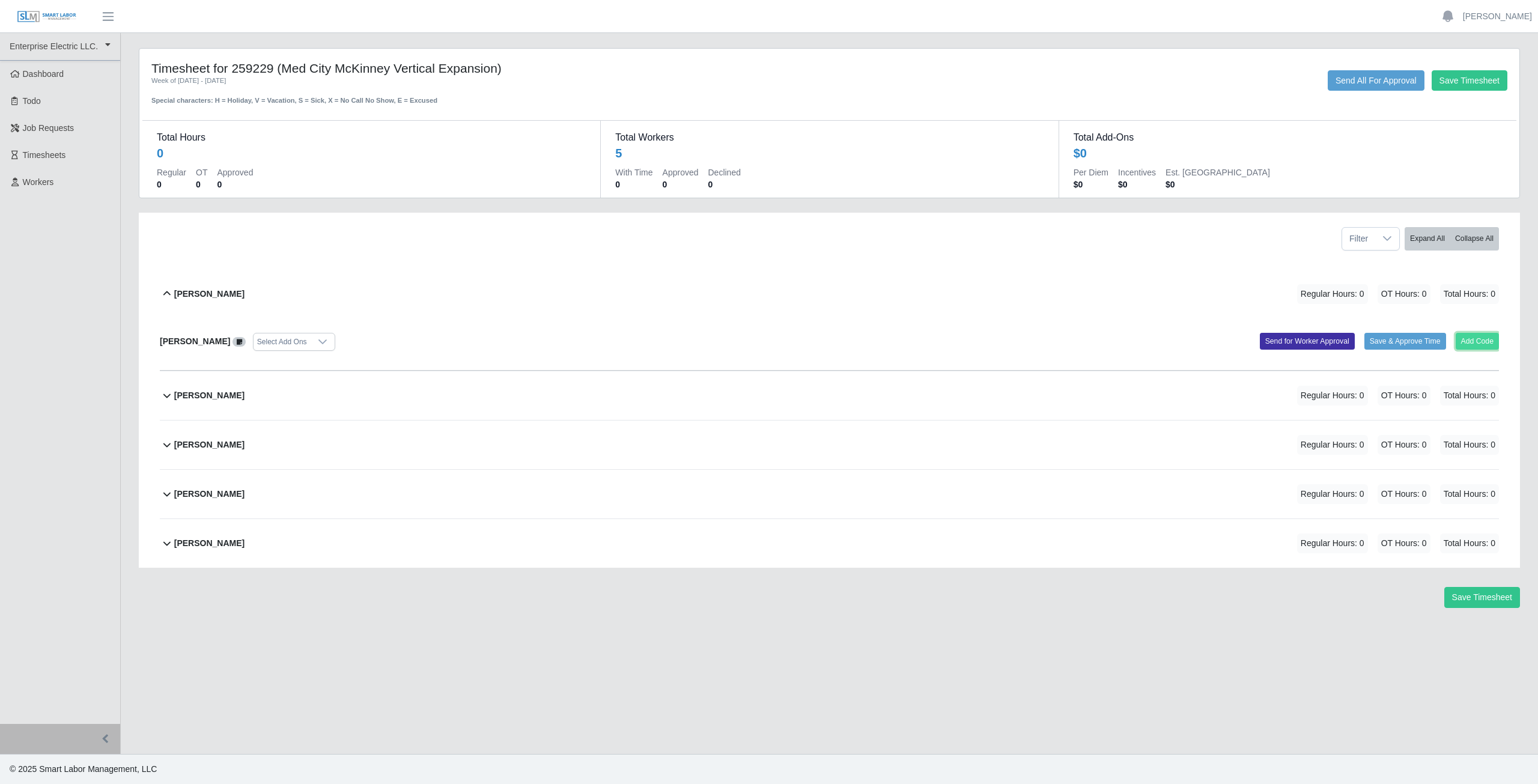
click at [1475, 339] on button "Add Code" at bounding box center [1477, 341] width 44 height 17
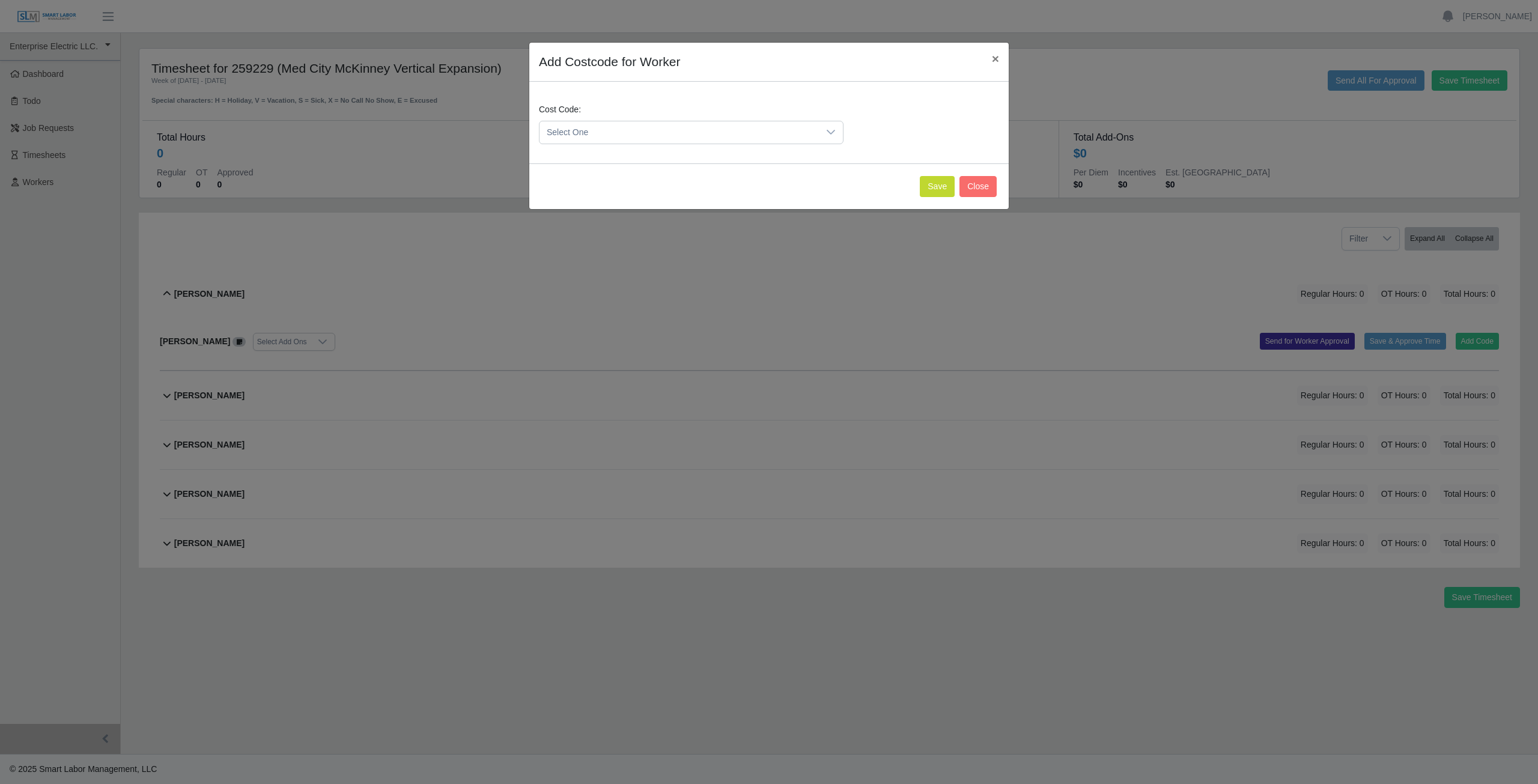
click at [622, 129] on span "Select One" at bounding box center [679, 132] width 279 height 22
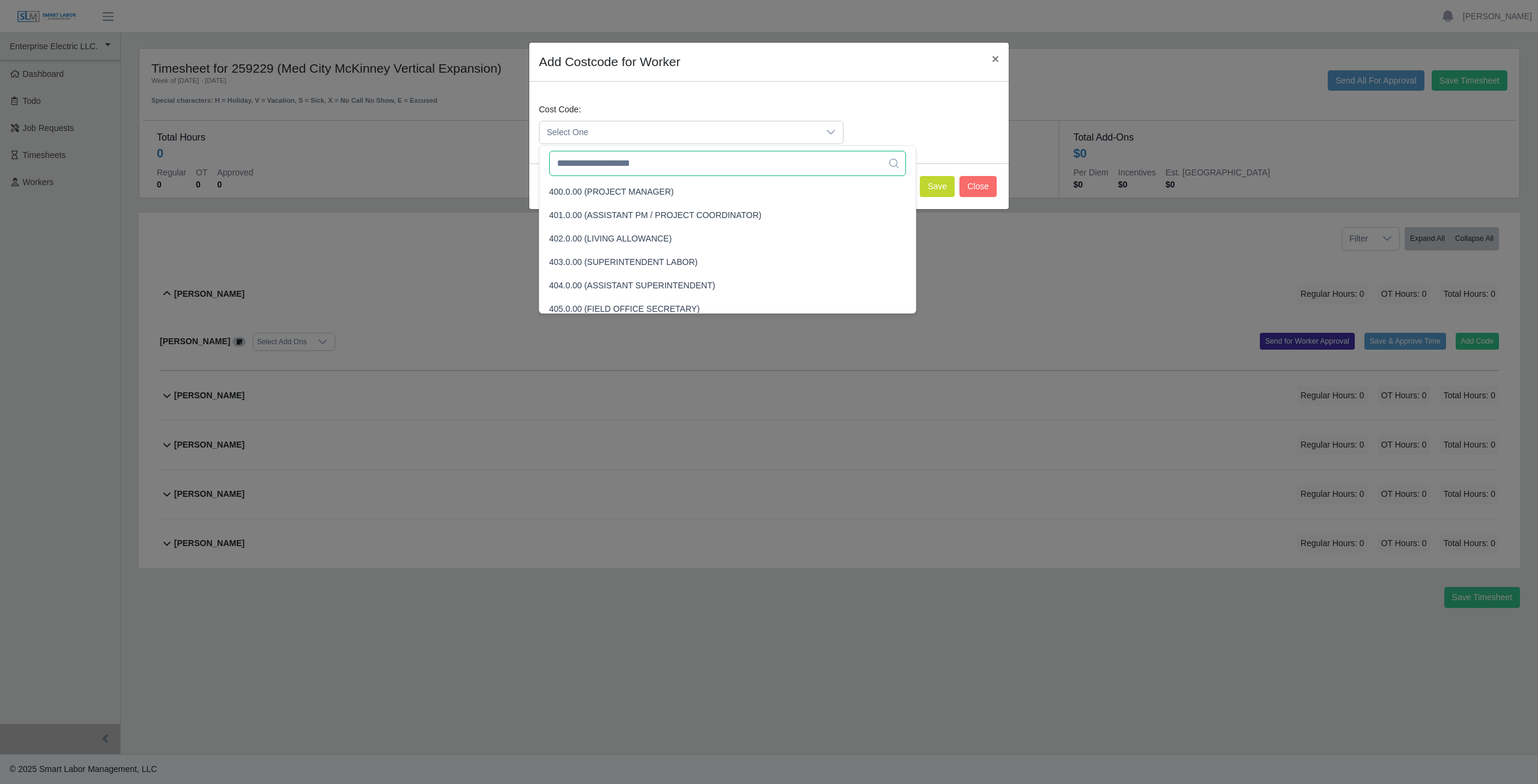
click at [606, 169] on input "text" at bounding box center [728, 163] width 357 height 25
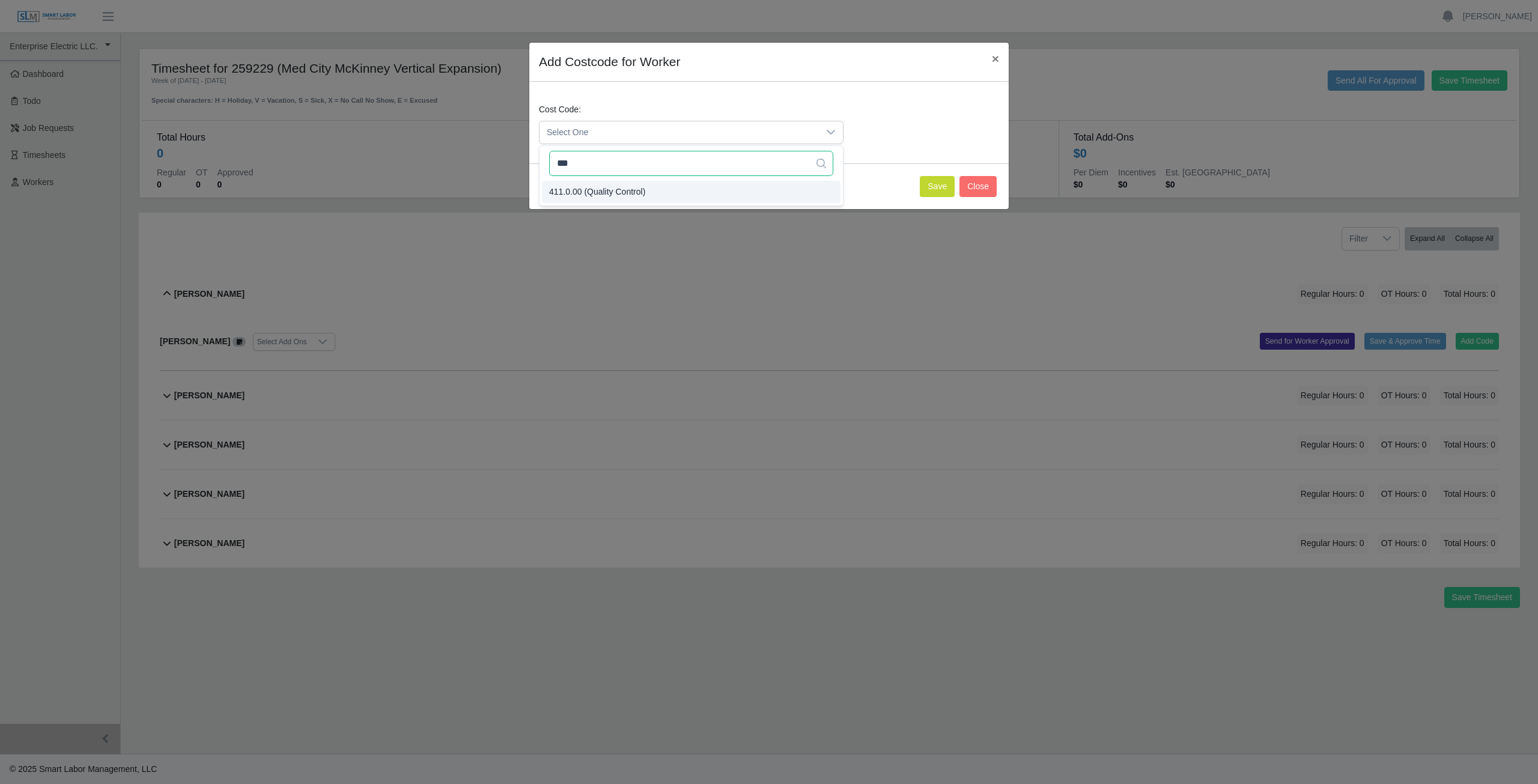
type input "***"
click at [942, 190] on button "Save" at bounding box center [937, 186] width 35 height 21
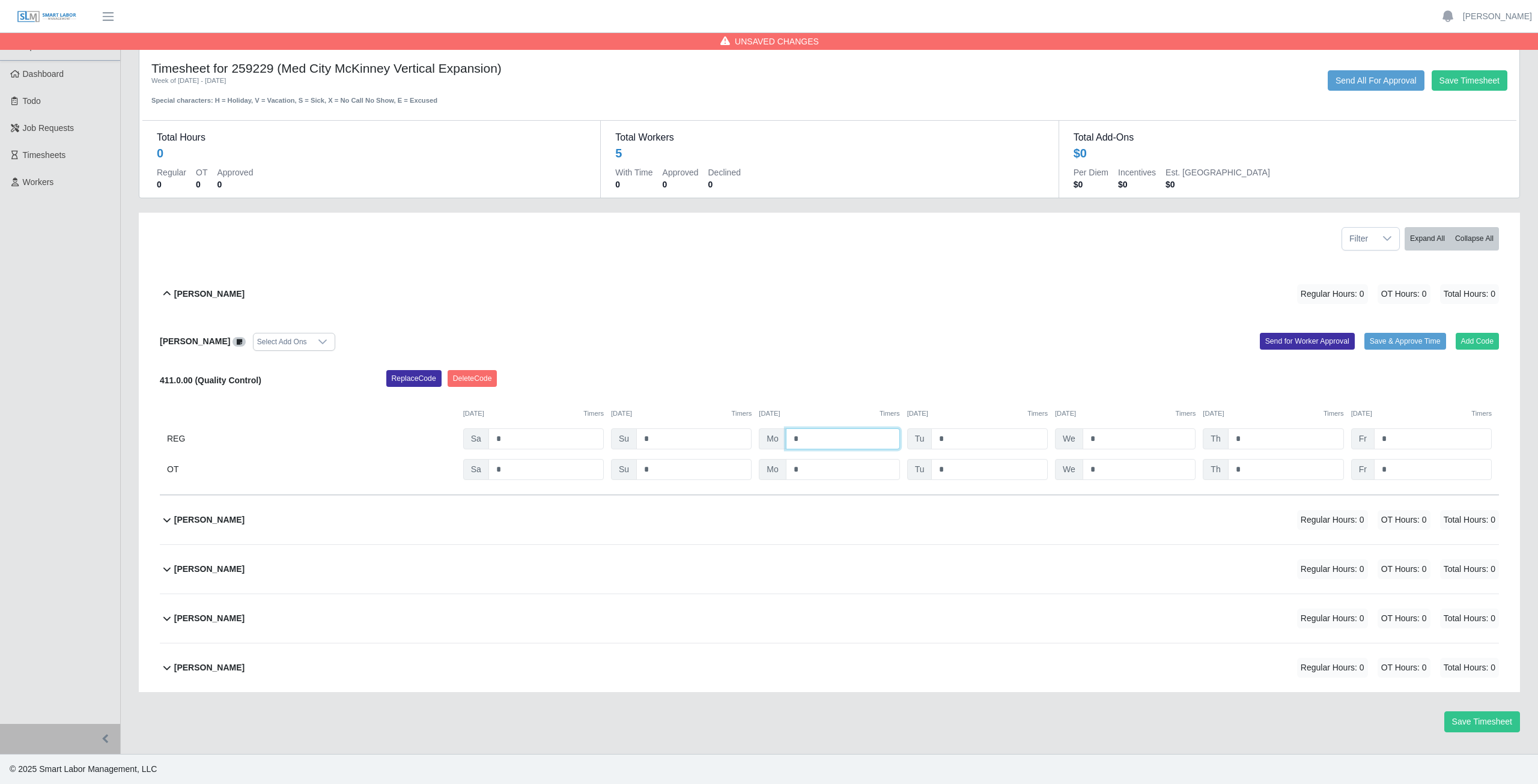
click at [805, 439] on input "*" at bounding box center [843, 438] width 114 height 21
type input "*"
click at [950, 438] on input "*" at bounding box center [989, 438] width 116 height 21
type input "*"
click at [1482, 722] on button "Save Timesheet" at bounding box center [1482, 721] width 76 height 21
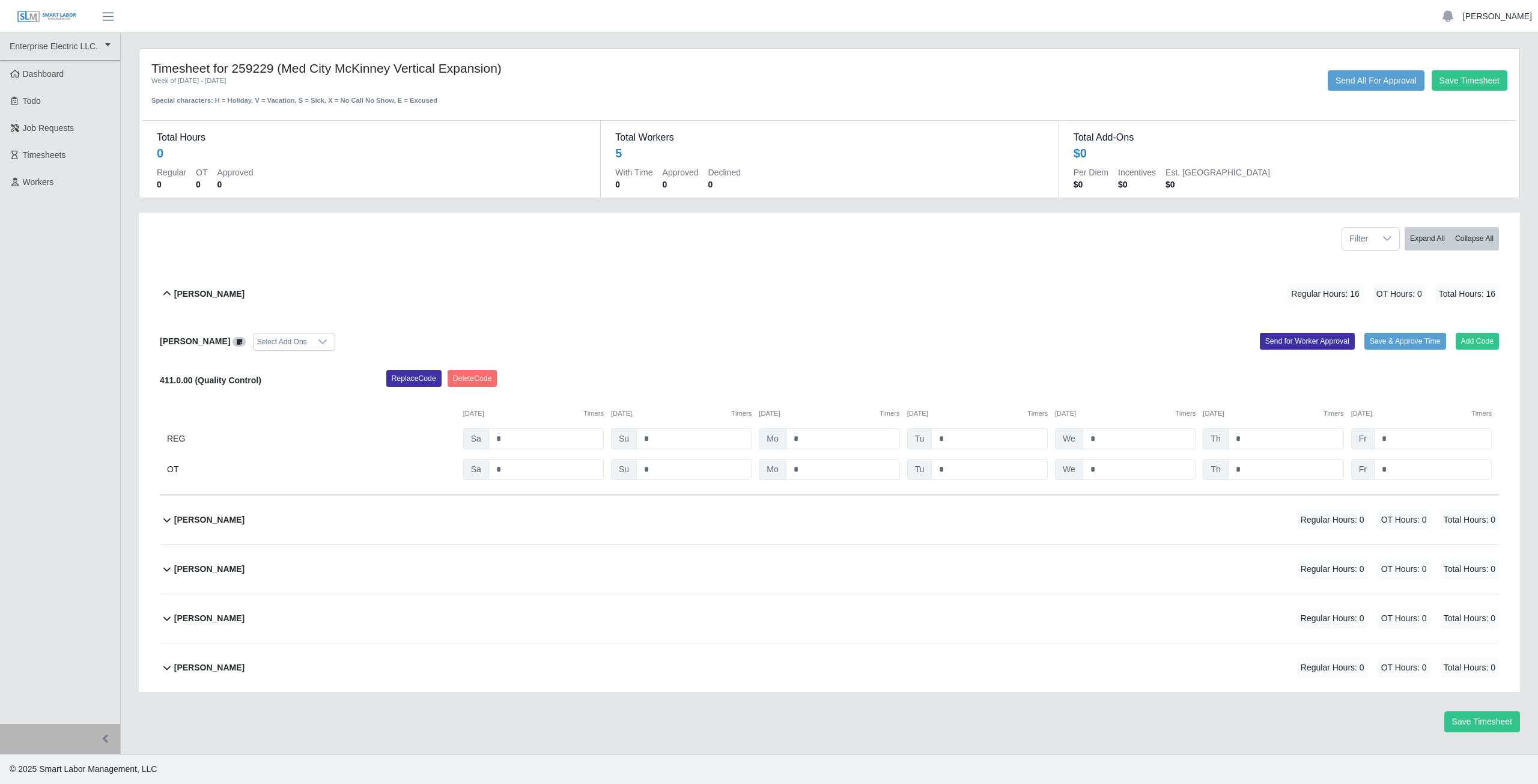
click at [1496, 20] on link "[PERSON_NAME]" at bounding box center [1497, 17] width 69 height 13
click at [1468, 87] on link "Logout" at bounding box center [1484, 83] width 108 height 25
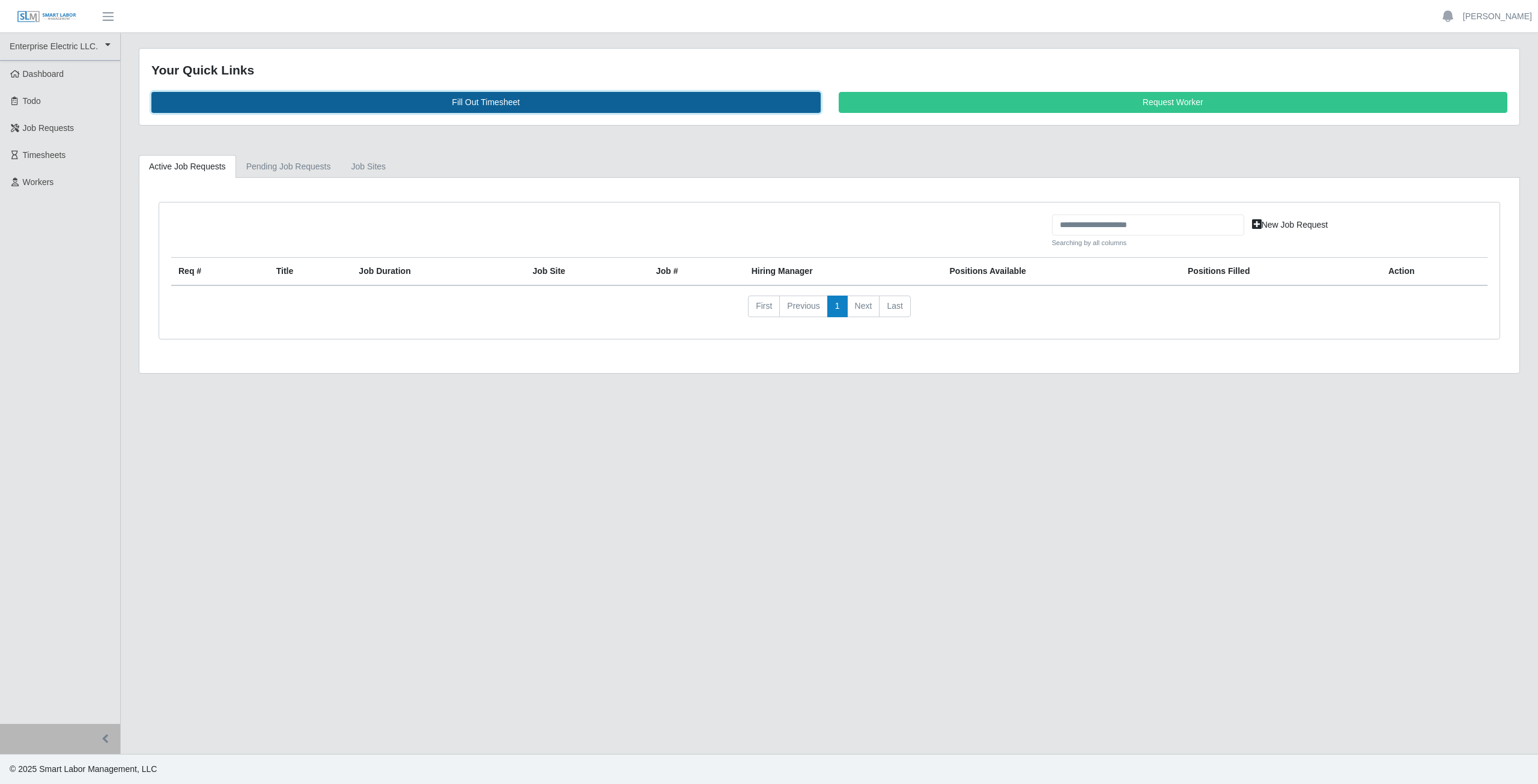
click at [474, 106] on link "Fill Out Timesheet" at bounding box center [486, 102] width 669 height 21
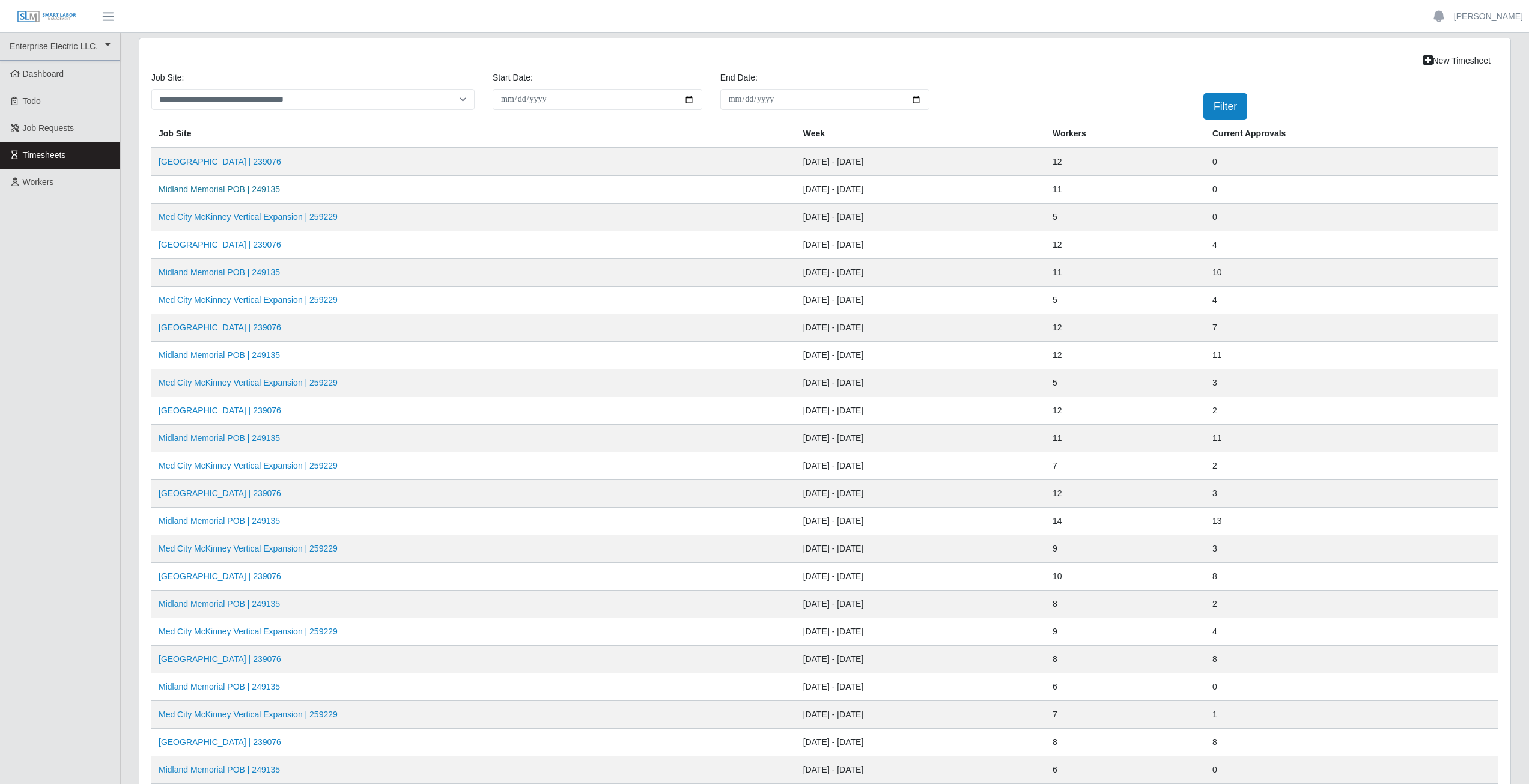
click at [250, 192] on link "Midland Memorial POB | 249135" at bounding box center [219, 189] width 121 height 10
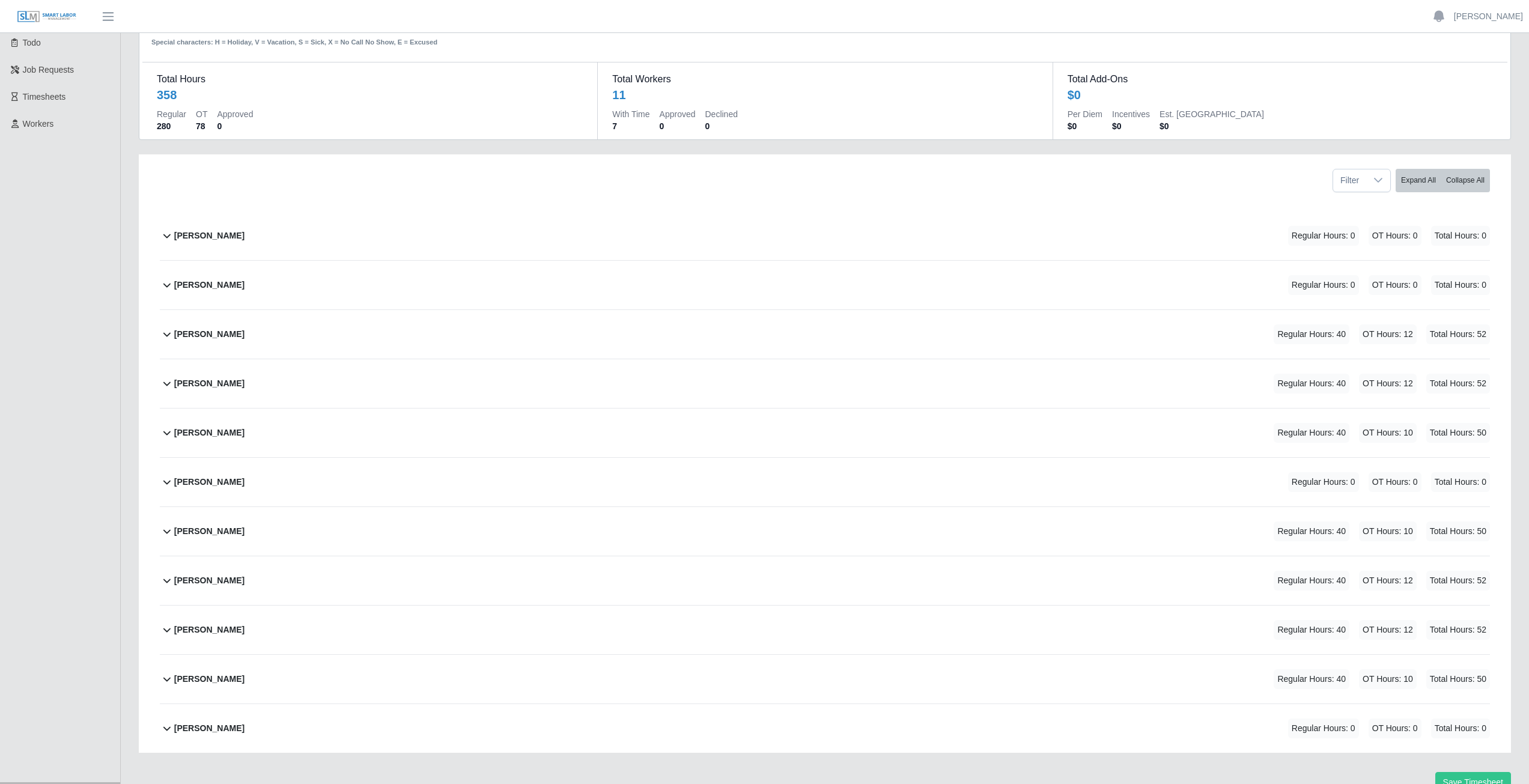
scroll to position [116, 0]
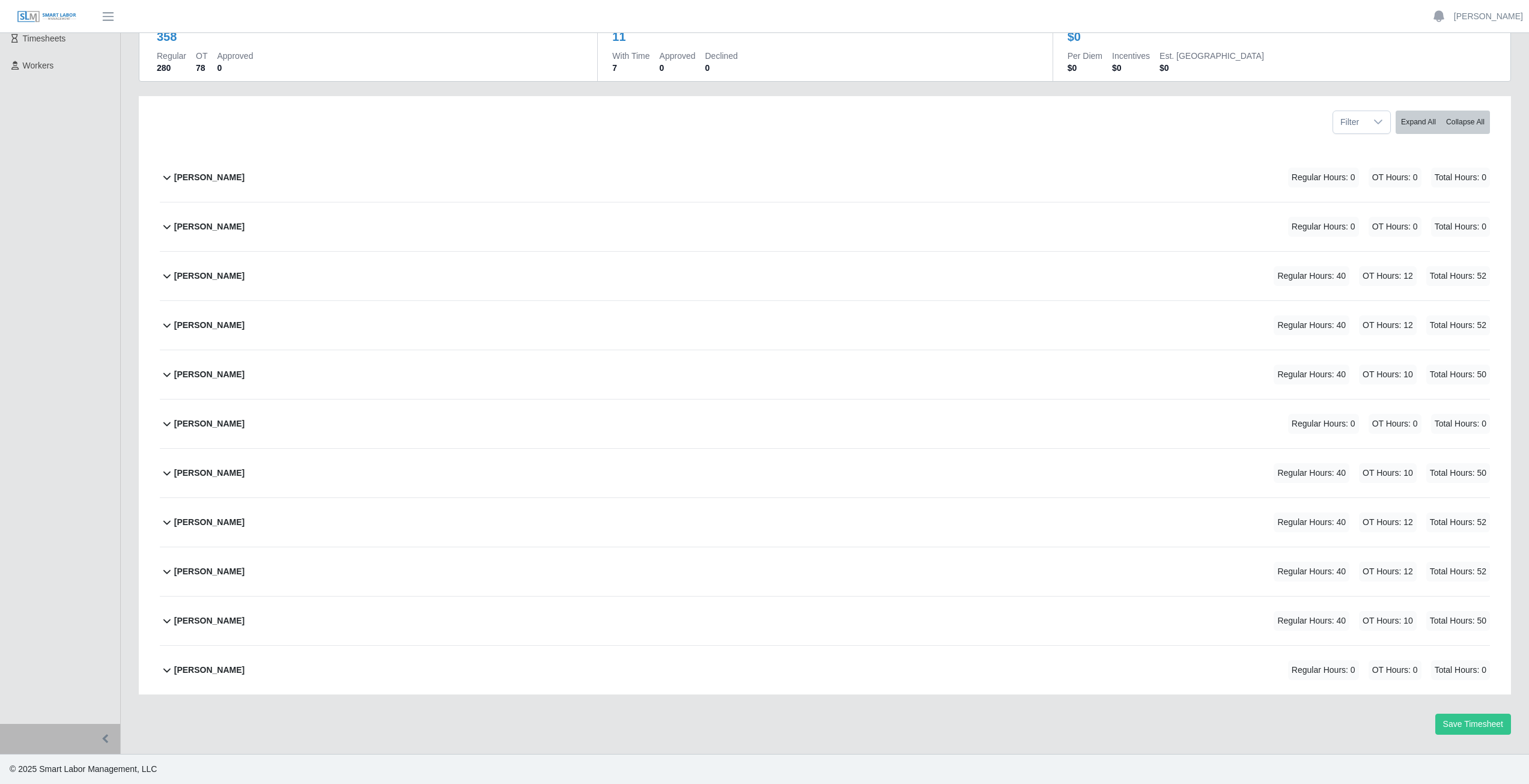
drag, startPoint x: 333, startPoint y: 160, endPoint x: 592, endPoint y: 510, distance: 435.4
click at [407, 564] on div "[PERSON_NAME] Regular Hours: 0 OT Hours: 0 Total Hours: 0 [PERSON_NAME] Select …" at bounding box center [825, 424] width 1348 height 541
click at [1477, 725] on button "Save Timesheet" at bounding box center [1472, 724] width 76 height 21
click at [167, 573] on icon at bounding box center [167, 571] width 14 height 14
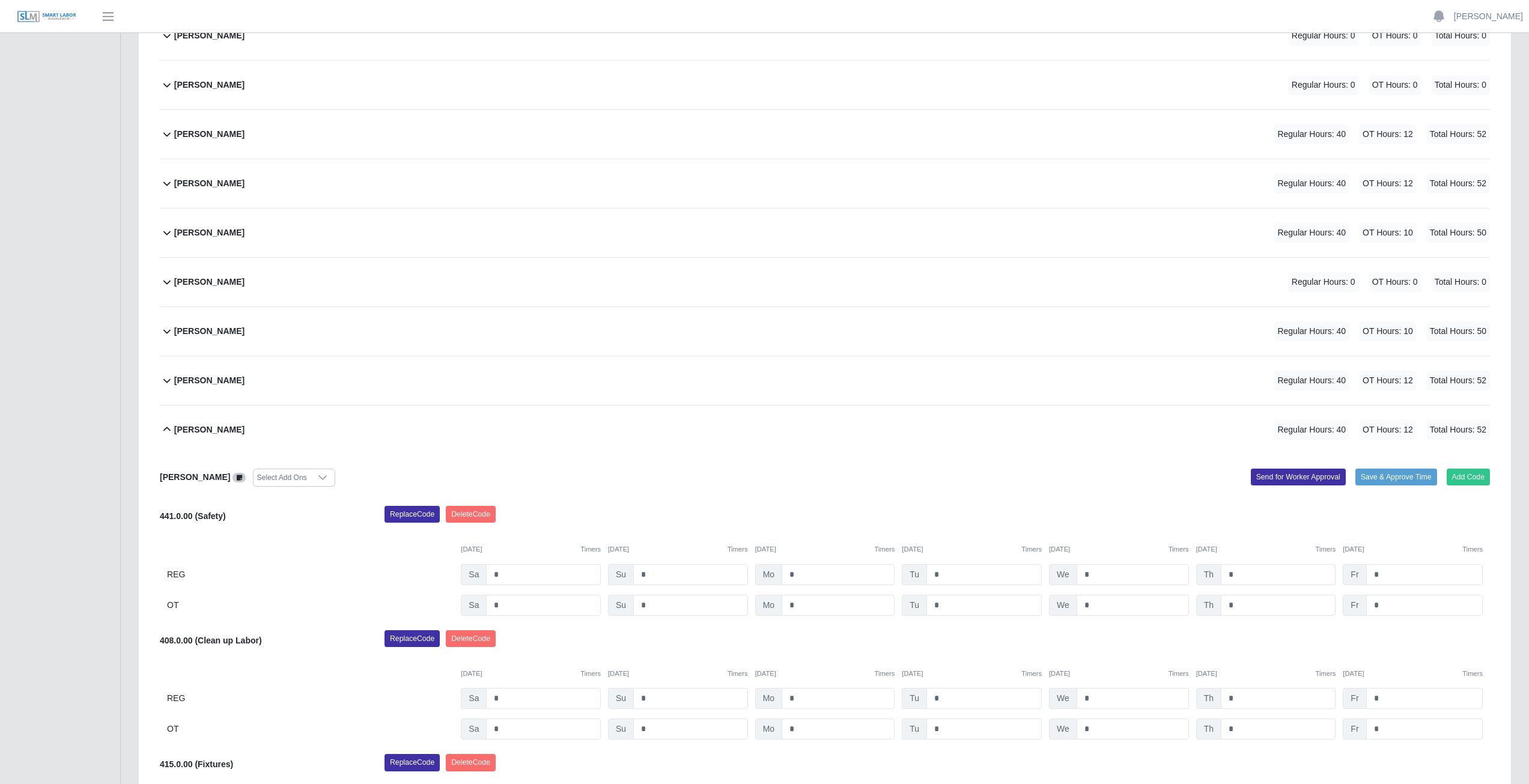
scroll to position [253, 0]
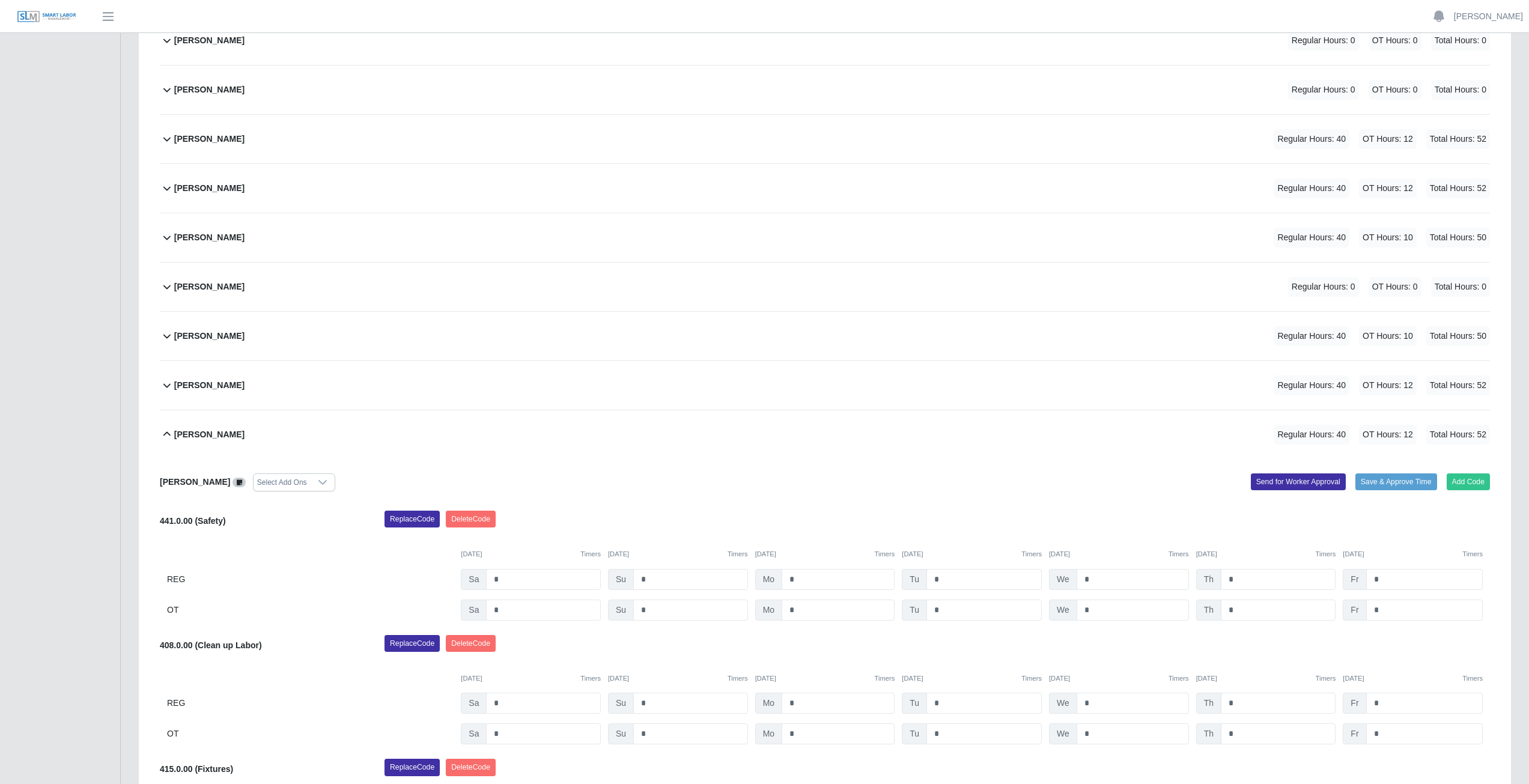
click at [167, 436] on icon at bounding box center [167, 434] width 14 height 14
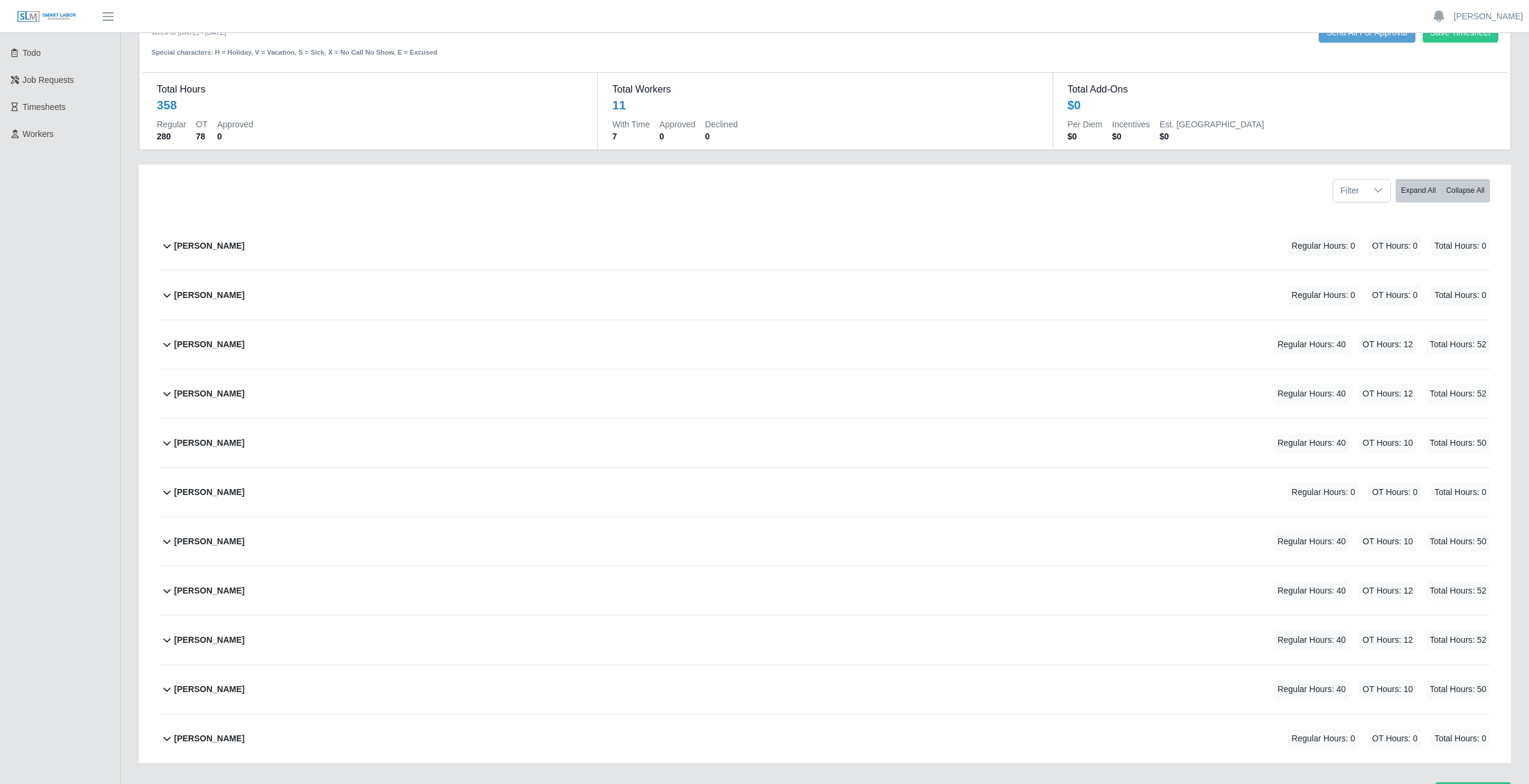
scroll to position [0, 0]
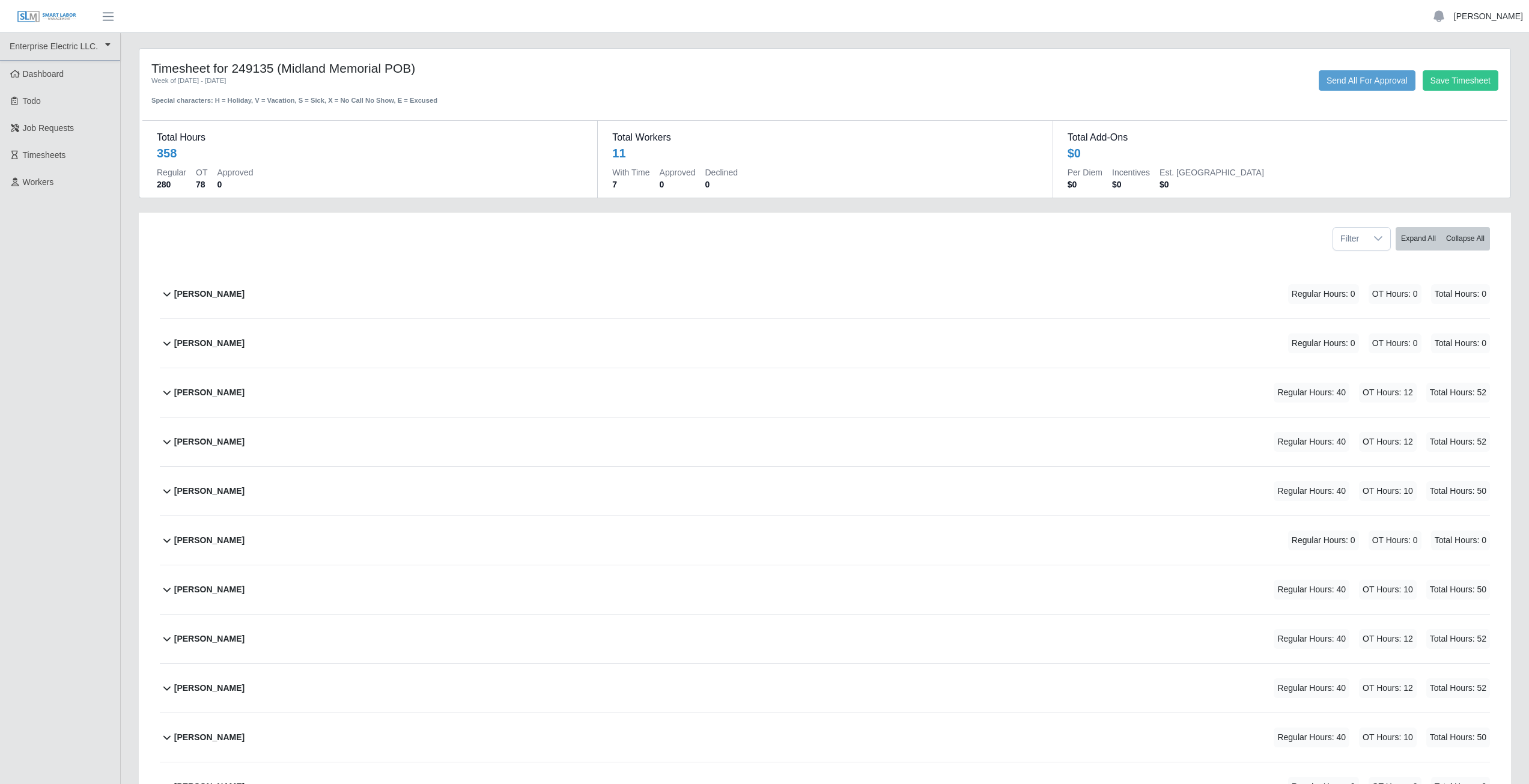
click at [1484, 15] on link "[PERSON_NAME]" at bounding box center [1488, 17] width 69 height 13
click at [1449, 84] on link "Logout" at bounding box center [1474, 83] width 108 height 25
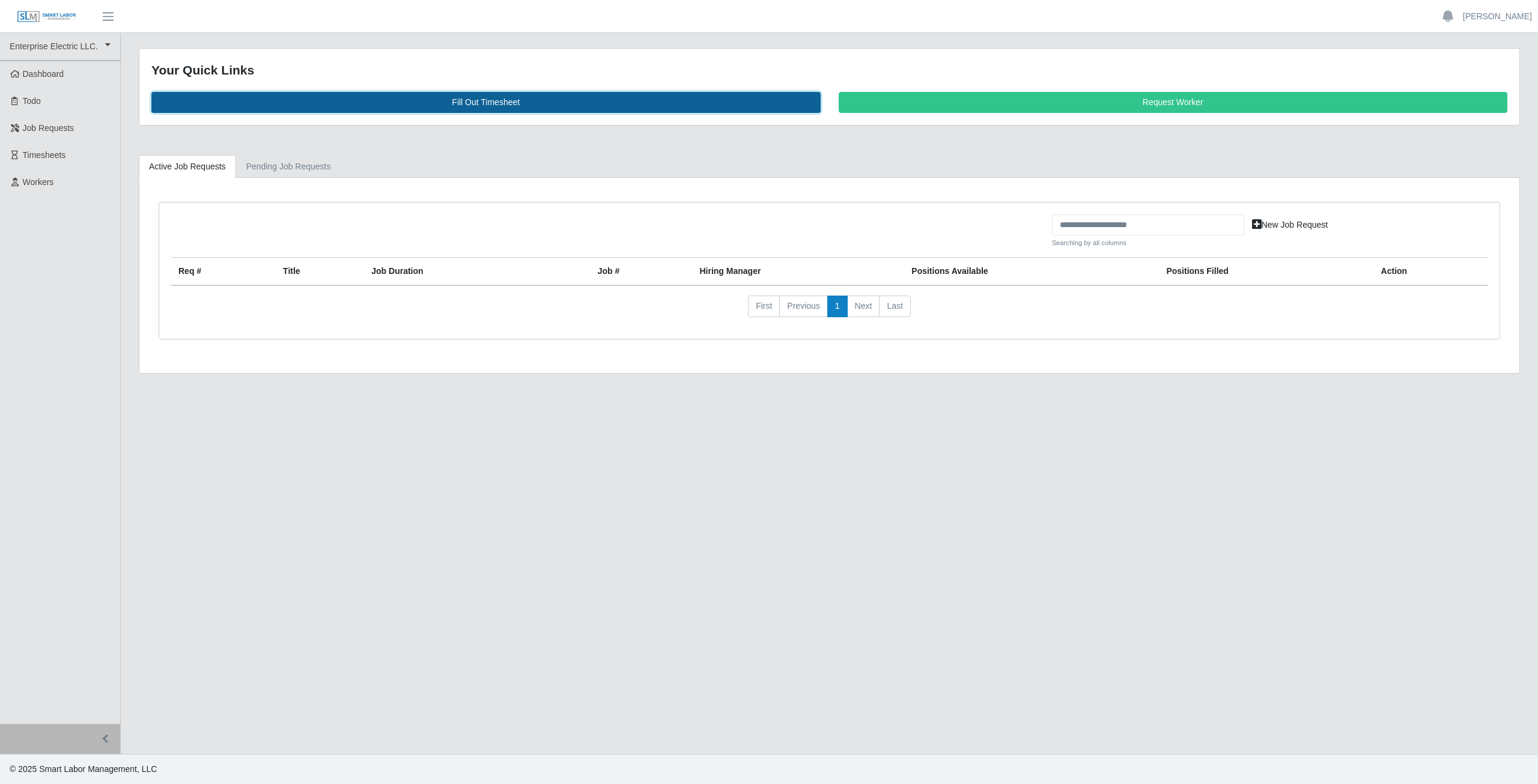
click at [483, 100] on link "Fill Out Timesheet" at bounding box center [486, 102] width 669 height 21
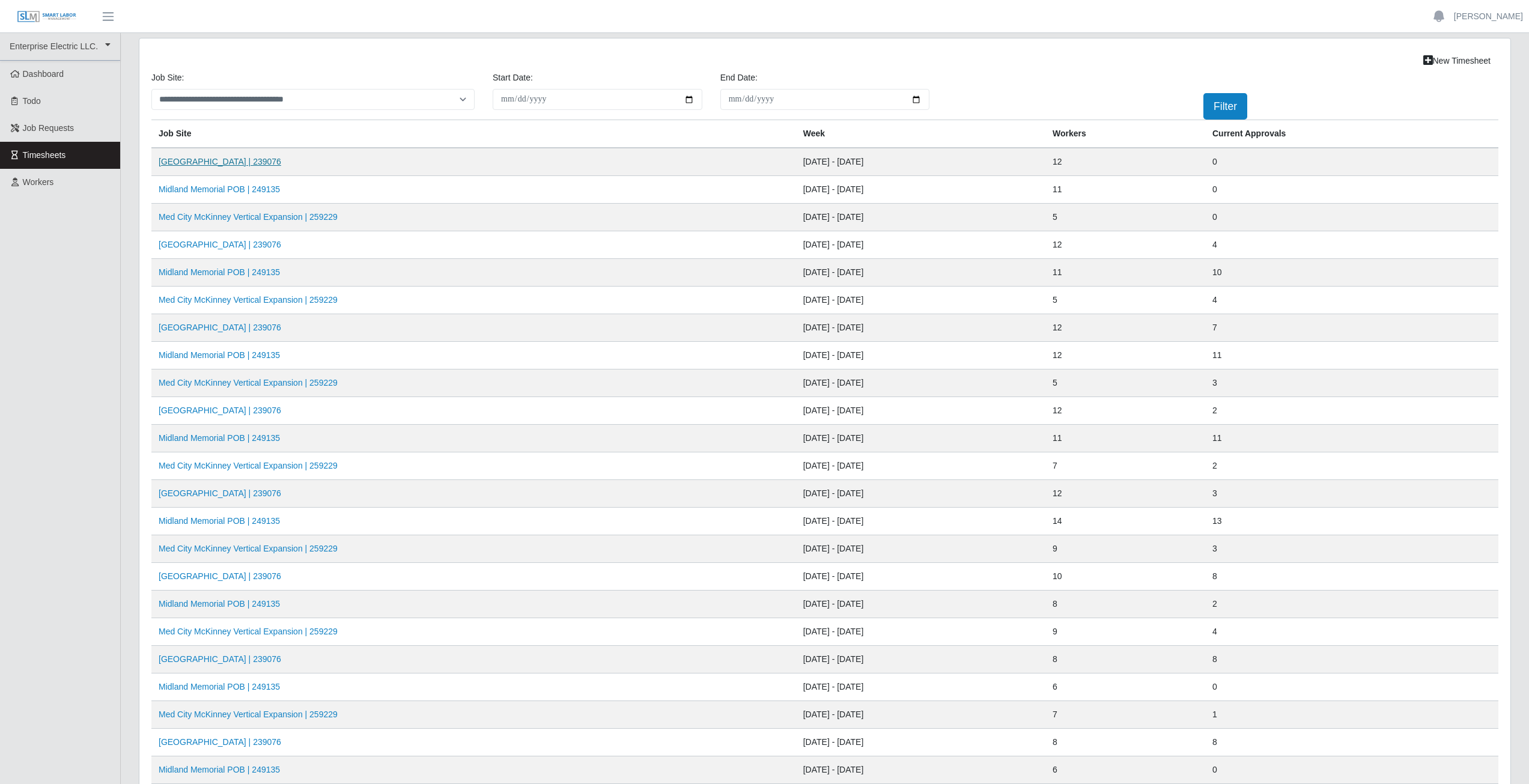
click at [232, 165] on link "[GEOGRAPHIC_DATA] | 239076" at bounding box center [220, 162] width 122 height 10
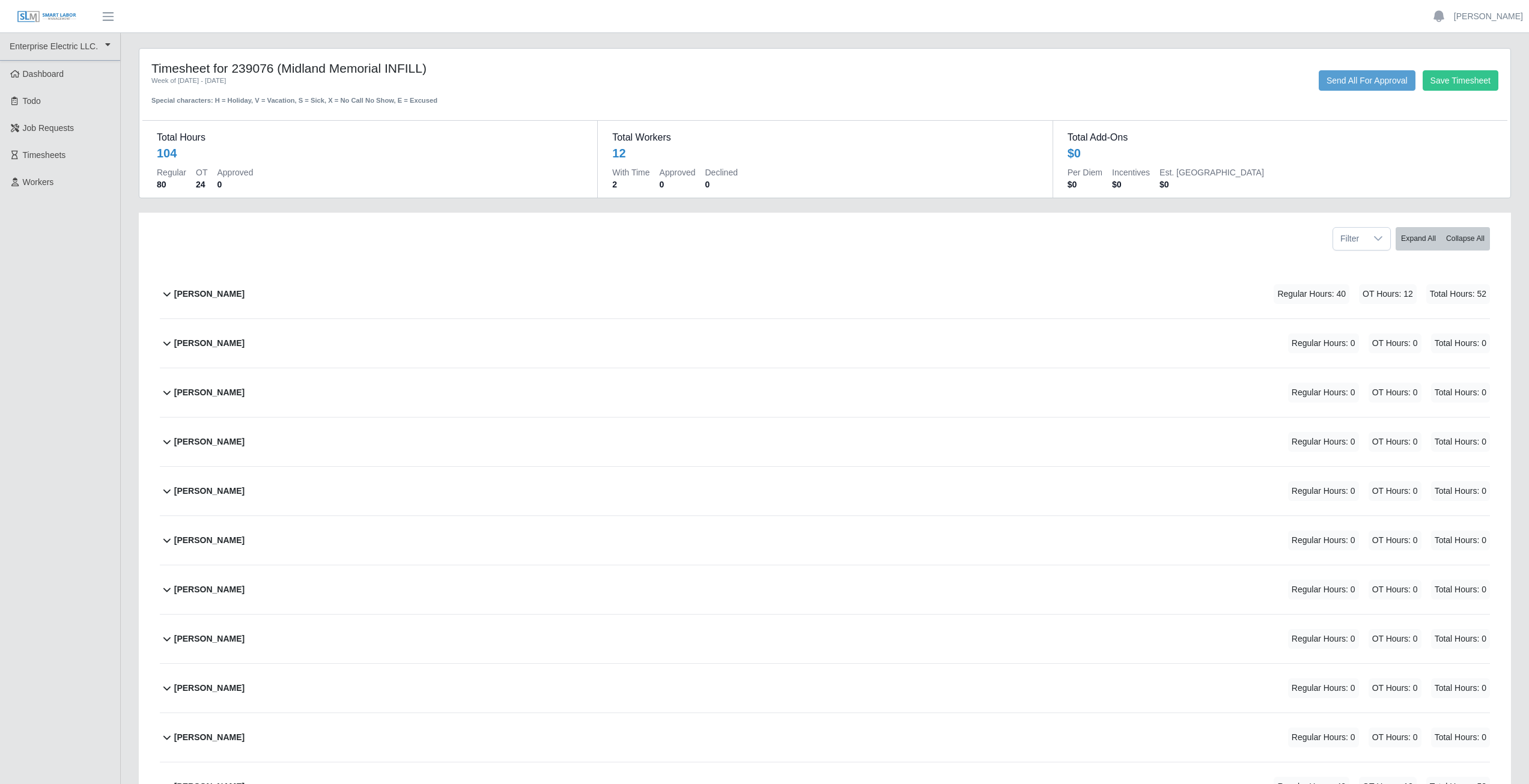
click at [164, 347] on icon at bounding box center [167, 343] width 14 height 14
click at [1469, 389] on button "Add Code" at bounding box center [1468, 390] width 44 height 17
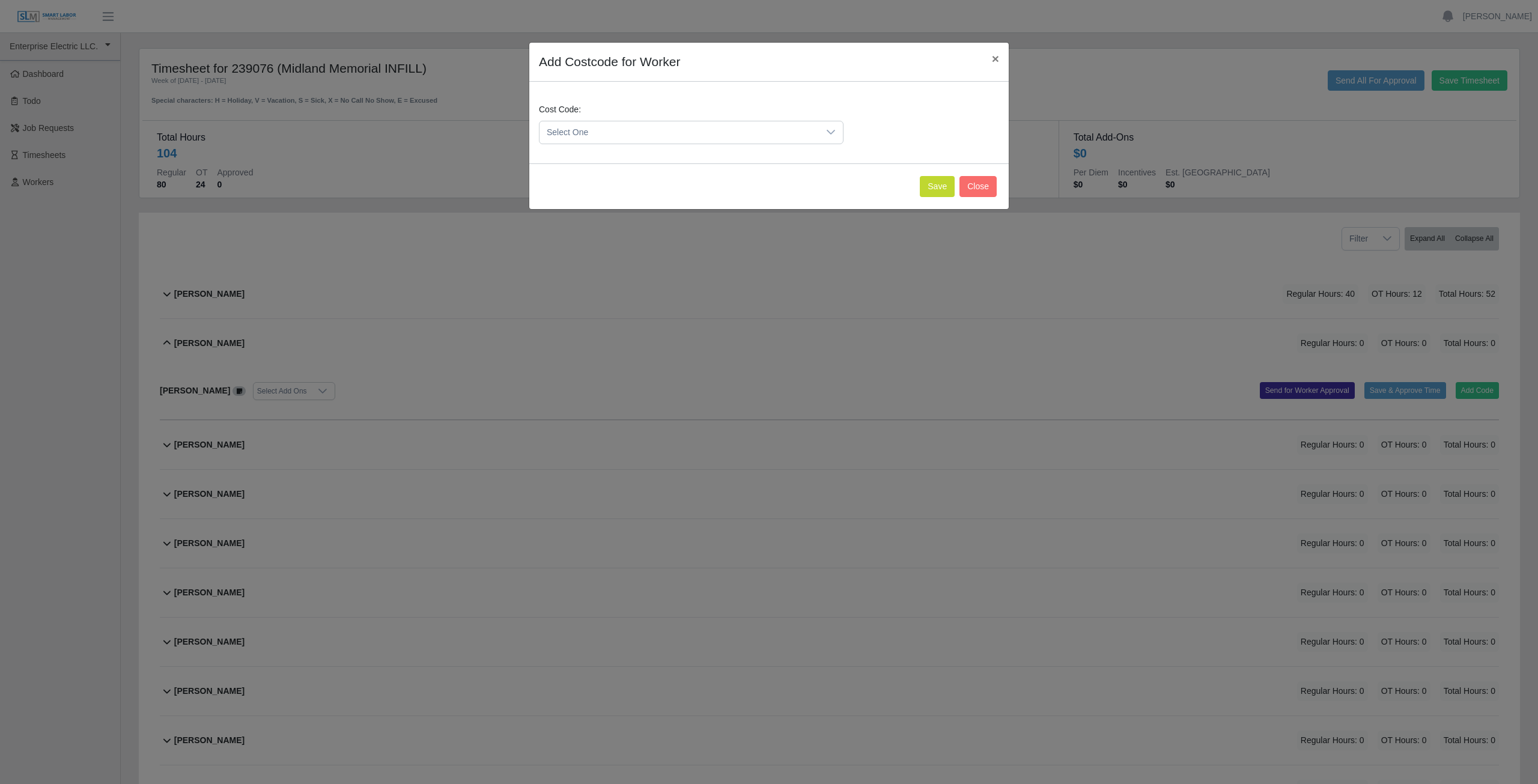
click at [608, 132] on span "Select One" at bounding box center [679, 132] width 279 height 22
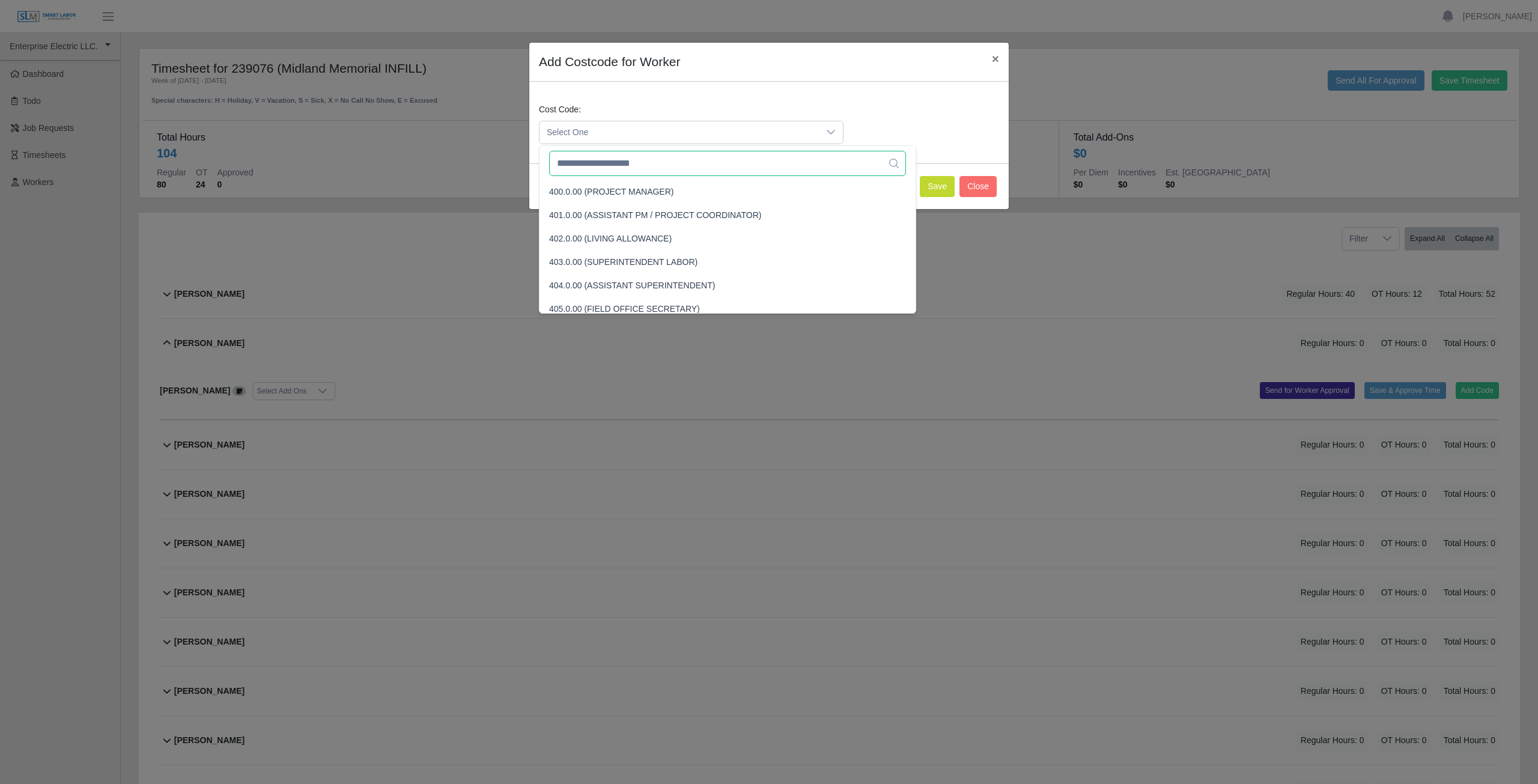
click at [603, 171] on input "text" at bounding box center [728, 163] width 357 height 25
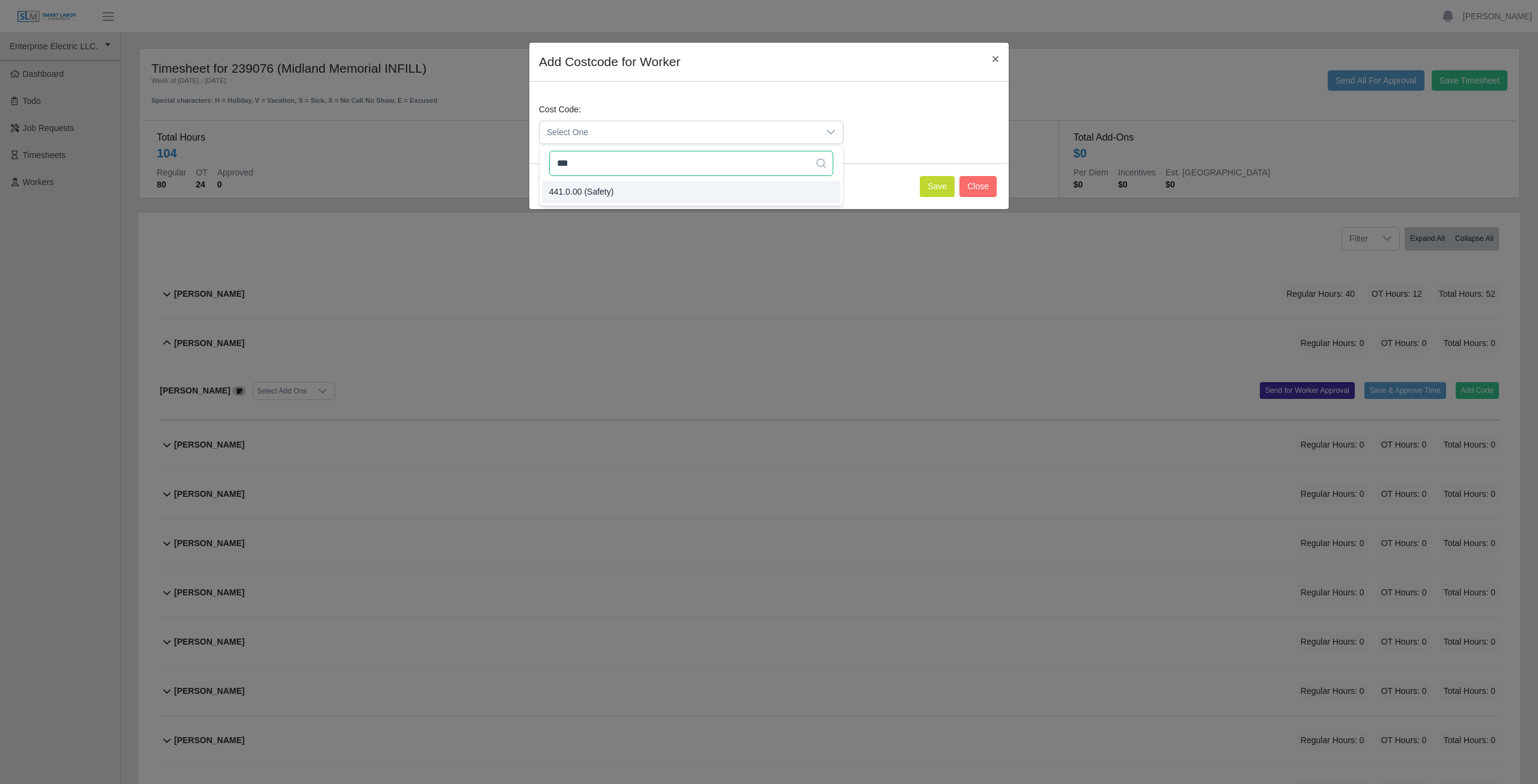
type input "***"
click at [939, 186] on button "Save" at bounding box center [937, 186] width 35 height 21
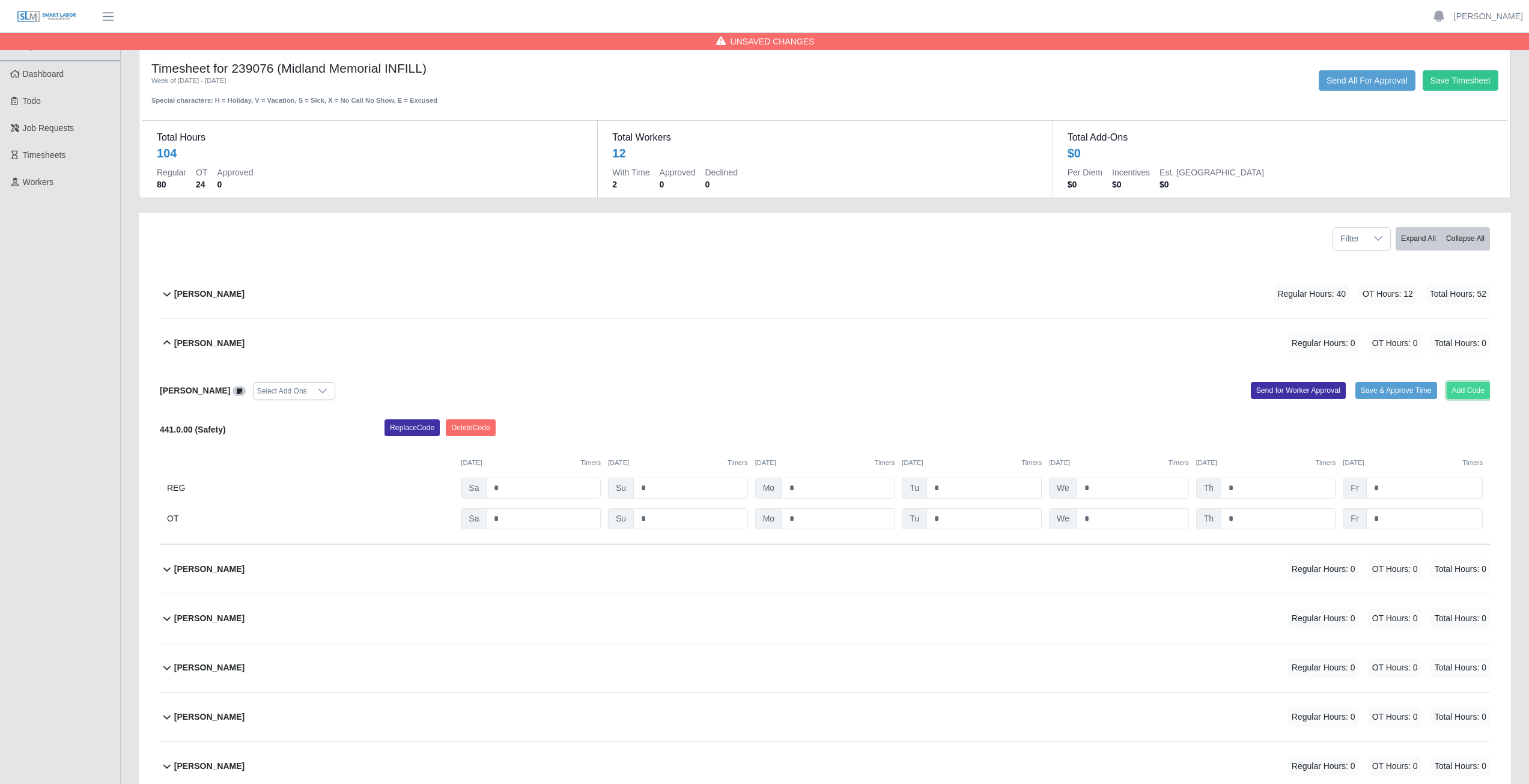
click at [1471, 390] on button "Add Code" at bounding box center [1468, 390] width 44 height 17
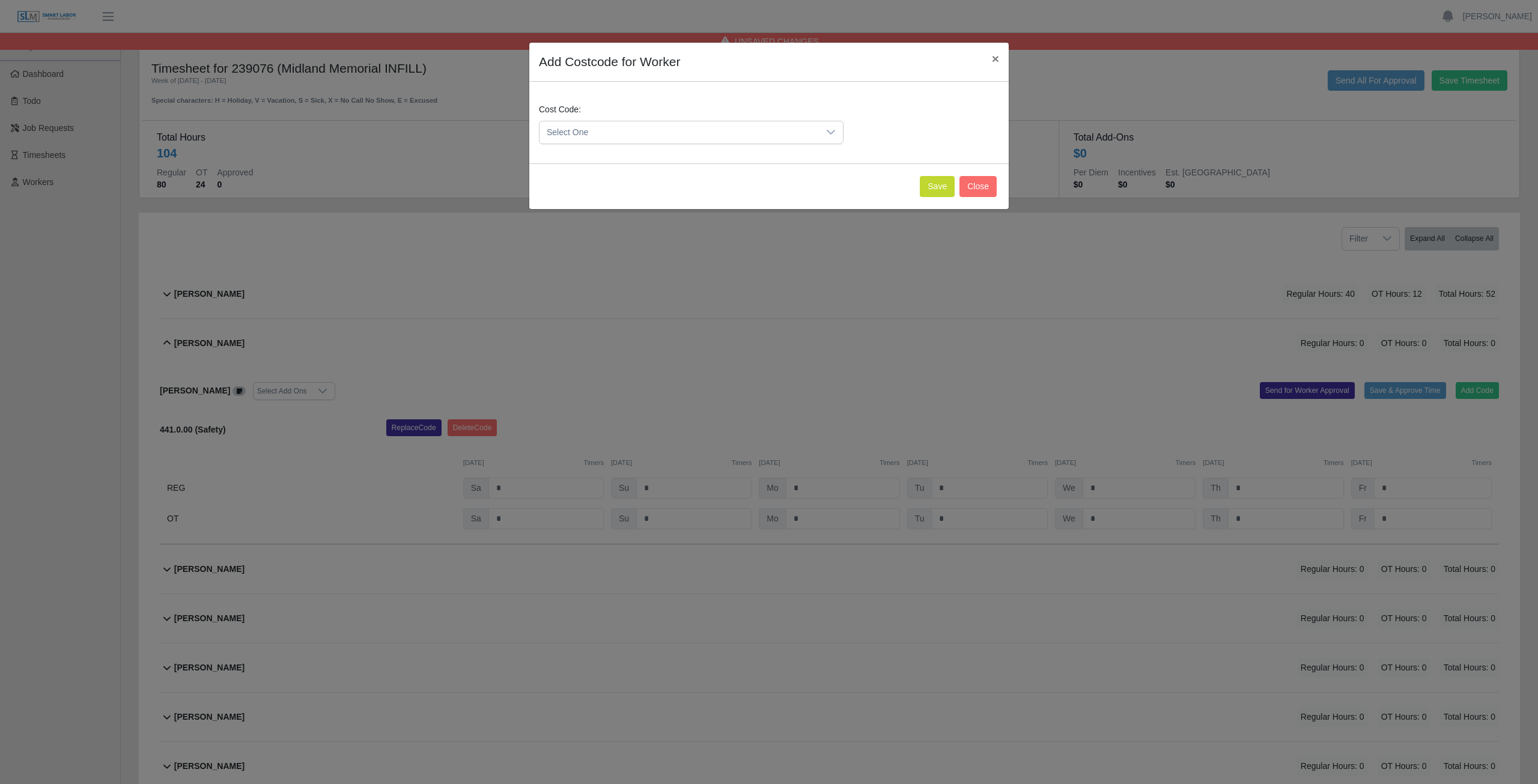
click at [619, 130] on span "Select One" at bounding box center [679, 132] width 279 height 22
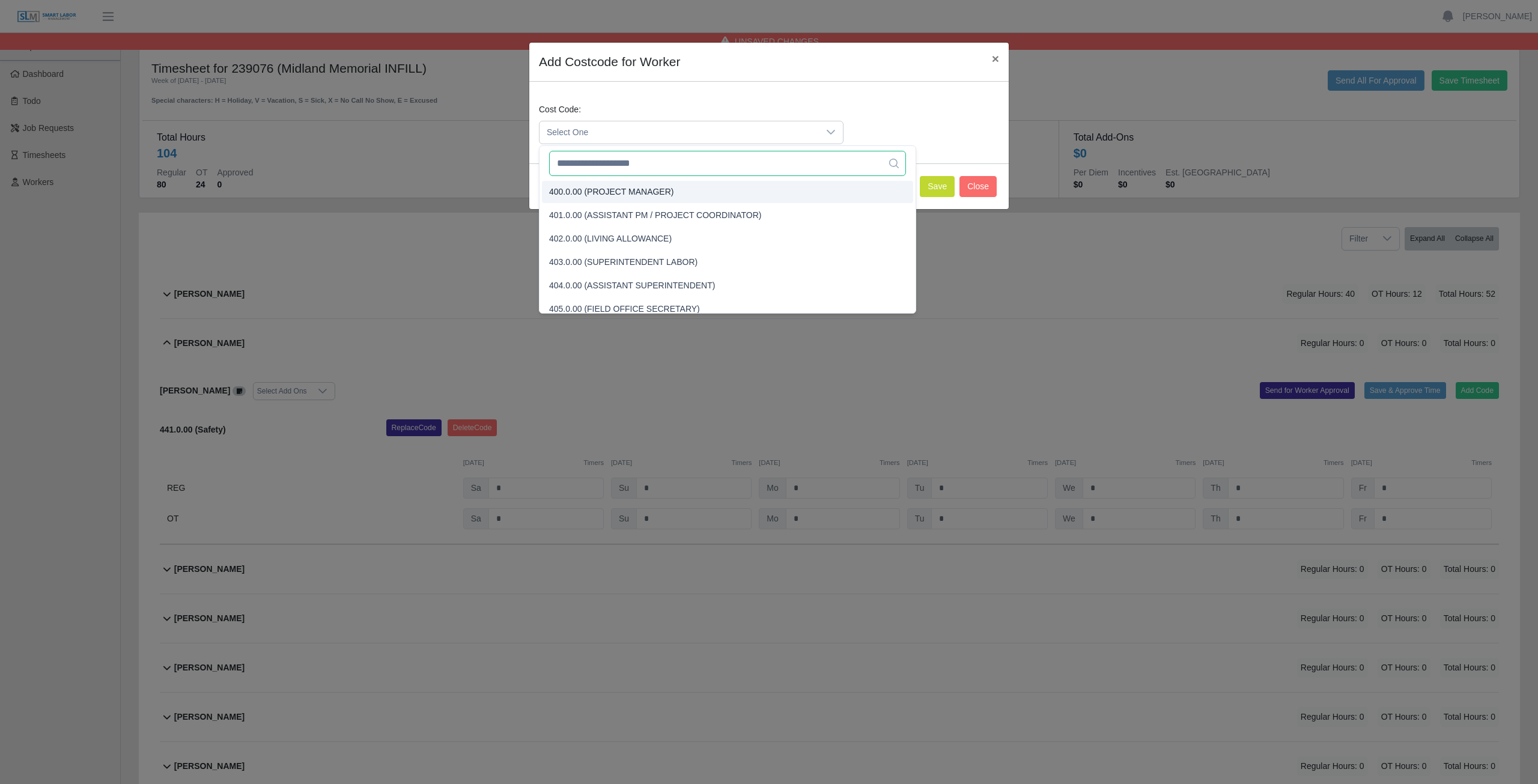
click at [609, 159] on input "text" at bounding box center [728, 163] width 357 height 25
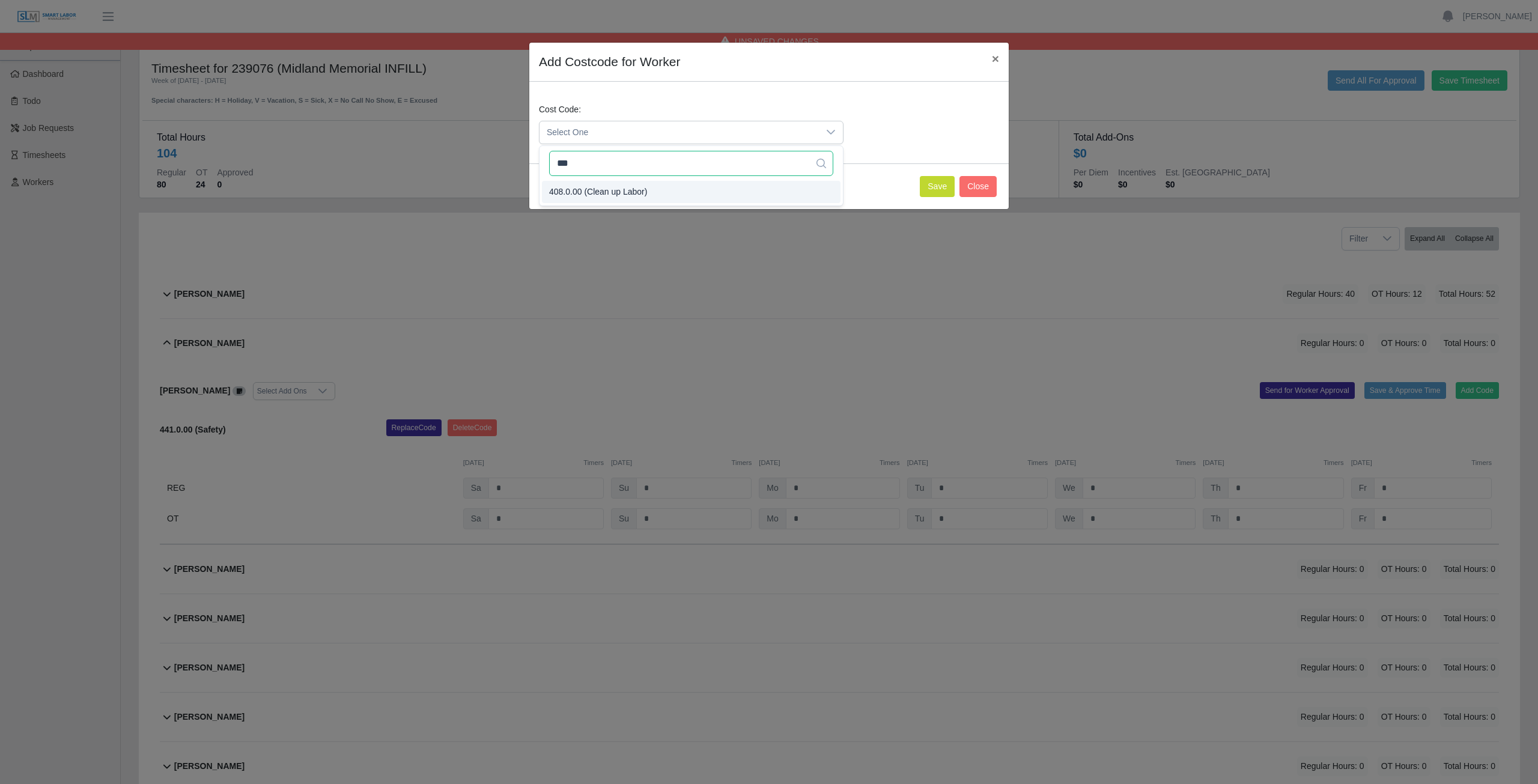
type input "***"
click at [936, 191] on button "Save" at bounding box center [937, 186] width 35 height 21
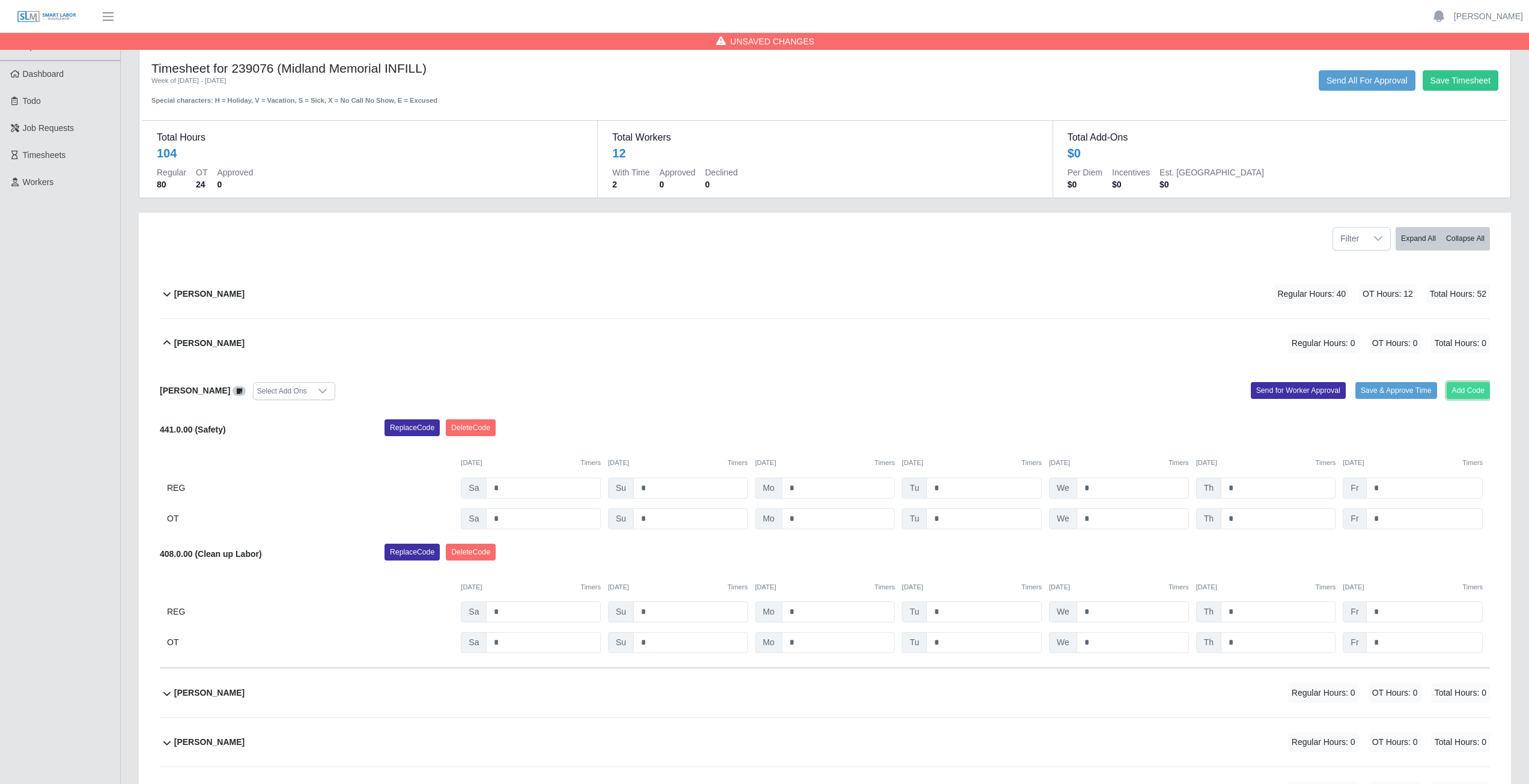
click at [1466, 386] on button "Add Code" at bounding box center [1468, 390] width 44 height 17
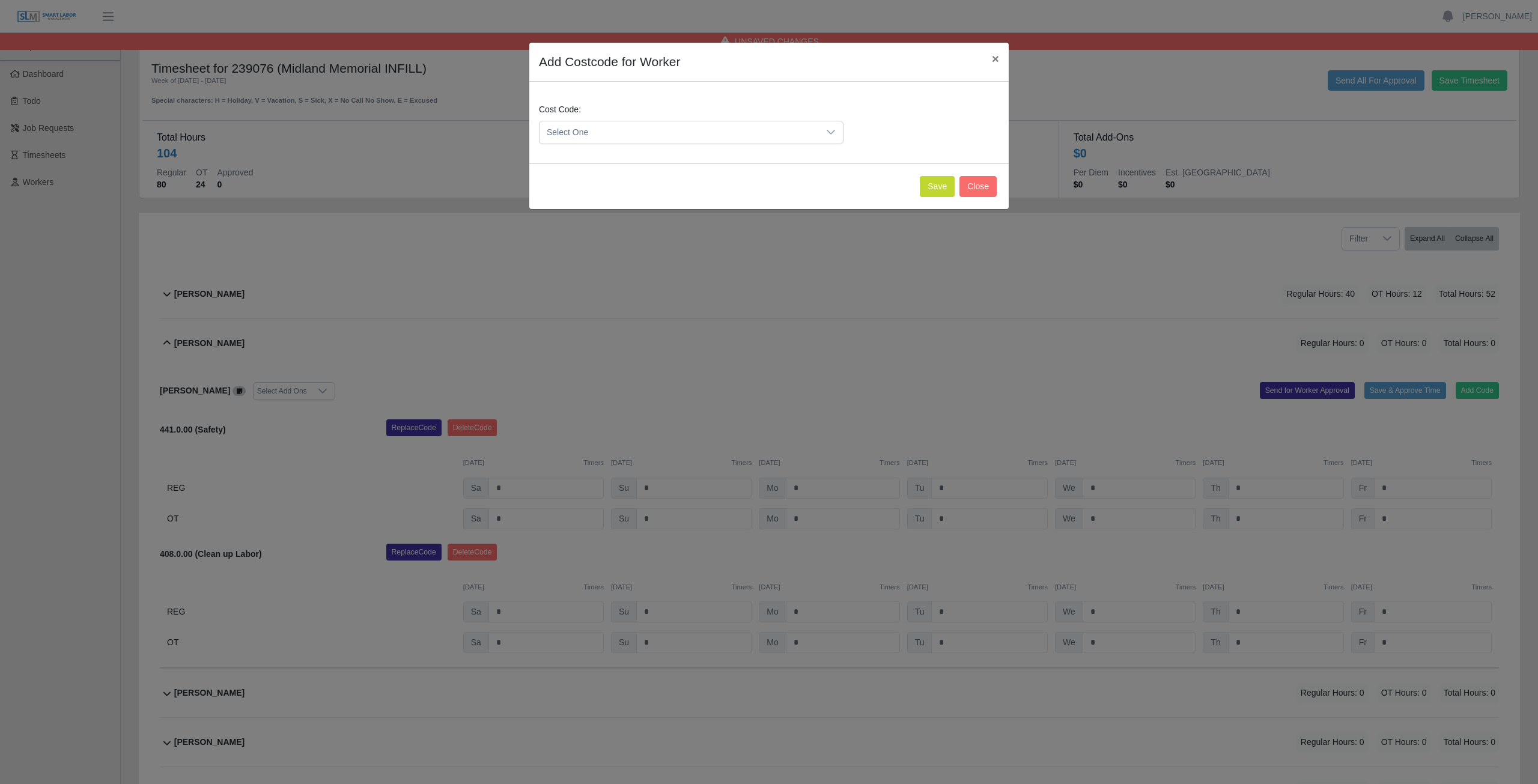
click at [631, 129] on span "Select One" at bounding box center [679, 132] width 279 height 22
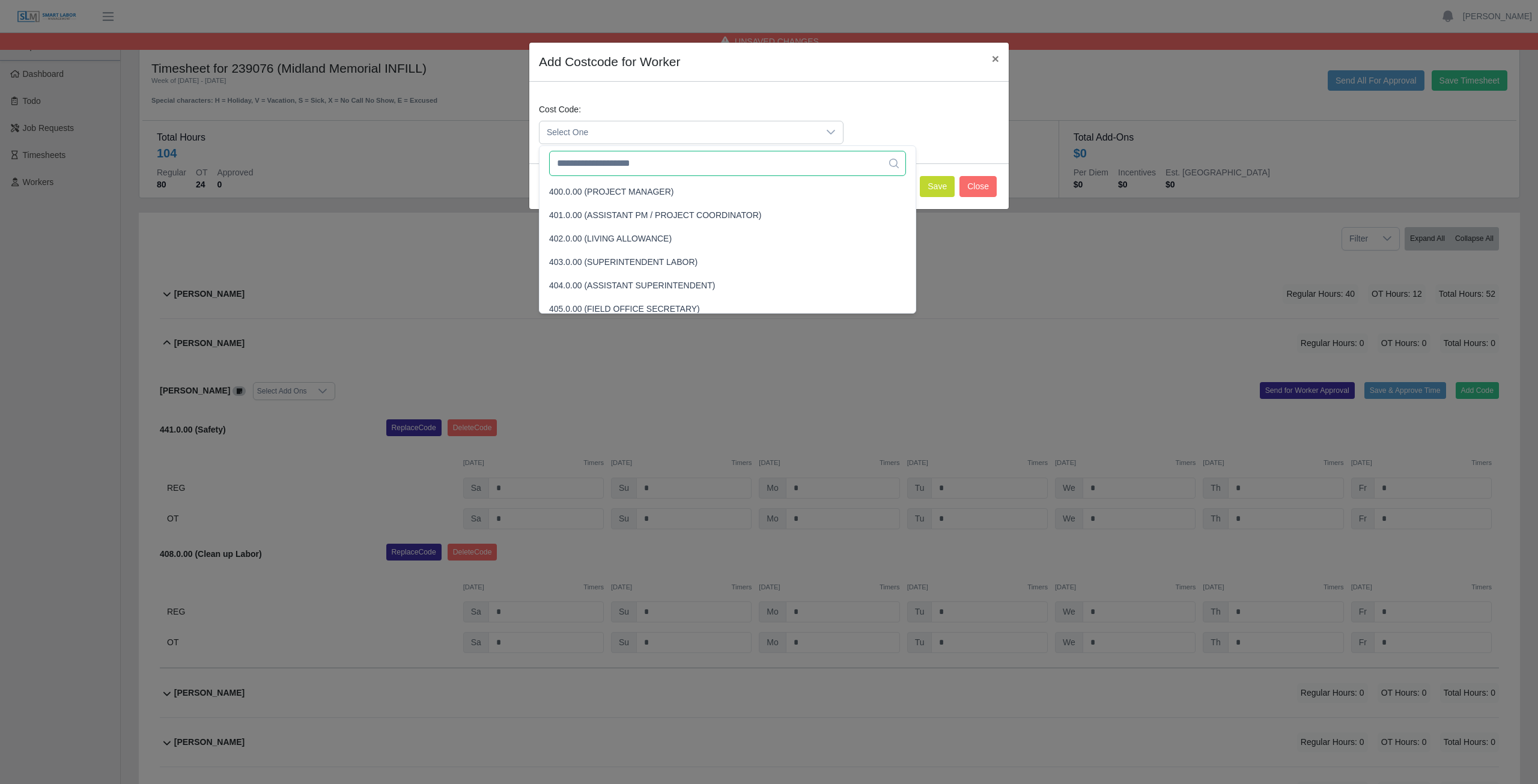
click at [623, 164] on input "text" at bounding box center [728, 163] width 357 height 25
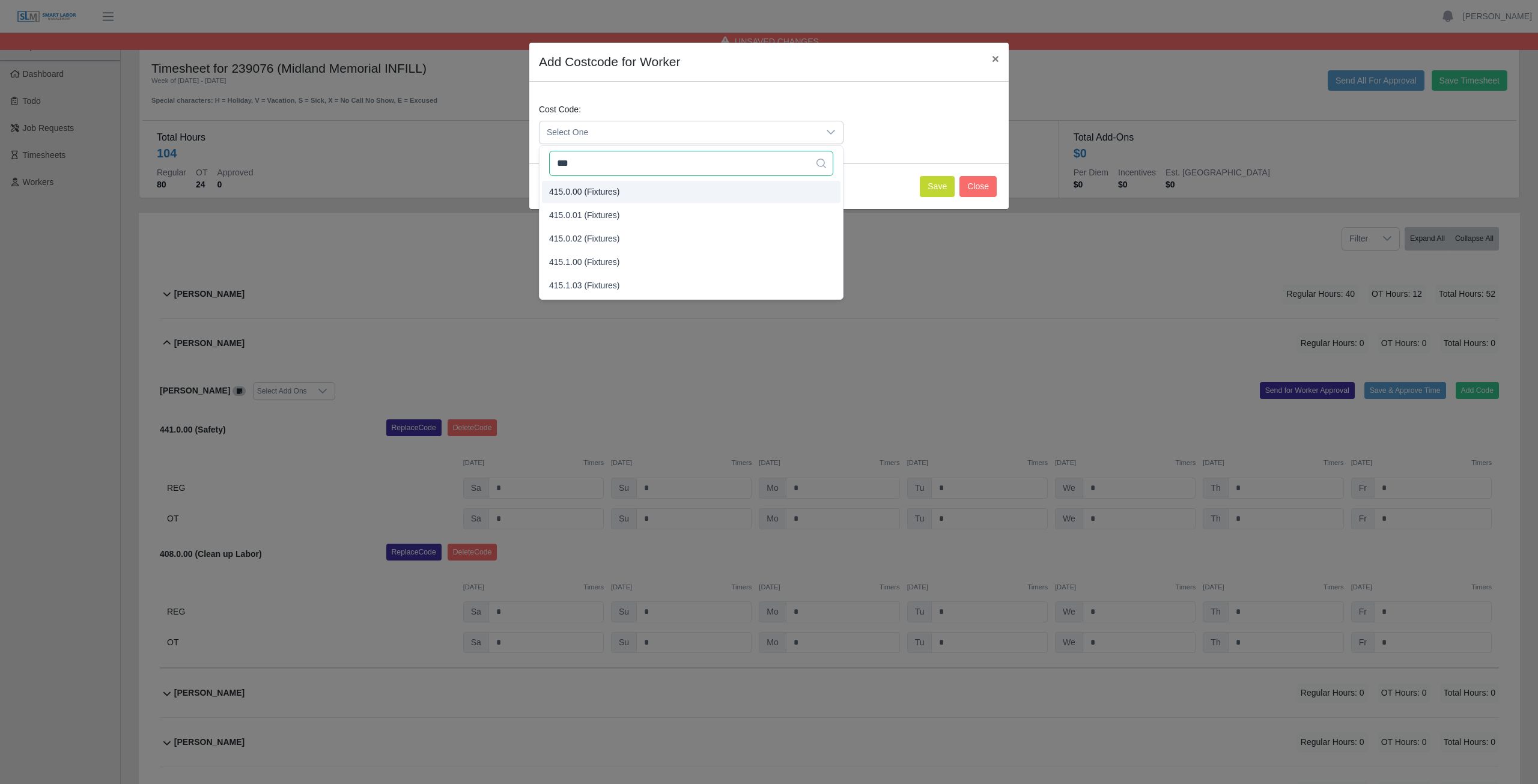
type input "***"
drag, startPoint x: 591, startPoint y: 190, endPoint x: 597, endPoint y: 188, distance: 6.3
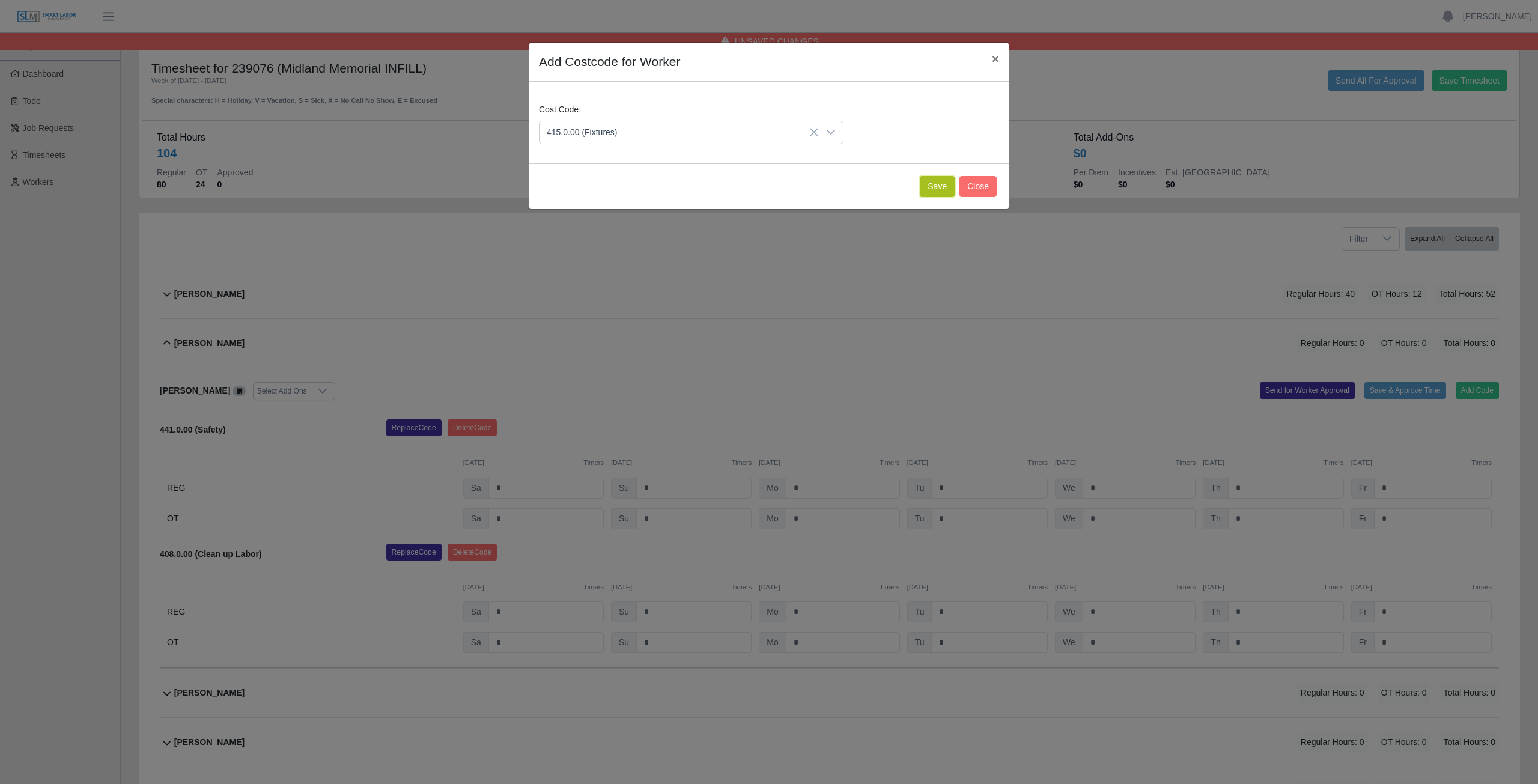
click at [932, 189] on button "Save" at bounding box center [937, 186] width 35 height 21
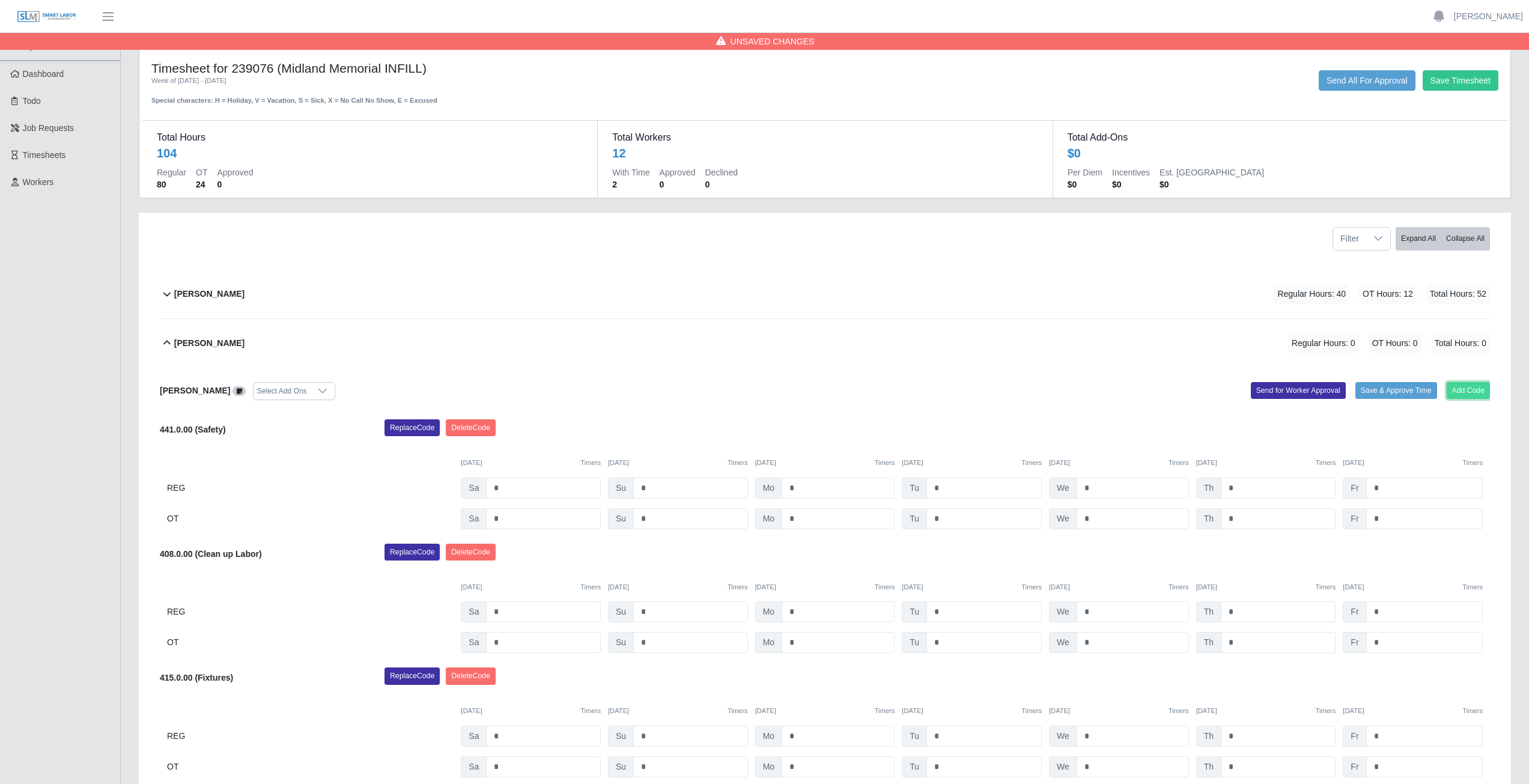
click at [1466, 394] on button "Add Code" at bounding box center [1468, 390] width 44 height 17
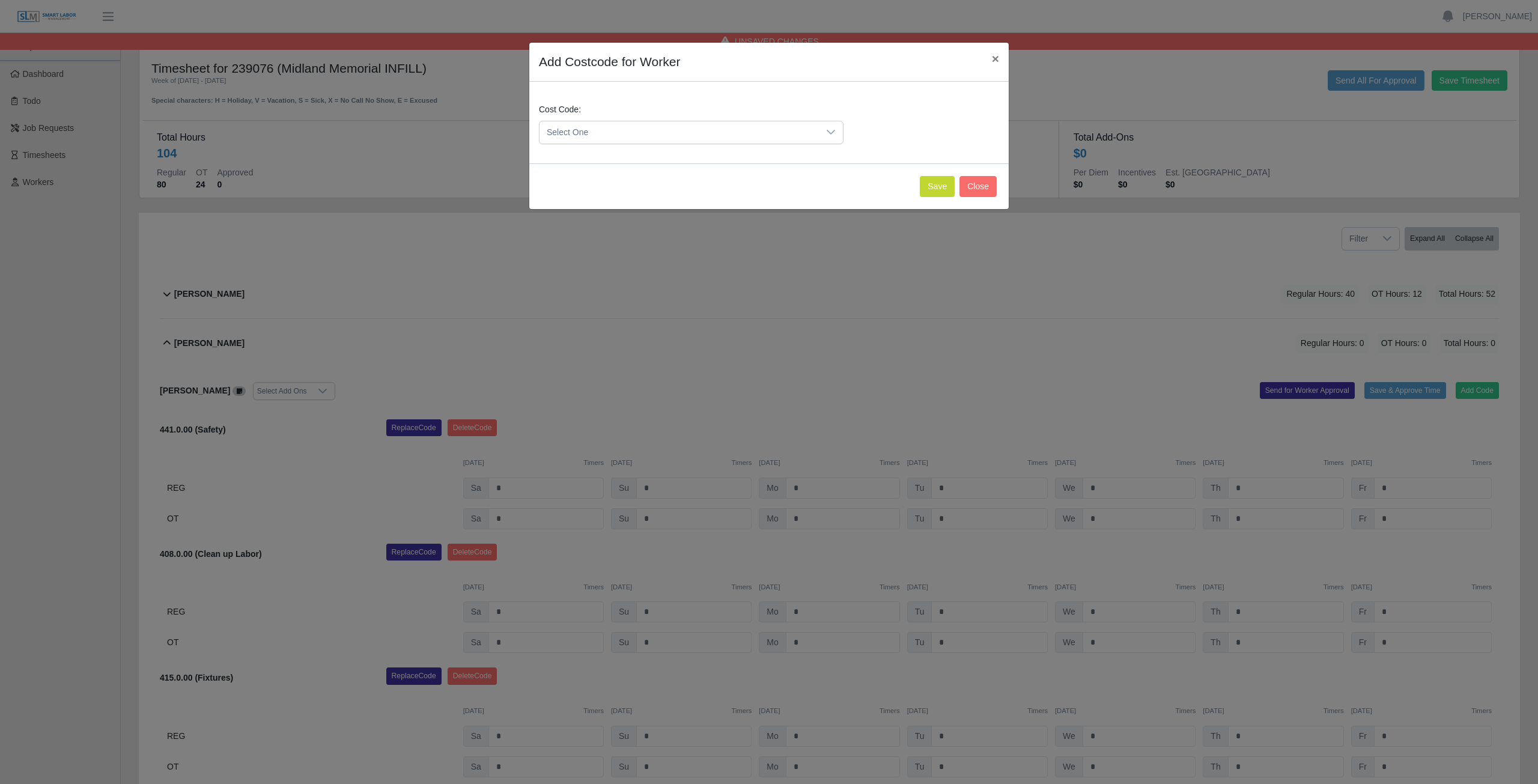
click at [617, 133] on span "Select One" at bounding box center [679, 132] width 279 height 22
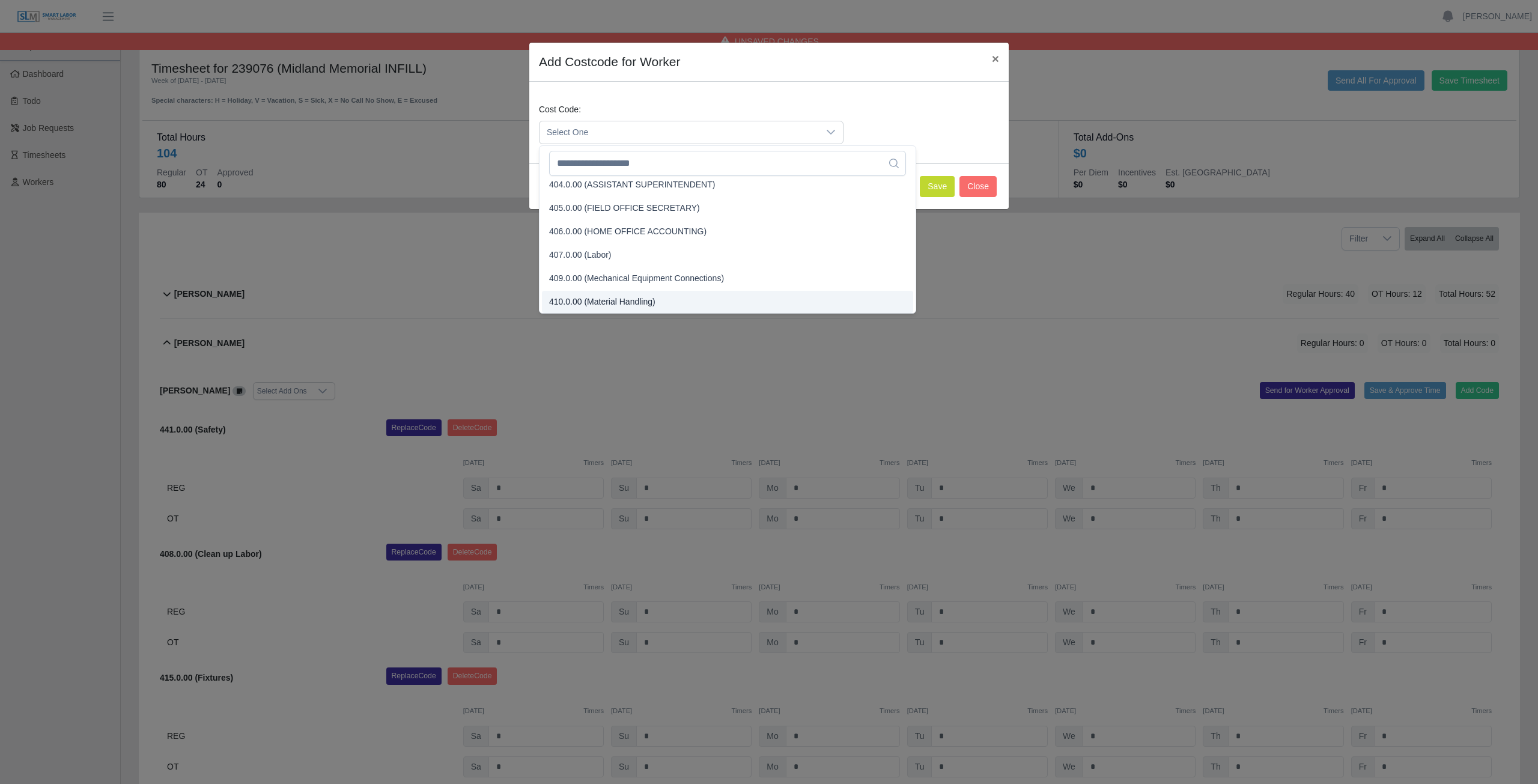
scroll to position [96, 0]
click at [626, 158] on input "text" at bounding box center [728, 163] width 357 height 25
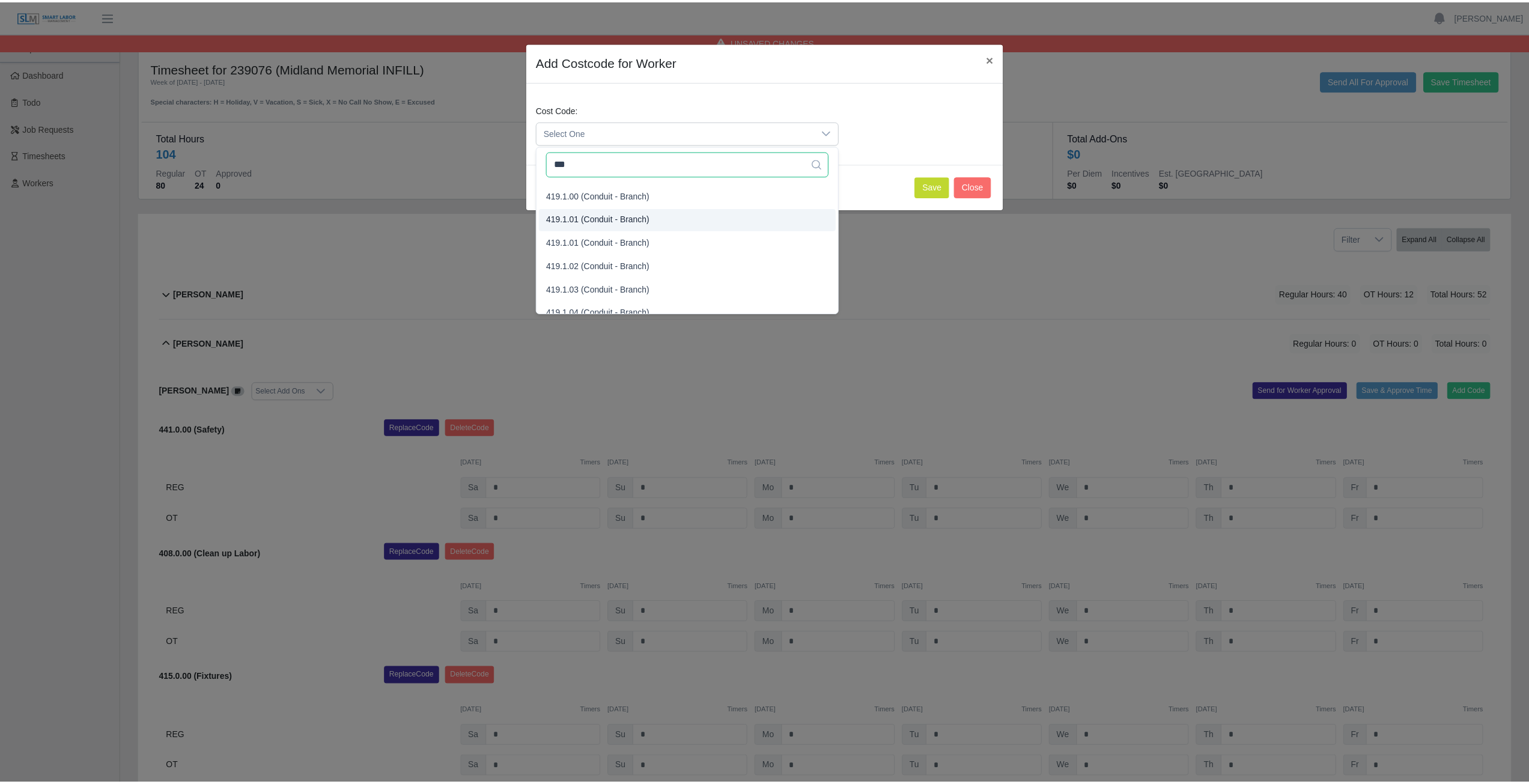
scroll to position [19, 0]
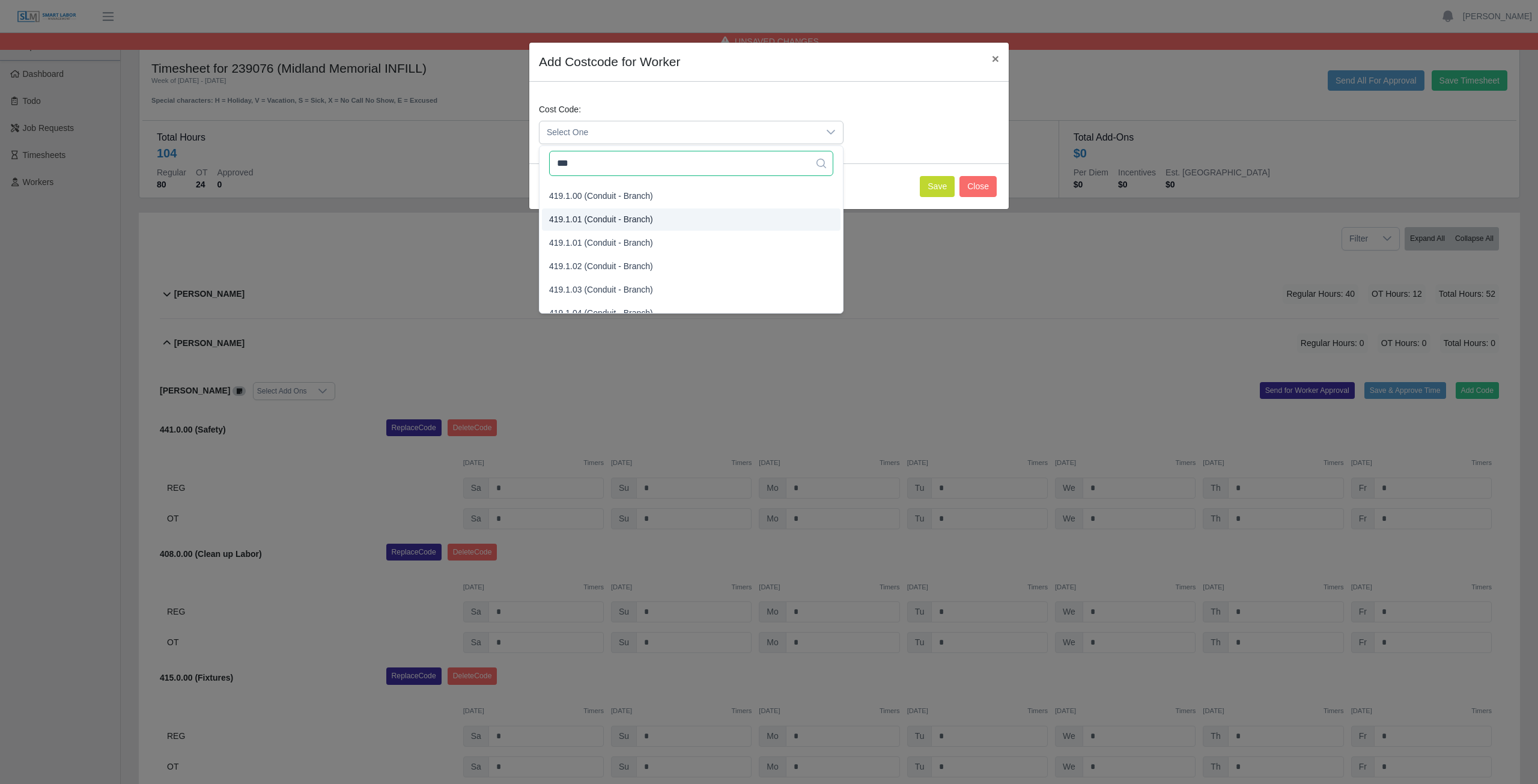
type input "***"
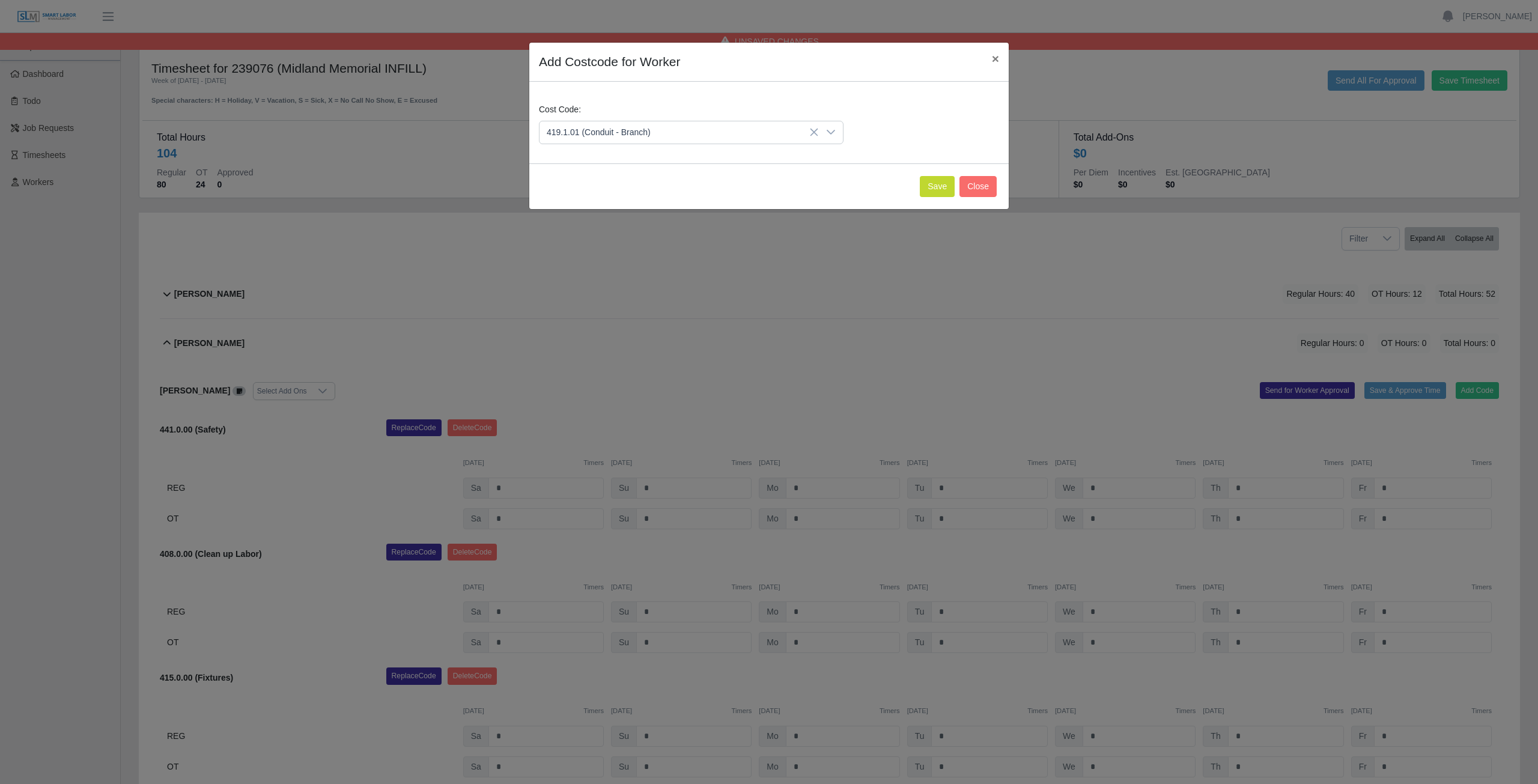
click at [667, 126] on span "419.1.01 (Conduit - Branch)" at bounding box center [679, 132] width 279 height 22
click at [931, 193] on button "Save" at bounding box center [937, 186] width 35 height 21
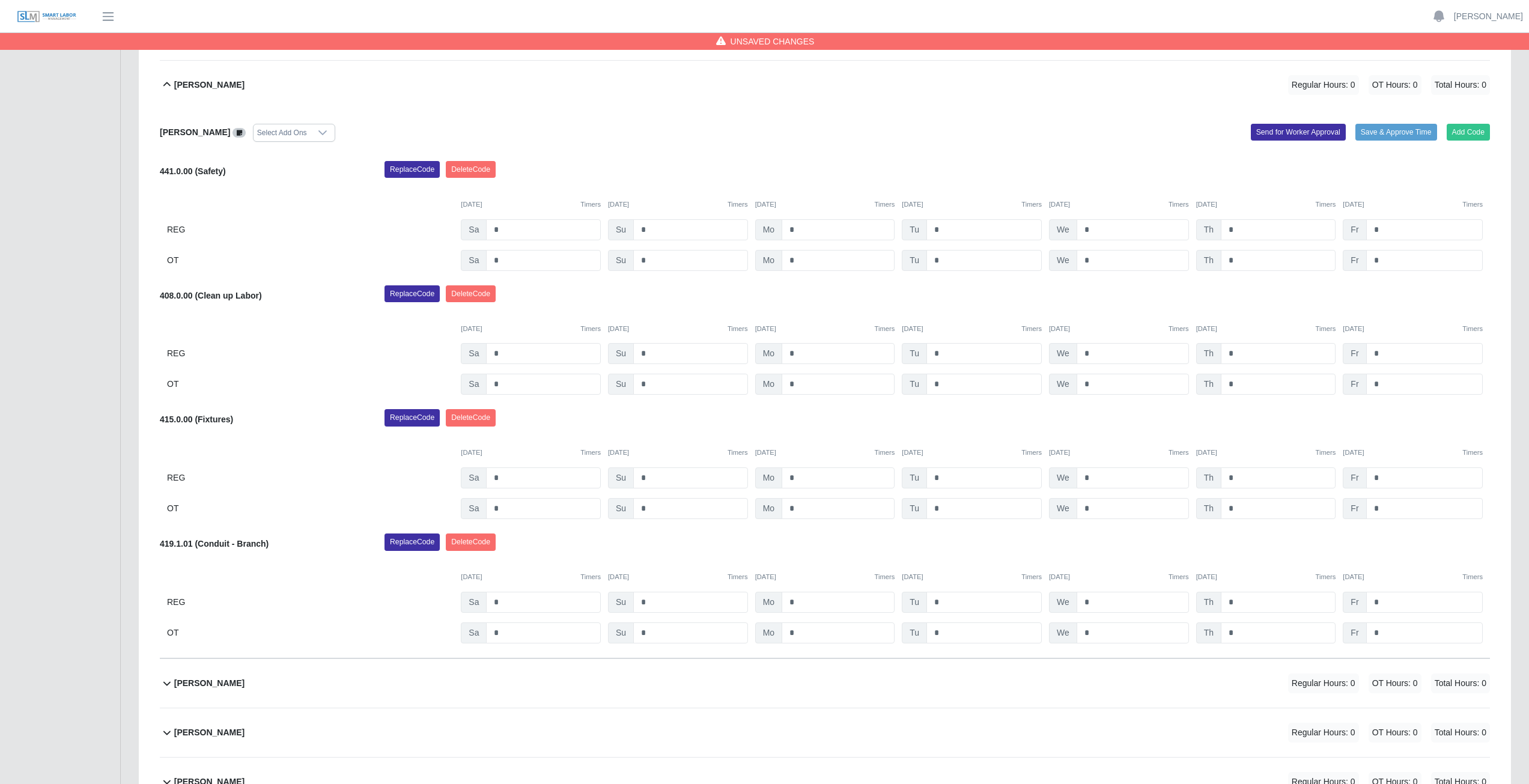
scroll to position [300, 0]
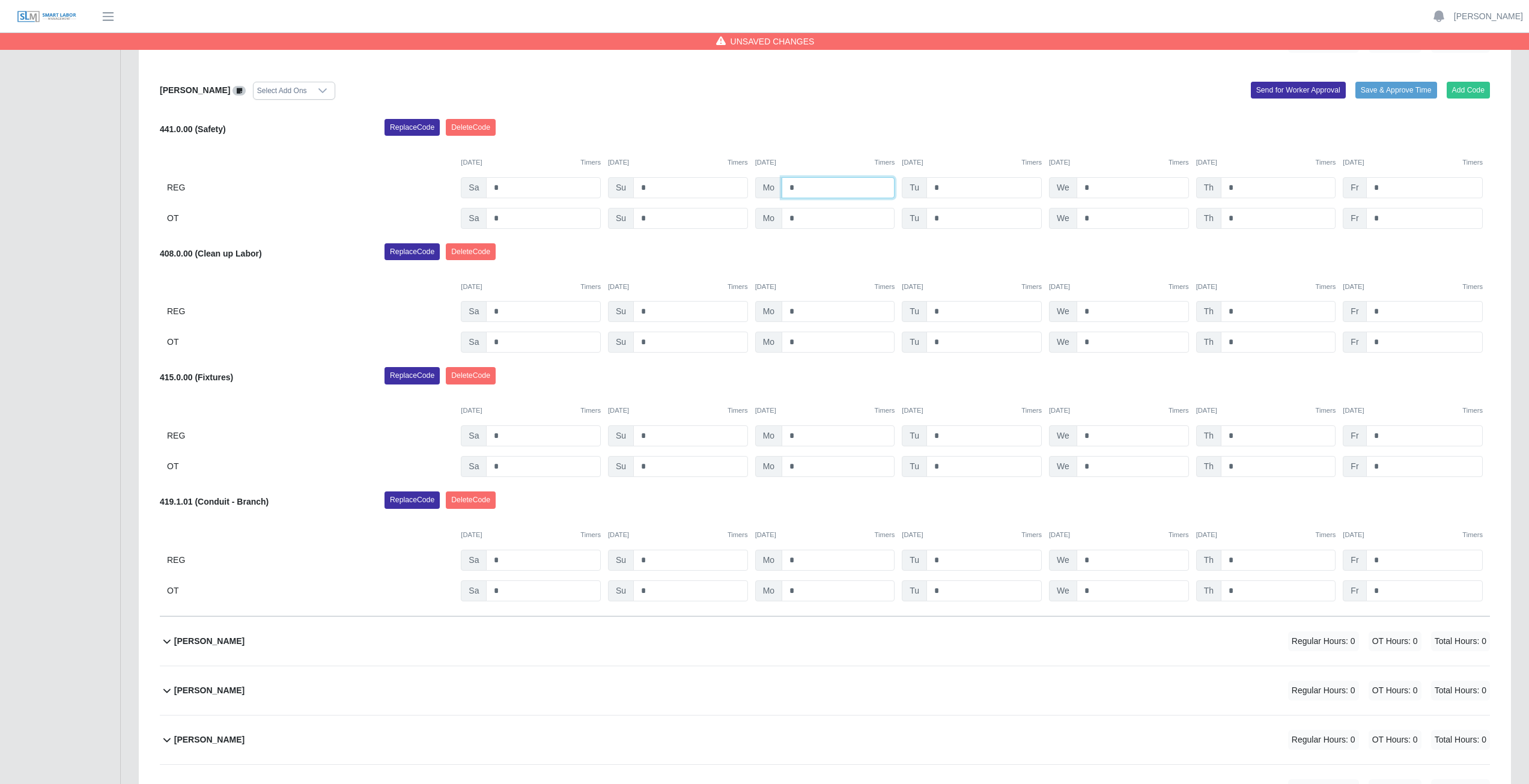
click at [810, 188] on input "*" at bounding box center [838, 188] width 113 height 21
type input "*"
click at [949, 189] on input "*" at bounding box center [984, 188] width 116 height 21
type input "*"
click at [1095, 188] on input "*" at bounding box center [1132, 188] width 113 height 21
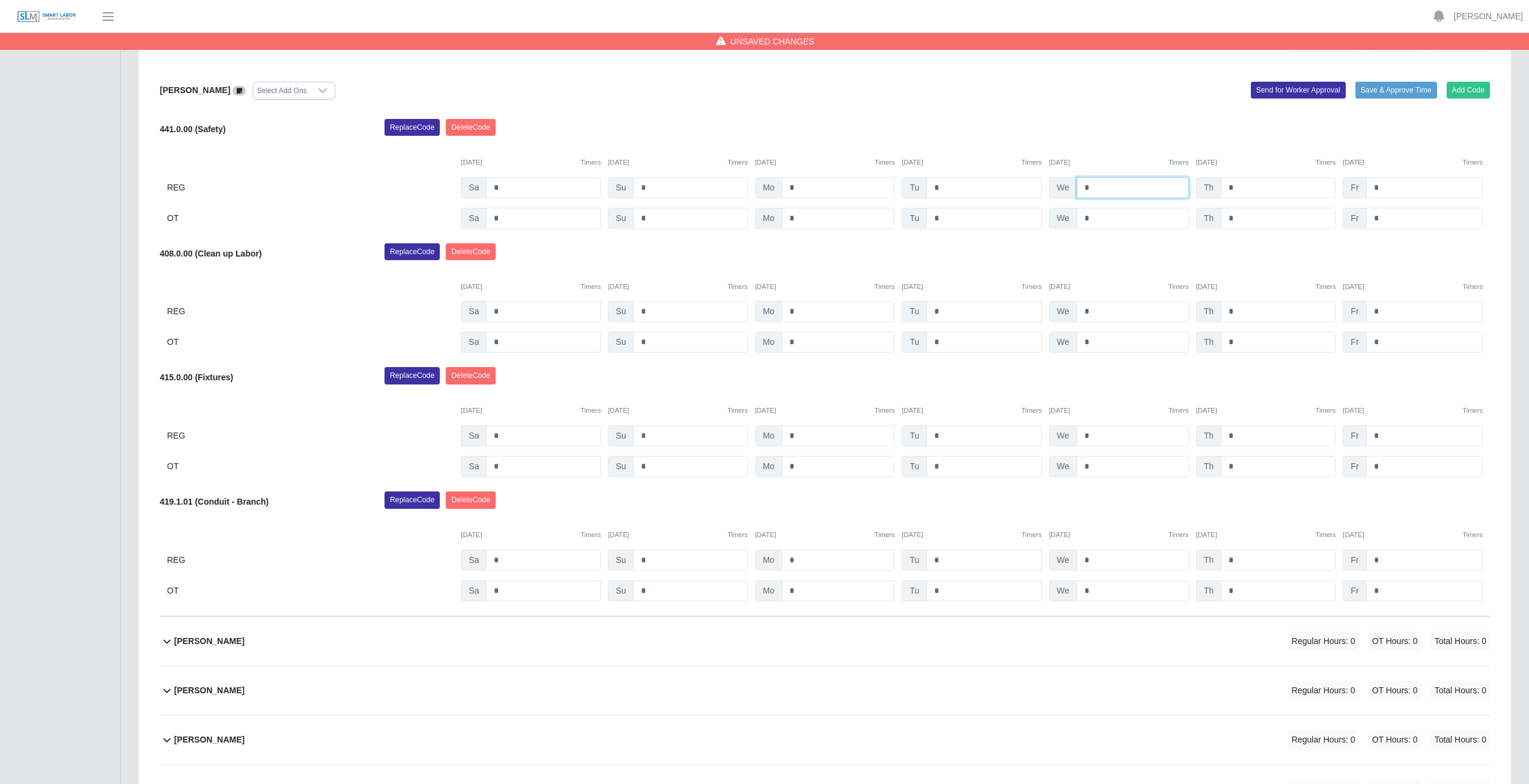
type input "*"
click at [1242, 189] on input "*" at bounding box center [1278, 188] width 115 height 21
type input "*"
click at [799, 188] on input "*" at bounding box center [838, 188] width 113 height 21
type input "*"
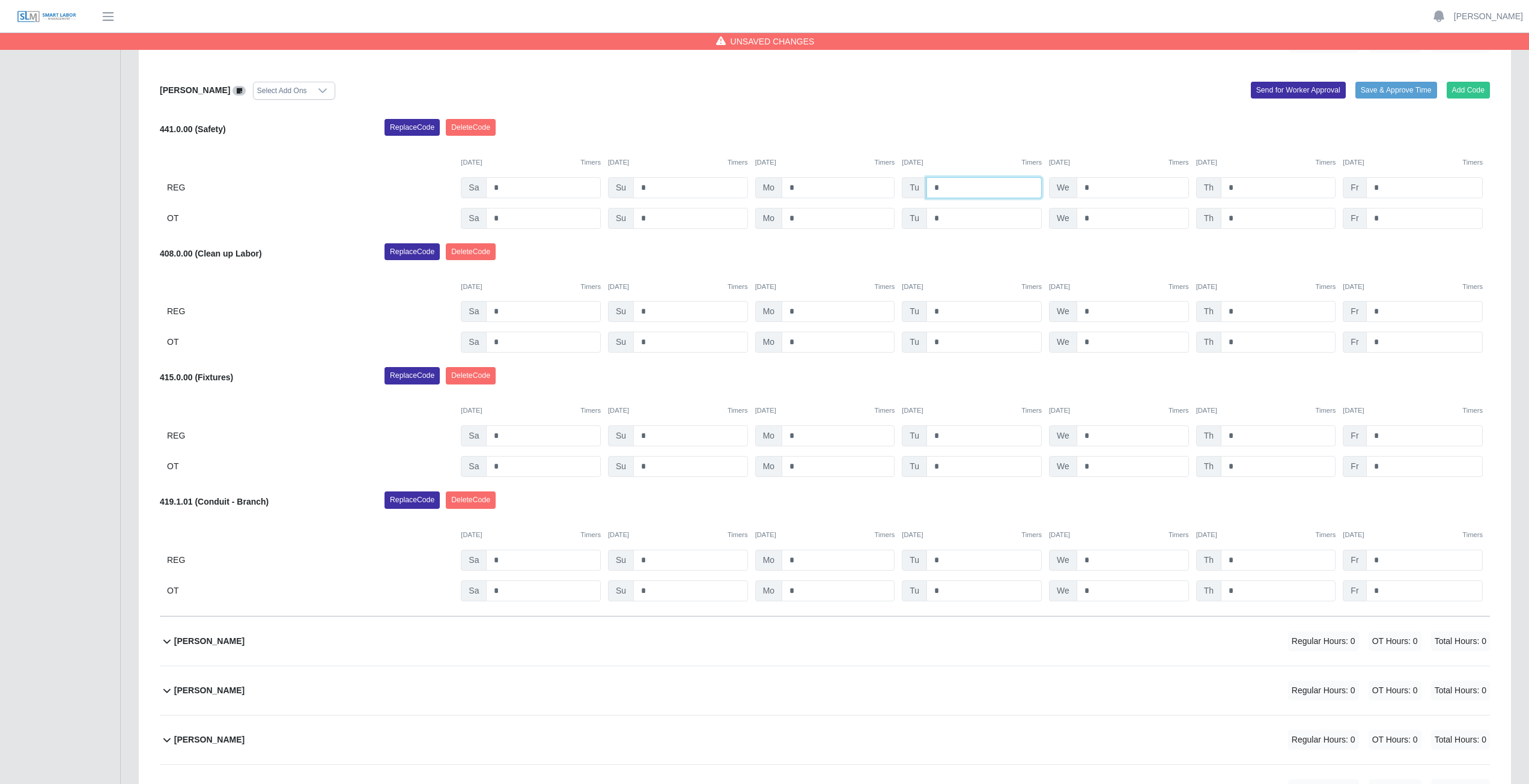
click at [937, 183] on input "*" at bounding box center [984, 188] width 116 height 21
type input "*"
click at [1385, 188] on input "*" at bounding box center [1424, 188] width 116 height 21
type input "*"
click at [1142, 251] on div "Replace Code [GEOGRAPHIC_DATA] Code" at bounding box center [937, 255] width 1123 height 24
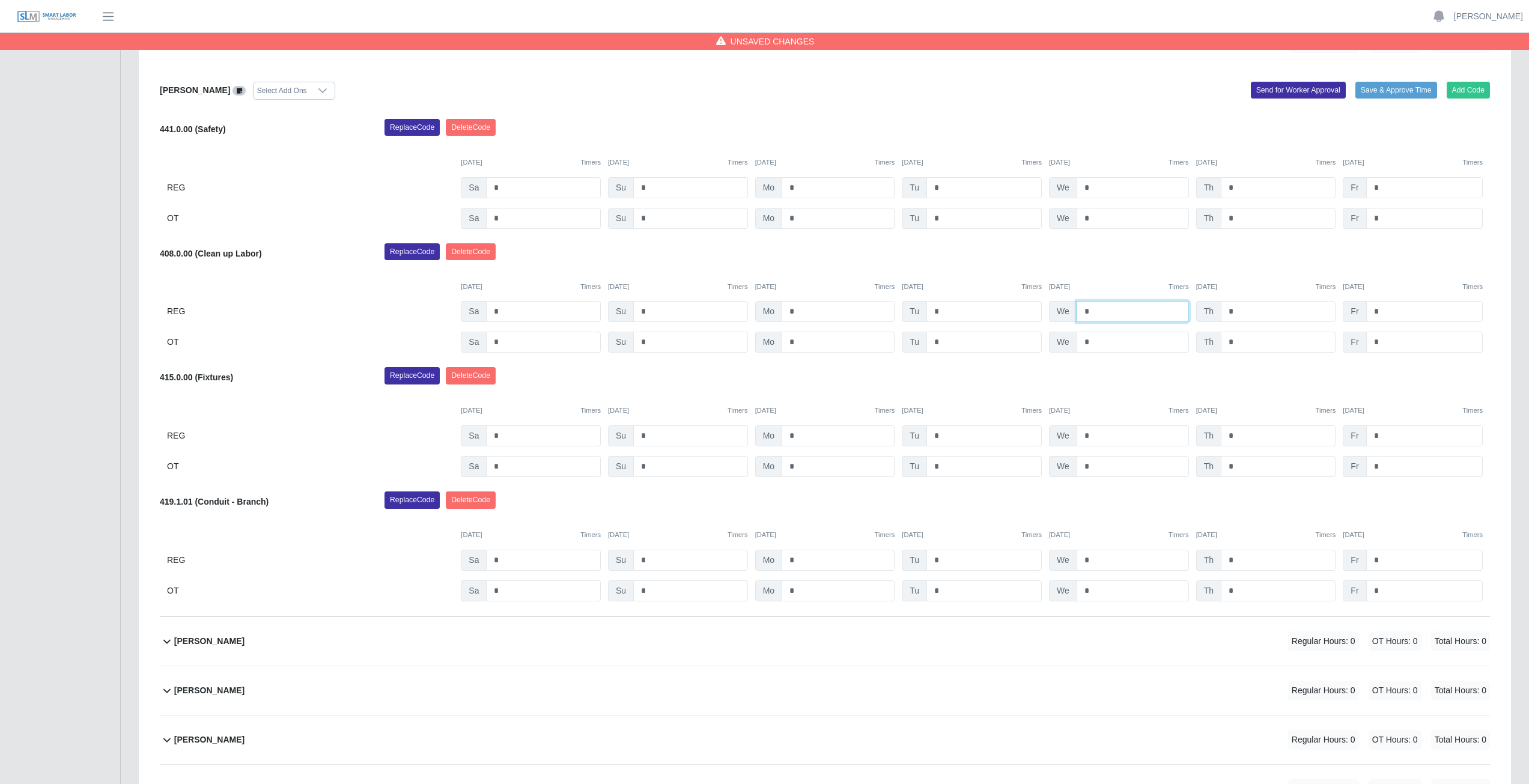
click at [1092, 312] on input "*" at bounding box center [1132, 311] width 113 height 21
type input "*"
click at [1242, 311] on input "*" at bounding box center [1278, 311] width 115 height 21
type input "*"
click at [1384, 315] on input "*" at bounding box center [1424, 311] width 116 height 21
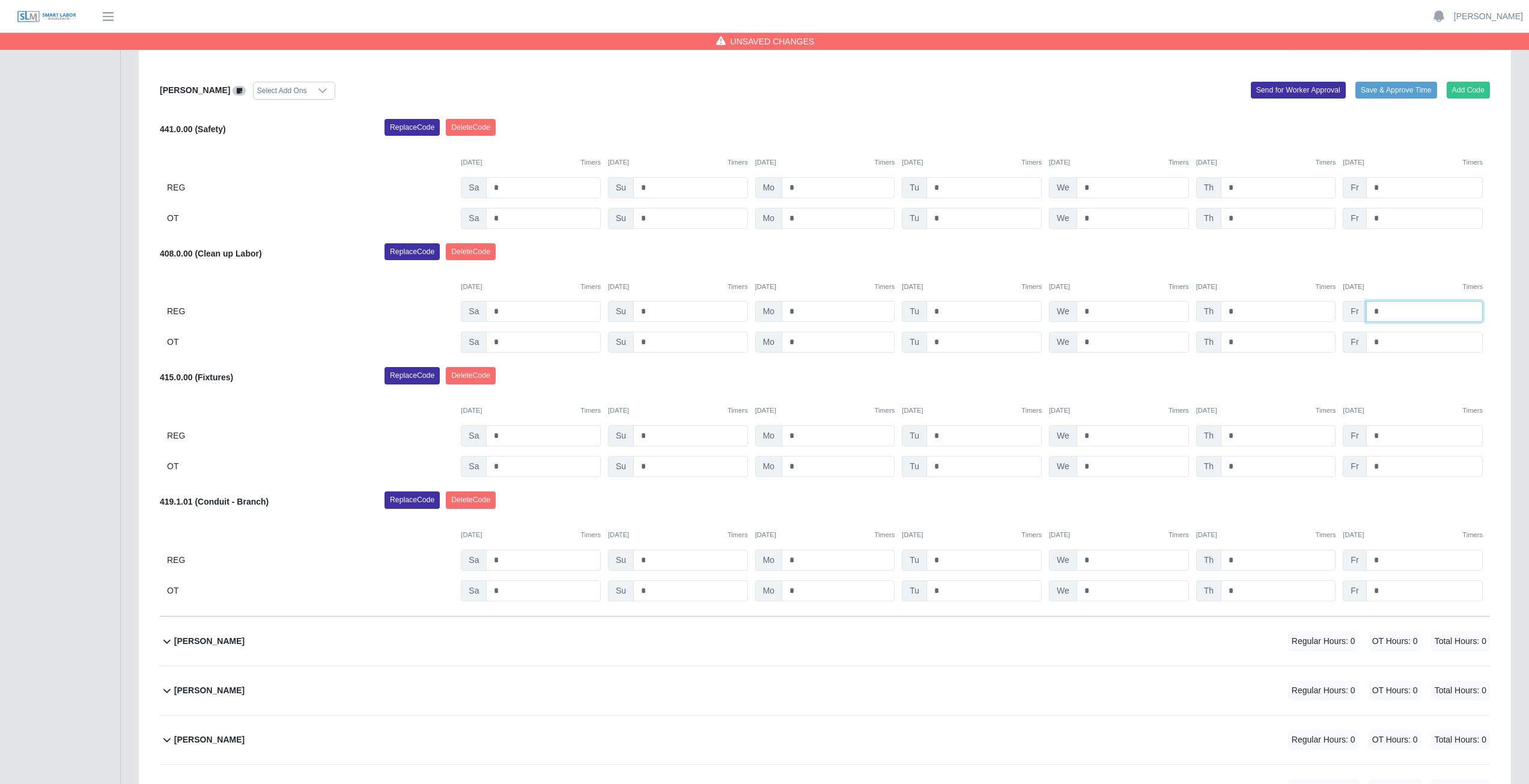
type input "*"
click at [1241, 392] on div "[DATE] Timers [DATE] Timers [DATE] Timers [DATE] Timers [DATE] Timers [DATE] Ti…" at bounding box center [825, 403] width 1330 height 25
click at [1096, 433] on input "*" at bounding box center [1132, 435] width 113 height 21
type input "*"
click at [1245, 435] on input "*" at bounding box center [1278, 435] width 115 height 21
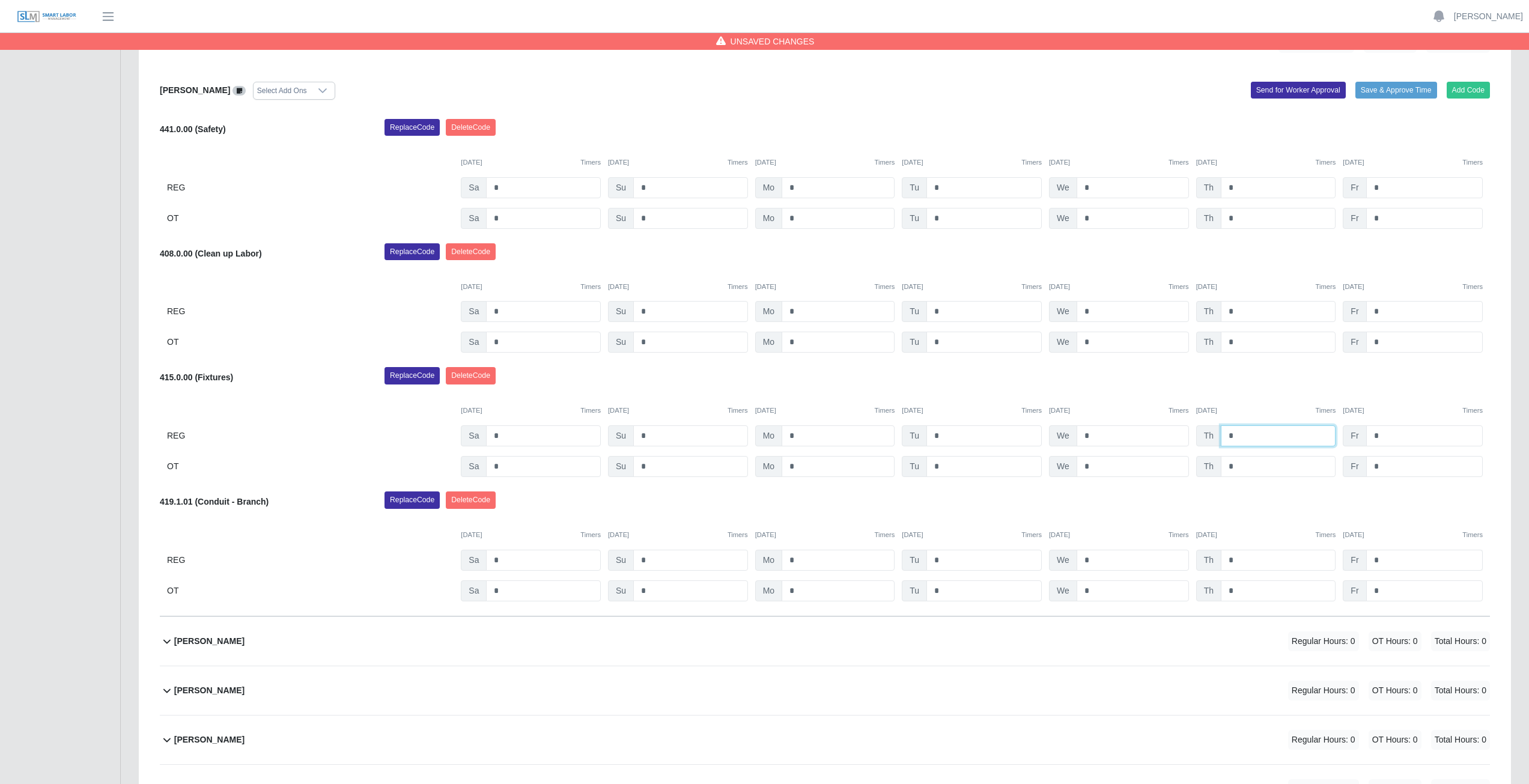
type input "*"
click at [1389, 560] on input "*" at bounding box center [1424, 560] width 116 height 21
type input "*"
drag, startPoint x: 1288, startPoint y: 506, endPoint x: 1276, endPoint y: 488, distance: 21.6
click at [1281, 490] on div "[PERSON_NAME] Select Add Ons Add Code Save & Approve Time Send for Worker Appro…" at bounding box center [825, 341] width 1330 height 549
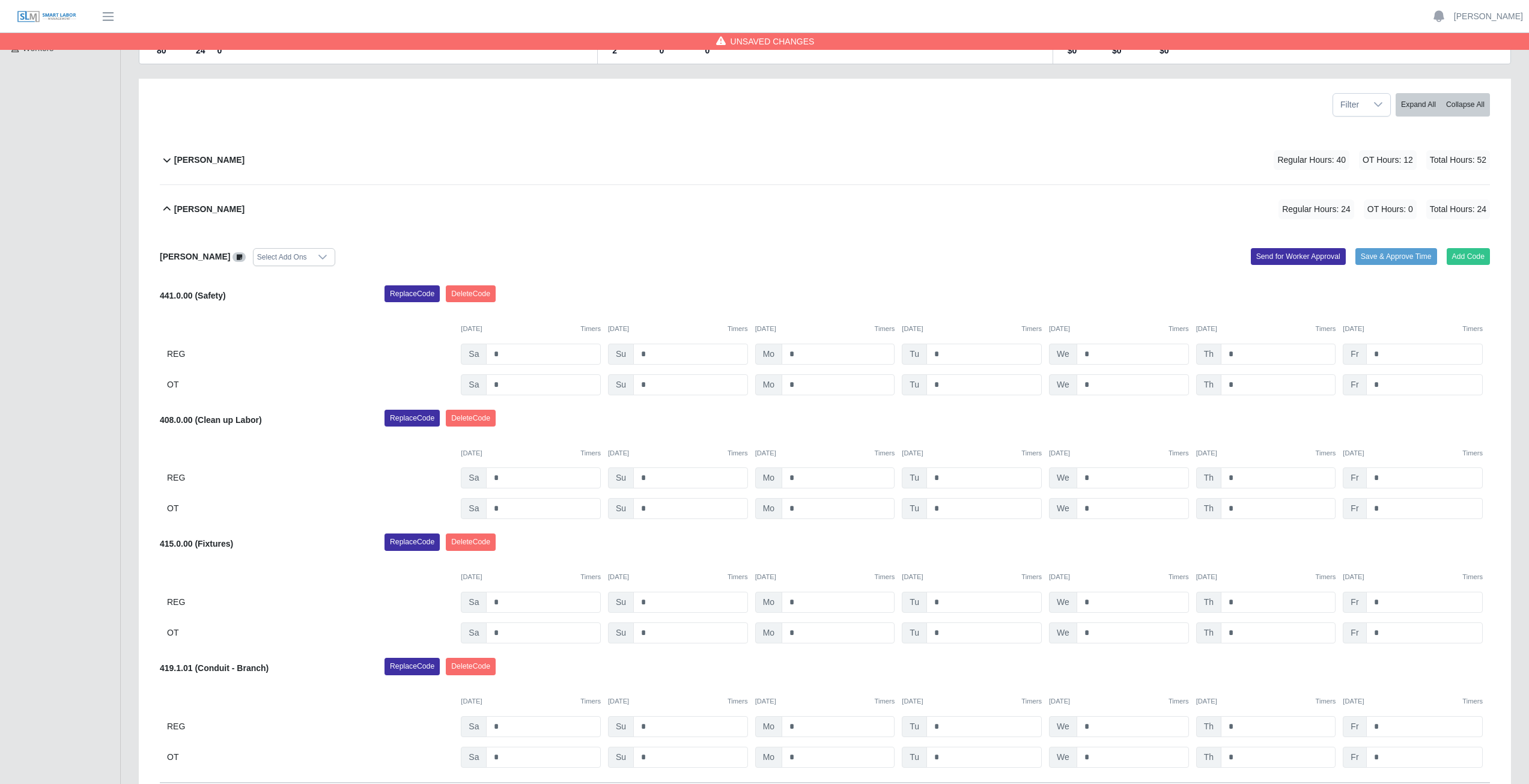
scroll to position [120, 0]
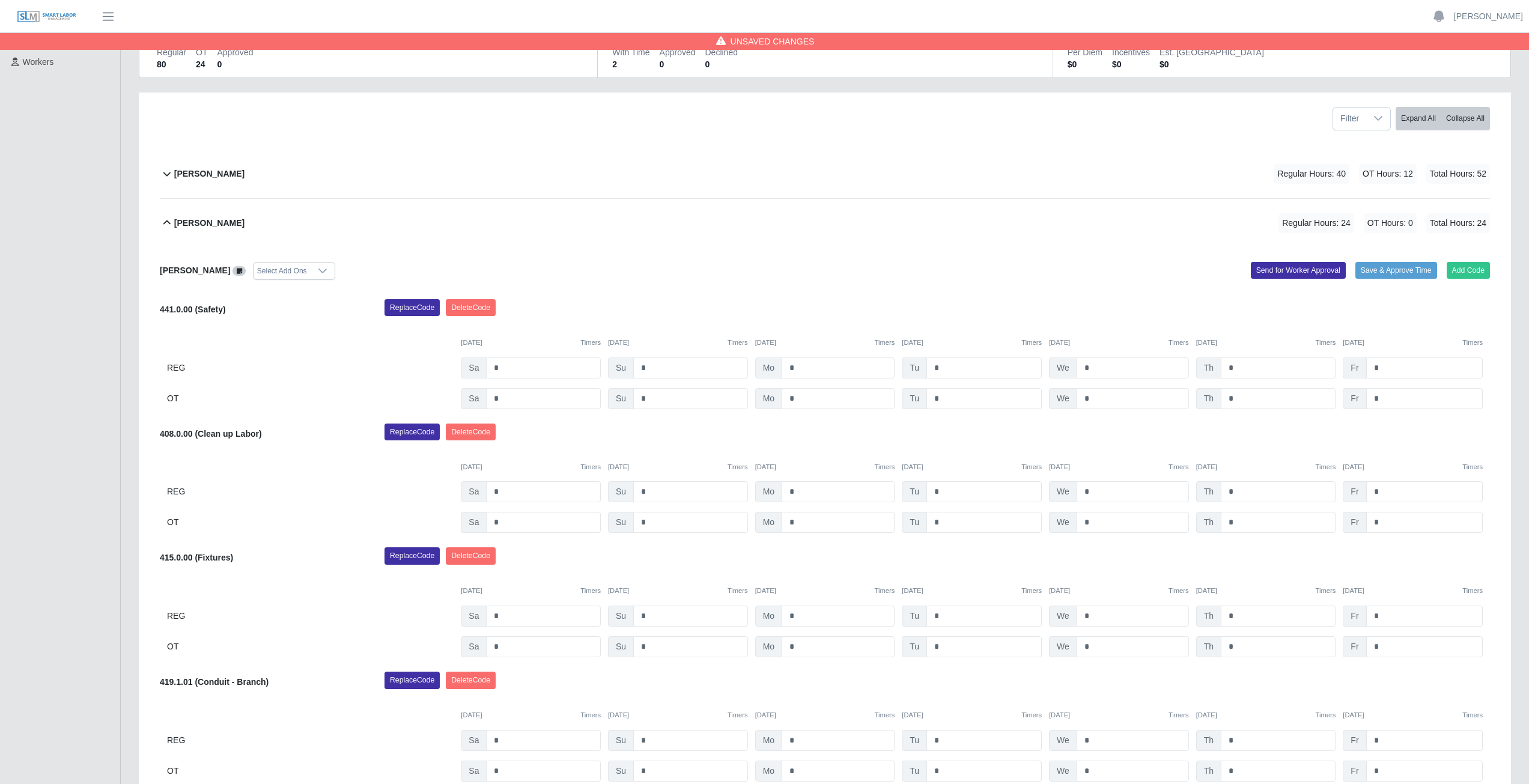
click at [168, 224] on icon at bounding box center [167, 223] width 14 height 14
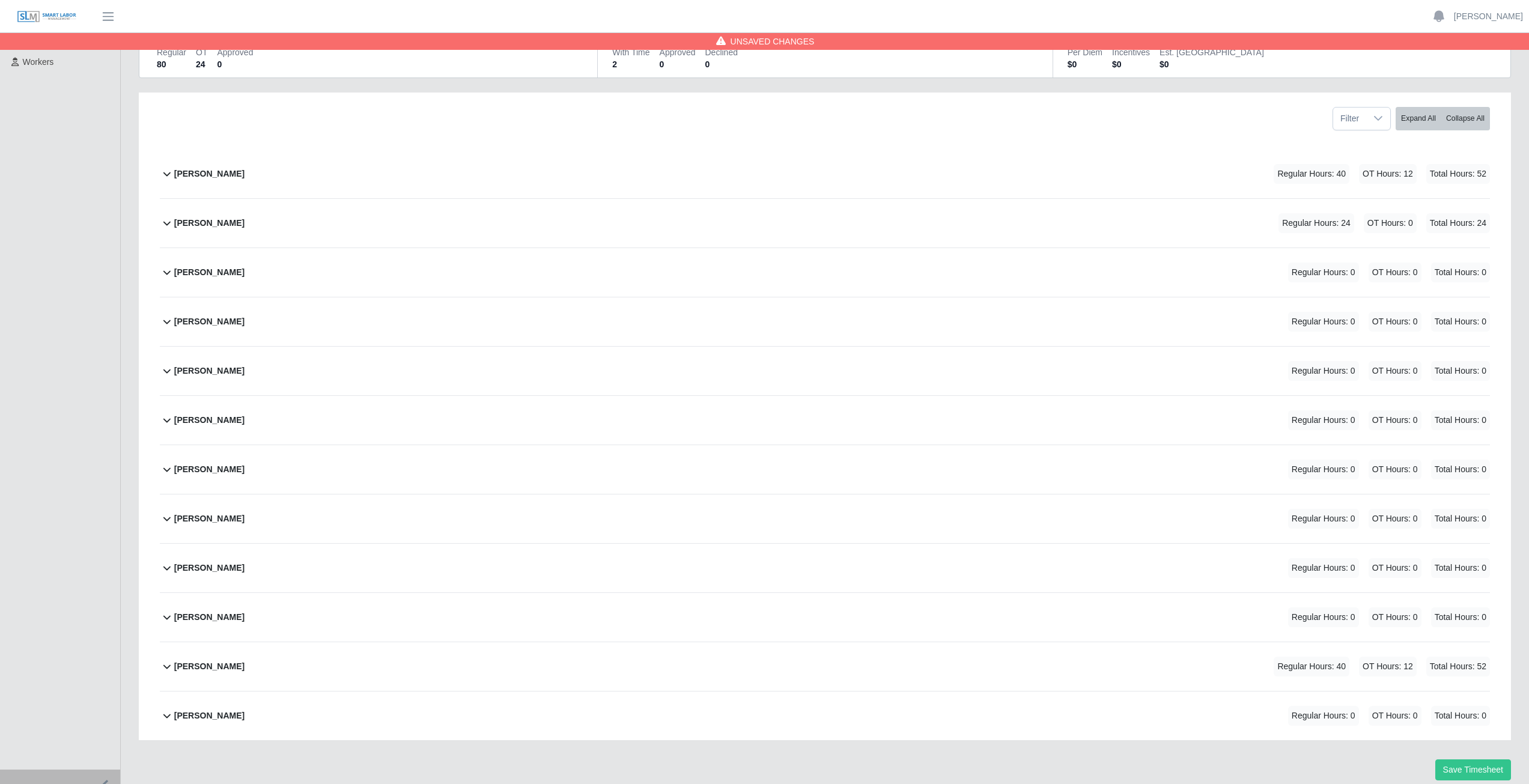
click at [165, 276] on icon at bounding box center [167, 272] width 14 height 14
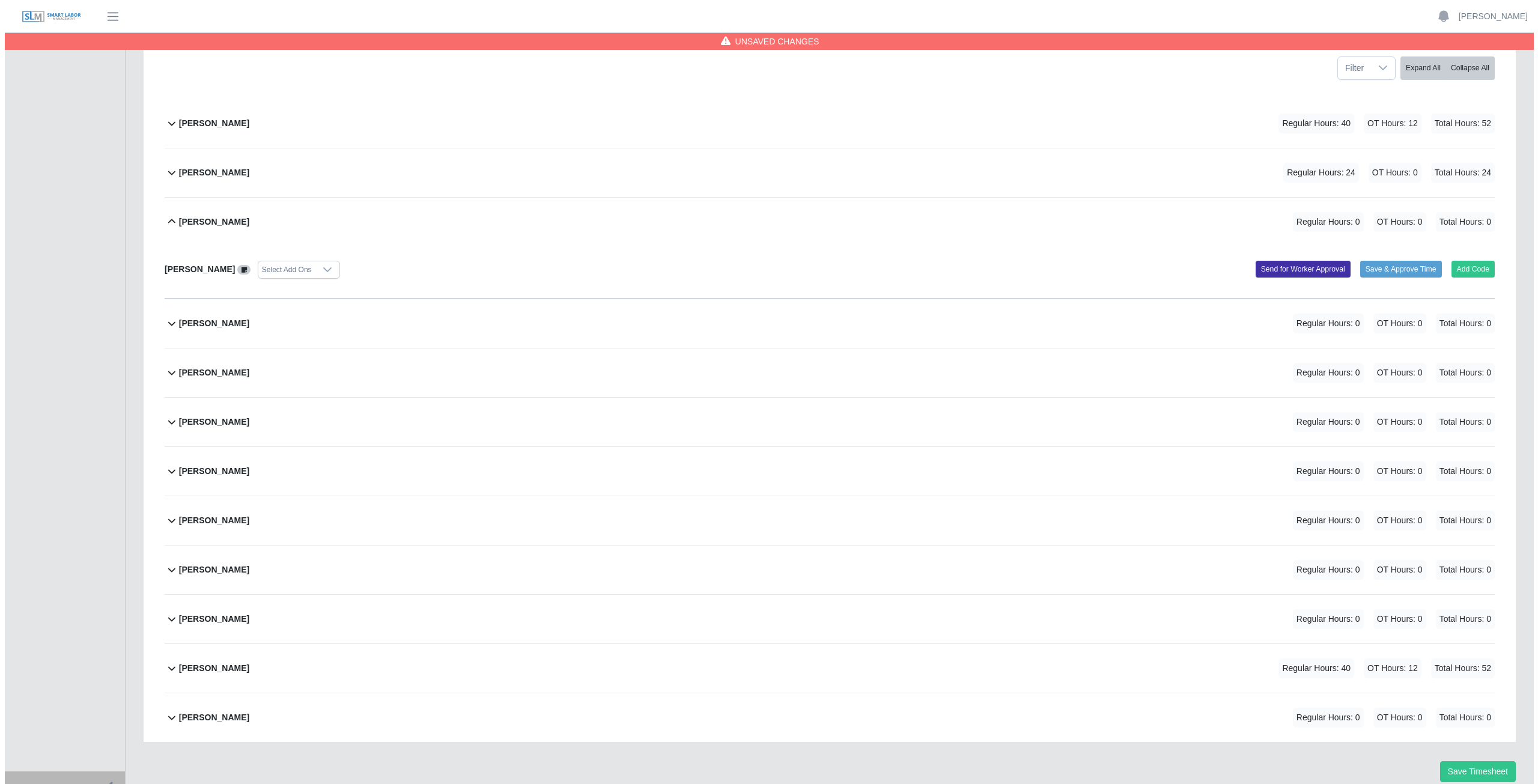
scroll to position [172, 0]
click at [1473, 271] on button "Add Code" at bounding box center [1468, 267] width 44 height 17
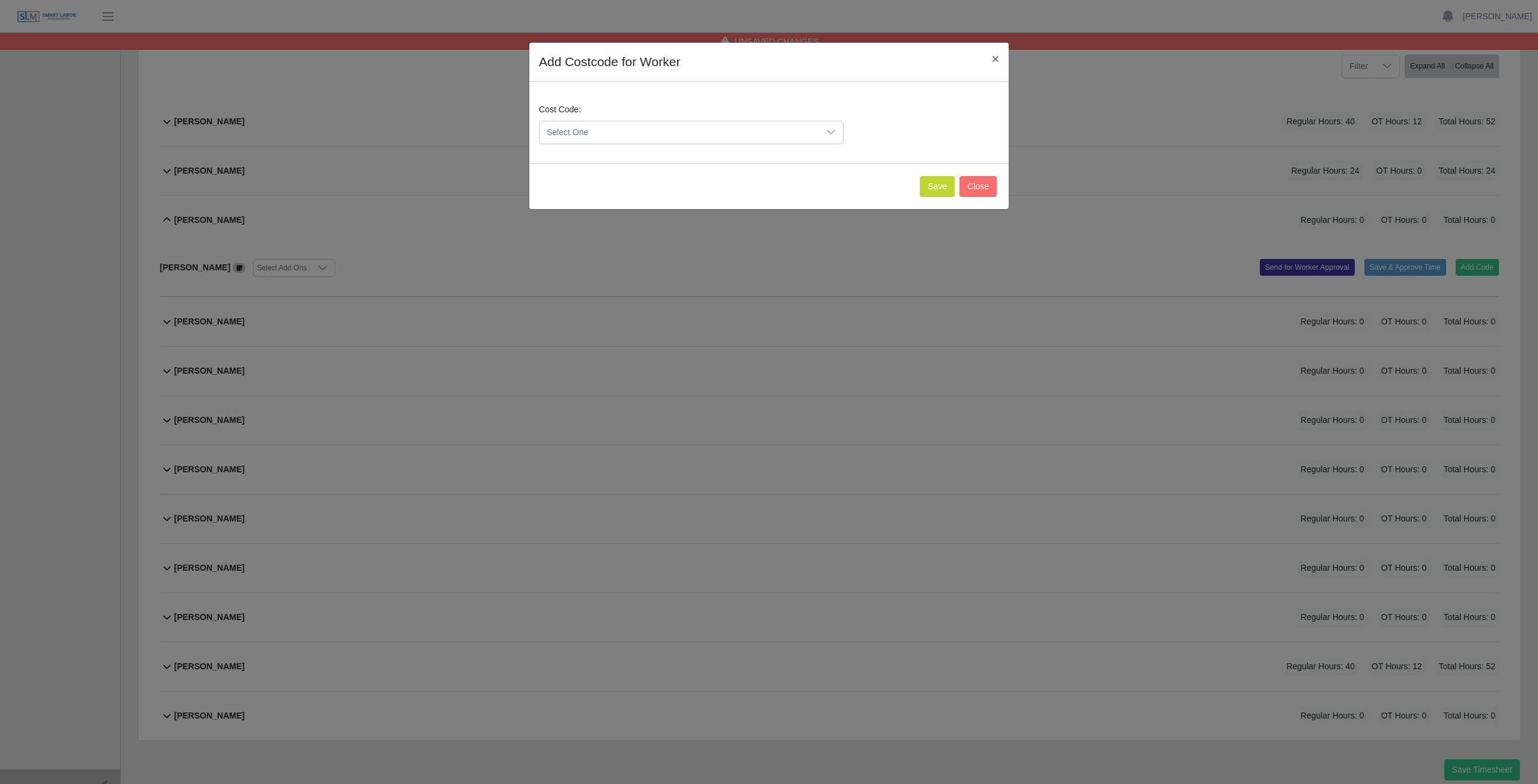
click at [629, 129] on span "Select One" at bounding box center [679, 132] width 279 height 22
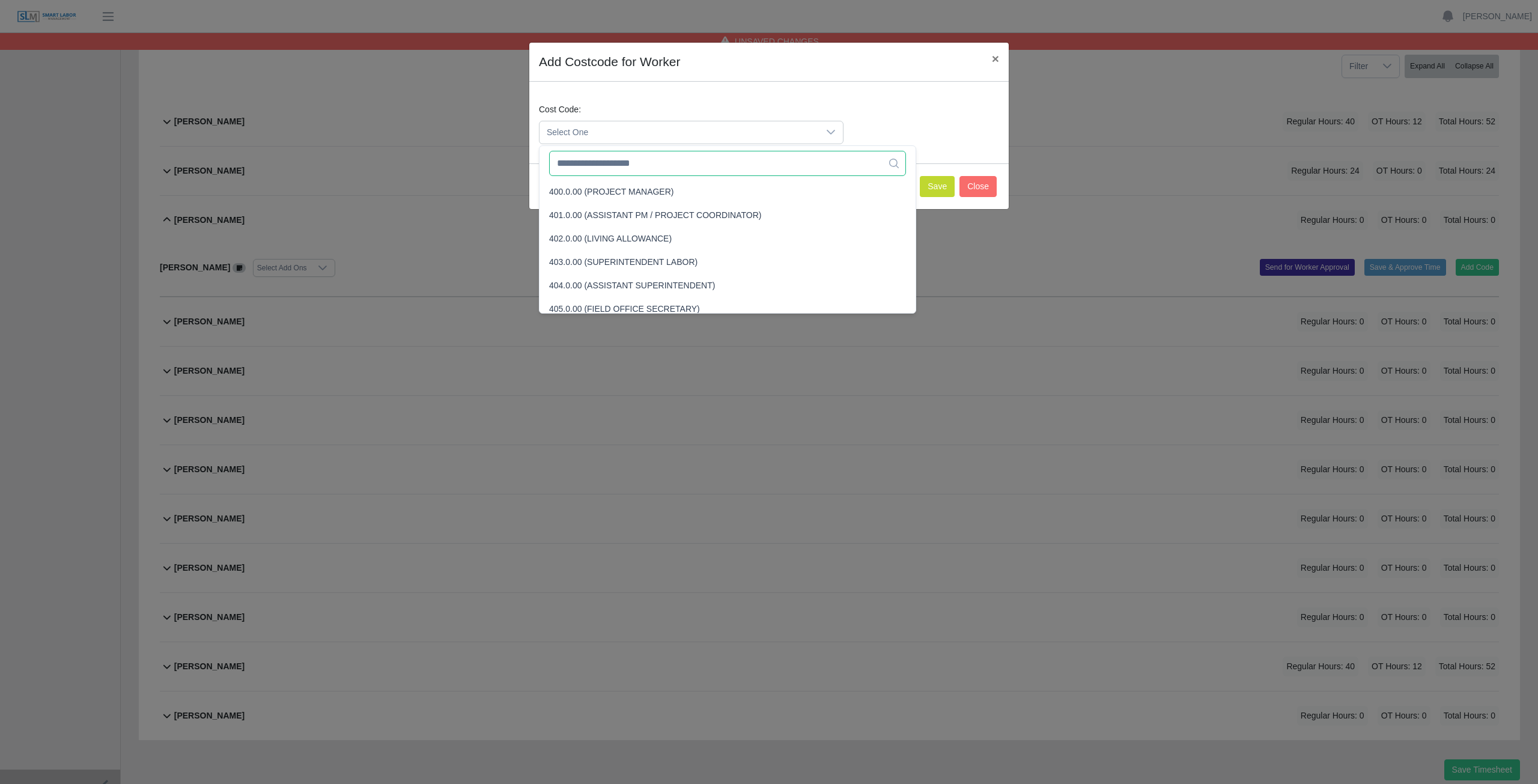
click at [630, 166] on input "text" at bounding box center [728, 163] width 357 height 25
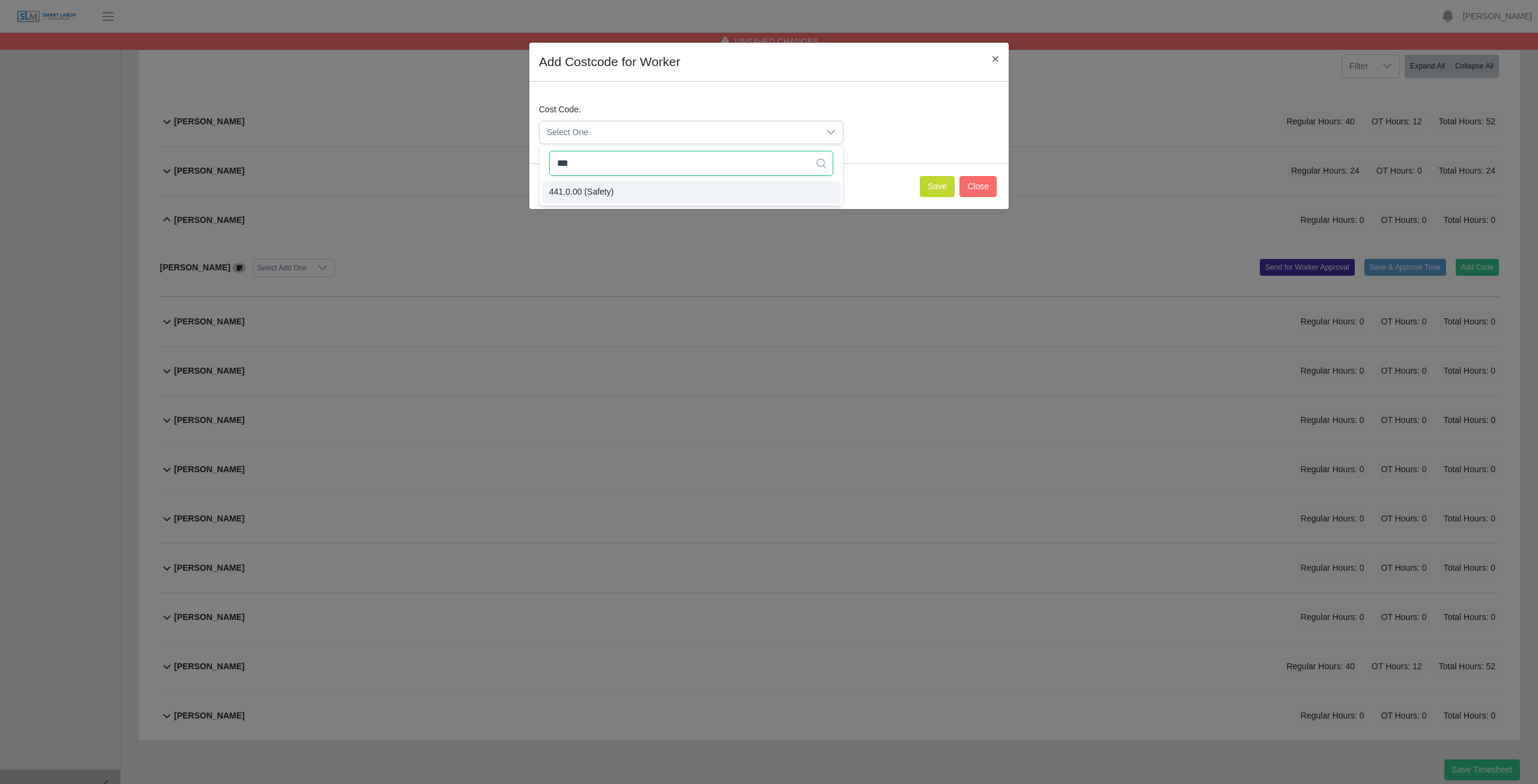
type input "***"
drag, startPoint x: 599, startPoint y: 193, endPoint x: 609, endPoint y: 190, distance: 10.4
click at [938, 185] on button "Save" at bounding box center [937, 186] width 35 height 21
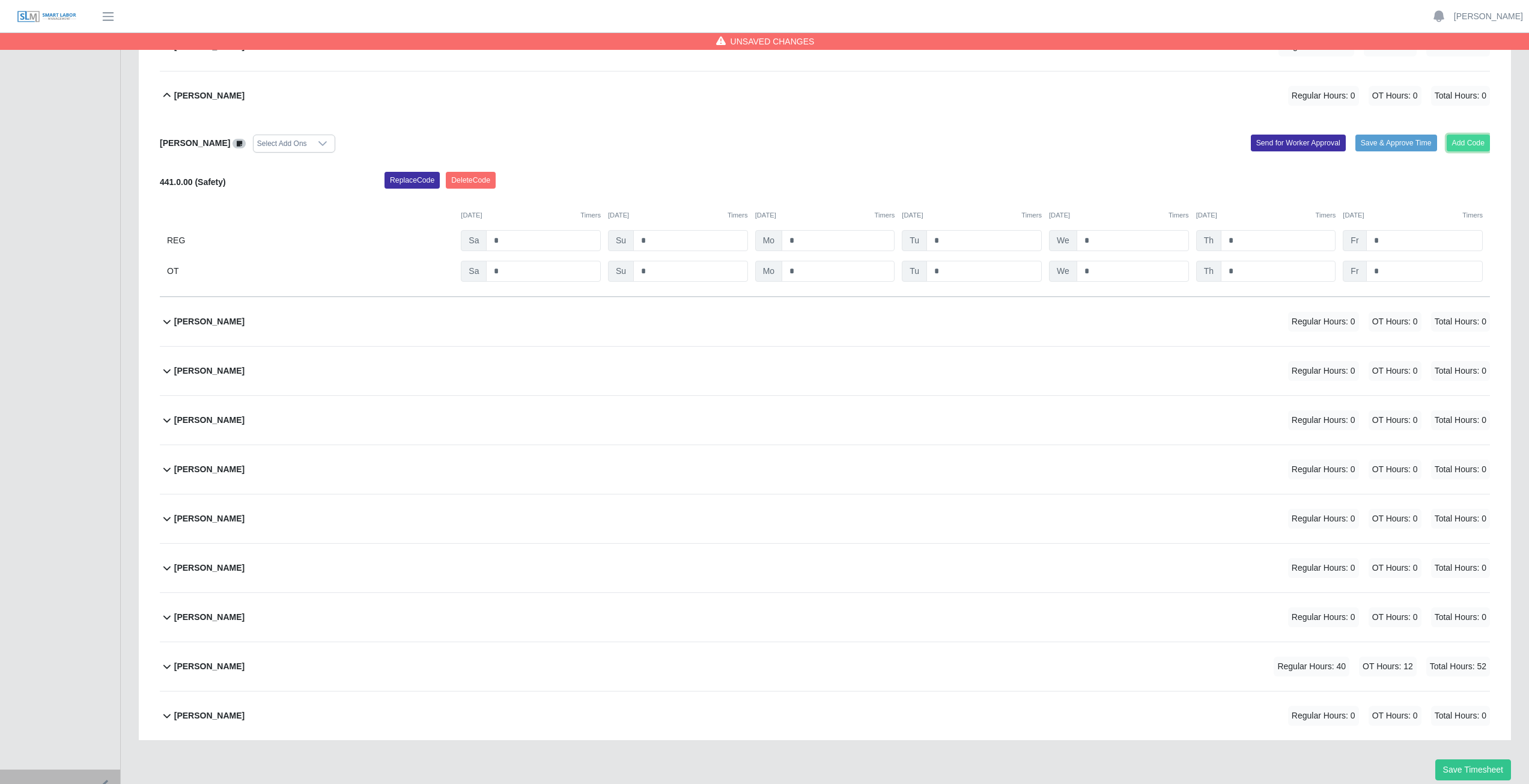
click at [1462, 141] on button "Add Code" at bounding box center [1468, 143] width 44 height 17
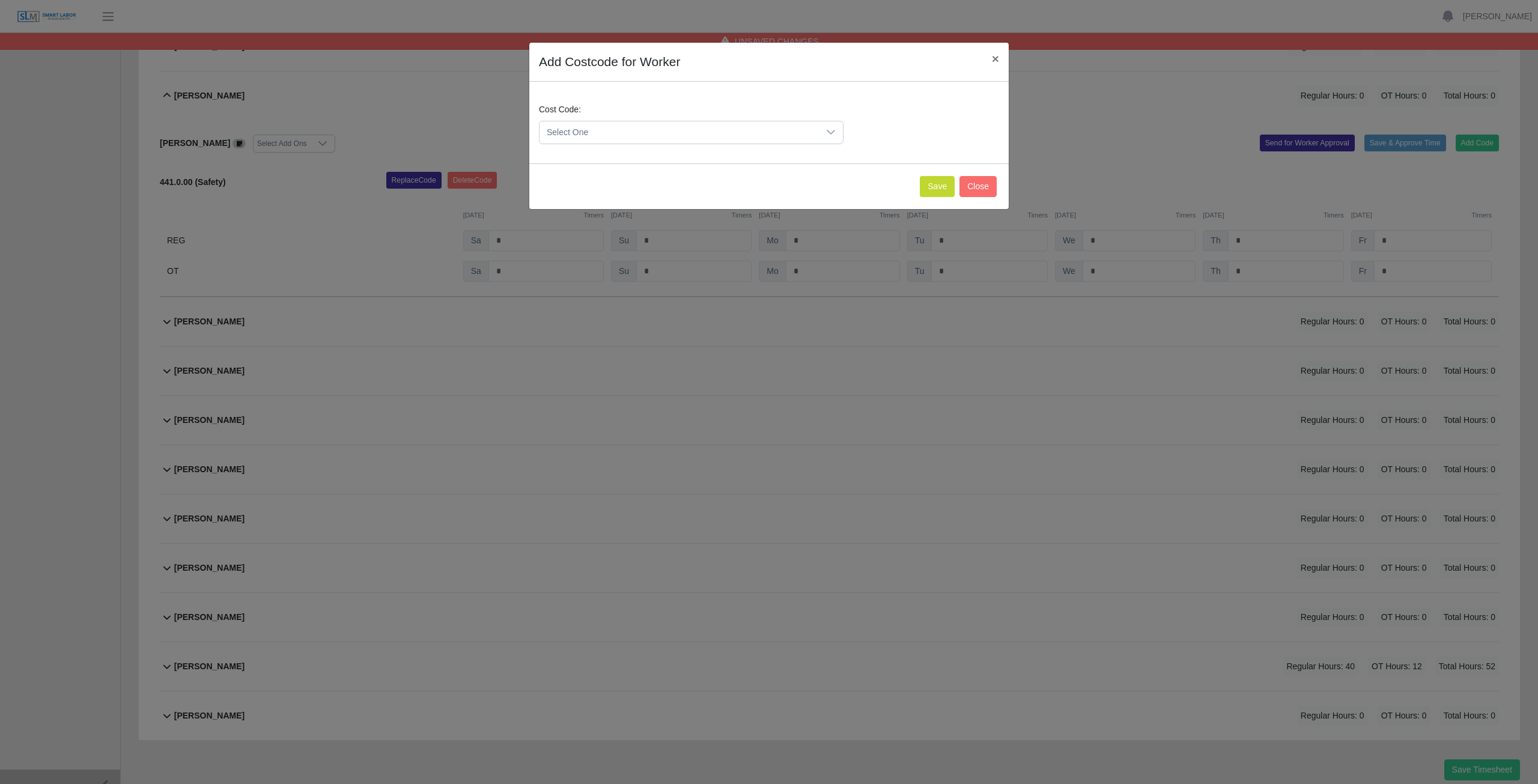
click at [692, 129] on span "Select One" at bounding box center [679, 132] width 279 height 22
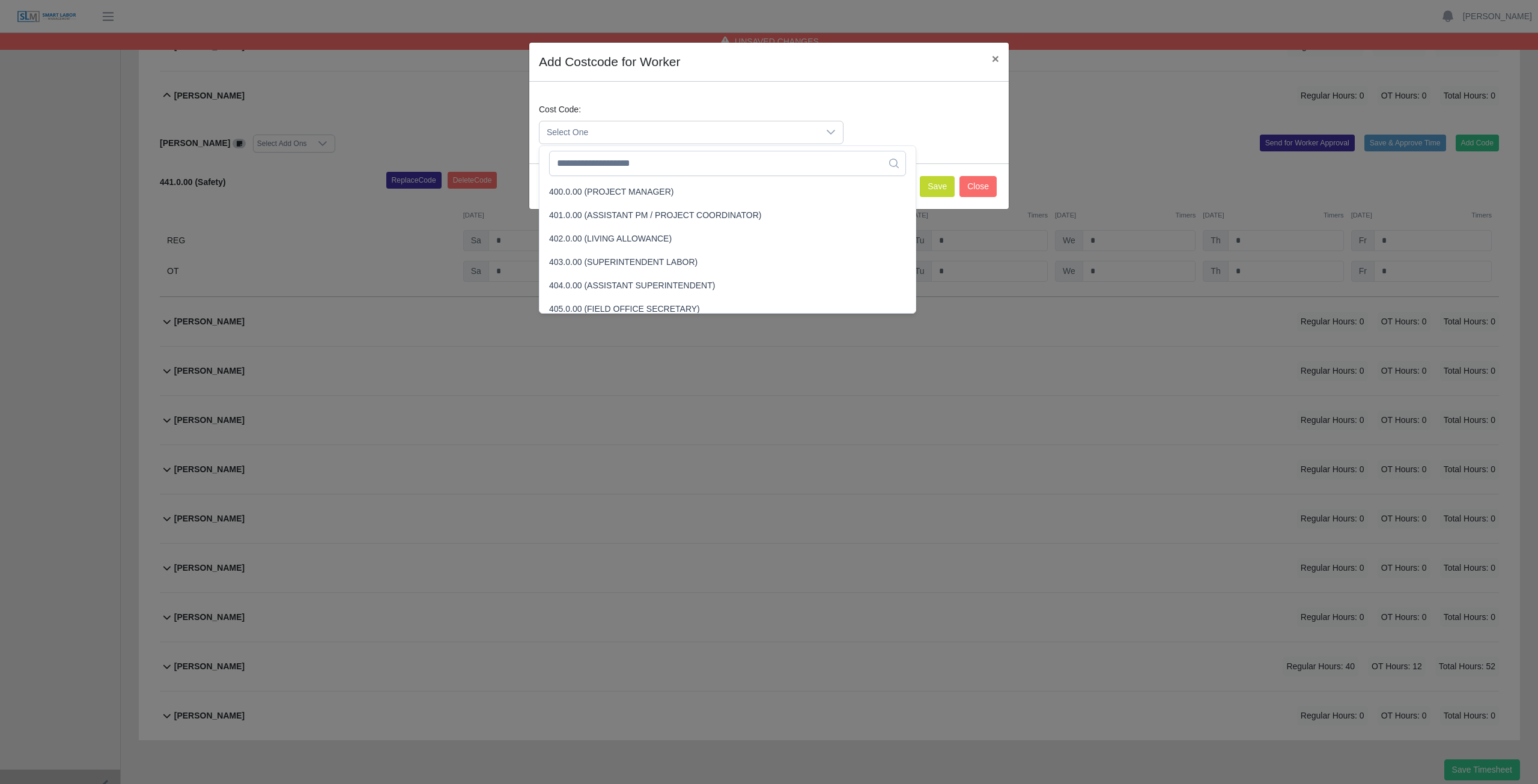
scroll to position [2982, 0]
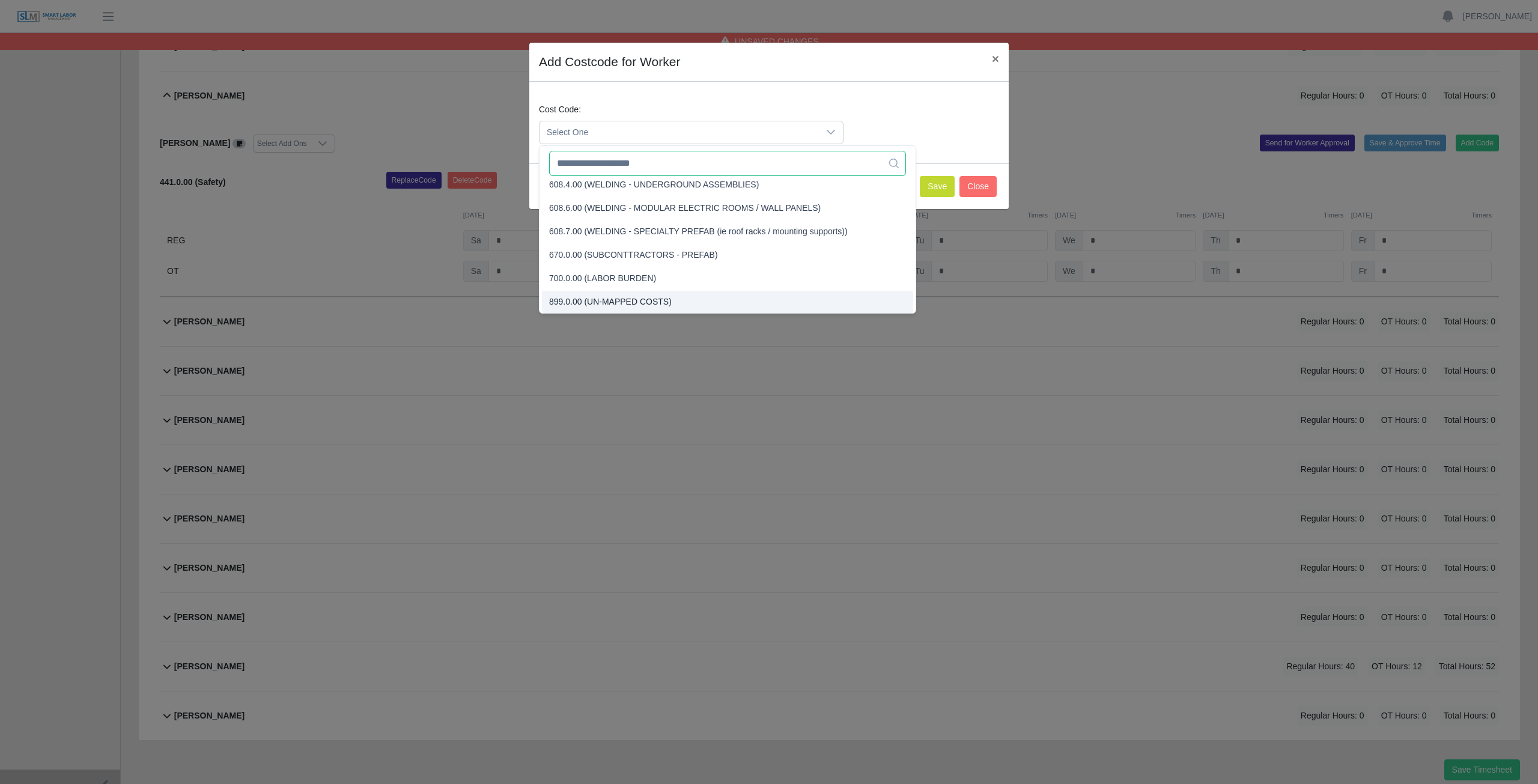
click at [668, 164] on input "text" at bounding box center [728, 163] width 357 height 25
click at [600, 162] on input "text" at bounding box center [728, 163] width 357 height 25
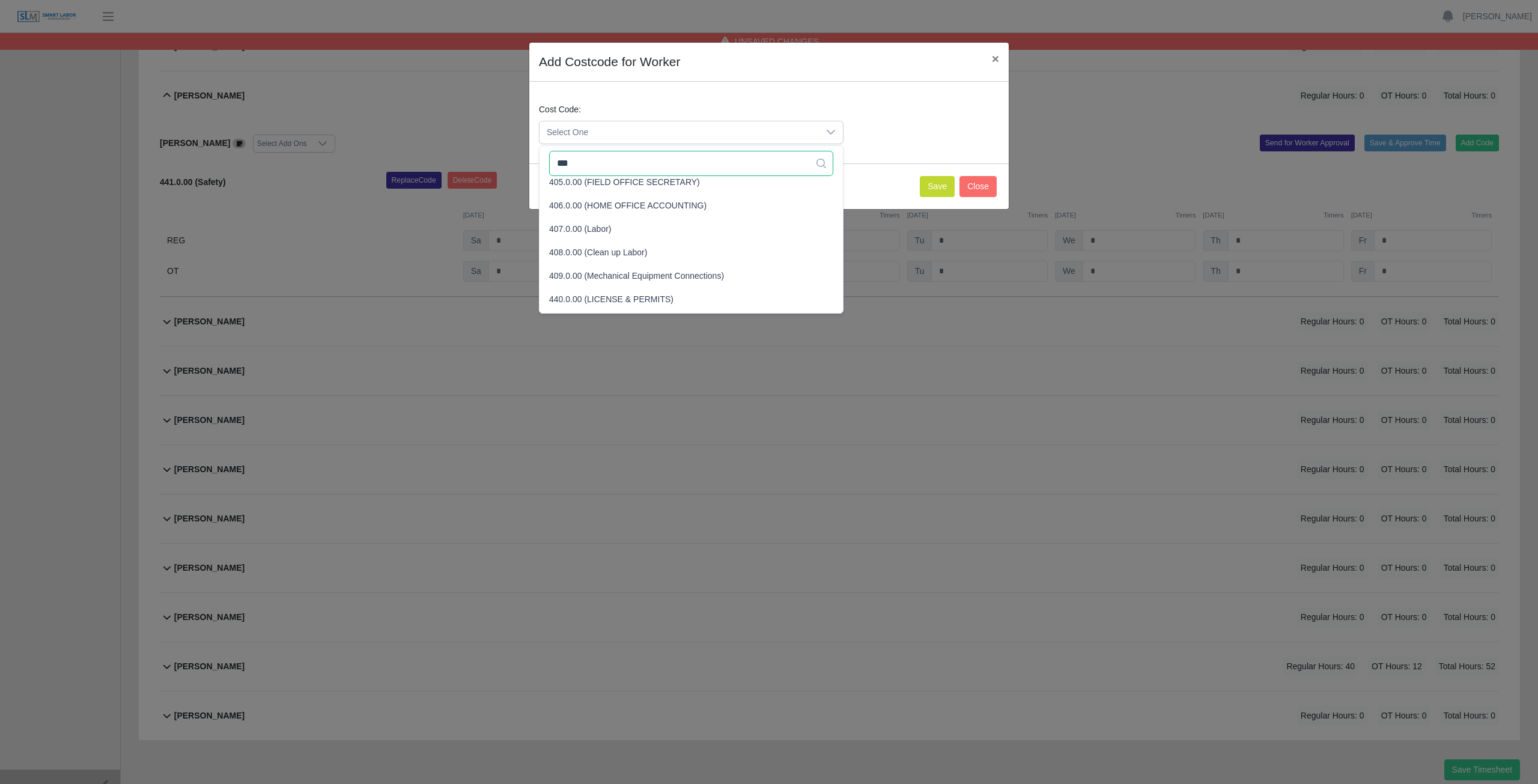
scroll to position [0, 0]
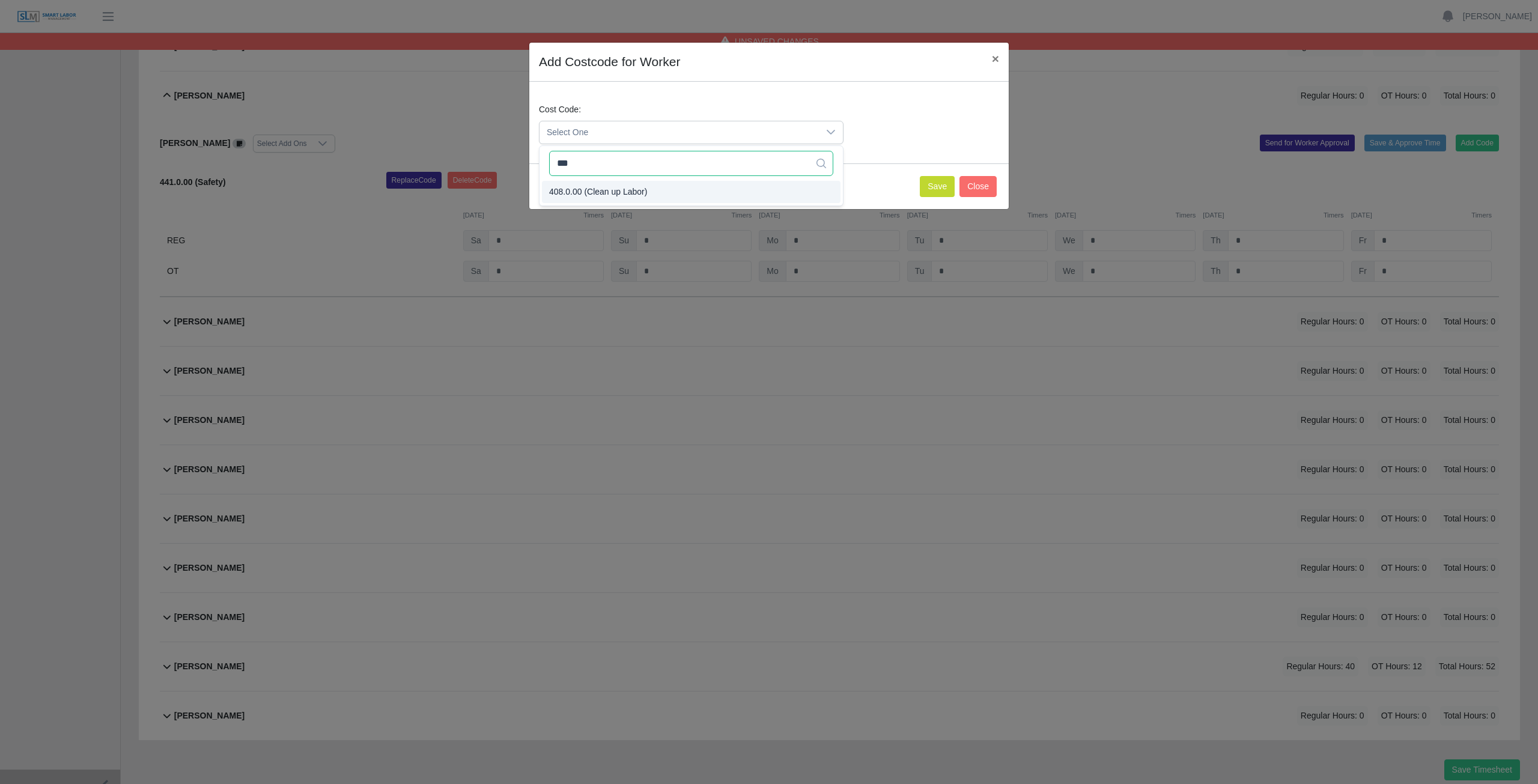
type input "***"
click at [581, 191] on span "408.0.00 (Clean up Labor)" at bounding box center [598, 192] width 98 height 13
click at [942, 185] on button "Save" at bounding box center [937, 186] width 35 height 21
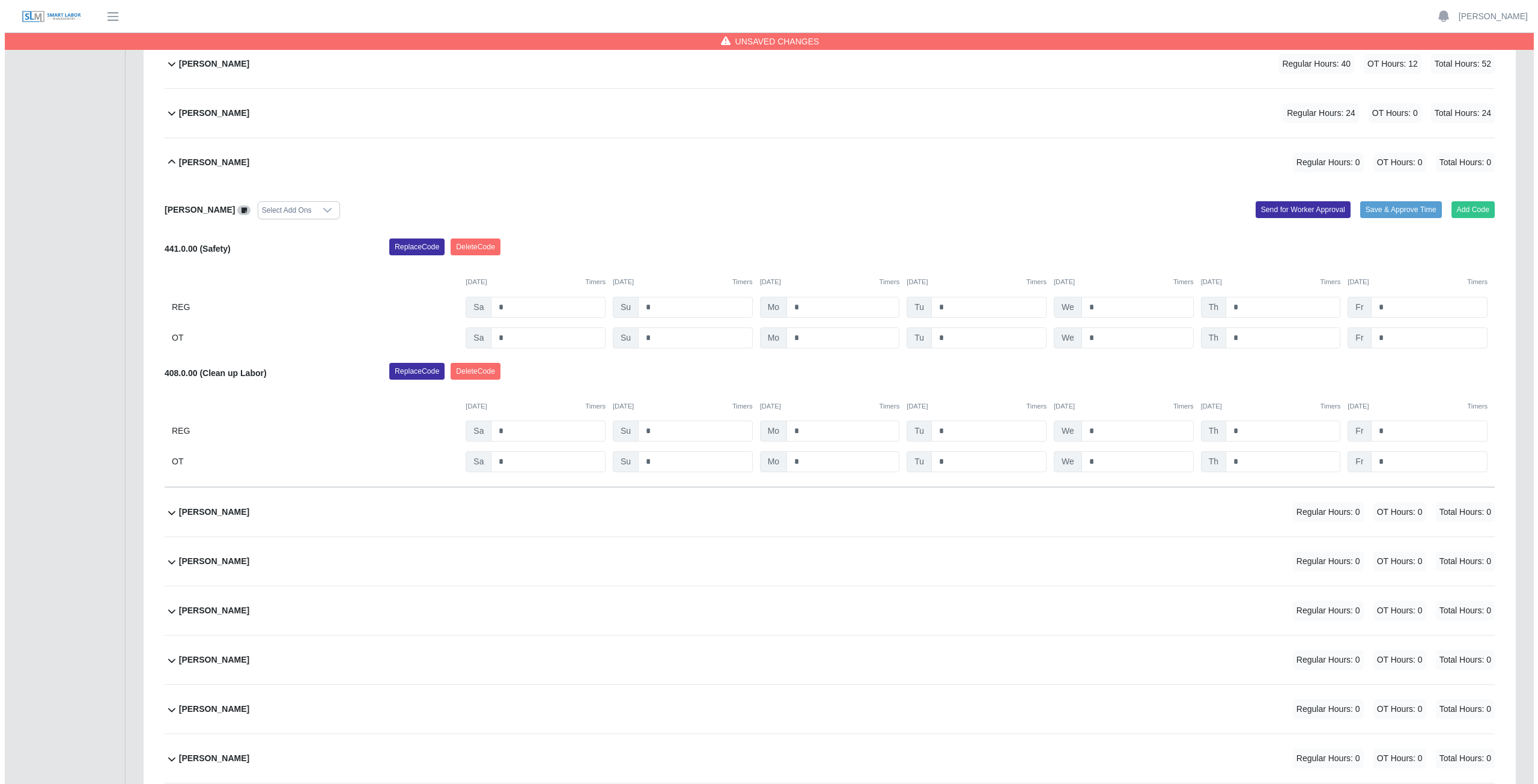
scroll to position [226, 0]
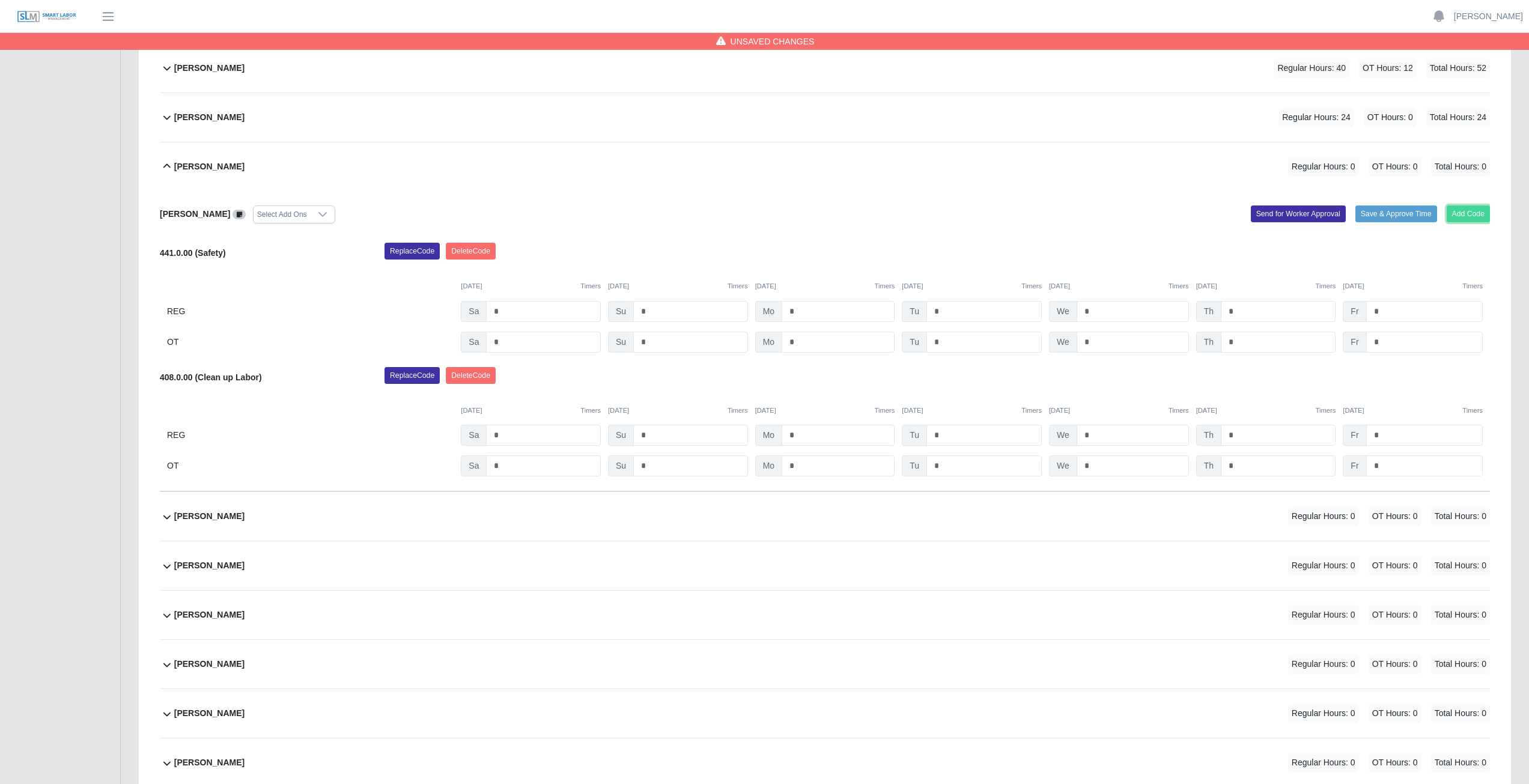
click at [1477, 215] on button "Add Code" at bounding box center [1468, 213] width 44 height 17
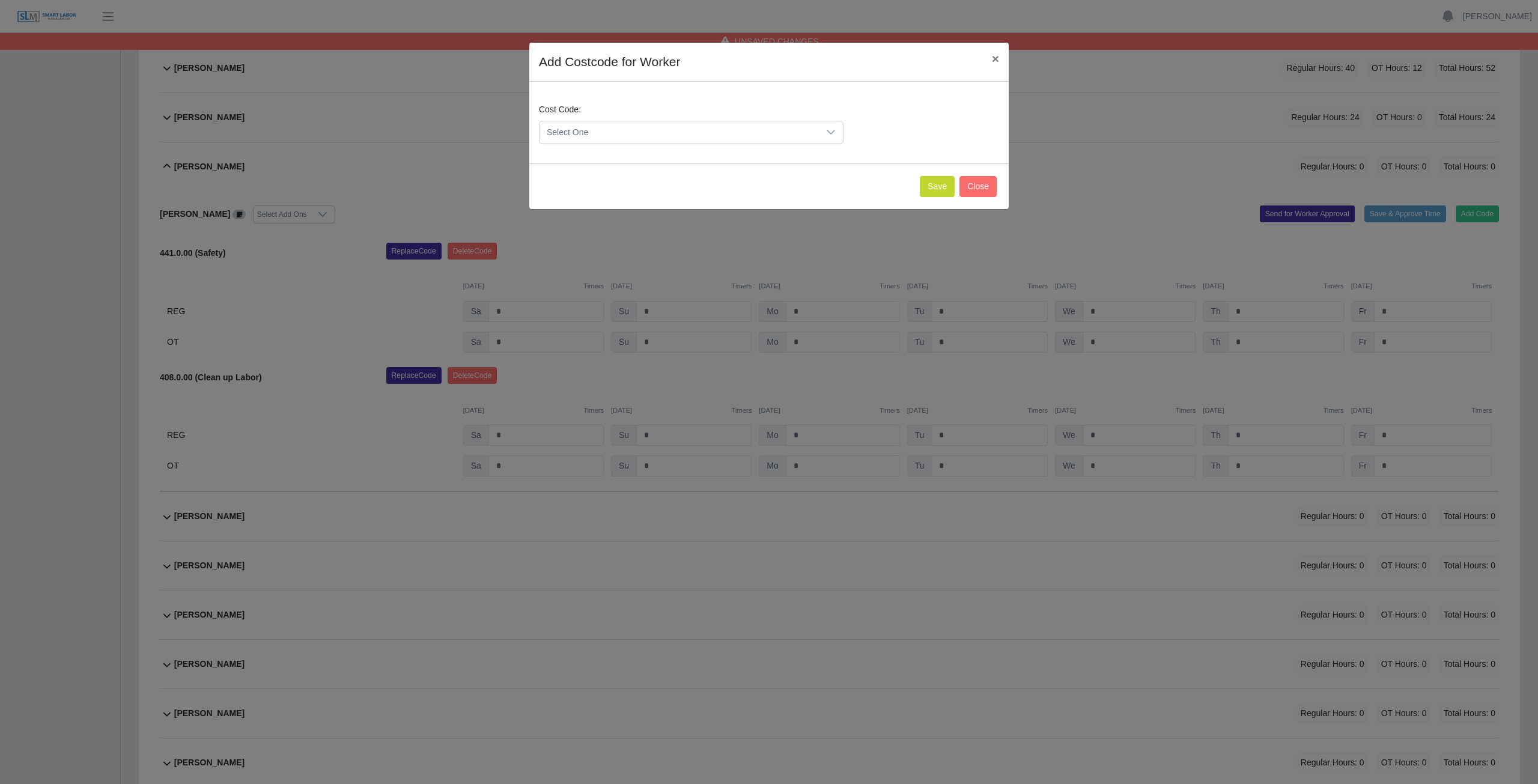
click at [646, 132] on span "Select One" at bounding box center [679, 132] width 279 height 22
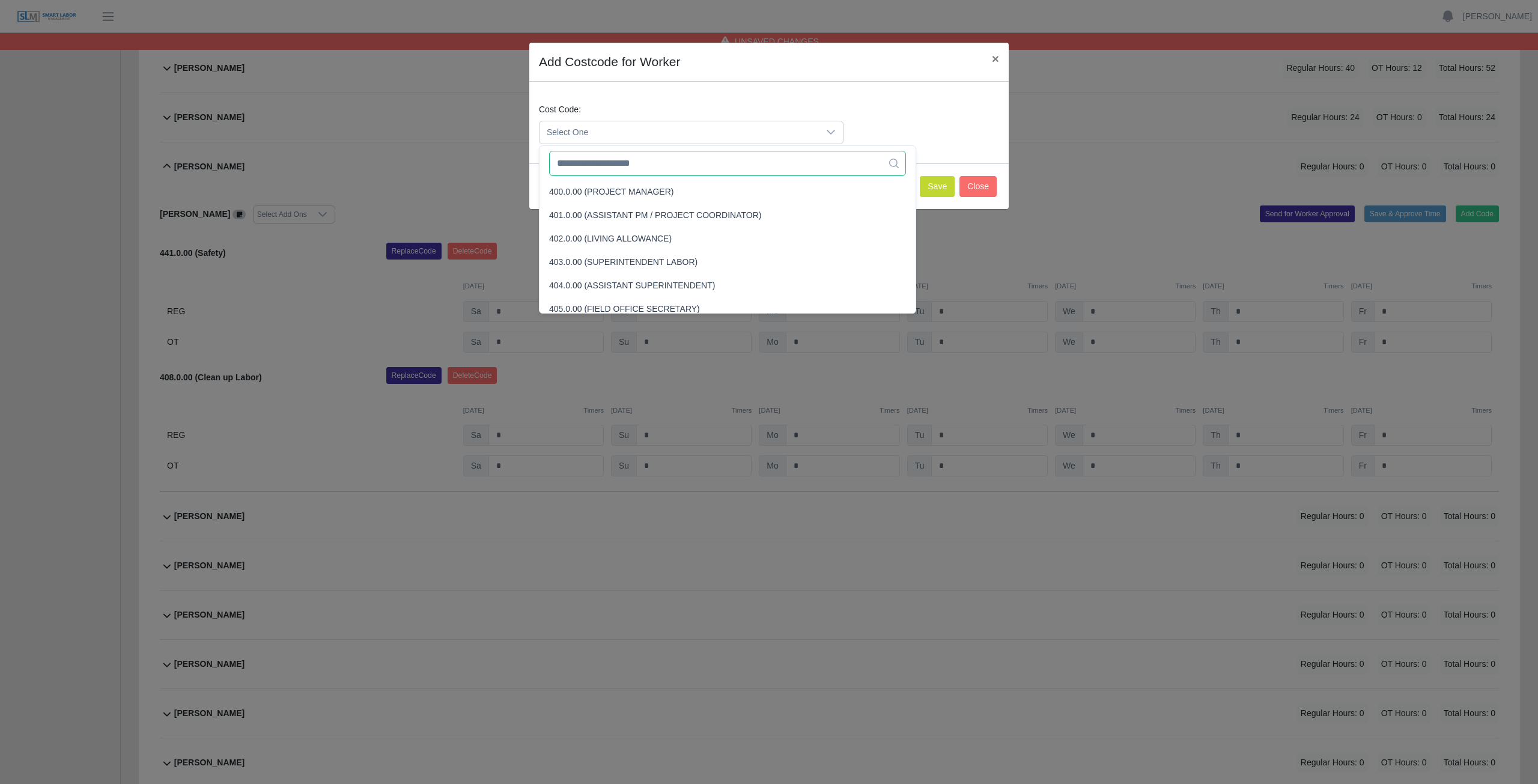
click at [639, 162] on input "text" at bounding box center [728, 163] width 357 height 25
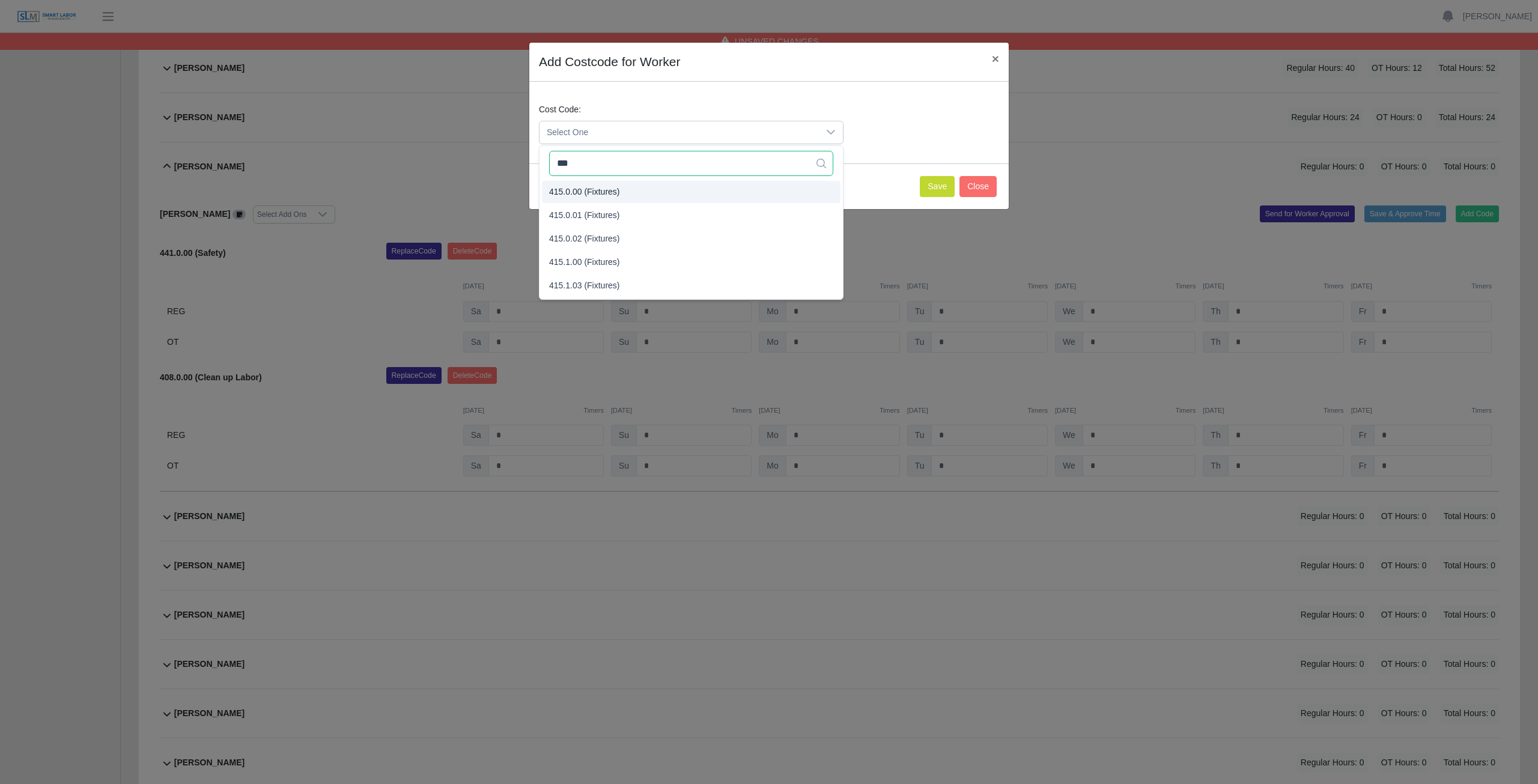
type input "***"
click at [607, 188] on span "415.0.00 (Fixtures)" at bounding box center [584, 192] width 71 height 13
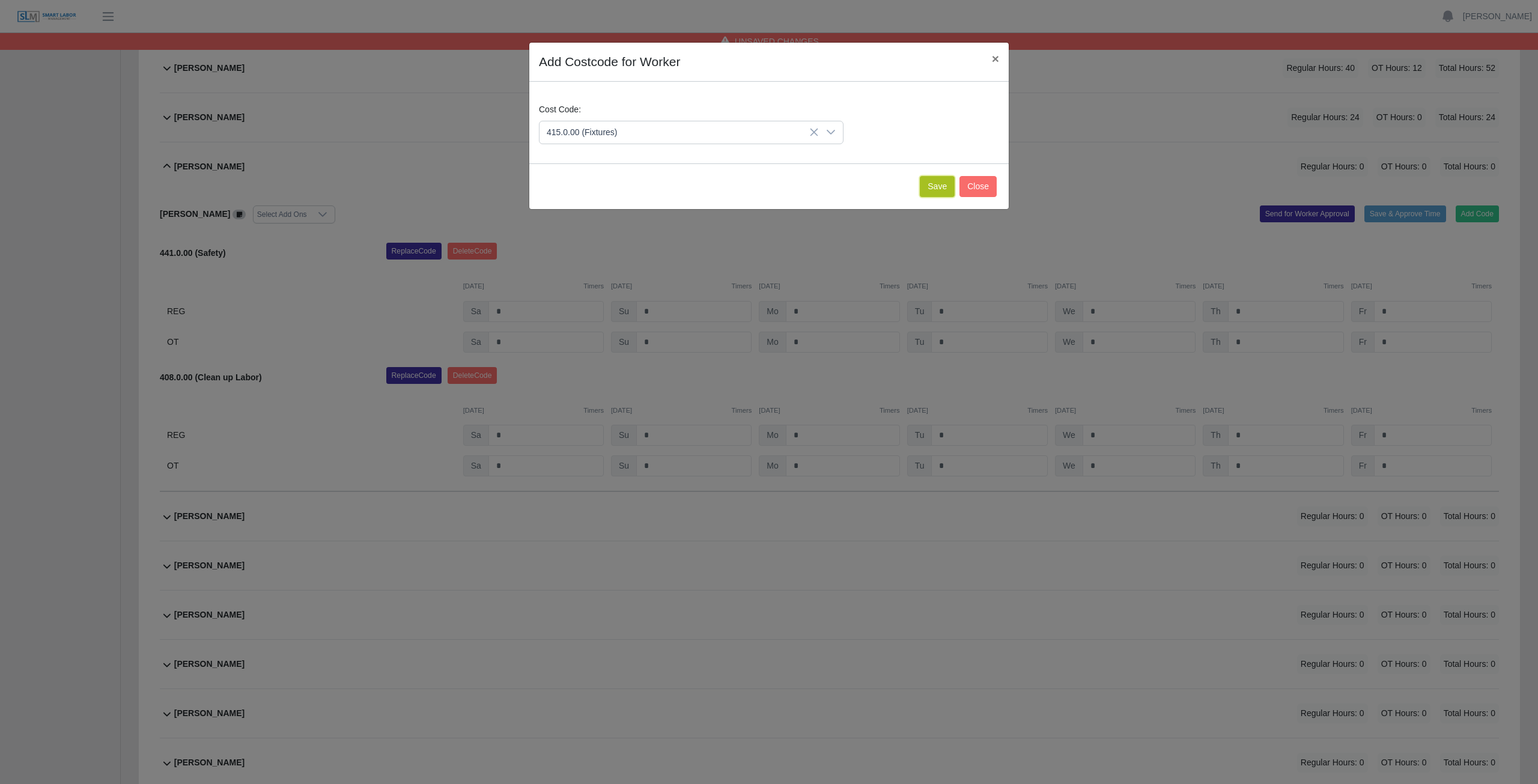
click at [936, 185] on button "Save" at bounding box center [937, 186] width 35 height 21
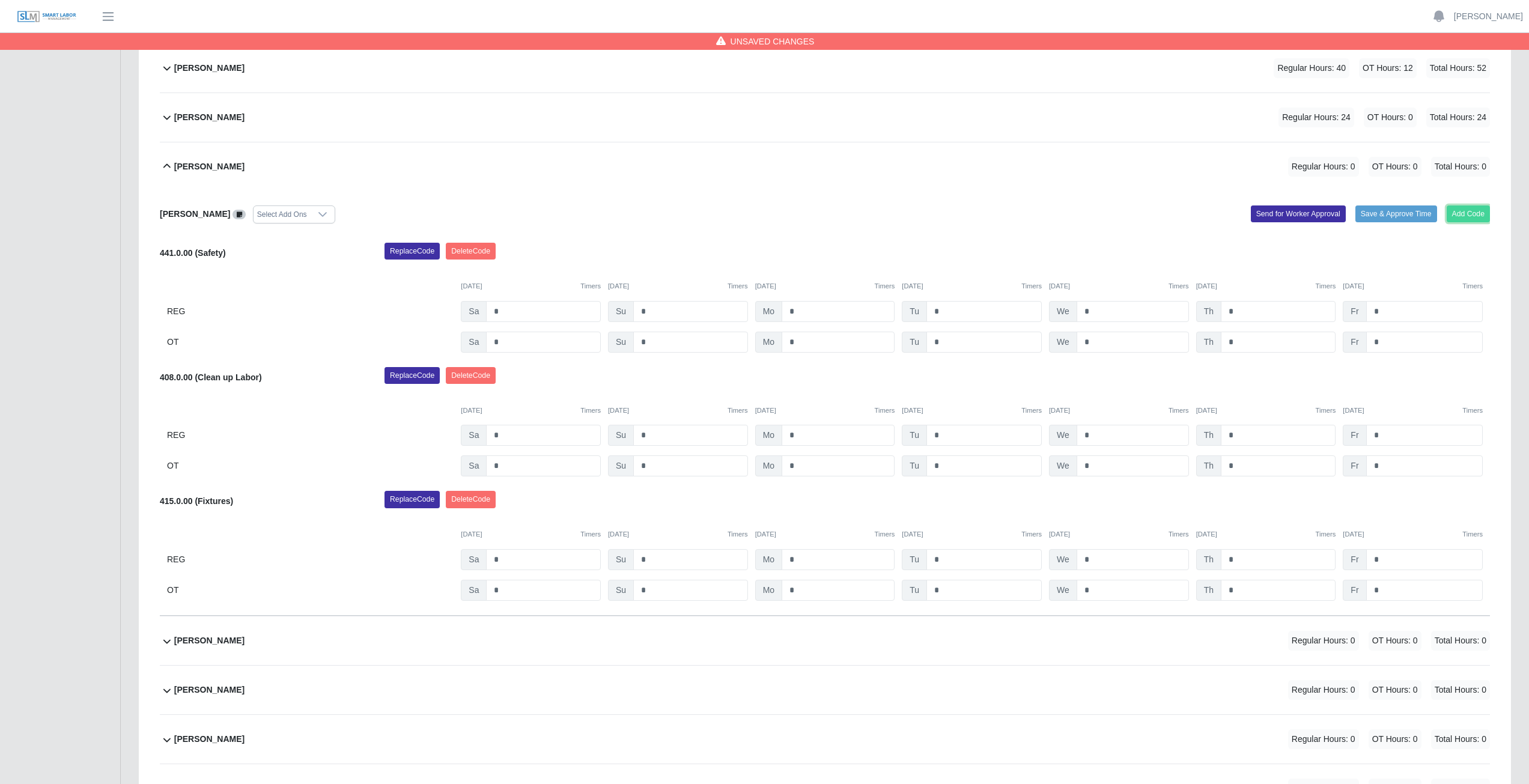
click at [1474, 213] on button "Add Code" at bounding box center [1468, 213] width 44 height 17
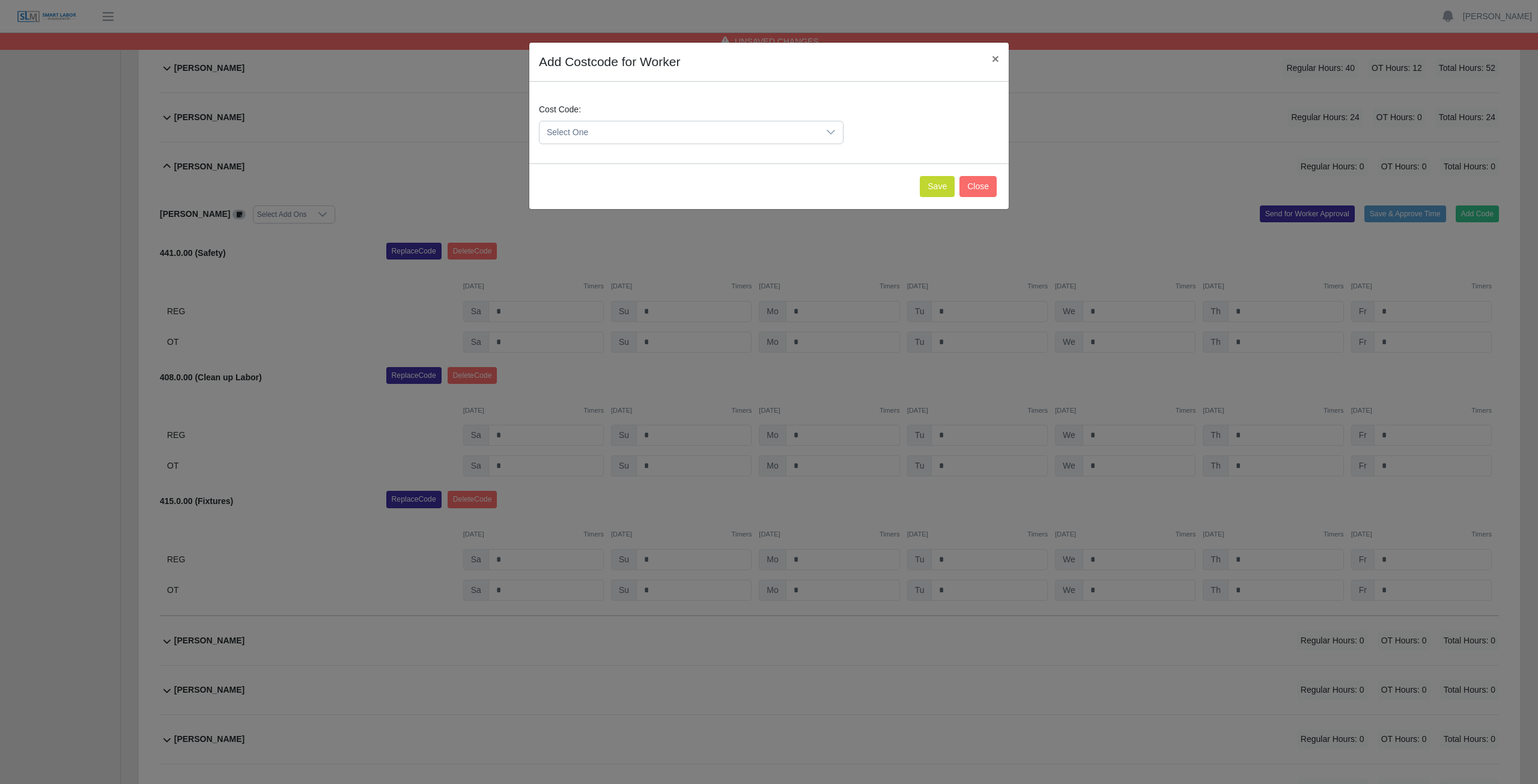
drag, startPoint x: 600, startPoint y: 125, endPoint x: 605, endPoint y: 130, distance: 7.1
click at [605, 130] on span "Select One" at bounding box center [679, 132] width 279 height 22
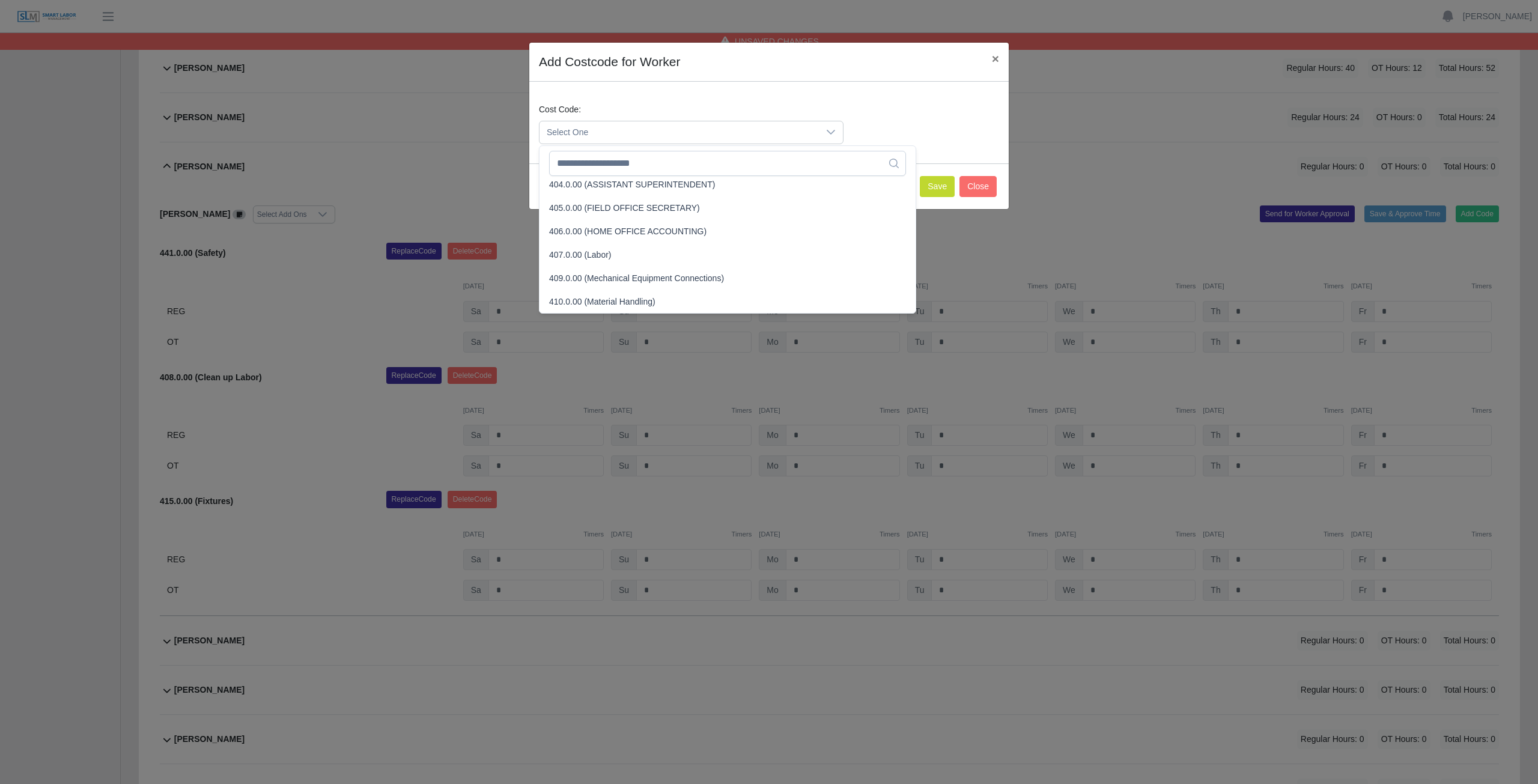
scroll to position [2935, 0]
click at [601, 161] on input "text" at bounding box center [728, 163] width 357 height 25
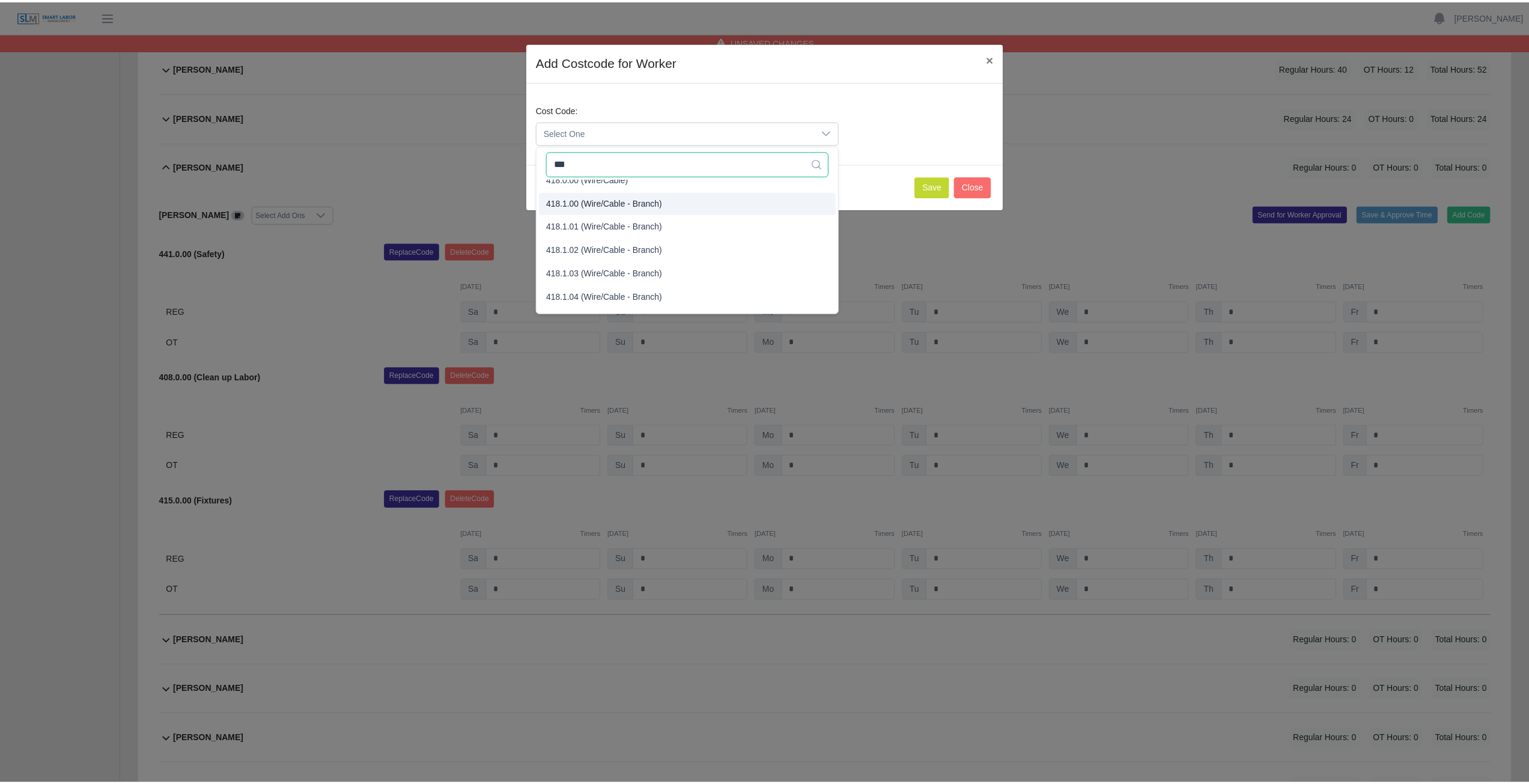
scroll to position [0, 0]
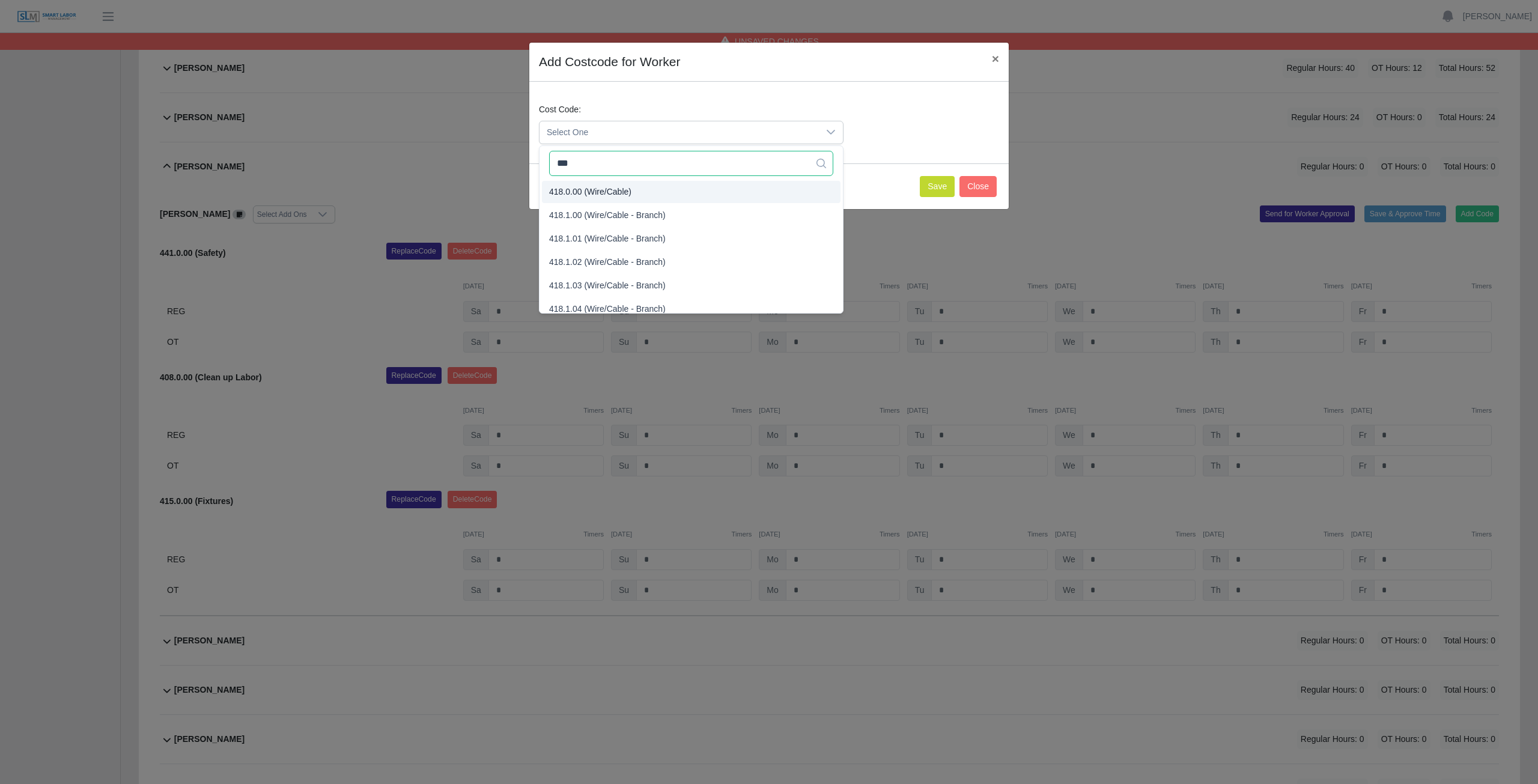
type input "***"
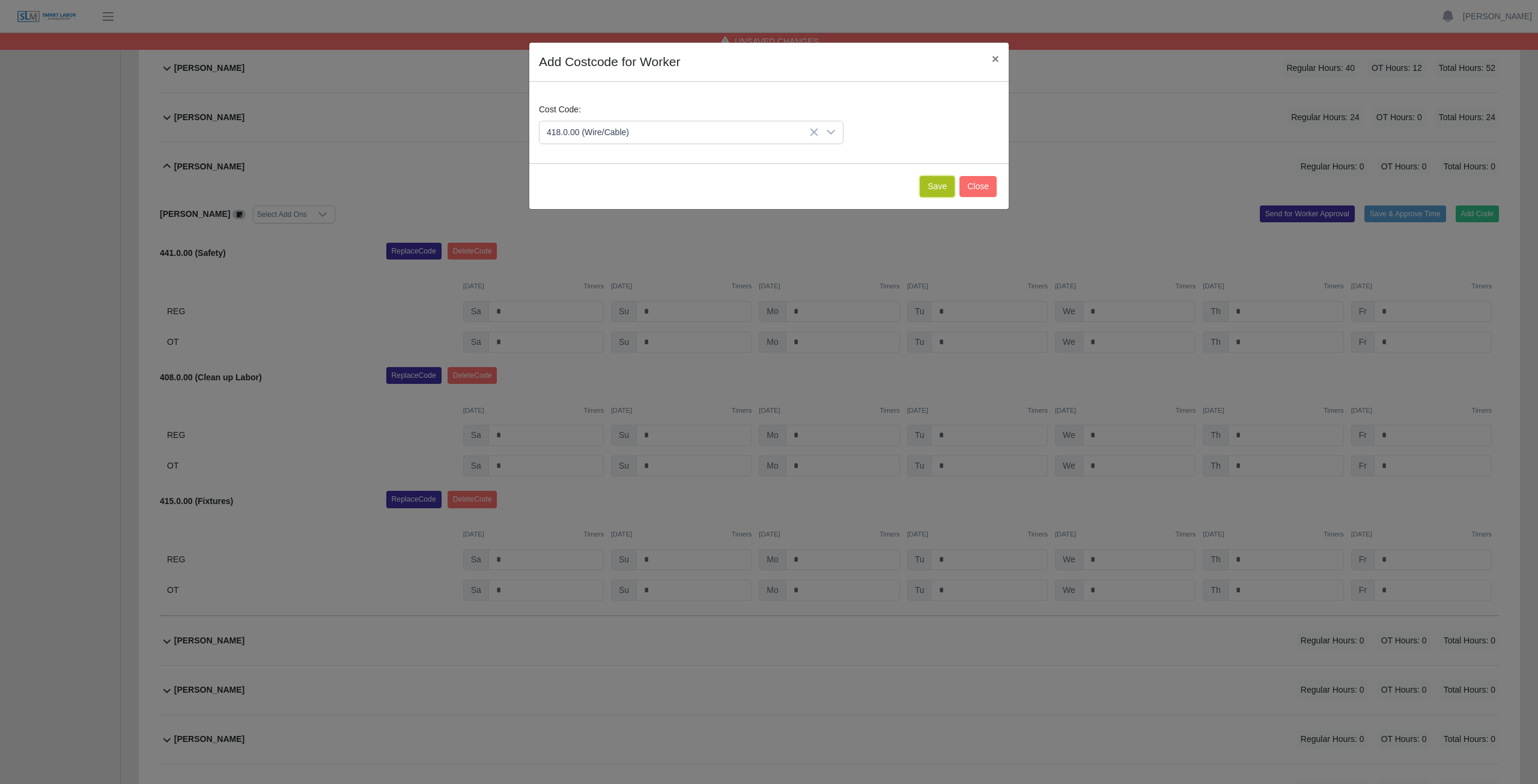
click at [942, 182] on button "Save" at bounding box center [937, 186] width 35 height 21
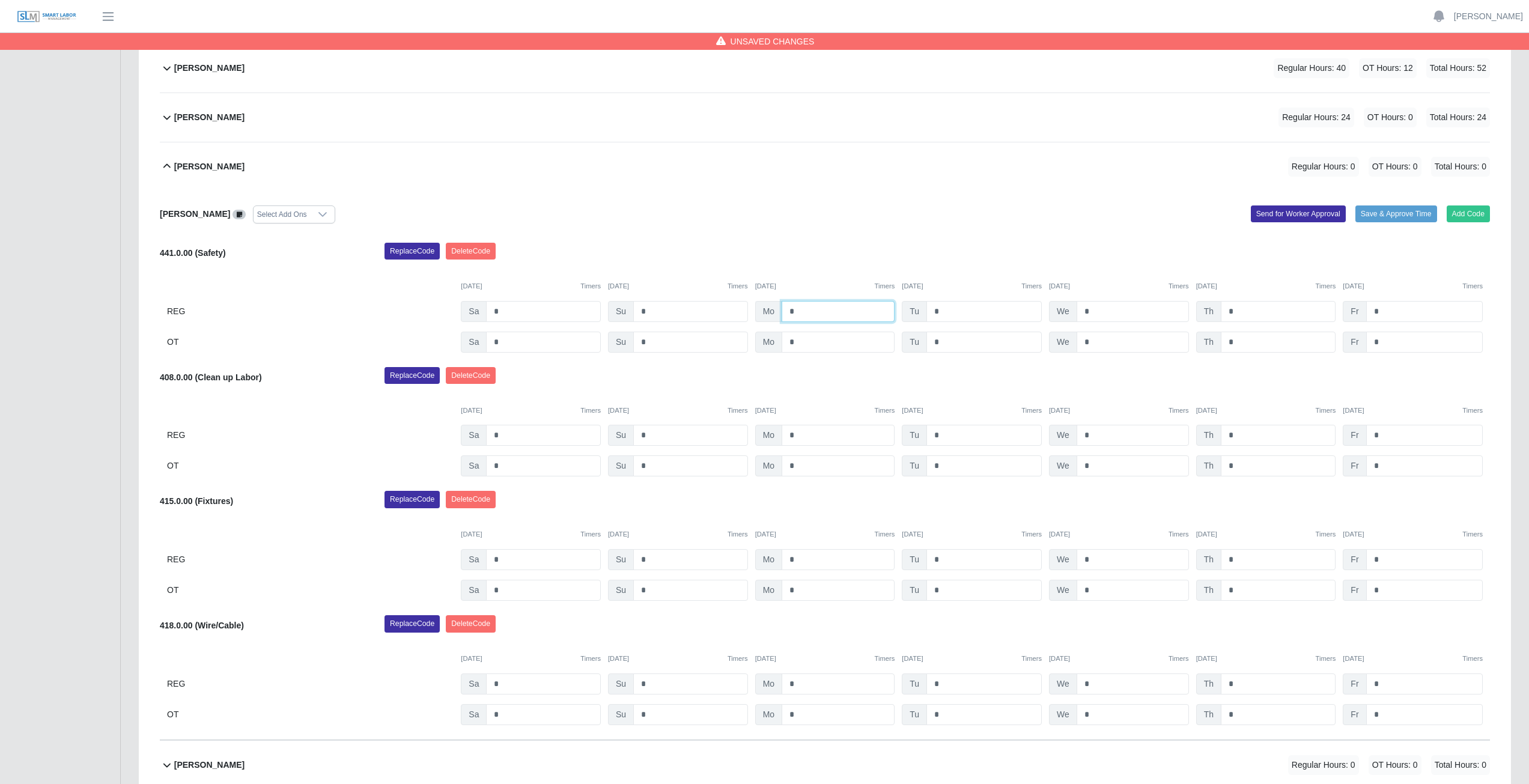
click at [800, 311] on input "*" at bounding box center [838, 311] width 113 height 21
type input "*"
click at [940, 311] on input "*" at bounding box center [984, 311] width 116 height 21
type input "*"
click at [1092, 311] on input "*" at bounding box center [1132, 311] width 113 height 21
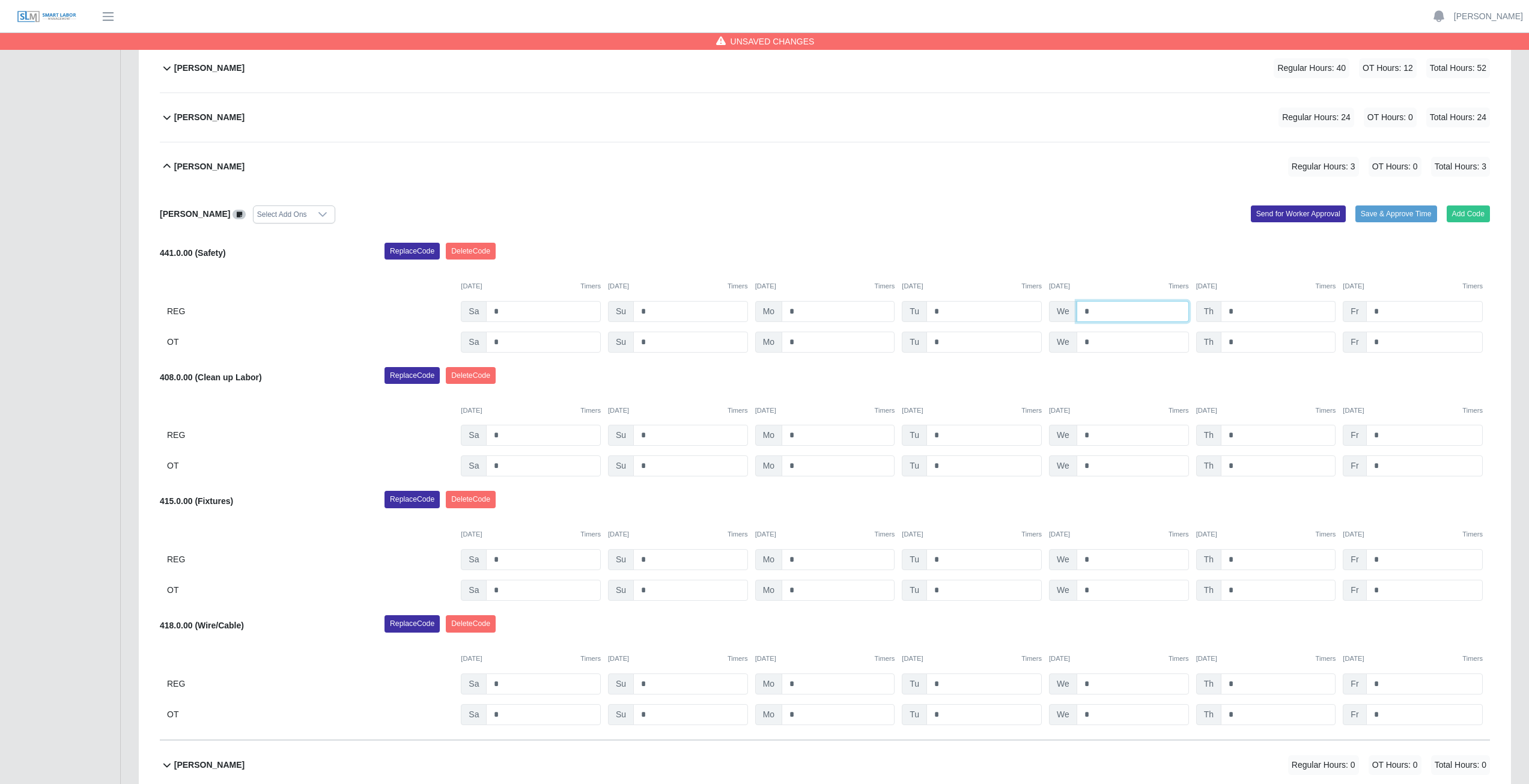
type input "*"
click at [1234, 312] on input "*" at bounding box center [1278, 311] width 115 height 21
type input "*"
click at [1388, 312] on input "*" at bounding box center [1424, 311] width 116 height 21
type input "*"
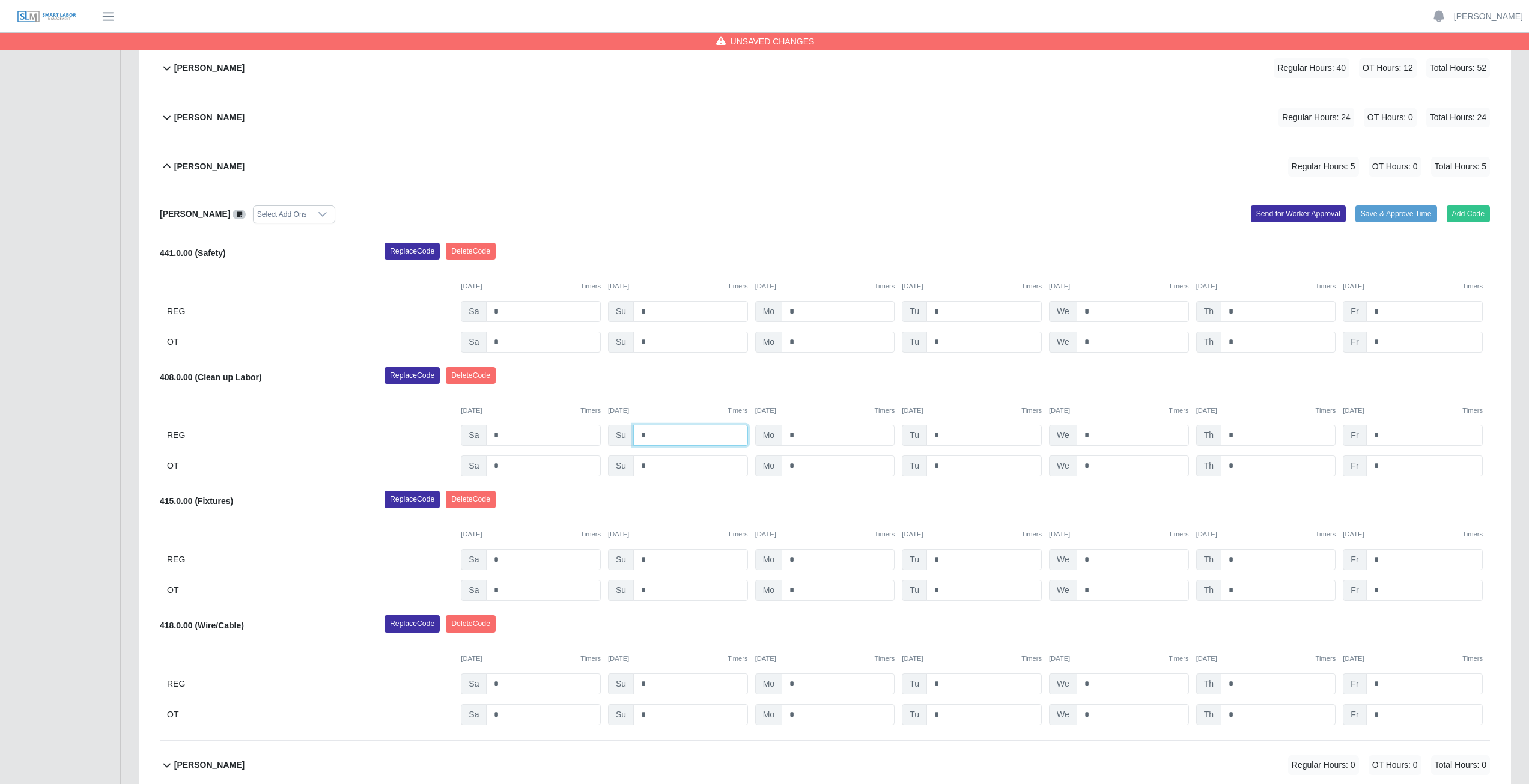
click at [651, 434] on input "*" at bounding box center [690, 435] width 115 height 21
type input "*"
click at [793, 434] on input "*" at bounding box center [838, 435] width 113 height 21
type input "*"
click at [947, 435] on input "*" at bounding box center [984, 435] width 116 height 21
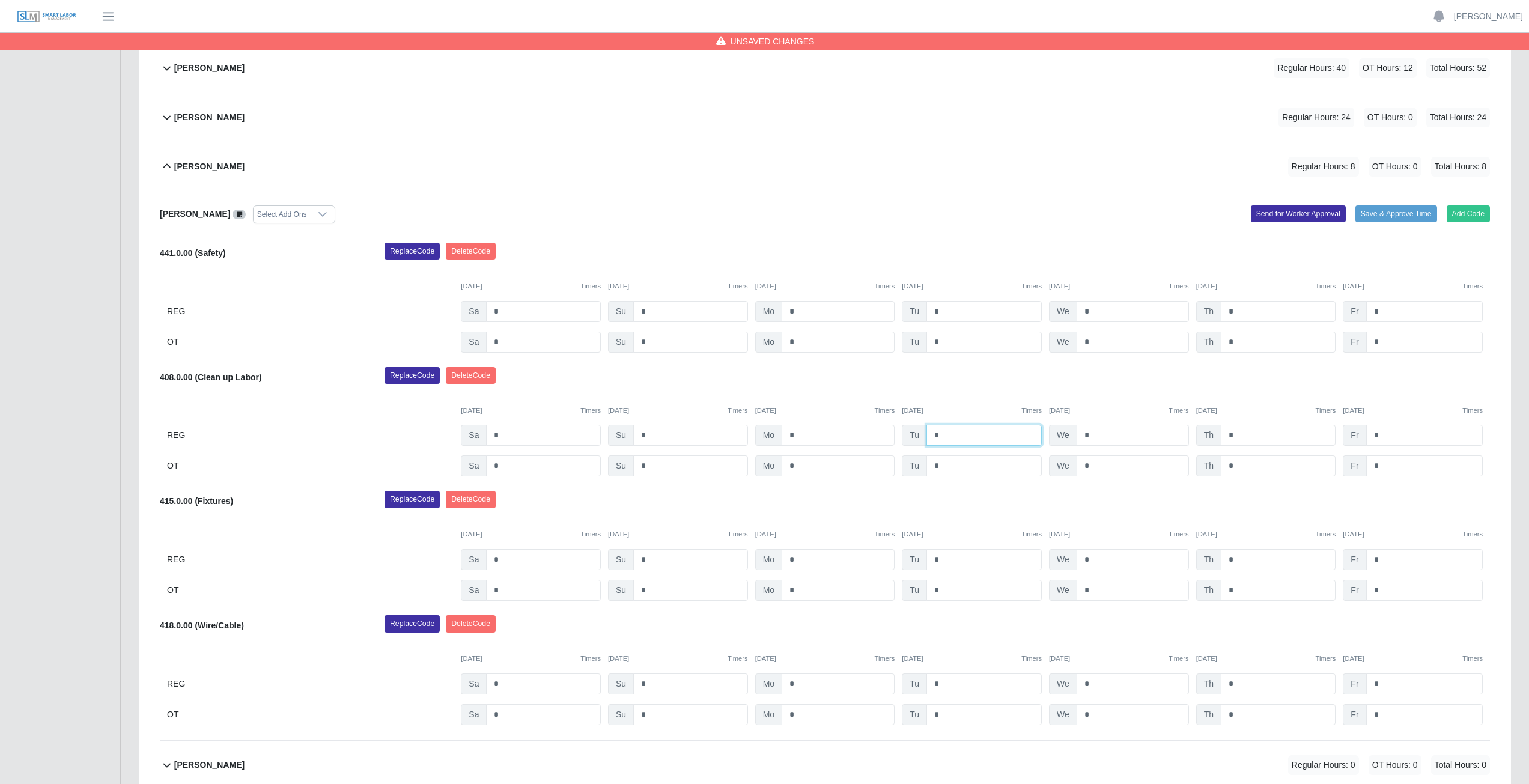
type input "*"
click at [1095, 433] on input "*" at bounding box center [1132, 435] width 113 height 21
type input "*"
click at [1238, 433] on input "*" at bounding box center [1278, 435] width 115 height 21
type input "*"
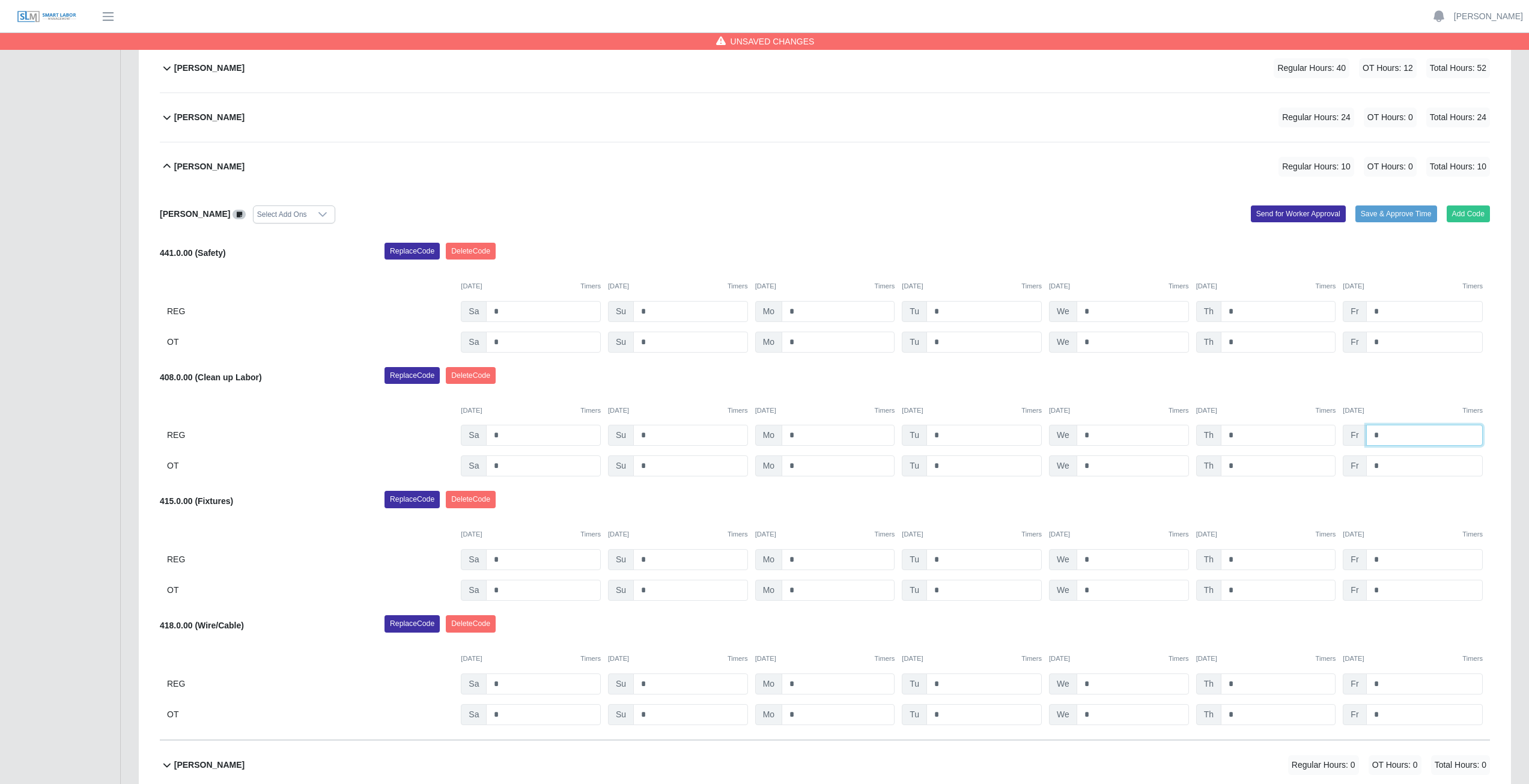
click at [1381, 431] on input "*" at bounding box center [1424, 435] width 116 height 21
type input "*"
click at [651, 430] on input "*" at bounding box center [690, 435] width 115 height 21
type input "*"
click at [811, 559] on input "*" at bounding box center [838, 560] width 113 height 21
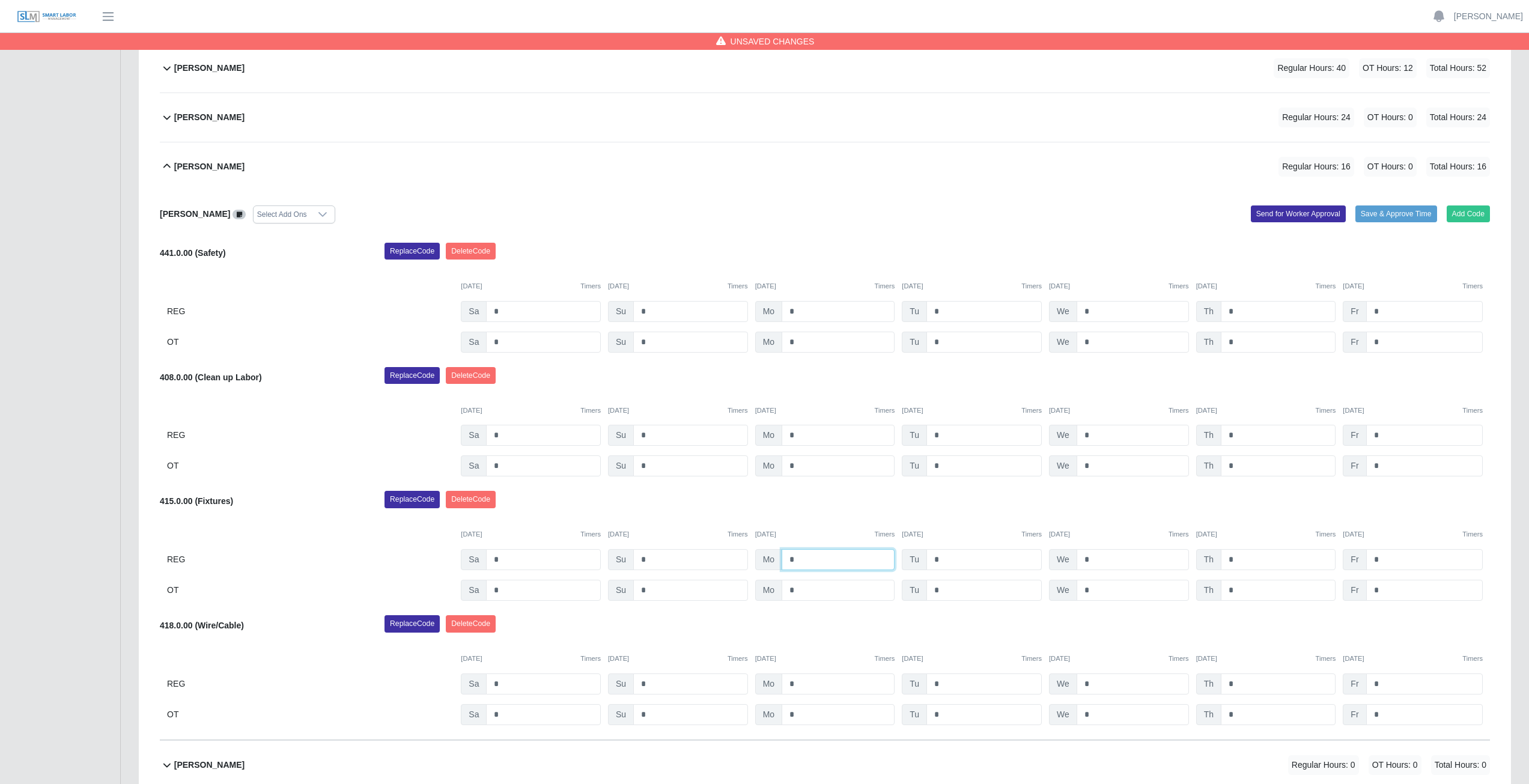
type input "*"
click at [948, 557] on input "*" at bounding box center [984, 560] width 116 height 21
type input "*"
click at [1094, 683] on input "*" at bounding box center [1132, 684] width 113 height 21
type input "*"
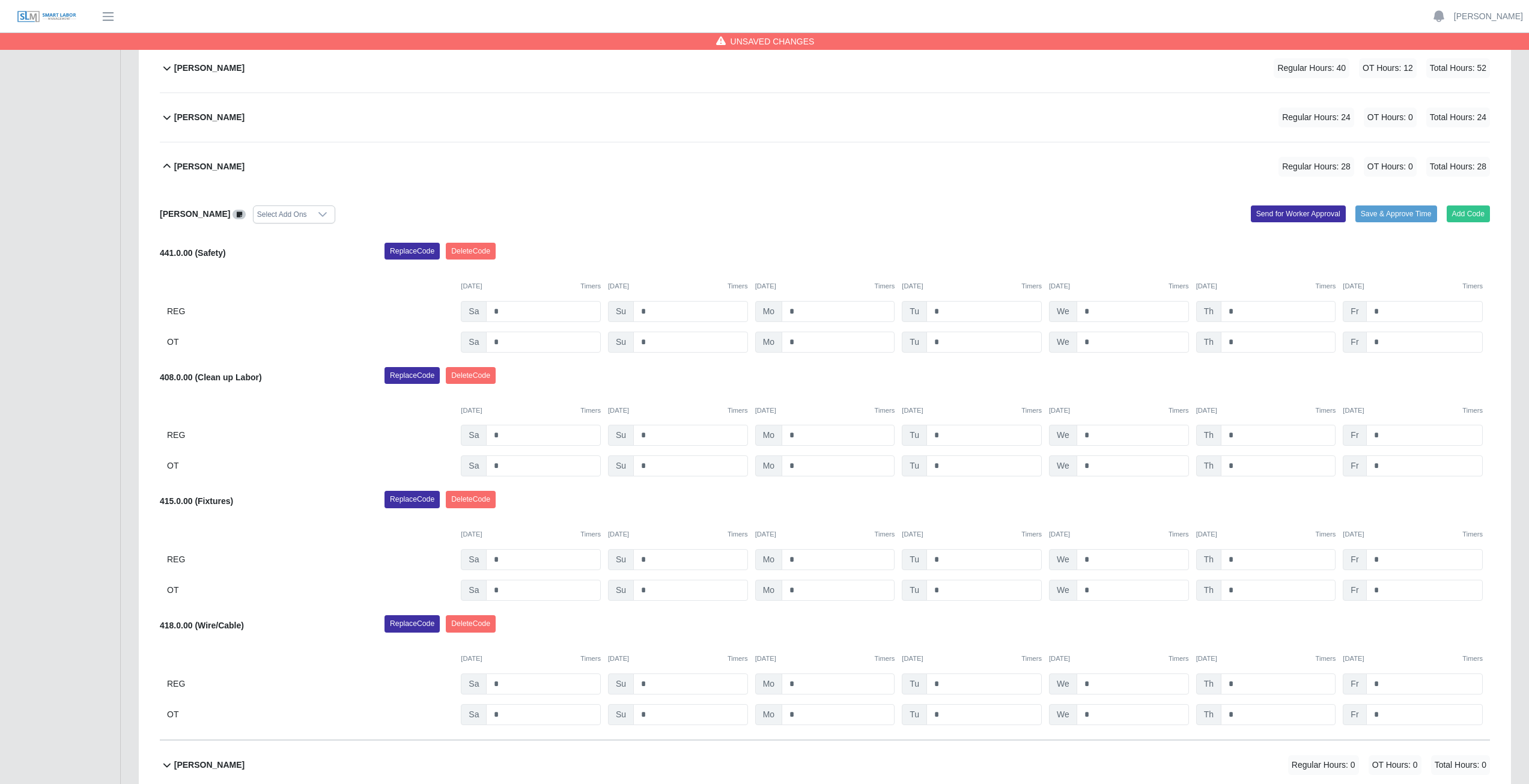
click at [1093, 635] on div "Replace Code [GEOGRAPHIC_DATA] Code" at bounding box center [937, 627] width 1123 height 24
click at [1471, 215] on button "Add Code" at bounding box center [1468, 213] width 44 height 17
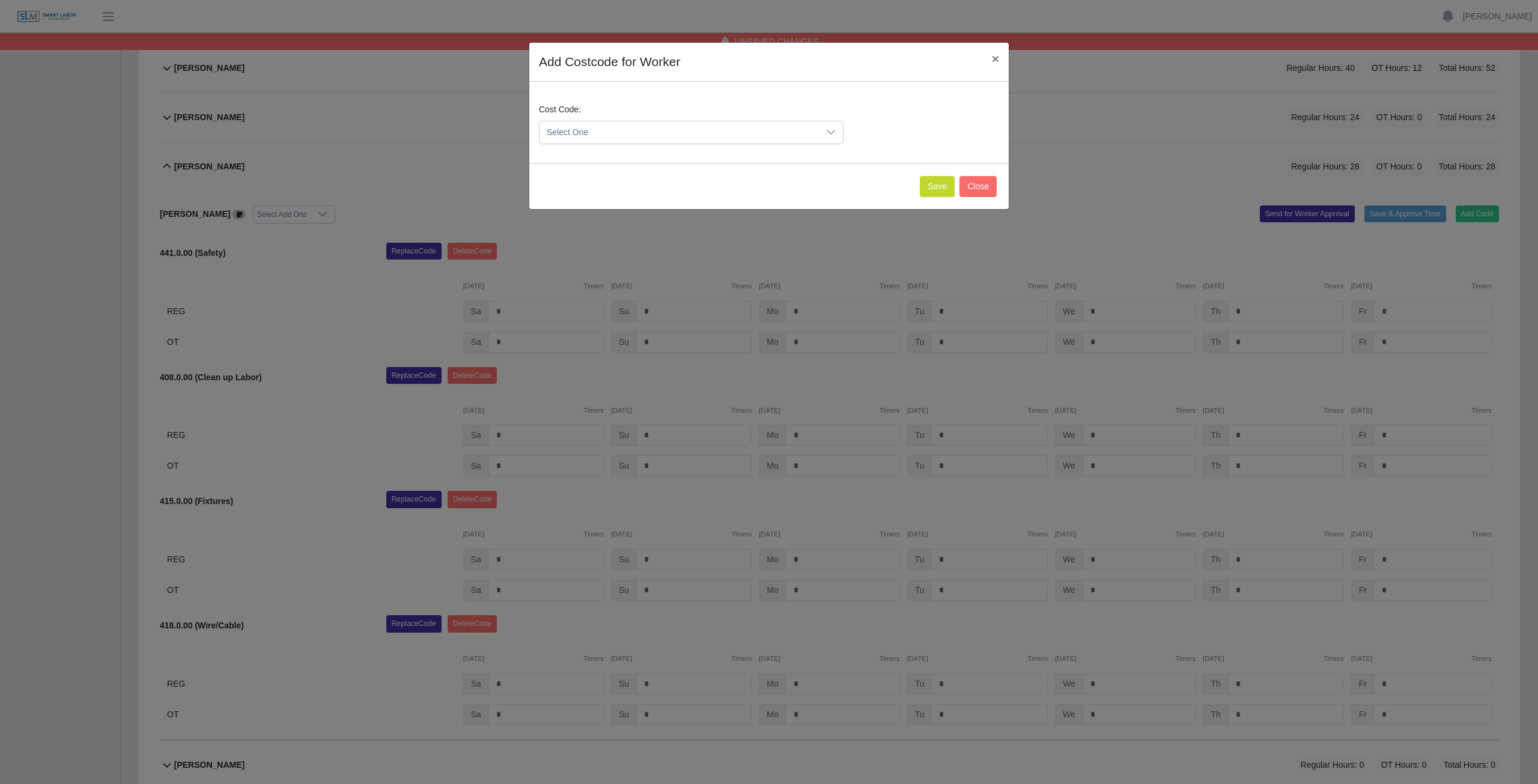
click at [629, 132] on span "Select One" at bounding box center [679, 132] width 279 height 22
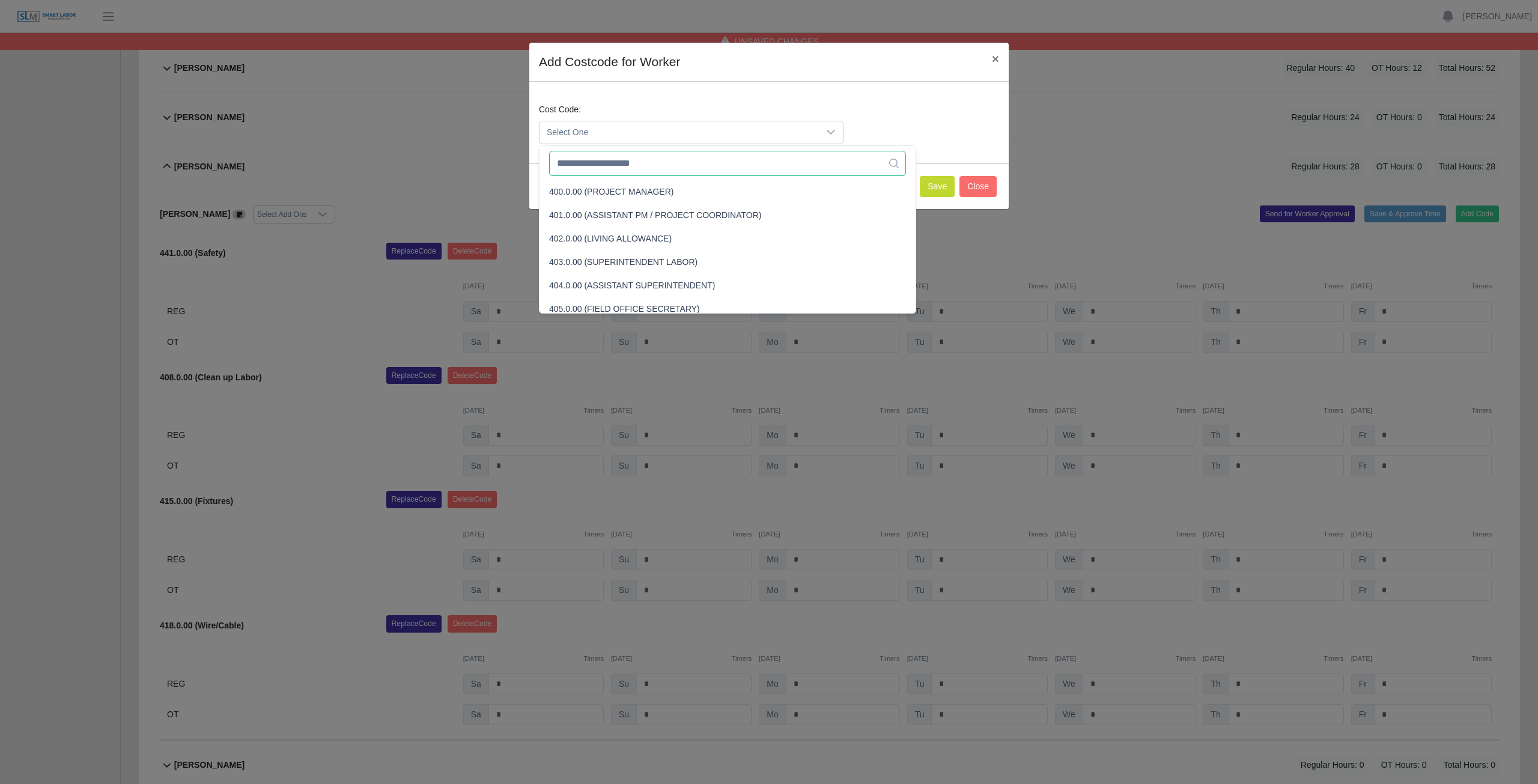
click at [632, 164] on input "text" at bounding box center [728, 163] width 357 height 25
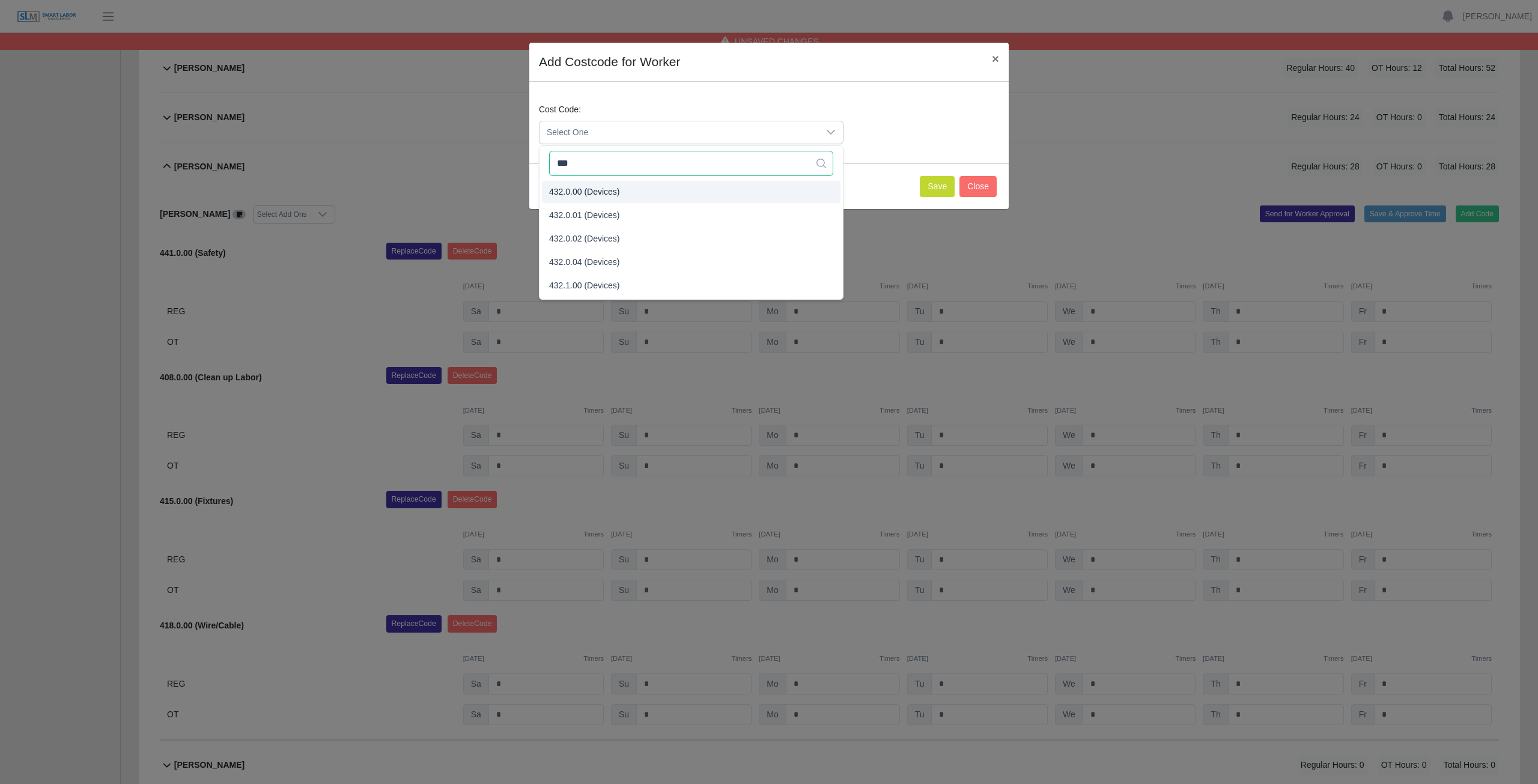
type input "***"
click at [594, 186] on span "432.0.00 (Devices)" at bounding box center [584, 192] width 71 height 13
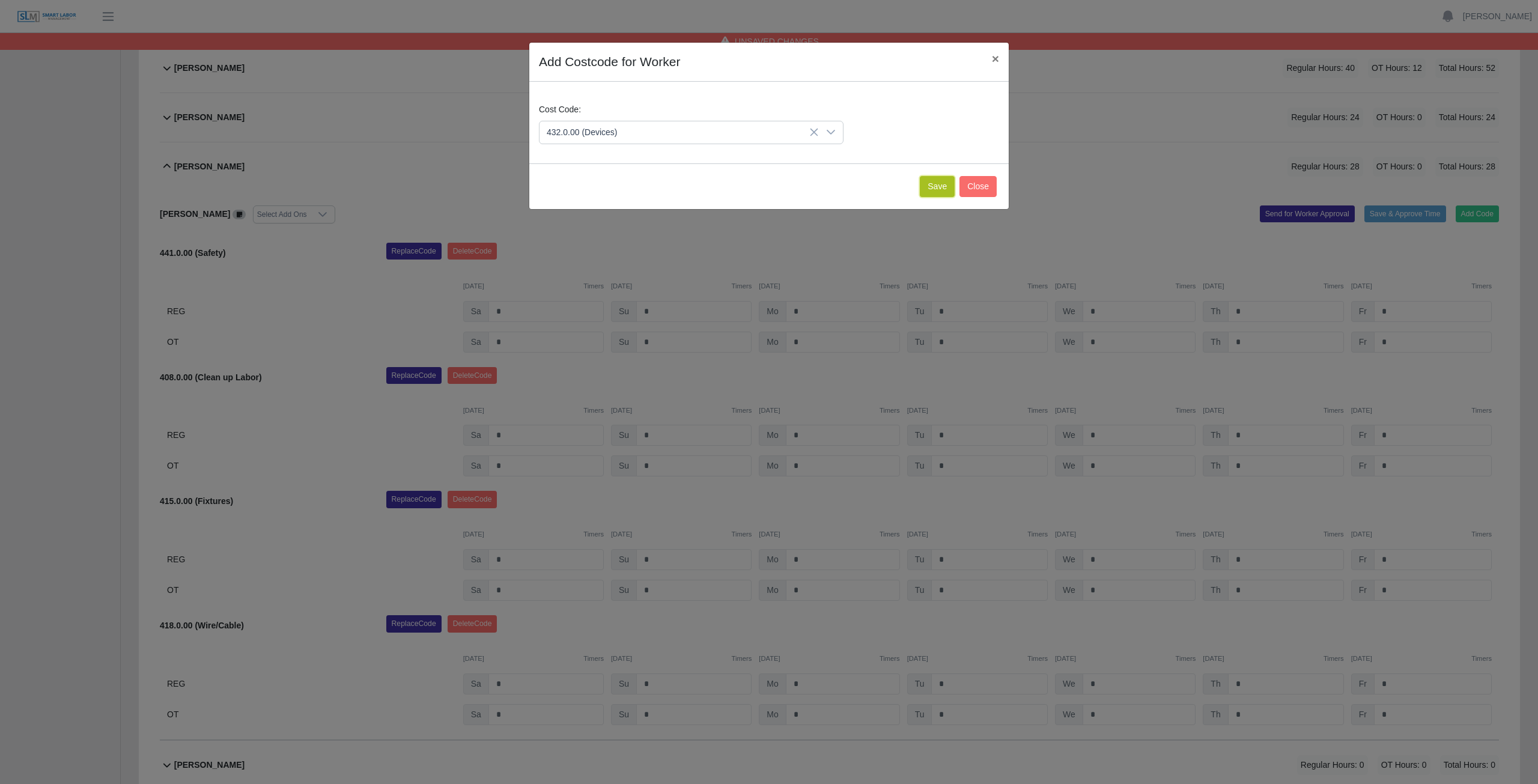
click at [939, 188] on button "Save" at bounding box center [937, 186] width 35 height 21
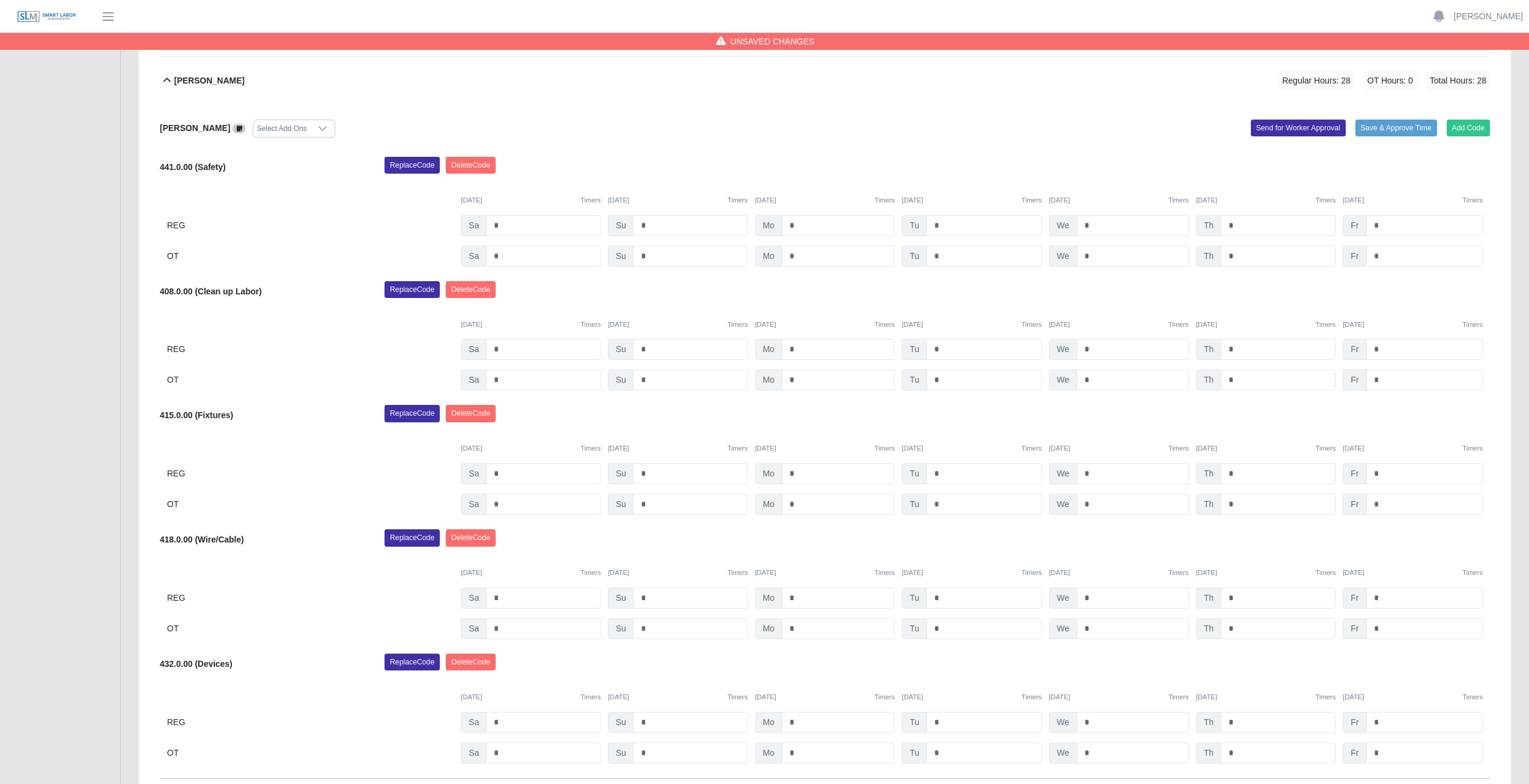
scroll to position [406, 0]
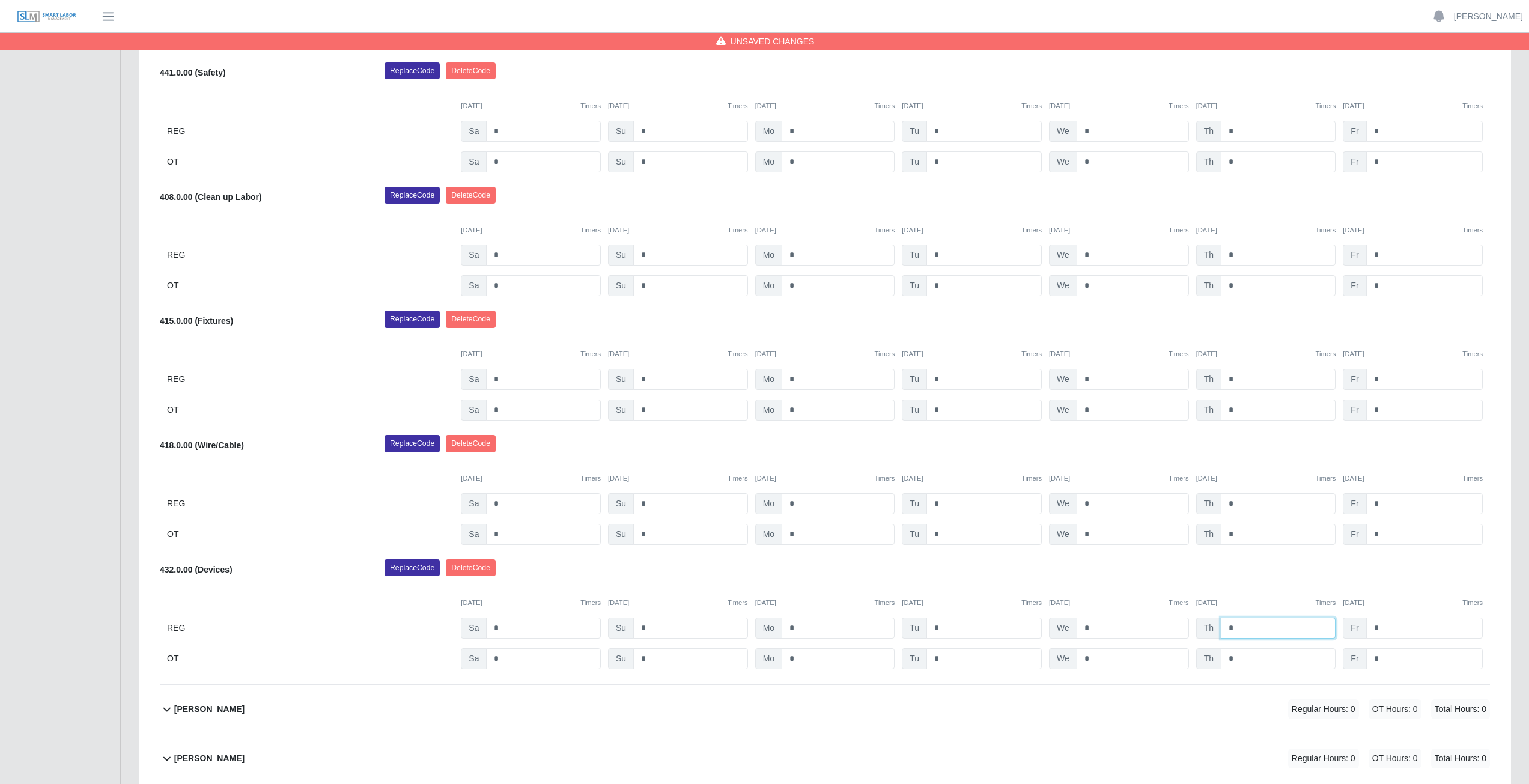
click at [1241, 629] on input "*" at bounding box center [1278, 628] width 115 height 21
type input "*"
click at [1396, 627] on input "*" at bounding box center [1424, 628] width 116 height 21
type input "*"
click at [1405, 572] on div "Replace Code [GEOGRAPHIC_DATA] Code" at bounding box center [937, 571] width 1123 height 24
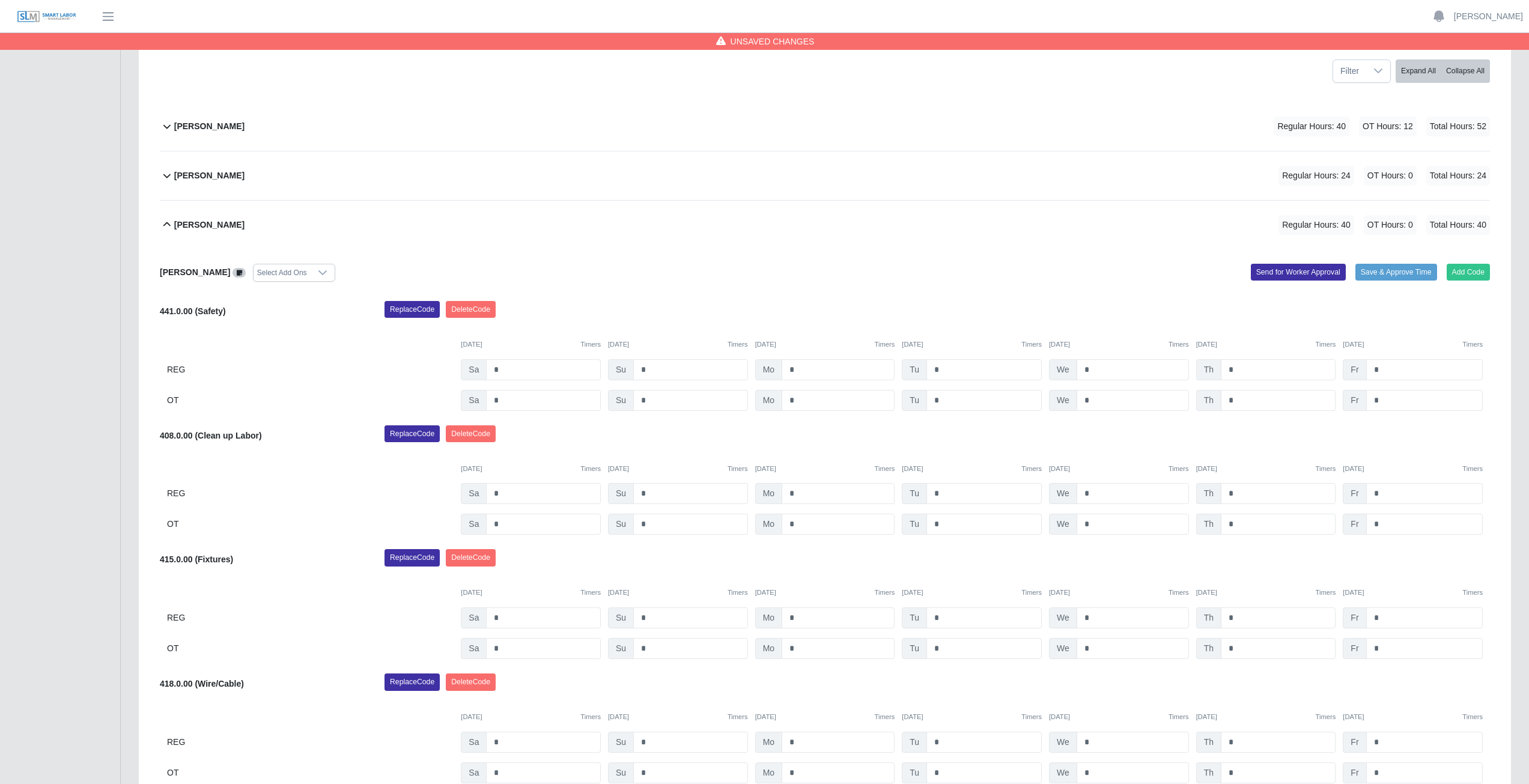
scroll to position [166, 0]
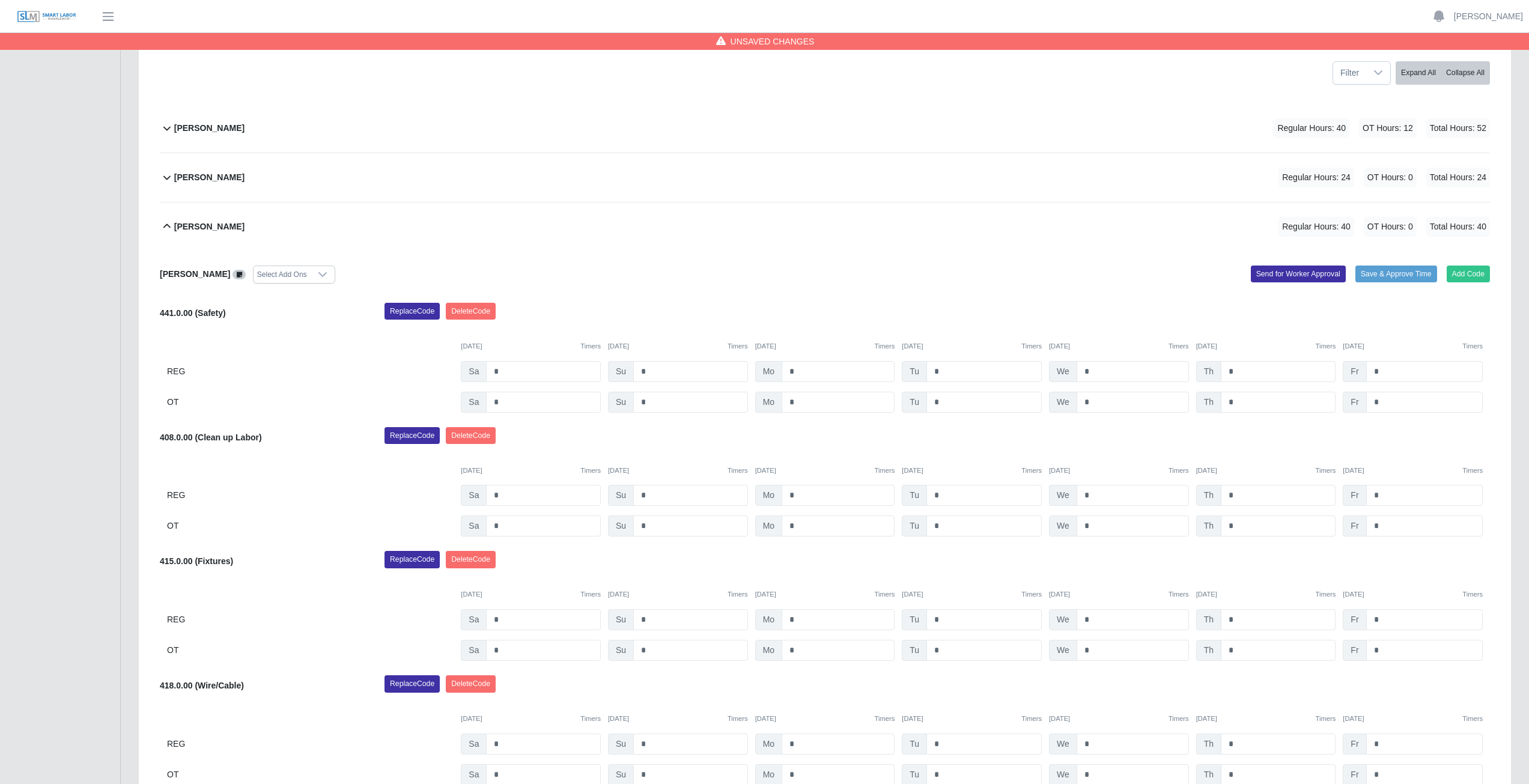
click at [165, 225] on icon at bounding box center [167, 226] width 14 height 14
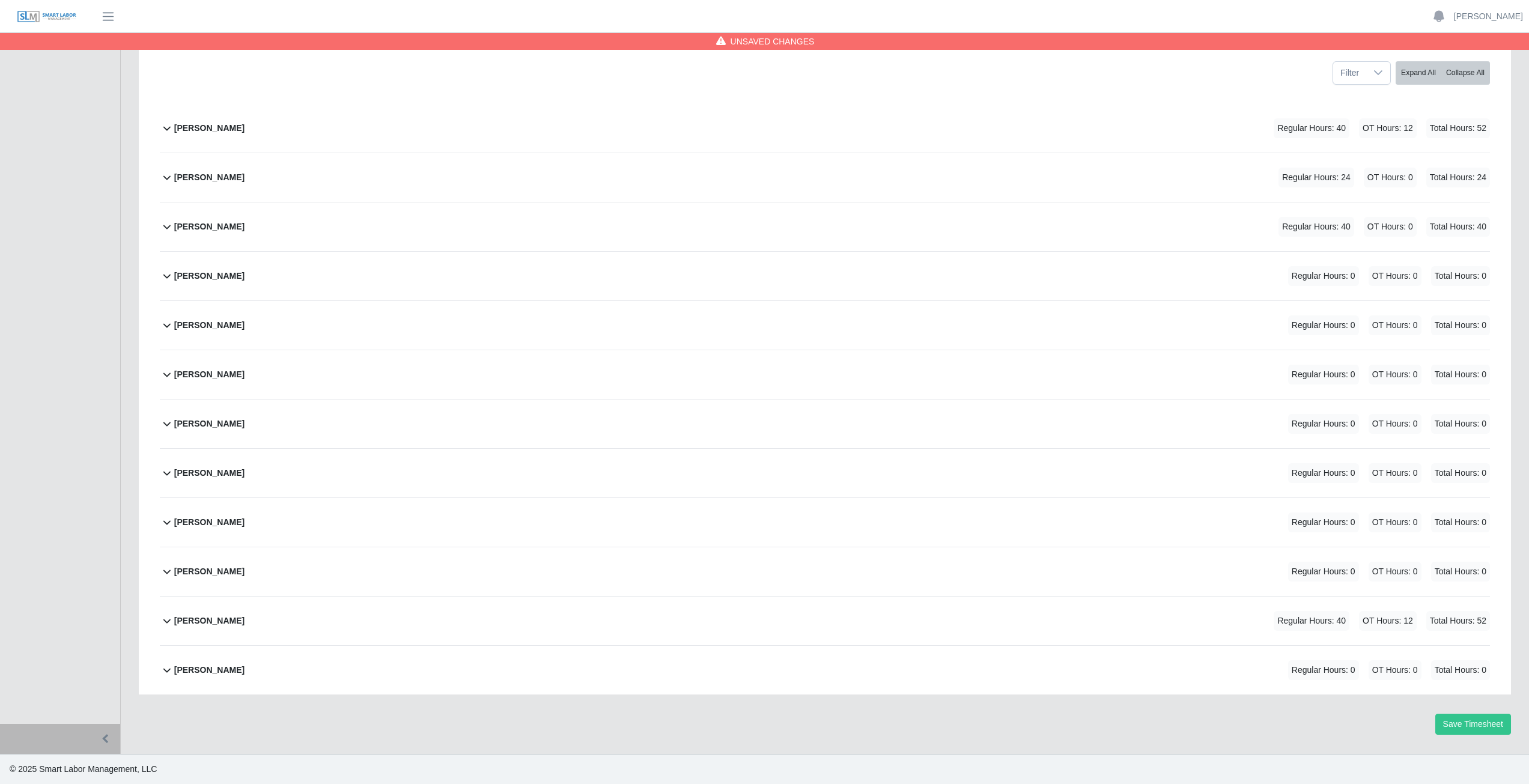
click at [167, 624] on icon at bounding box center [167, 620] width 14 height 14
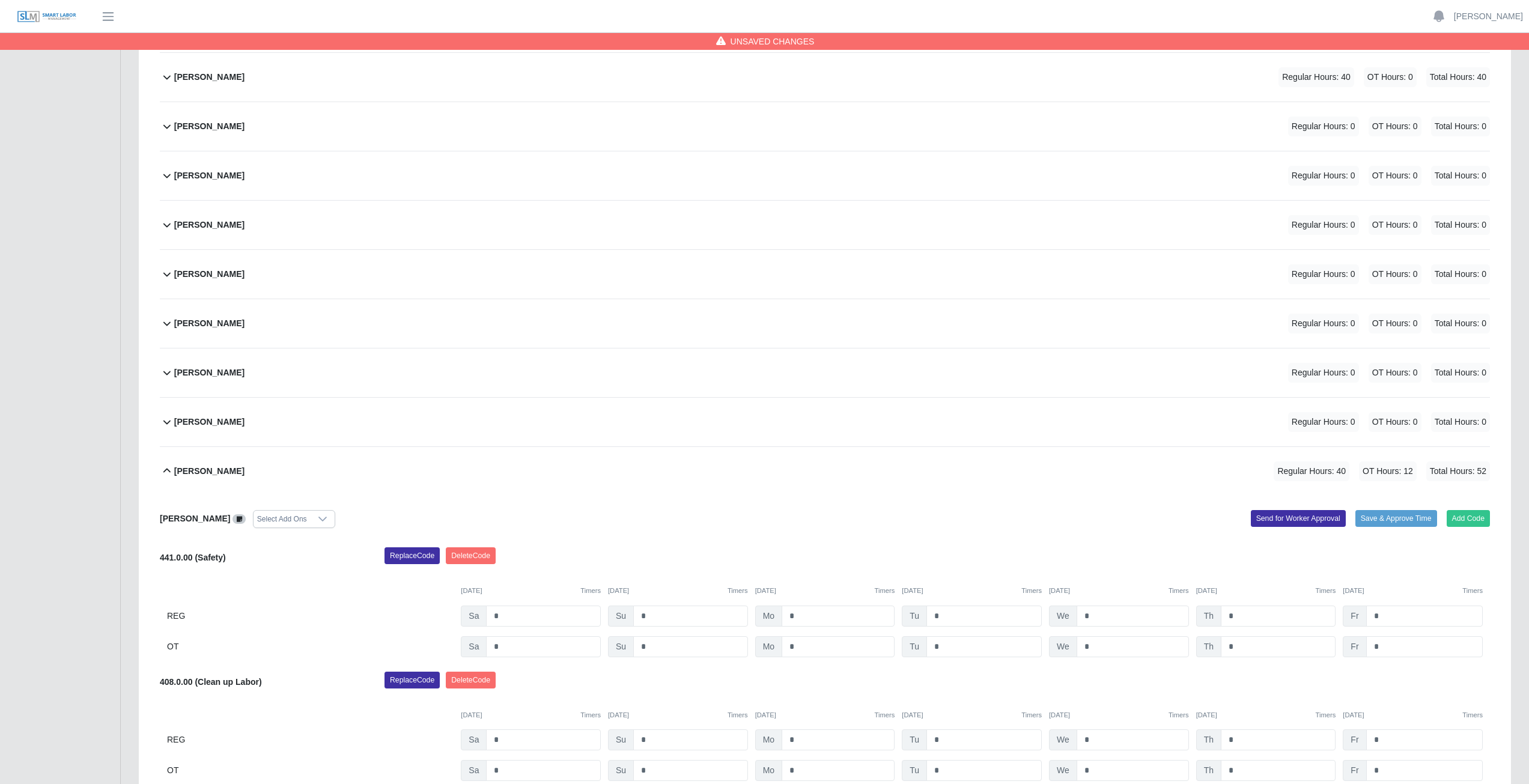
scroll to position [303, 0]
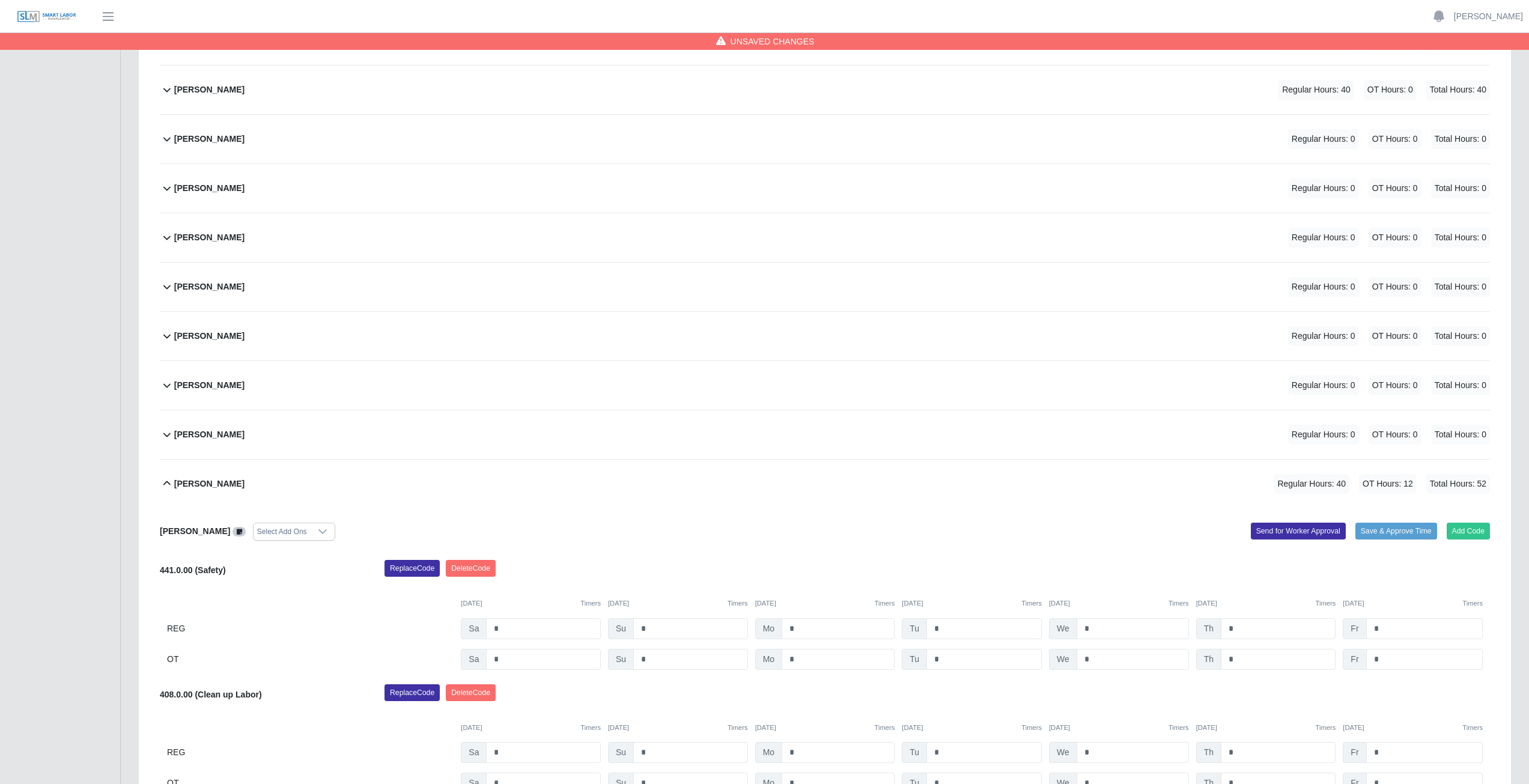
click at [167, 482] on icon at bounding box center [167, 483] width 7 height 4
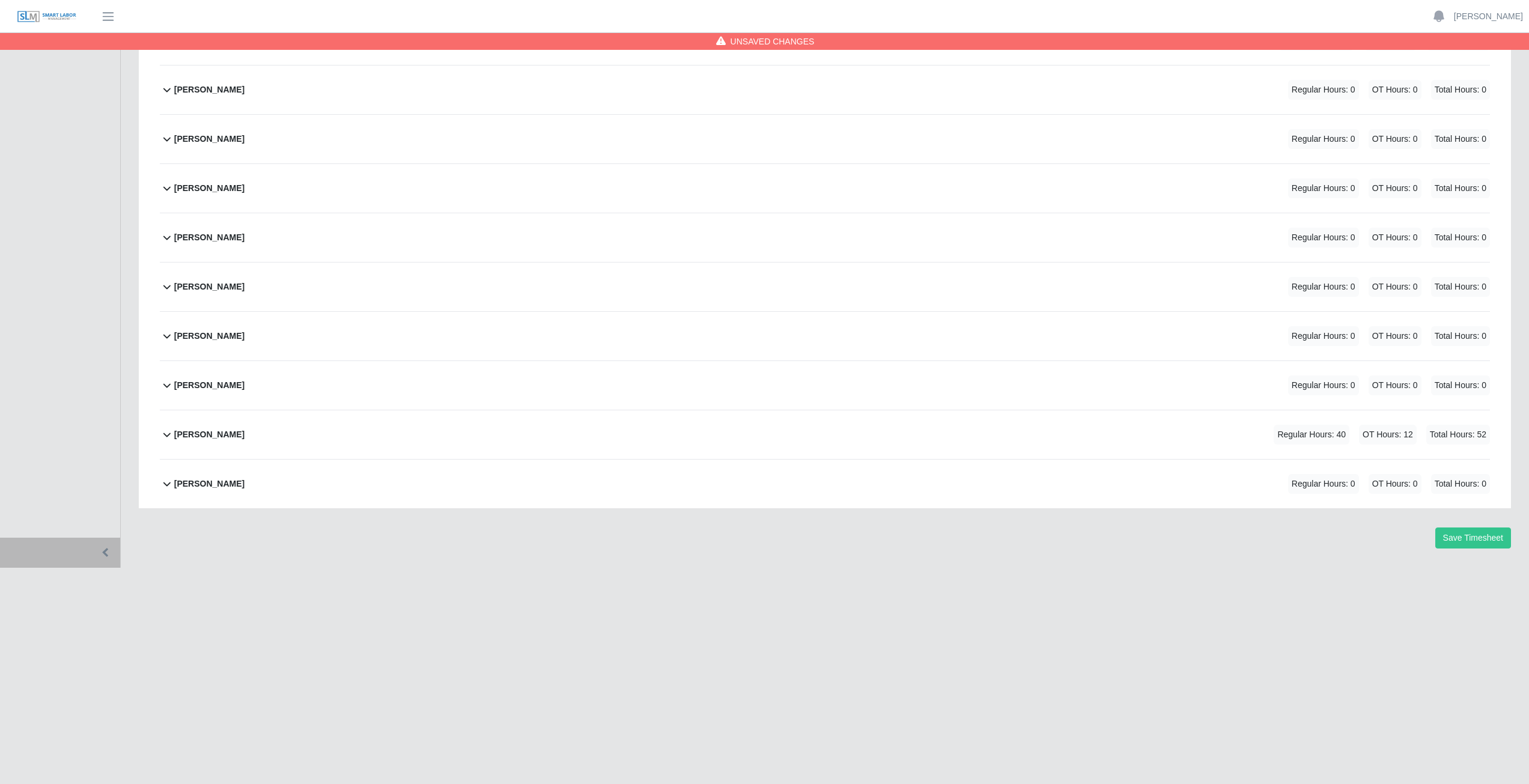
scroll to position [360, 0]
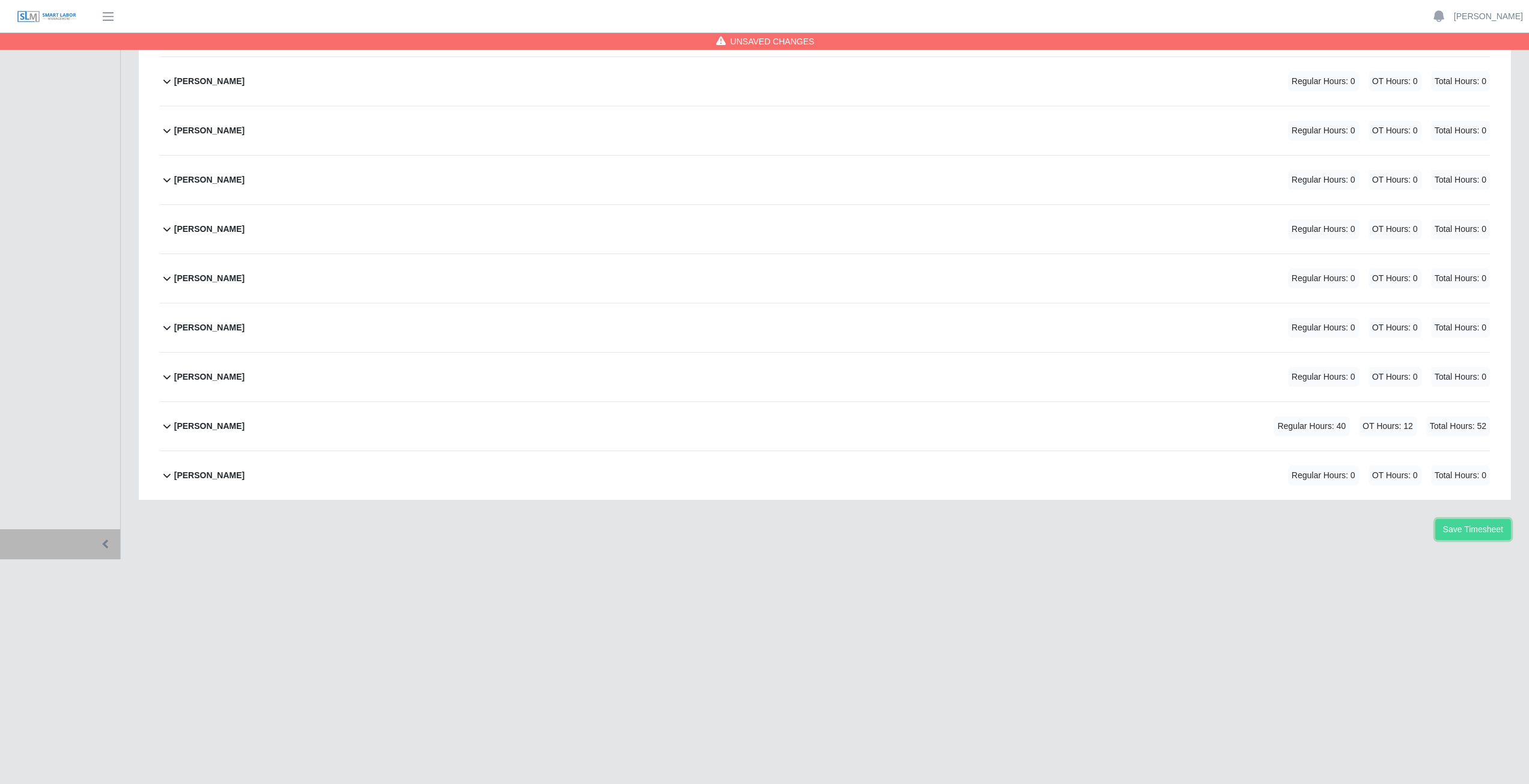
click at [1462, 531] on button "Save Timesheet" at bounding box center [1472, 529] width 76 height 21
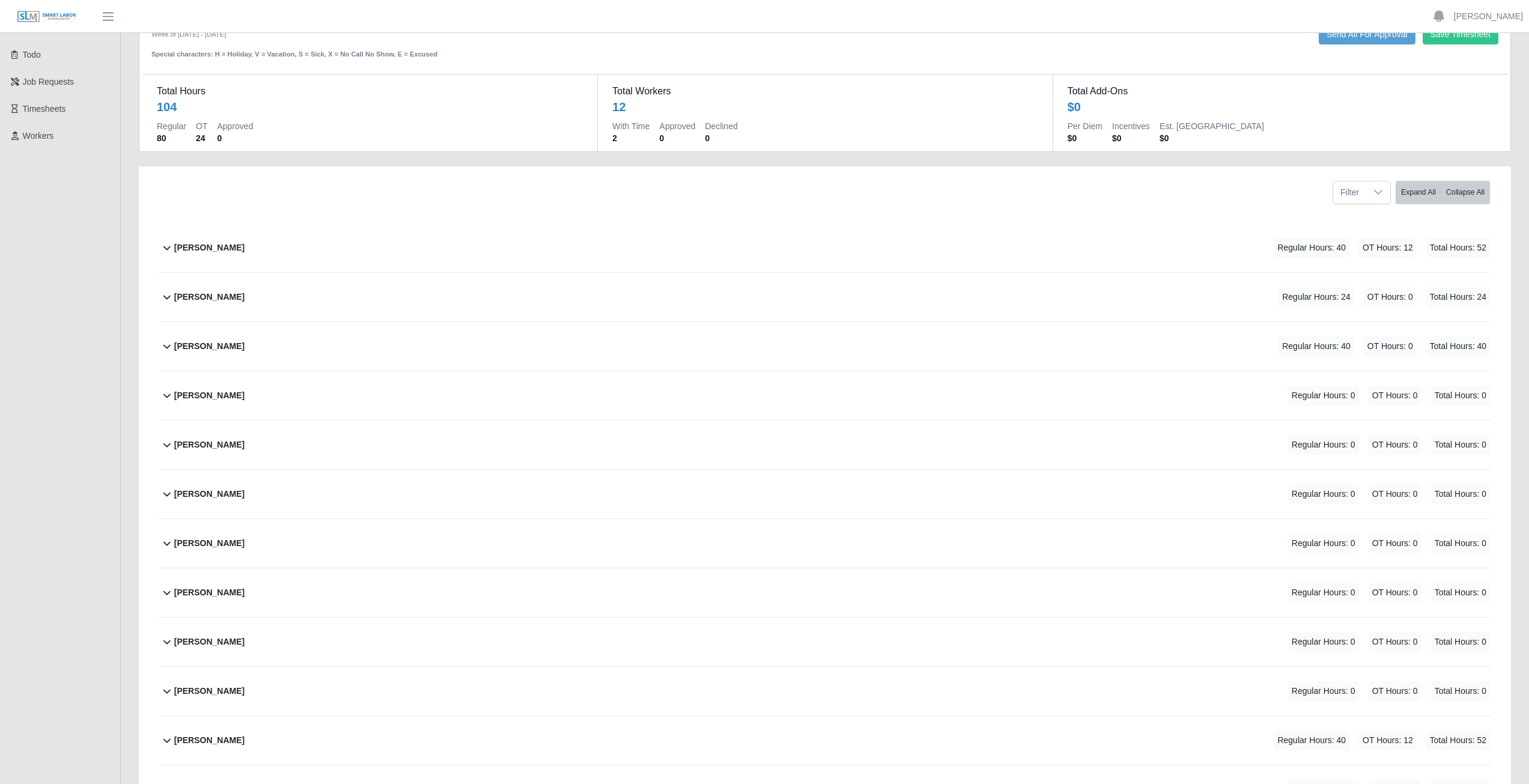
scroll to position [0, 0]
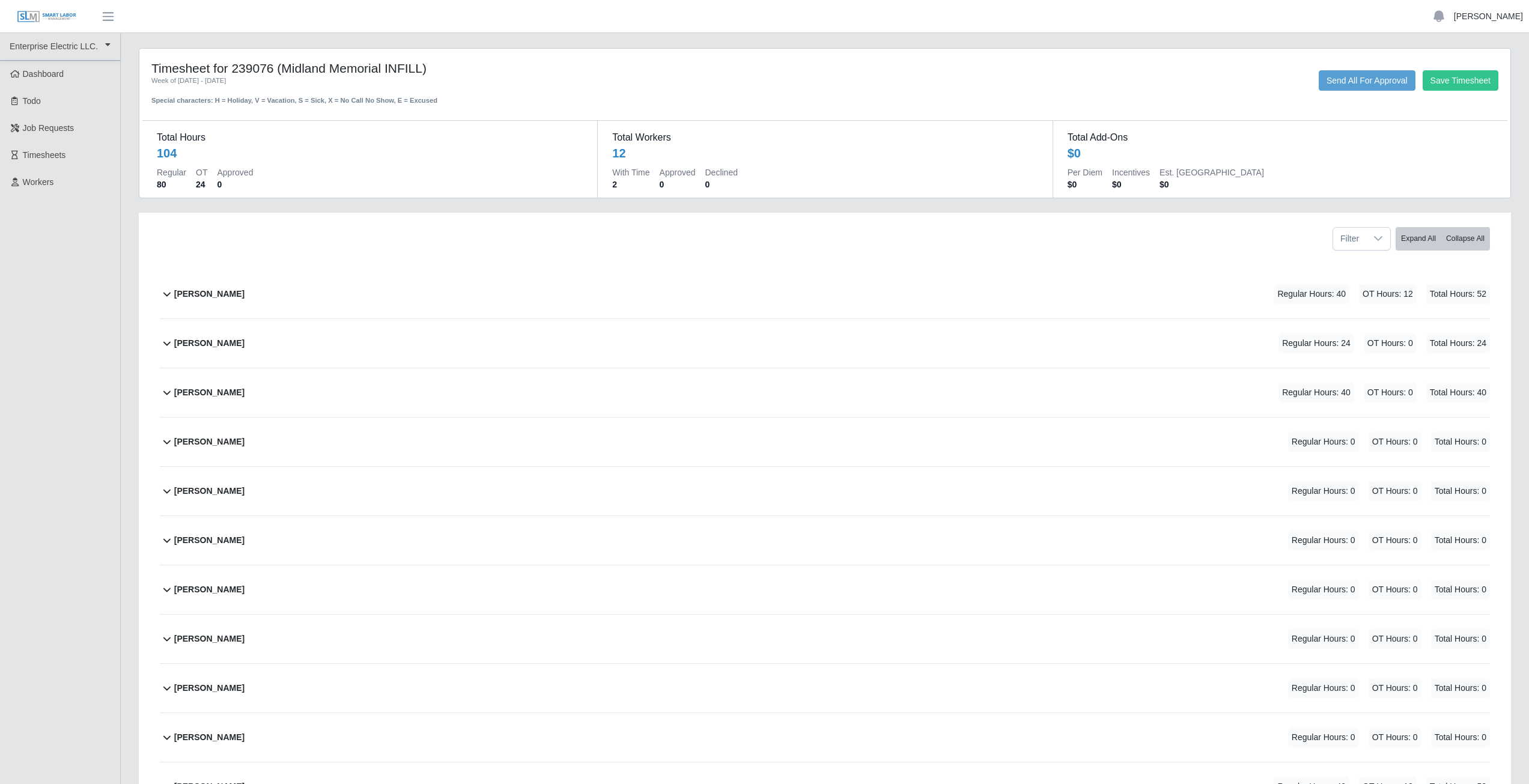
click at [1499, 14] on link "[PERSON_NAME]" at bounding box center [1488, 17] width 69 height 13
click at [1458, 86] on link "Logout" at bounding box center [1474, 83] width 108 height 25
